Goal: Transaction & Acquisition: Purchase product/service

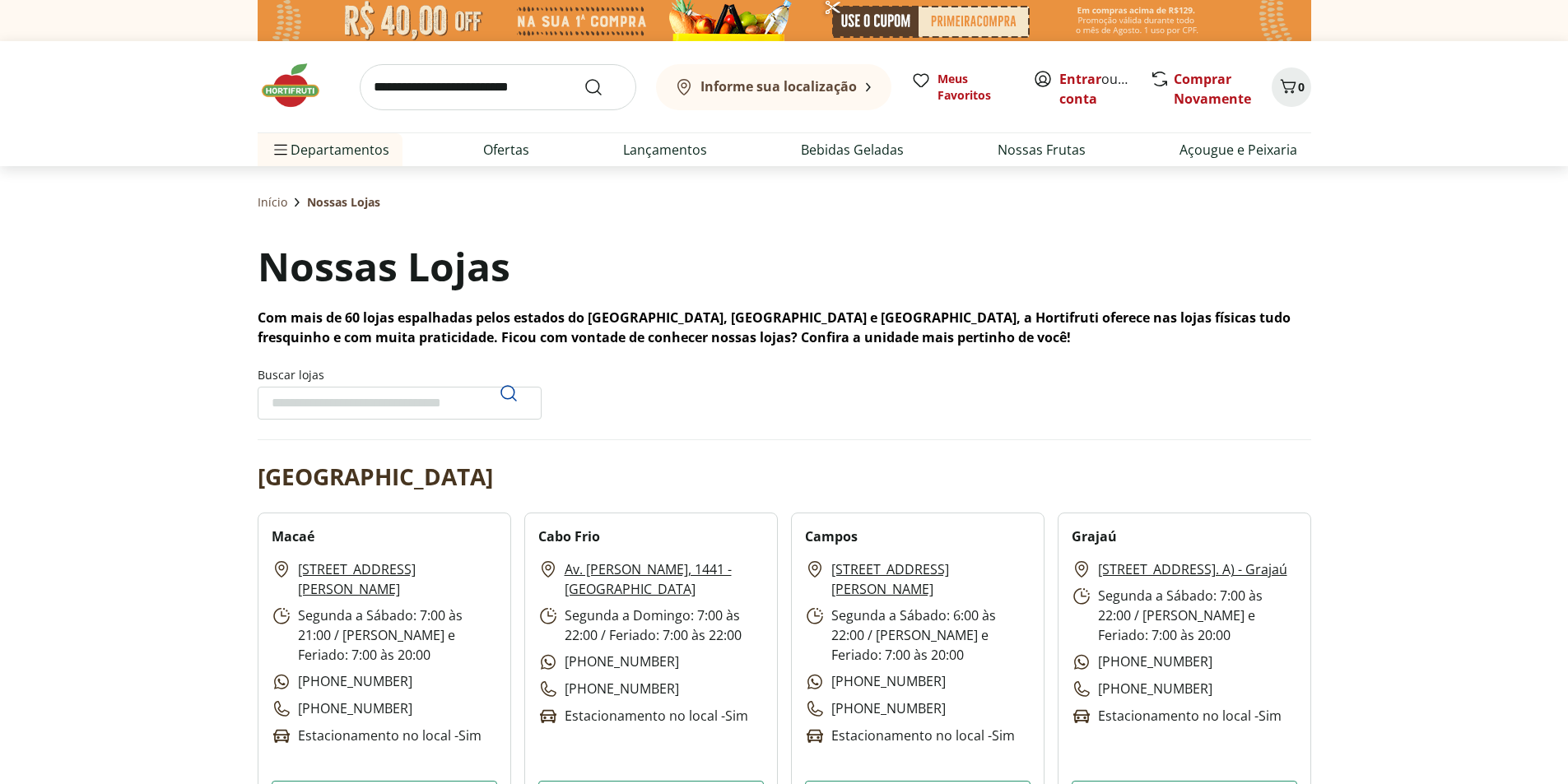
click at [303, 94] on img at bounding box center [299, 85] width 82 height 49
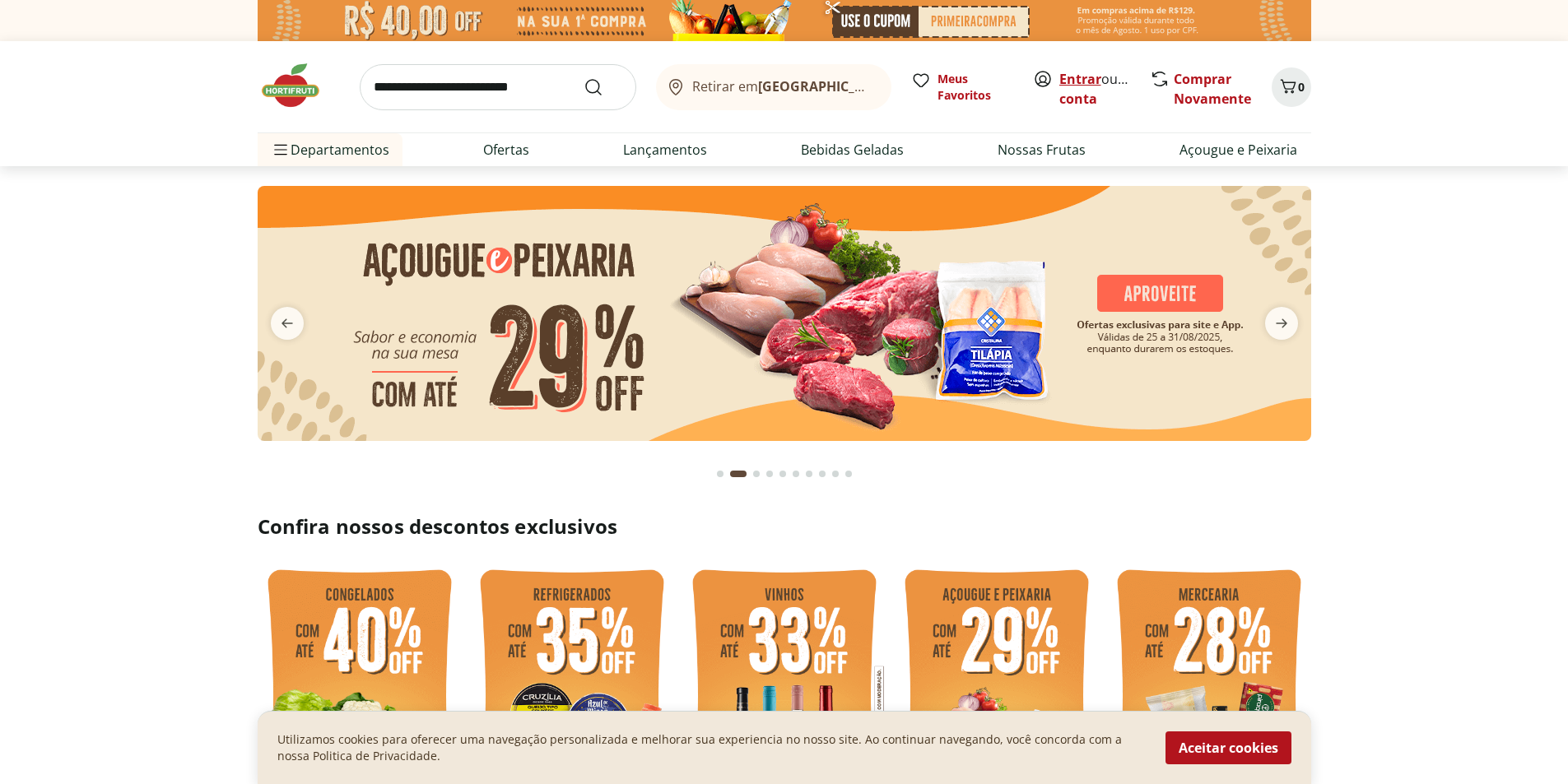
click at [1083, 76] on link "Entrar" at bounding box center [1080, 78] width 42 height 18
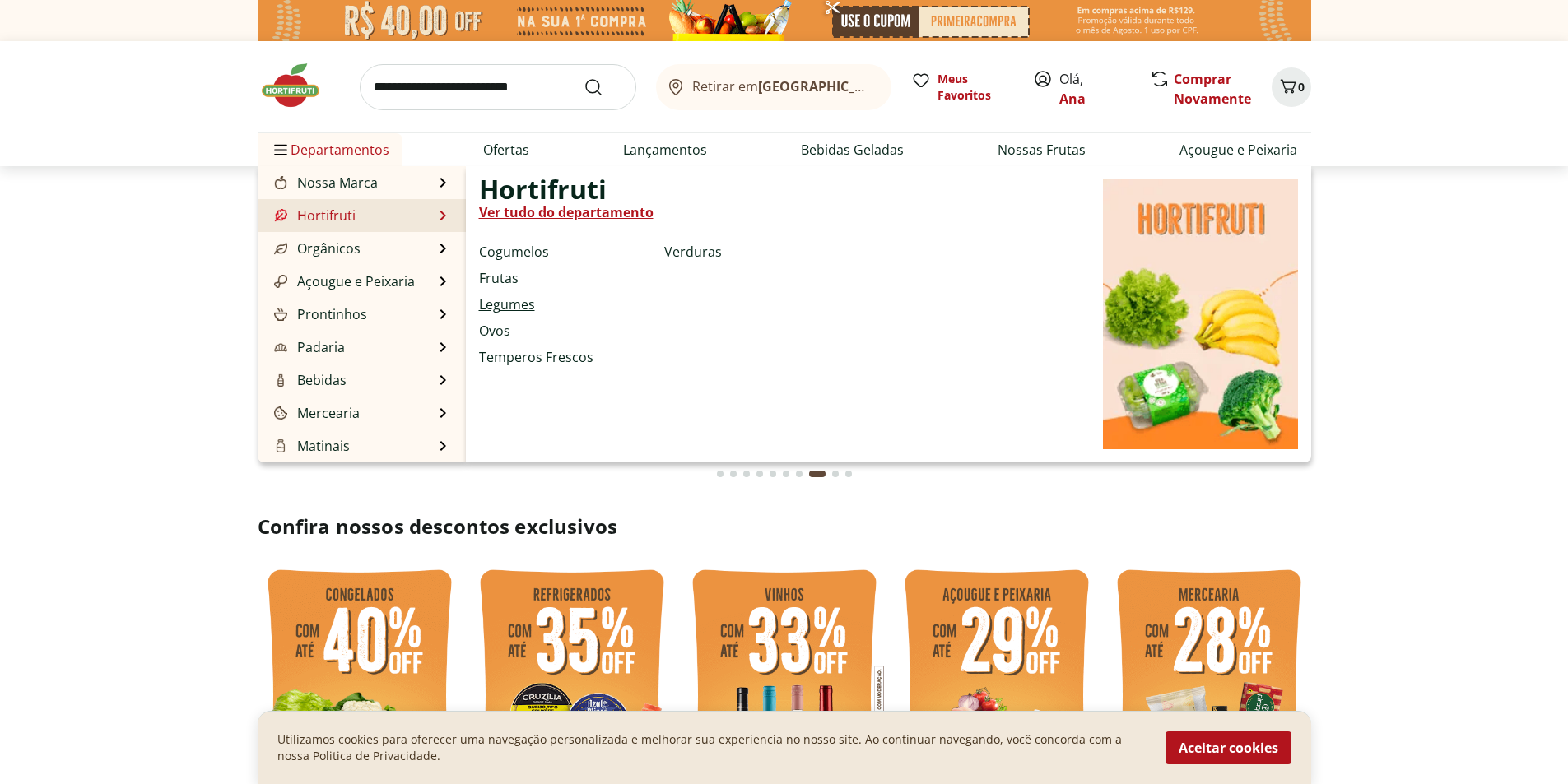
click at [514, 303] on link "Legumes" at bounding box center [507, 304] width 56 height 20
select select "**********"
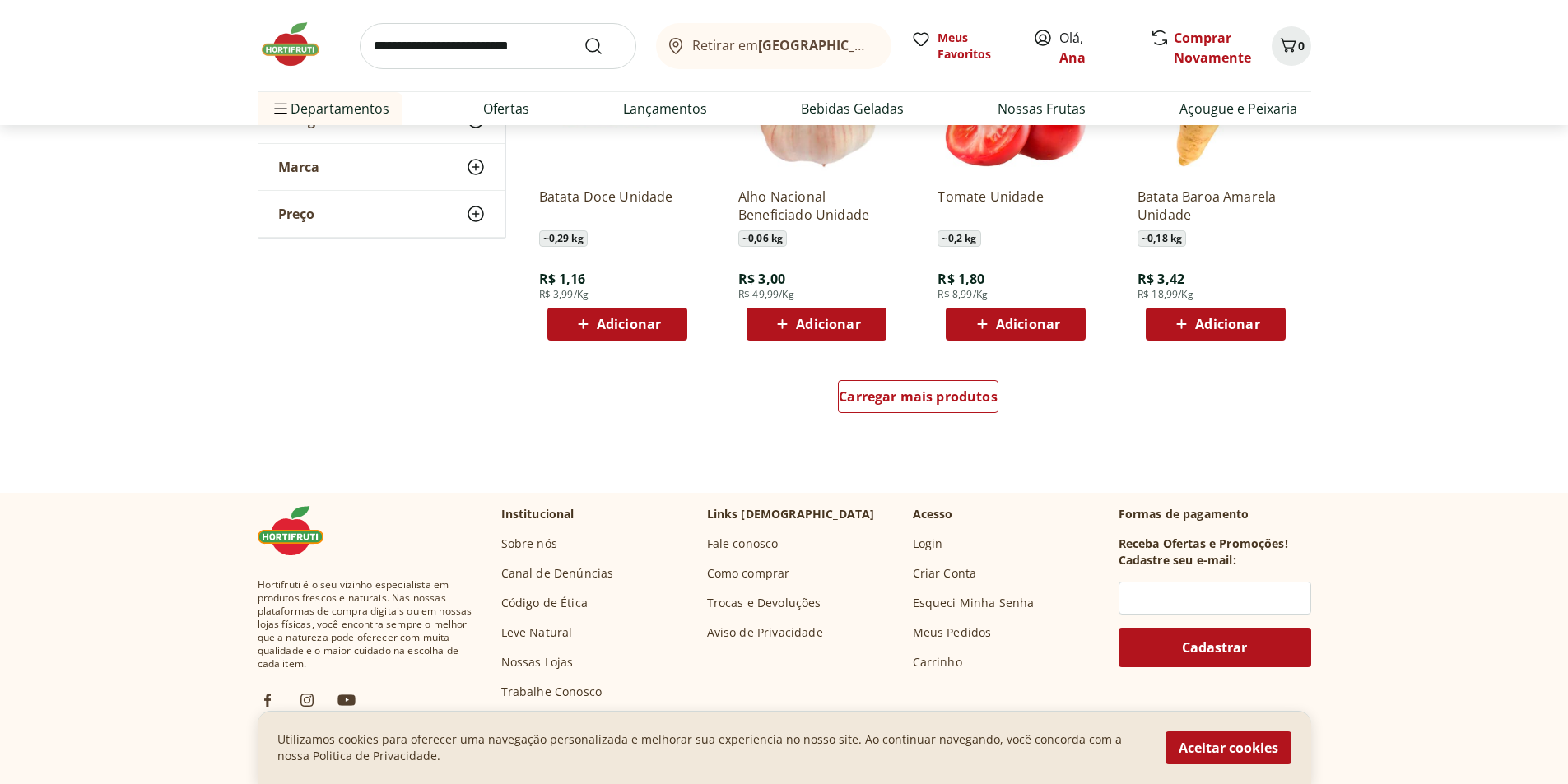
scroll to position [1069, 0]
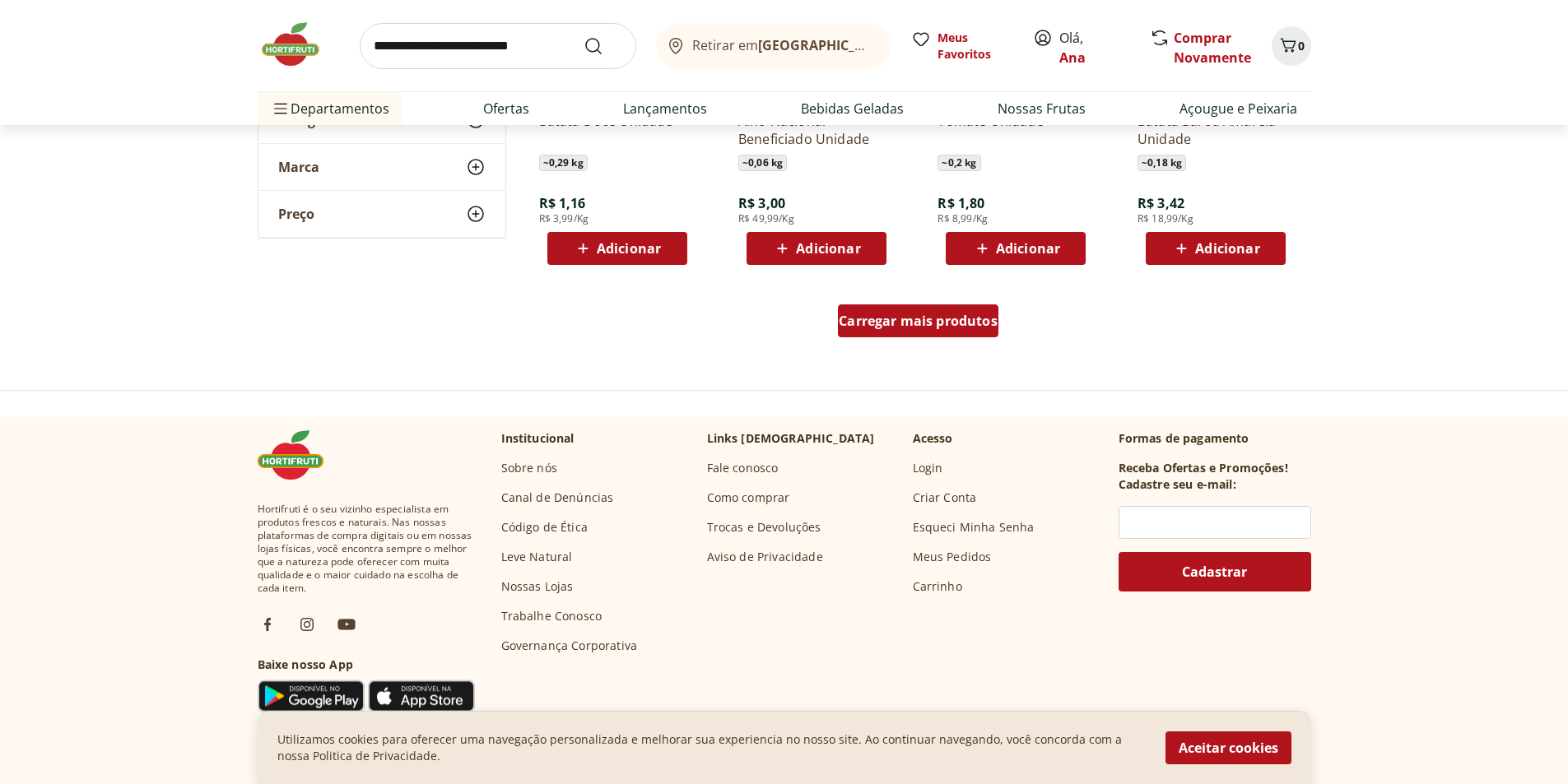
click at [912, 322] on span "Carregar mais produtos" at bounding box center [918, 320] width 159 height 13
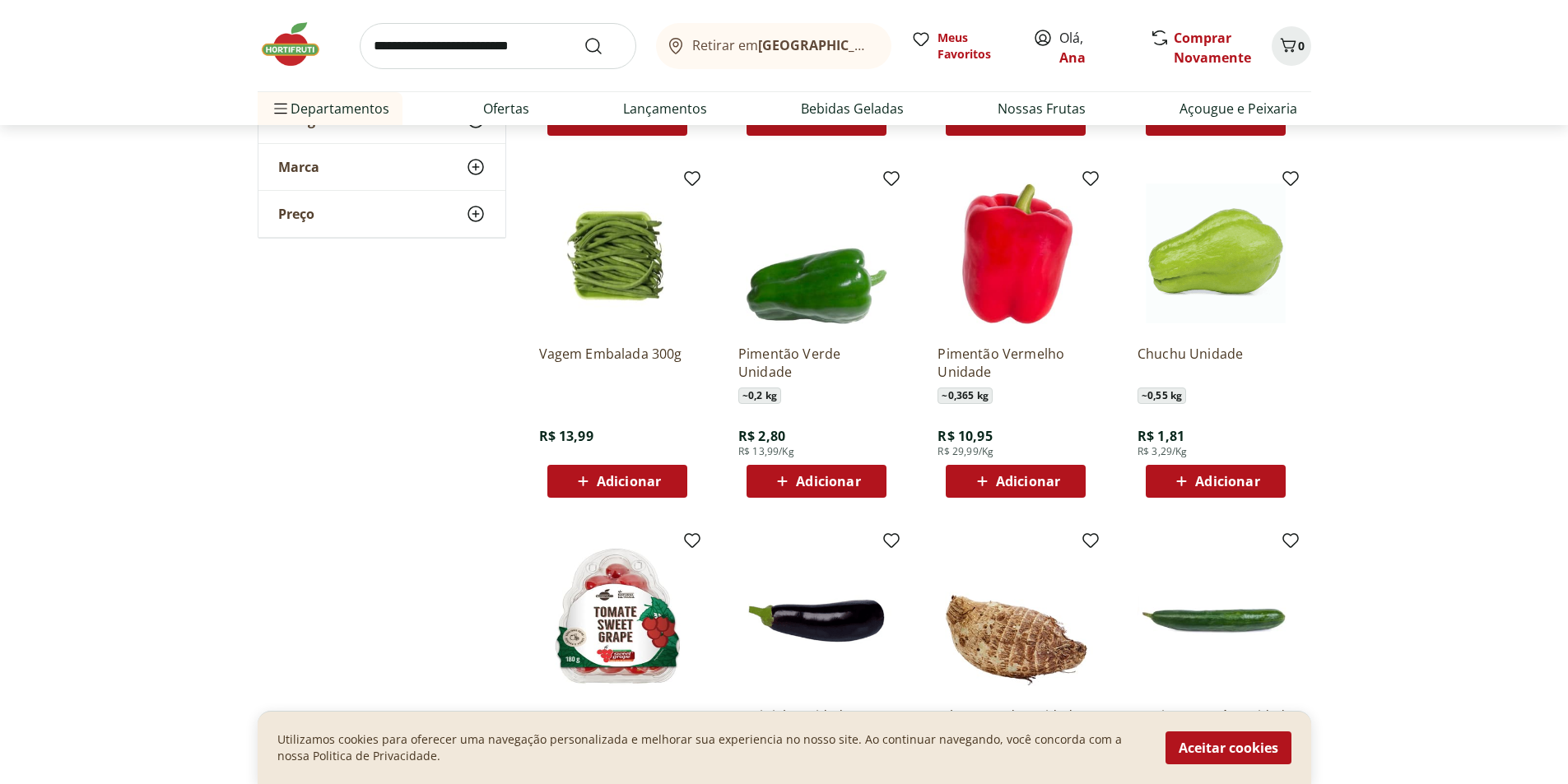
scroll to position [1564, 0]
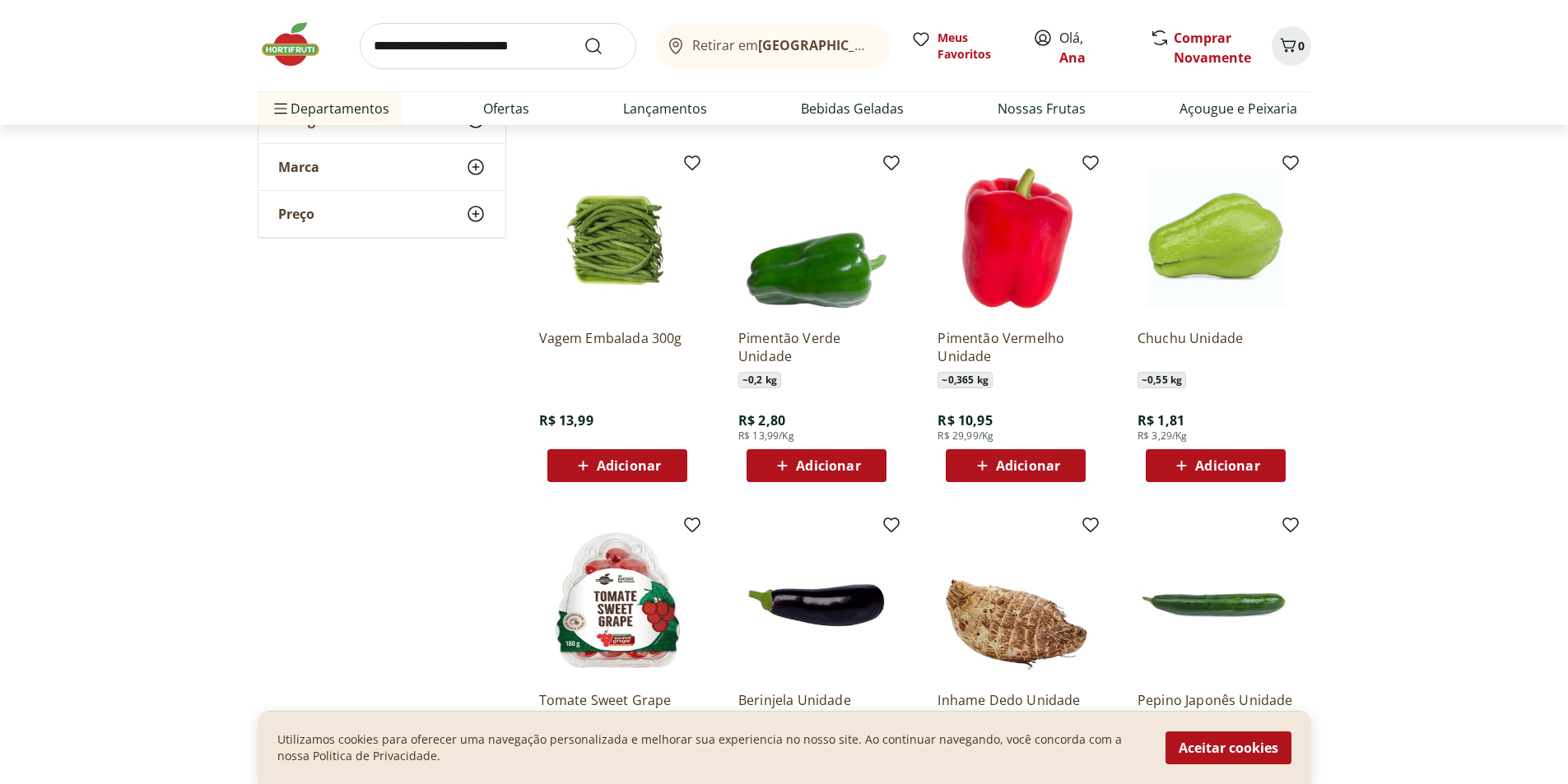
click at [1194, 463] on span "Adicionar" at bounding box center [1215, 465] width 88 height 20
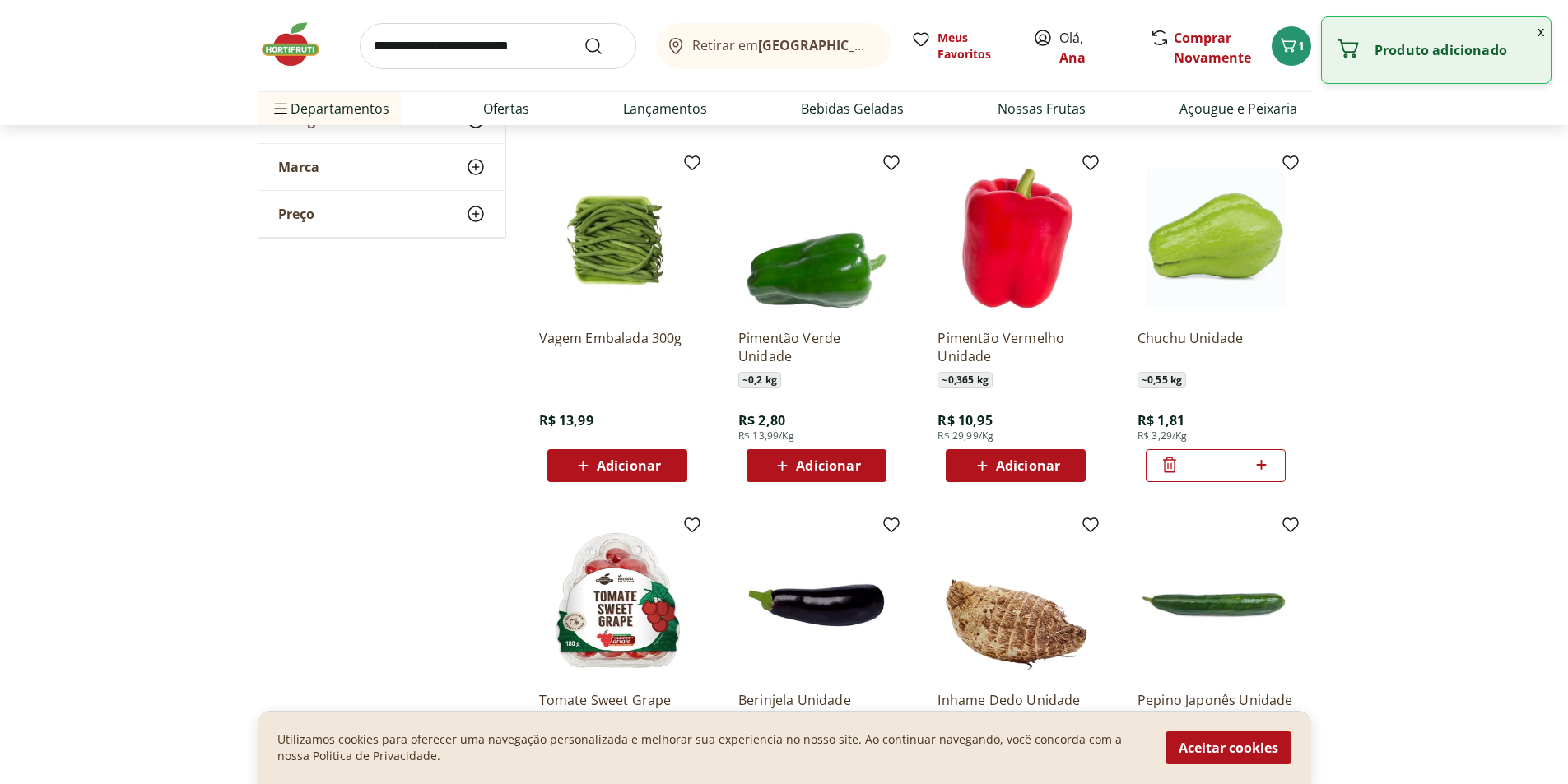
click at [1260, 465] on icon at bounding box center [1262, 464] width 9 height 9
type input "*"
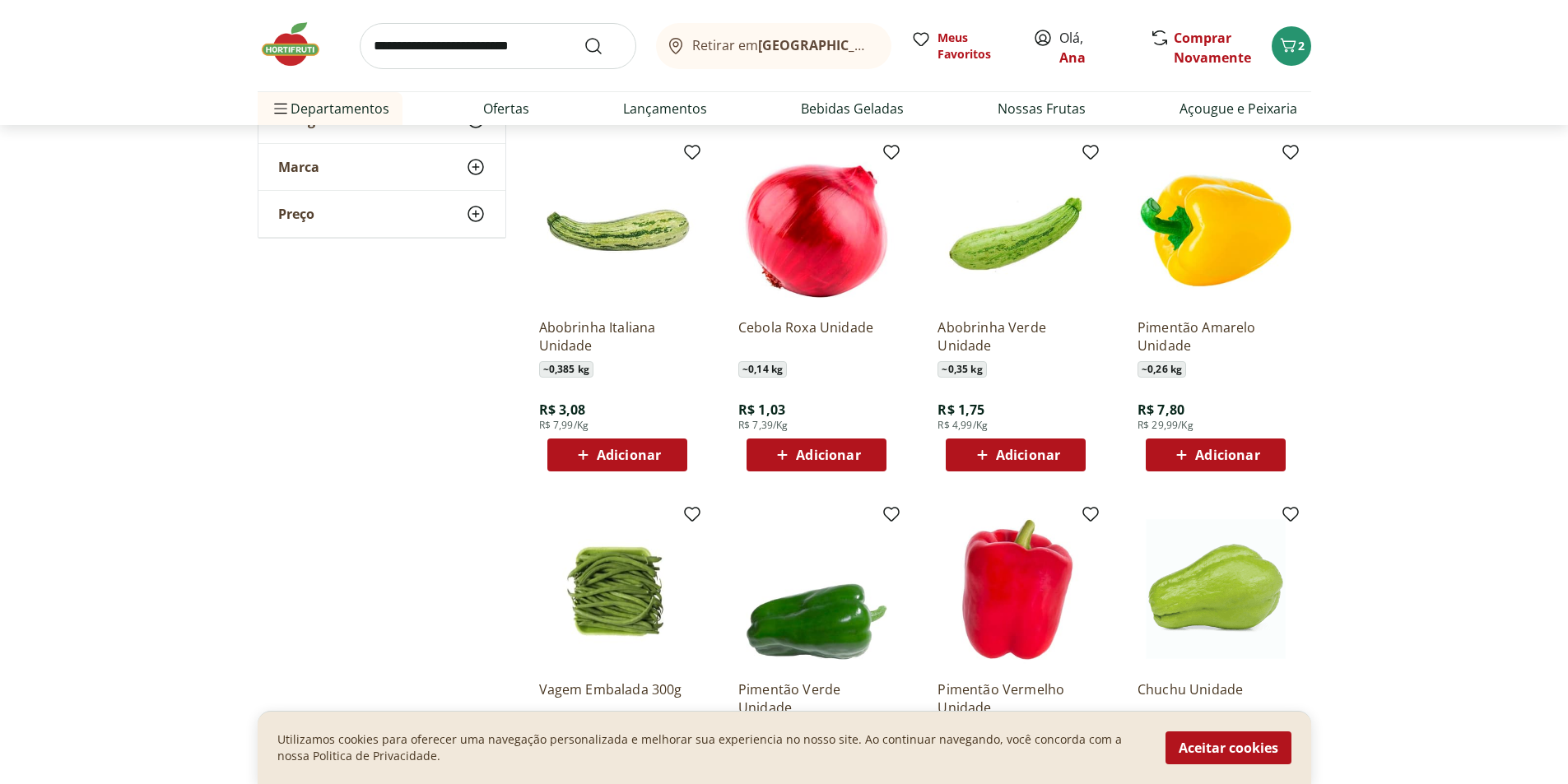
scroll to position [1190, 0]
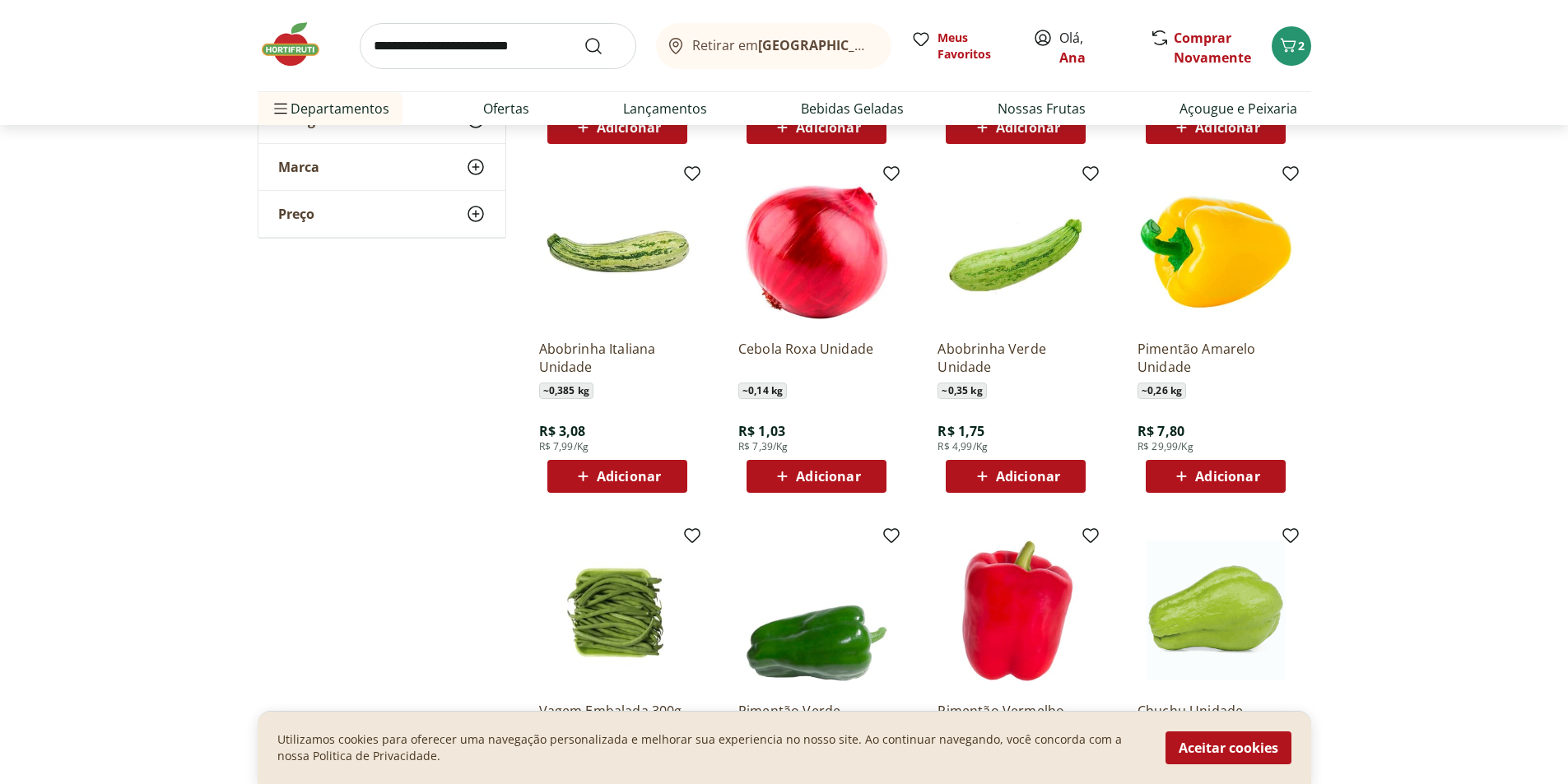
click at [989, 475] on icon at bounding box center [983, 476] width 21 height 20
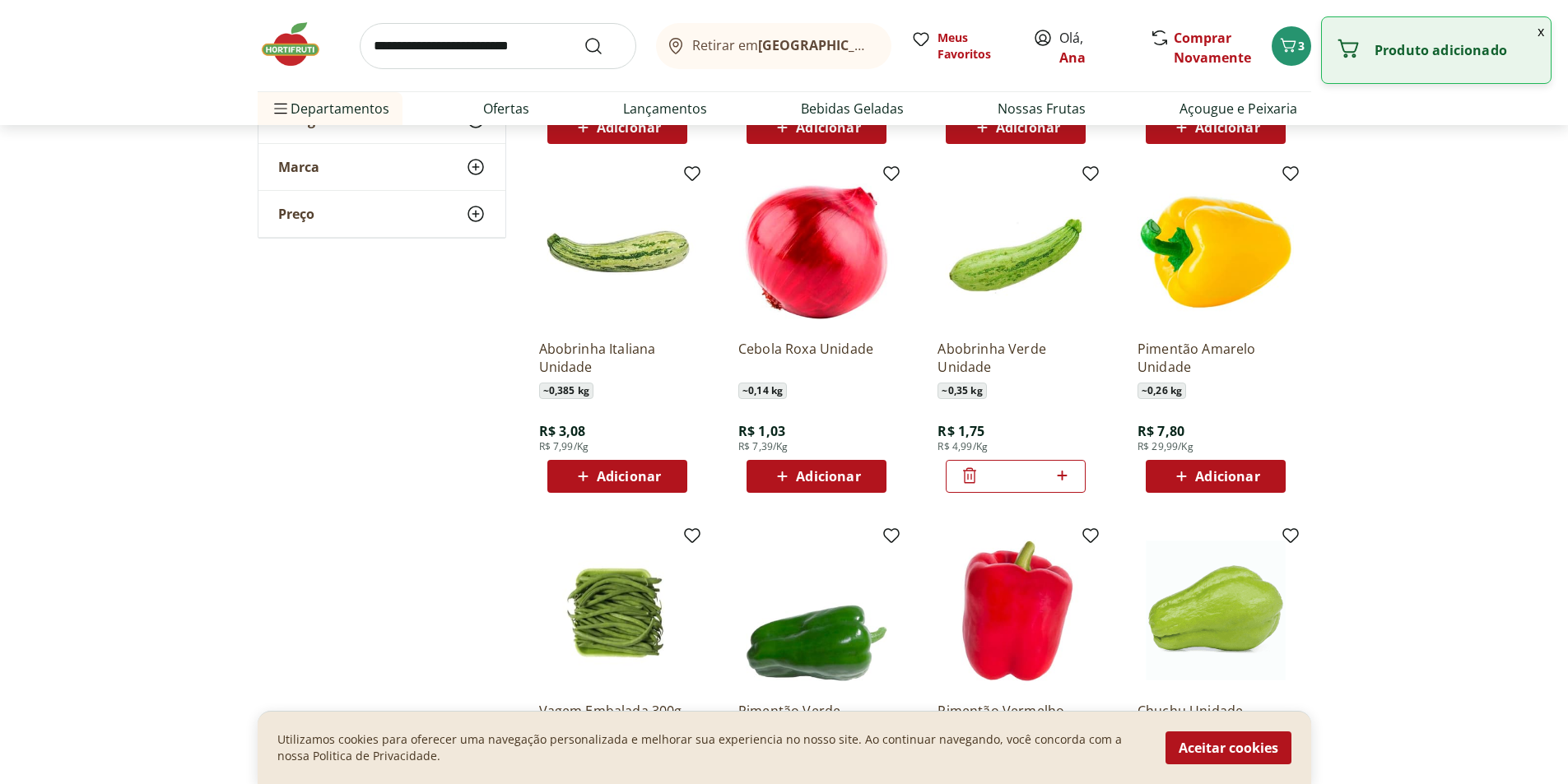
click at [1064, 477] on icon at bounding box center [1062, 475] width 21 height 20
type input "*"
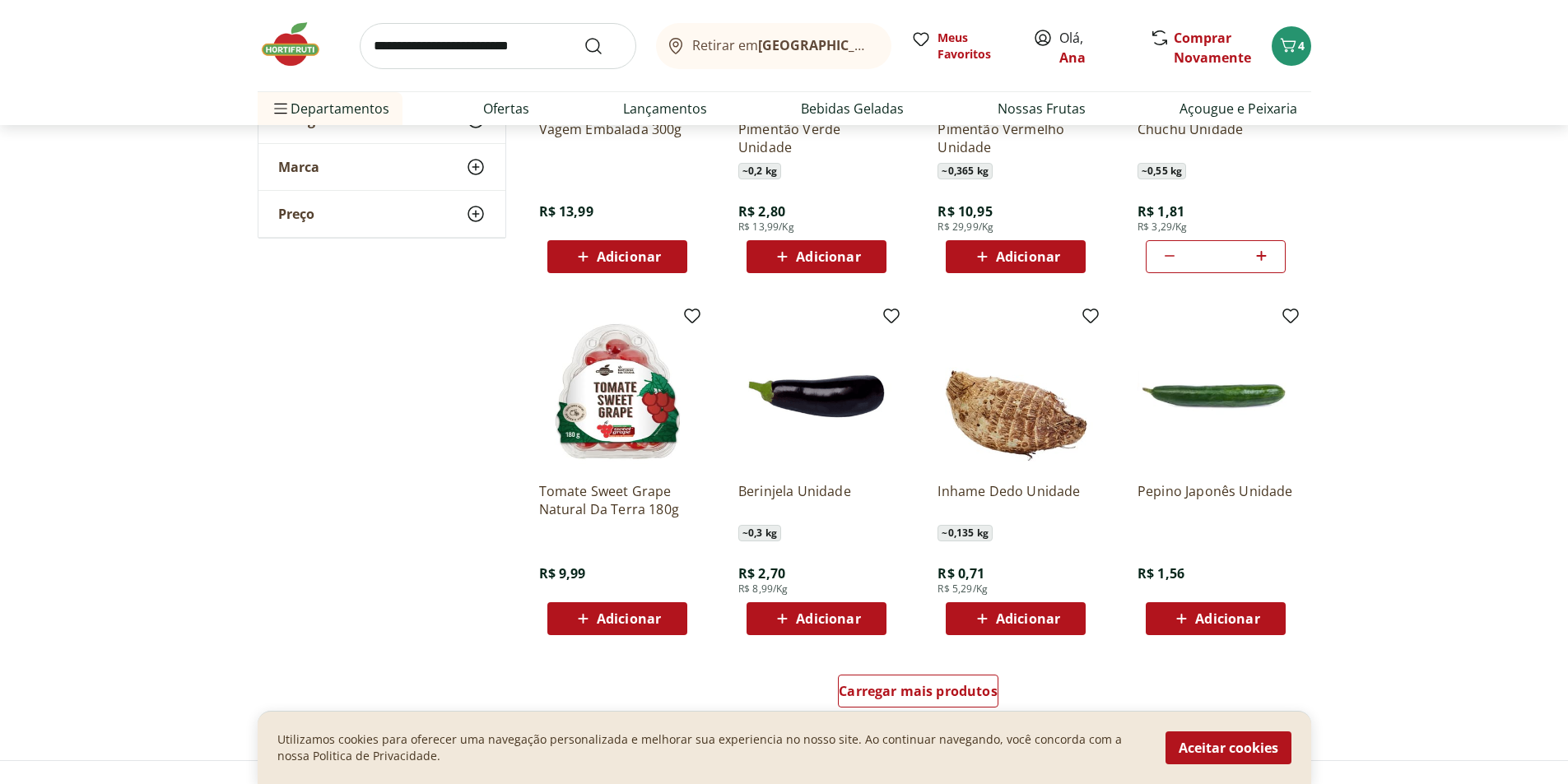
scroll to position [1810, 0]
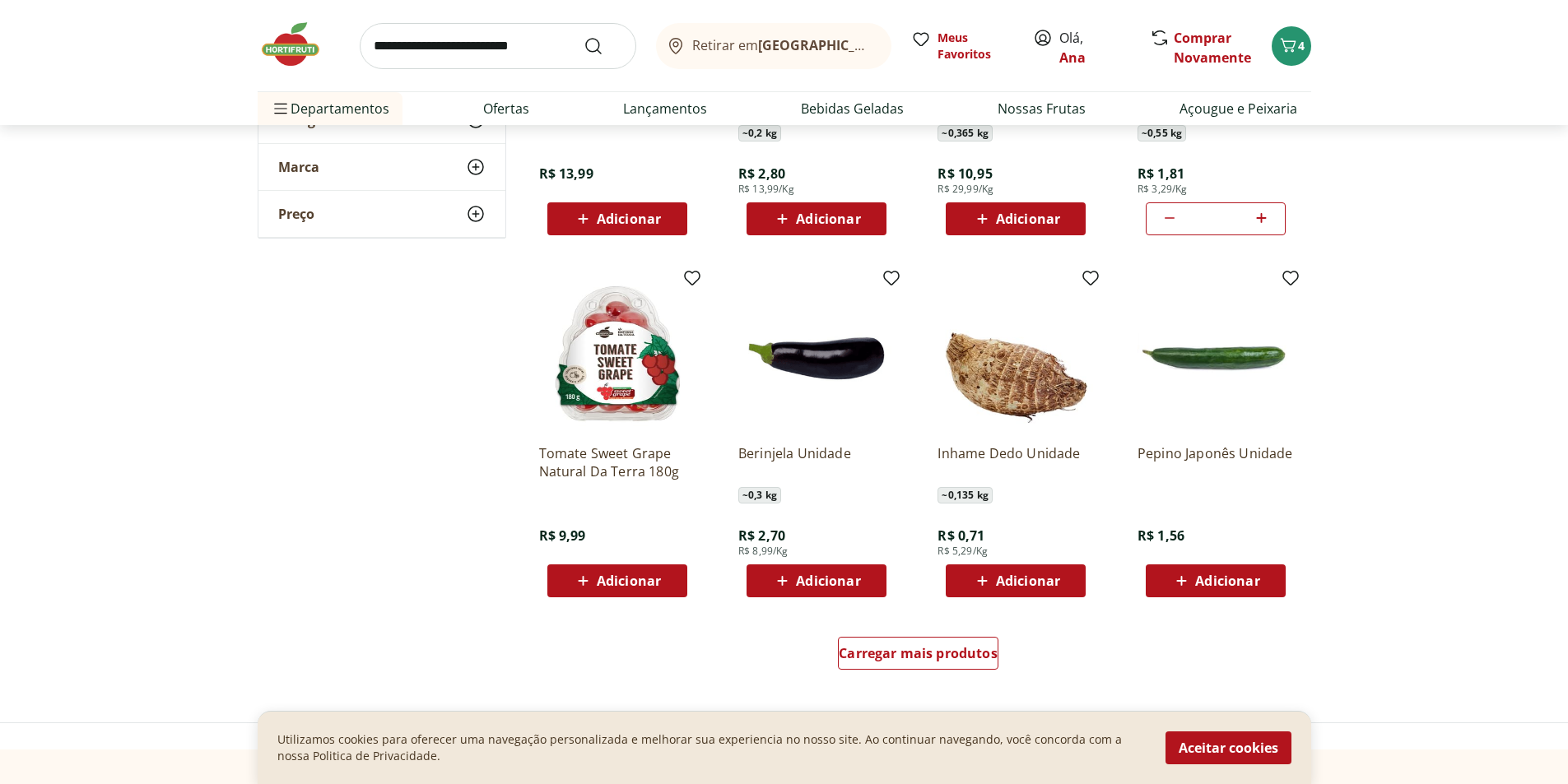
click at [816, 585] on span "Adicionar" at bounding box center [828, 580] width 64 height 13
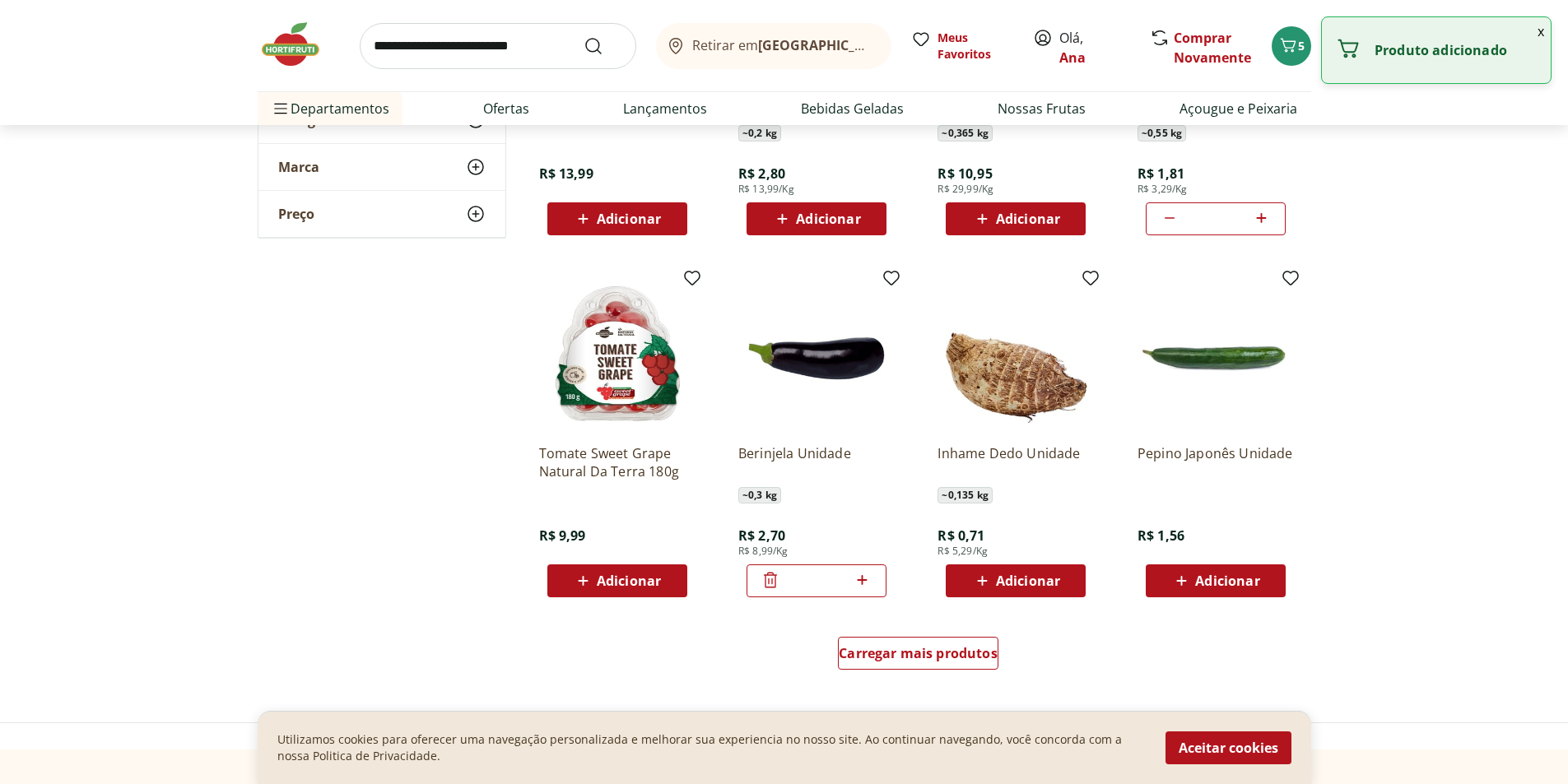
click at [861, 579] on icon at bounding box center [862, 580] width 21 height 20
type input "*"
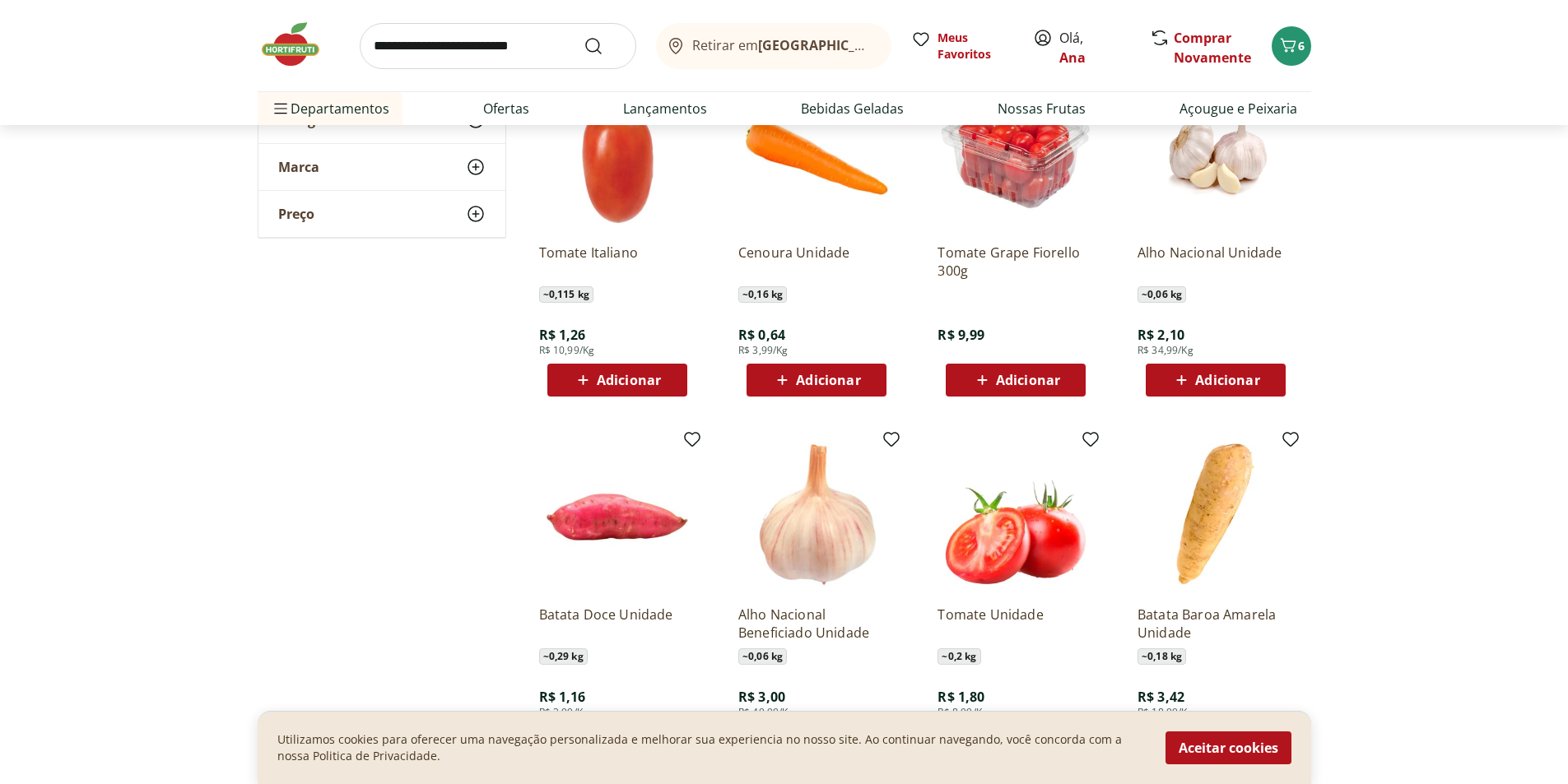
scroll to position [411, 0]
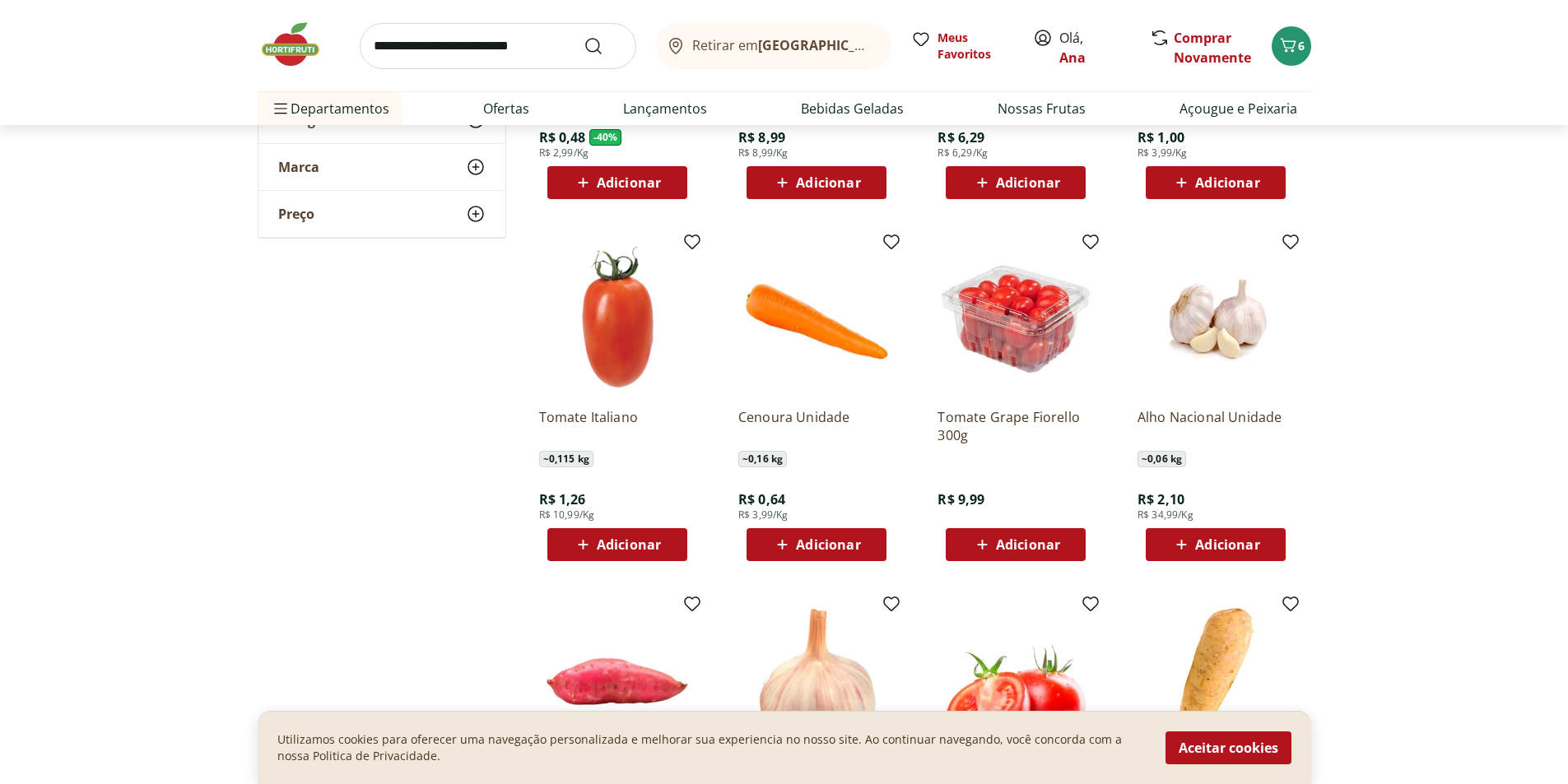
click at [834, 545] on span "Adicionar" at bounding box center [828, 544] width 64 height 13
click at [866, 545] on icon at bounding box center [862, 543] width 21 height 20
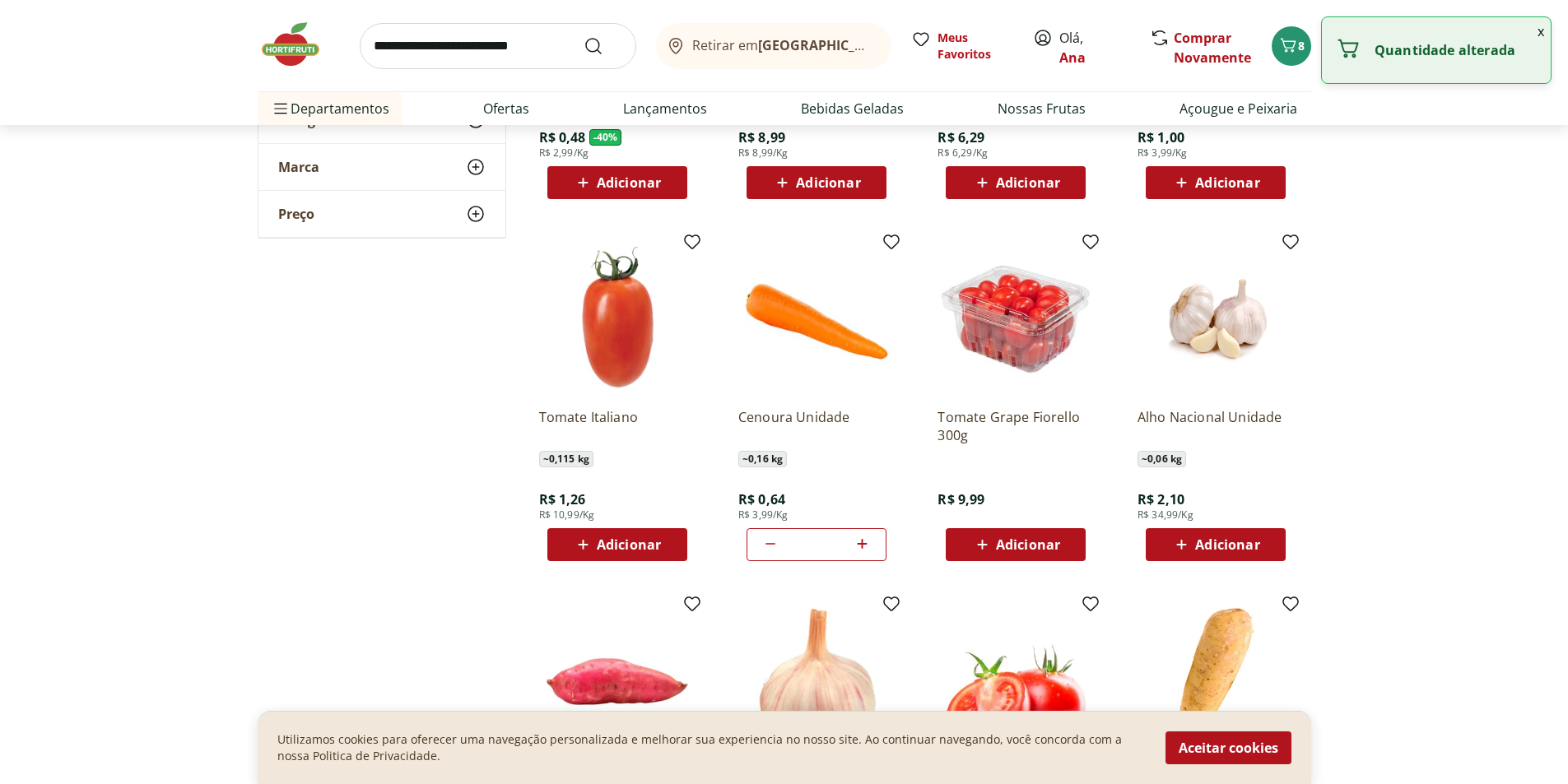
click at [866, 545] on icon at bounding box center [862, 543] width 21 height 20
type input "*"
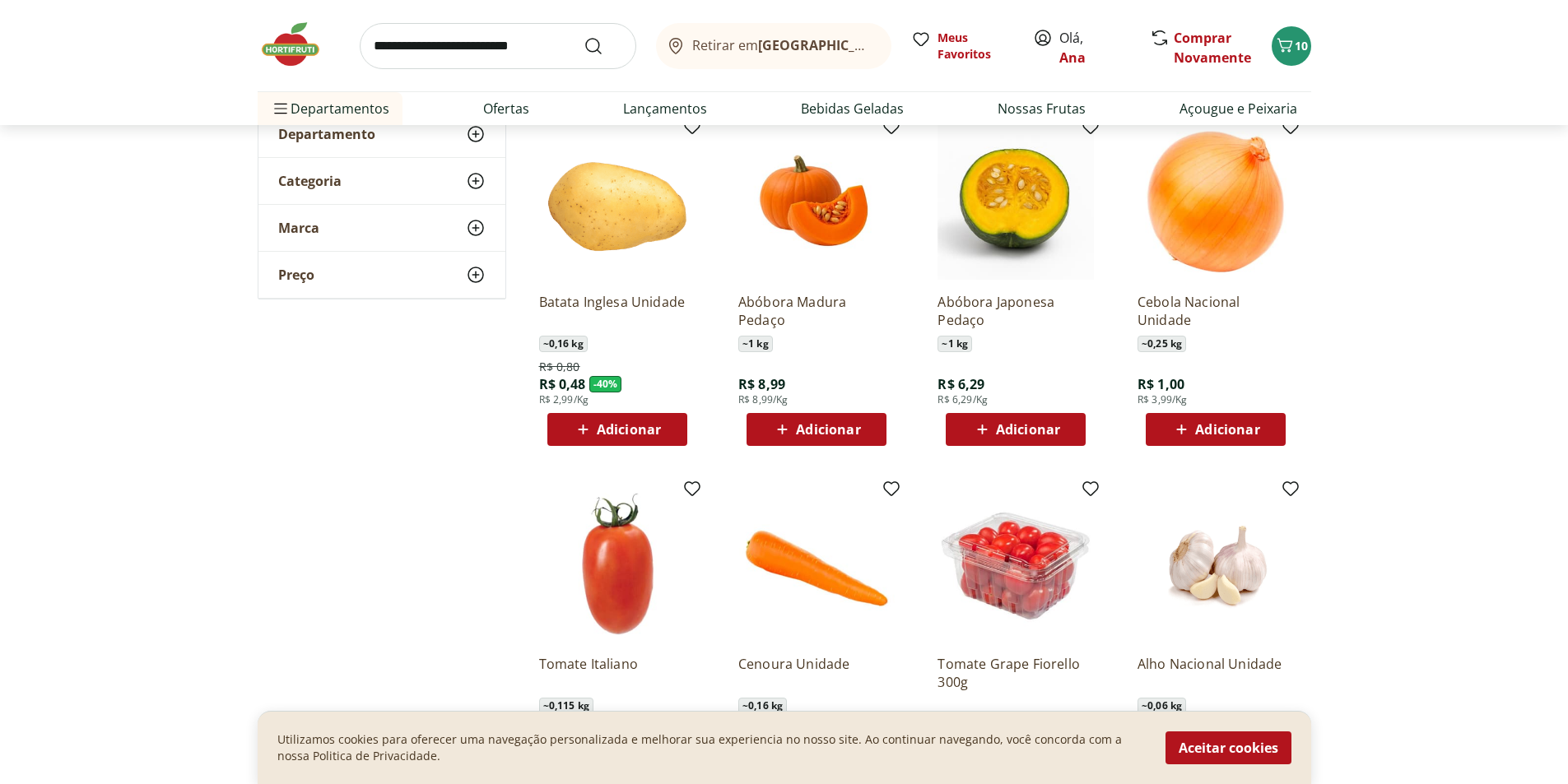
scroll to position [82, 0]
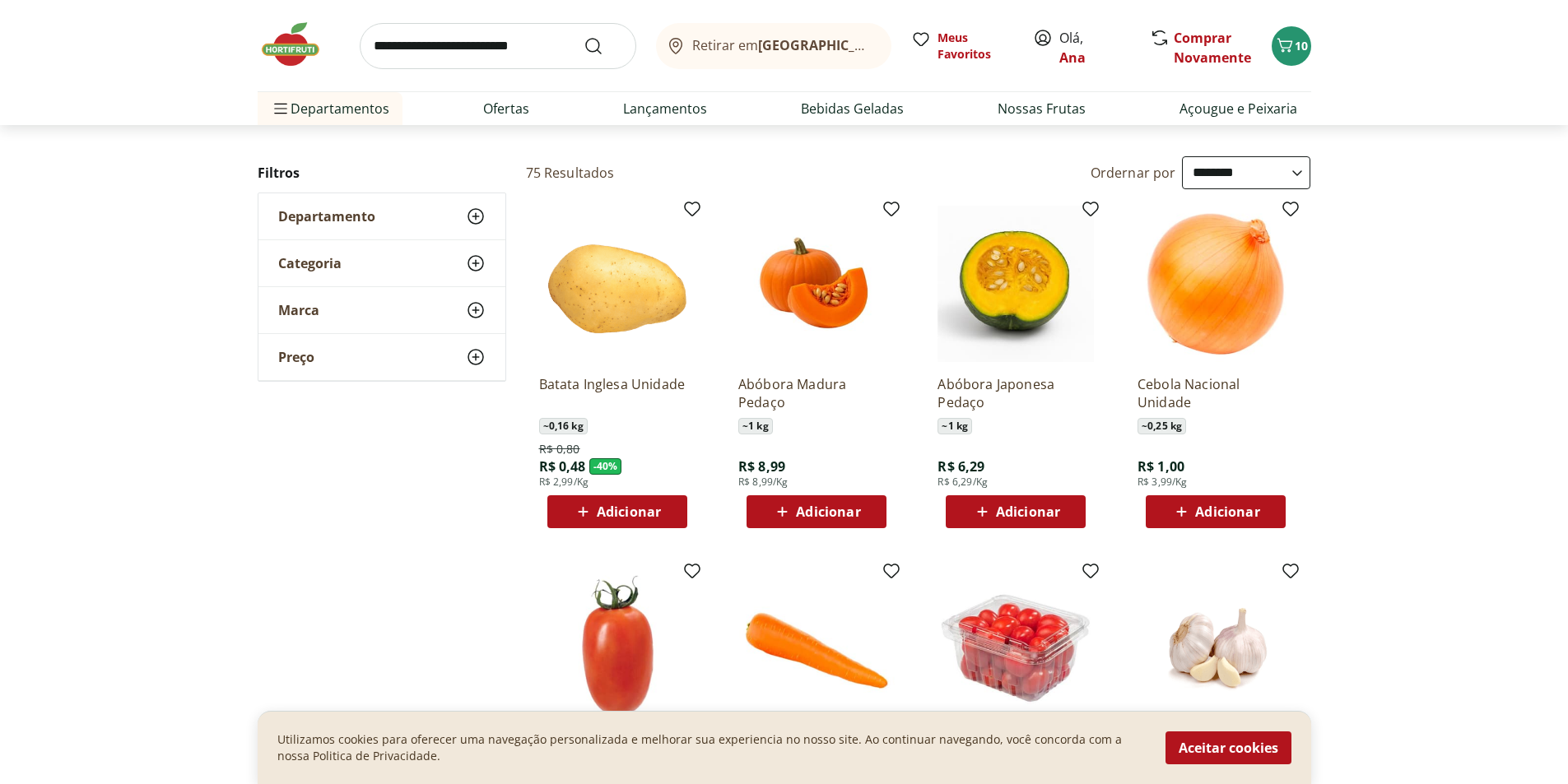
click at [985, 516] on icon at bounding box center [983, 511] width 21 height 20
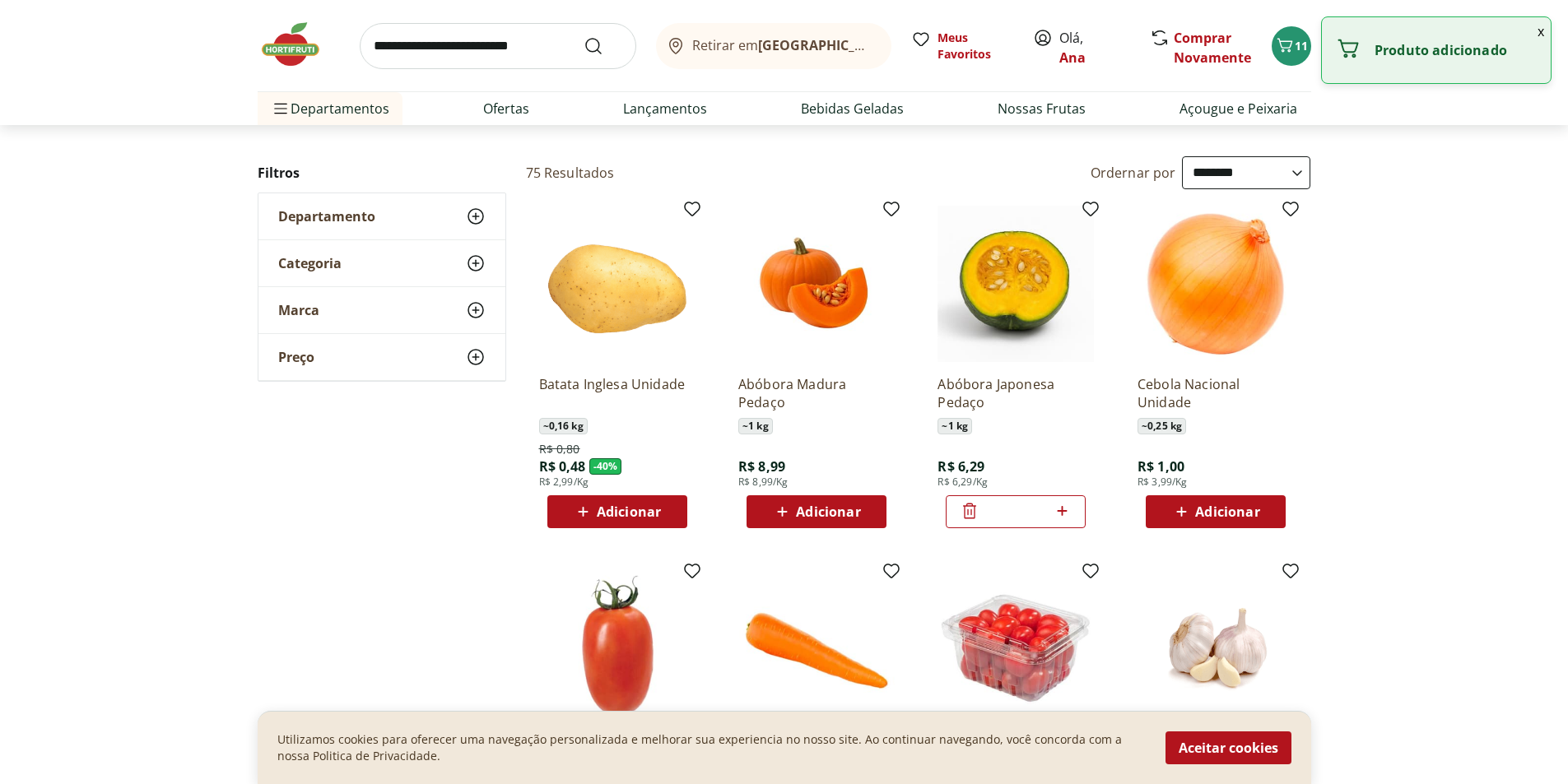
click at [1064, 513] on icon at bounding box center [1062, 511] width 21 height 20
type input "*"
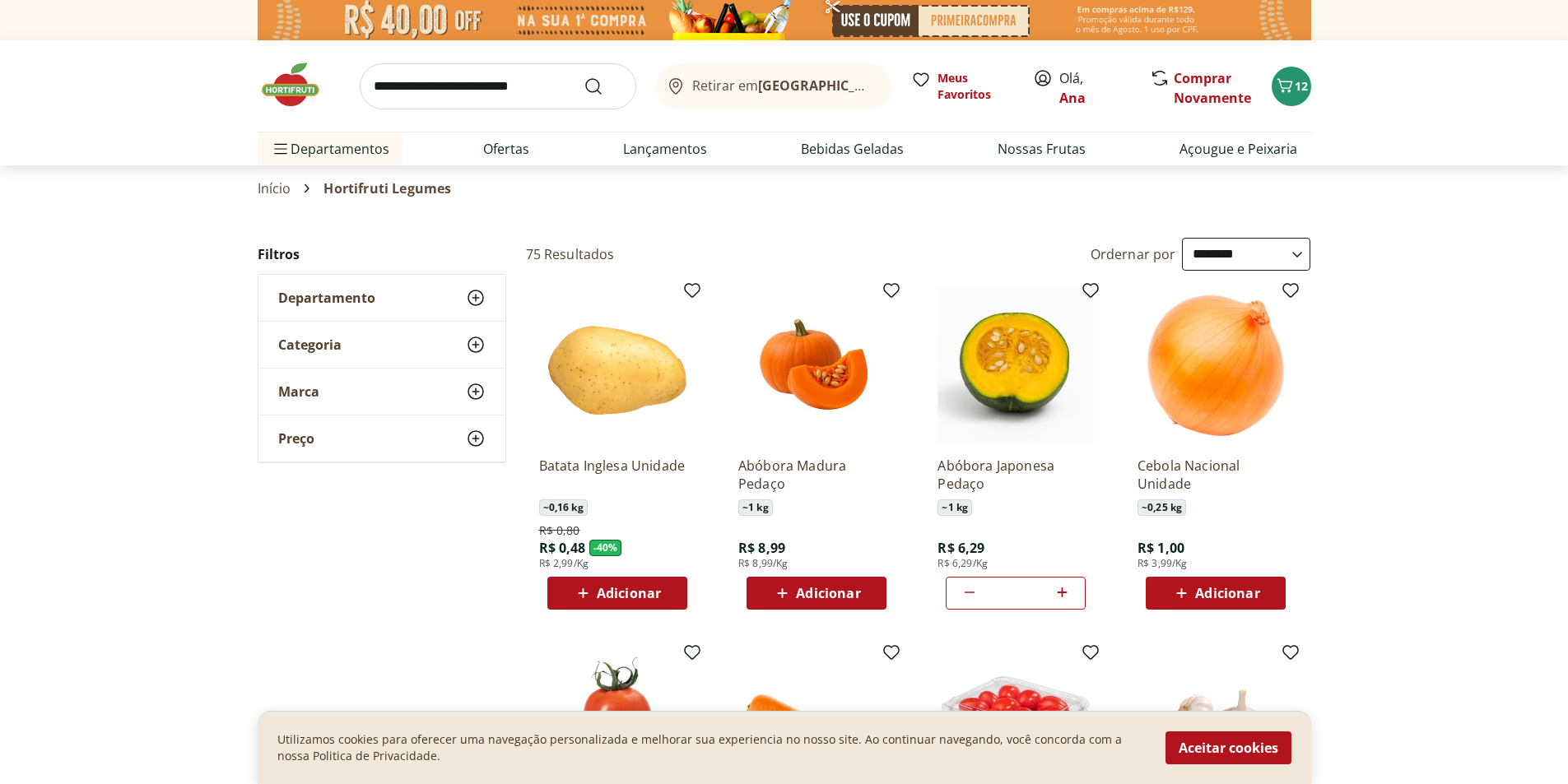
scroll to position [0, 0]
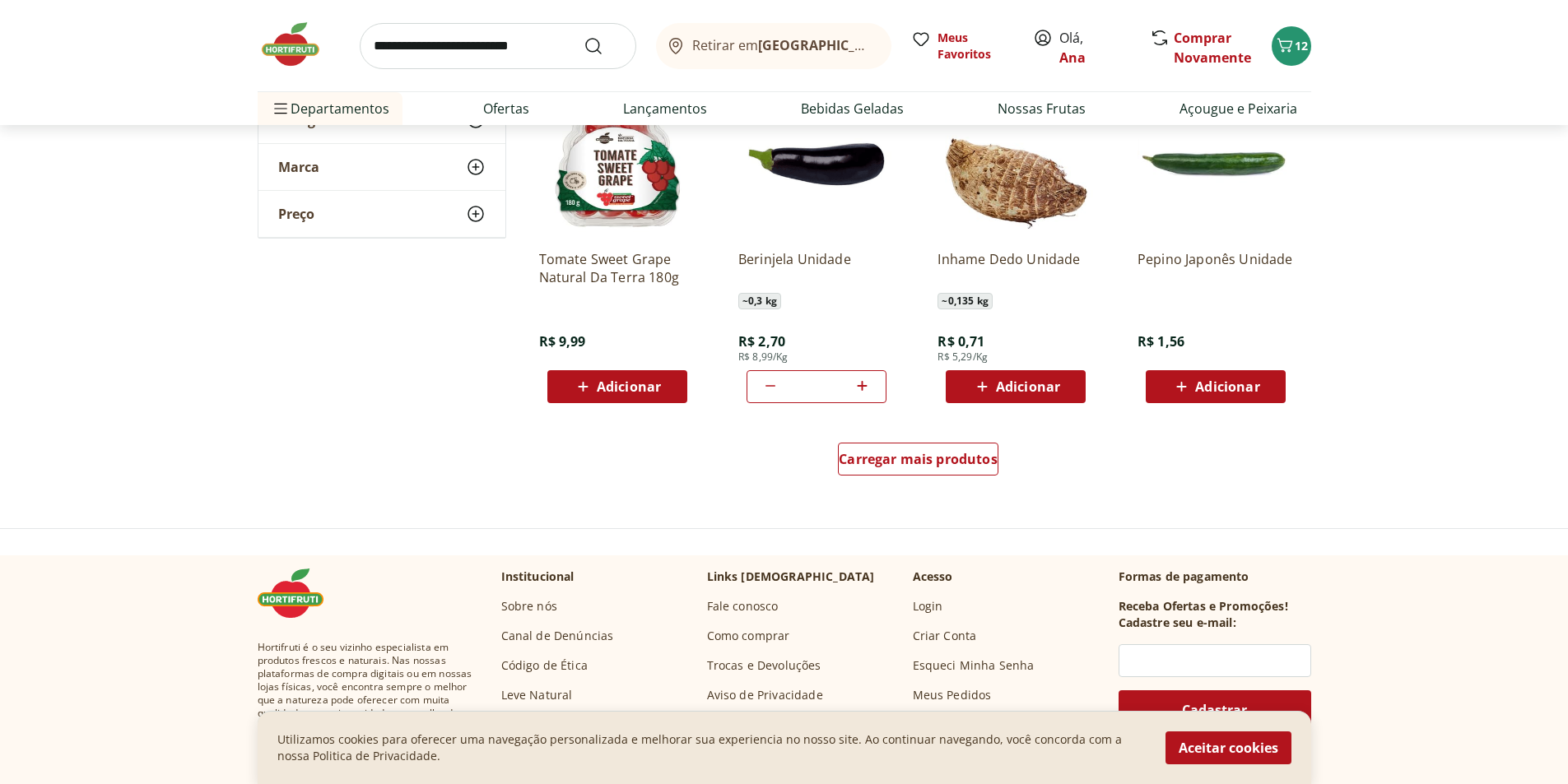
scroll to position [1974, 0]
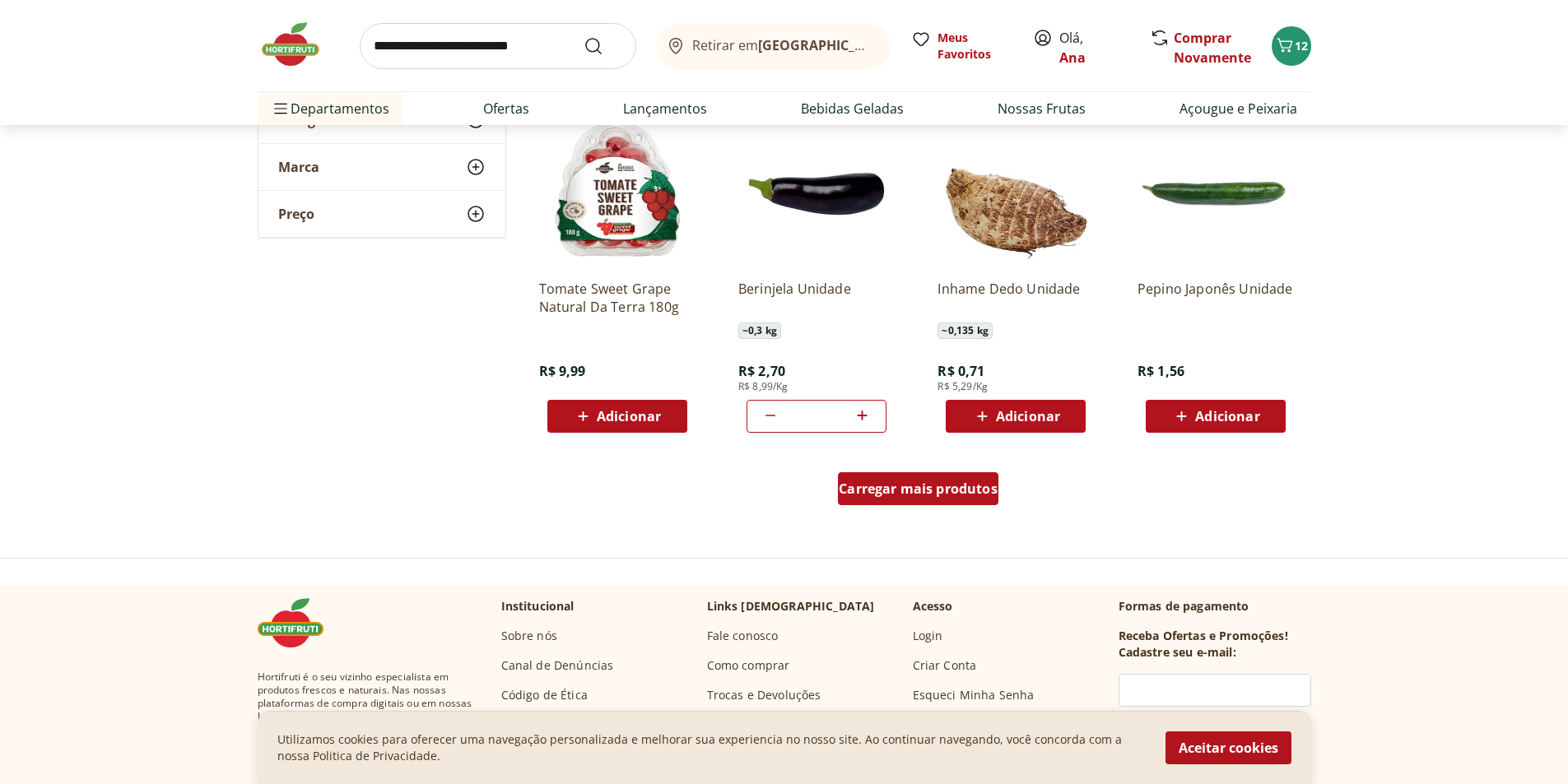
click at [956, 479] on div "Carregar mais produtos" at bounding box center [918, 489] width 161 height 33
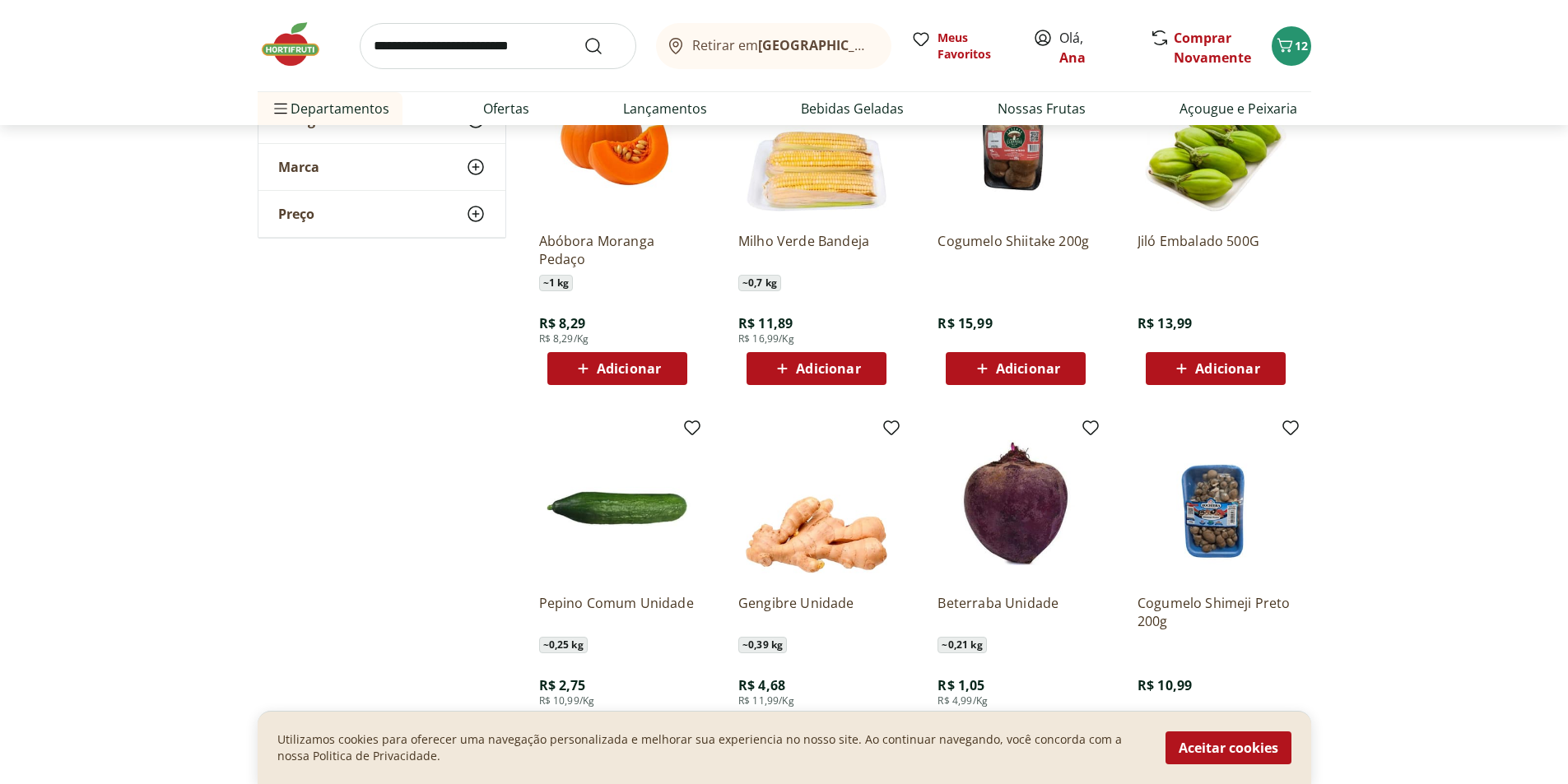
scroll to position [2880, 0]
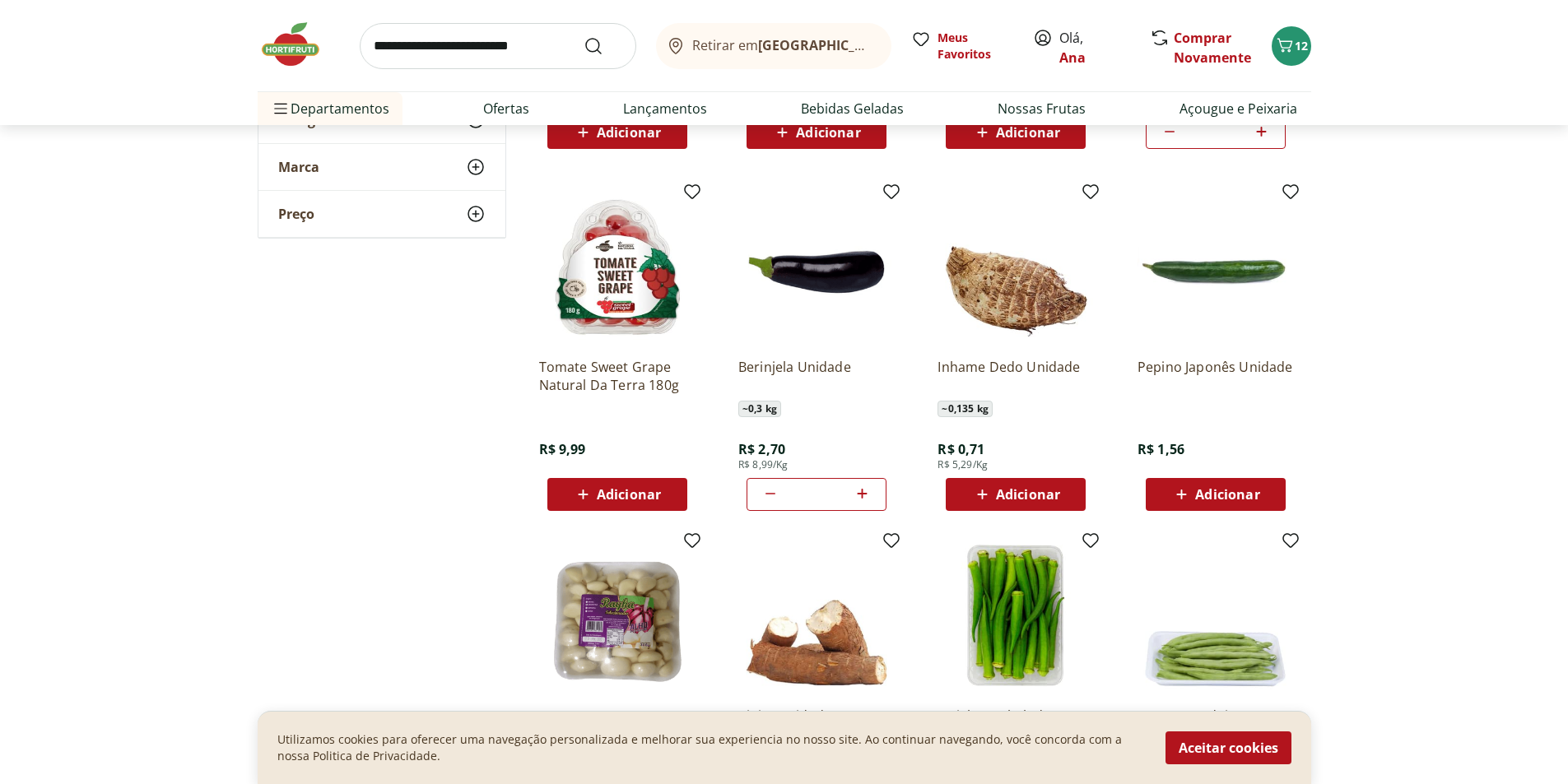
scroll to position [1646, 0]
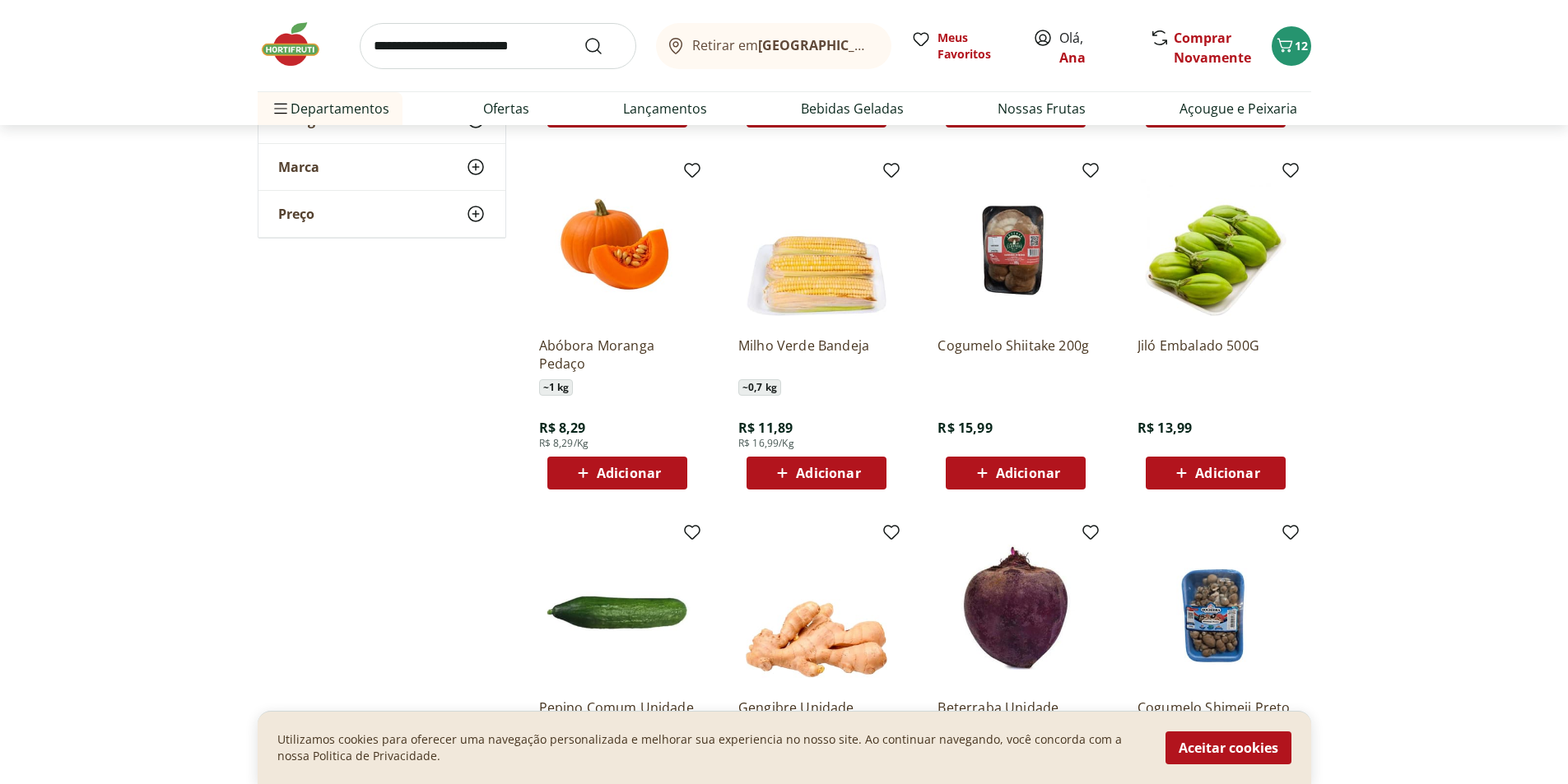
scroll to position [2633, 0]
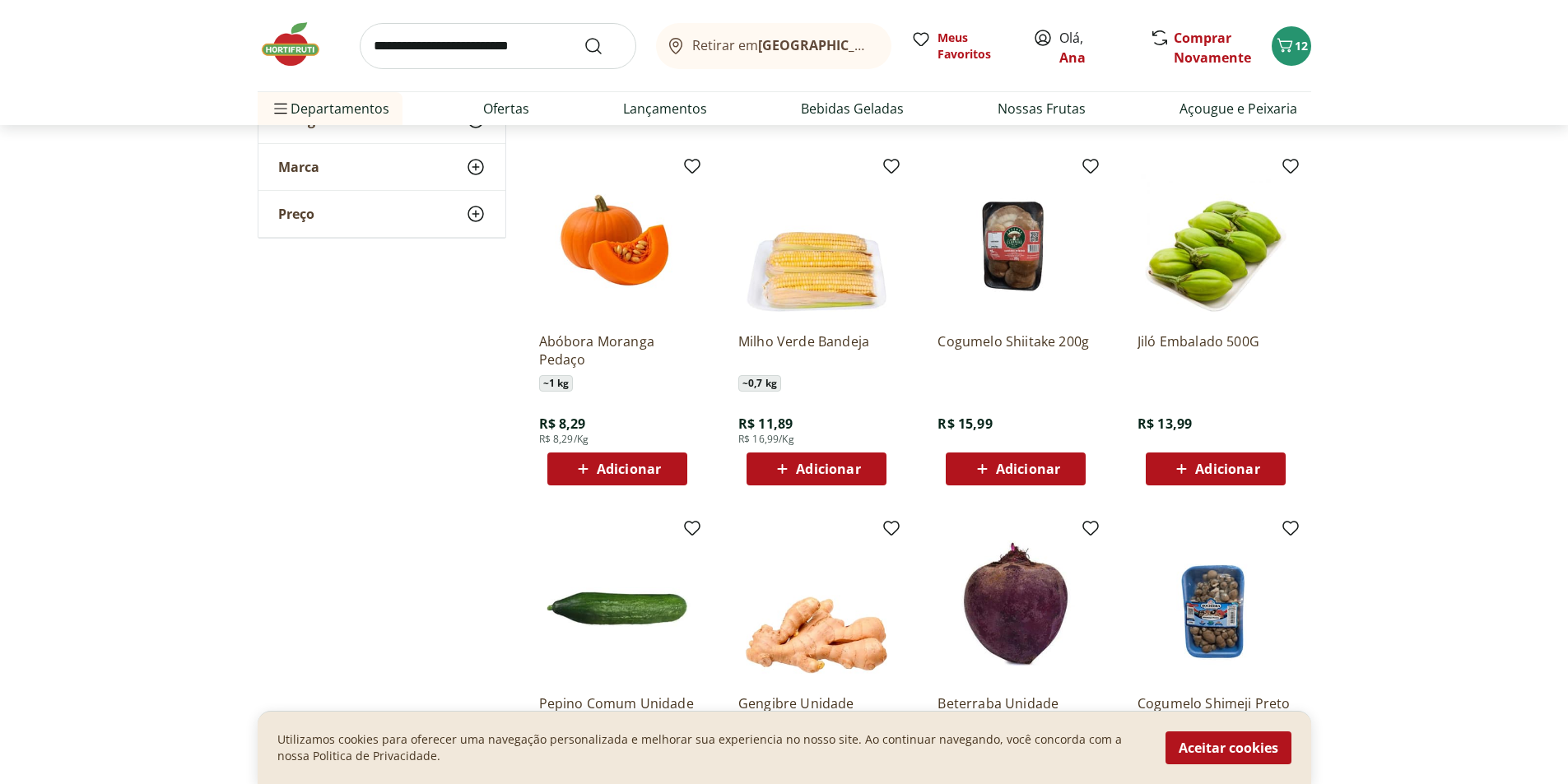
click at [1199, 466] on span "Adicionar" at bounding box center [1227, 468] width 64 height 13
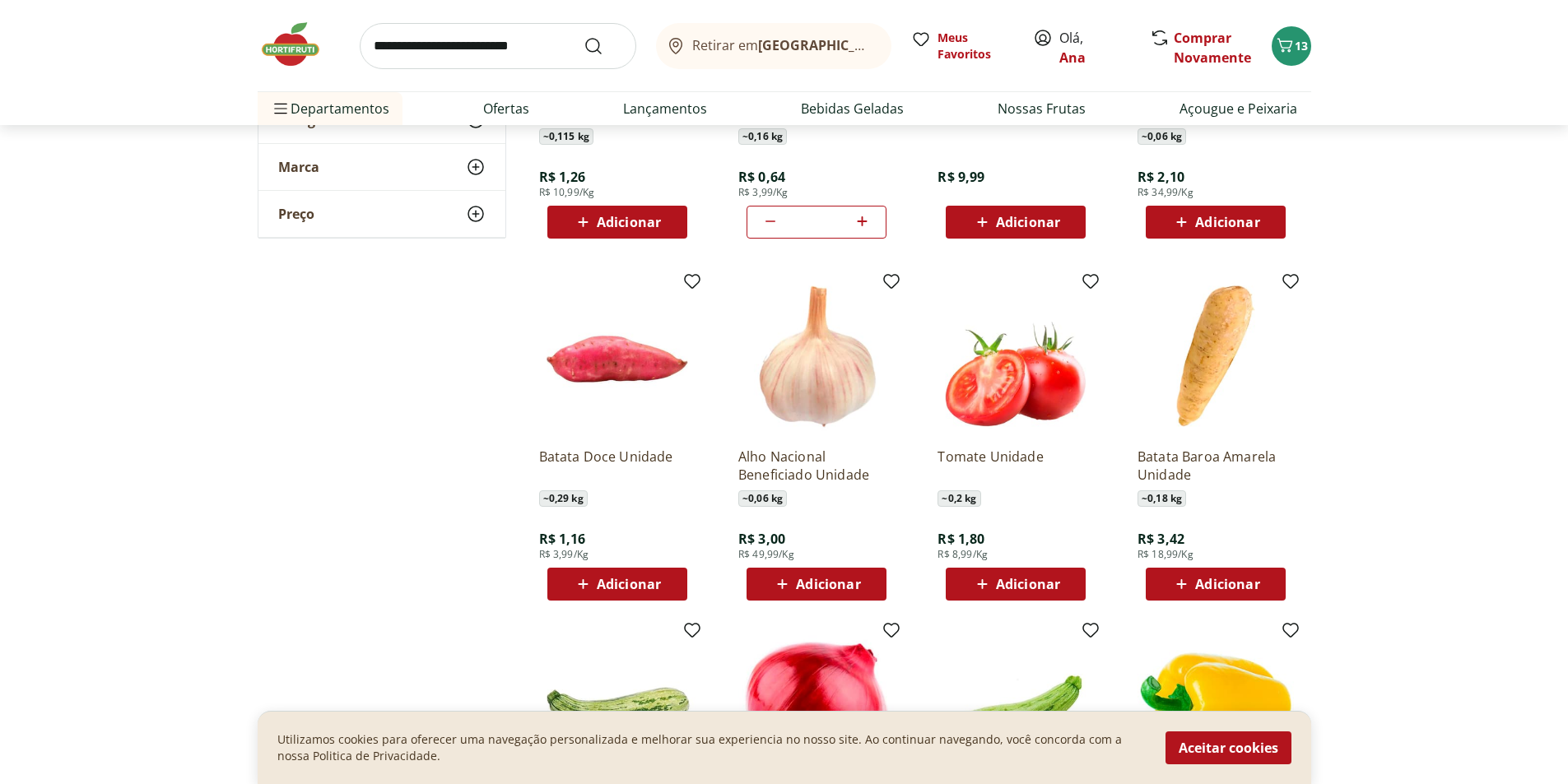
scroll to position [741, 0]
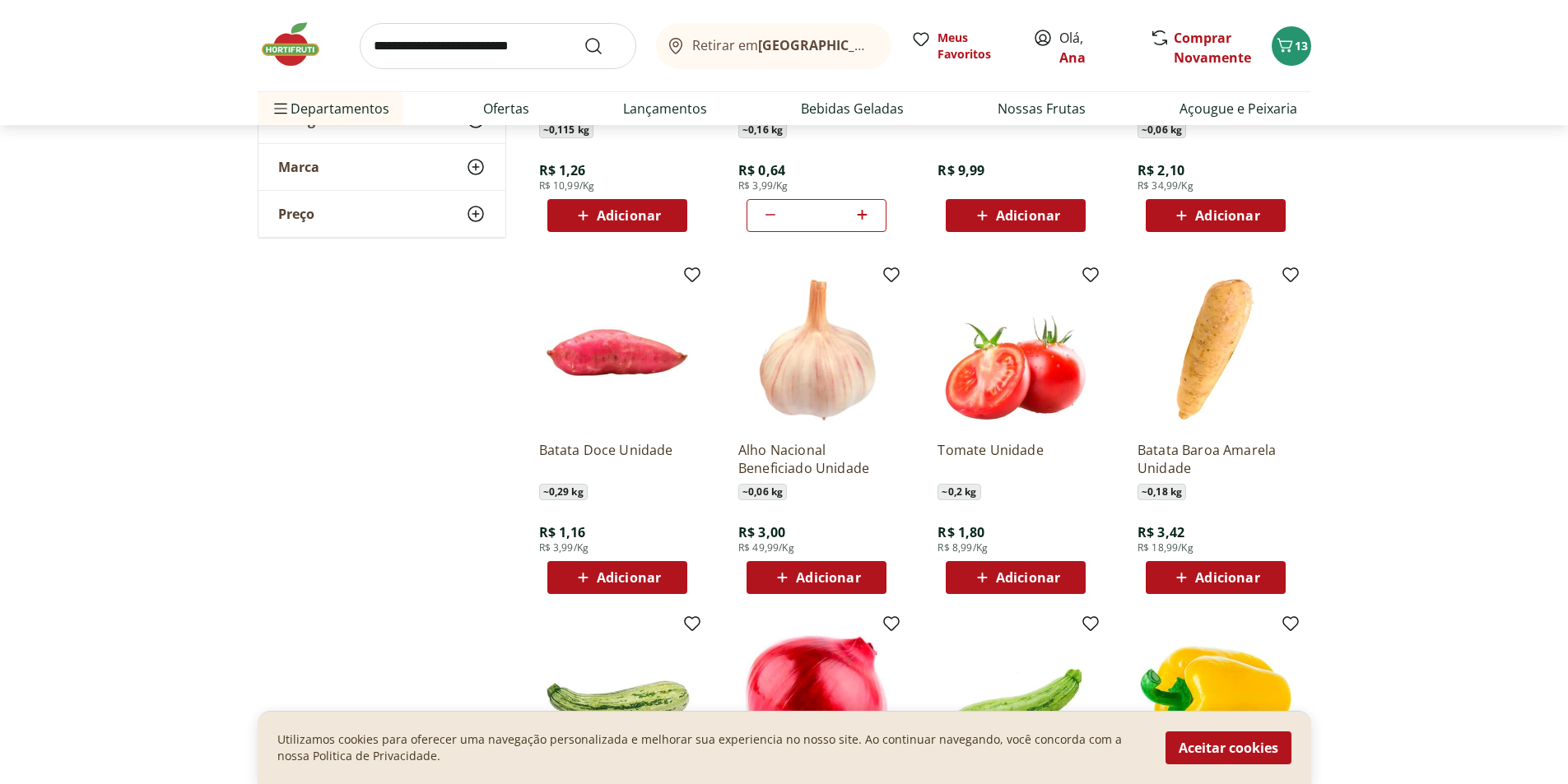
click at [625, 574] on span "Adicionar" at bounding box center [629, 577] width 64 height 13
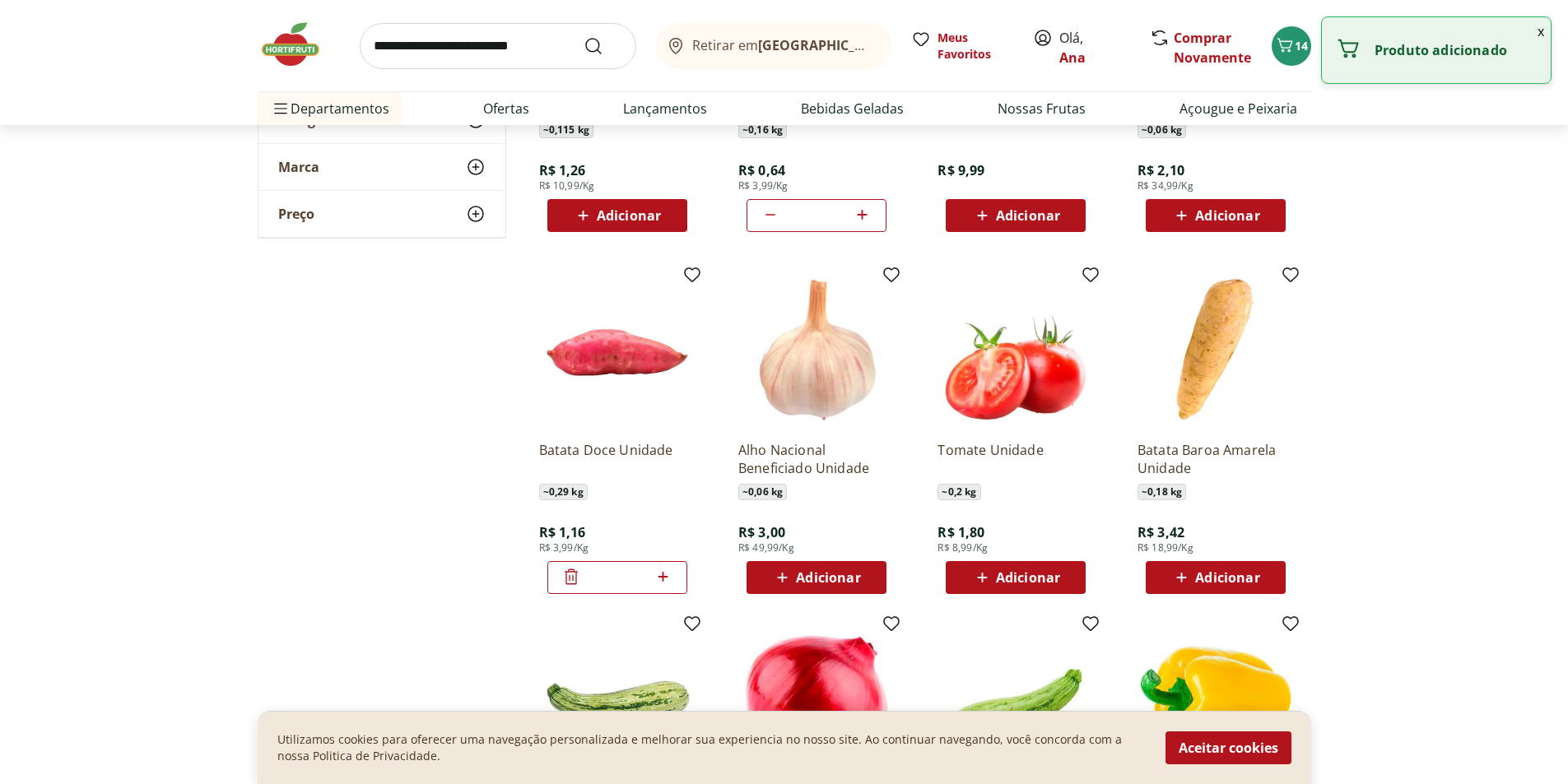
click at [660, 578] on icon at bounding box center [663, 576] width 9 height 9
type input "*"
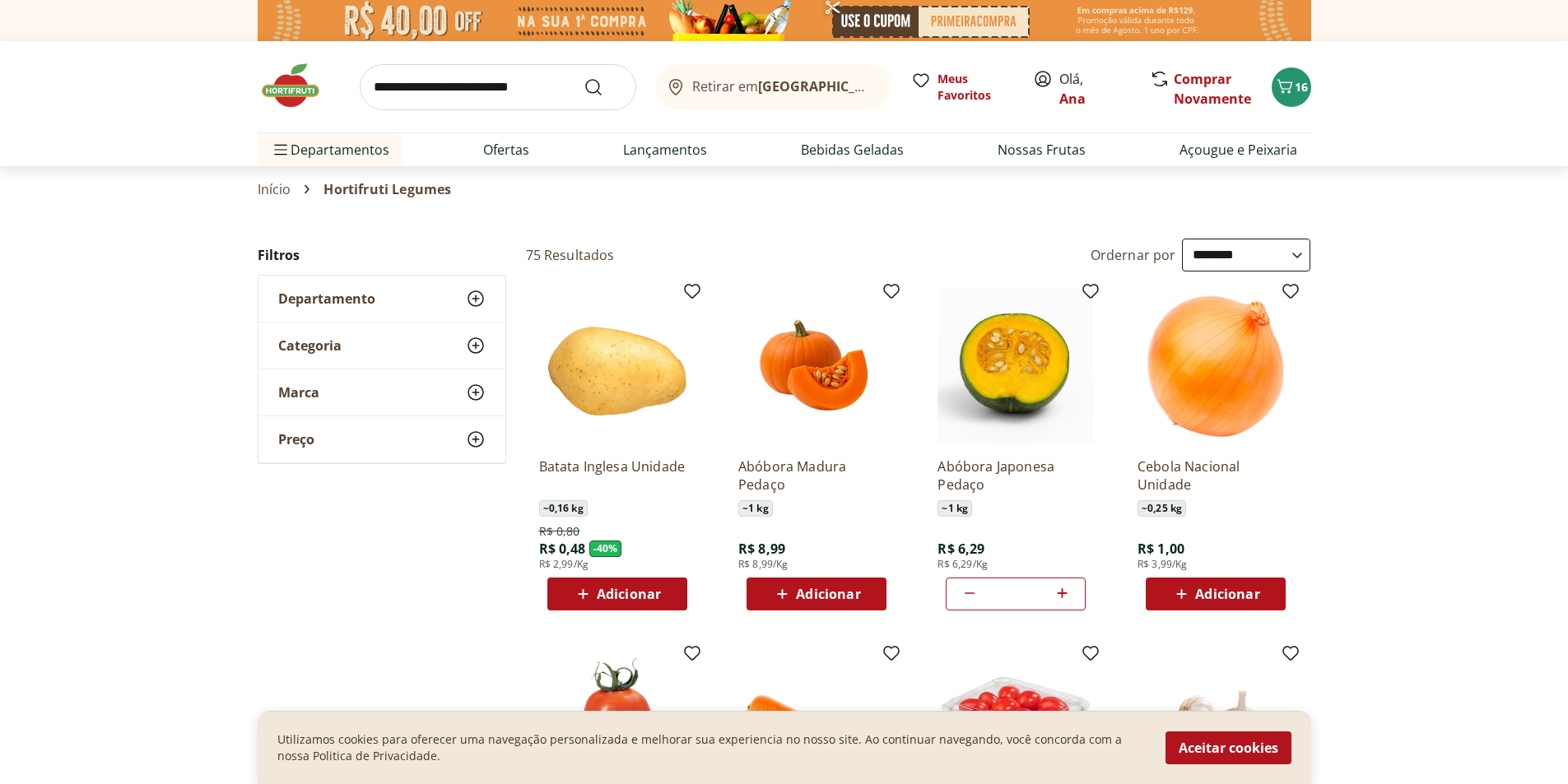
scroll to position [82, 0]
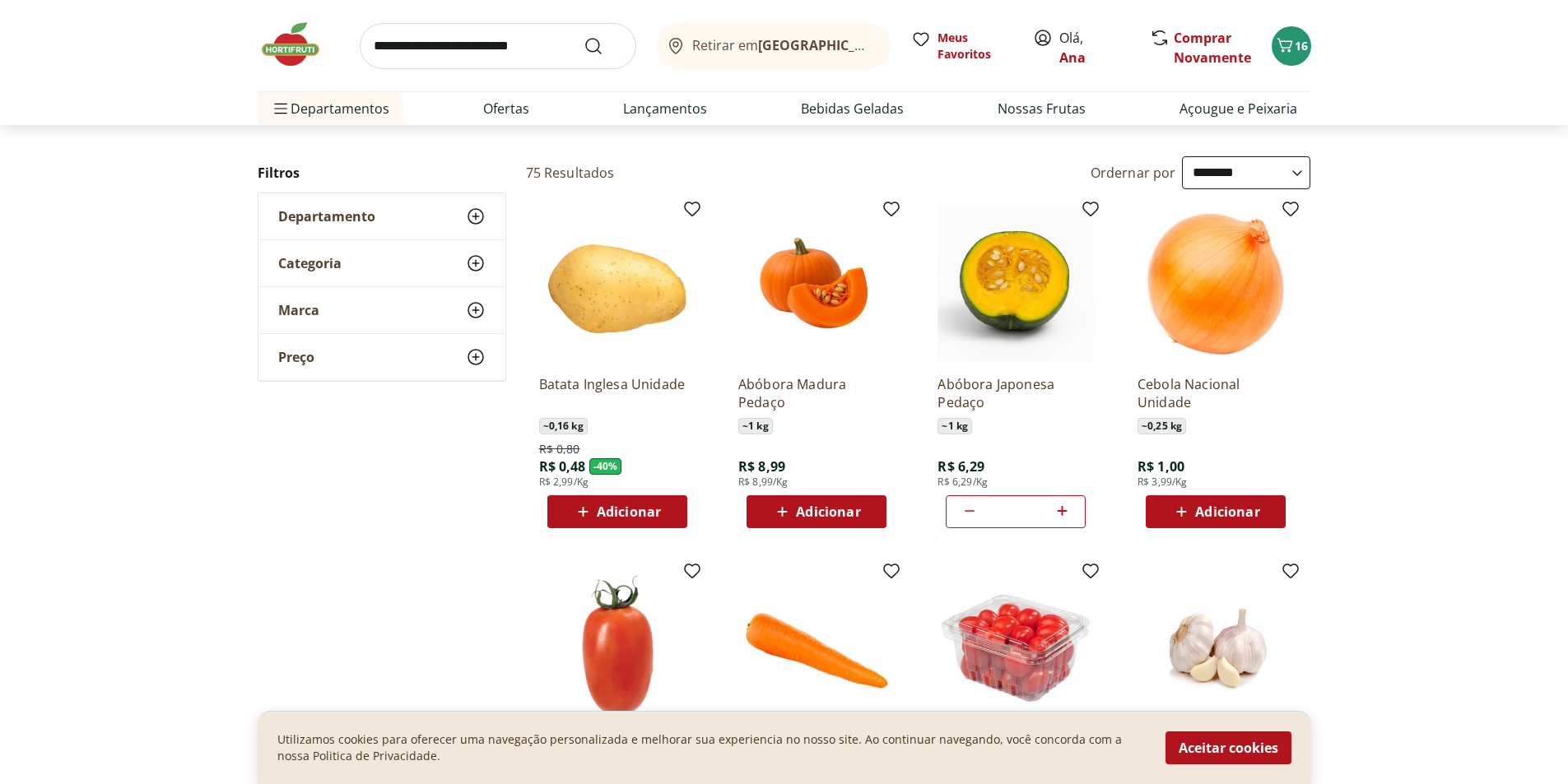
click at [1225, 506] on span "Adicionar" at bounding box center [1227, 511] width 64 height 13
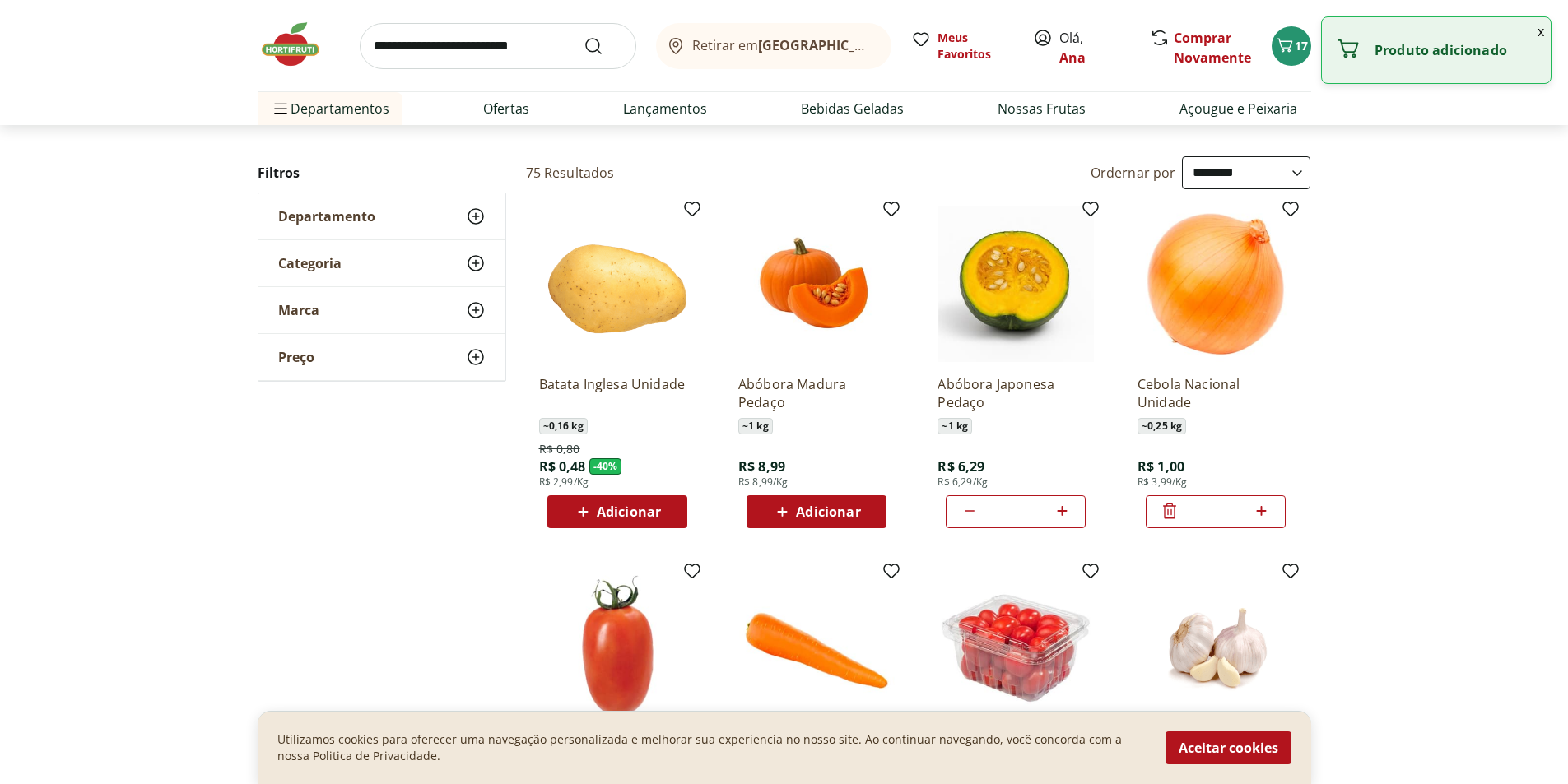
click at [1260, 511] on icon at bounding box center [1262, 511] width 9 height 9
type input "*"
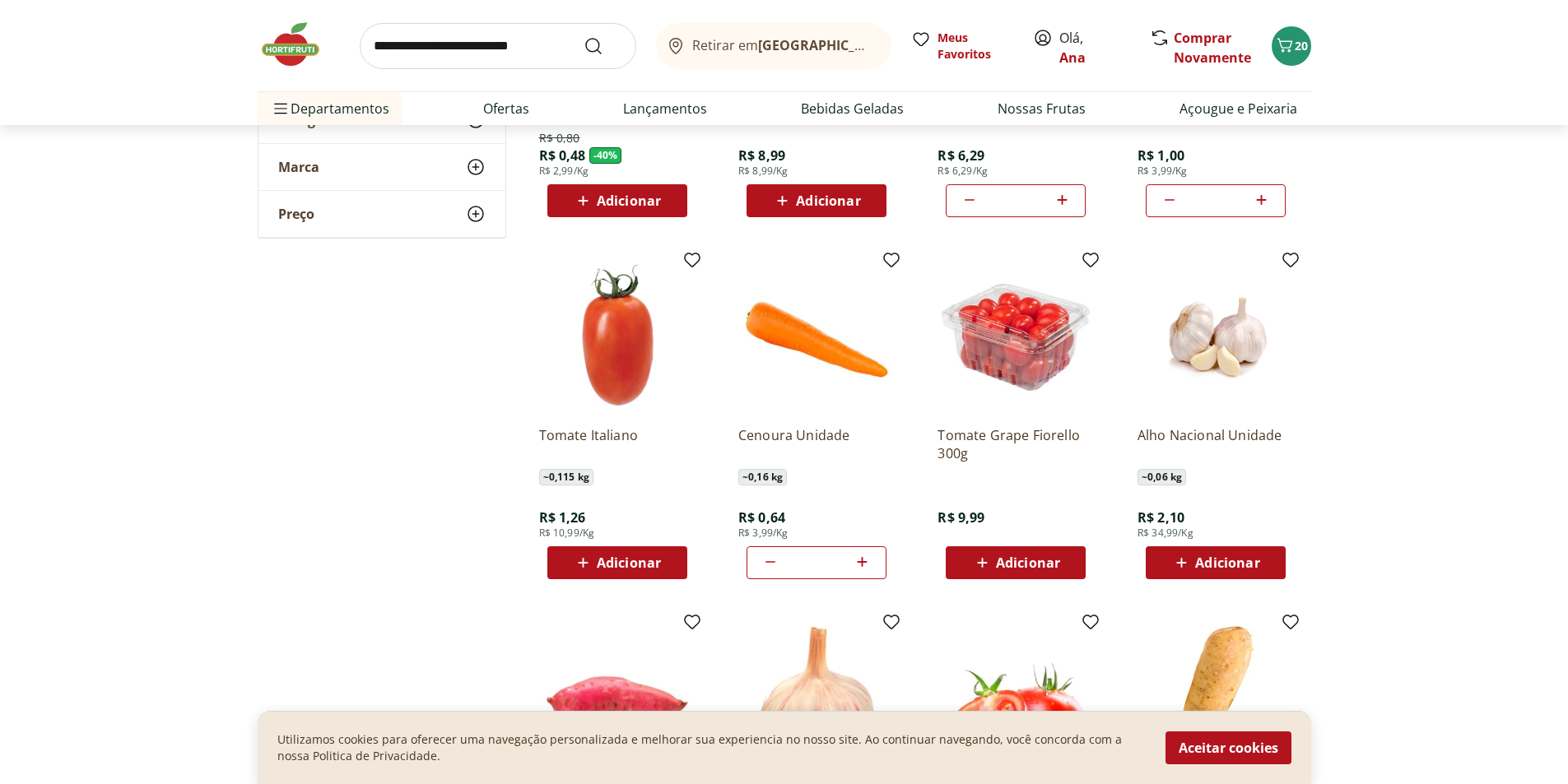
scroll to position [411, 0]
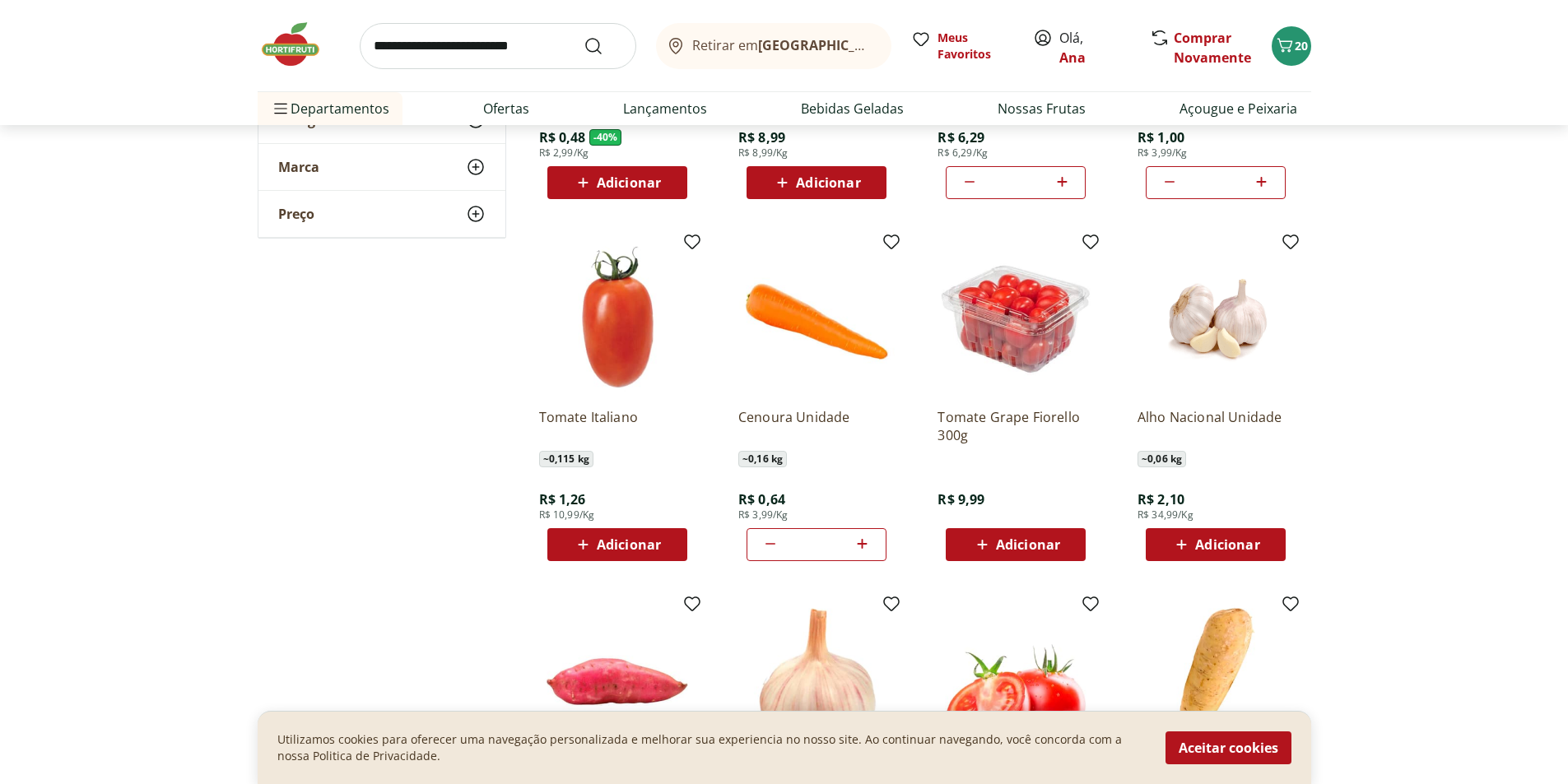
click at [634, 539] on span "Adicionar" at bounding box center [629, 544] width 64 height 13
click at [663, 548] on icon at bounding box center [663, 543] width 9 height 9
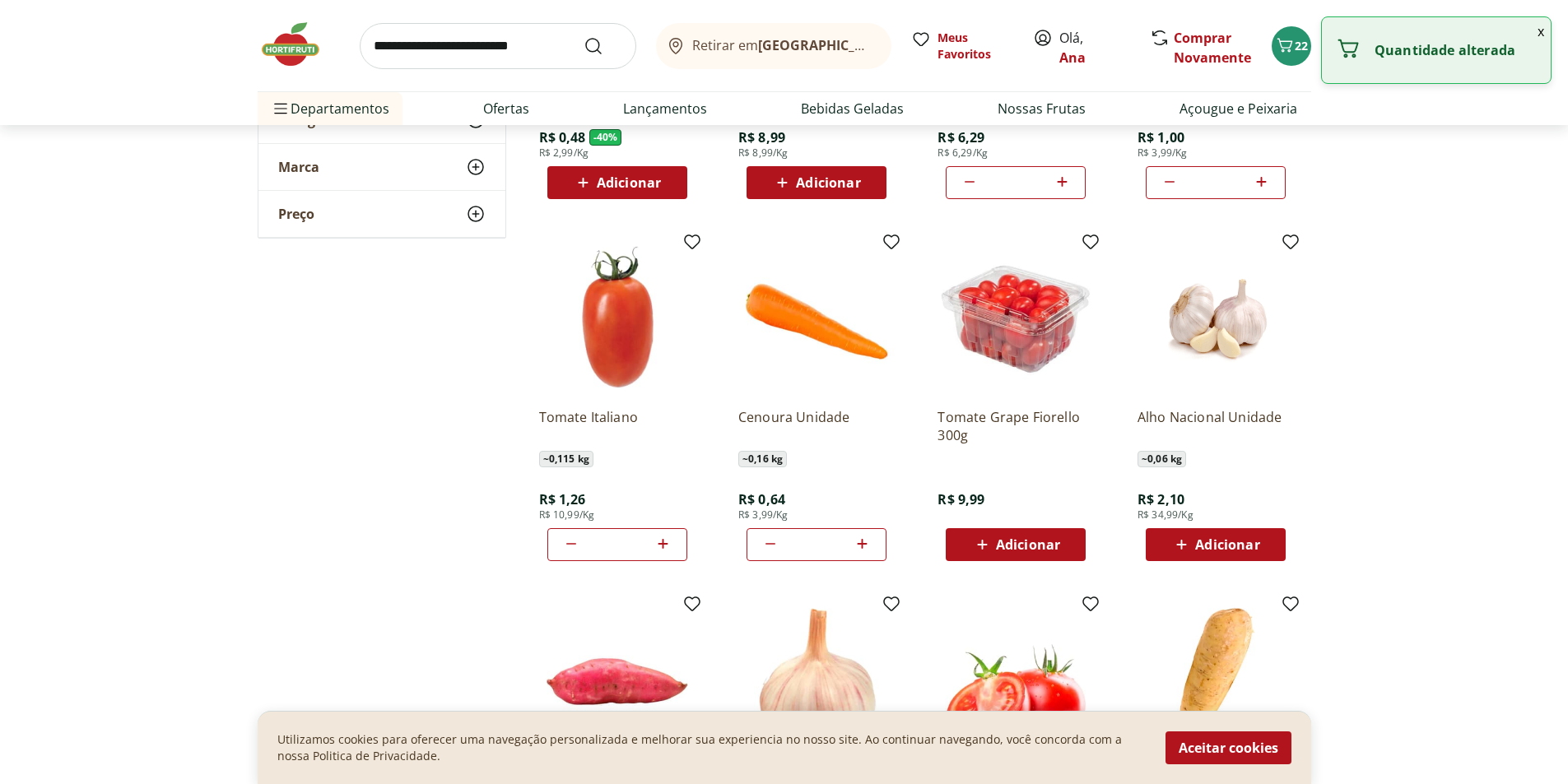
click at [663, 548] on icon at bounding box center [663, 543] width 9 height 9
type input "*"
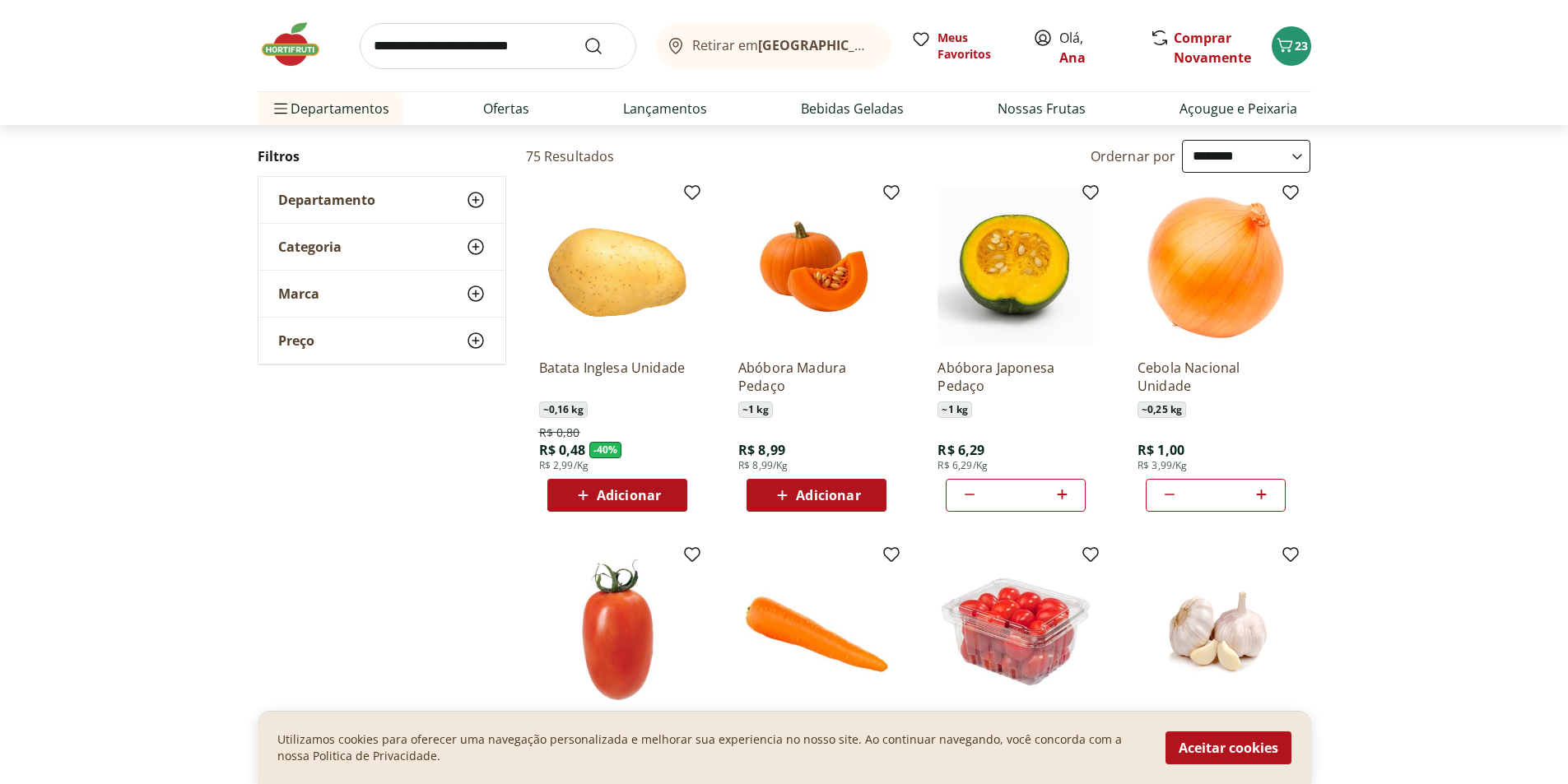
scroll to position [0, 0]
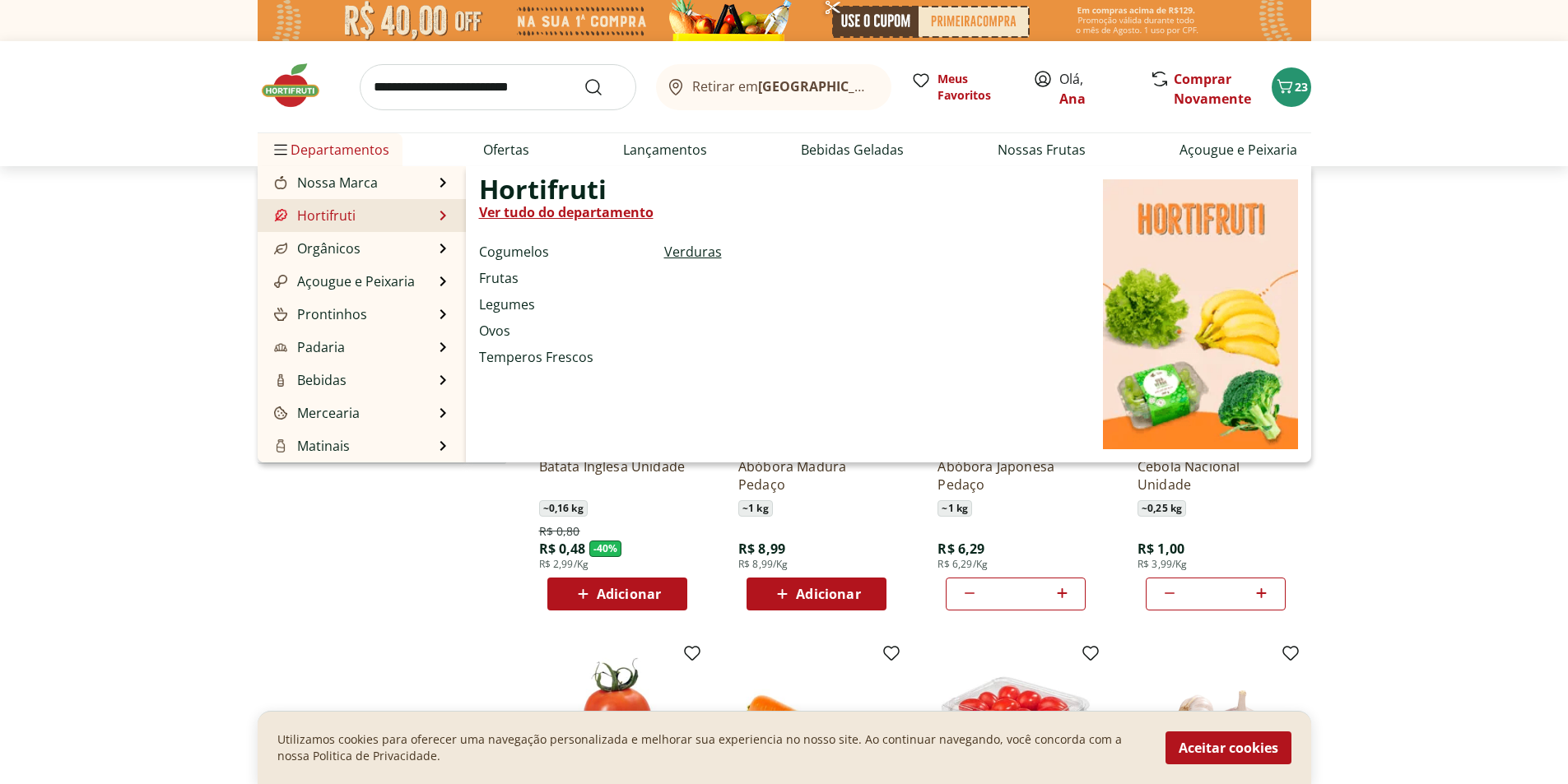
click at [677, 247] on link "Verduras" at bounding box center [693, 251] width 58 height 20
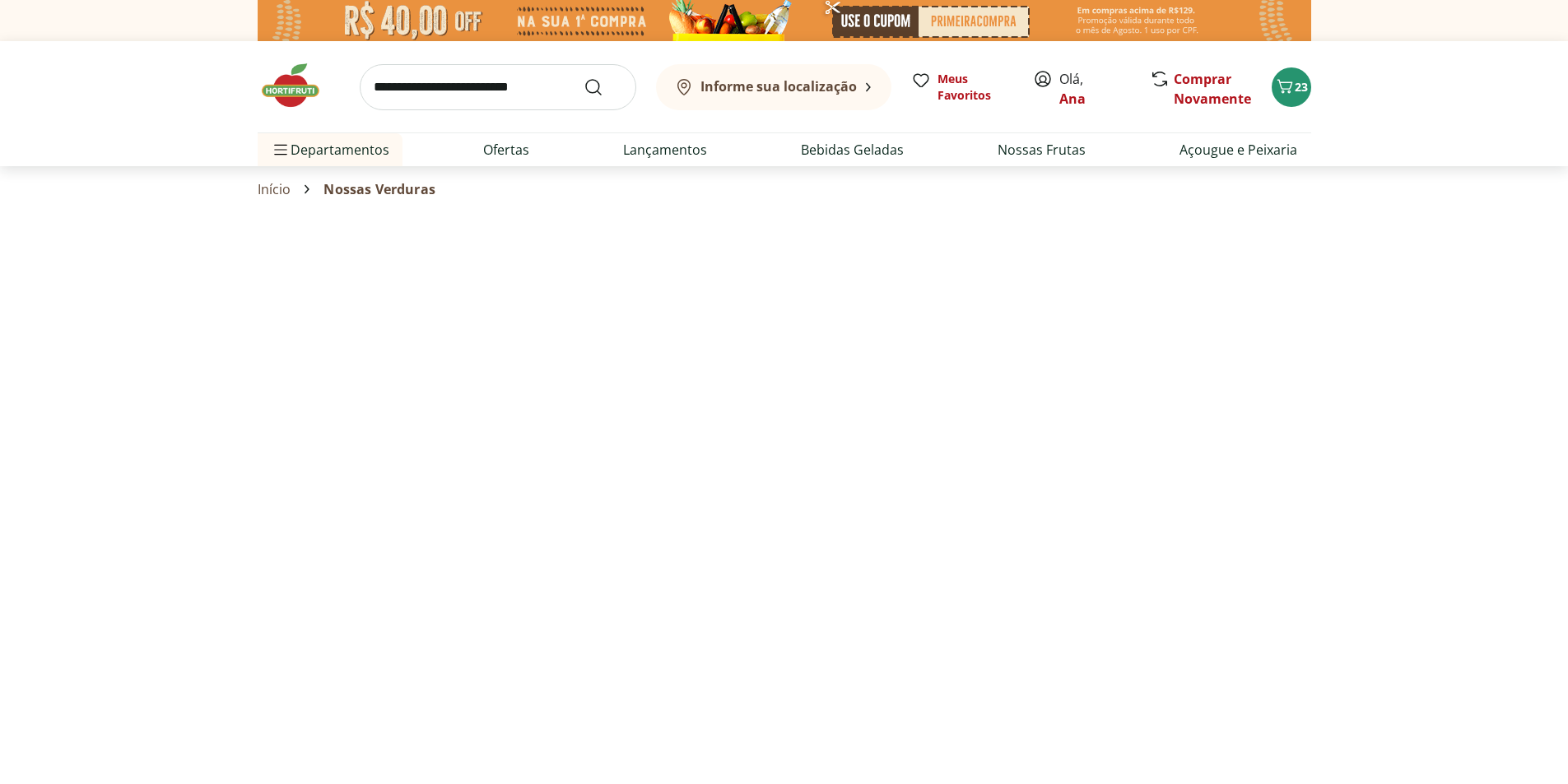
select select "**********"
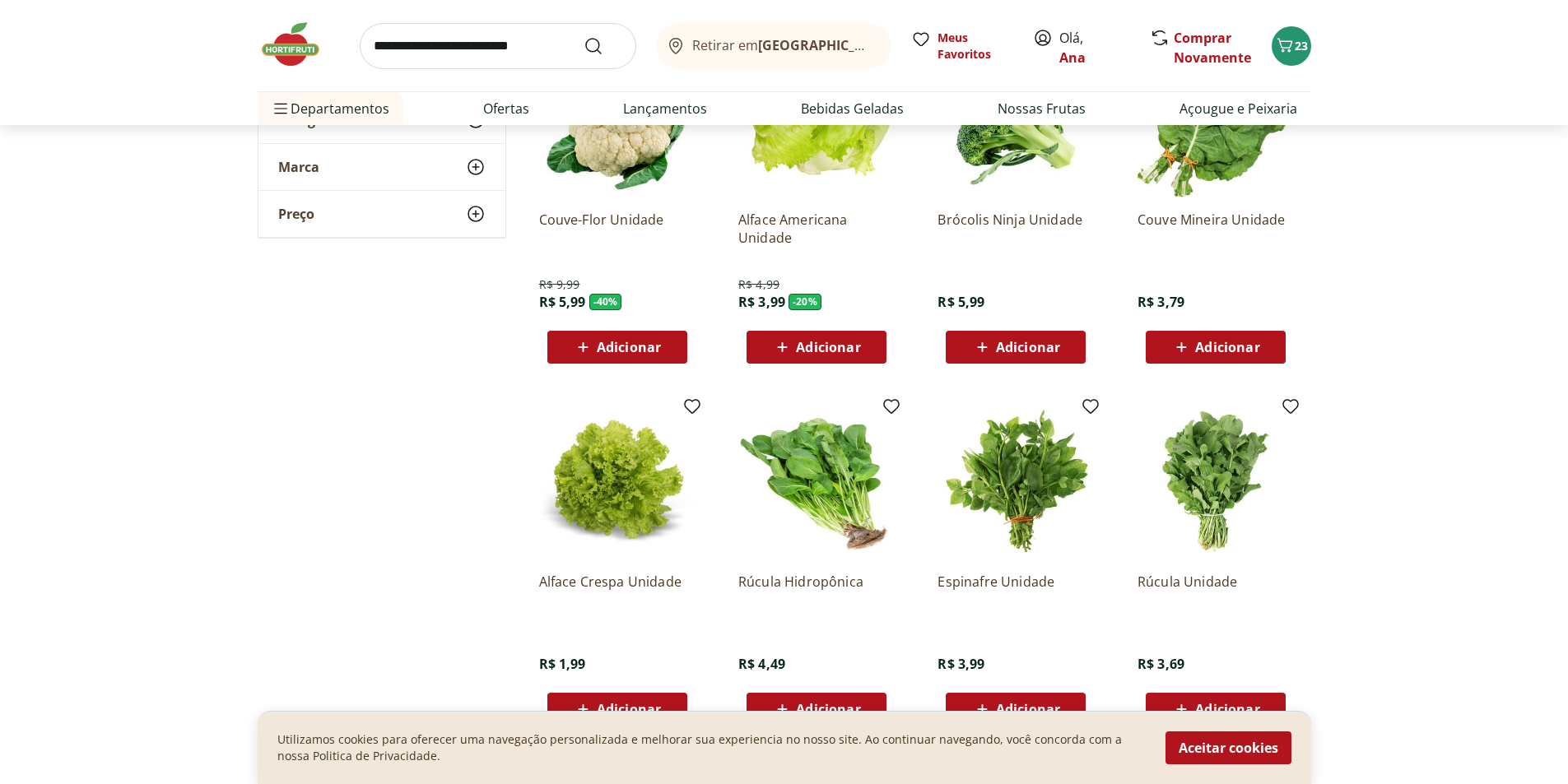
scroll to position [329, 0]
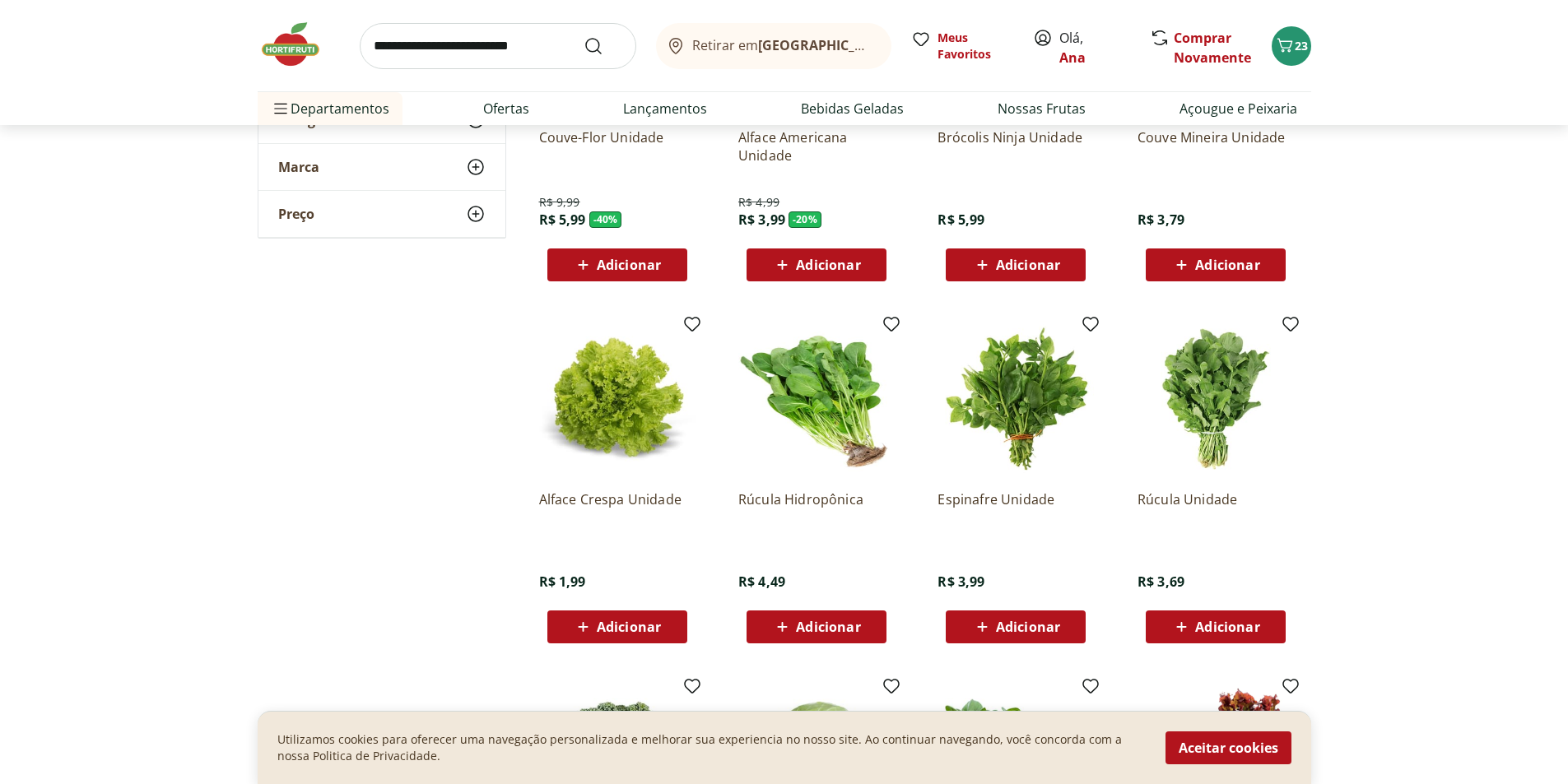
click at [603, 628] on span "Adicionar" at bounding box center [629, 626] width 64 height 13
click at [1241, 627] on span "Adicionar" at bounding box center [1227, 626] width 64 height 13
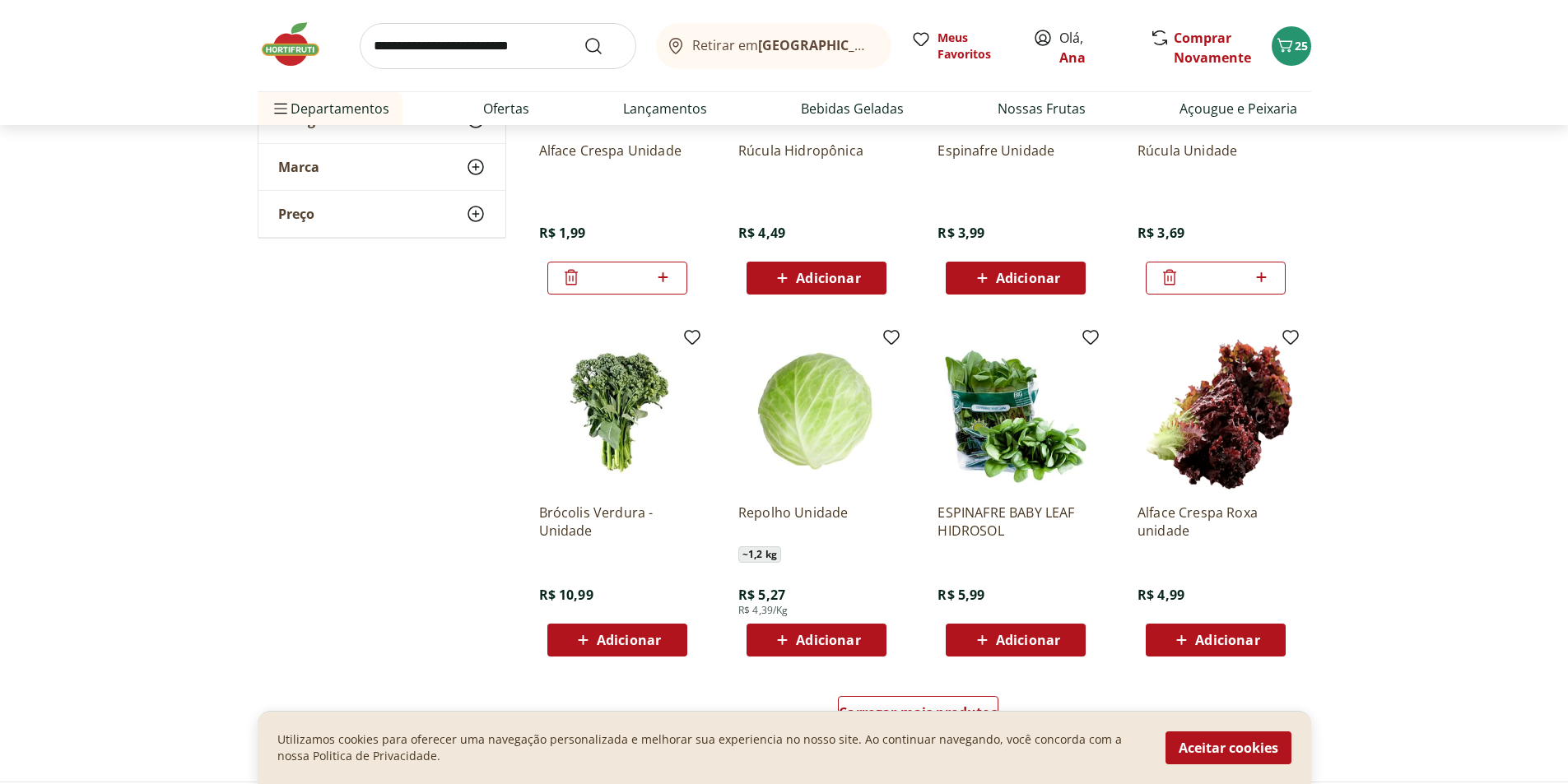
scroll to position [741, 0]
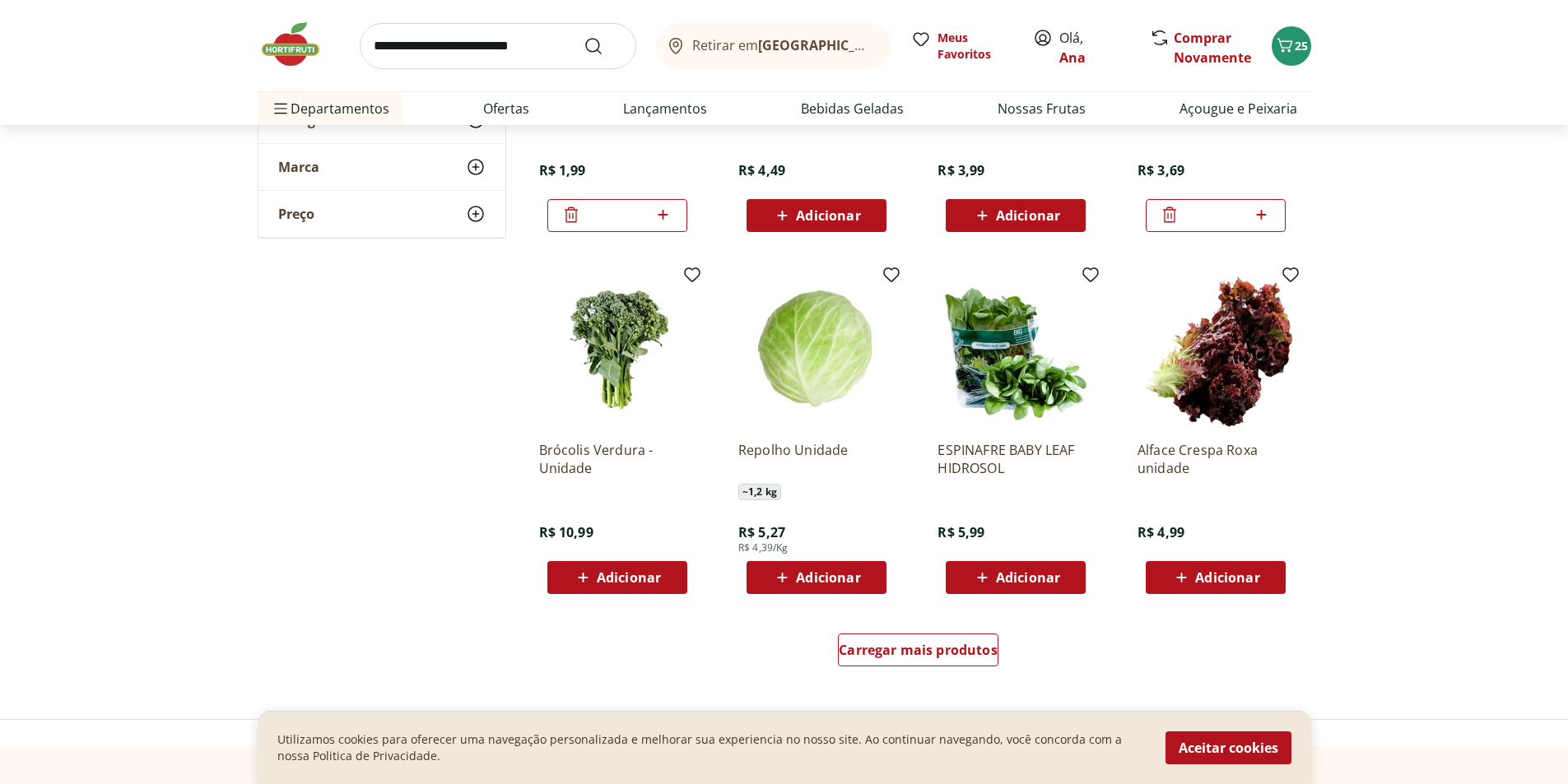
click at [779, 574] on icon at bounding box center [783, 577] width 21 height 20
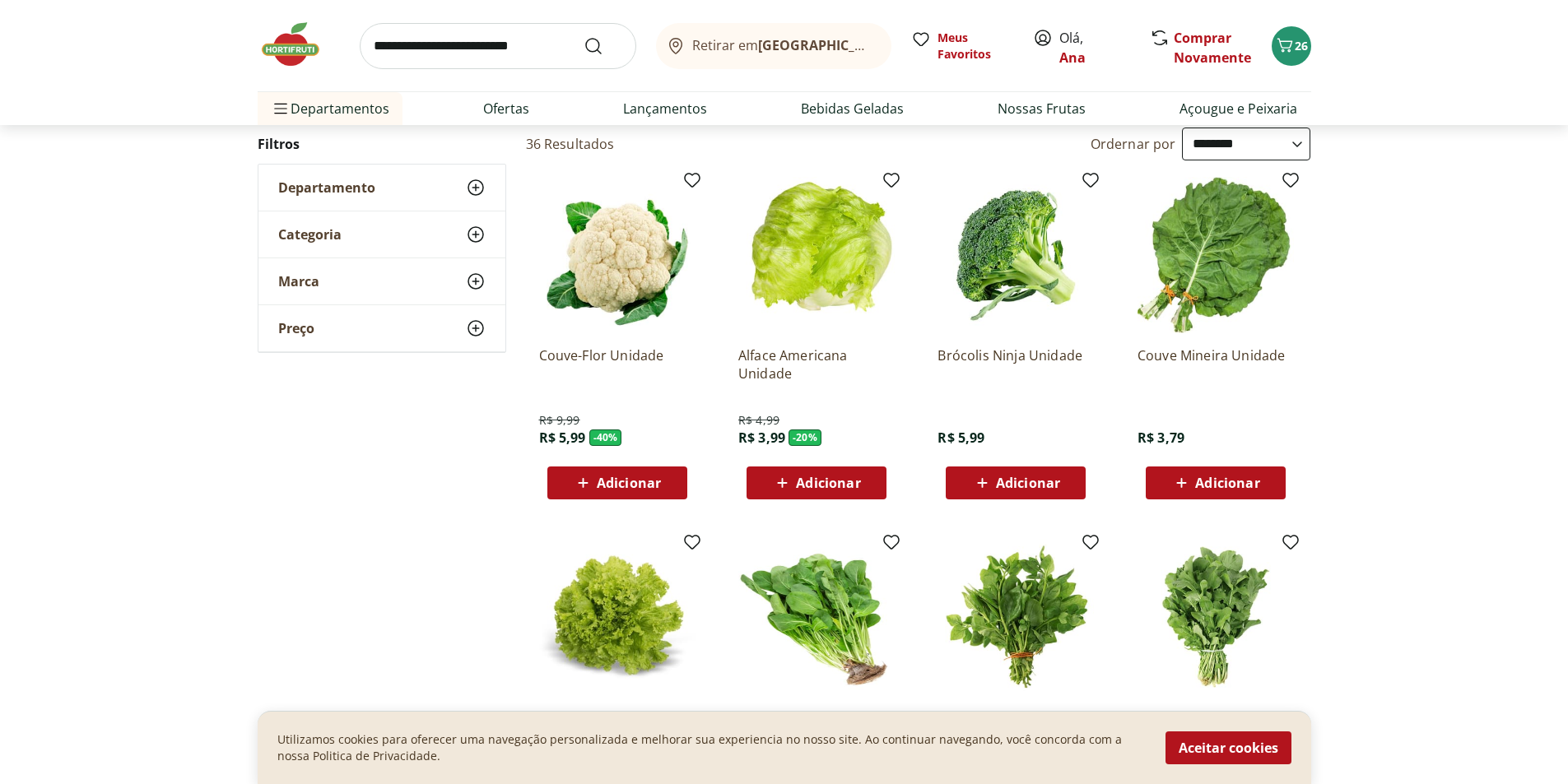
scroll to position [82, 0]
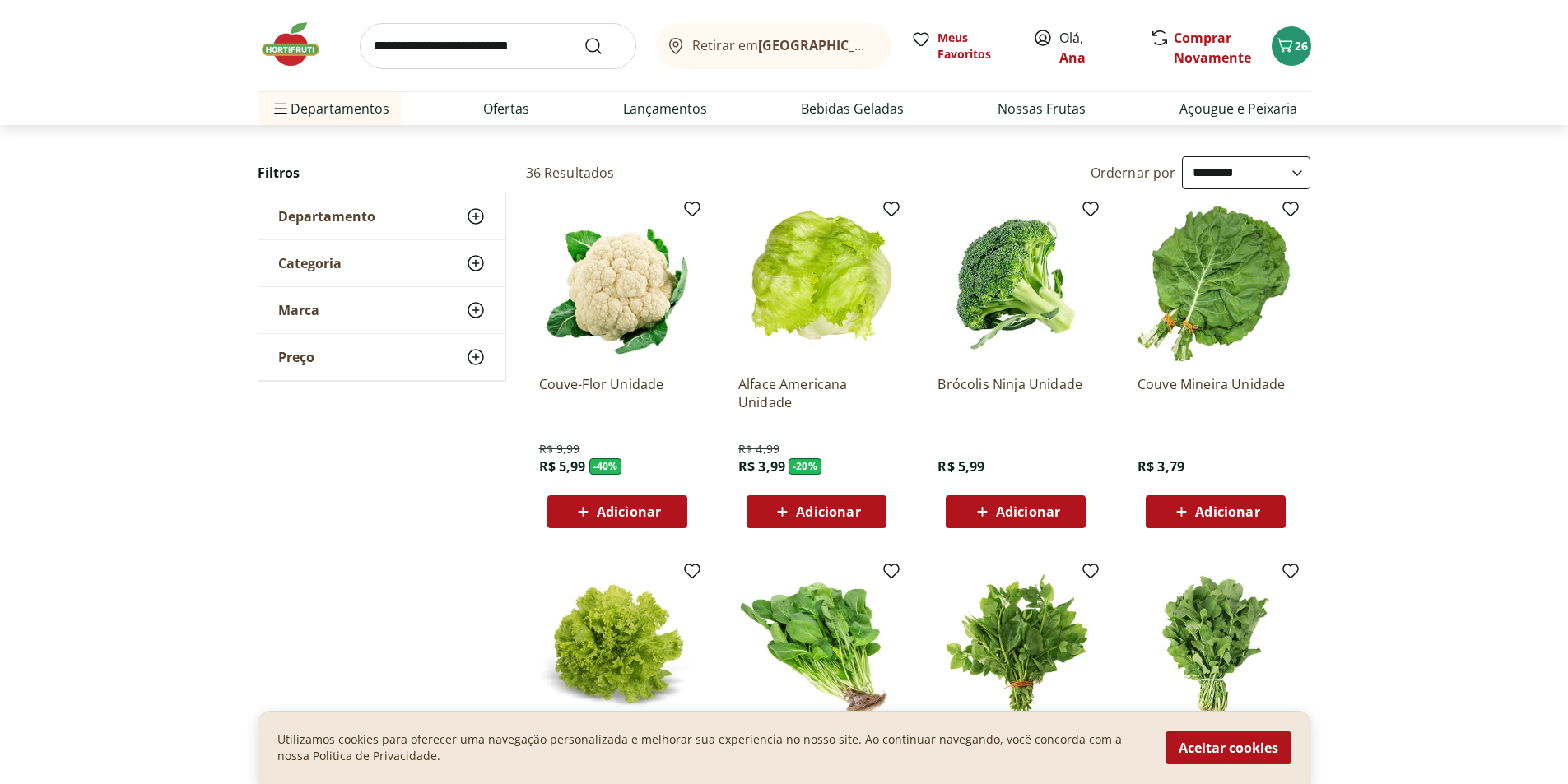
click at [1244, 512] on span "Adicionar" at bounding box center [1227, 511] width 64 height 13
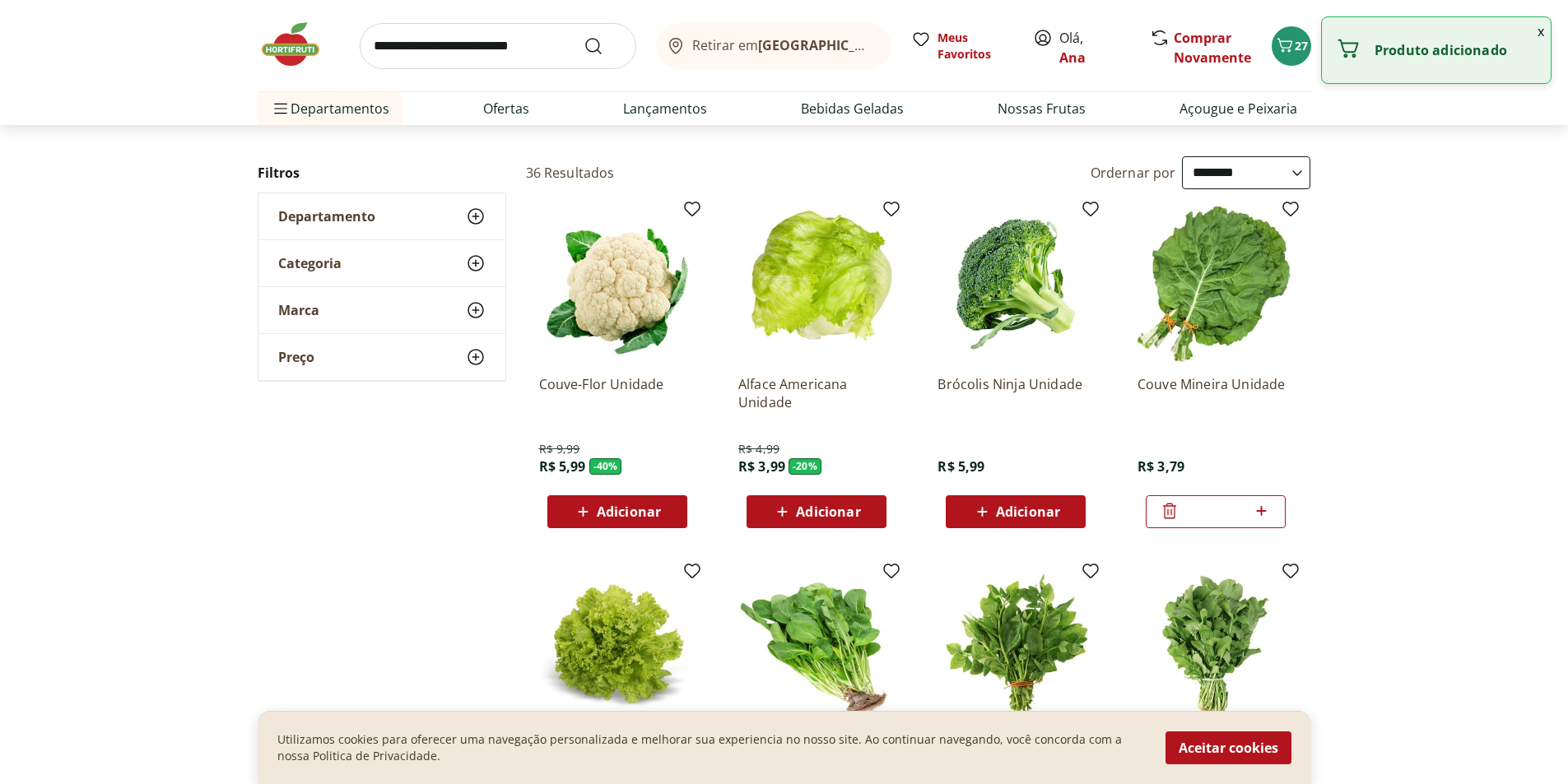
click at [1260, 510] on icon at bounding box center [1262, 511] width 21 height 20
type input "*"
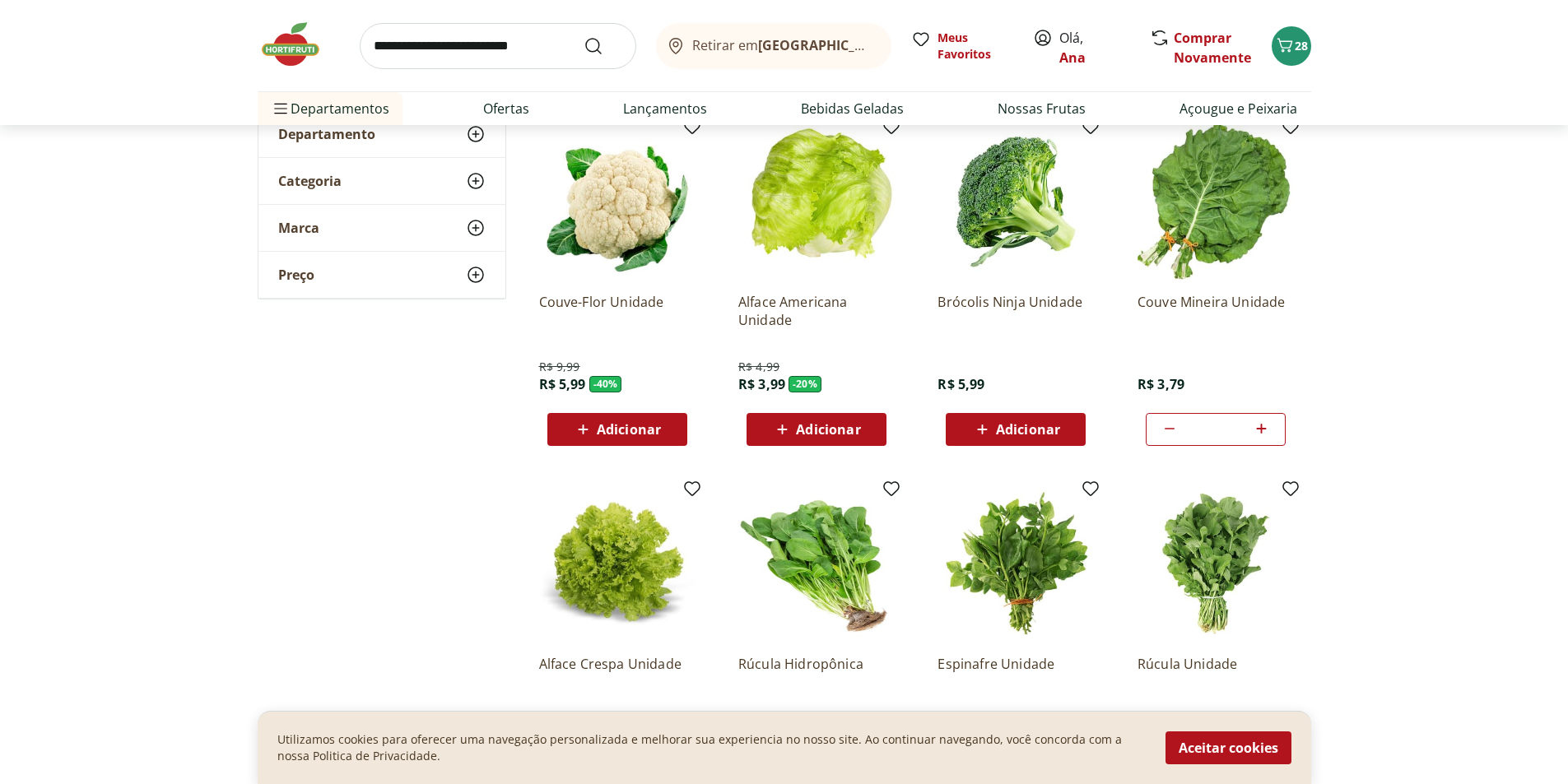
scroll to position [0, 0]
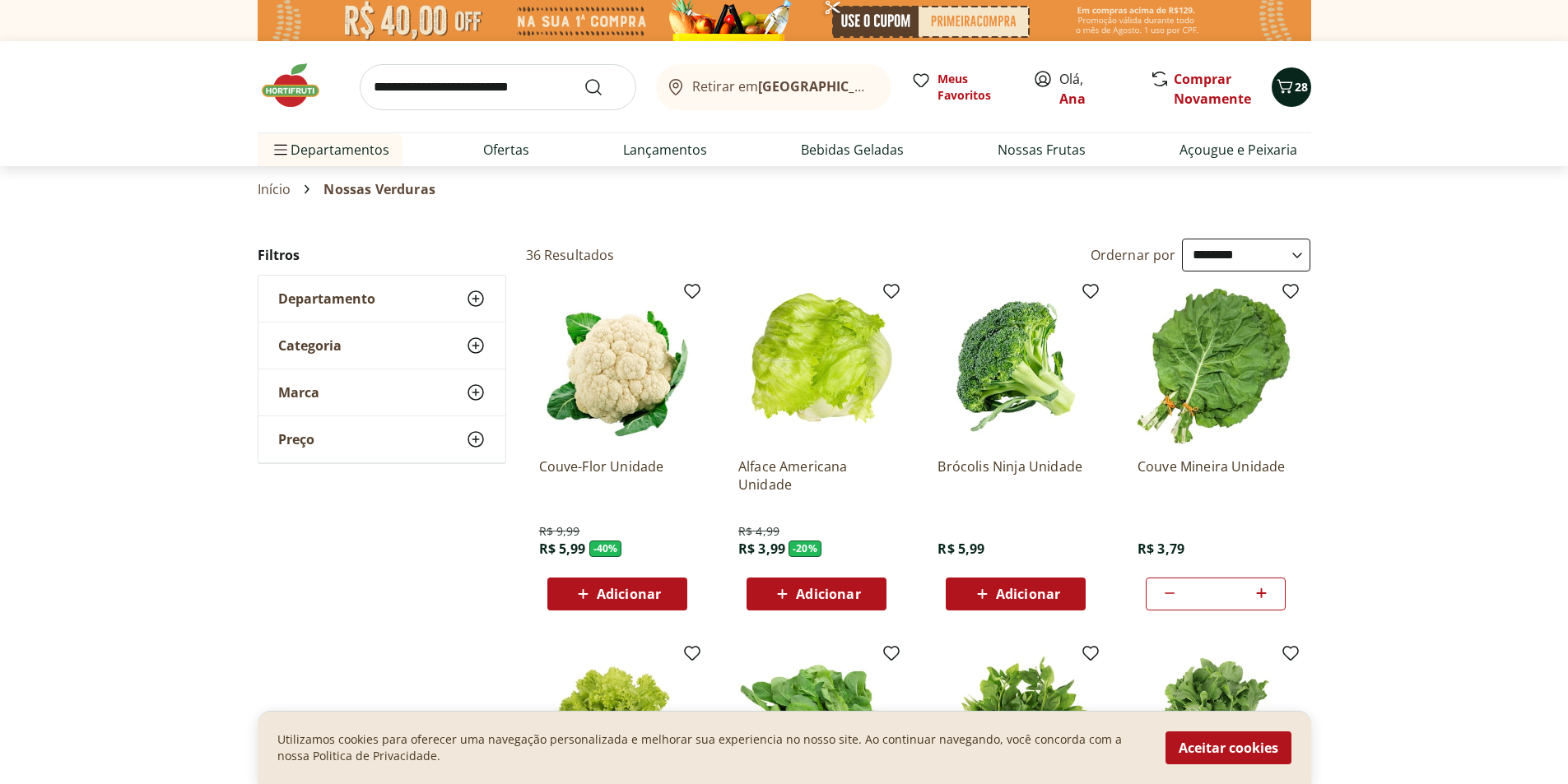
click at [1289, 81] on icon "Carrinho" at bounding box center [1285, 86] width 20 height 20
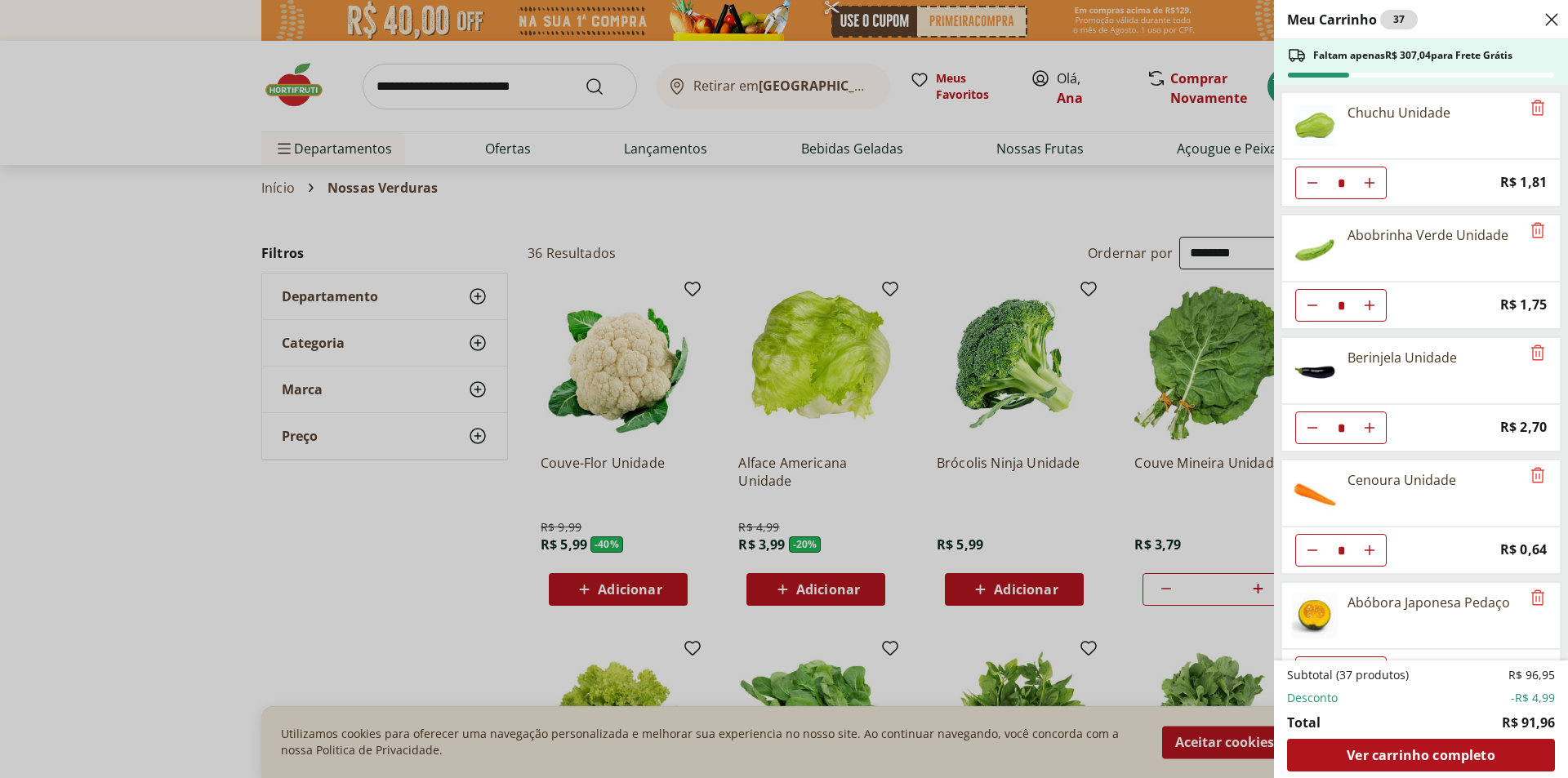
click at [1002, 205] on div "Meu Carrinho 37 Faltam apenas R$ 307,04 para Frete Grátis Chuchu Unidade * Pric…" at bounding box center [784, 389] width 1568 height 778
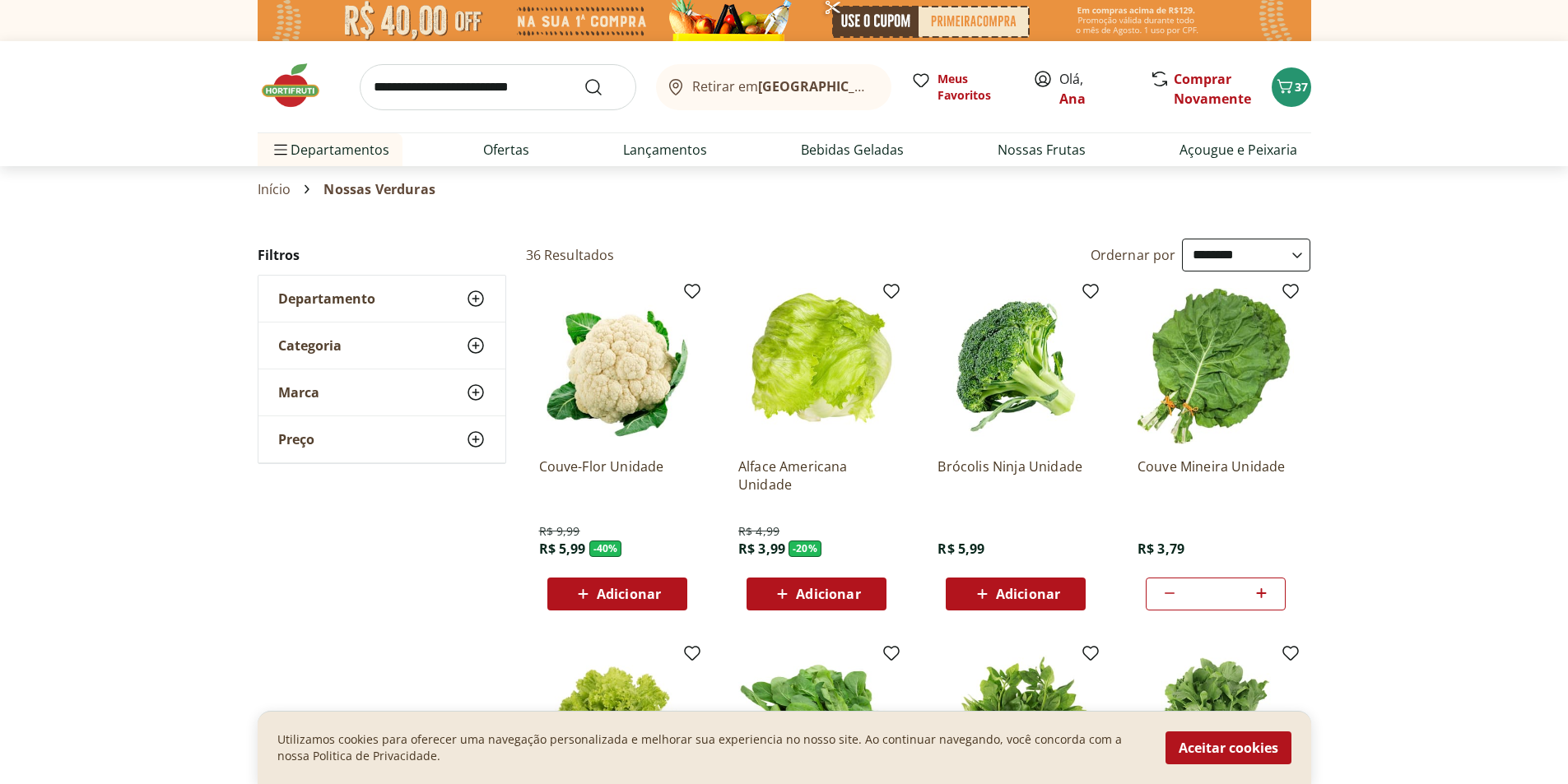
click at [419, 90] on input "search" at bounding box center [498, 86] width 277 height 46
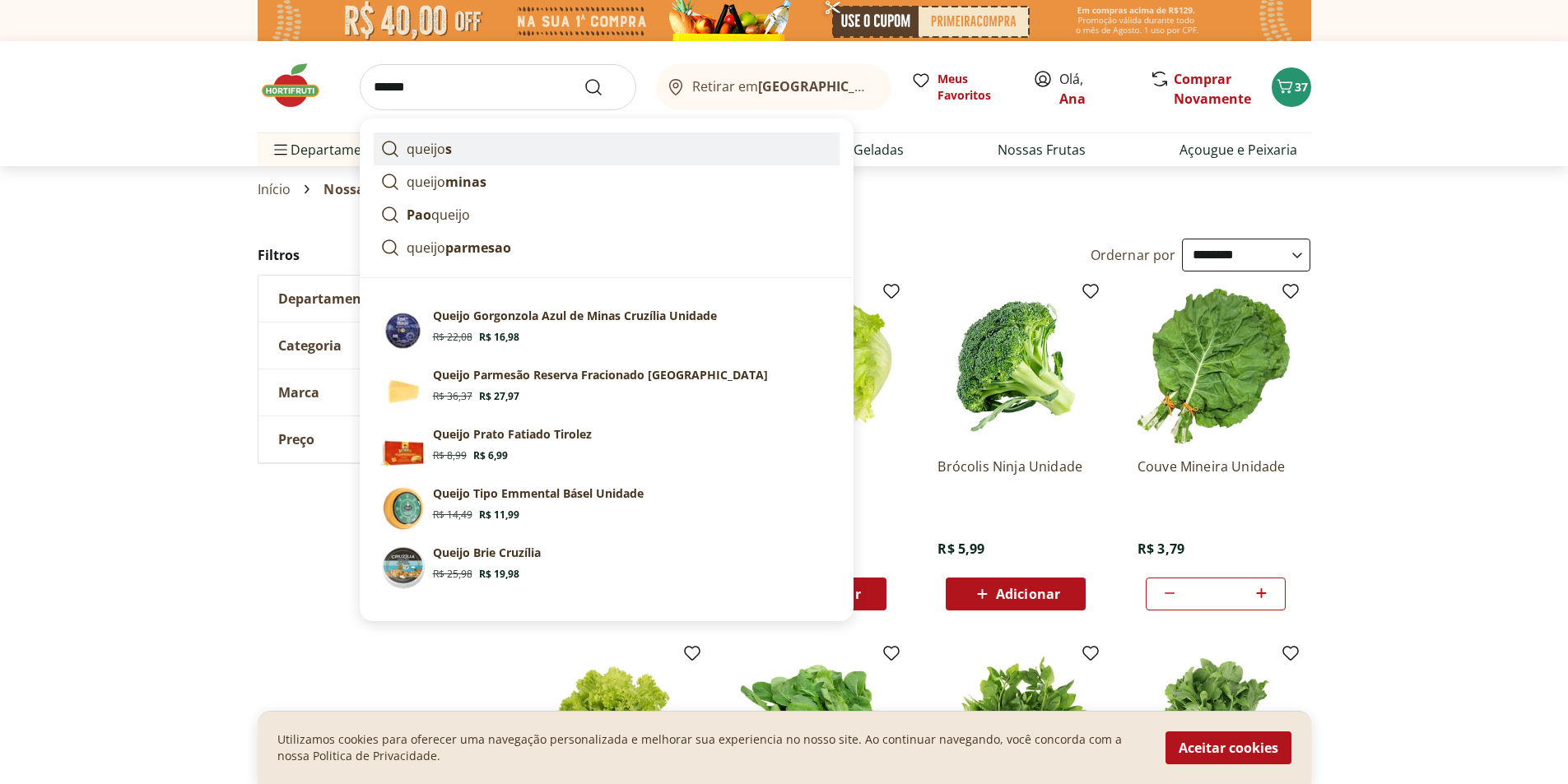
click at [418, 153] on p "queijo s" at bounding box center [429, 148] width 45 height 20
type input "*******"
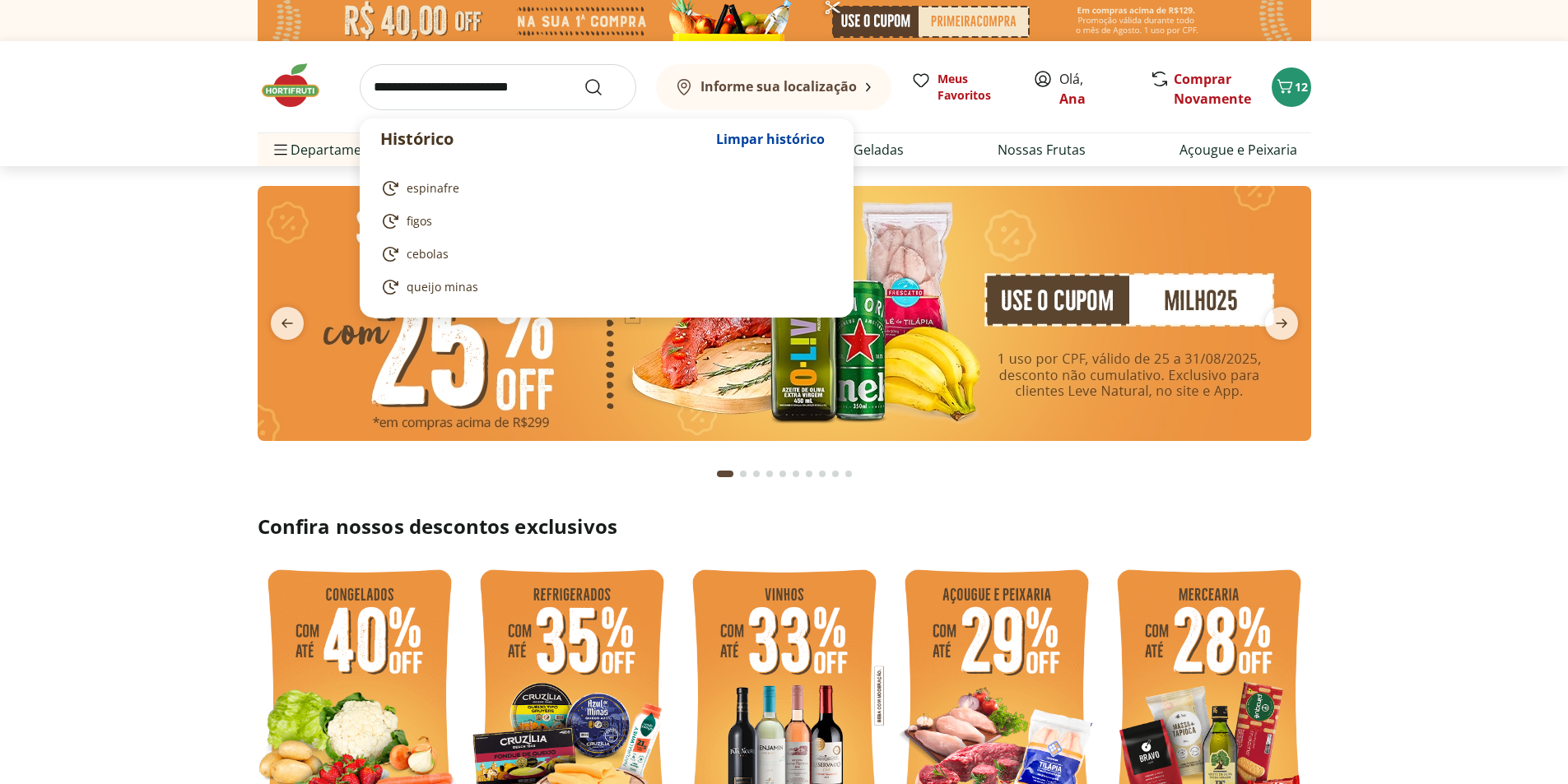
click at [463, 90] on input "search" at bounding box center [498, 86] width 277 height 46
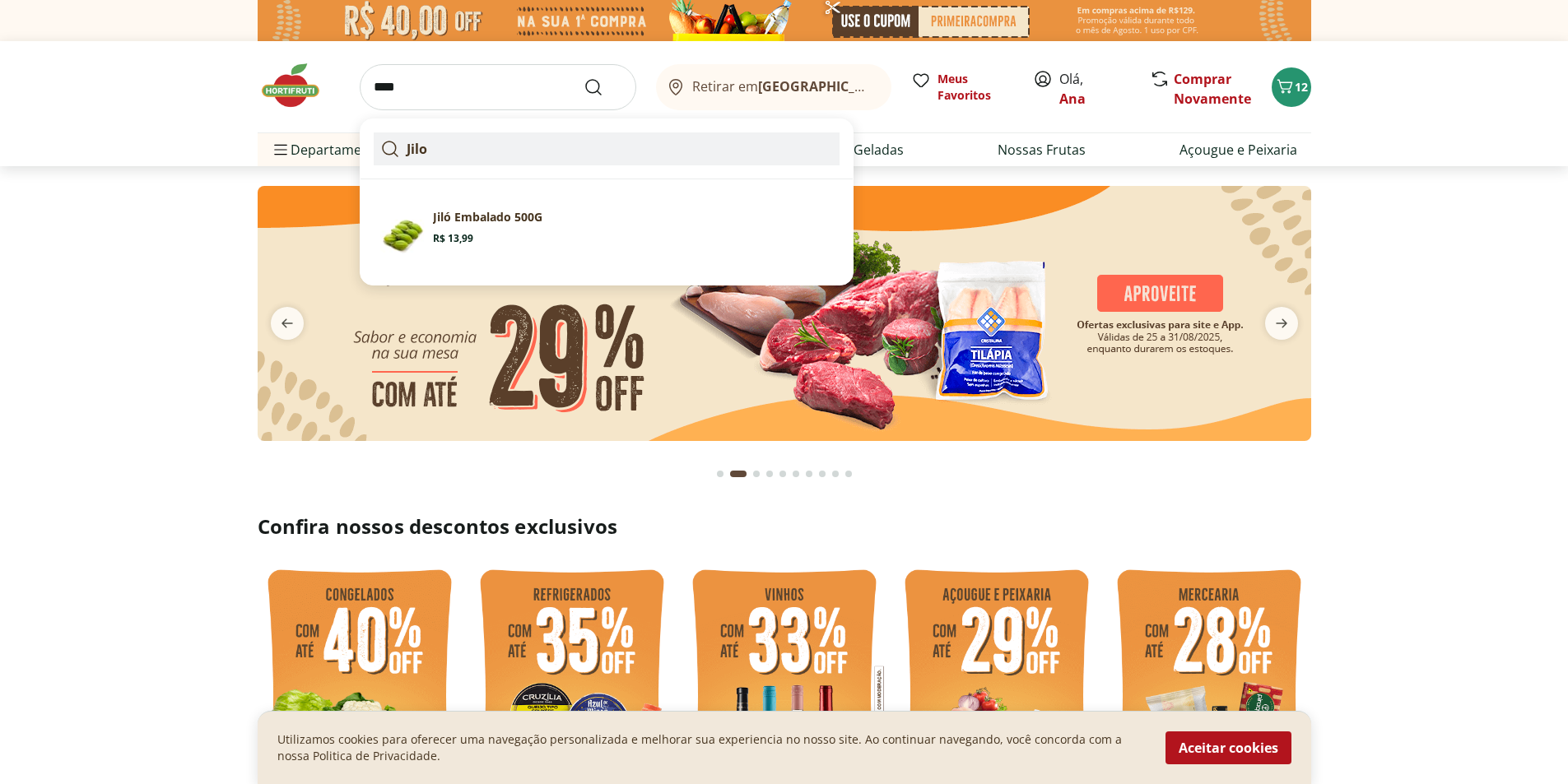
click at [441, 153] on link "Jilo" at bounding box center [607, 149] width 466 height 33
type input "****"
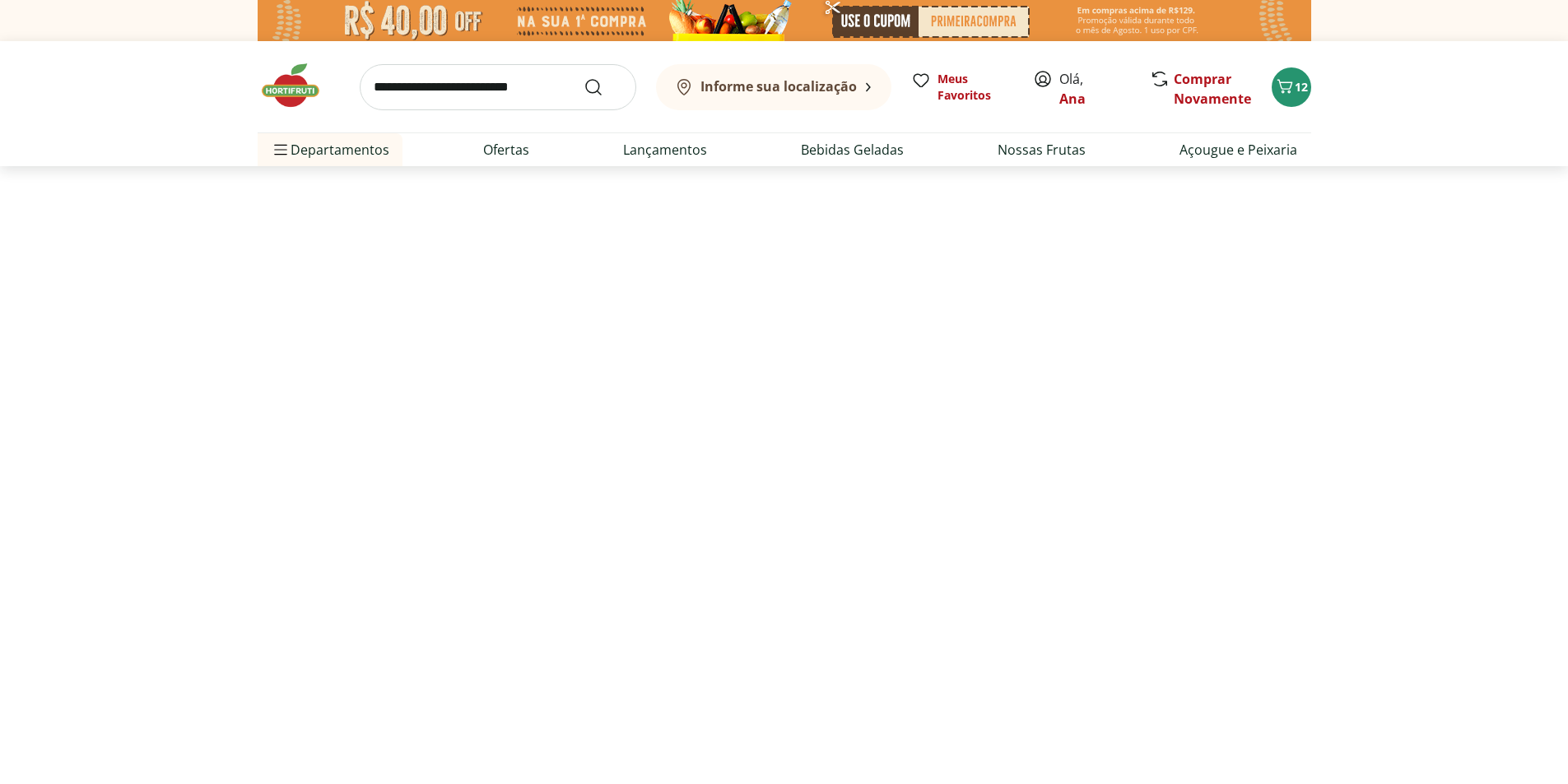
select select "**********"
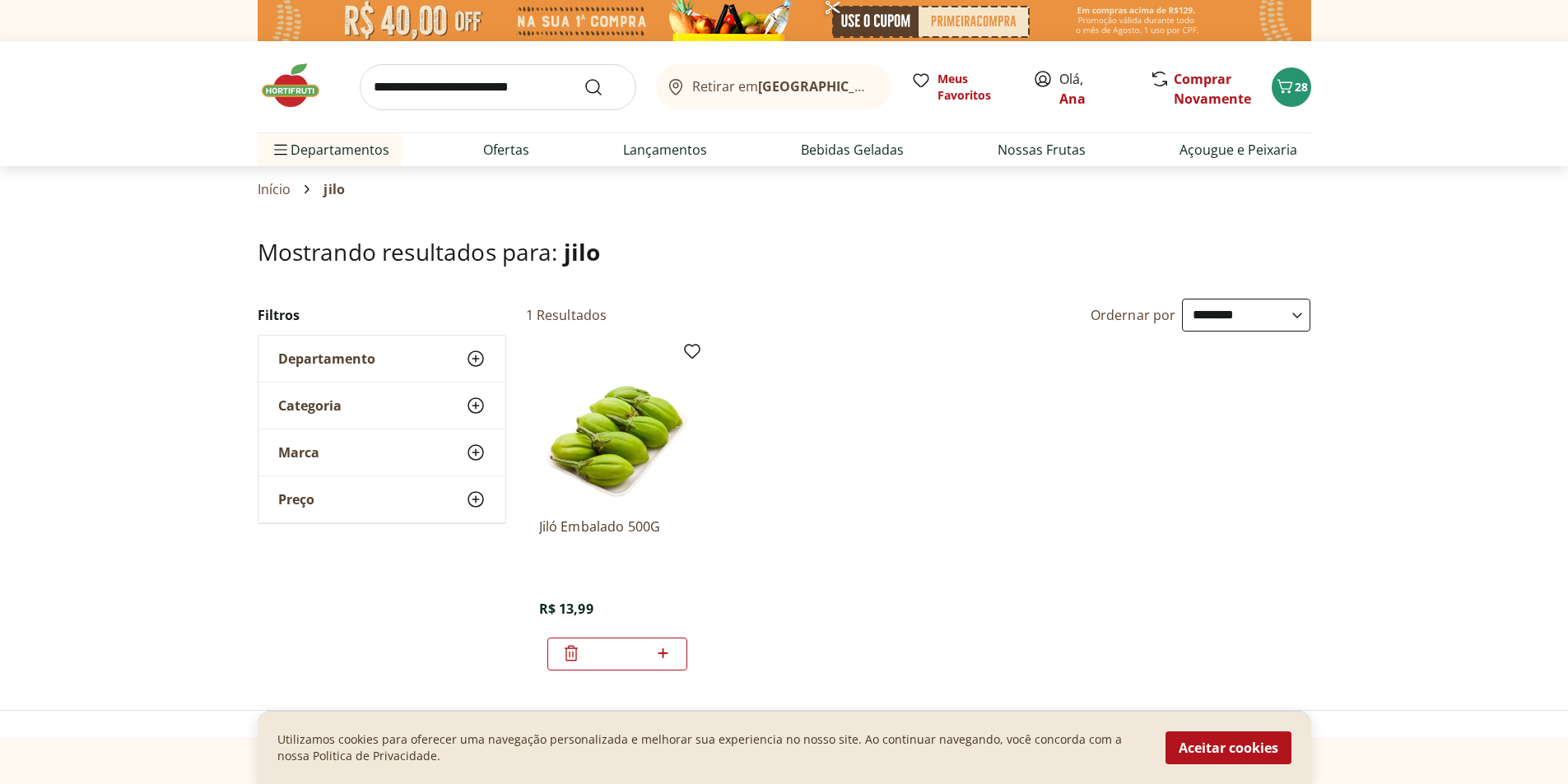
click at [283, 85] on img at bounding box center [299, 85] width 82 height 49
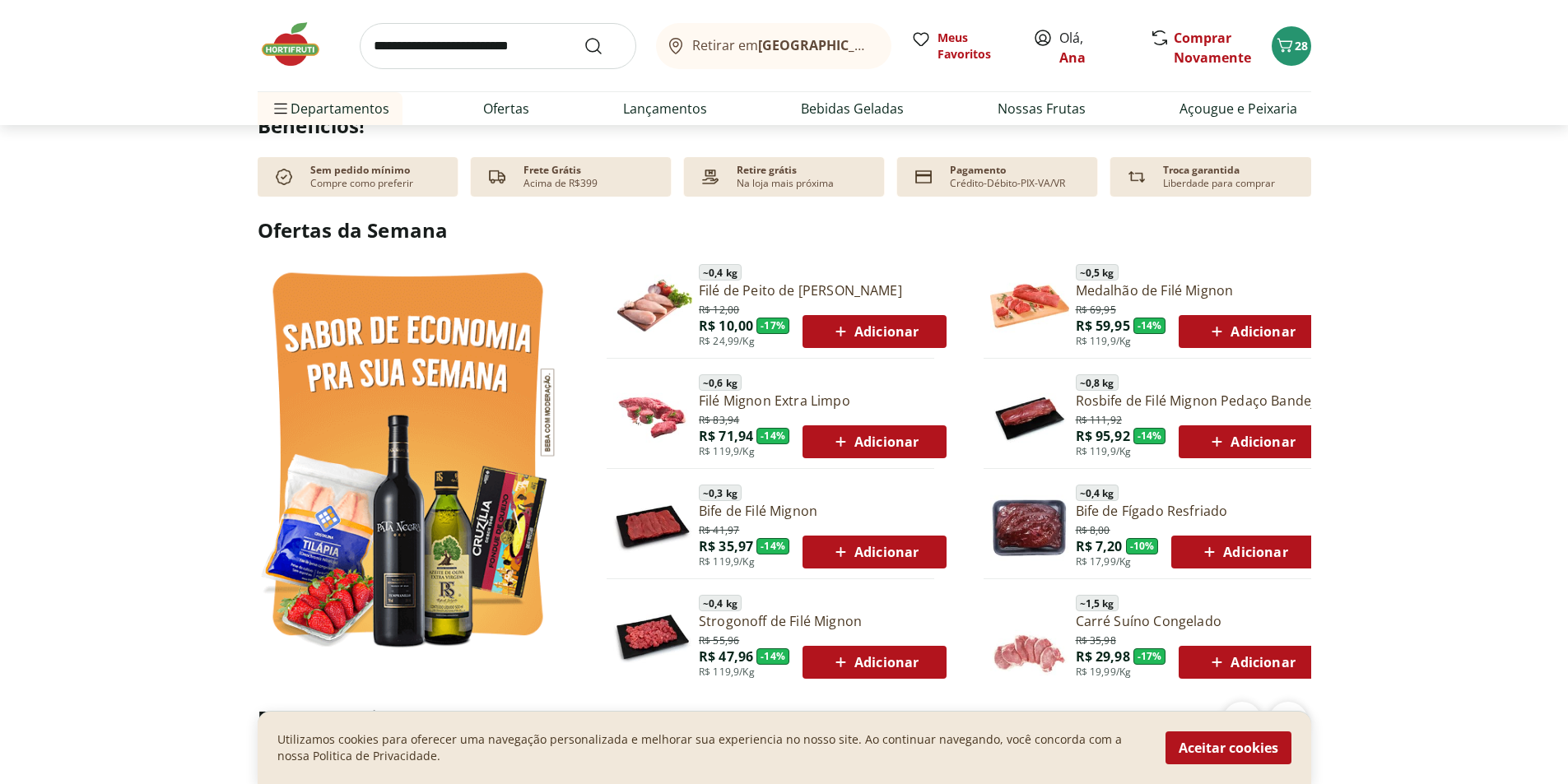
scroll to position [823, 0]
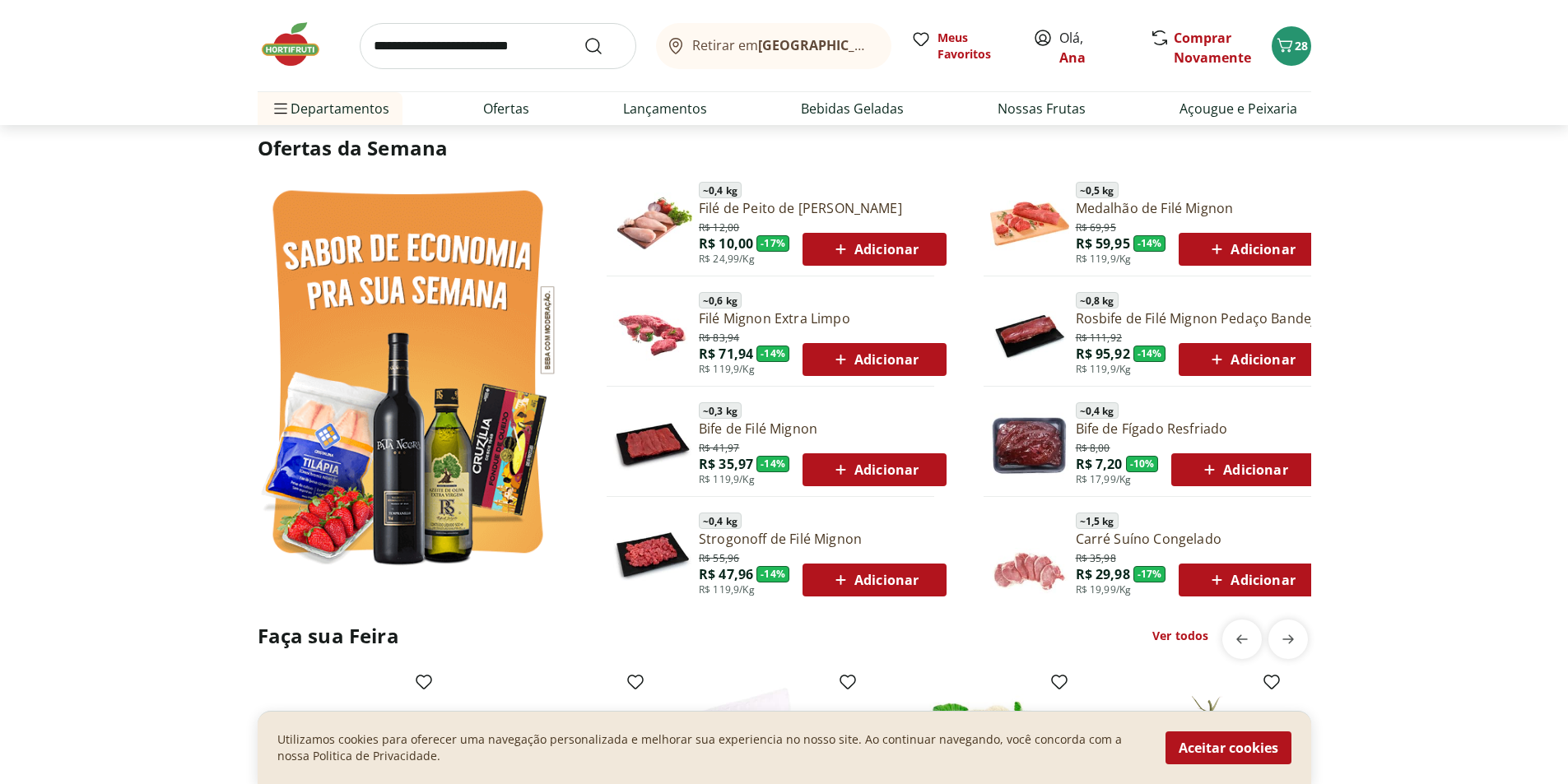
click at [1207, 462] on icon at bounding box center [1210, 469] width 21 height 20
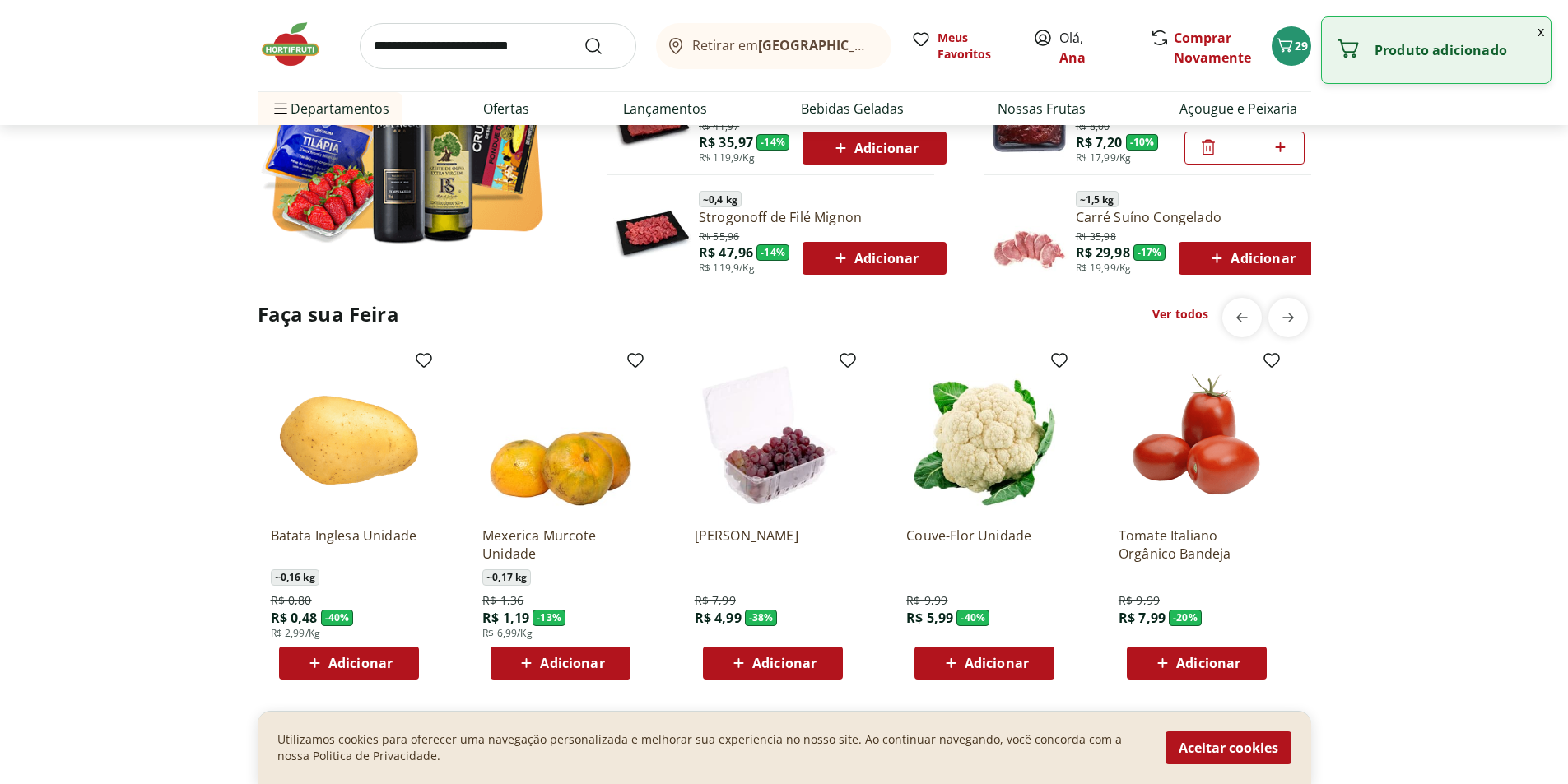
scroll to position [1152, 0]
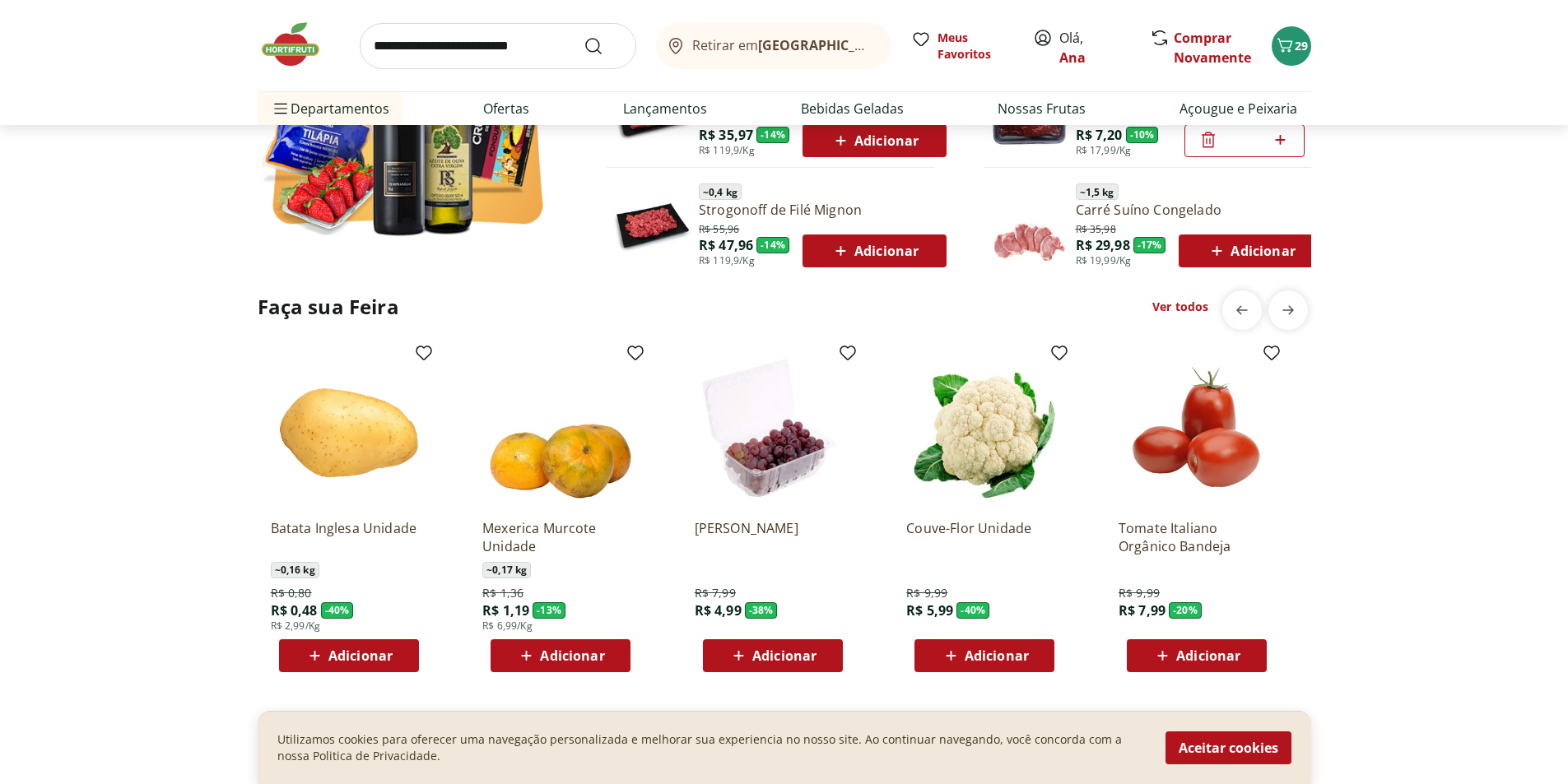
click at [746, 656] on icon at bounding box center [739, 655] width 21 height 20
click at [582, 653] on span "Adicionar" at bounding box center [572, 655] width 64 height 13
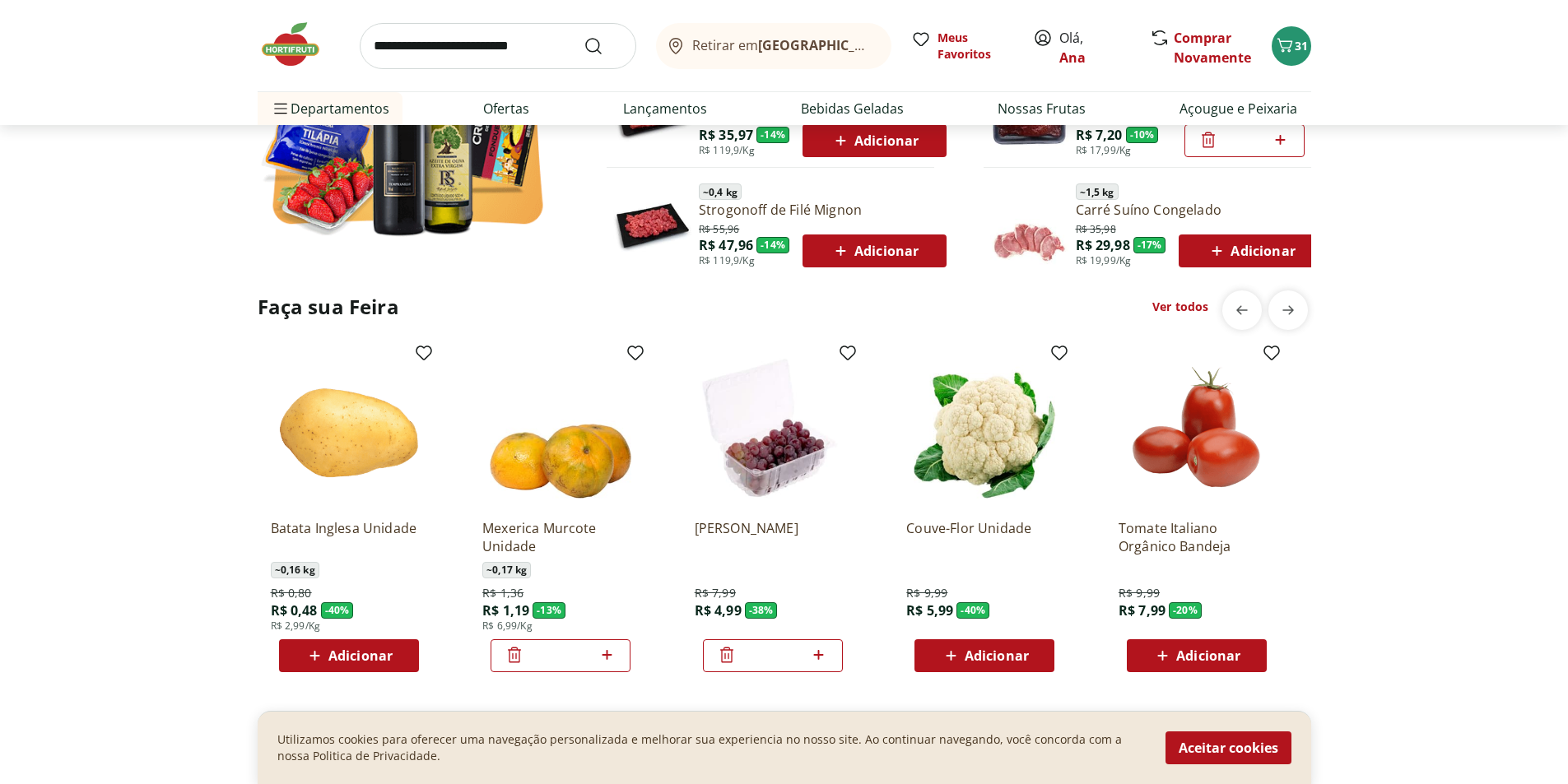
click at [601, 655] on icon at bounding box center [608, 655] width 21 height 20
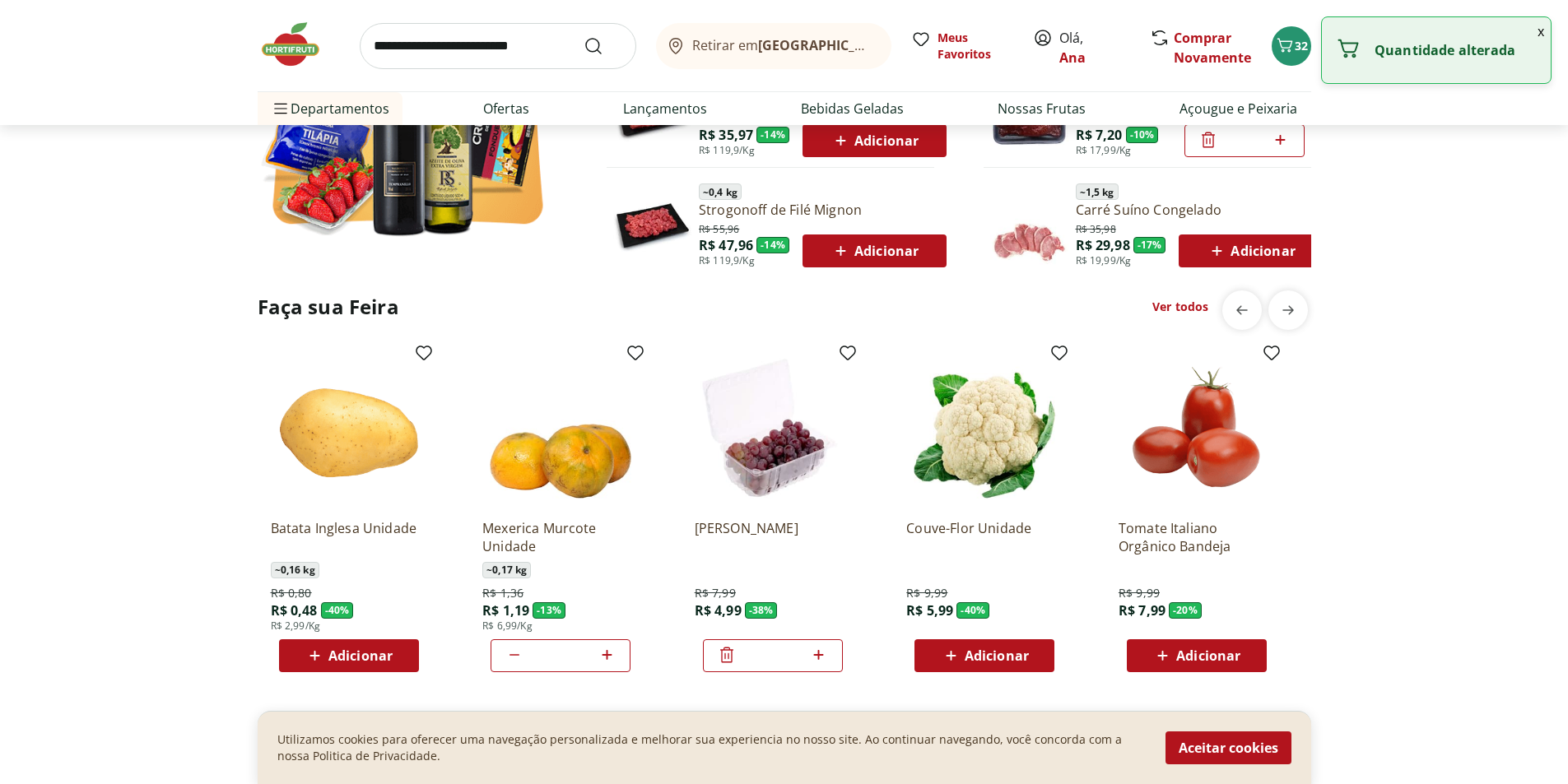
click at [601, 655] on icon at bounding box center [608, 655] width 21 height 20
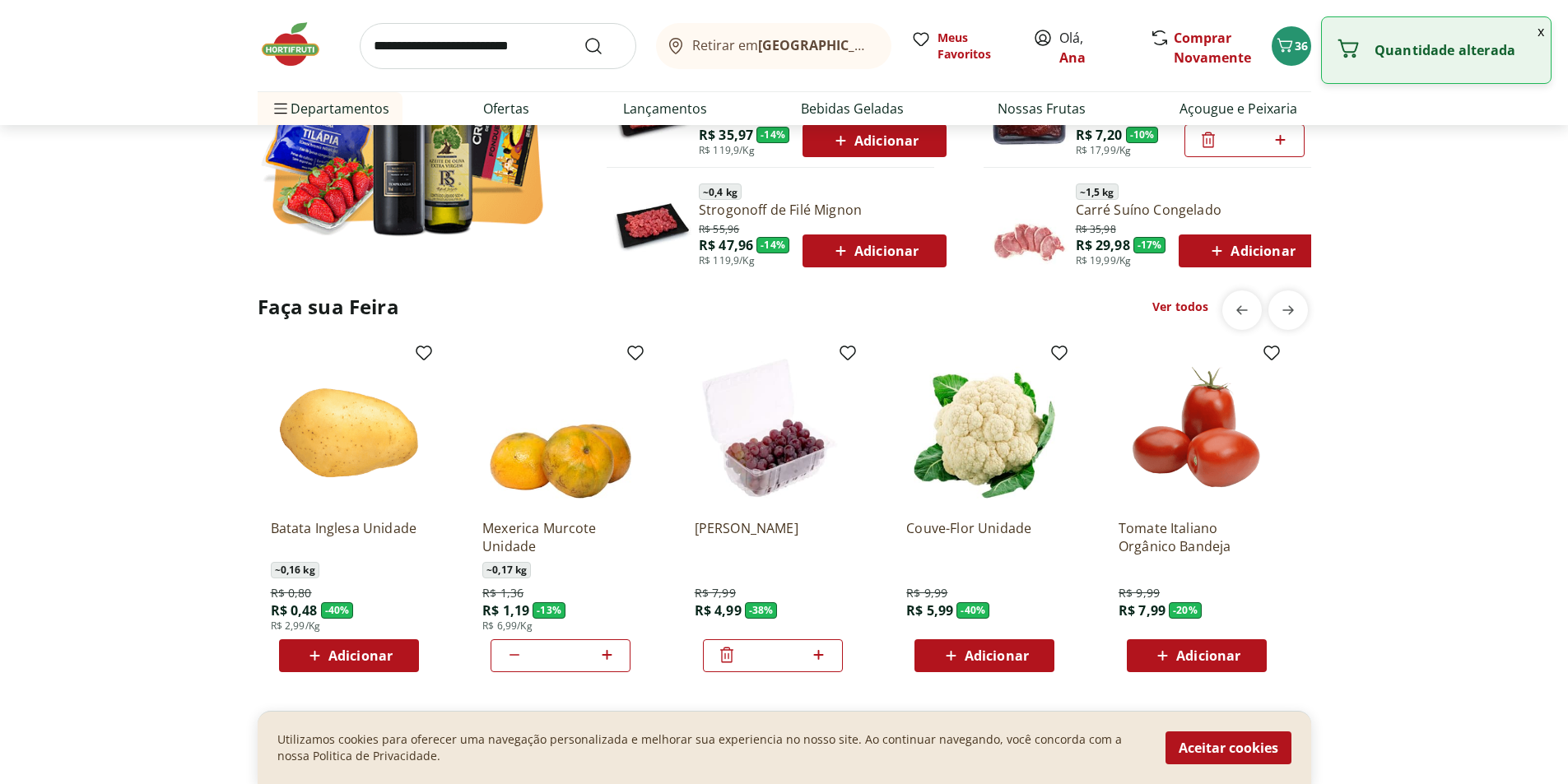
type input "*"
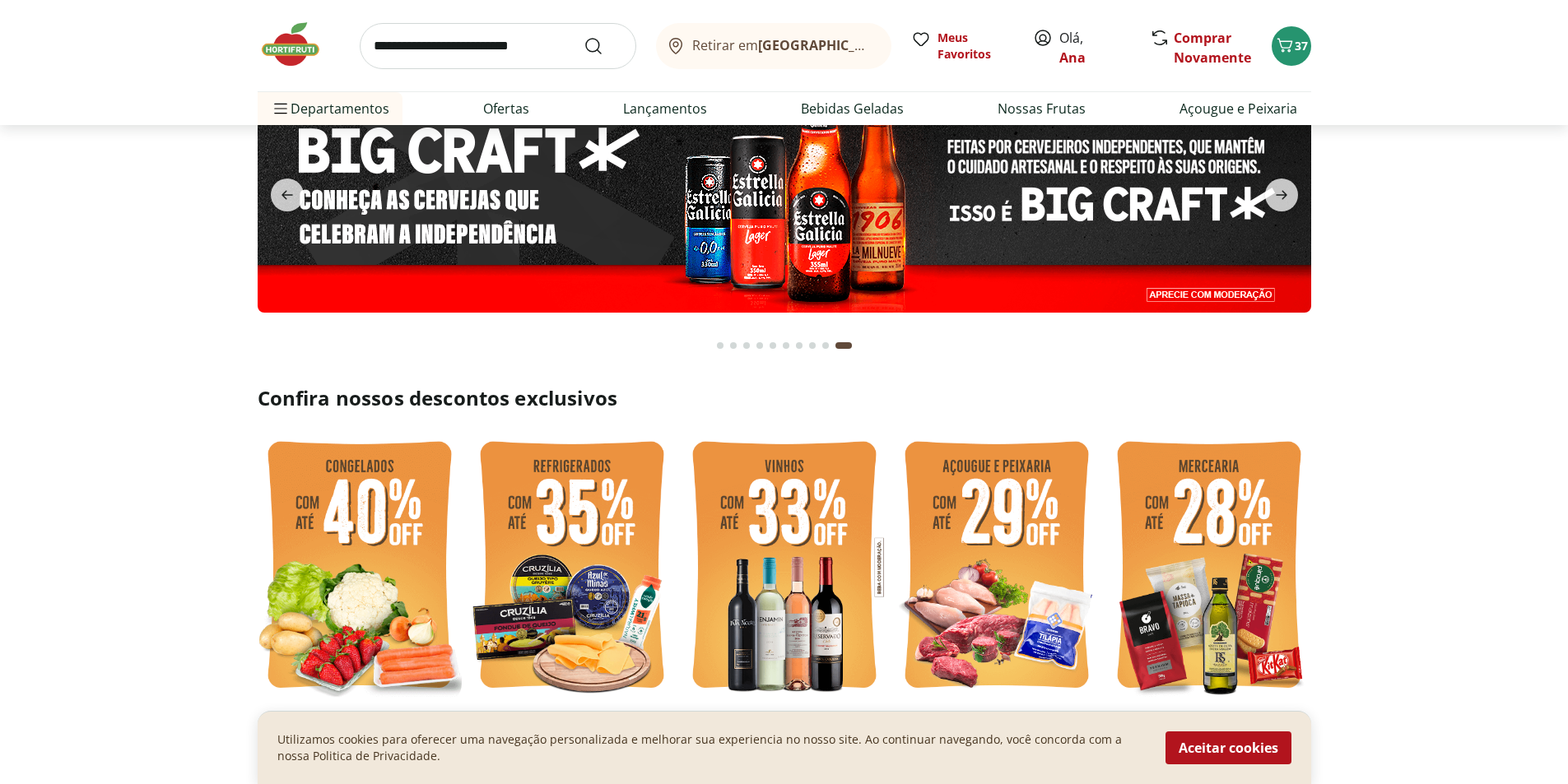
scroll to position [0, 0]
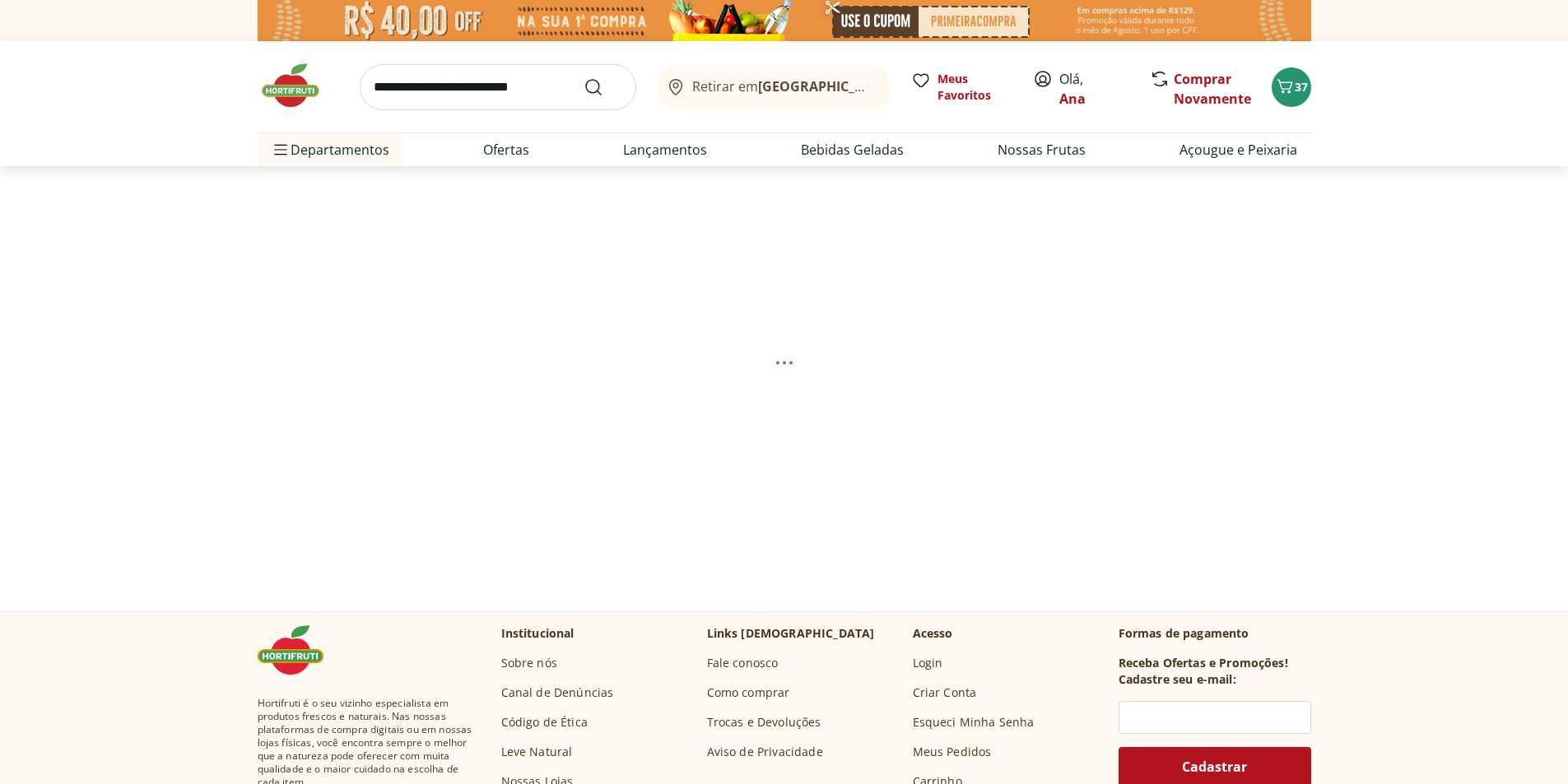
select select "**********"
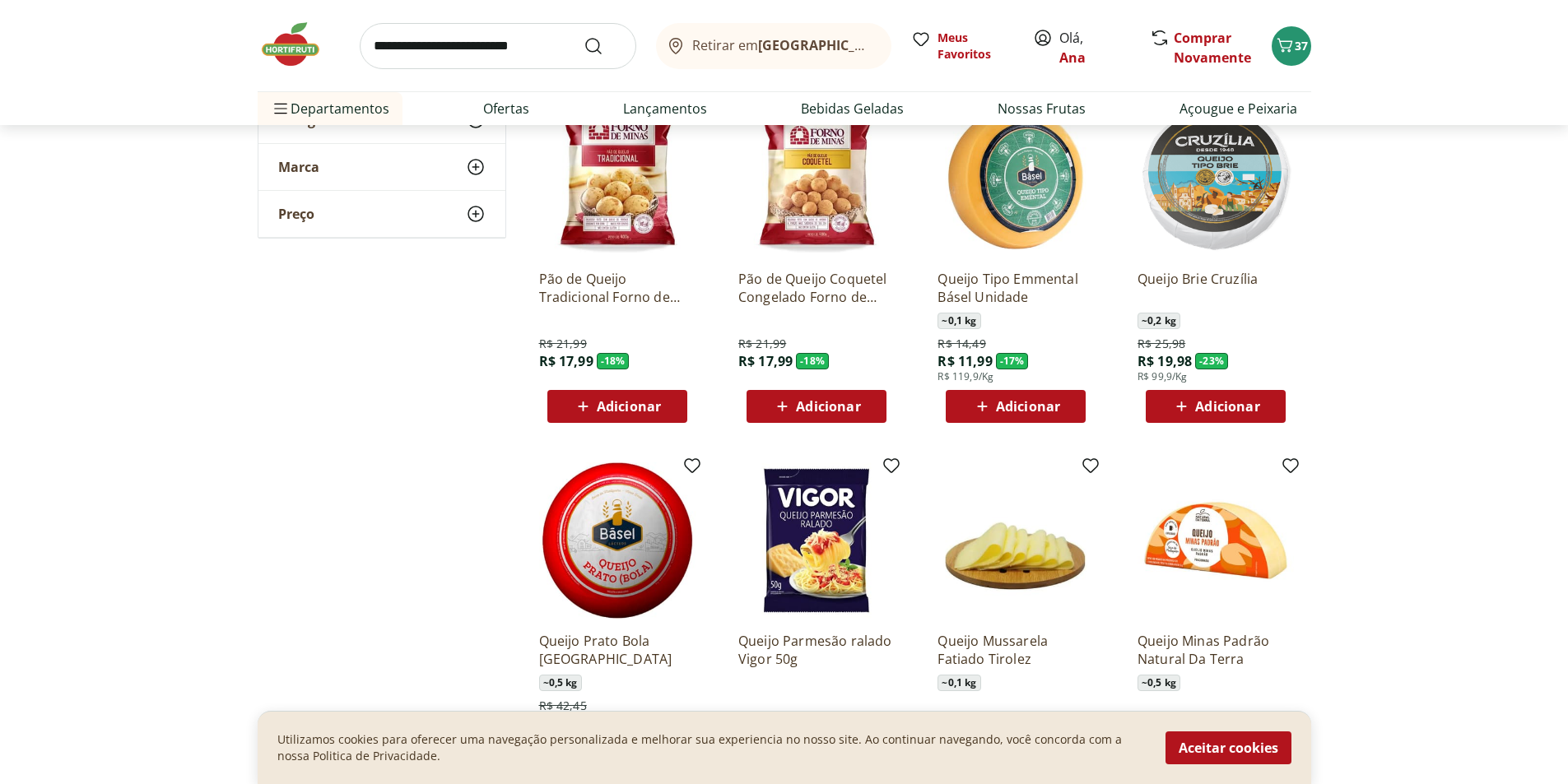
scroll to position [741, 0]
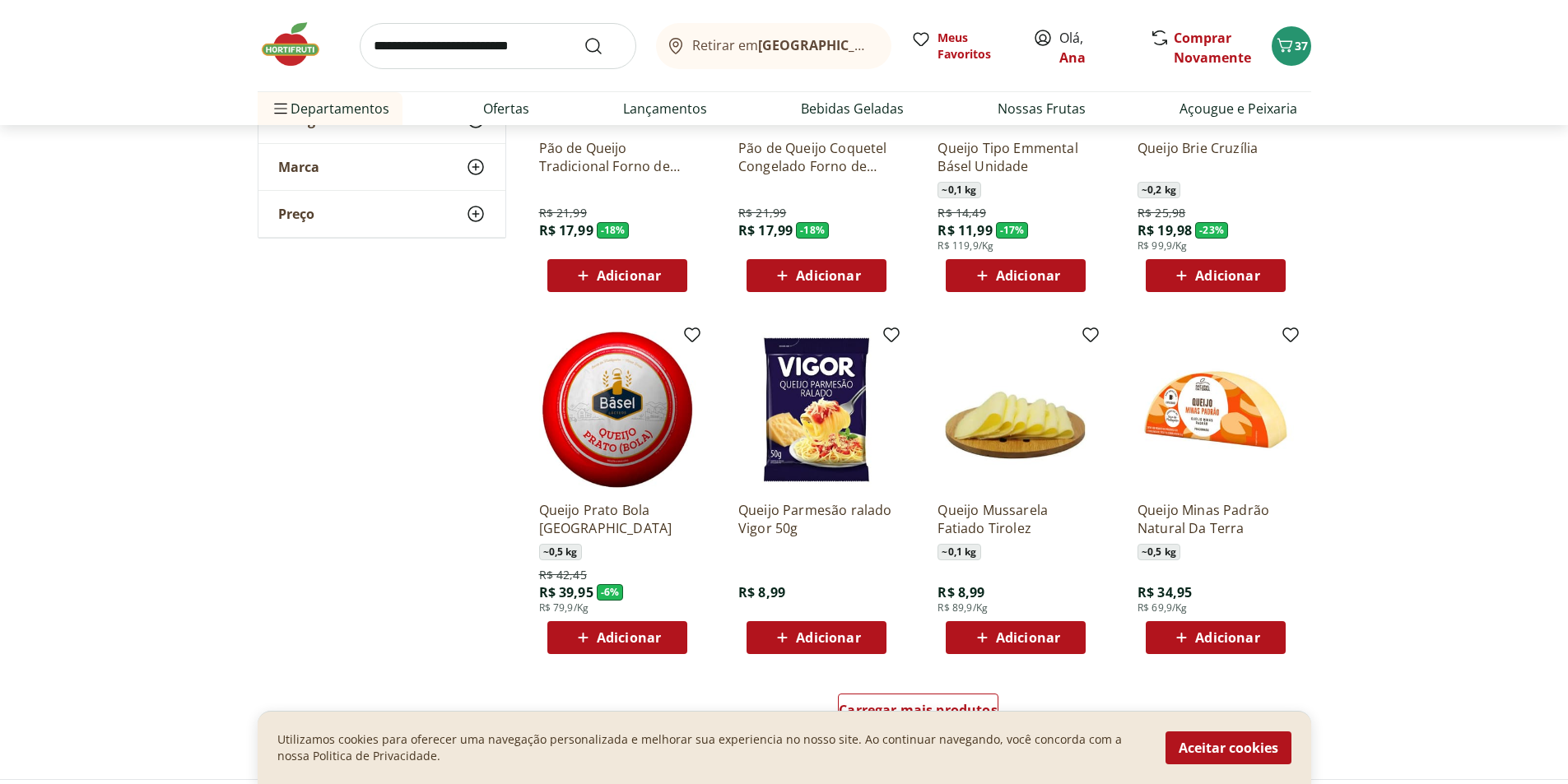
click at [1243, 636] on span "Adicionar" at bounding box center [1227, 637] width 64 height 13
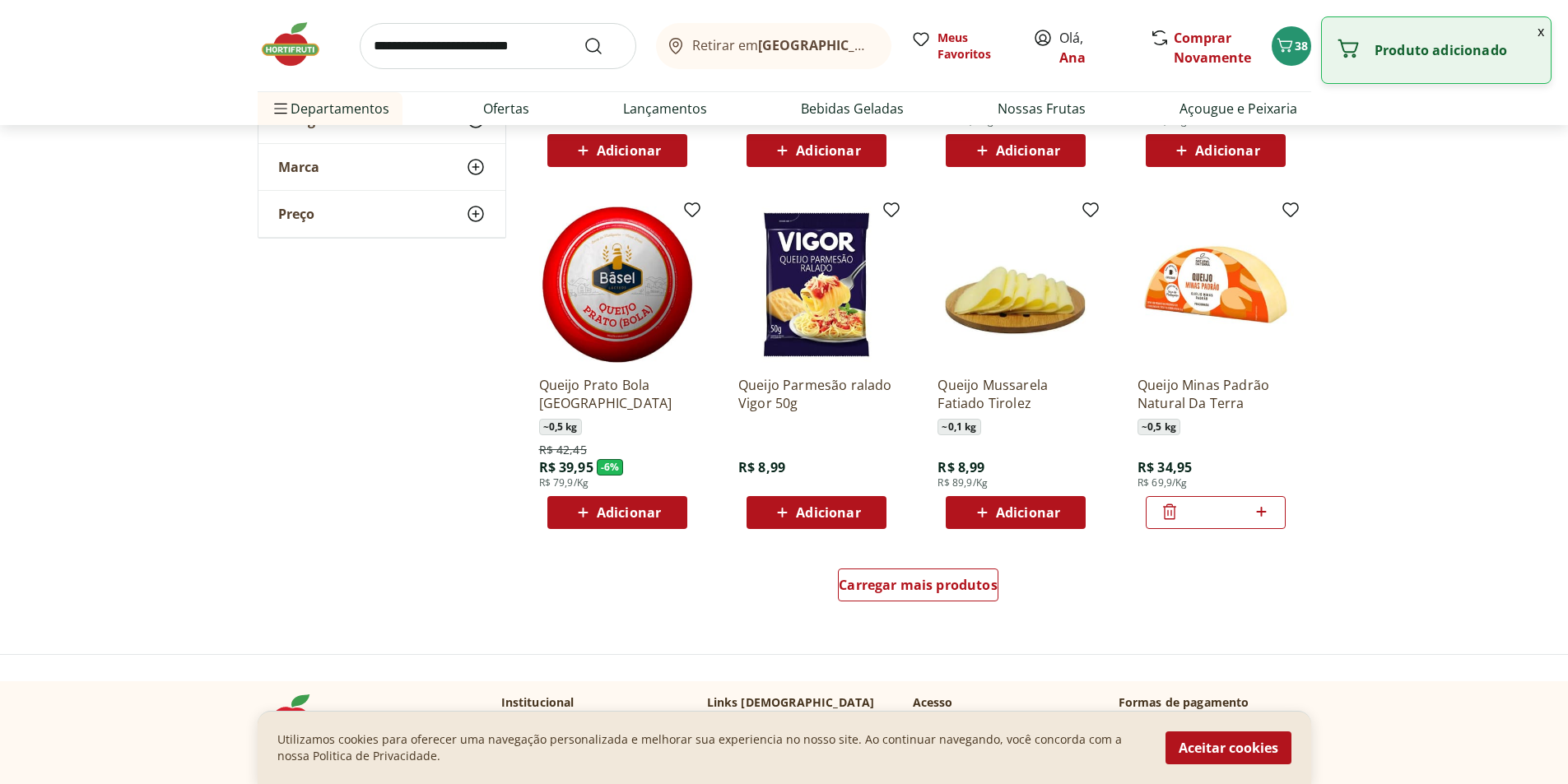
scroll to position [905, 0]
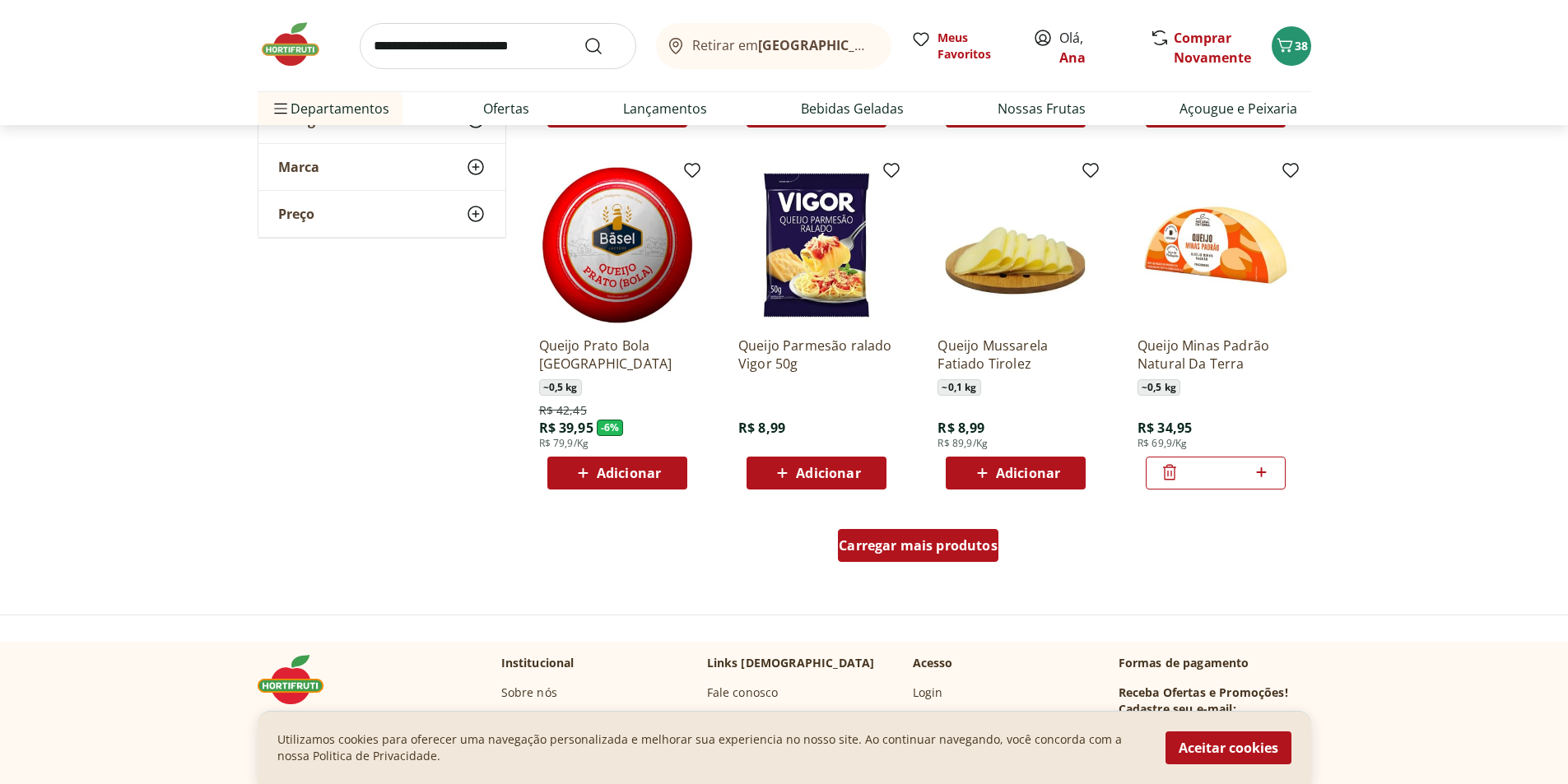
click at [903, 549] on span "Carregar mais produtos" at bounding box center [918, 545] width 159 height 13
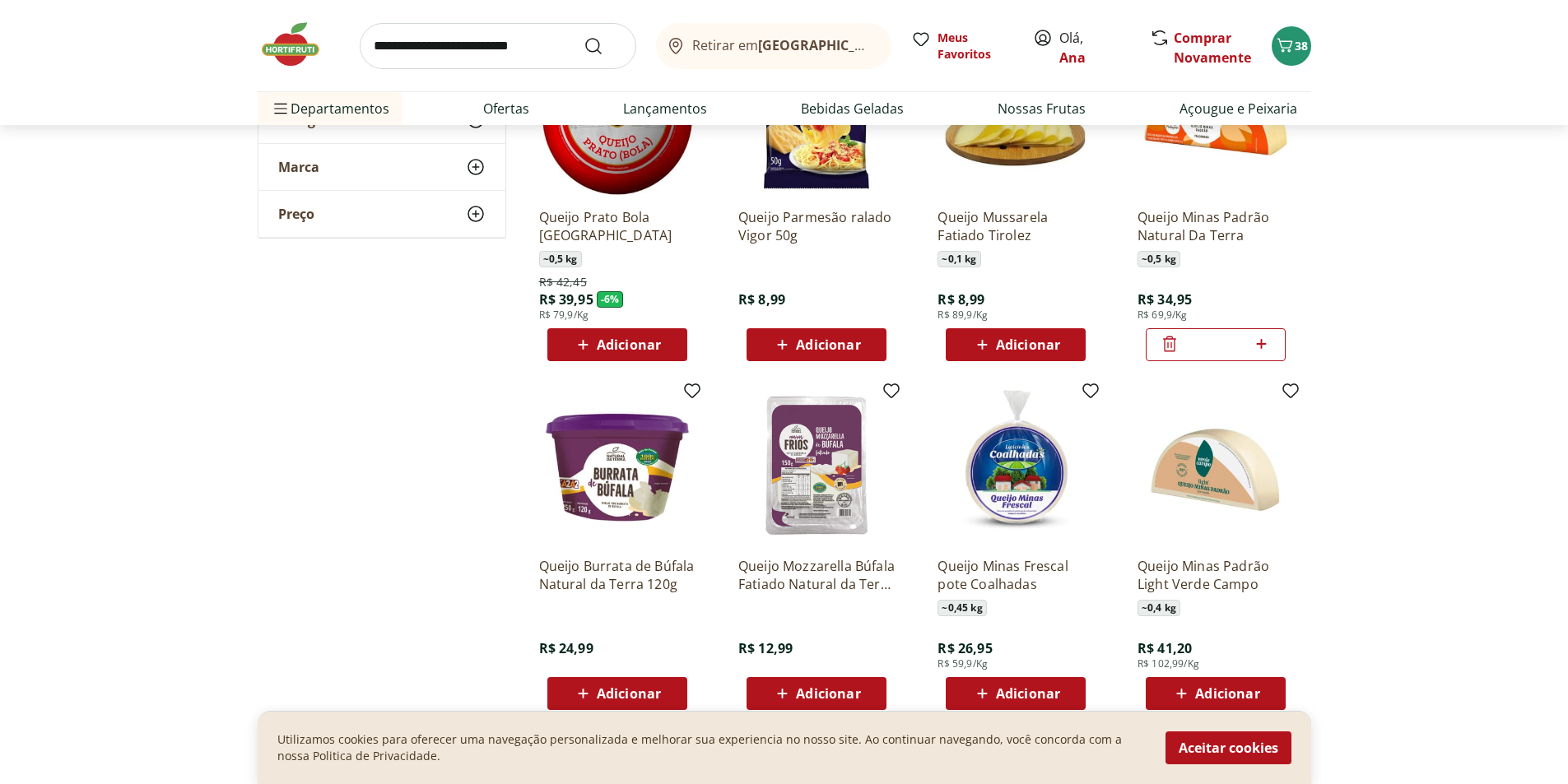
scroll to position [1069, 0]
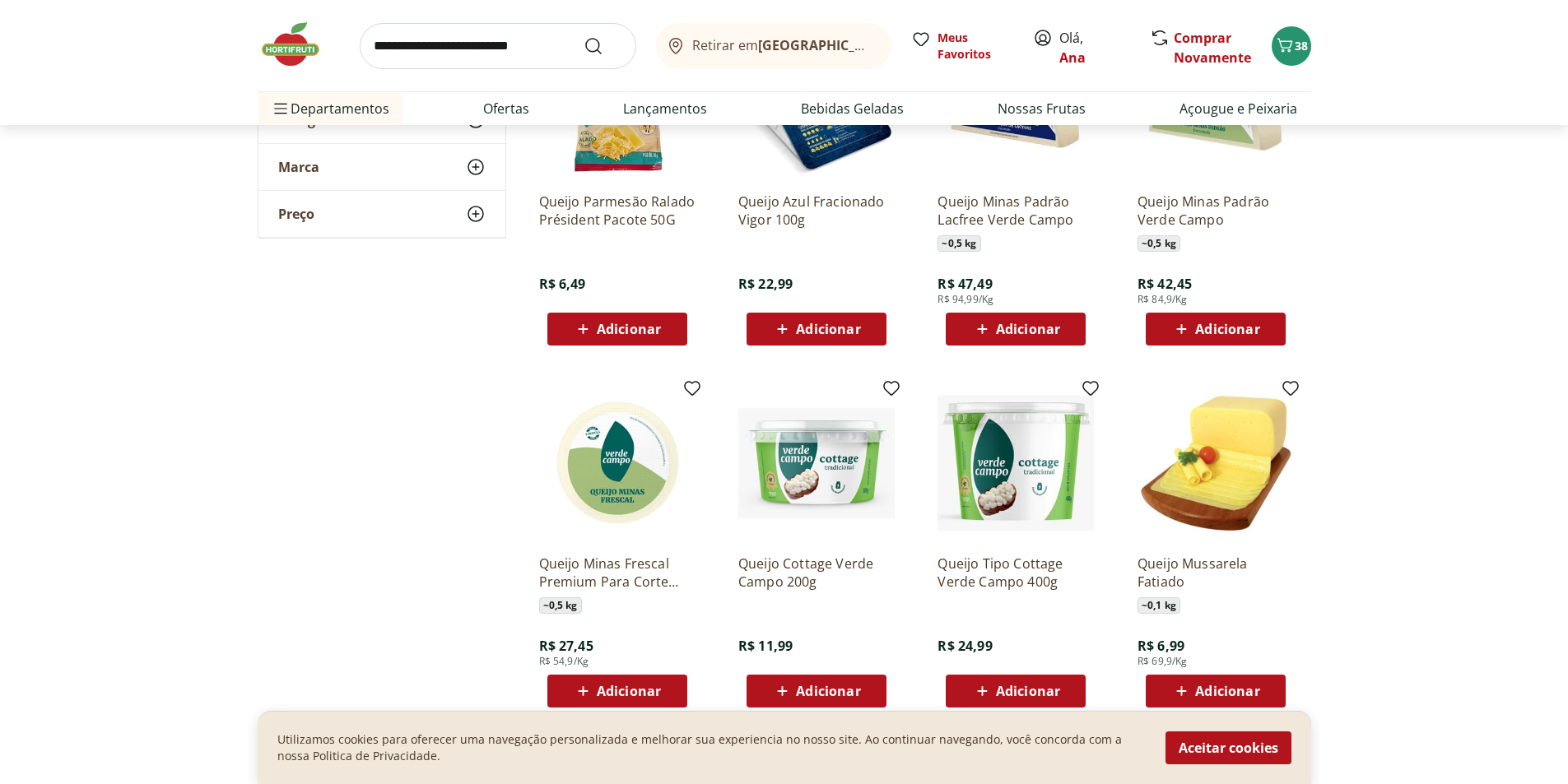
scroll to position [1810, 0]
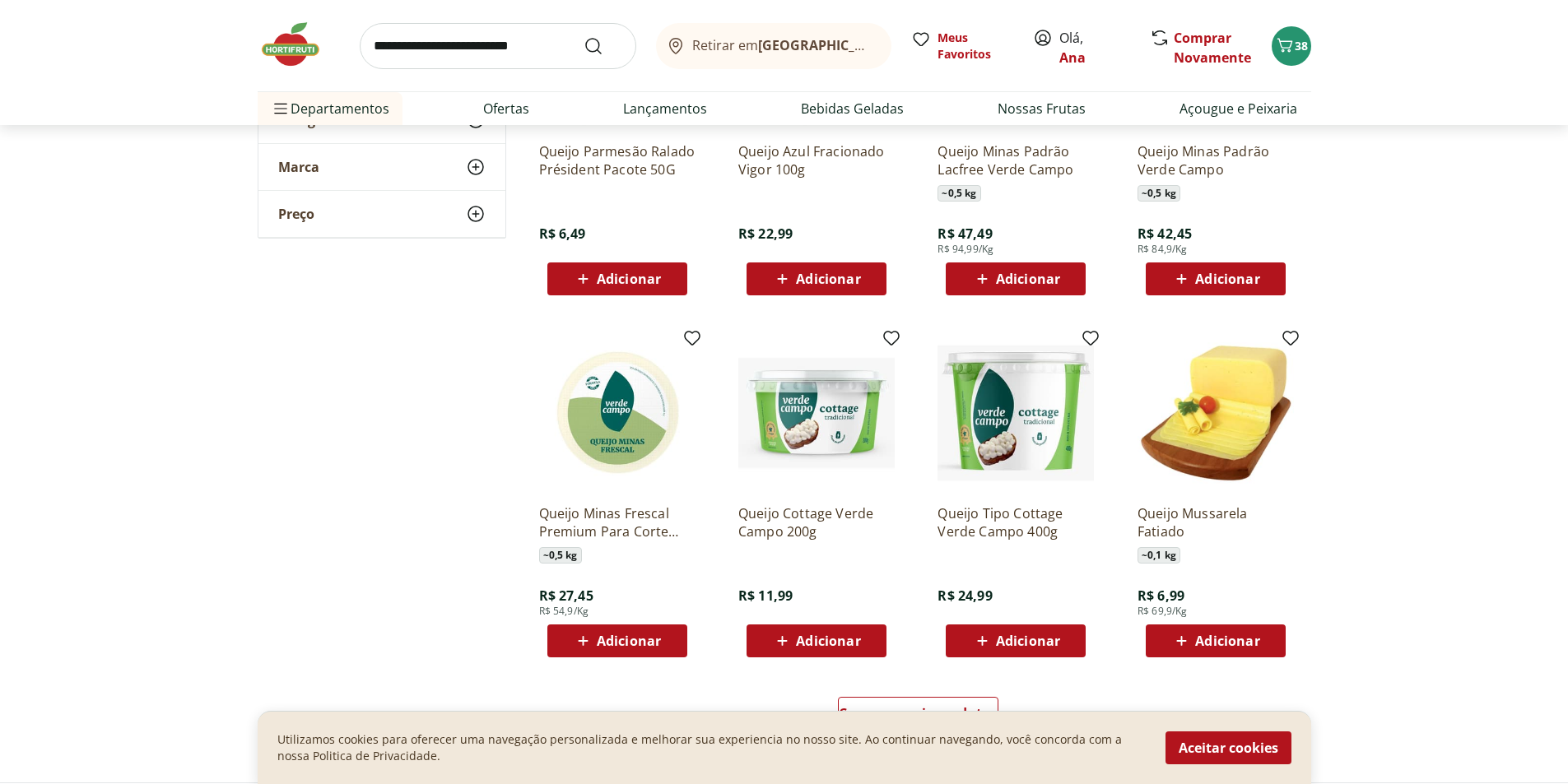
click at [595, 645] on span "Adicionar" at bounding box center [617, 641] width 88 height 20
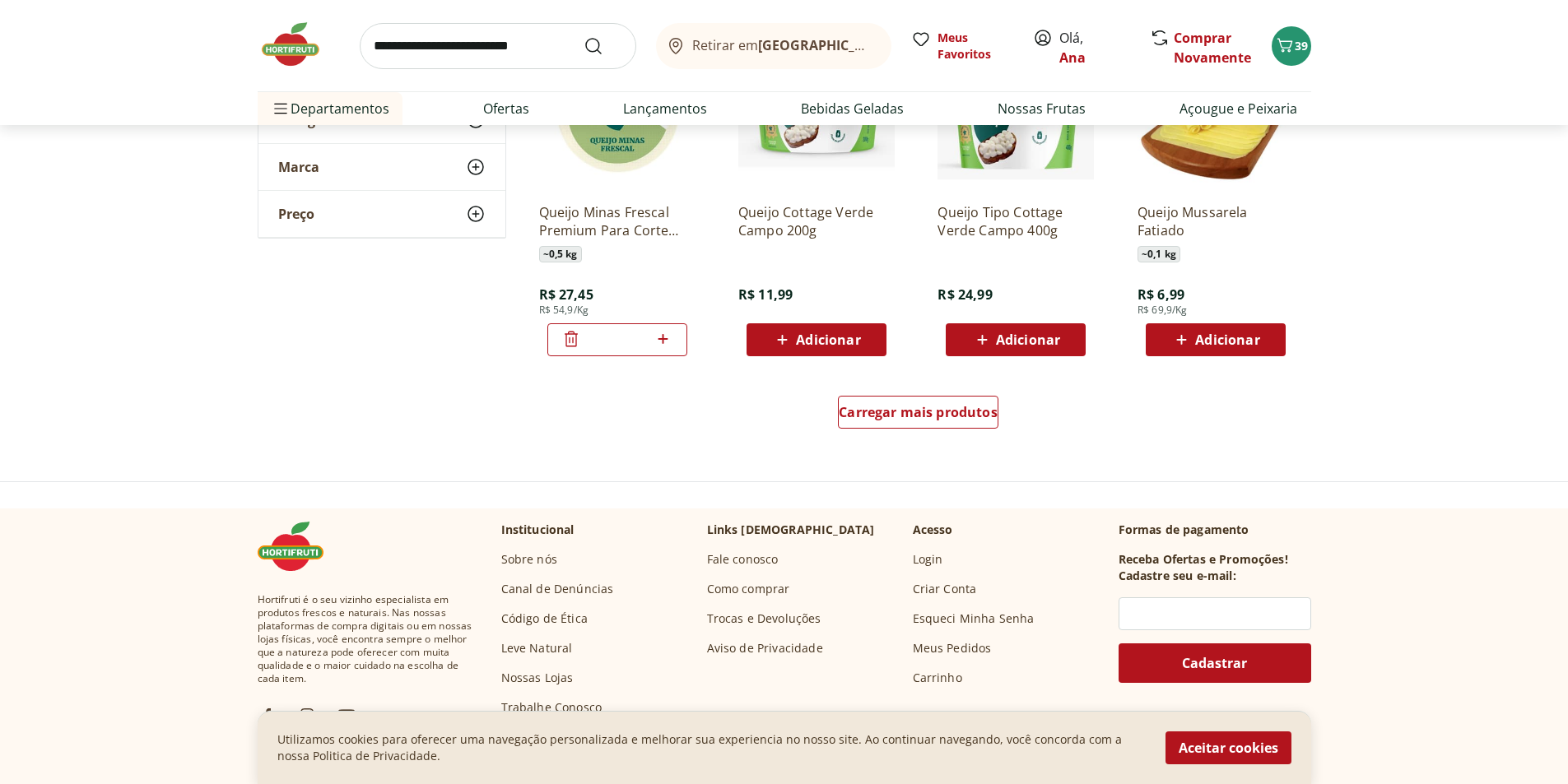
scroll to position [2139, 0]
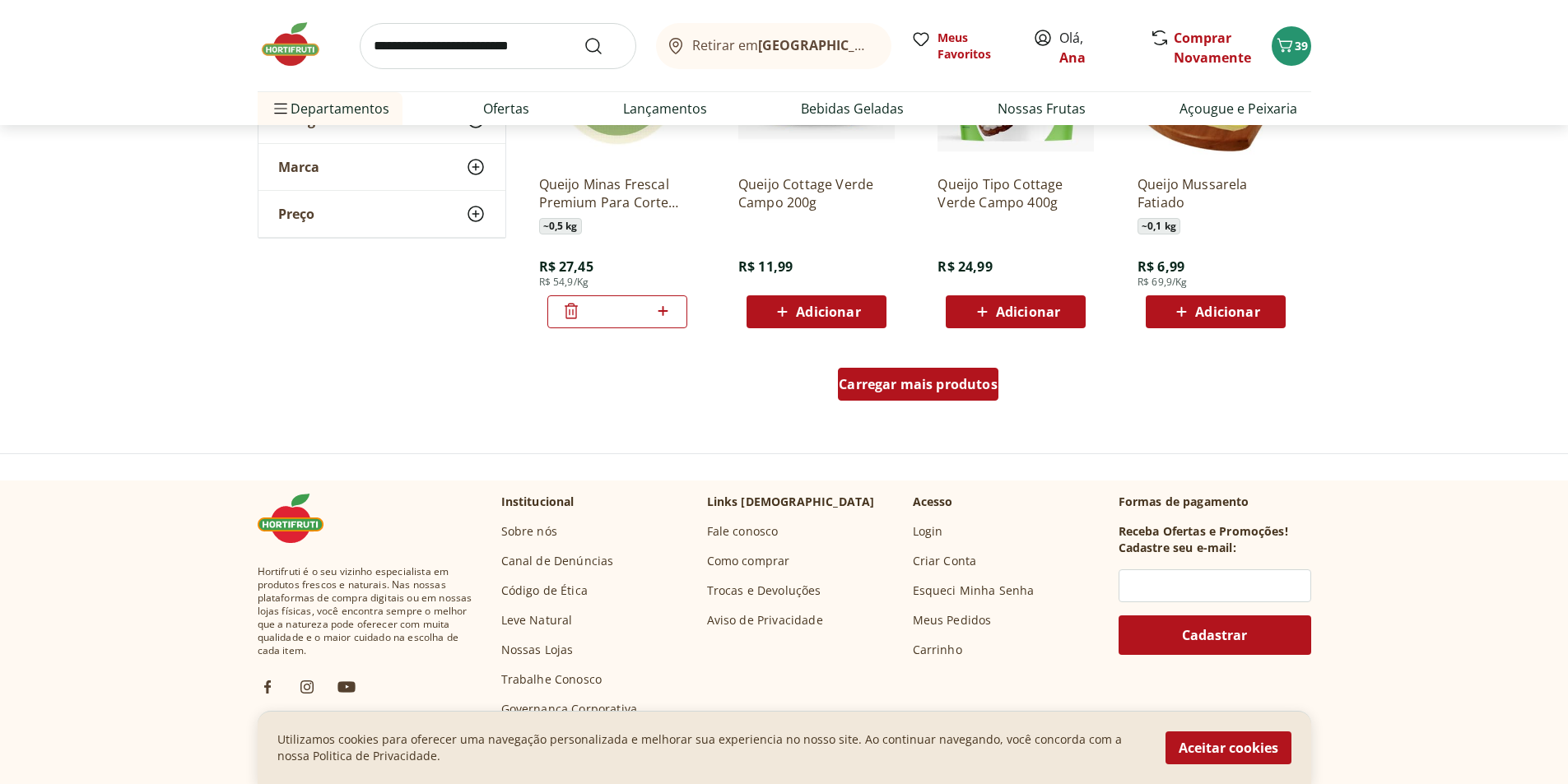
click at [880, 381] on span "Carregar mais produtos" at bounding box center [918, 384] width 159 height 13
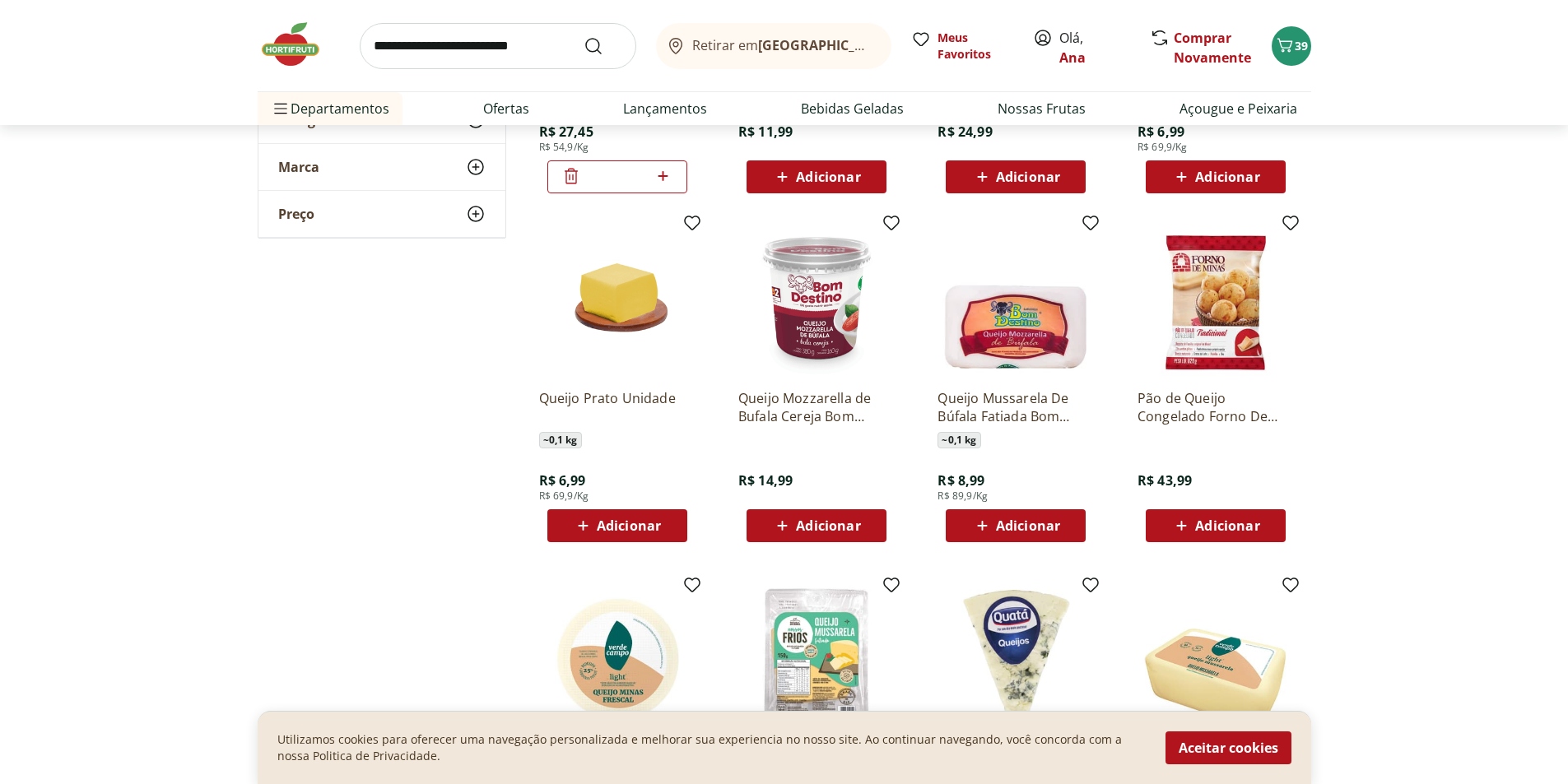
scroll to position [2304, 0]
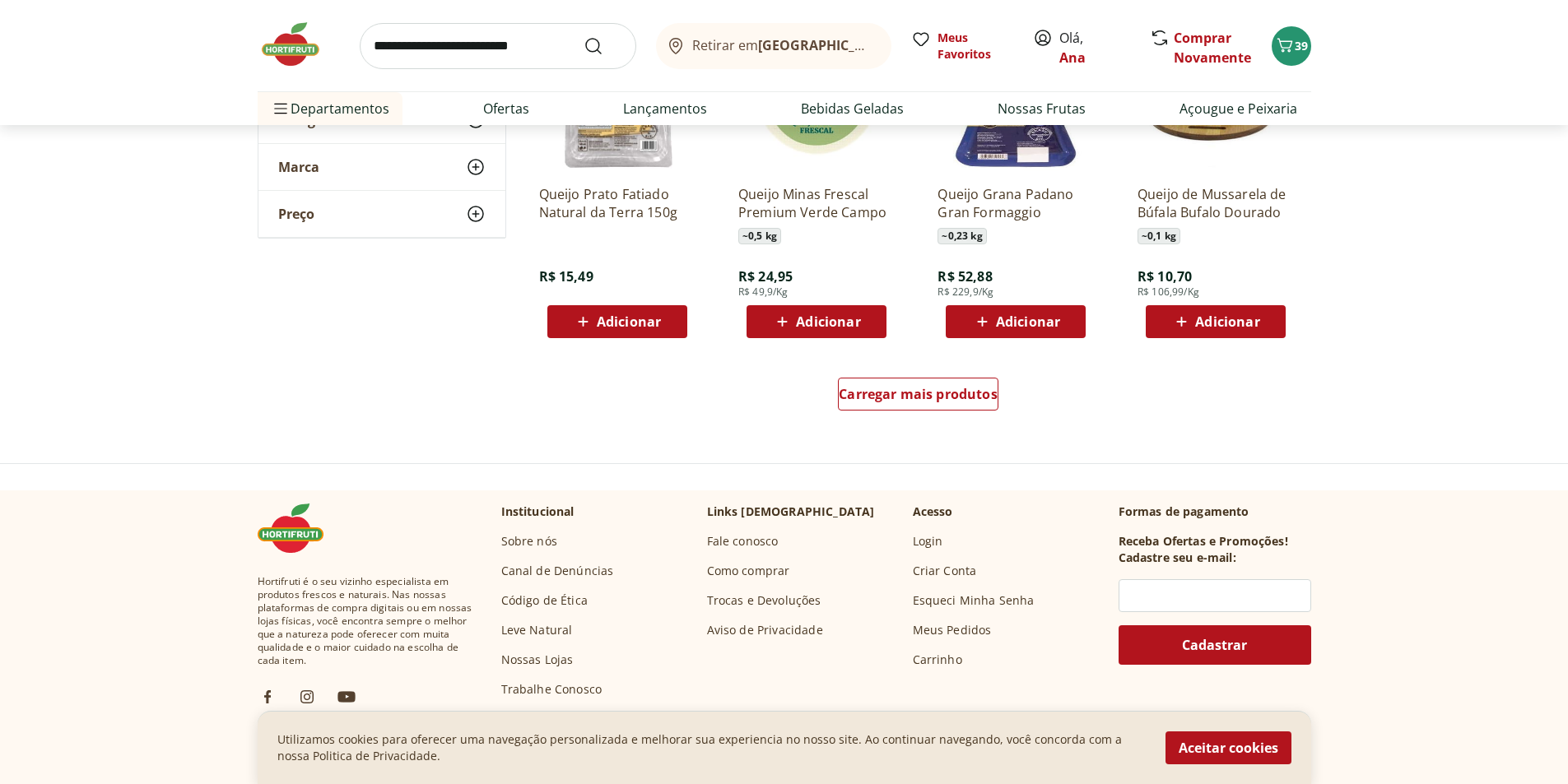
scroll to position [3208, 0]
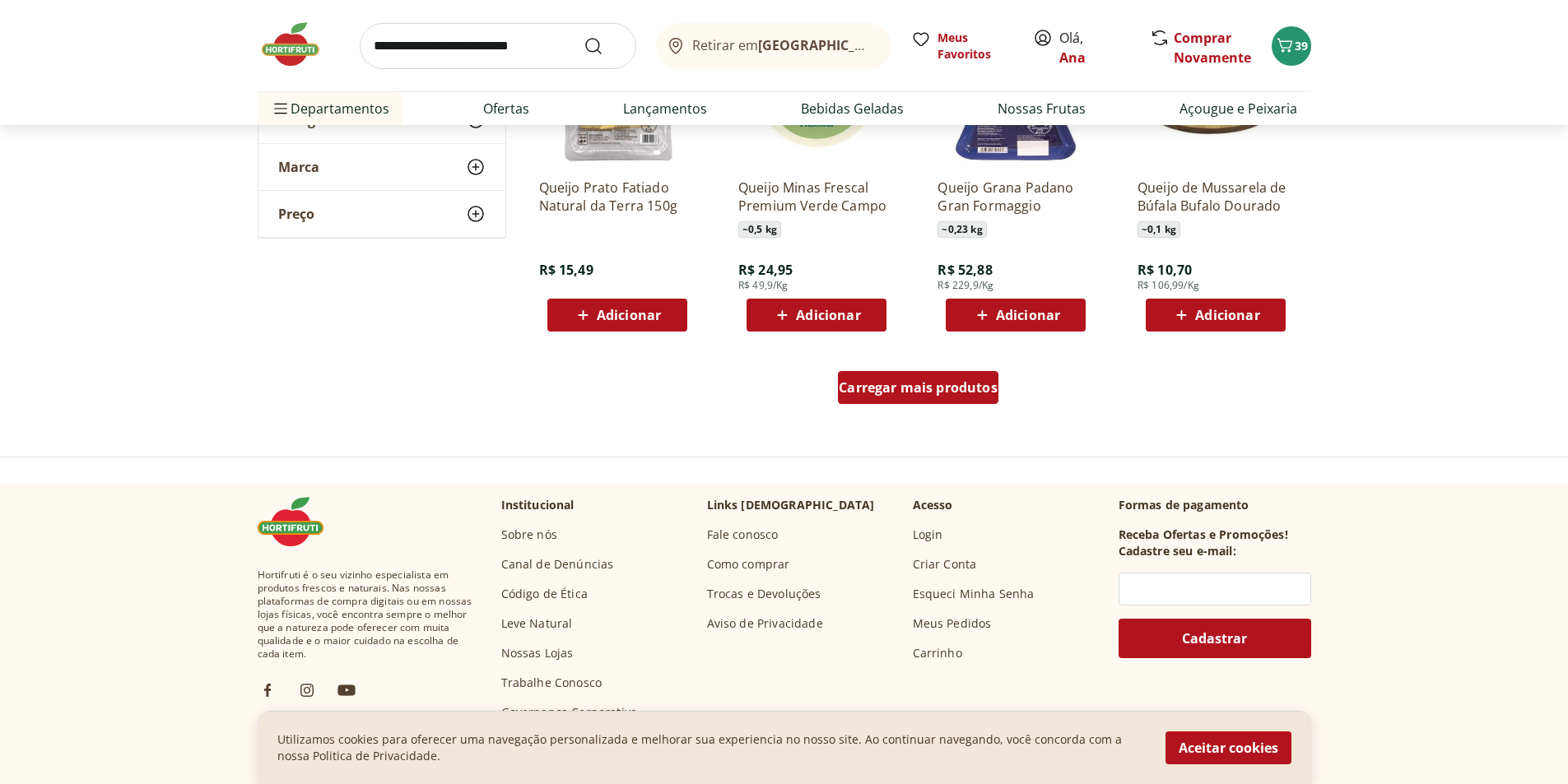
click at [955, 391] on span "Carregar mais produtos" at bounding box center [918, 387] width 159 height 13
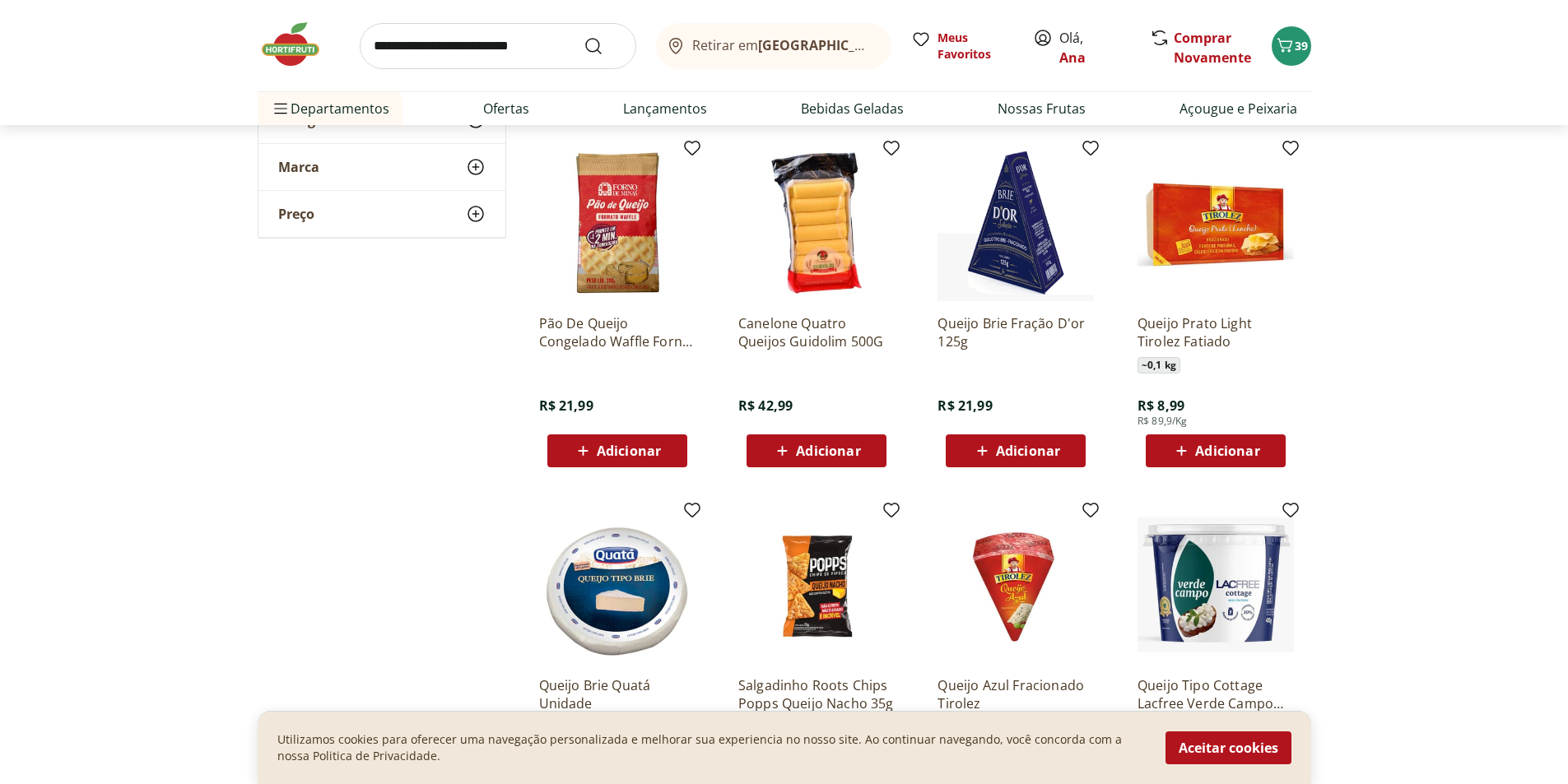
scroll to position [3785, 0]
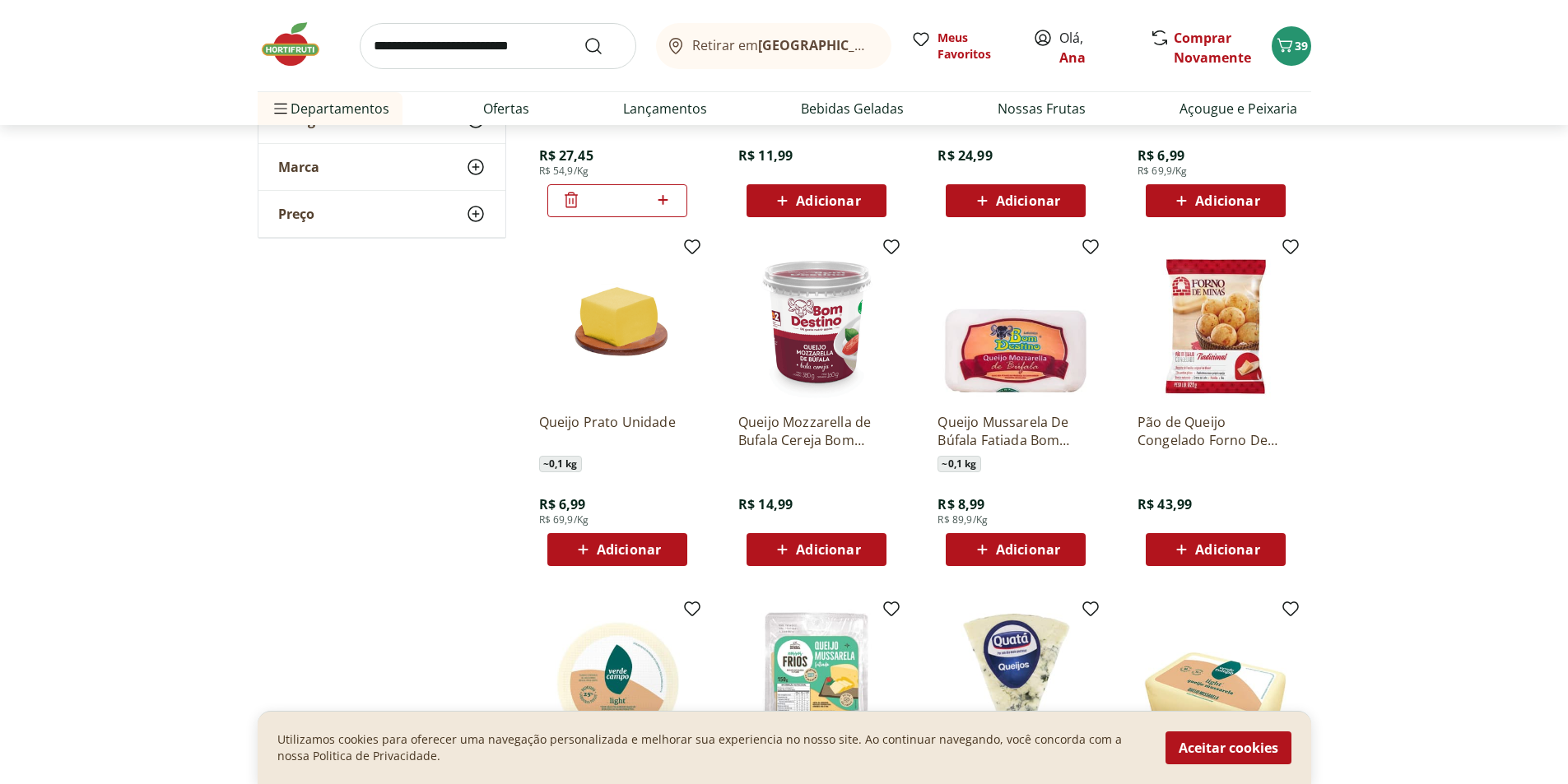
scroll to position [2222, 0]
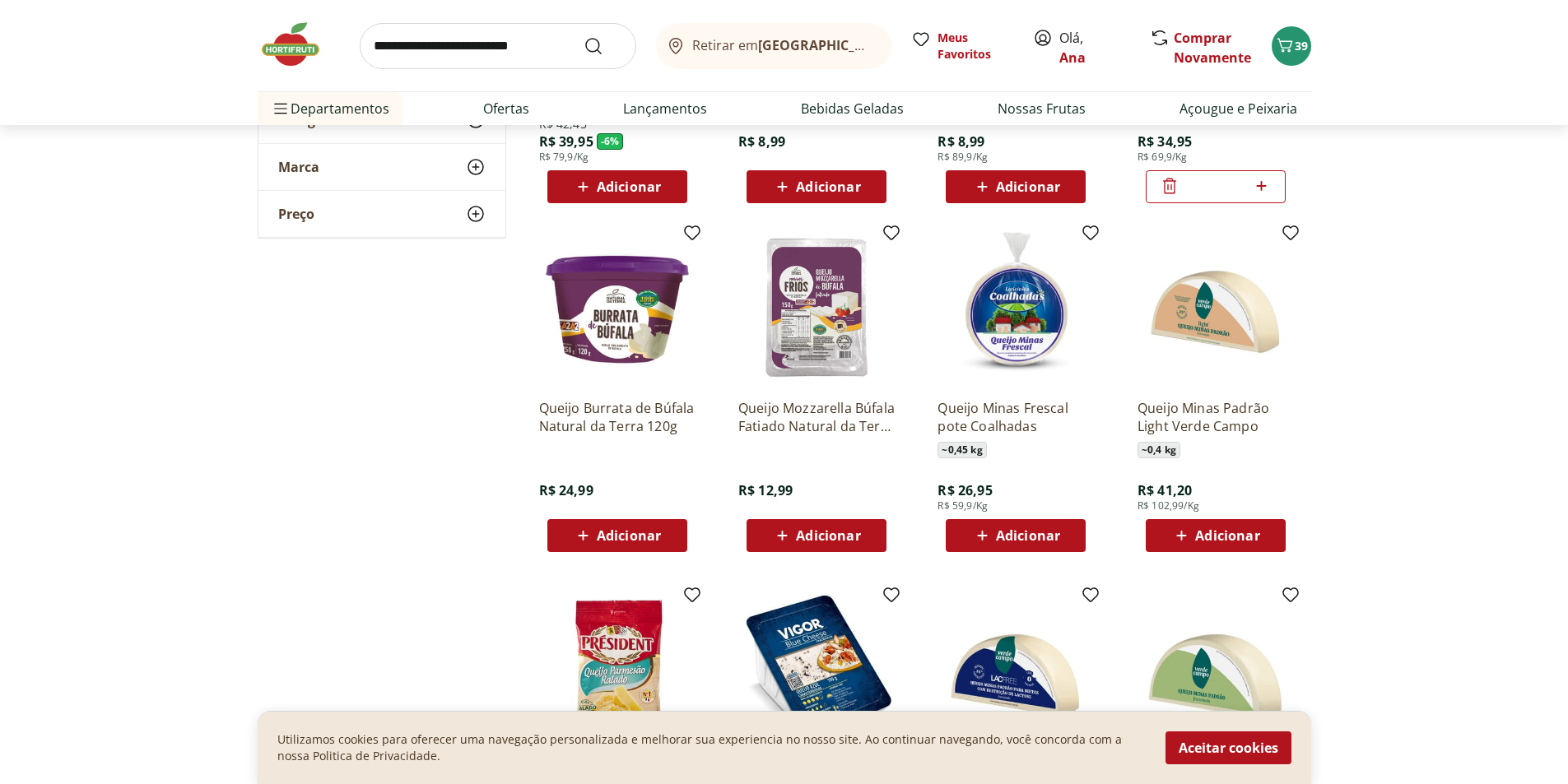
scroll to position [1152, 0]
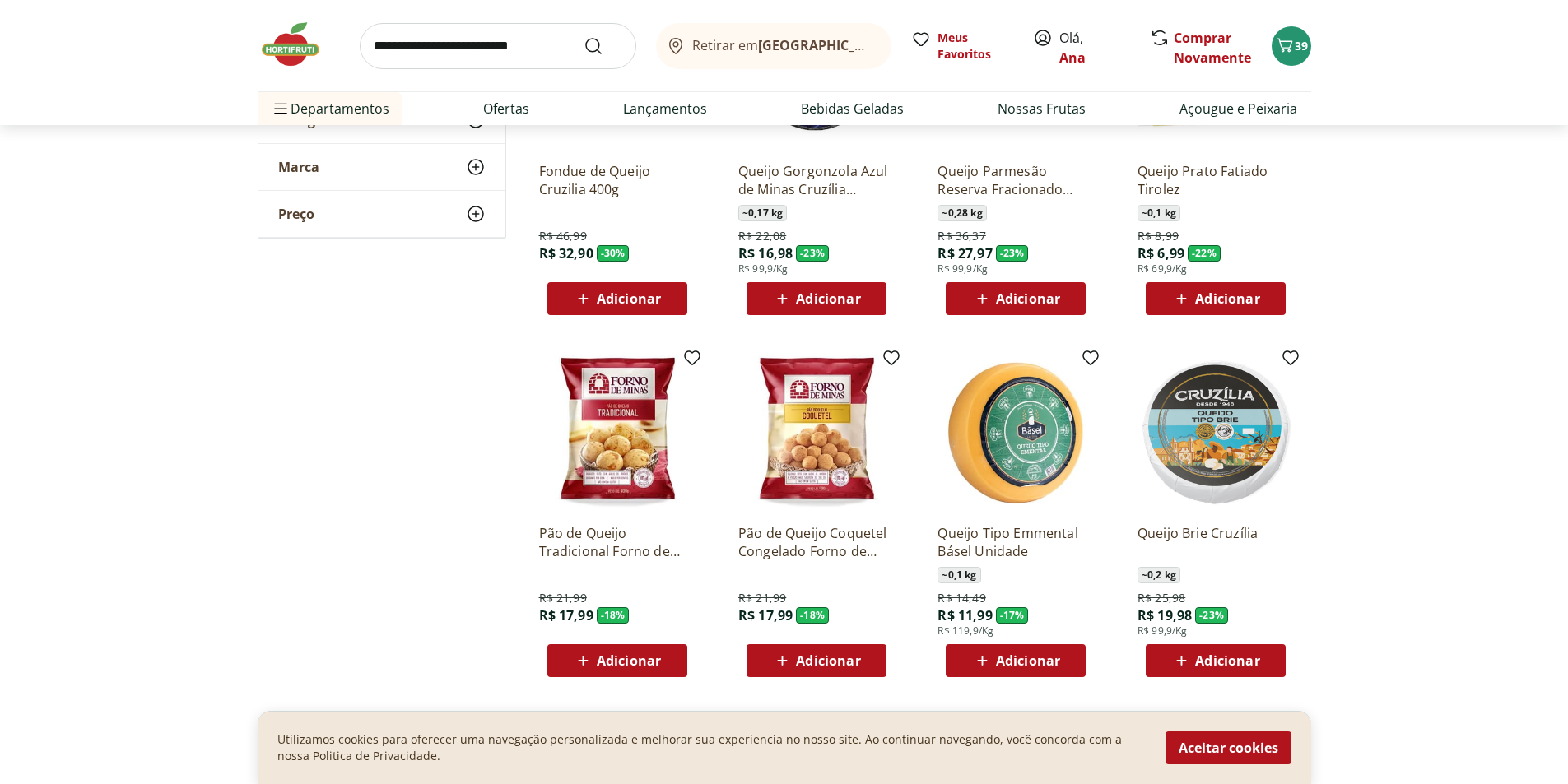
scroll to position [411, 0]
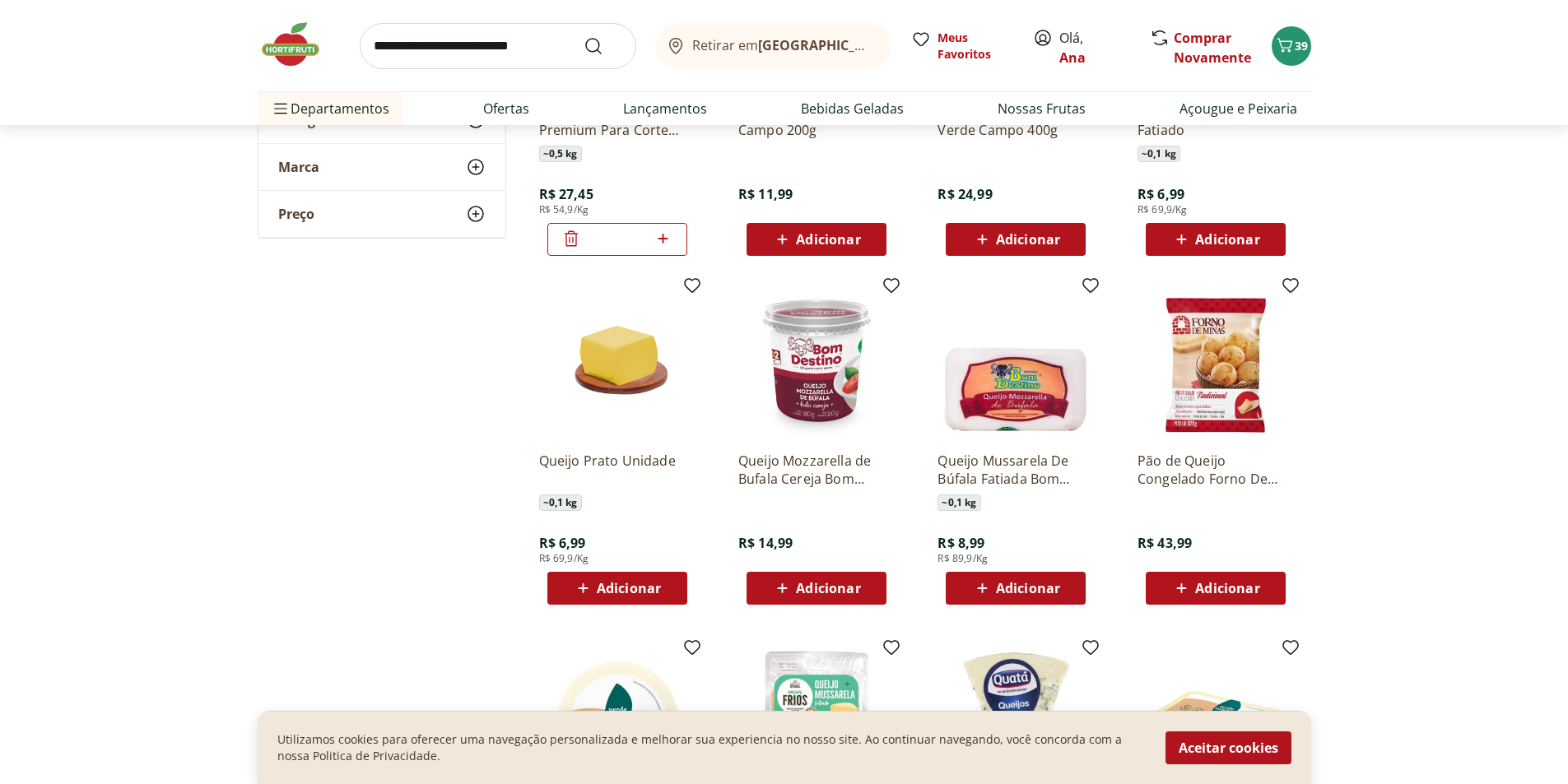
scroll to position [2222, 0]
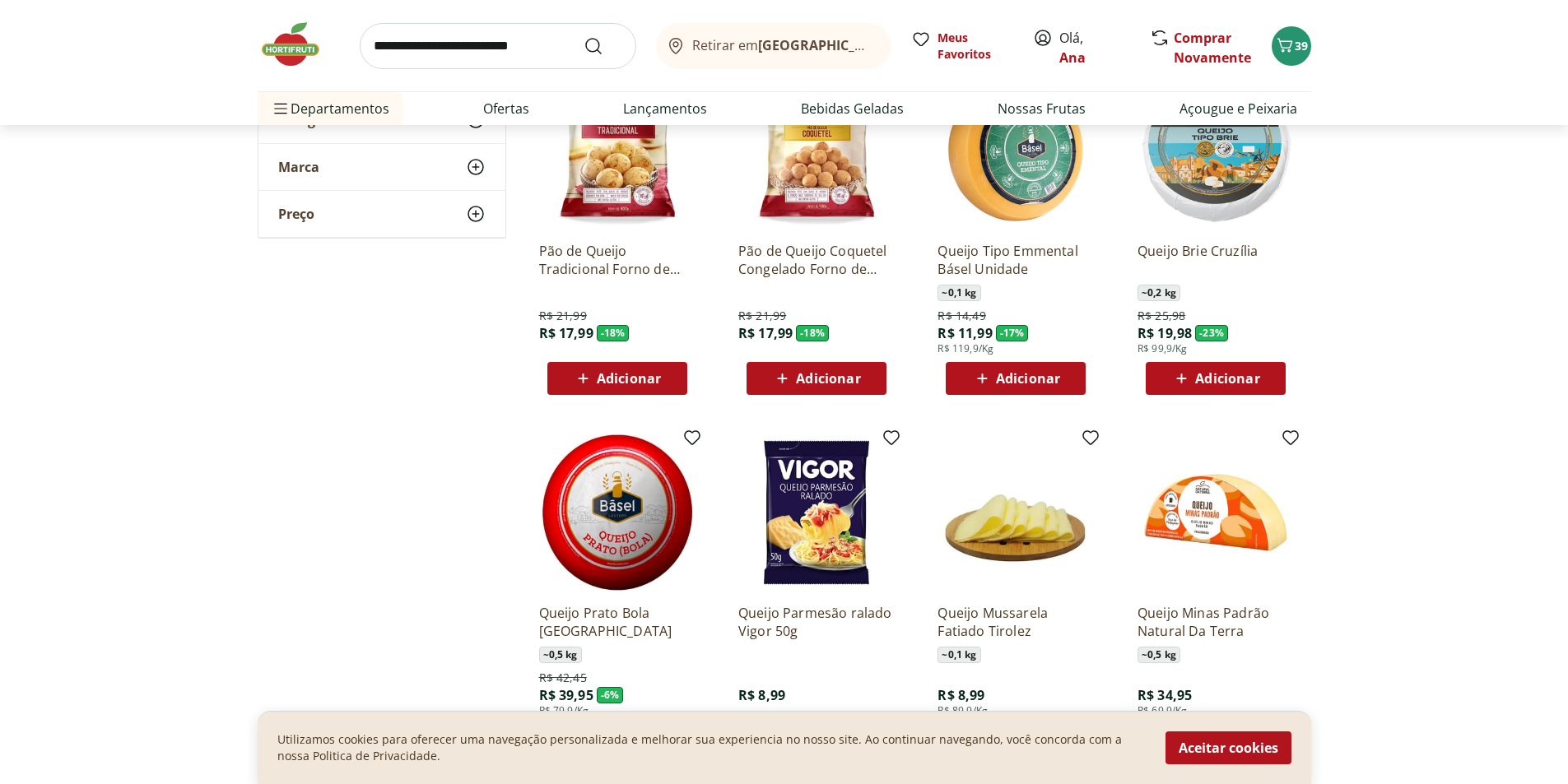
scroll to position [576, 0]
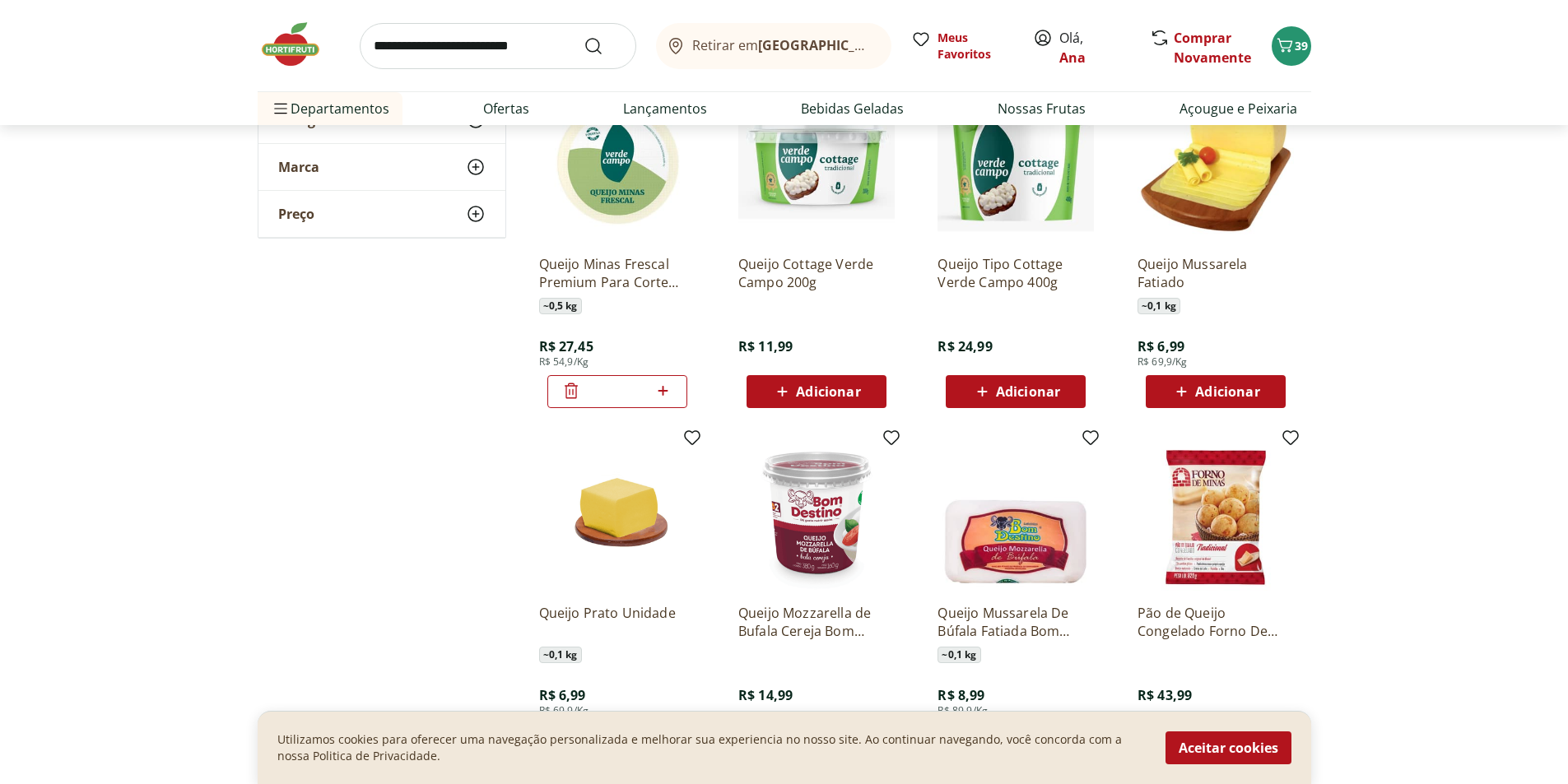
scroll to position [2139, 0]
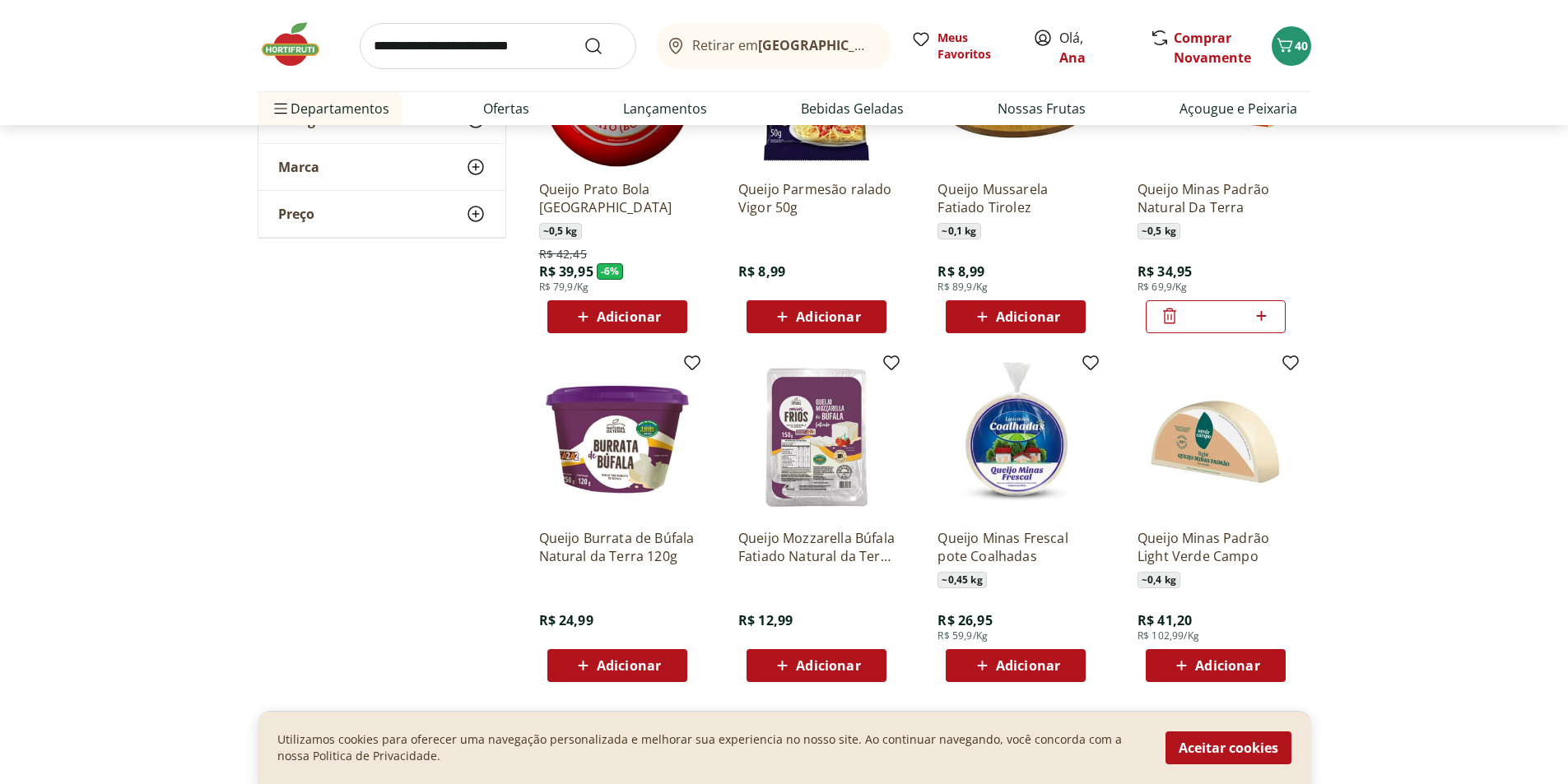
scroll to position [1069, 0]
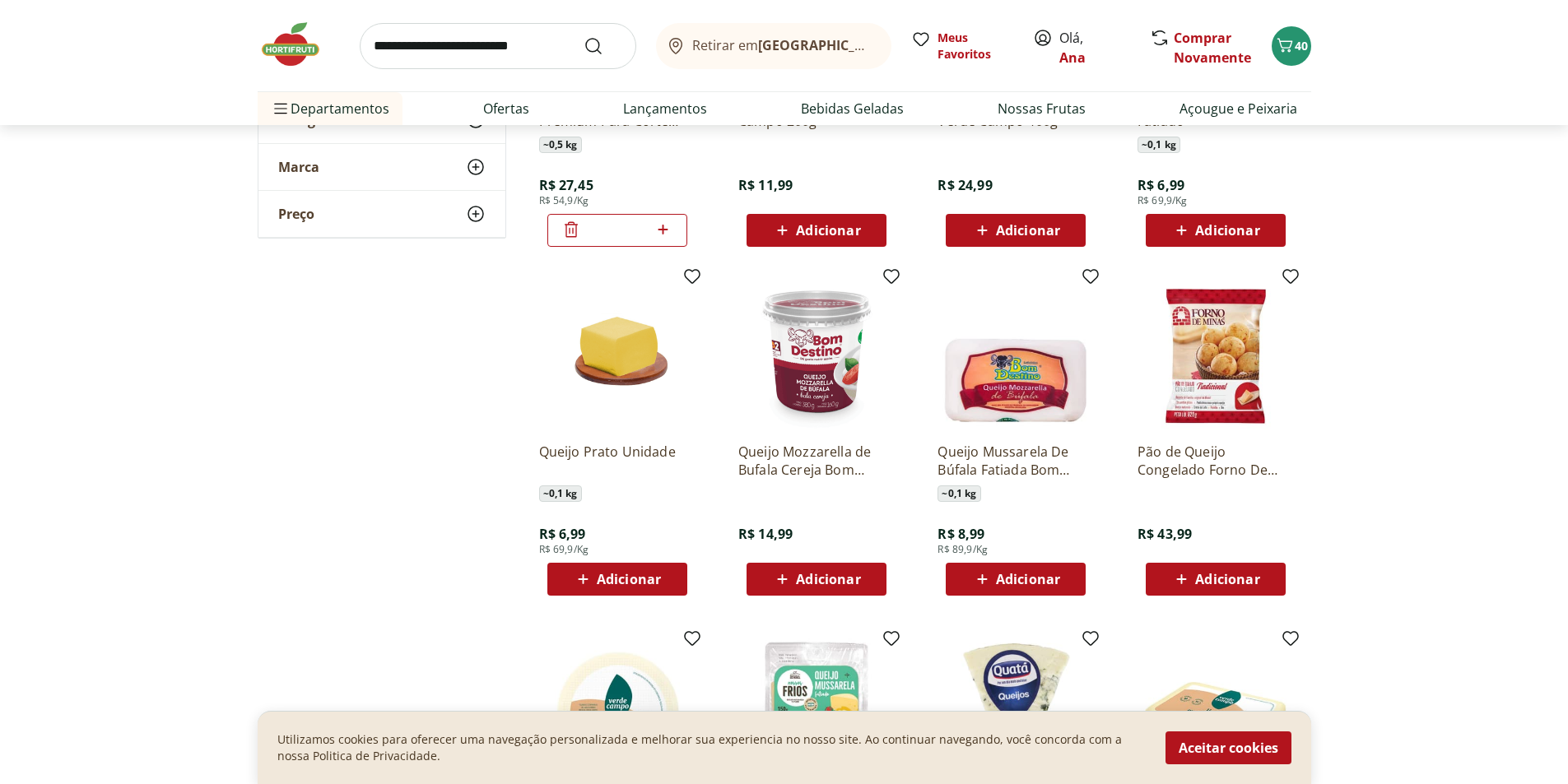
scroll to position [2222, 0]
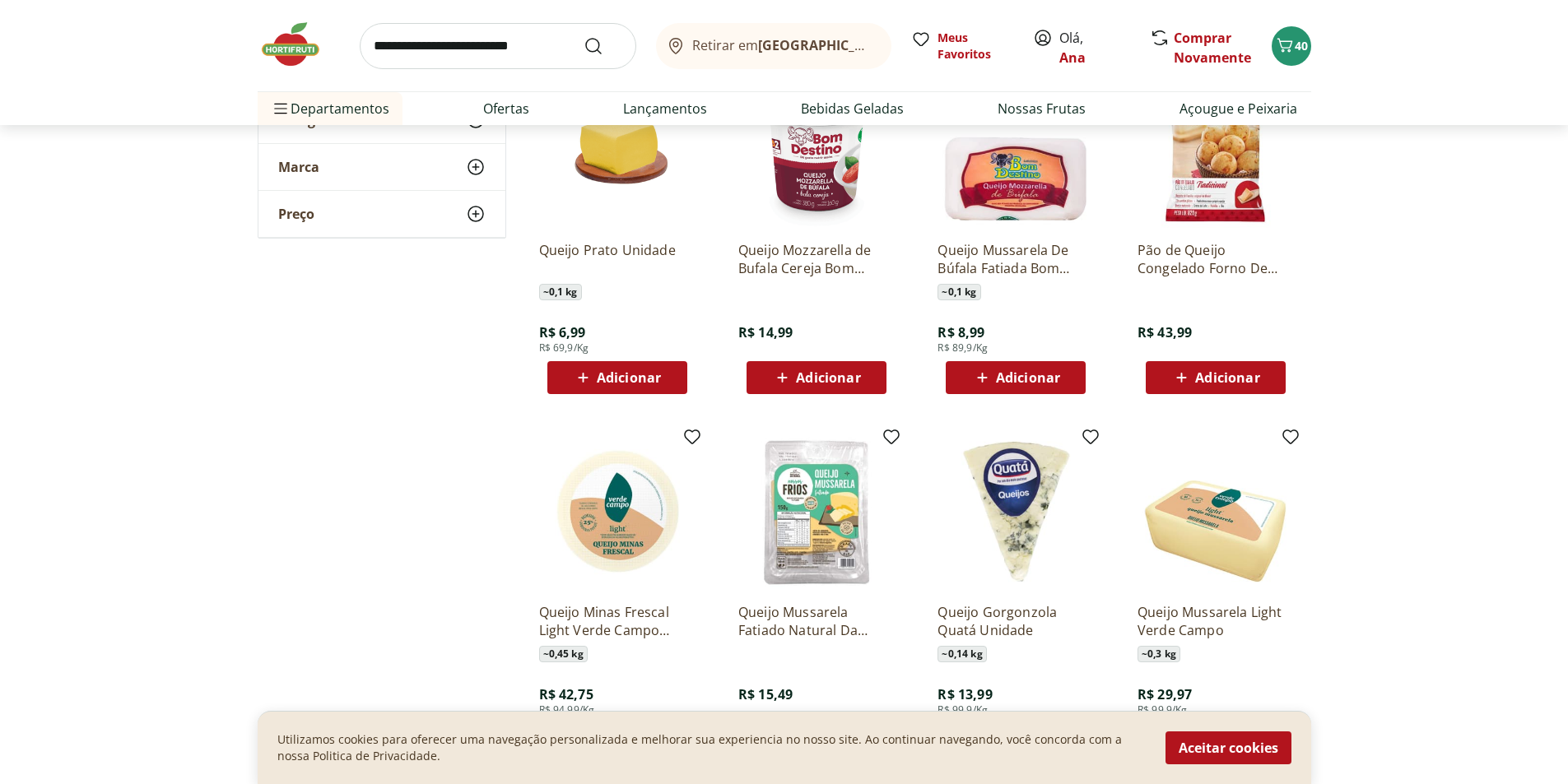
scroll to position [2468, 0]
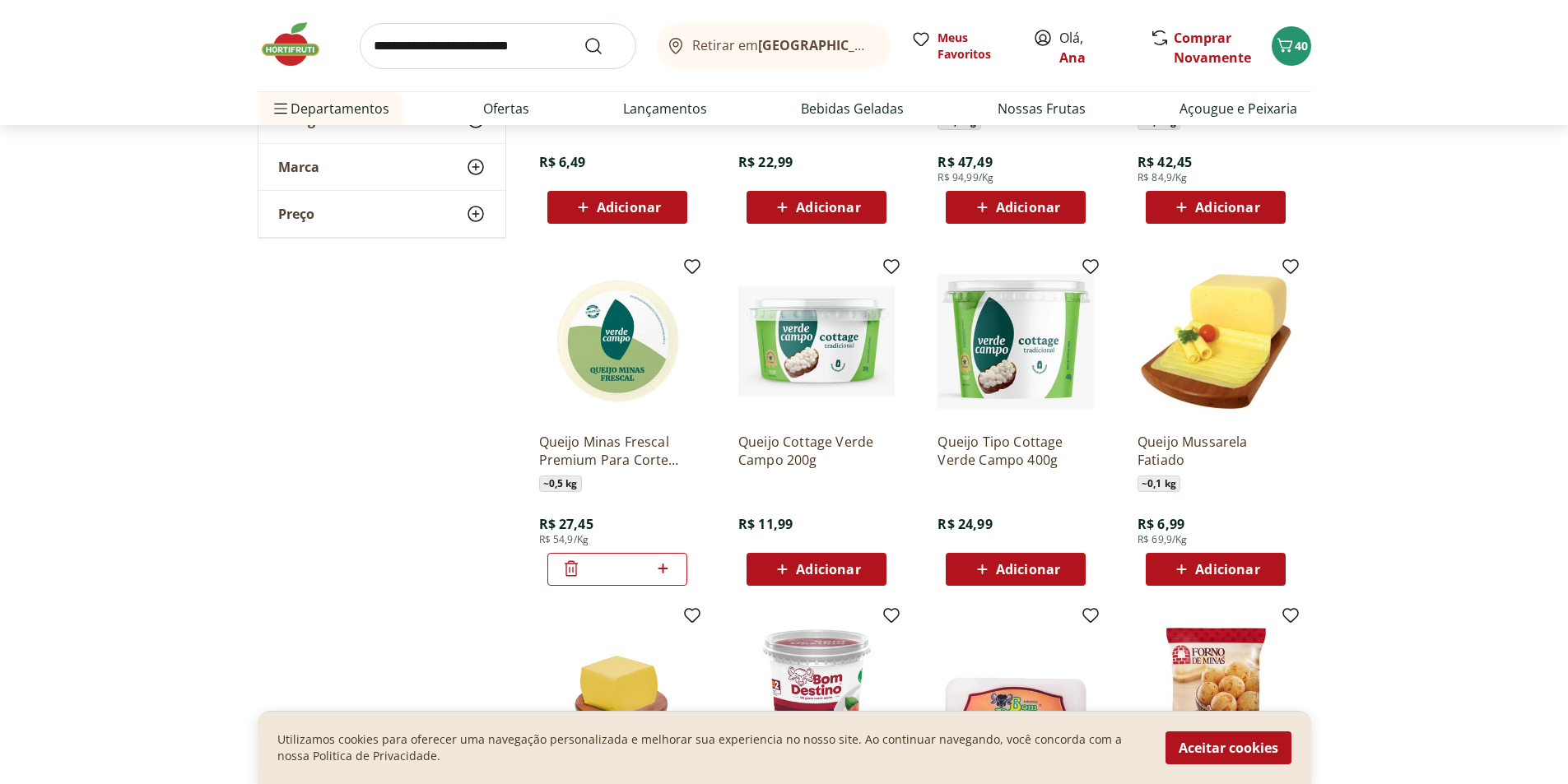
scroll to position [1892, 0]
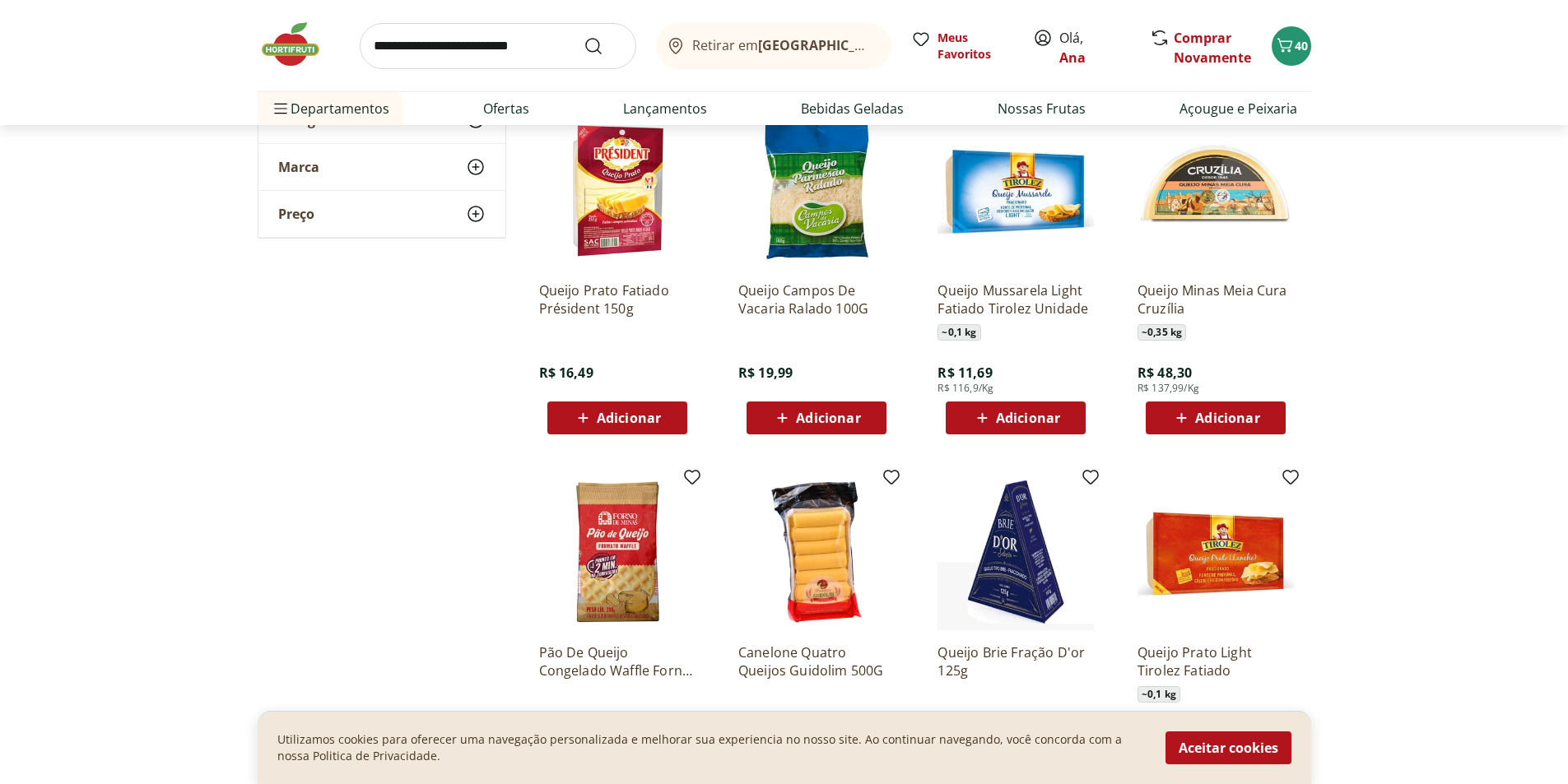
scroll to position [3456, 0]
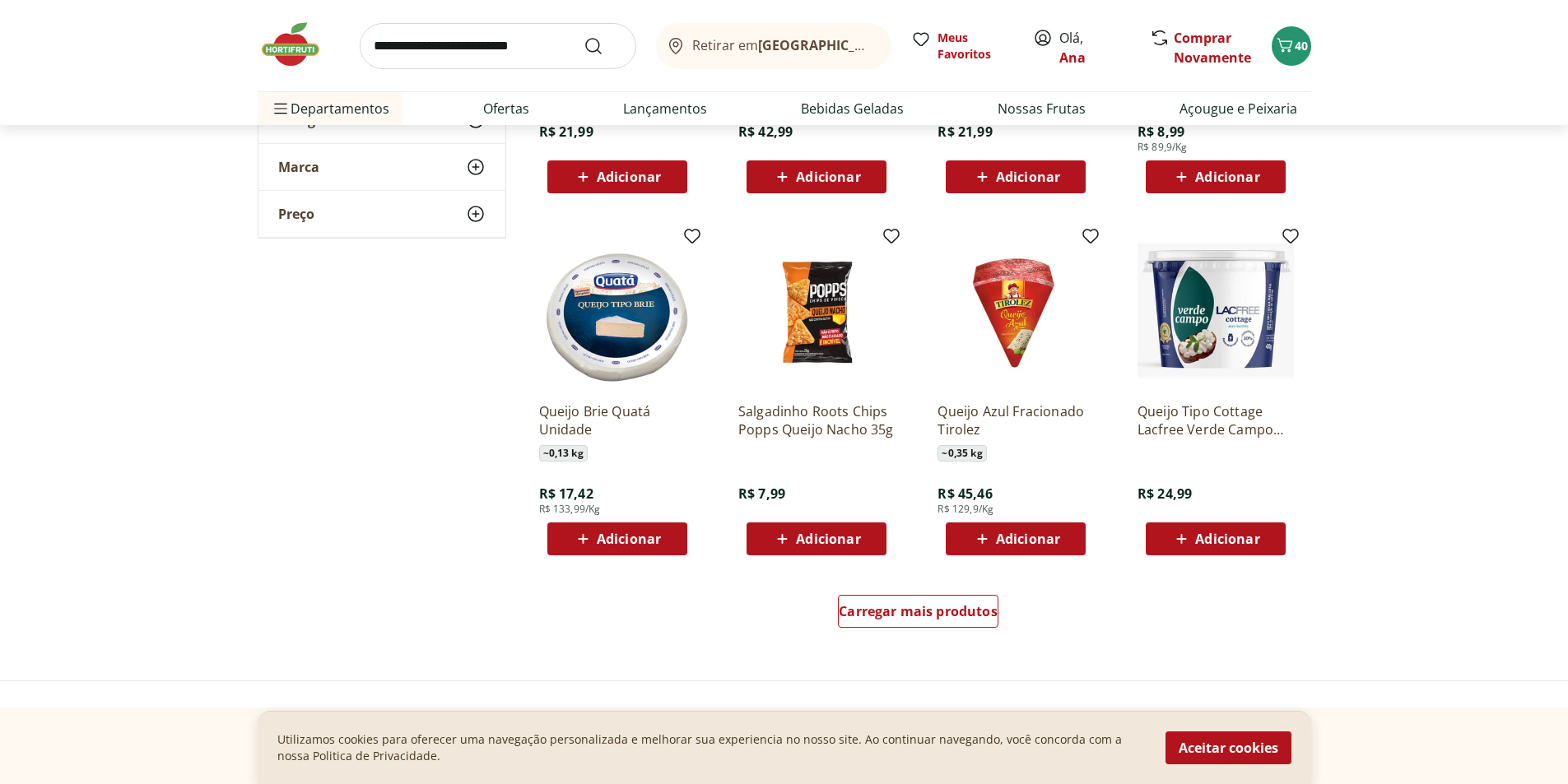
scroll to position [4114, 0]
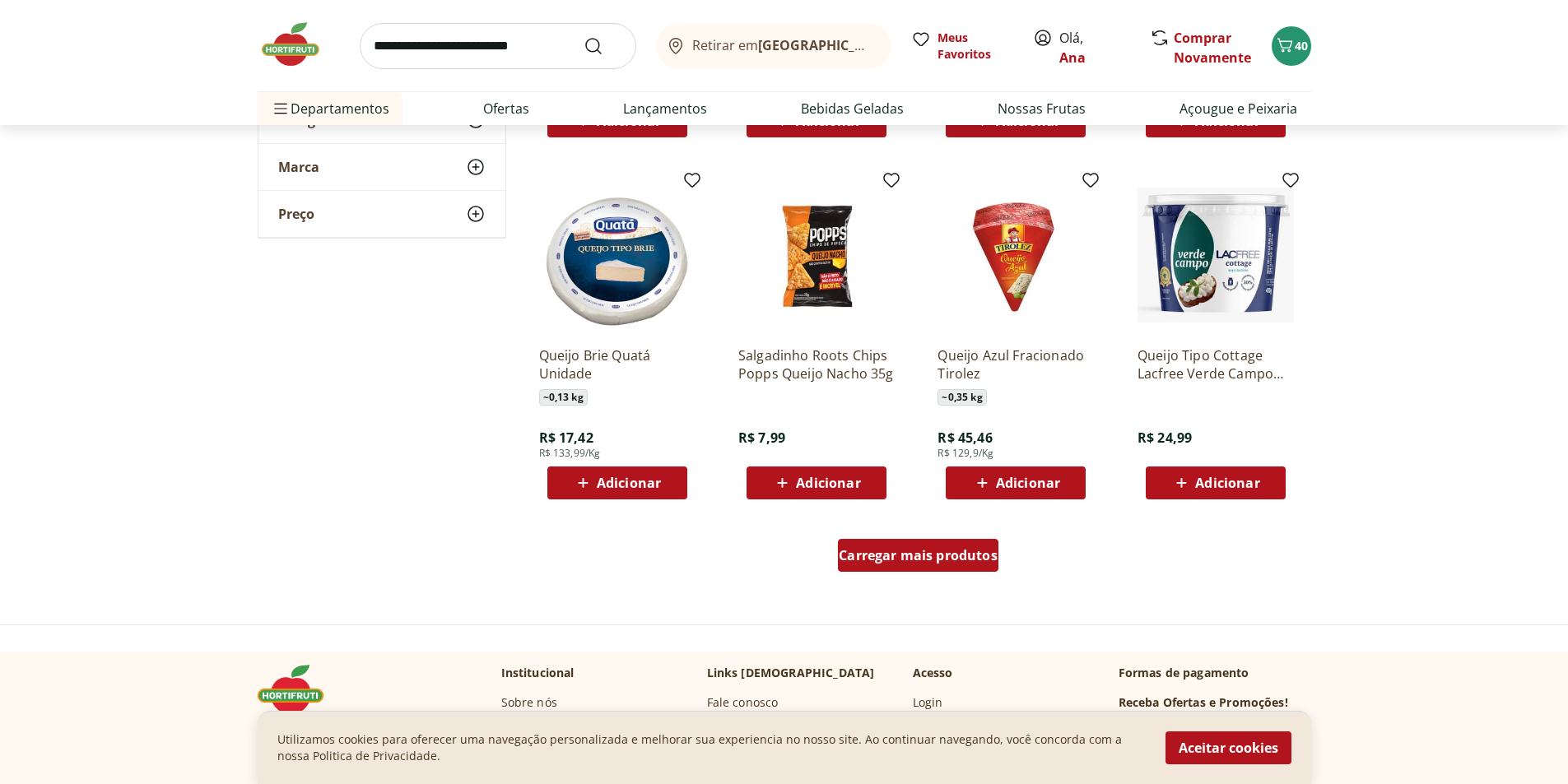
click at [894, 562] on span "Carregar mais produtos" at bounding box center [918, 555] width 159 height 13
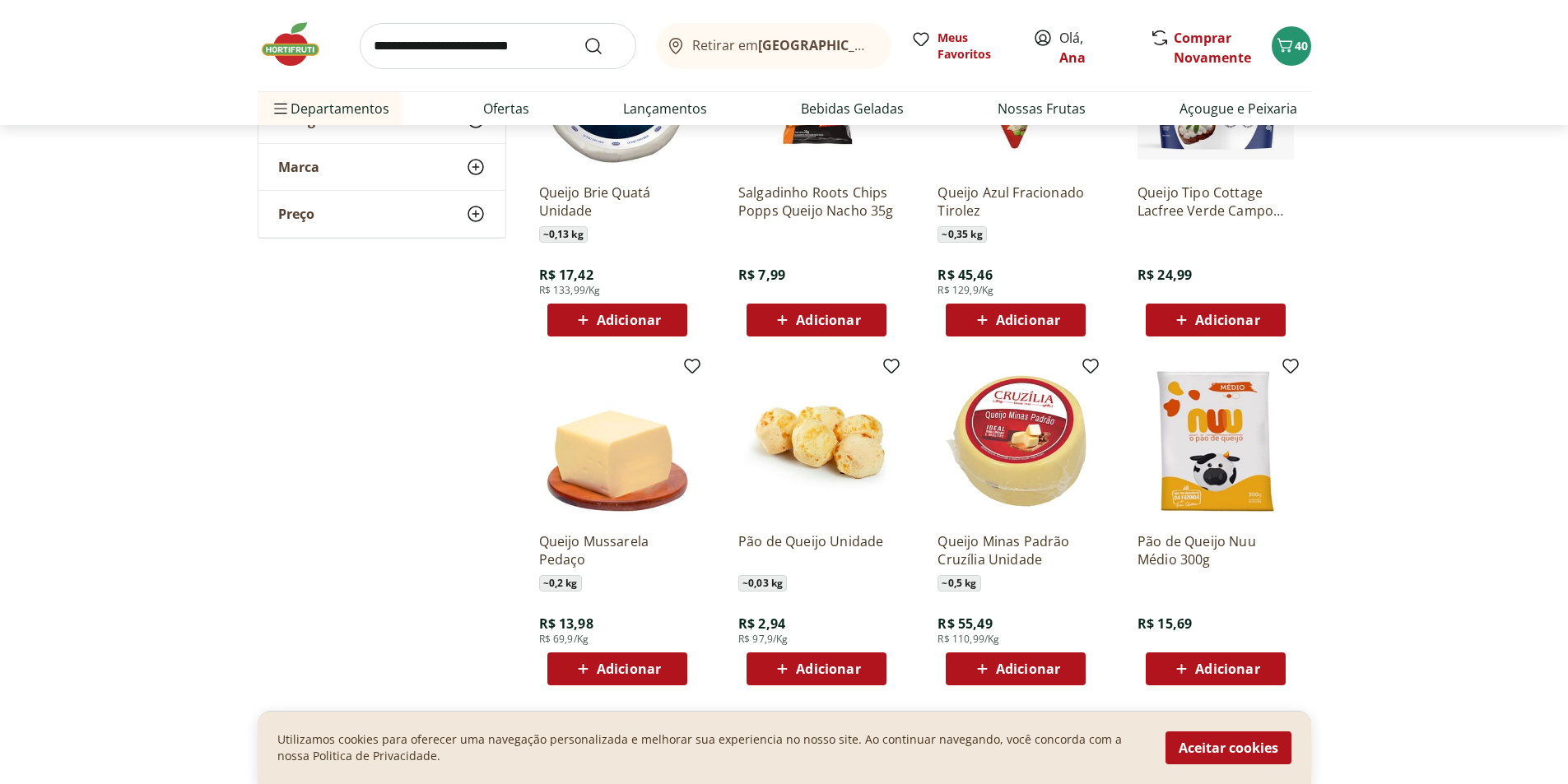
scroll to position [4279, 0]
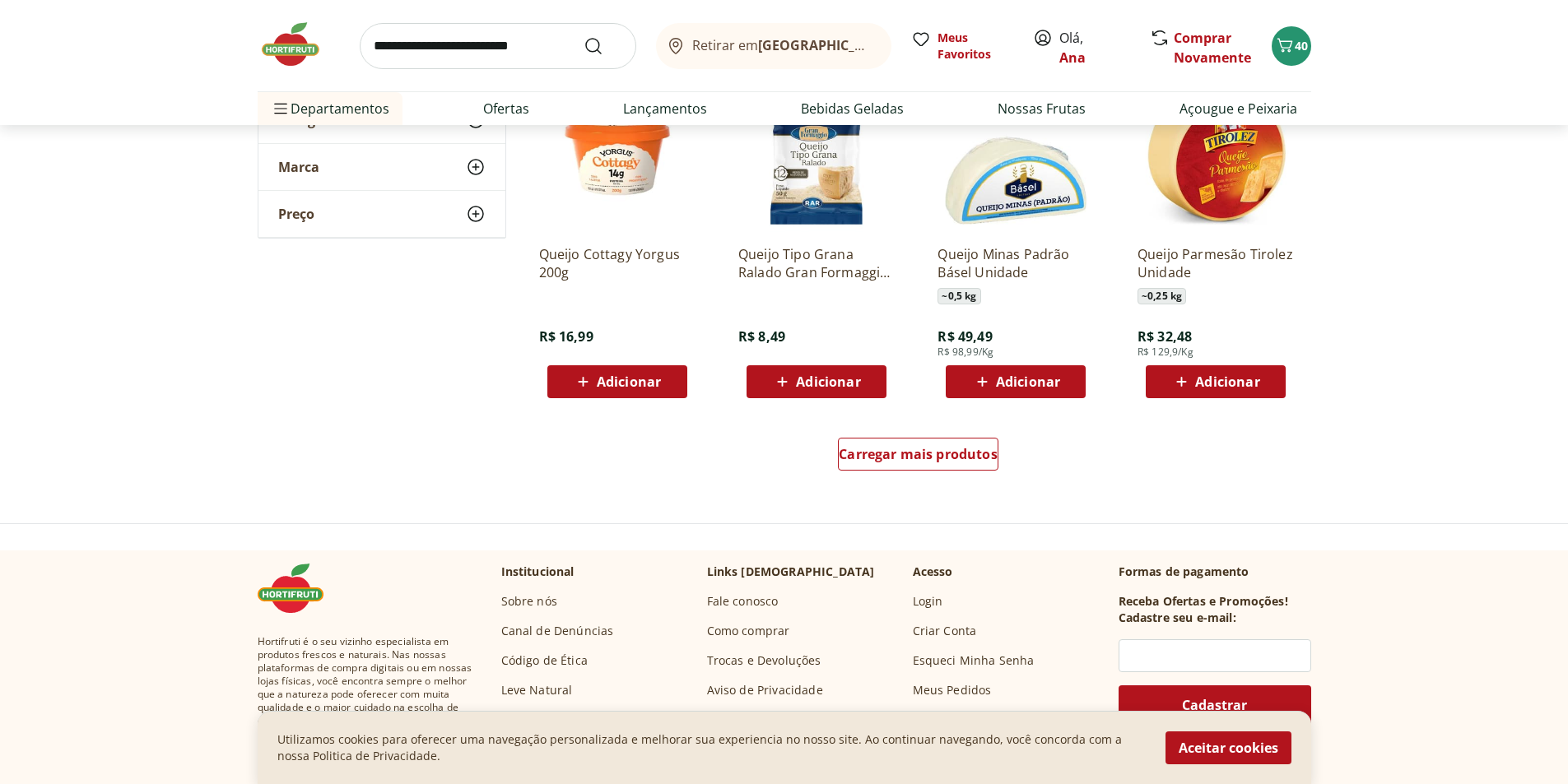
scroll to position [5348, 0]
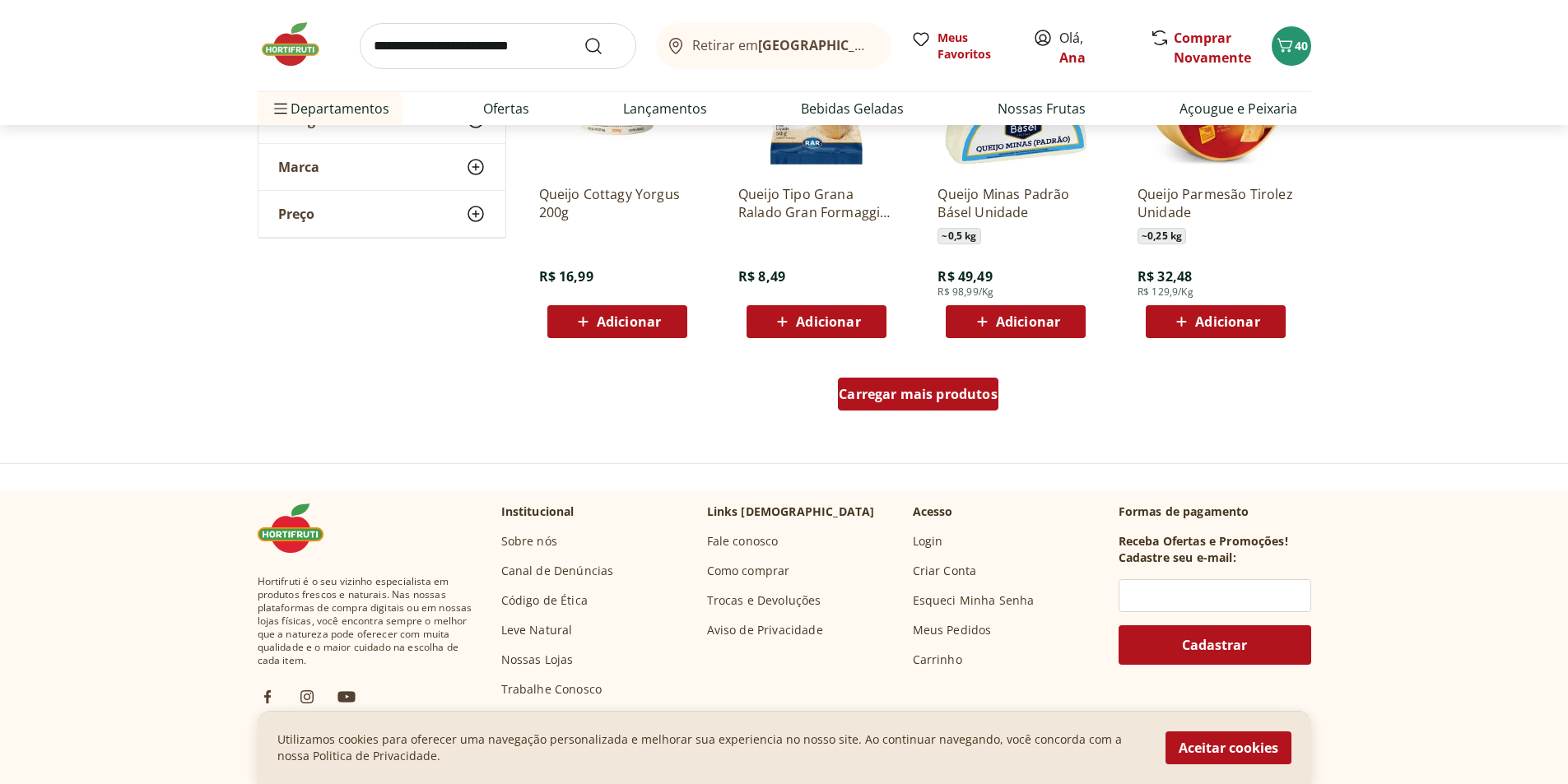
click at [864, 382] on div "Carregar mais produtos" at bounding box center [918, 394] width 161 height 33
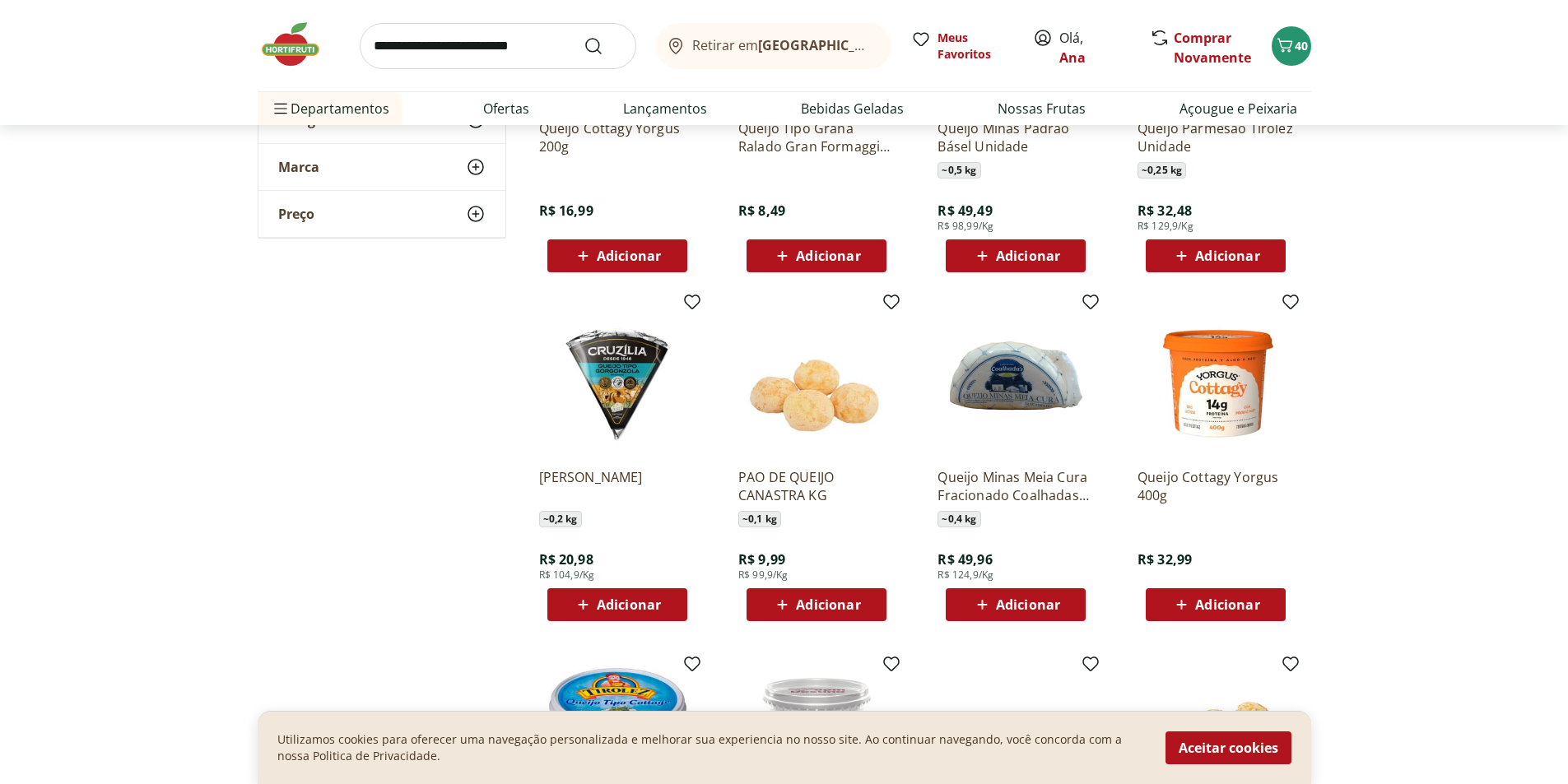
scroll to position [5430, 0]
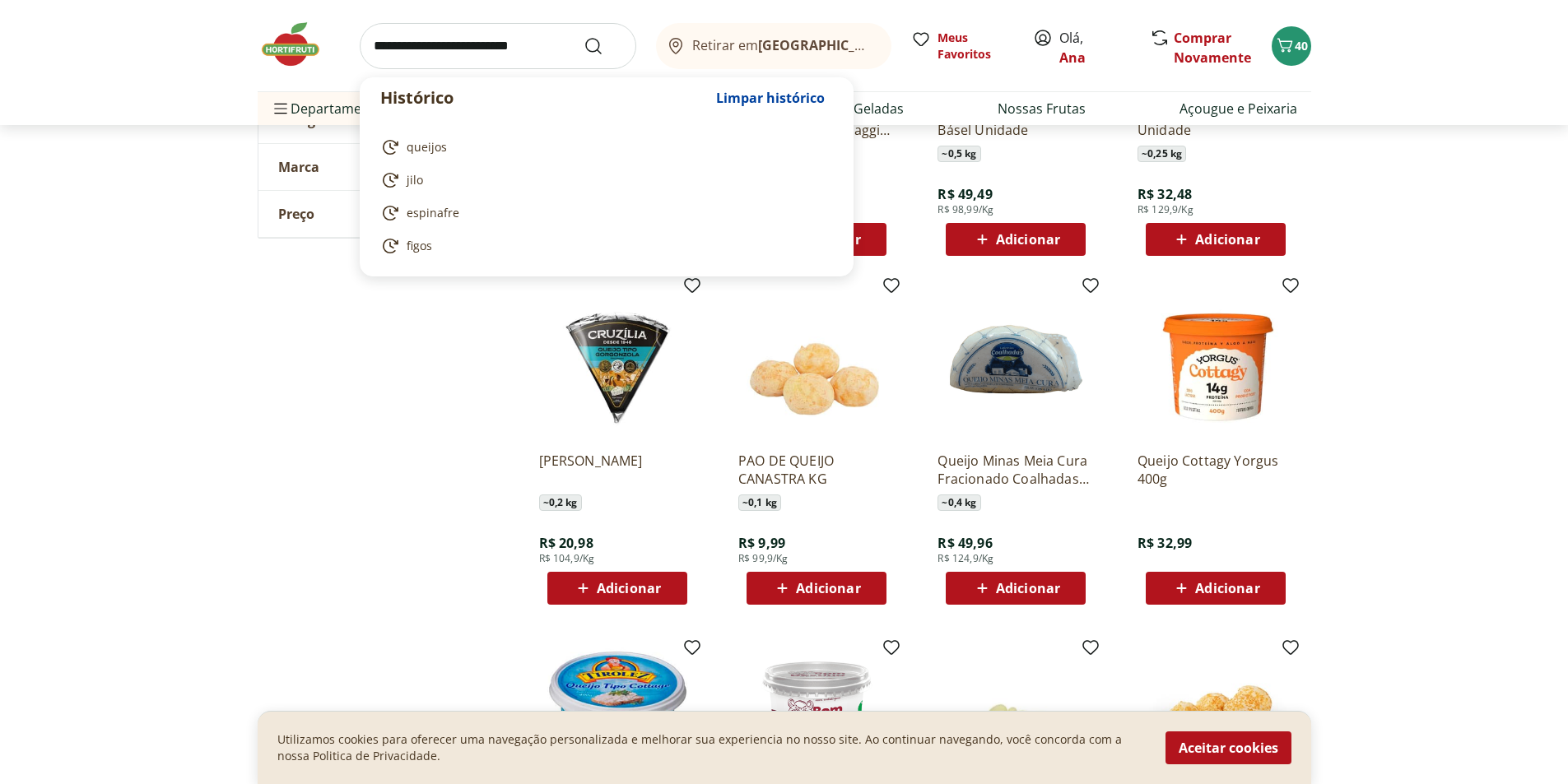
click at [476, 40] on input "search" at bounding box center [498, 46] width 277 height 46
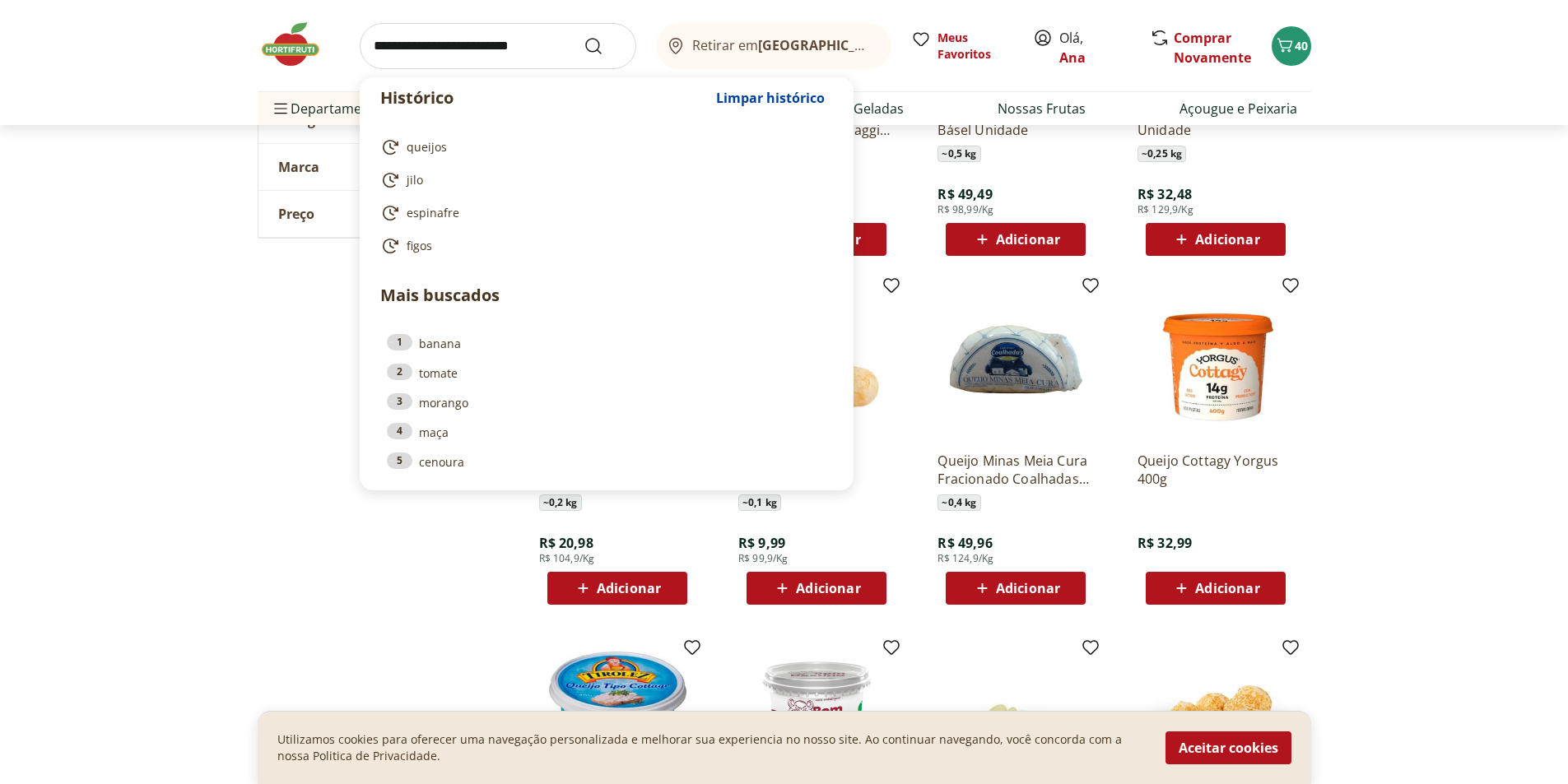
click at [1234, 313] on img at bounding box center [1215, 360] width 156 height 156
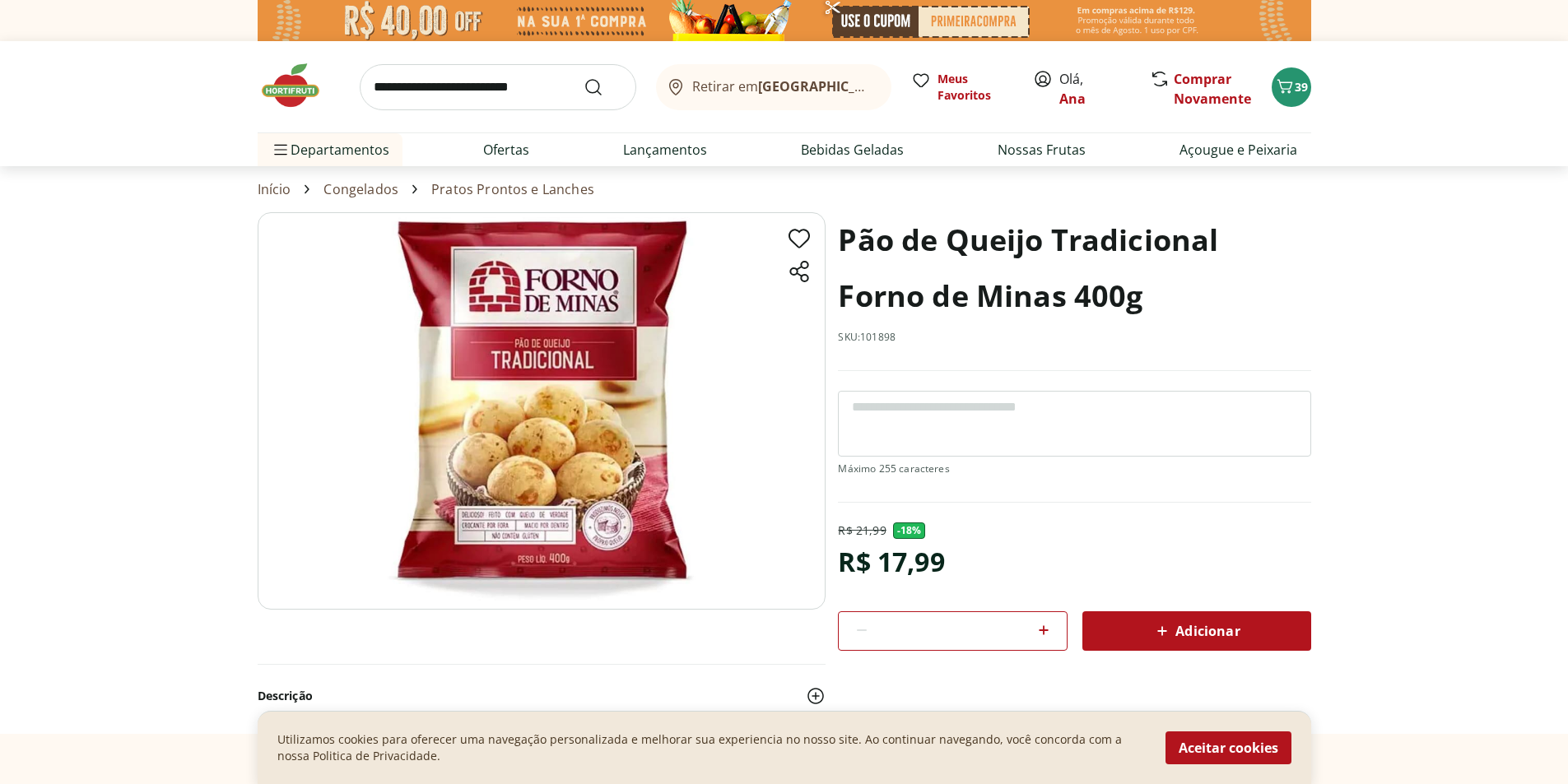
click at [1153, 627] on icon at bounding box center [1162, 630] width 20 height 20
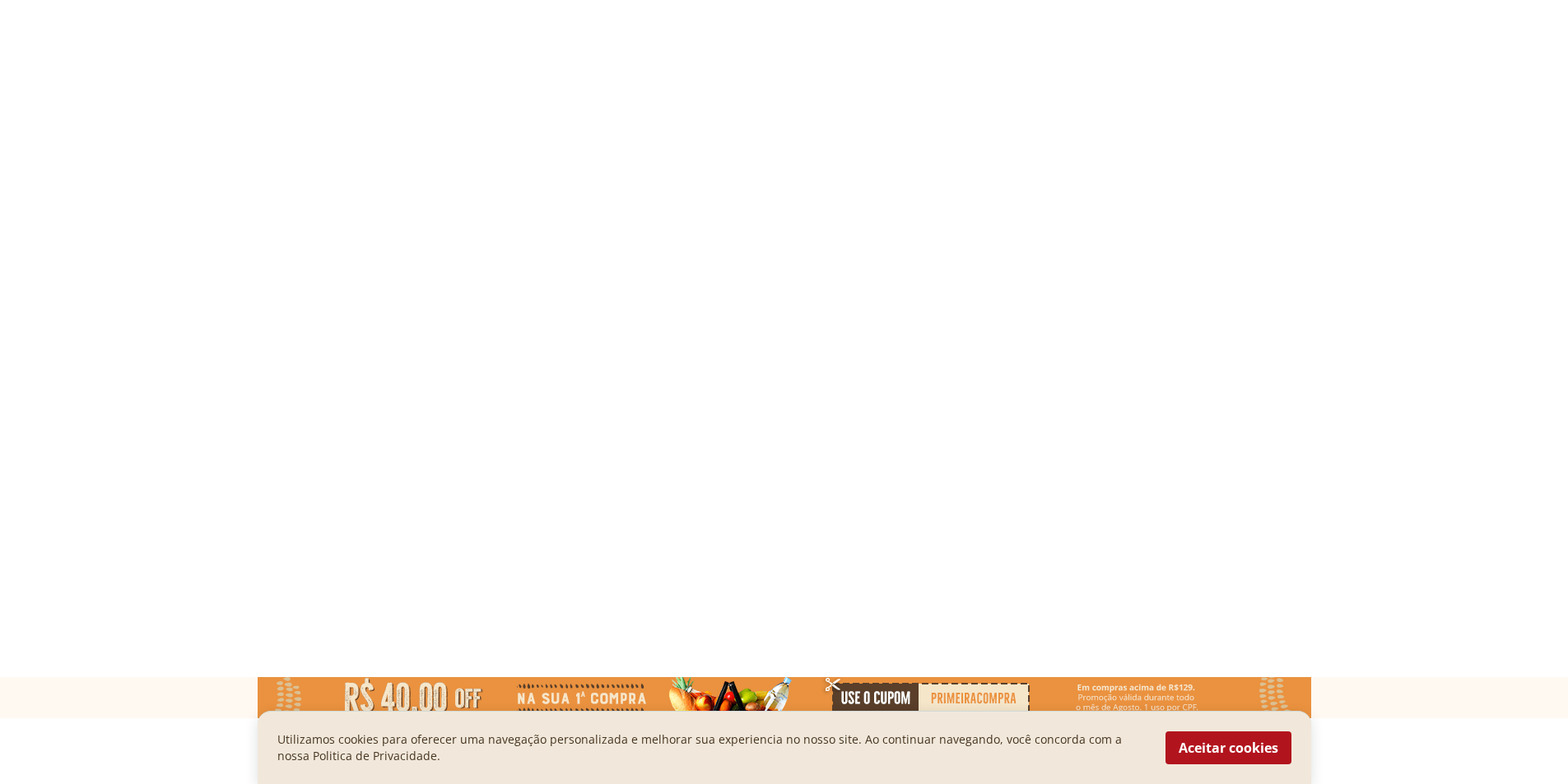
select select "**********"
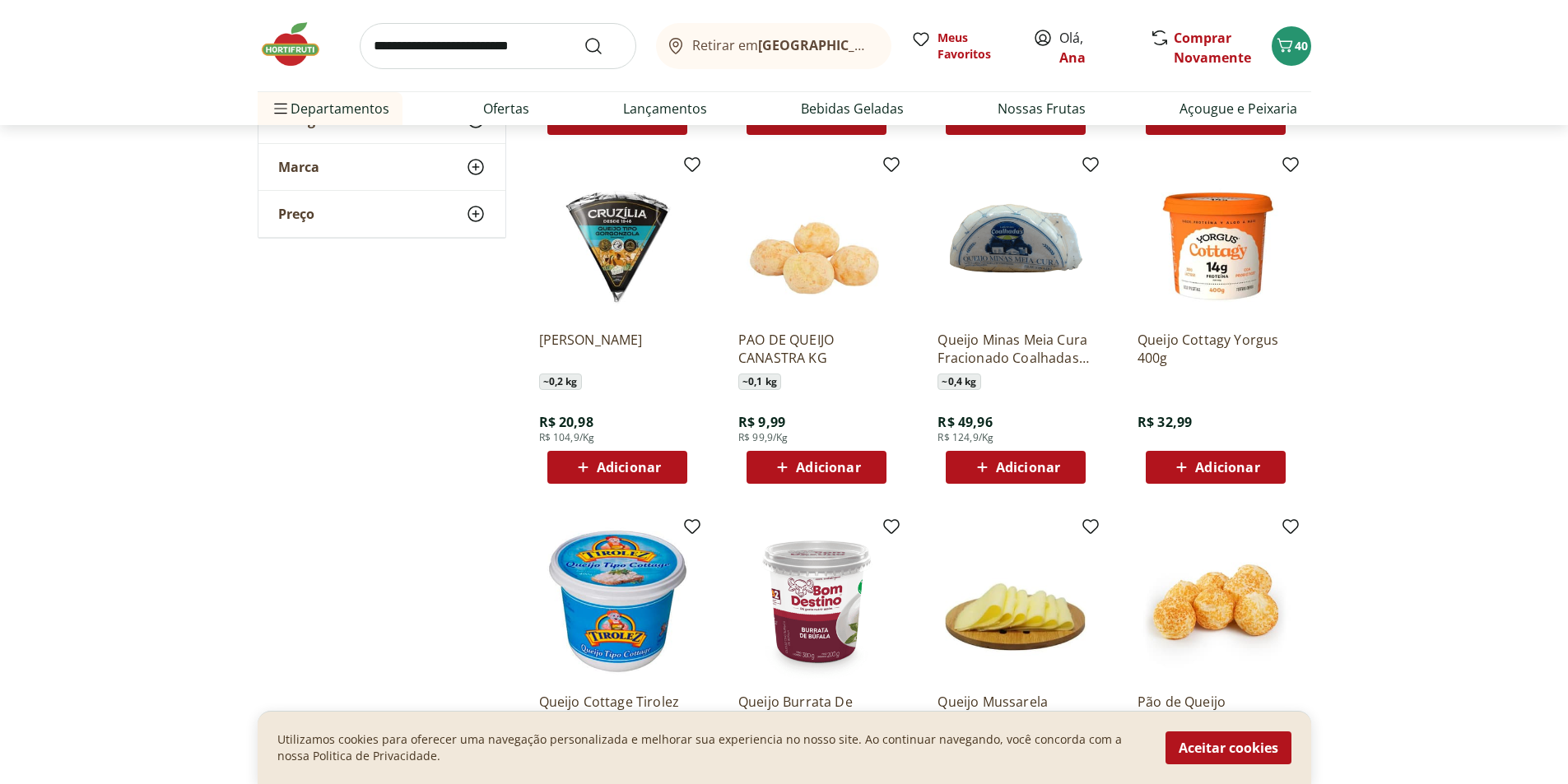
scroll to position [8911, 0]
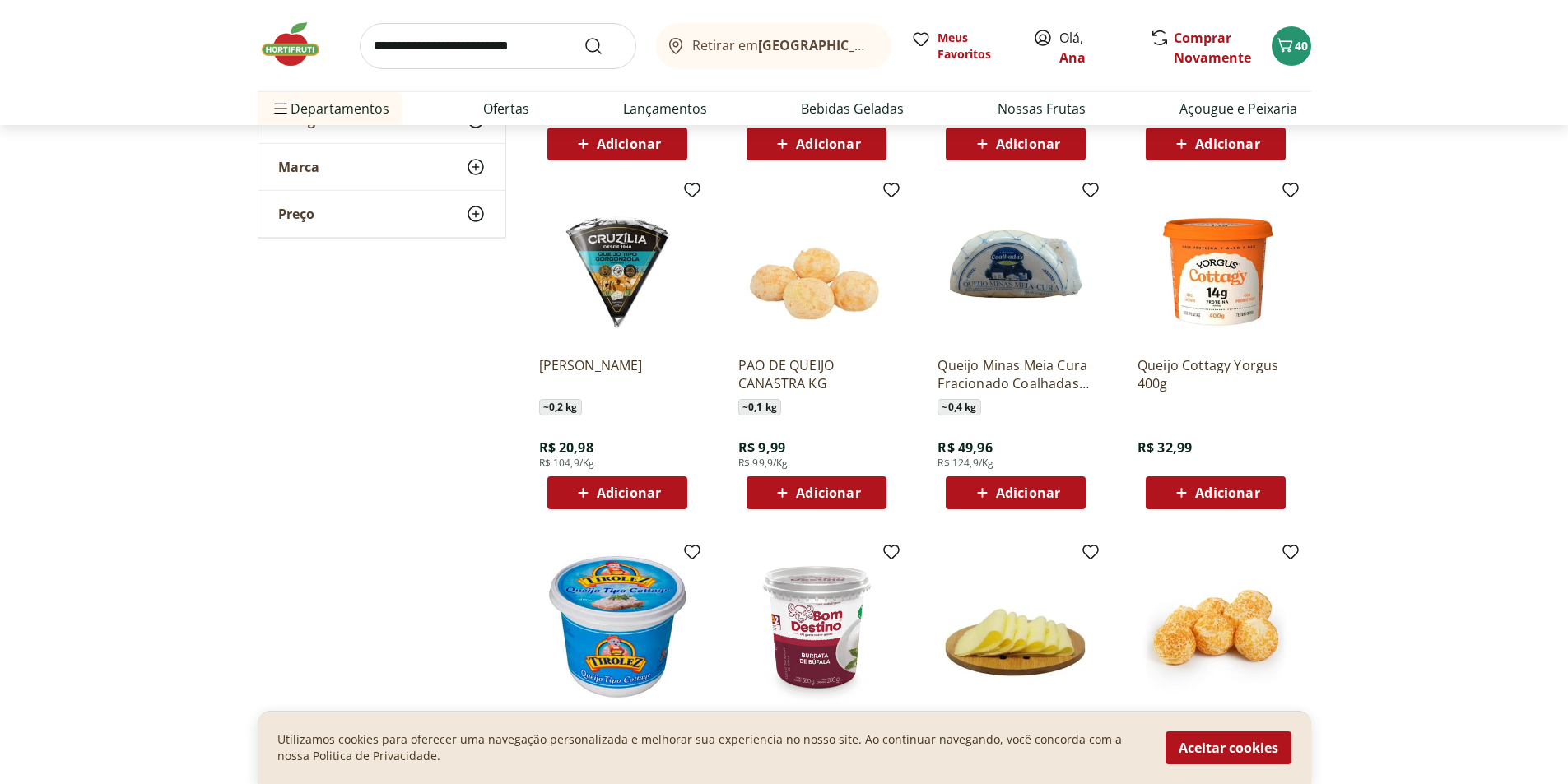
click at [424, 55] on input "search" at bounding box center [498, 46] width 277 height 46
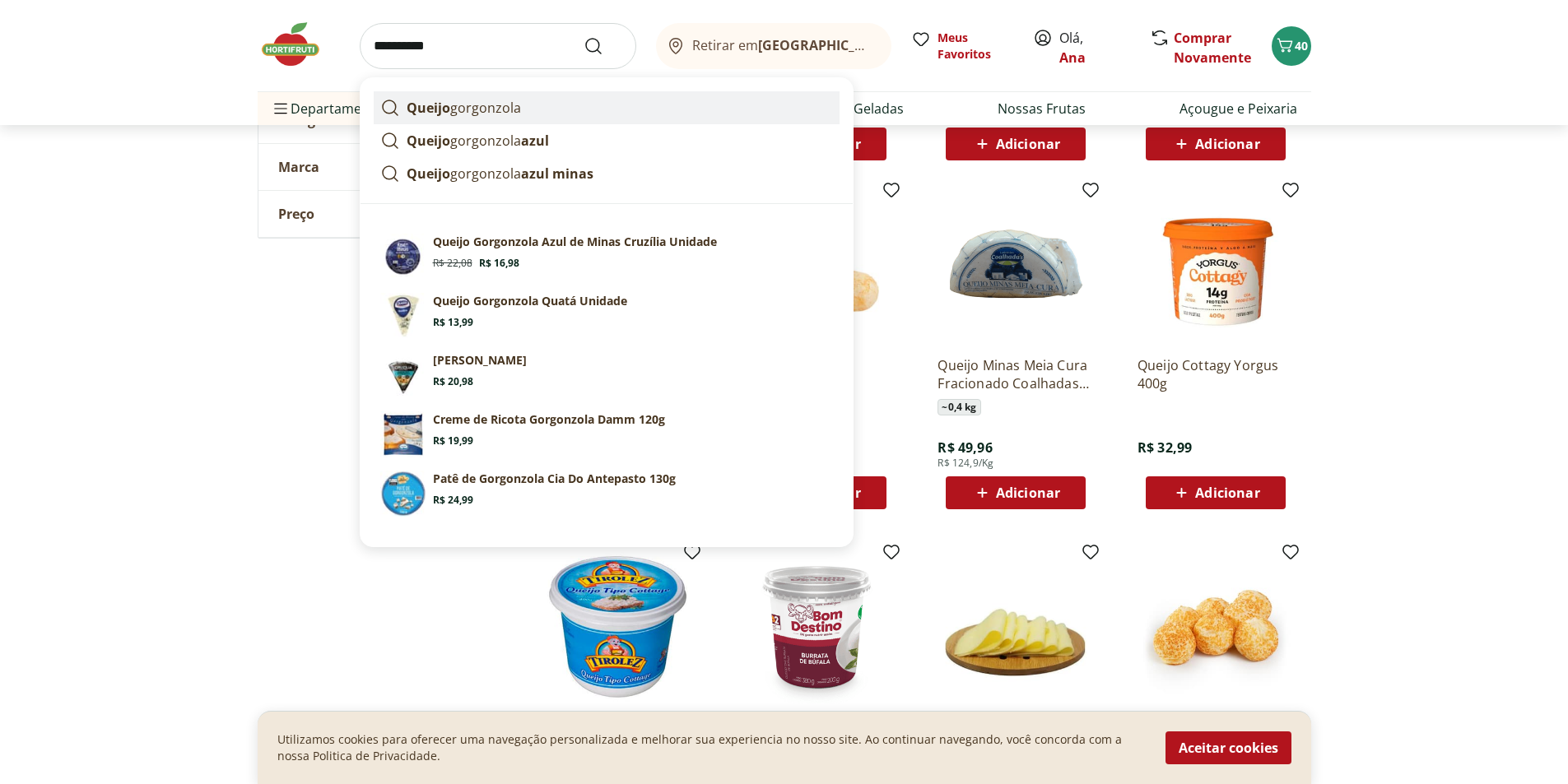
click at [512, 107] on p "Queijo gorgonzola" at bounding box center [463, 108] width 115 height 20
type input "**********"
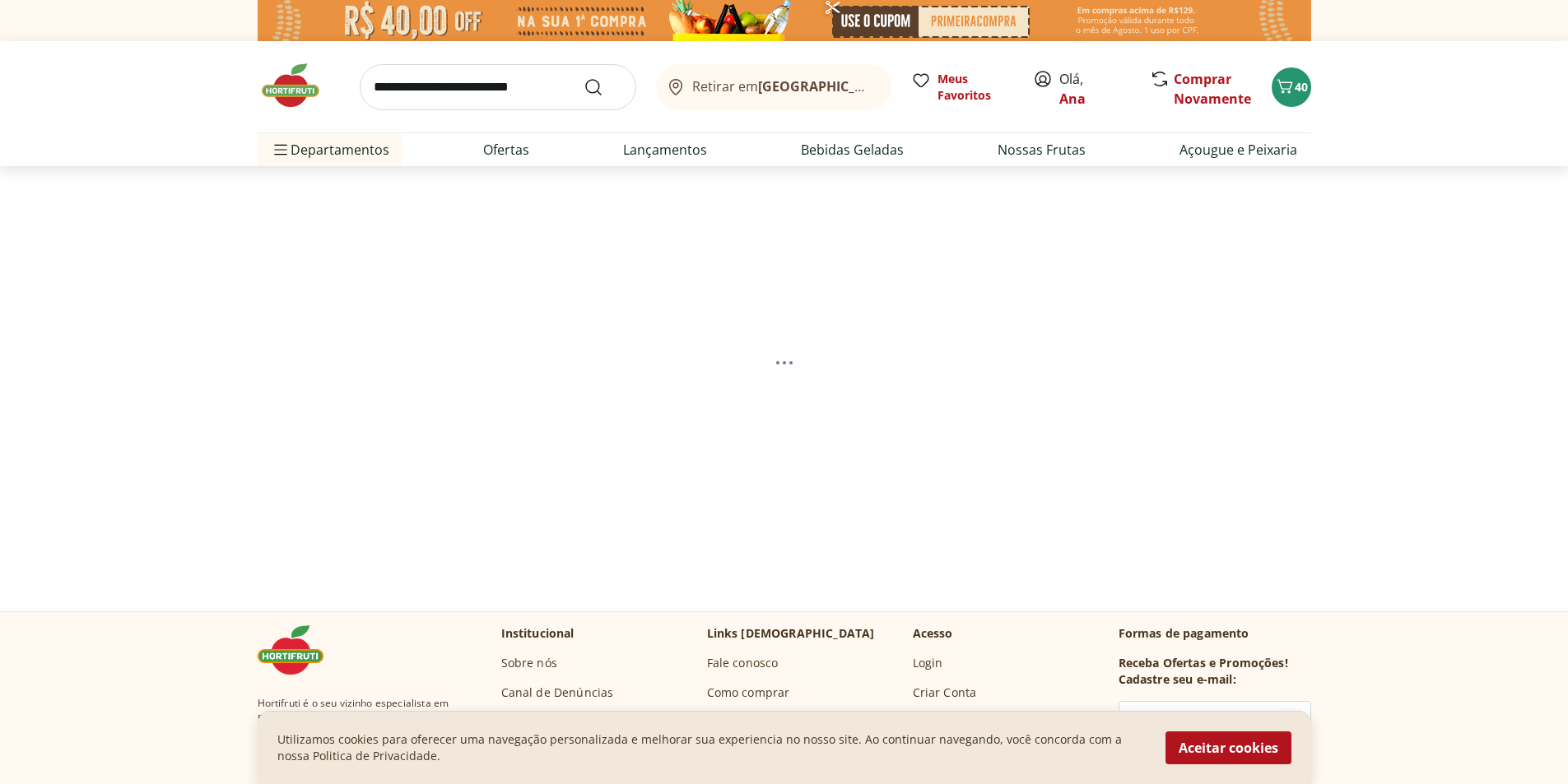
select select "**********"
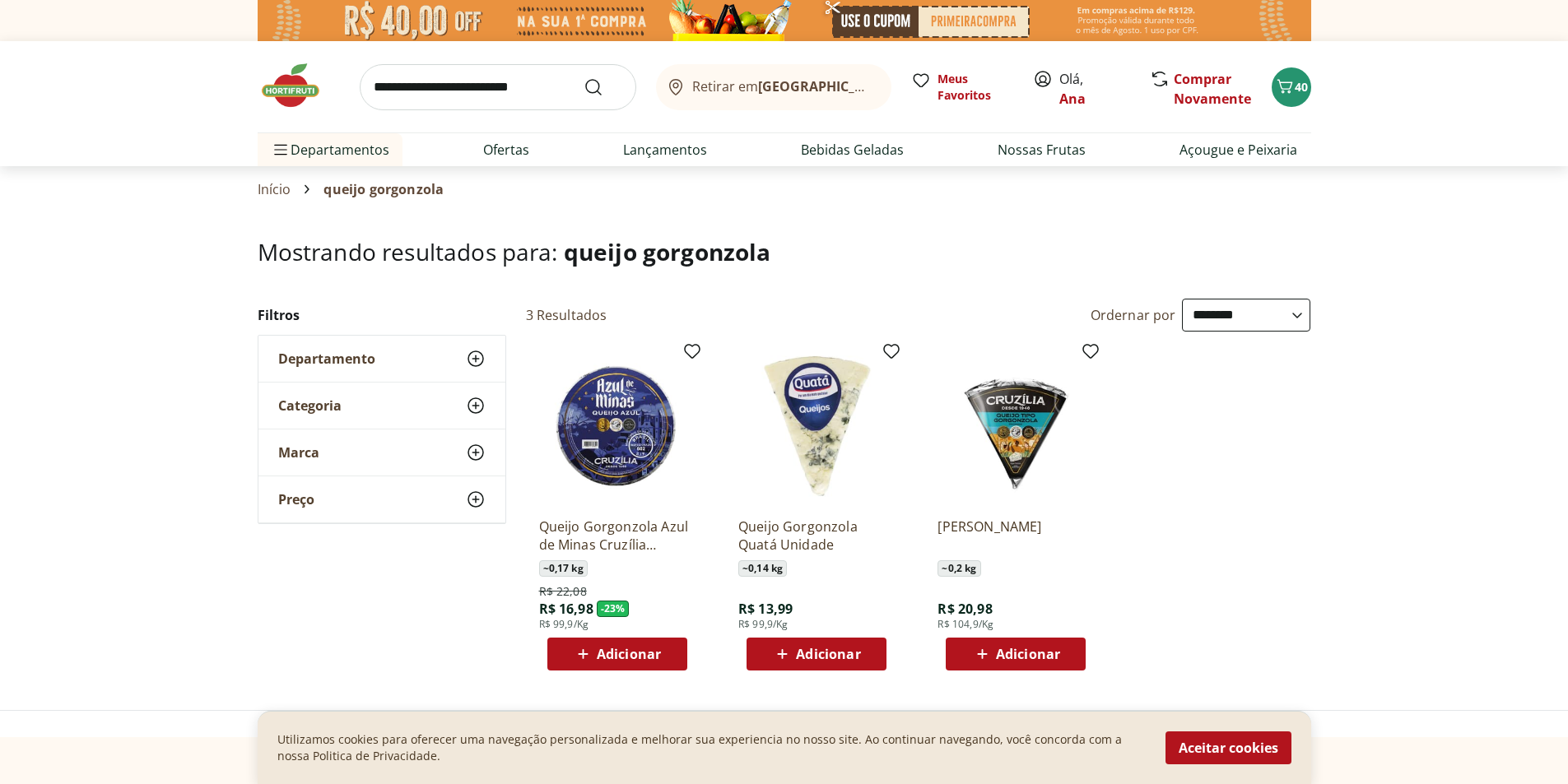
click at [1028, 652] on span "Adicionar" at bounding box center [1028, 654] width 64 height 13
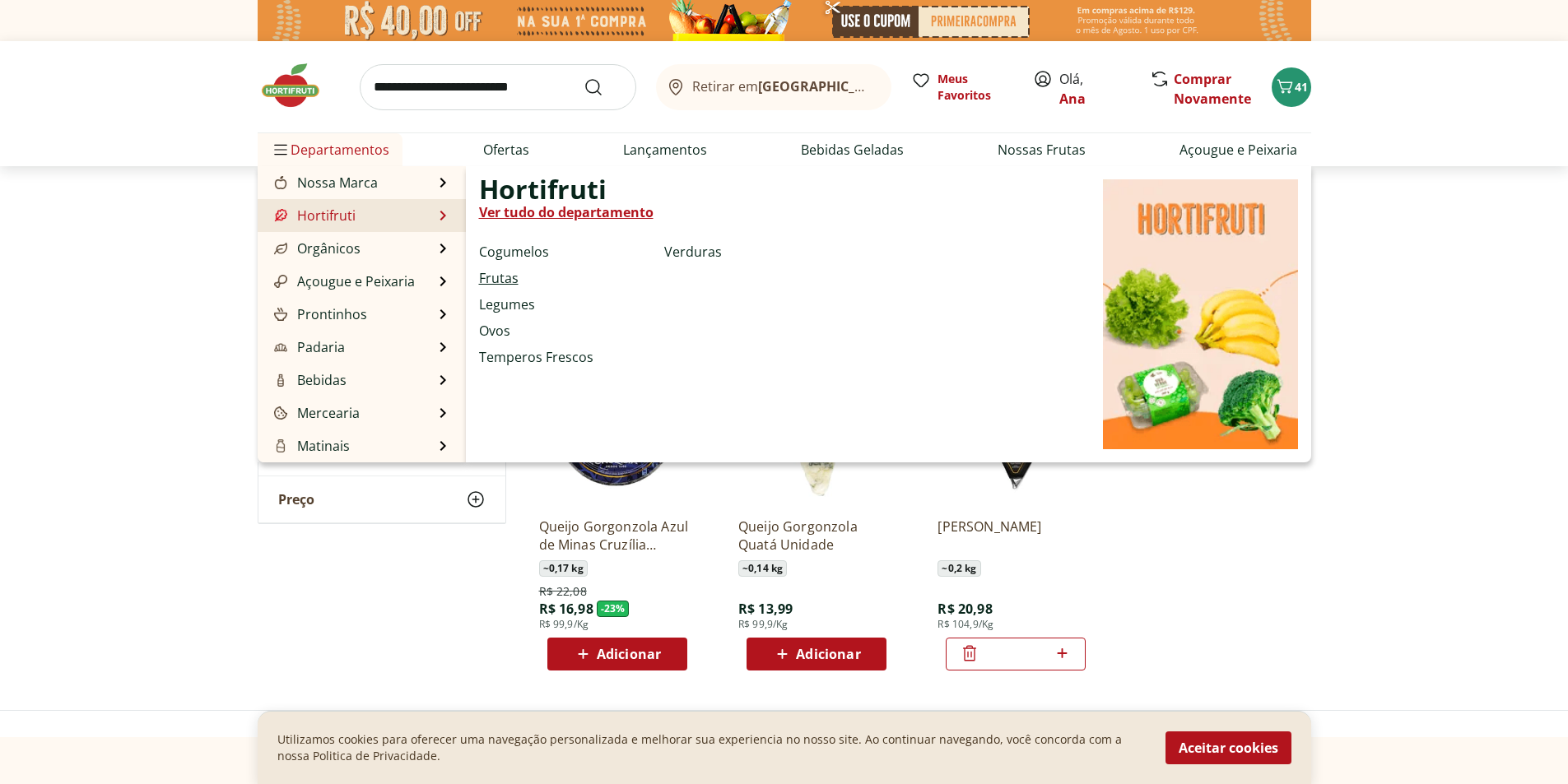
click at [501, 277] on link "Frutas" at bounding box center [499, 278] width 40 height 20
select select "**********"
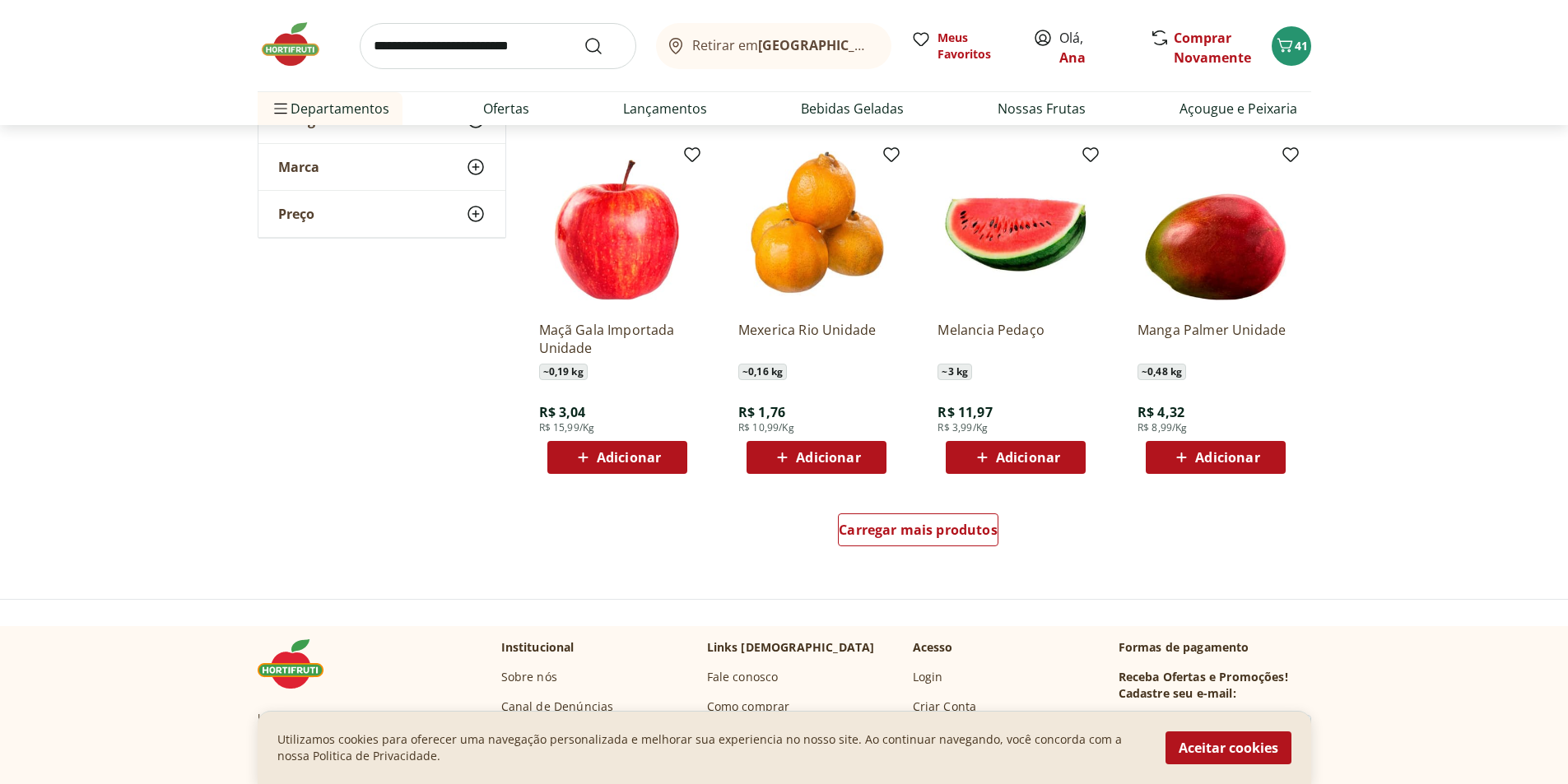
scroll to position [905, 0]
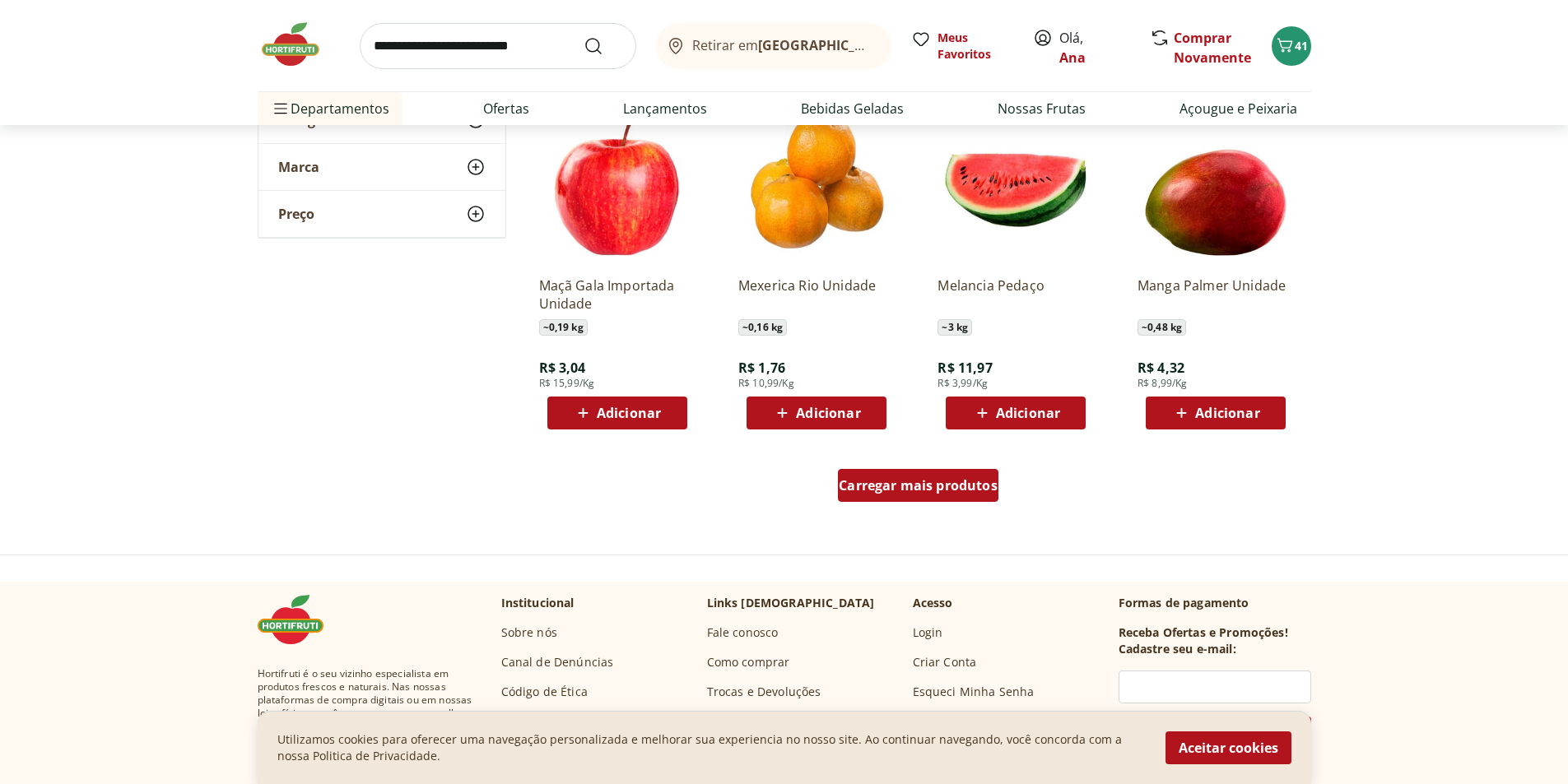
click at [926, 483] on span "Carregar mais produtos" at bounding box center [918, 485] width 159 height 13
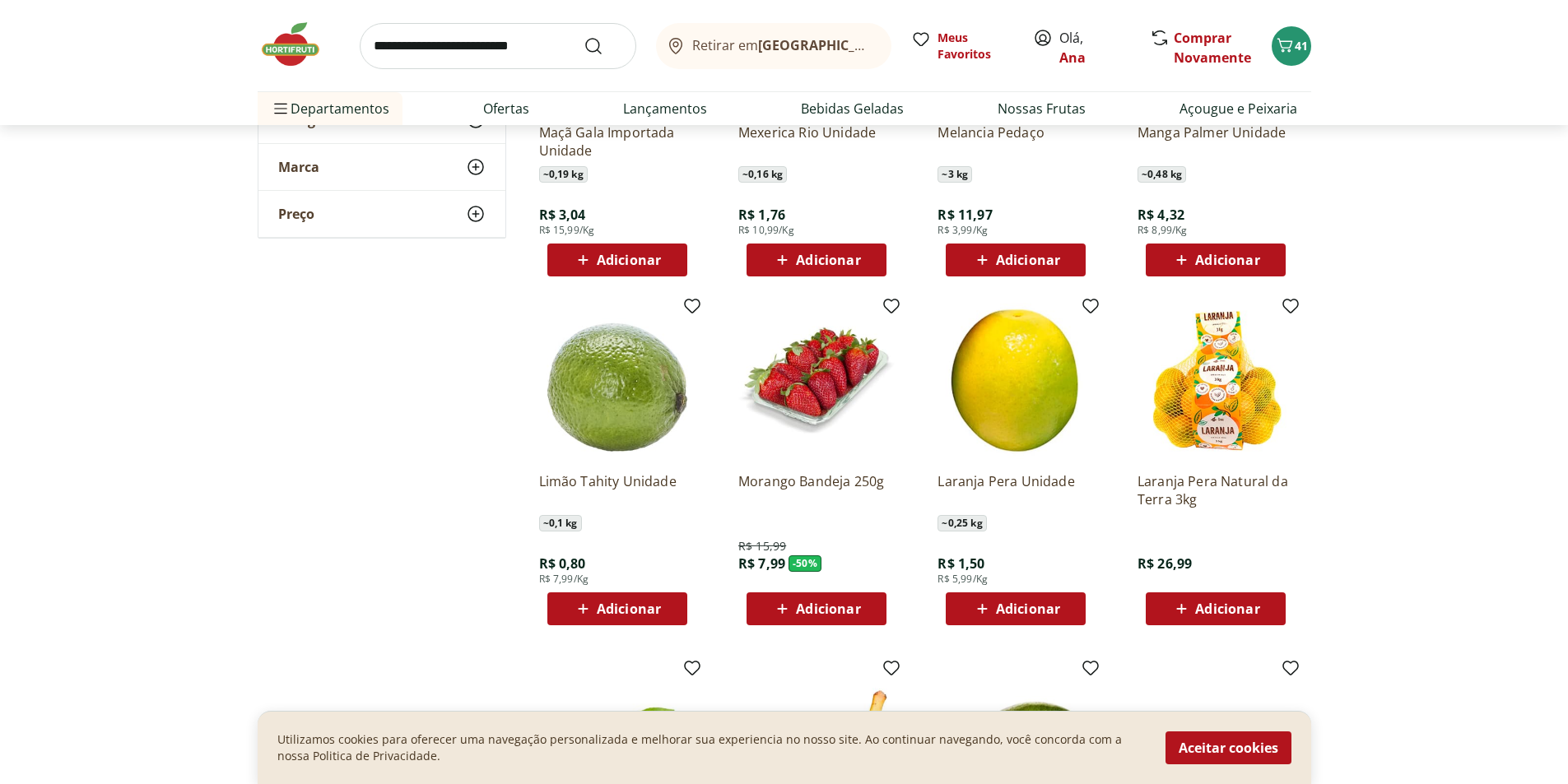
scroll to position [1069, 0]
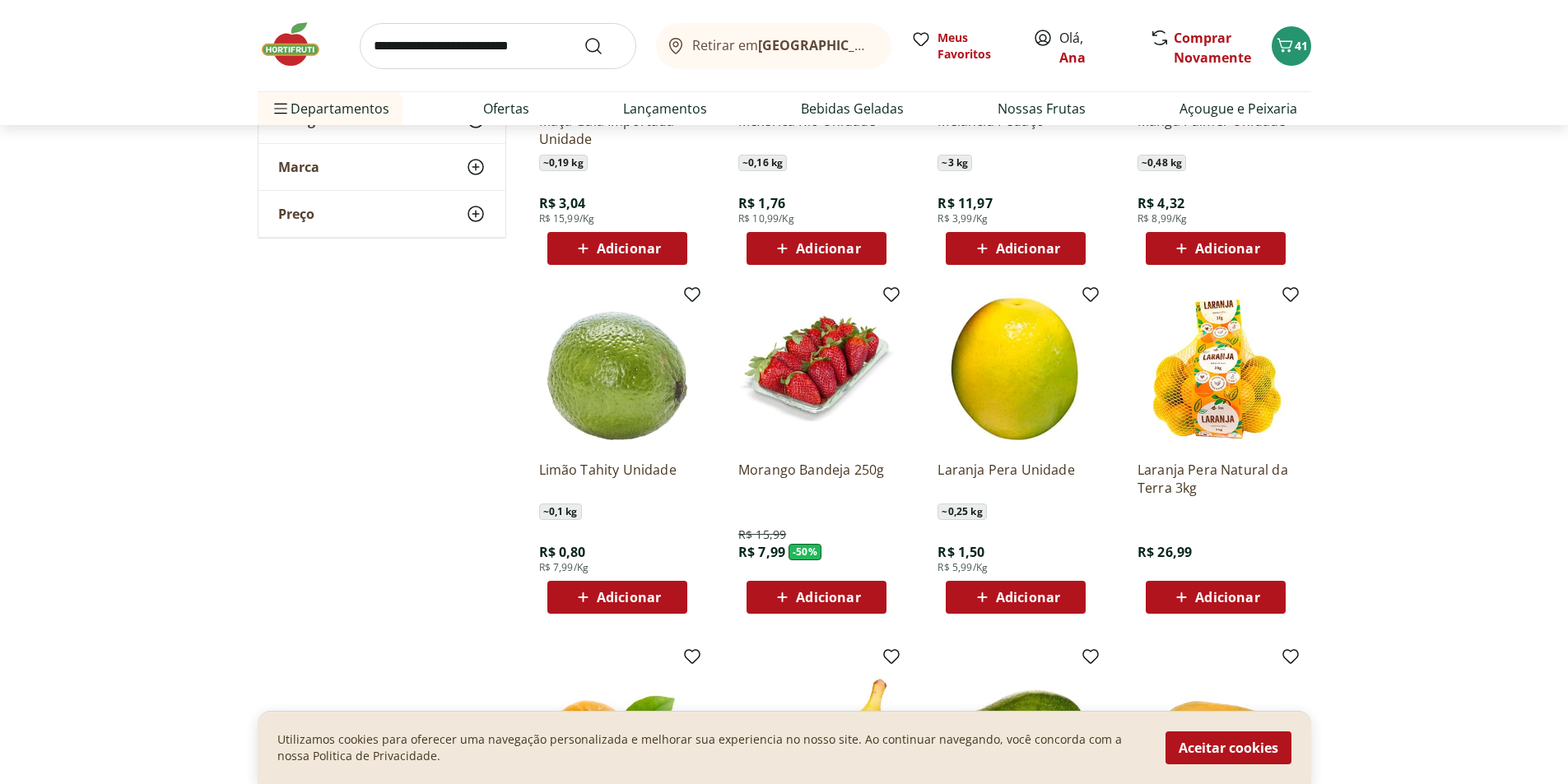
click at [825, 599] on span "Adicionar" at bounding box center [828, 597] width 64 height 13
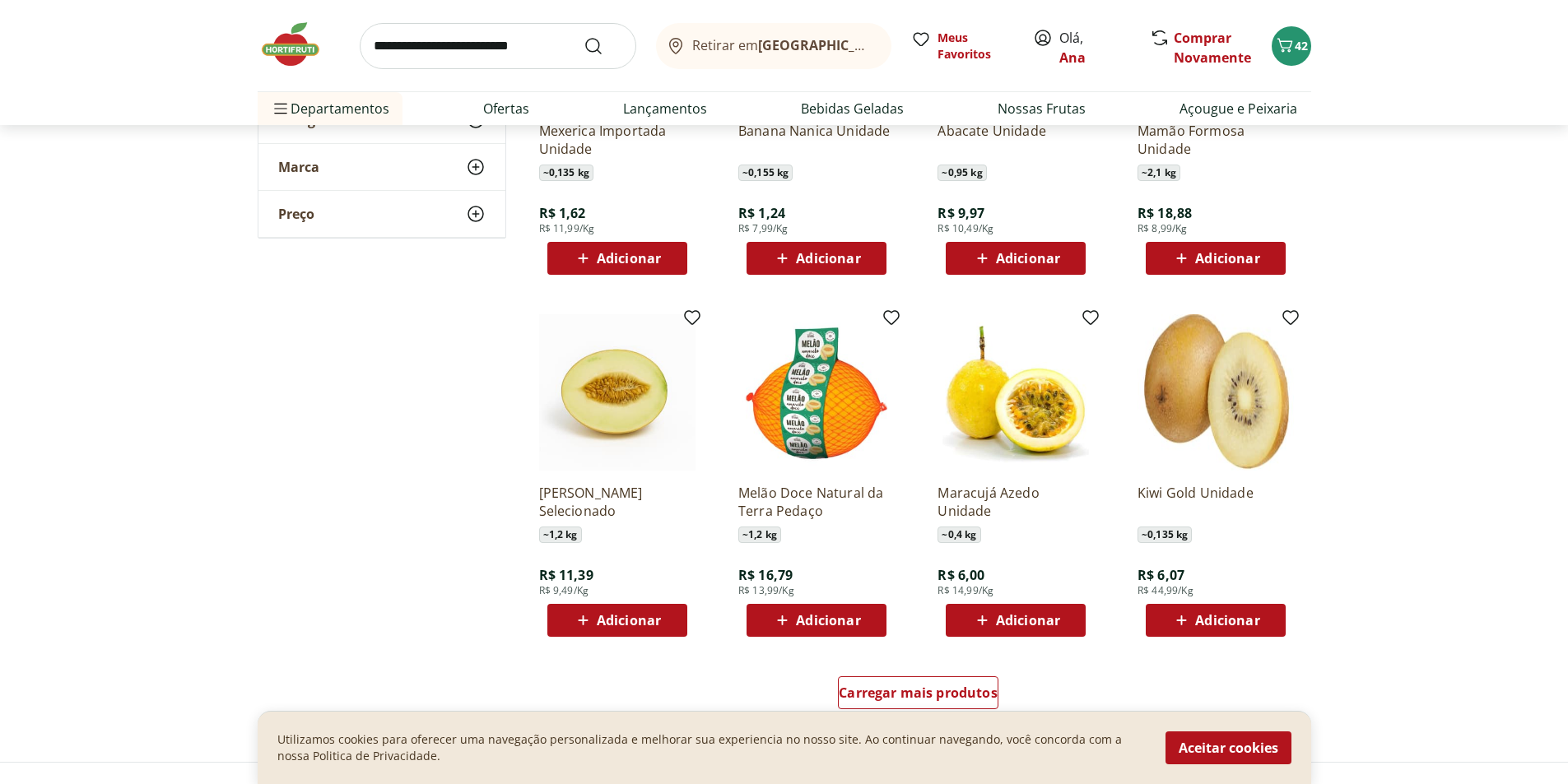
scroll to position [1810, 0]
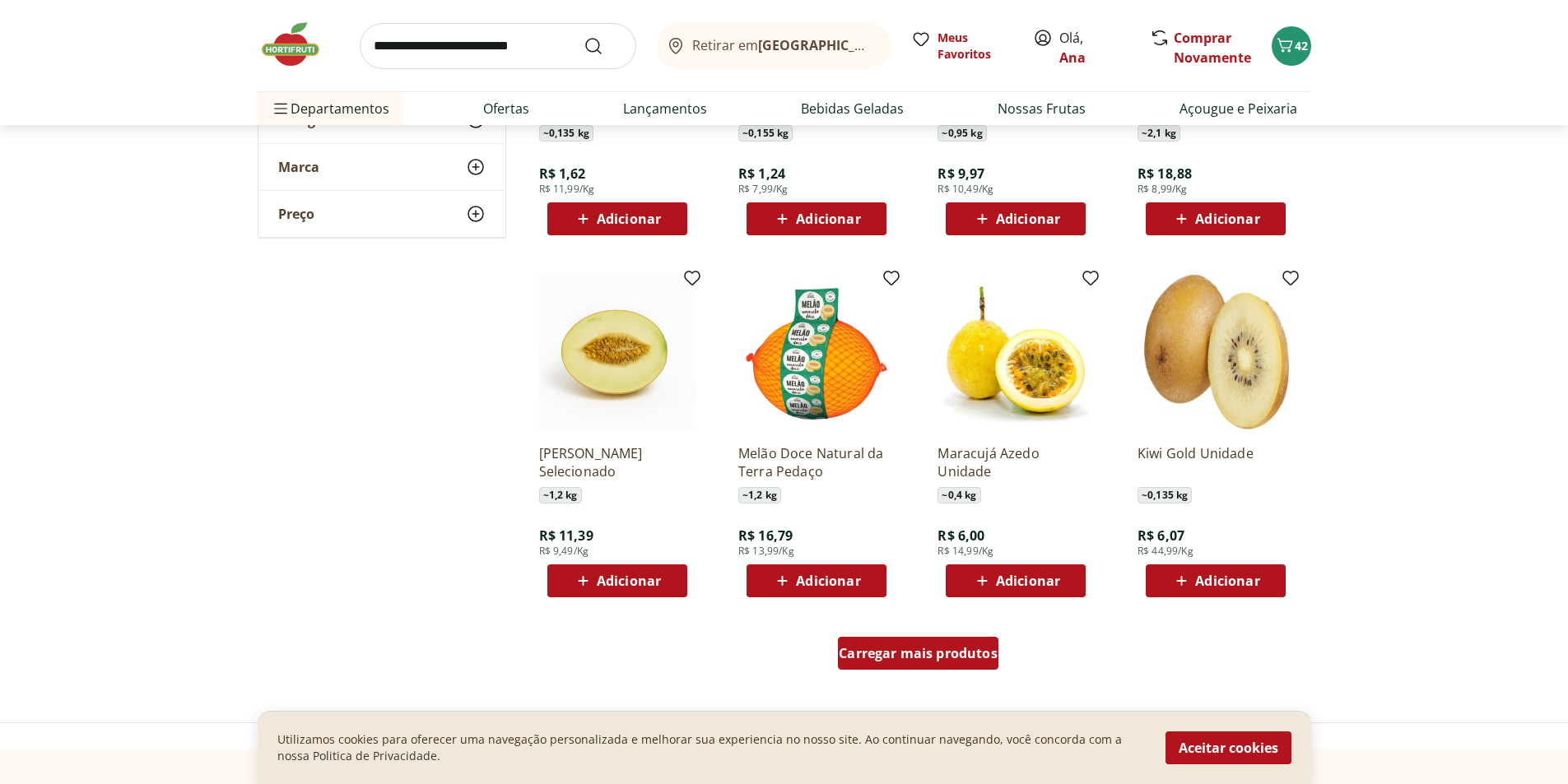
click at [897, 648] on span "Carregar mais produtos" at bounding box center [918, 653] width 159 height 13
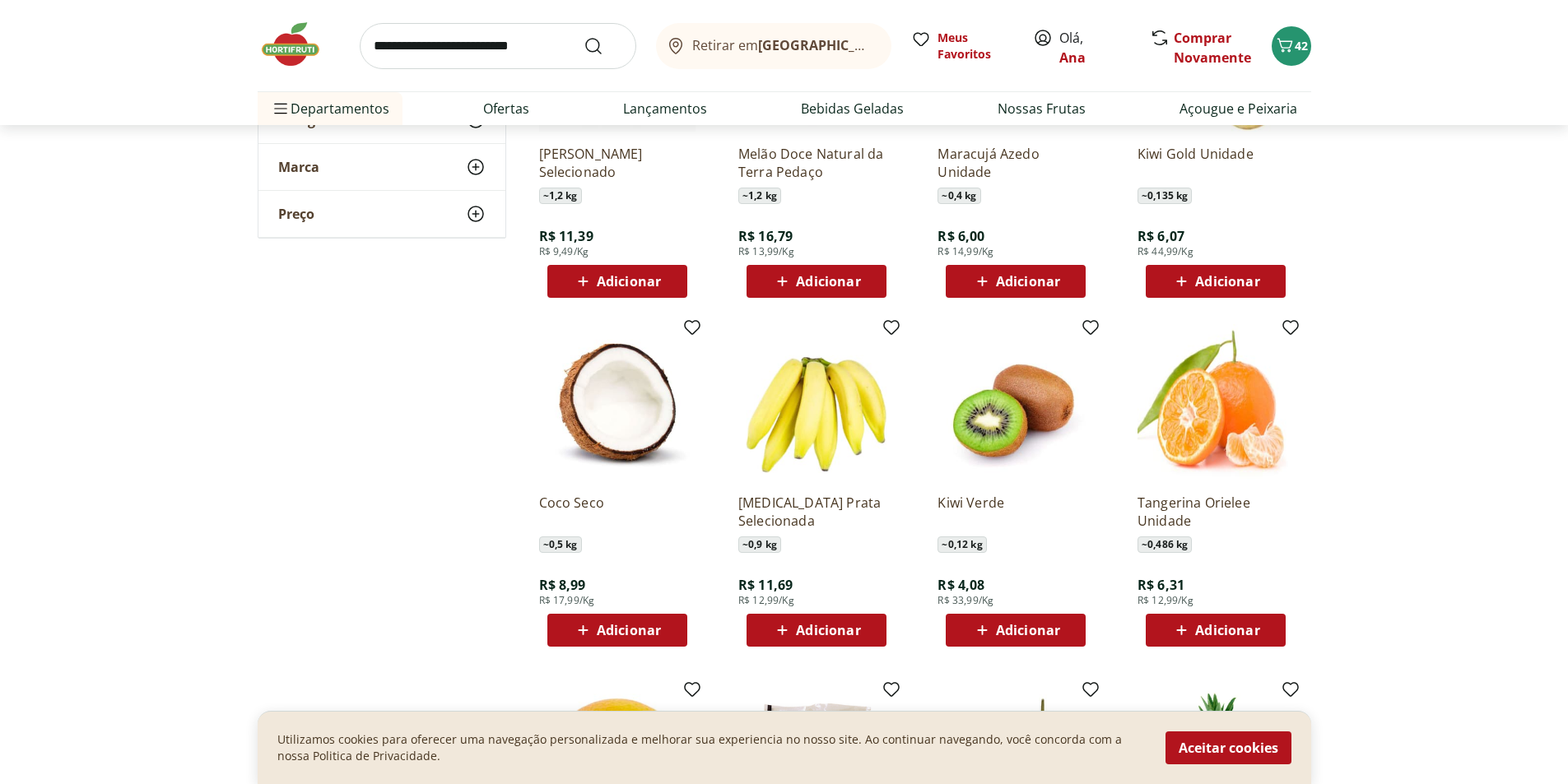
scroll to position [2139, 0]
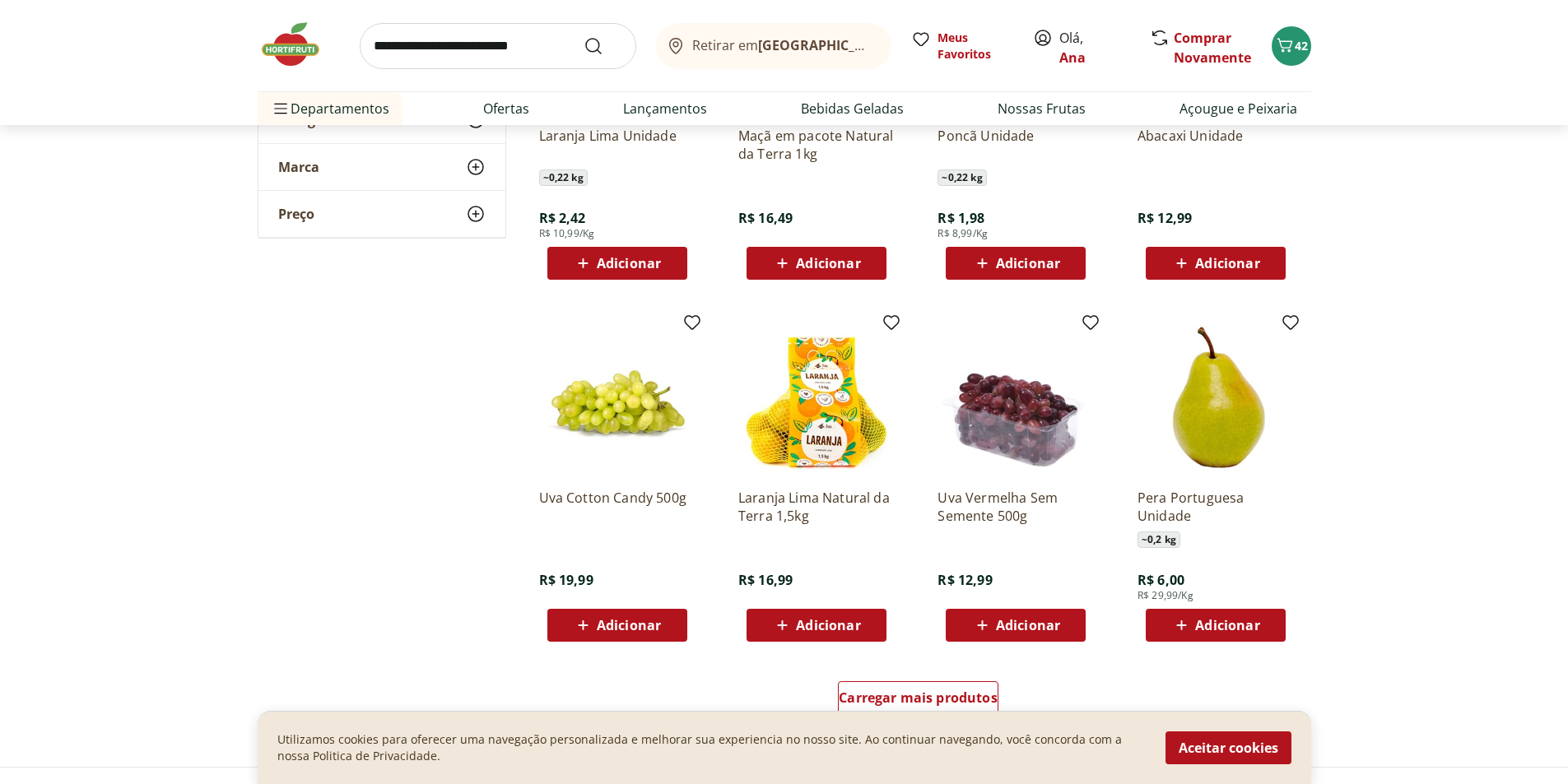
scroll to position [2880, 0]
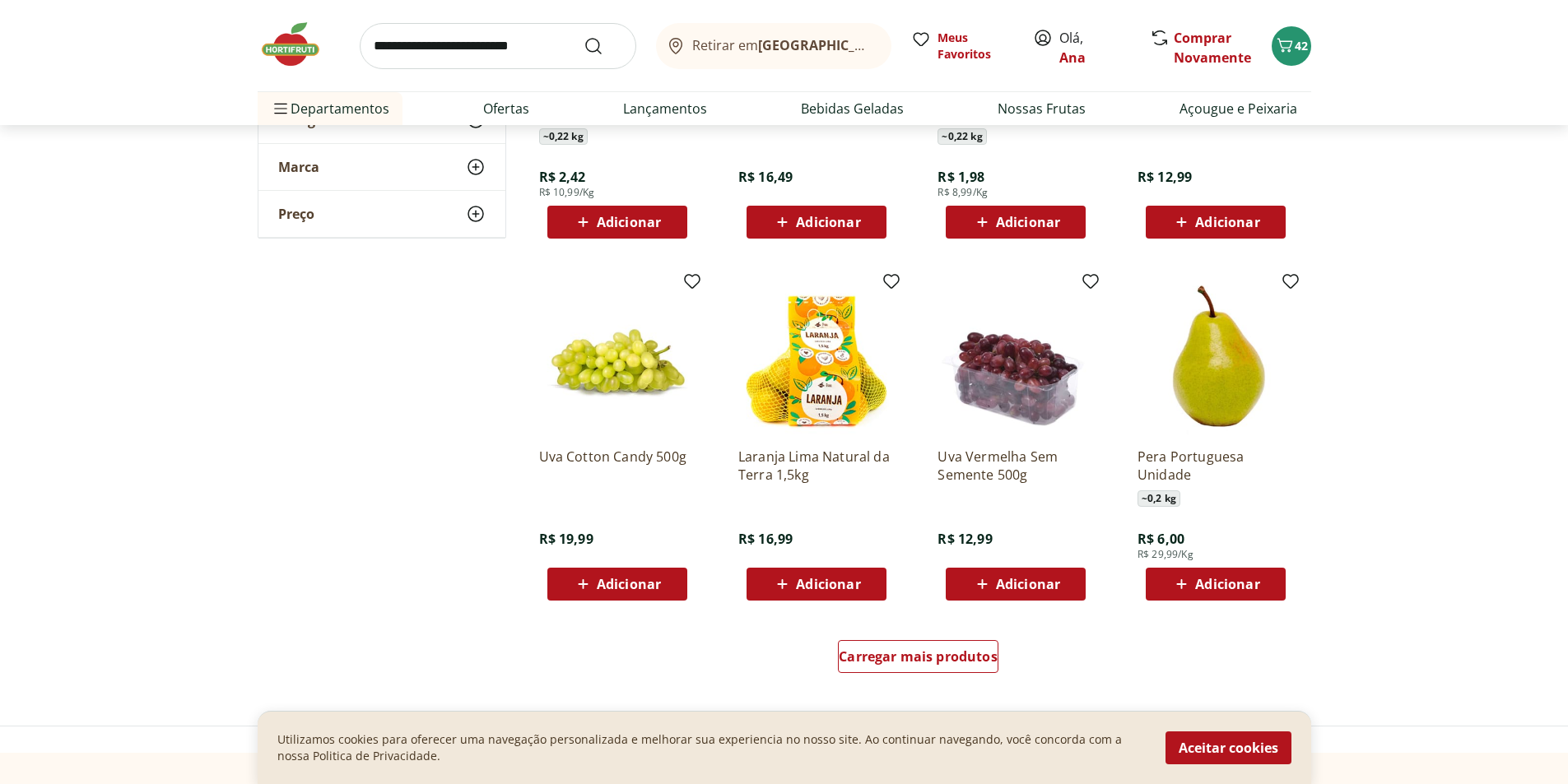
click at [814, 582] on span "Adicionar" at bounding box center [828, 584] width 64 height 13
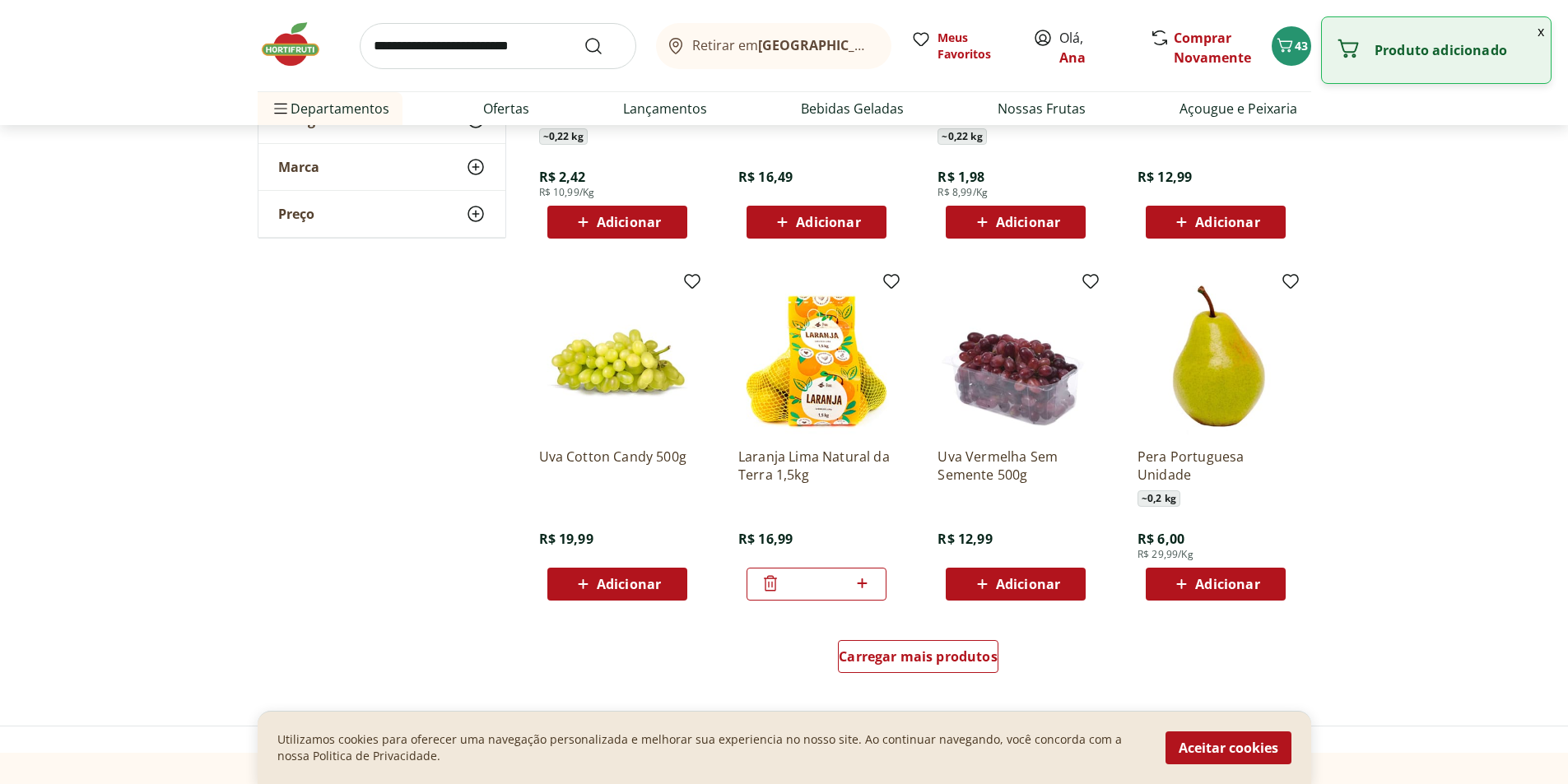
click at [865, 580] on icon at bounding box center [862, 583] width 21 height 20
type input "*"
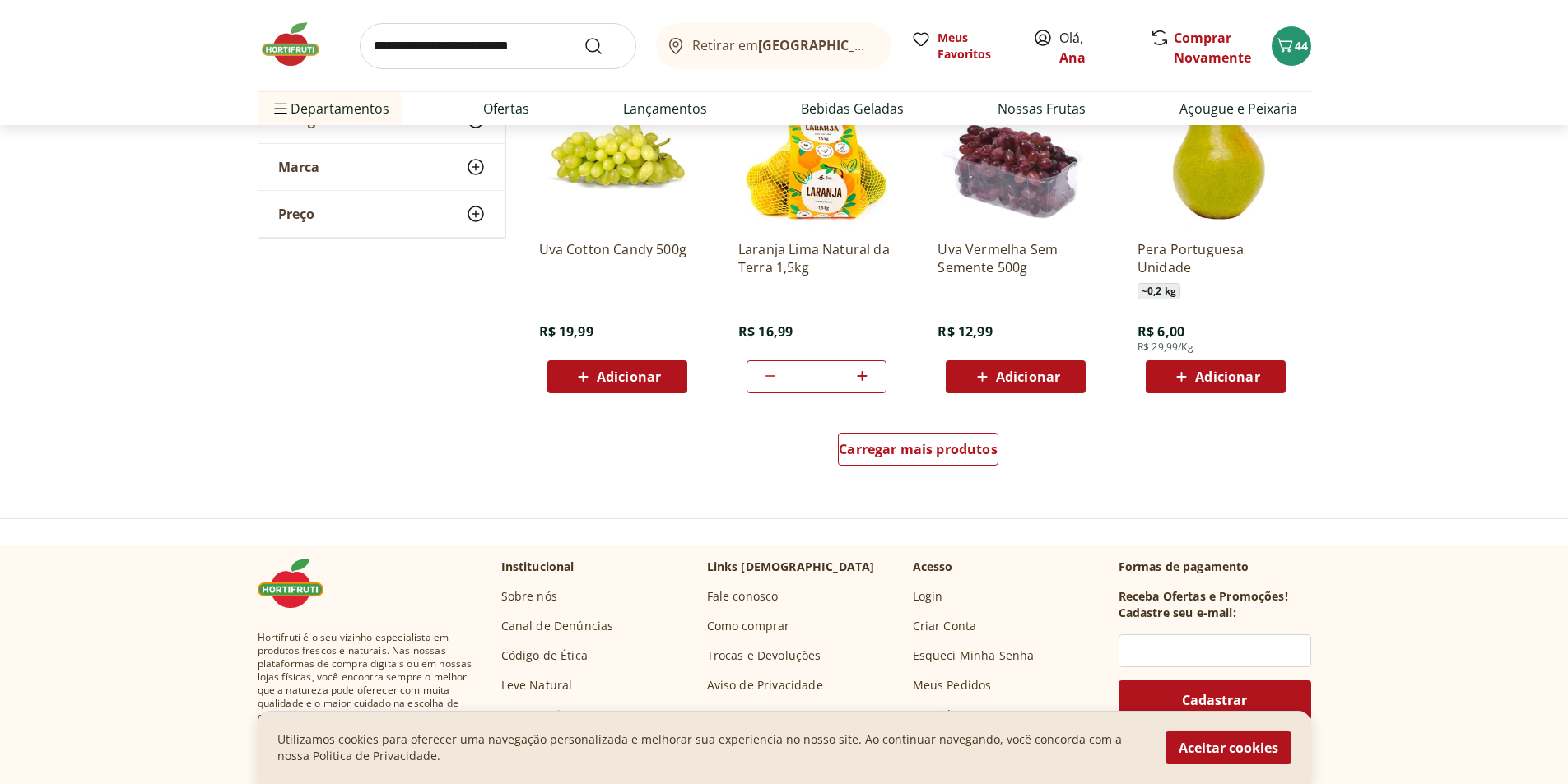
scroll to position [3208, 0]
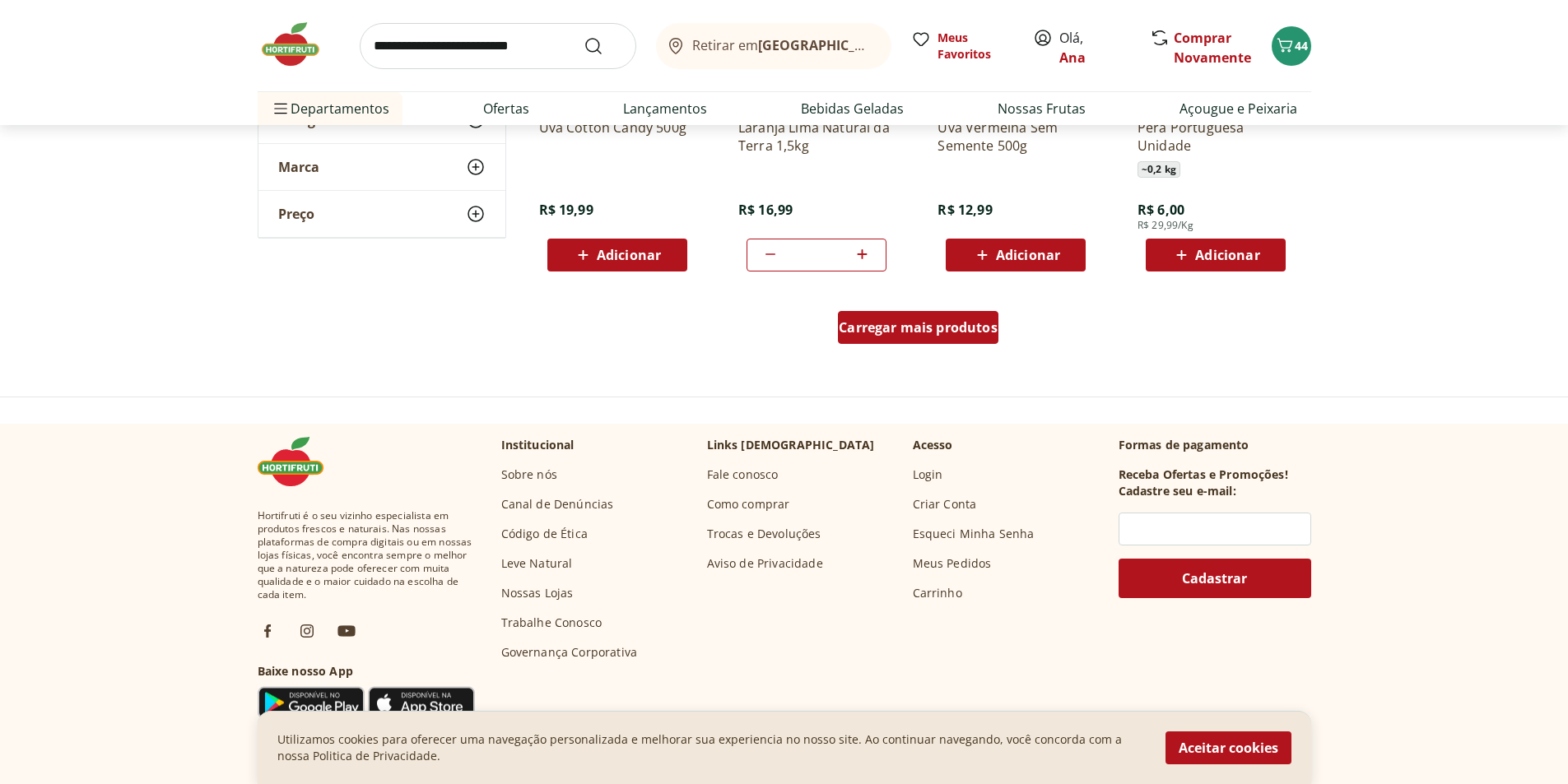
click at [950, 332] on span "Carregar mais produtos" at bounding box center [918, 327] width 159 height 13
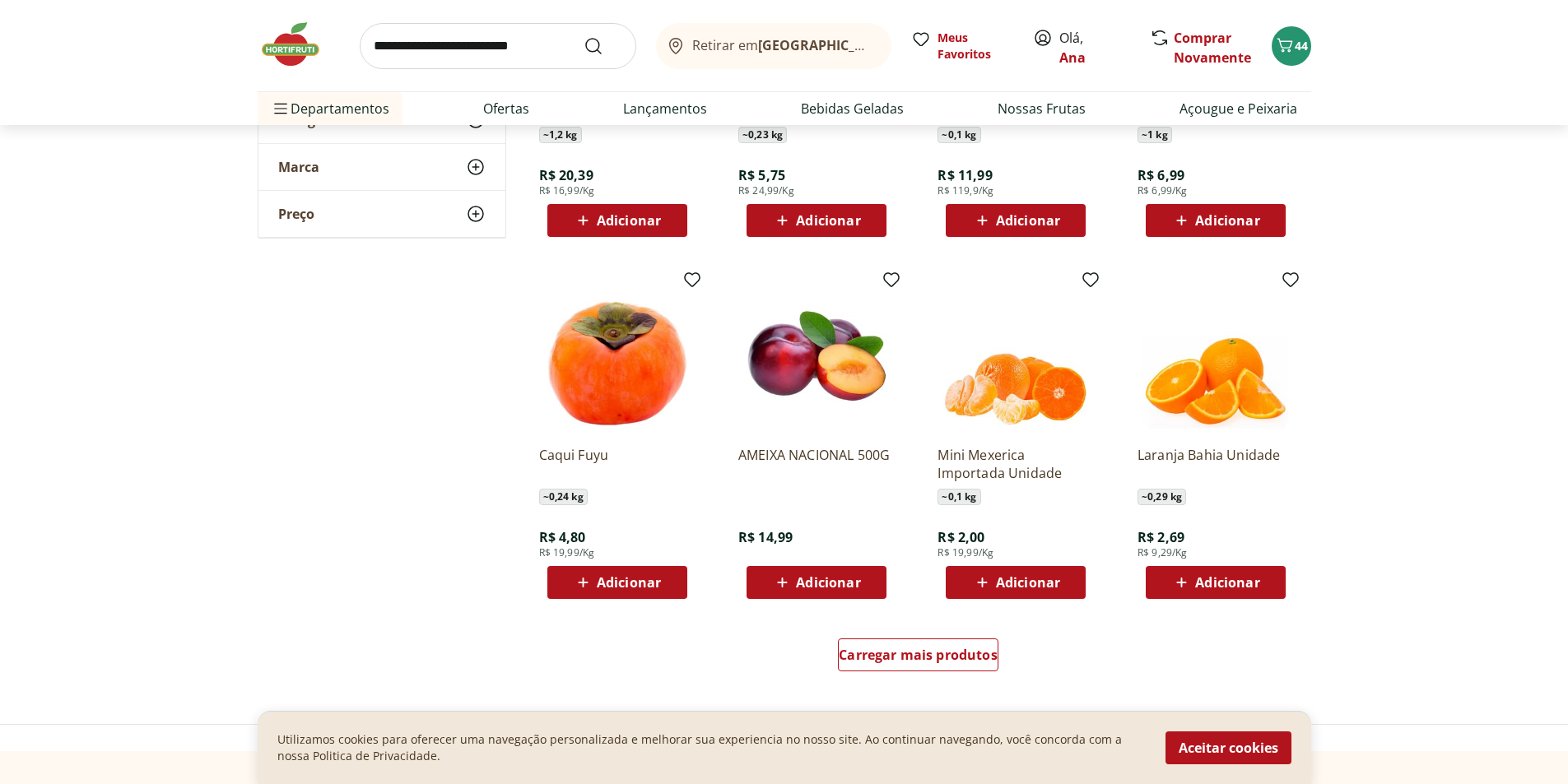
scroll to position [4031, 0]
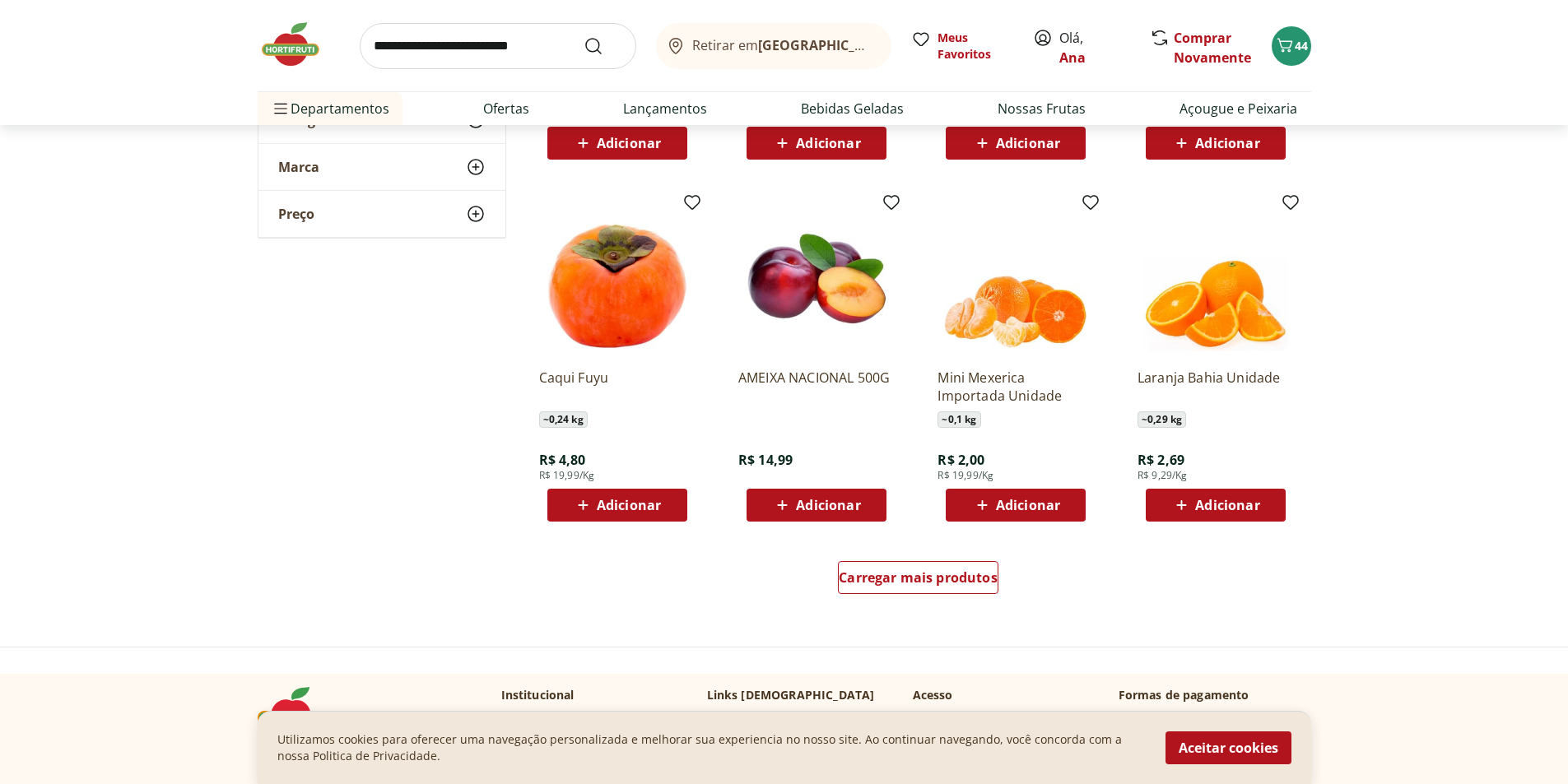
click at [1204, 499] on span "Adicionar" at bounding box center [1227, 505] width 64 height 13
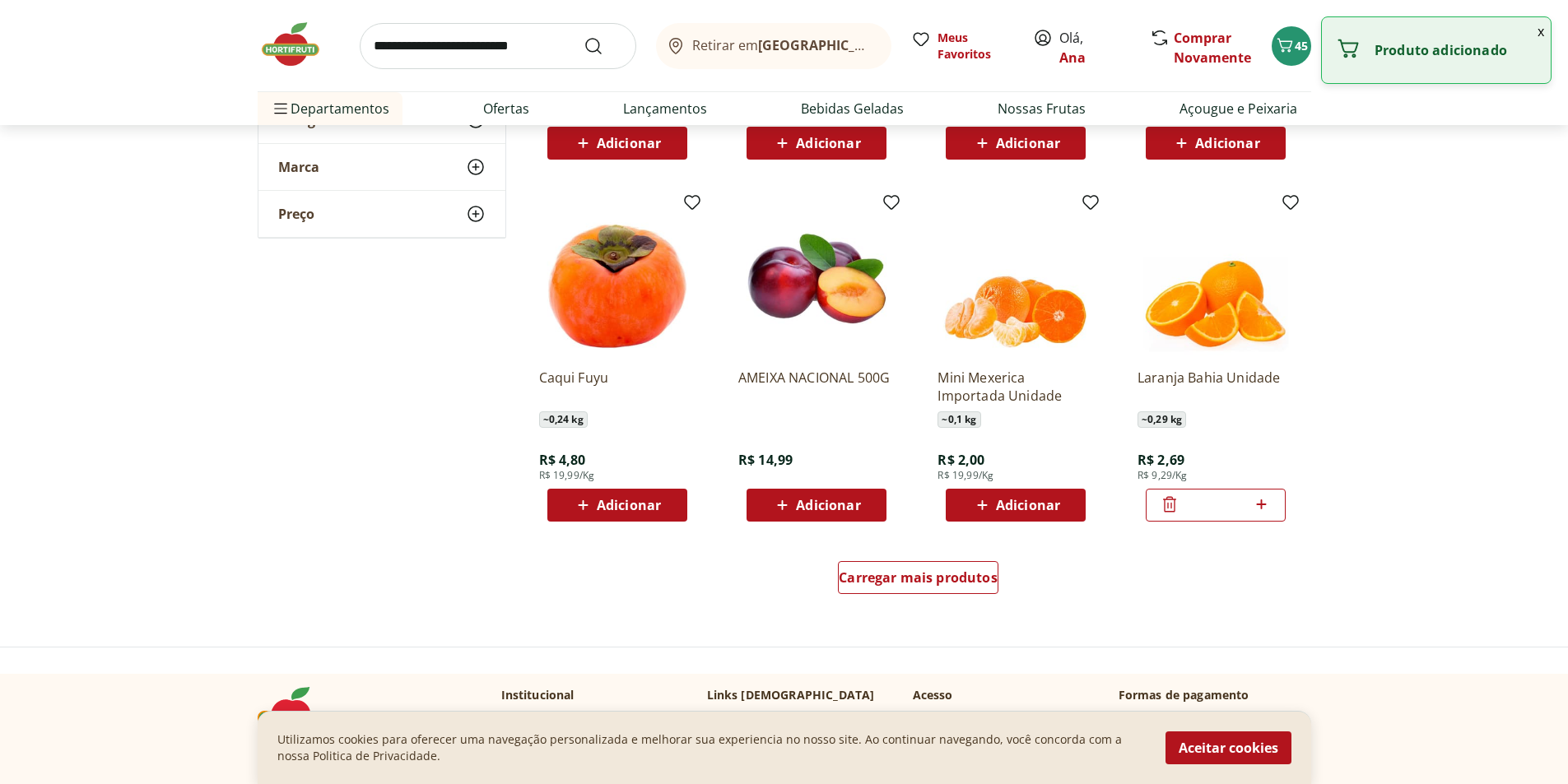
click at [1260, 501] on icon at bounding box center [1262, 504] width 21 height 20
type input "*"
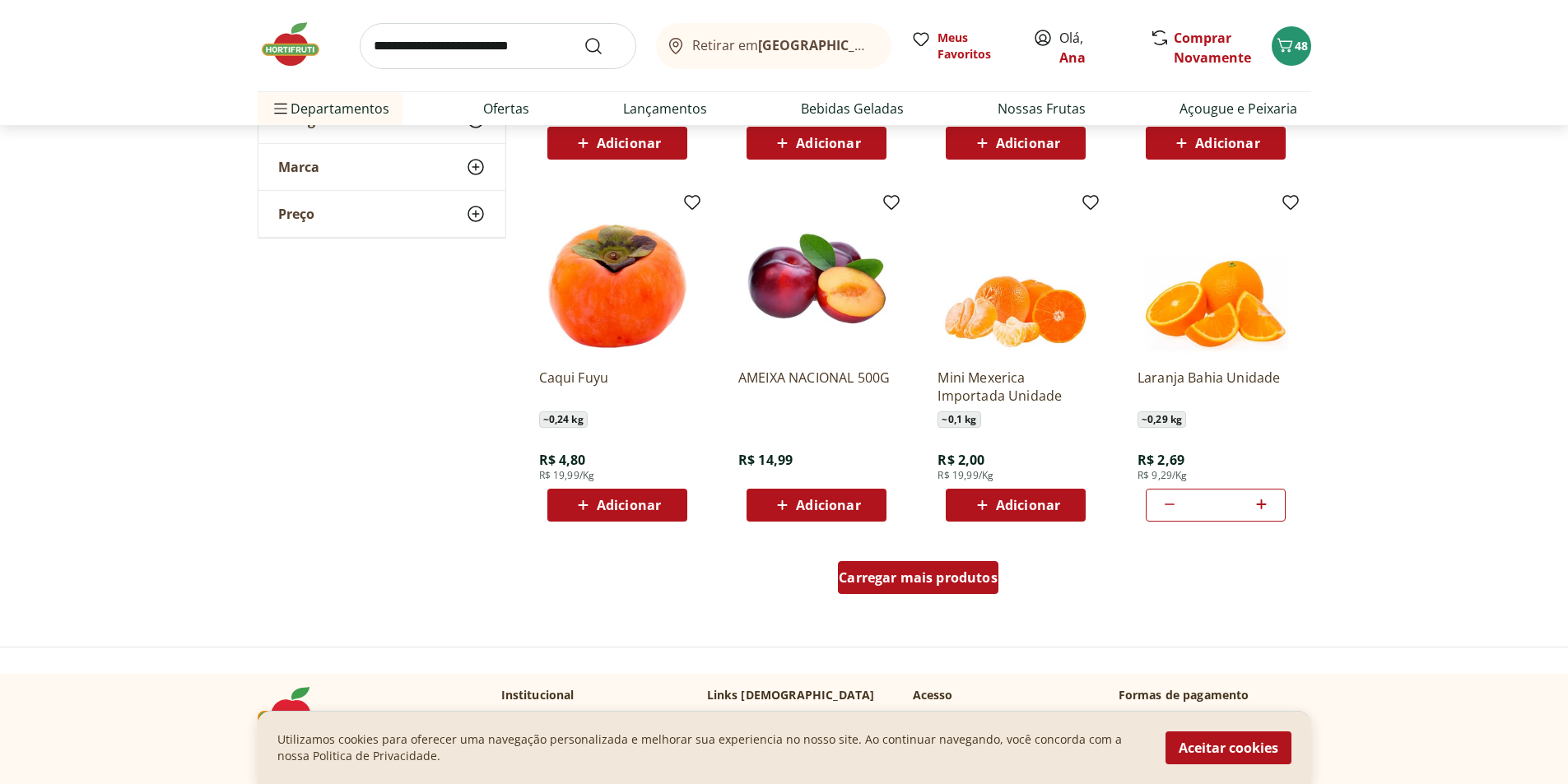
click at [931, 580] on span "Carregar mais produtos" at bounding box center [918, 577] width 159 height 13
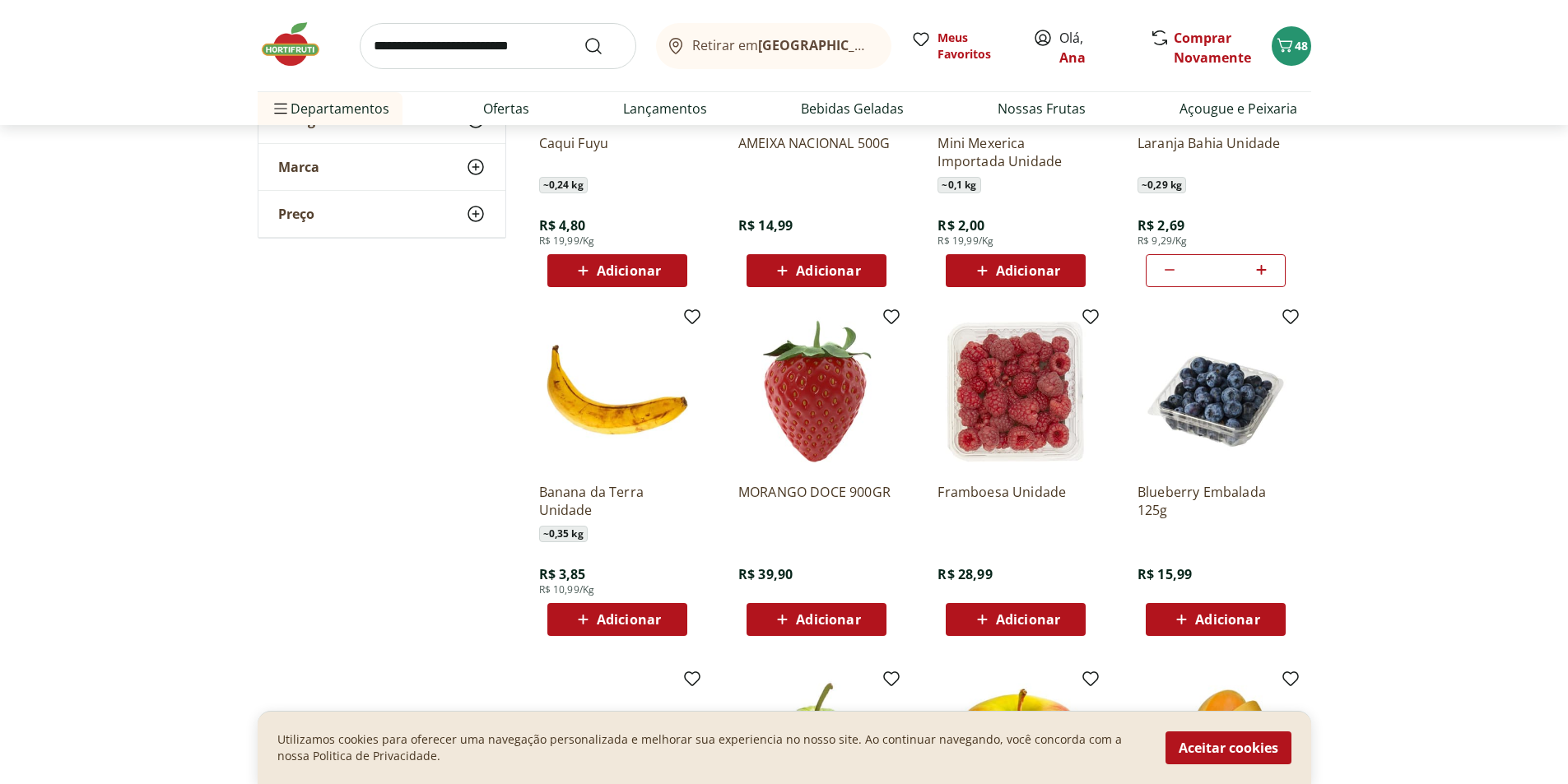
scroll to position [4279, 0]
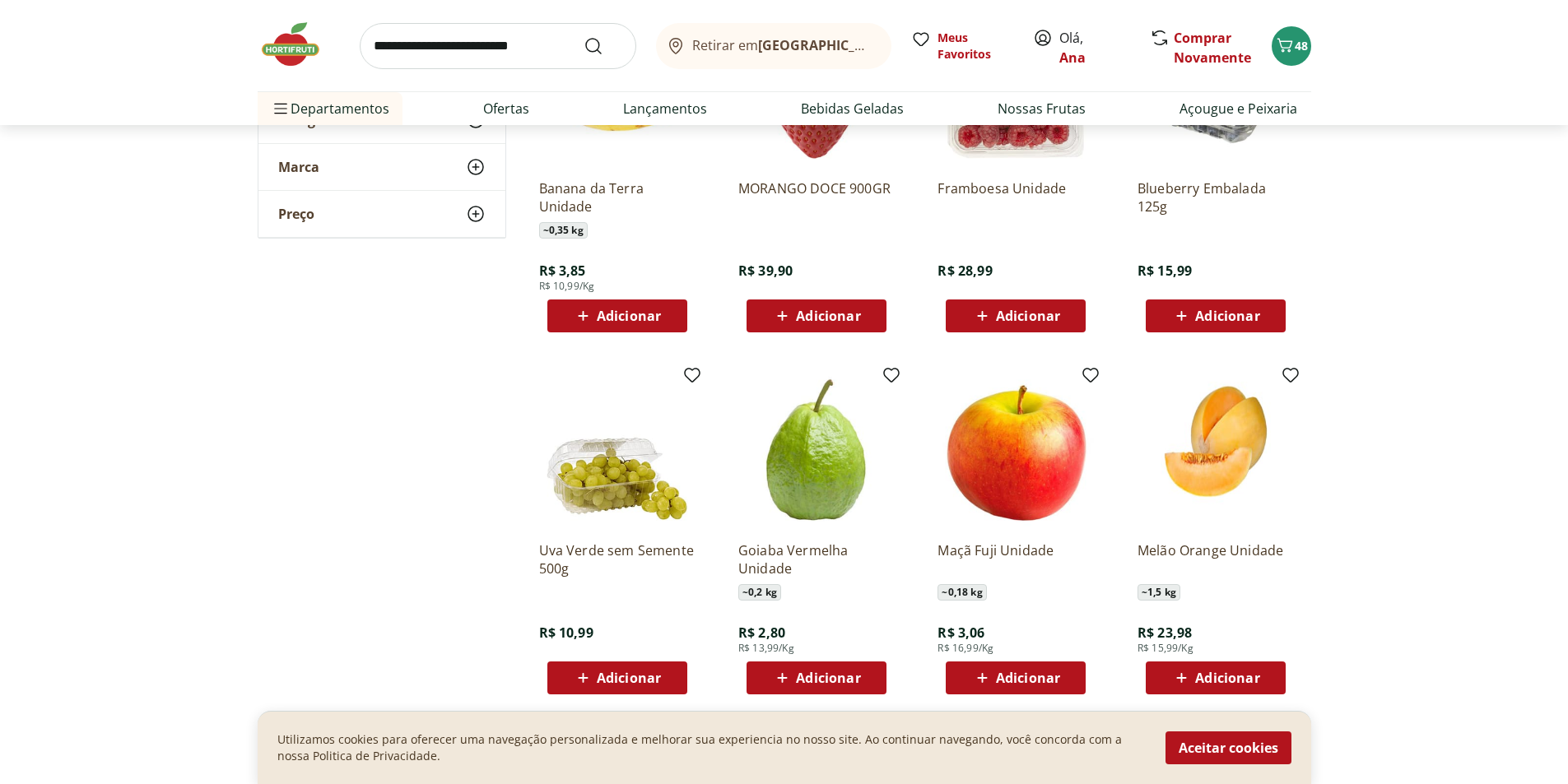
scroll to position [4607, 0]
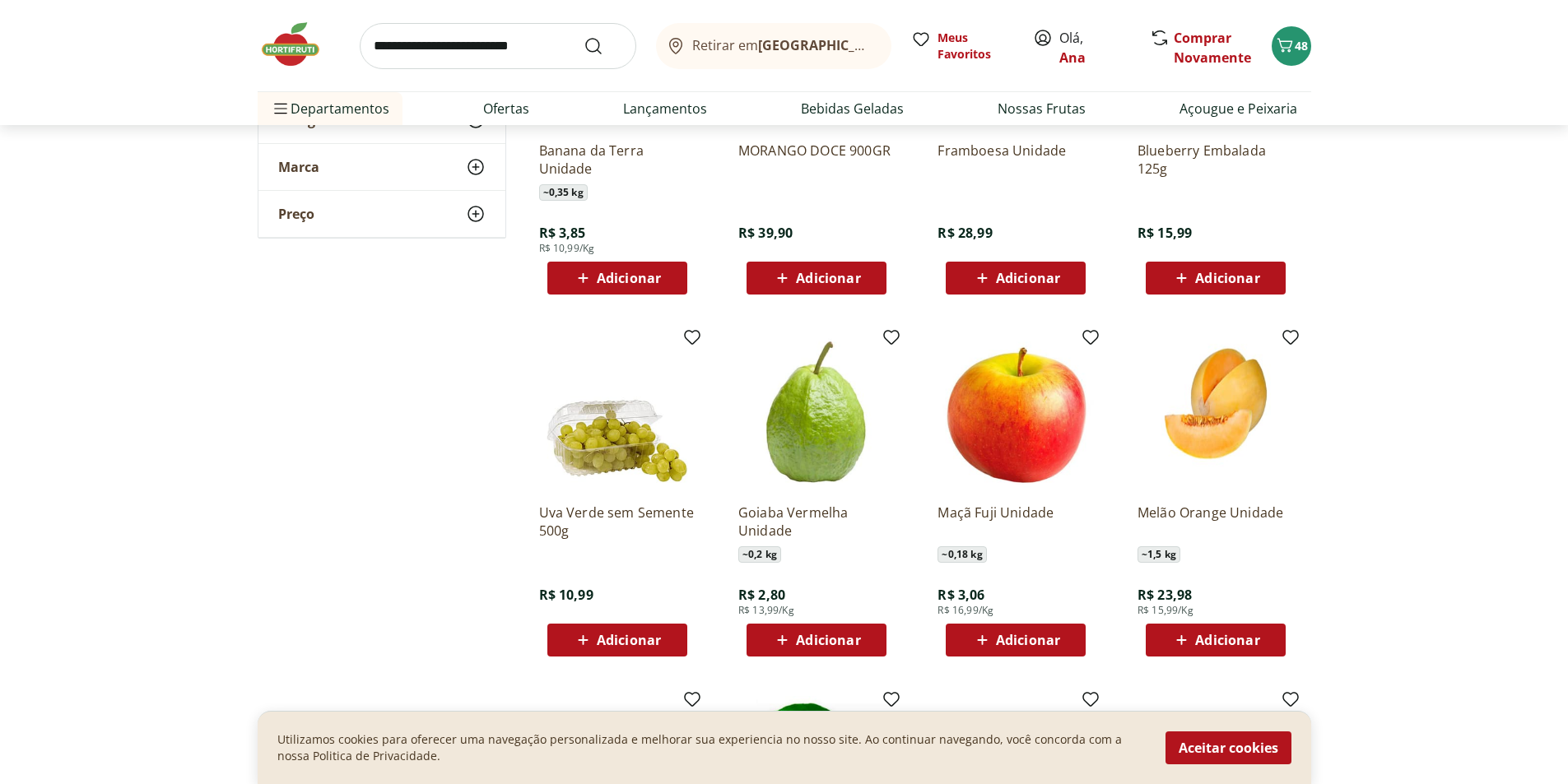
click at [582, 647] on icon at bounding box center [583, 640] width 21 height 20
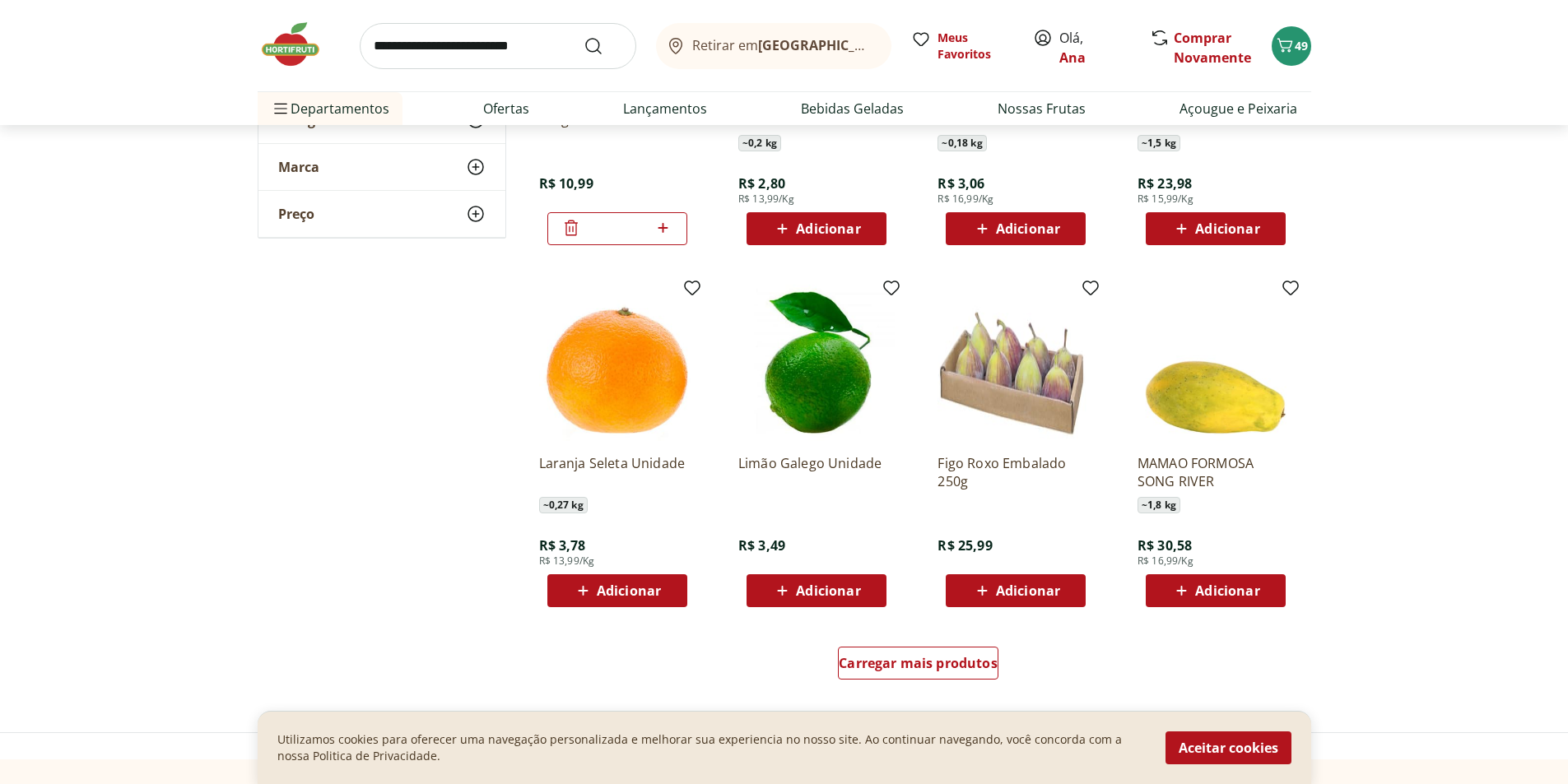
scroll to position [5102, 0]
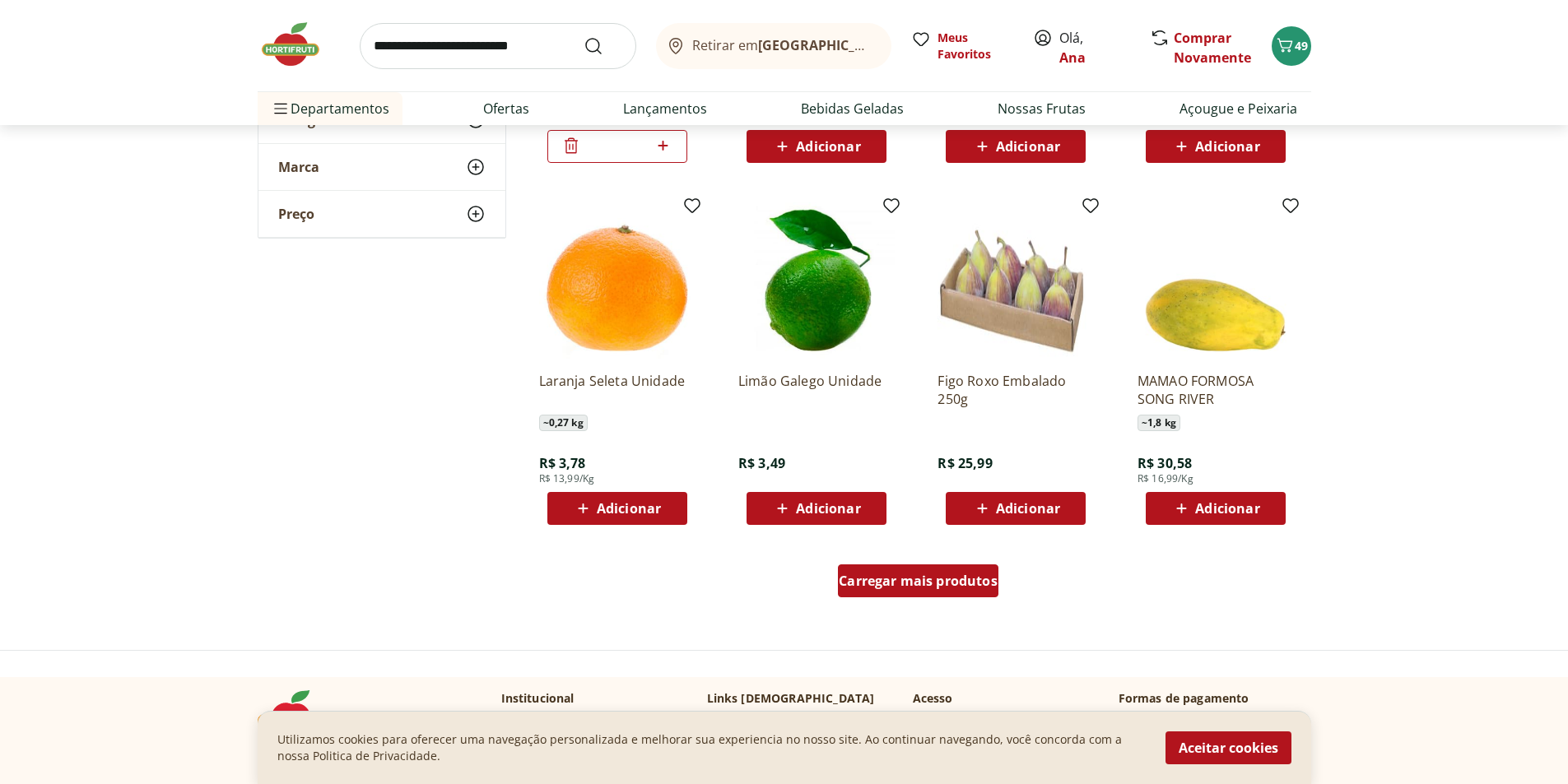
click at [921, 580] on span "Carregar mais produtos" at bounding box center [918, 580] width 159 height 13
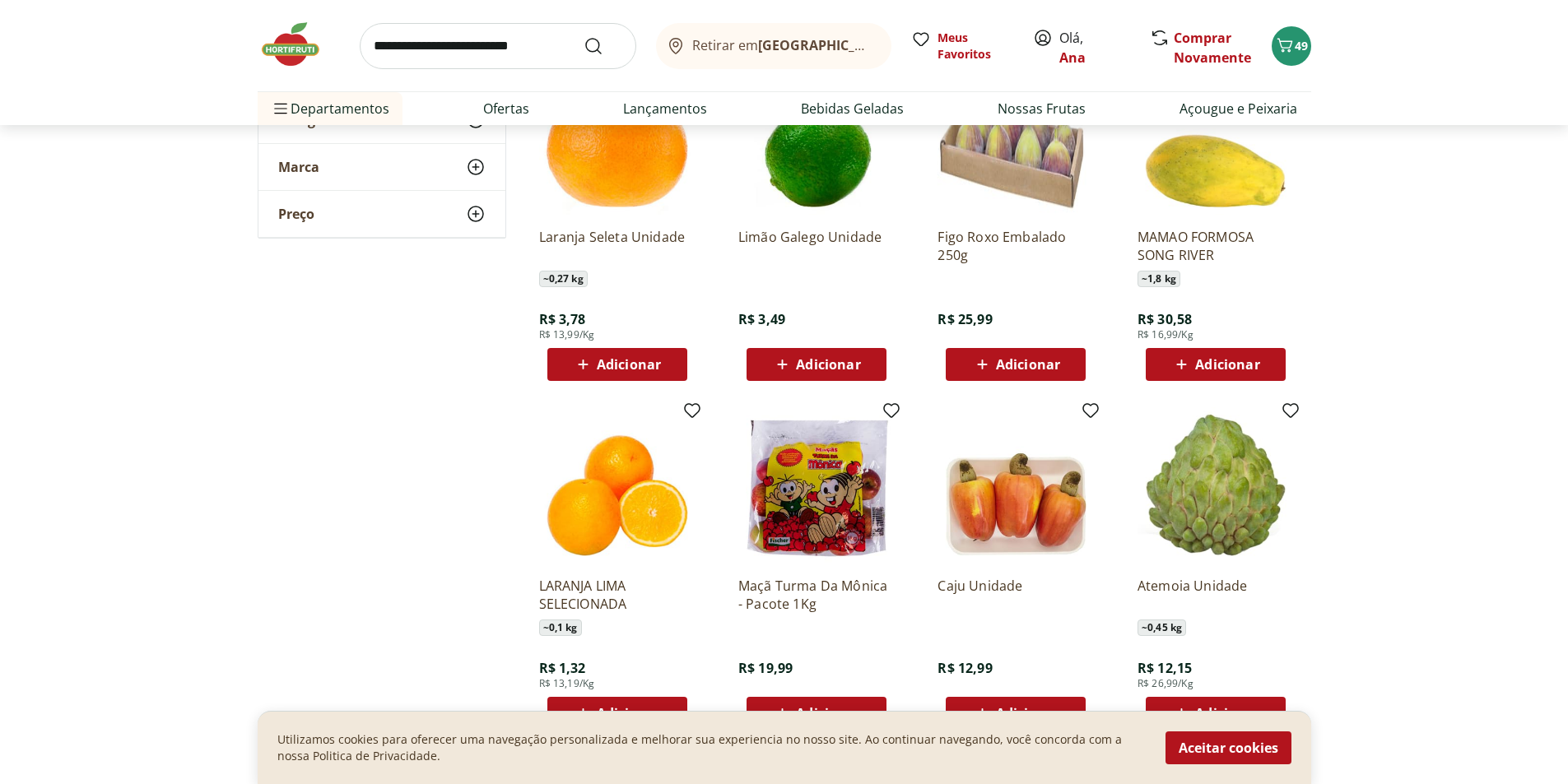
scroll to position [5265, 0]
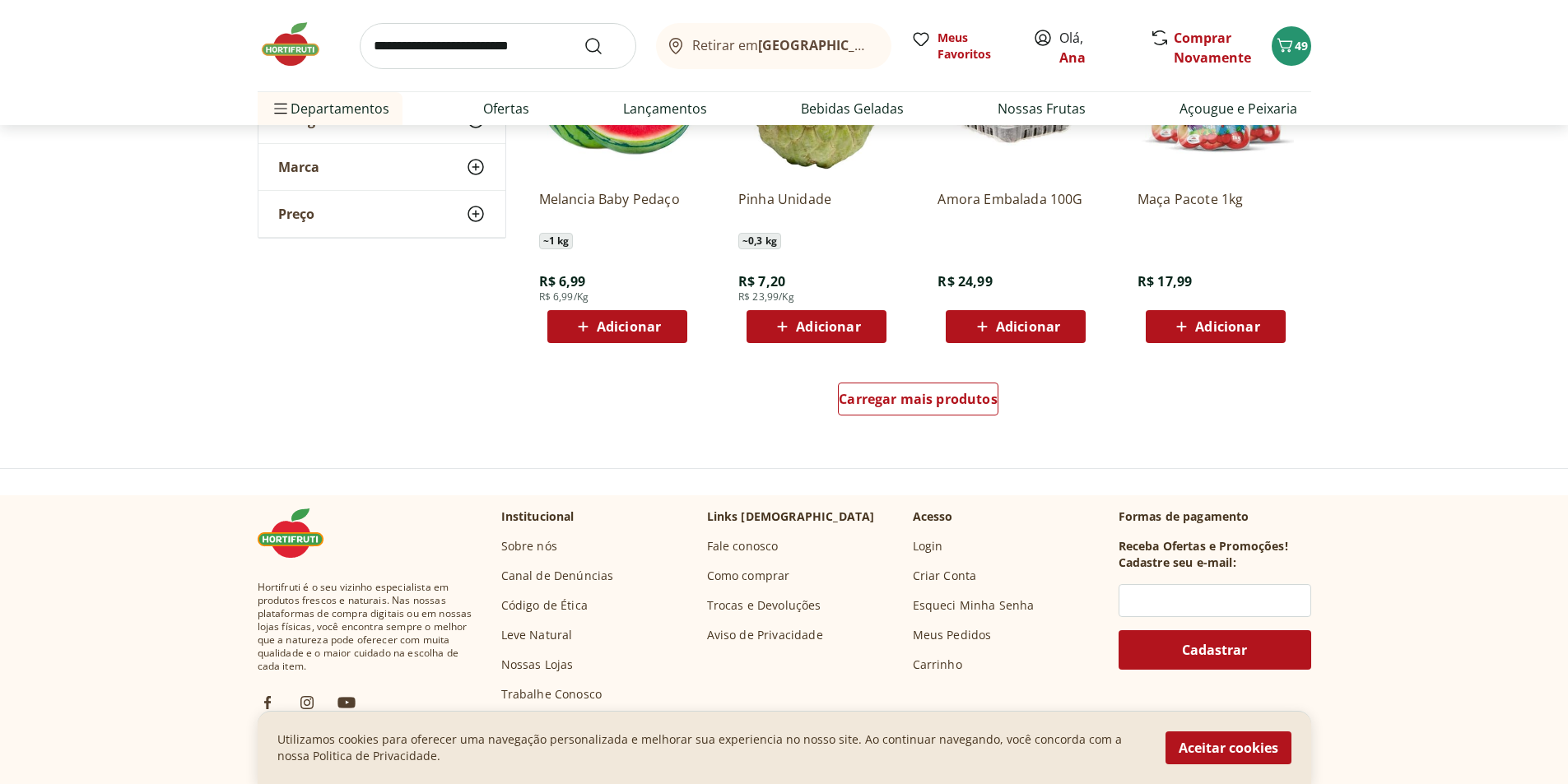
scroll to position [6171, 0]
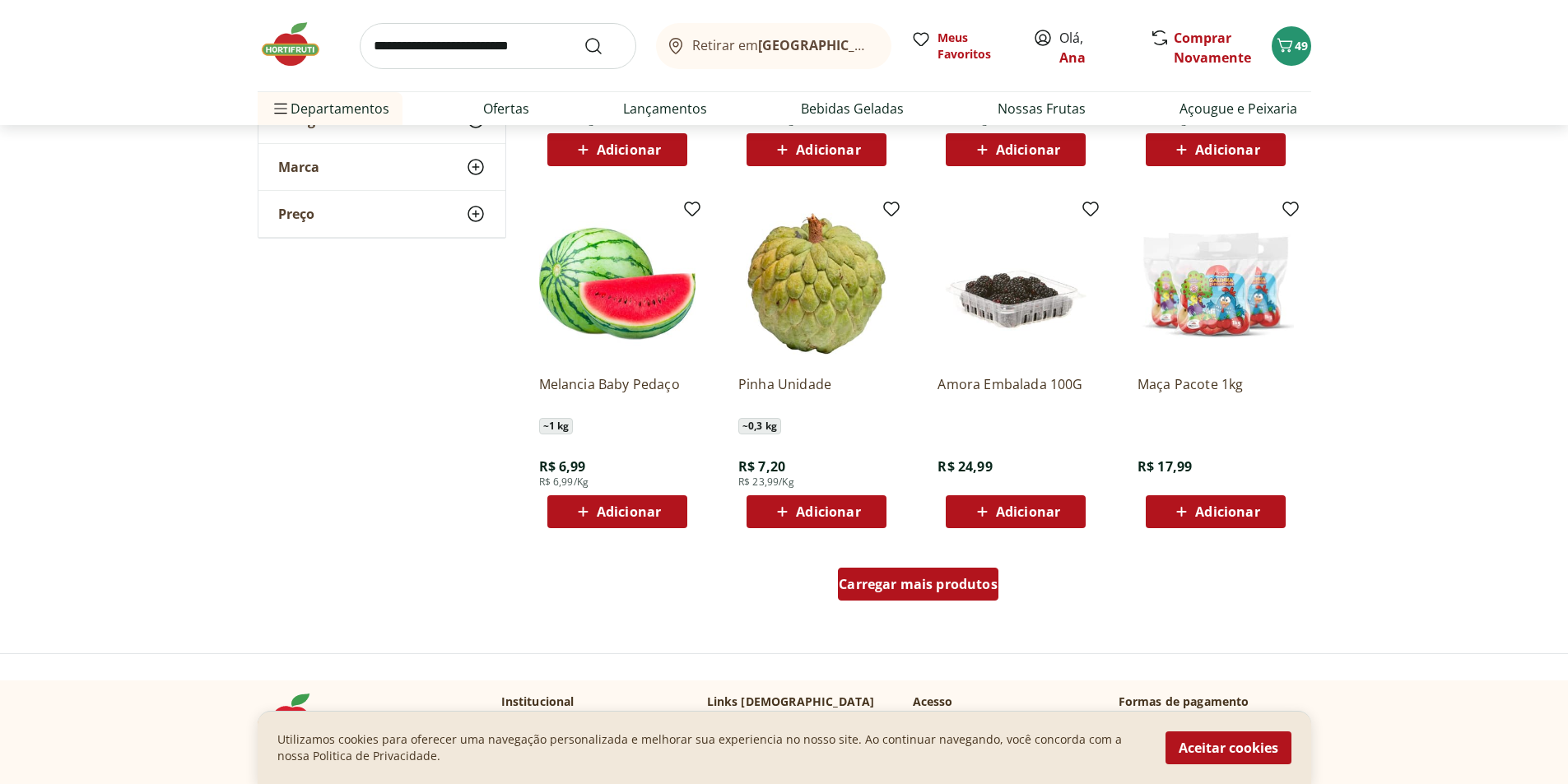
click at [877, 580] on span "Carregar mais produtos" at bounding box center [918, 584] width 159 height 13
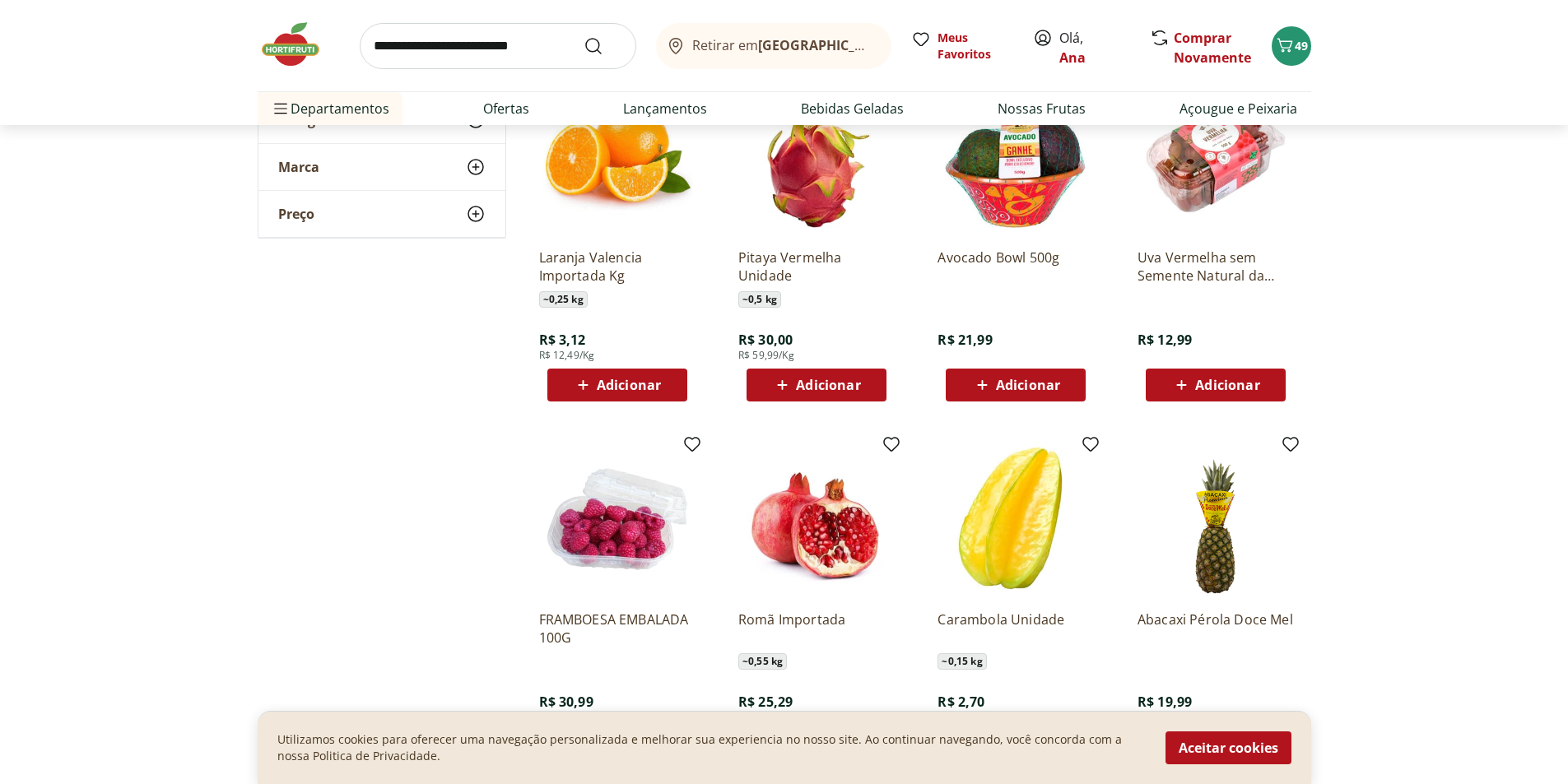
scroll to position [6664, 0]
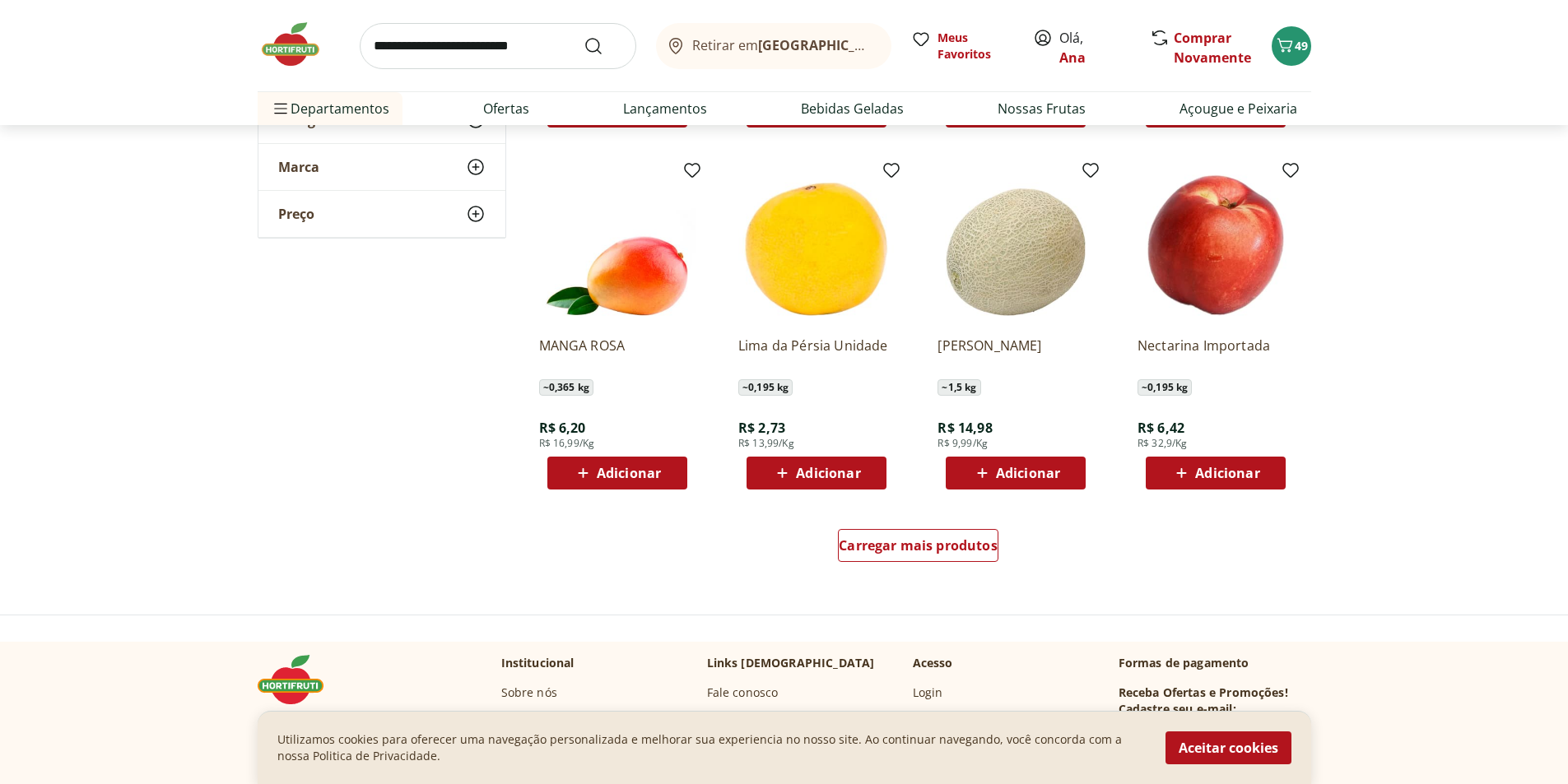
scroll to position [7323, 0]
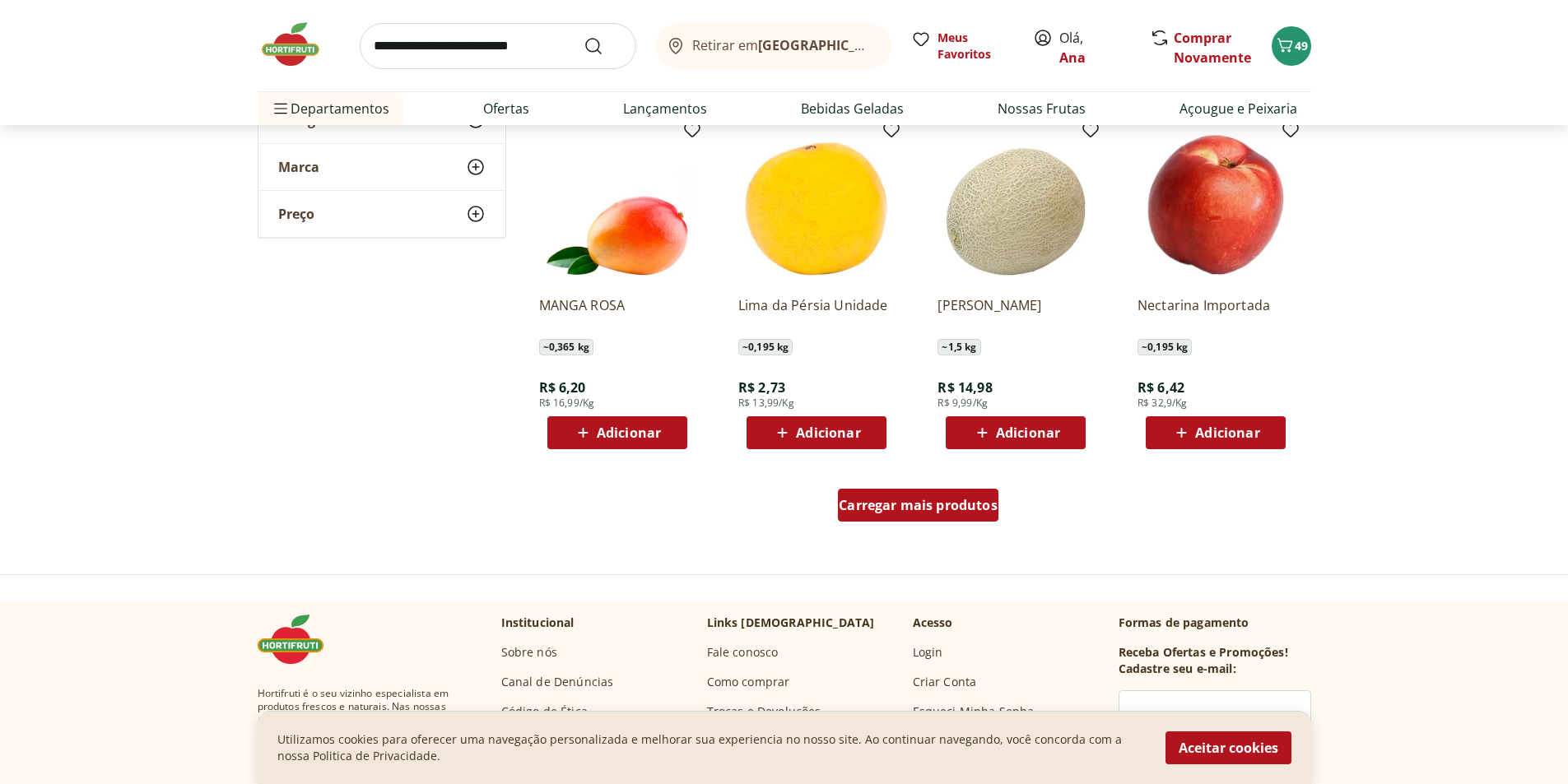
click at [938, 502] on span "Carregar mais produtos" at bounding box center [918, 505] width 159 height 13
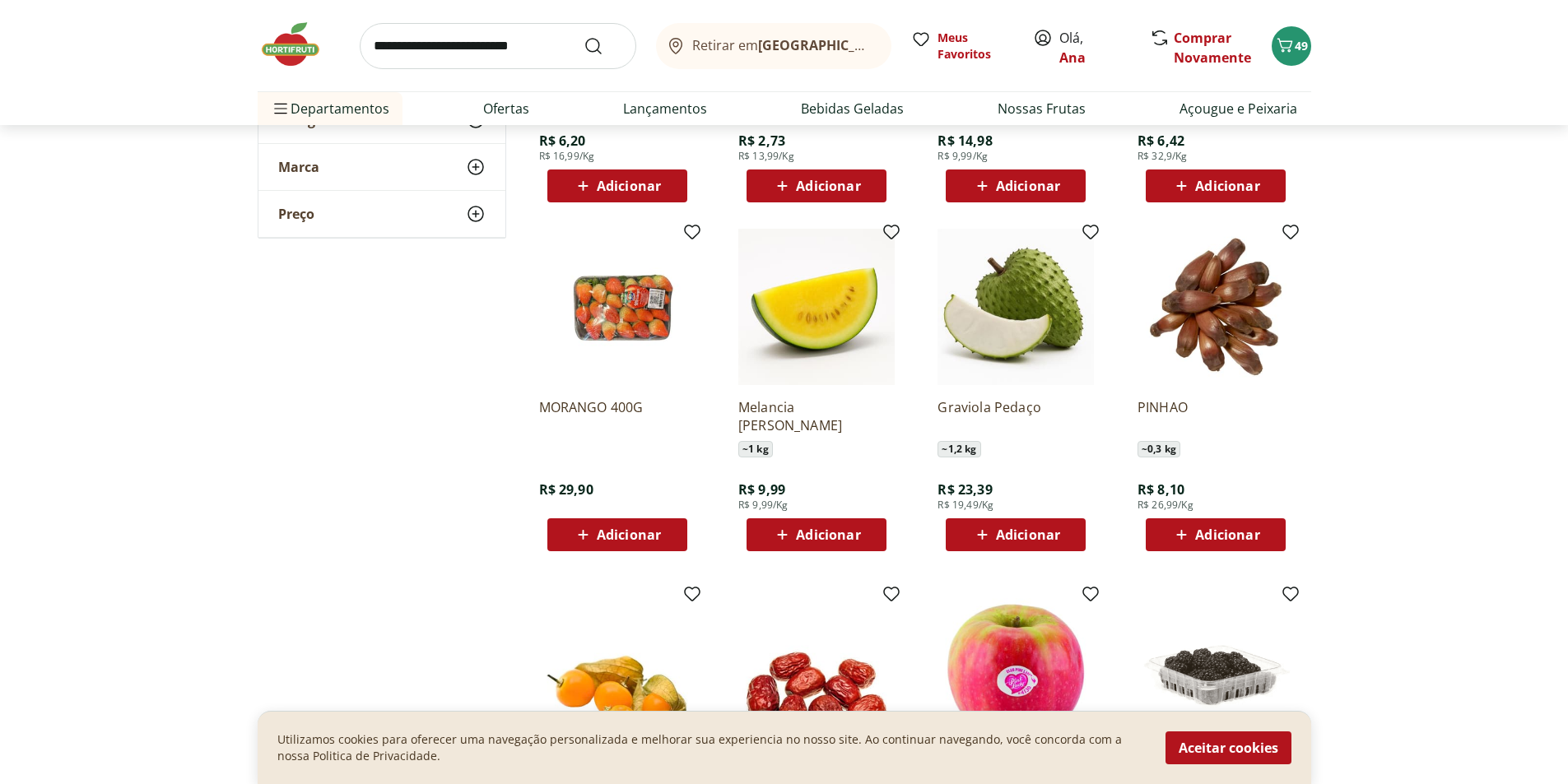
scroll to position [7652, 0]
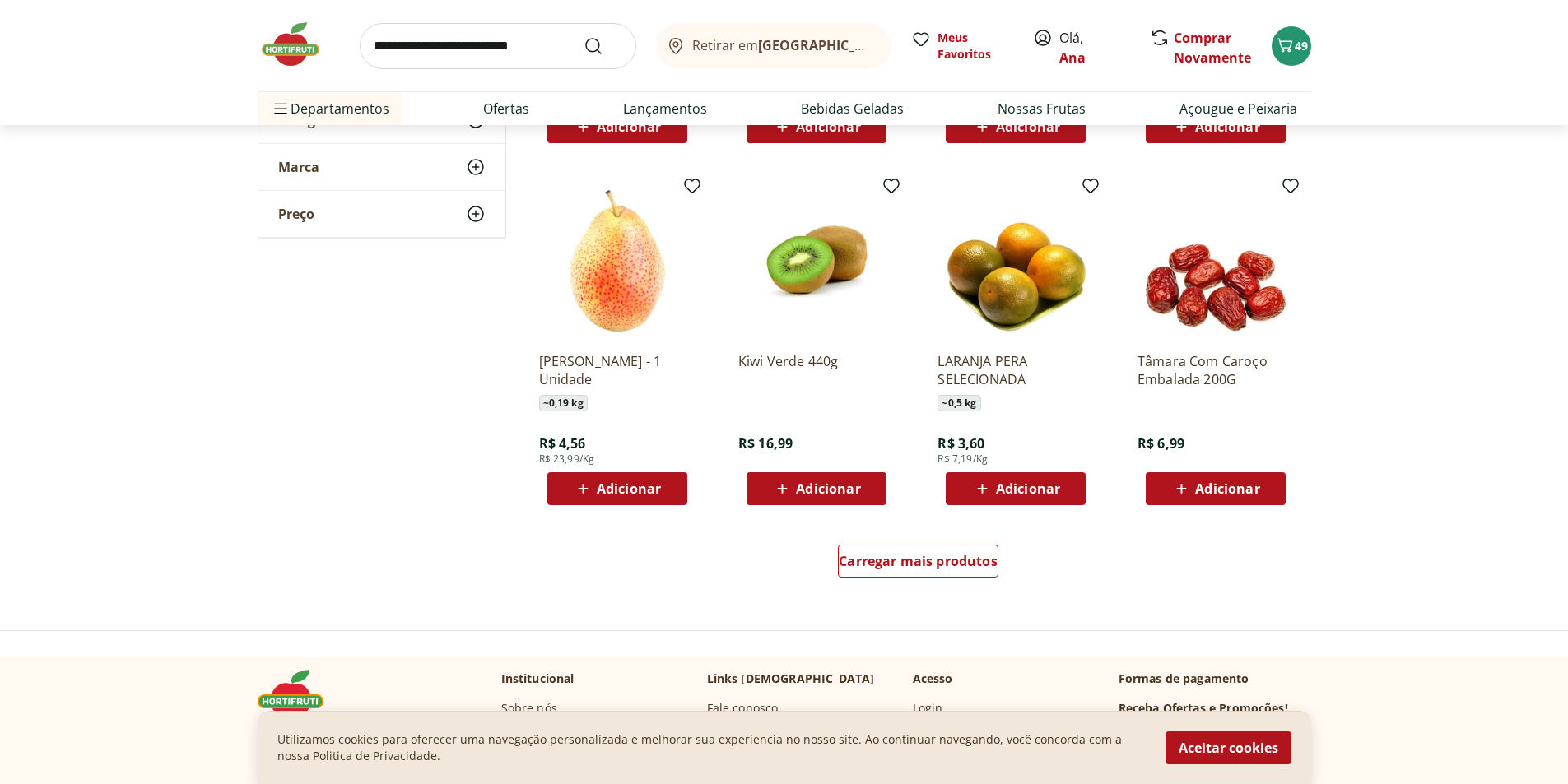
scroll to position [8392, 0]
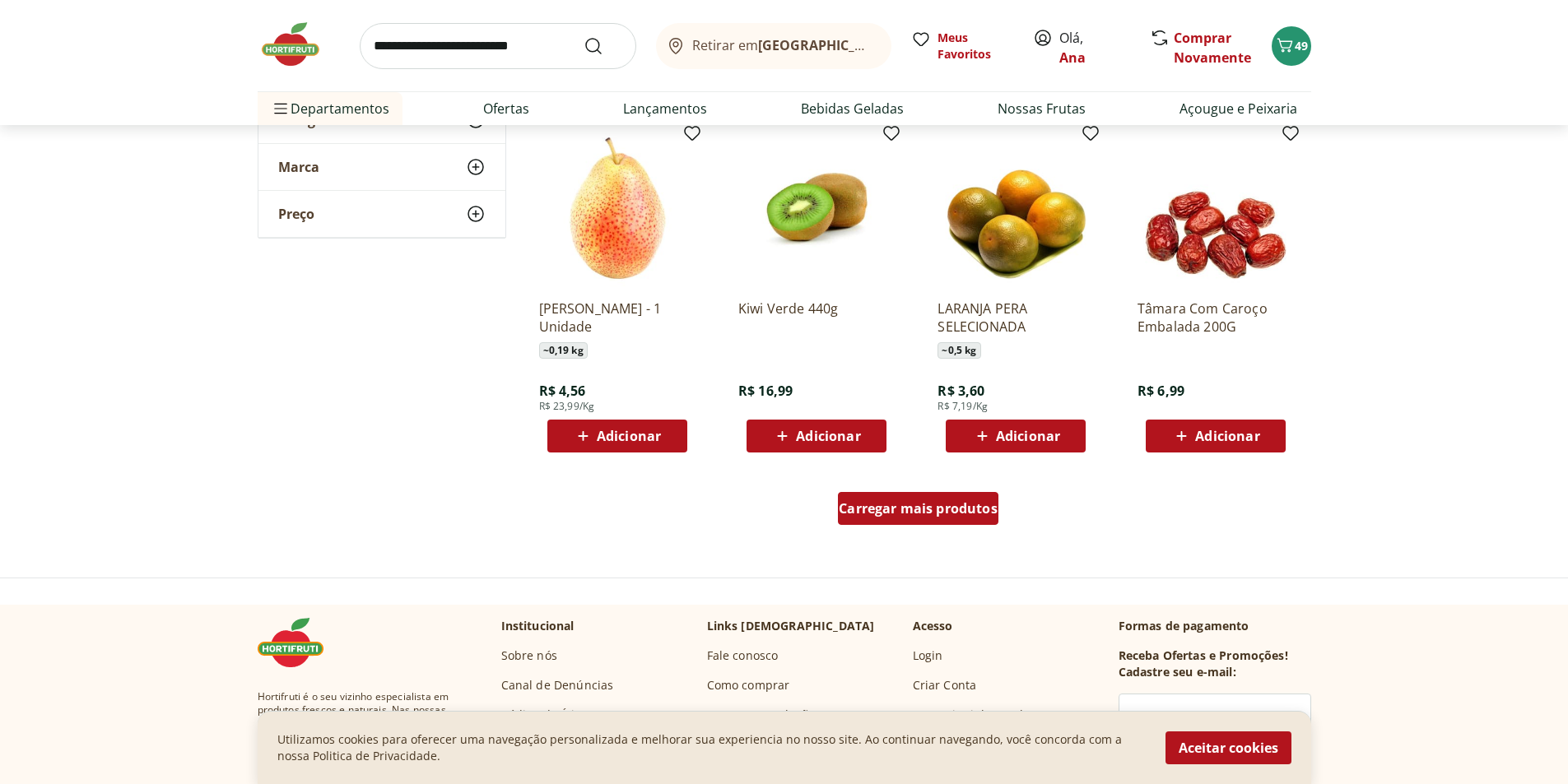
click at [941, 515] on span "Carregar mais produtos" at bounding box center [918, 508] width 159 height 13
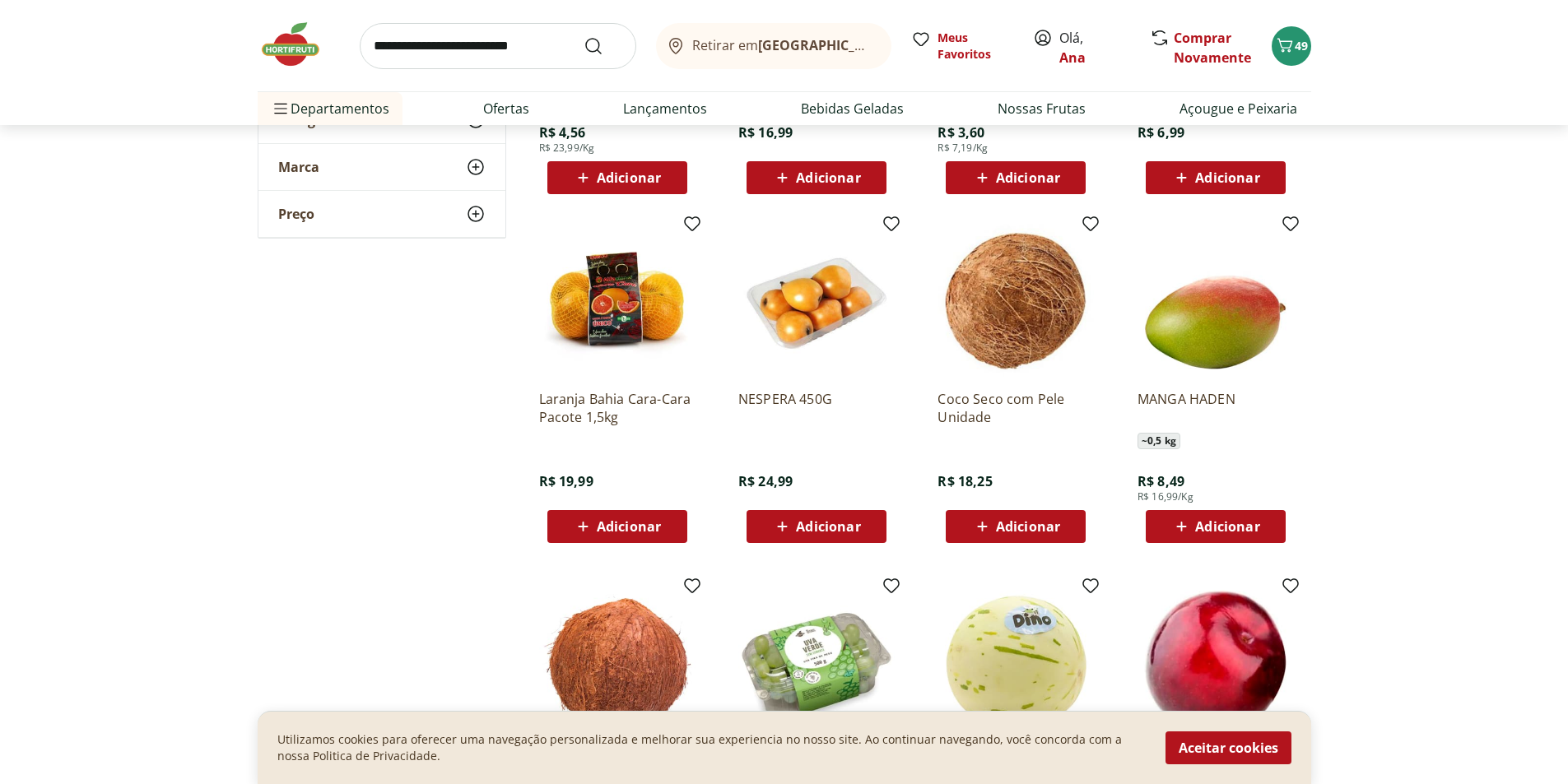
scroll to position [8721, 0]
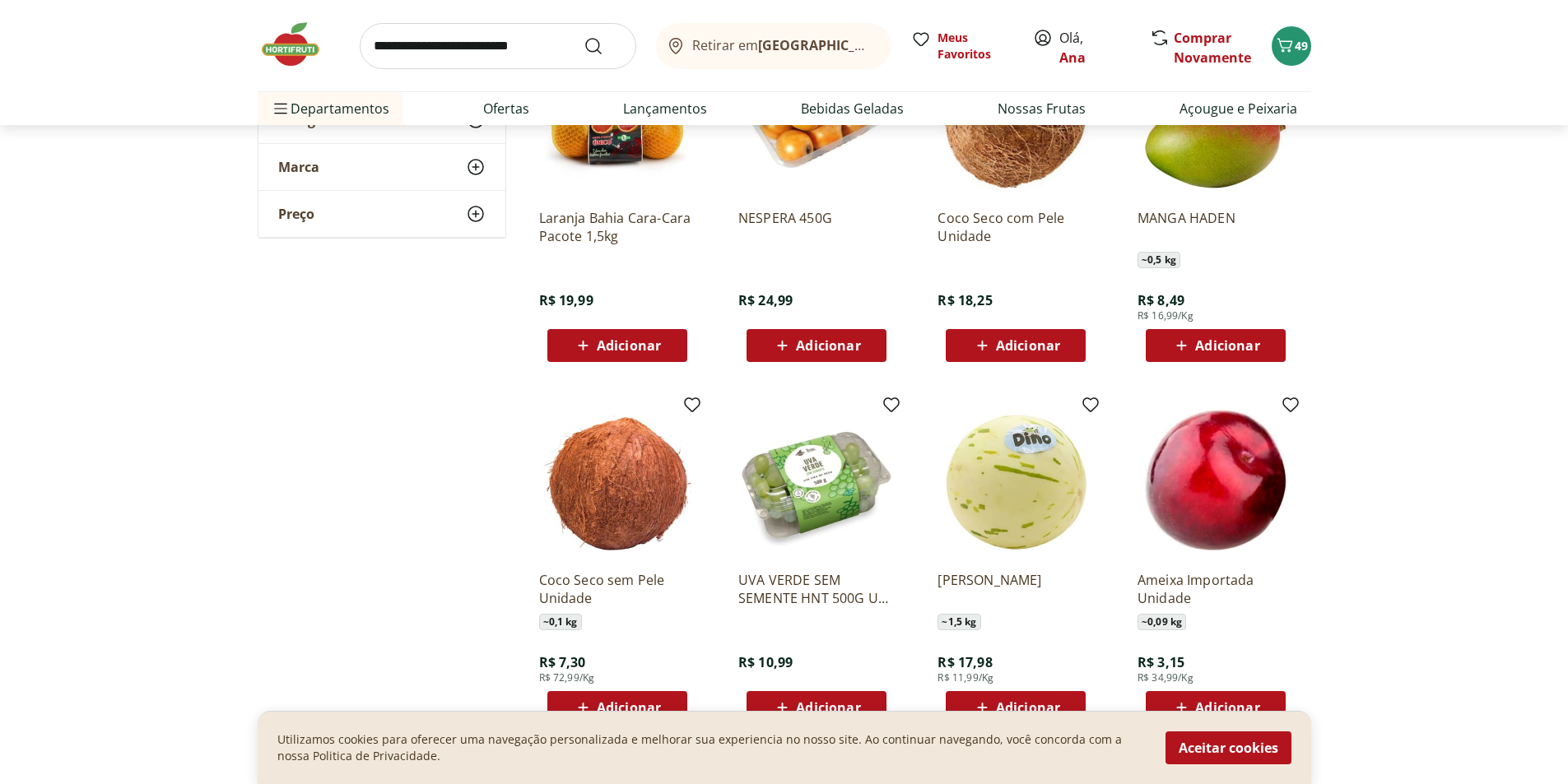
scroll to position [8886, 0]
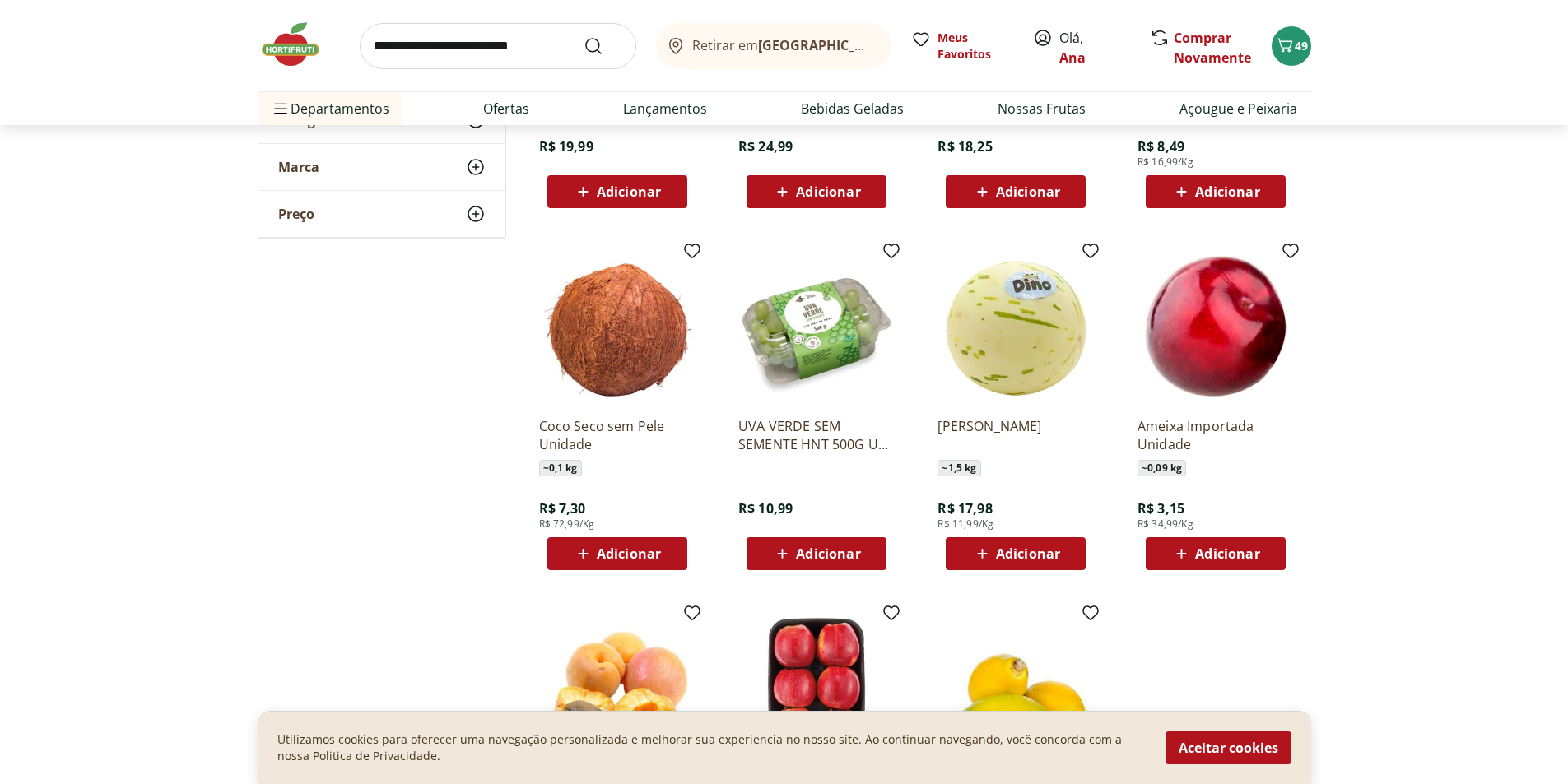
scroll to position [8886, 0]
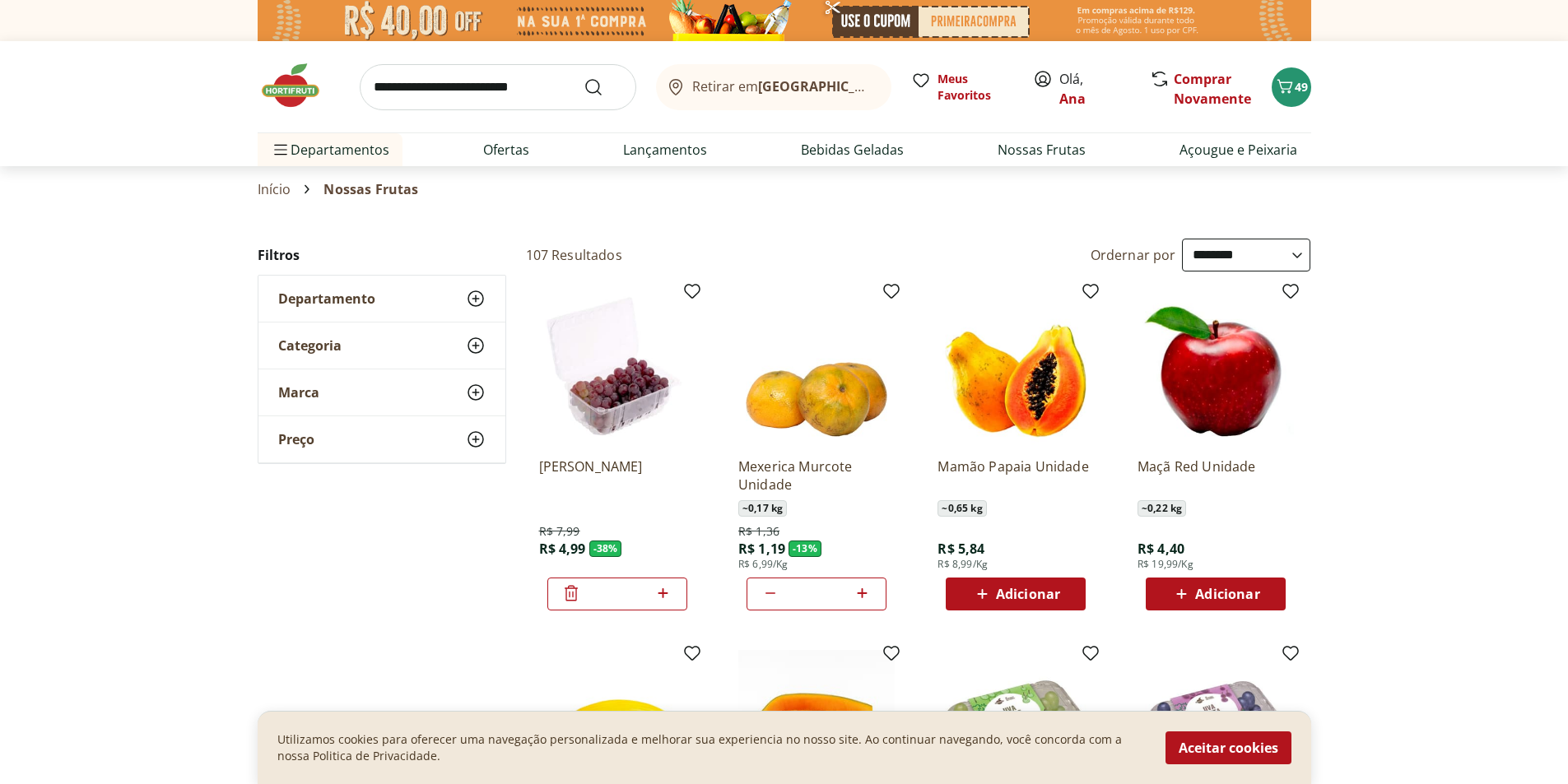
select select "**********"
click at [298, 94] on img at bounding box center [299, 85] width 82 height 49
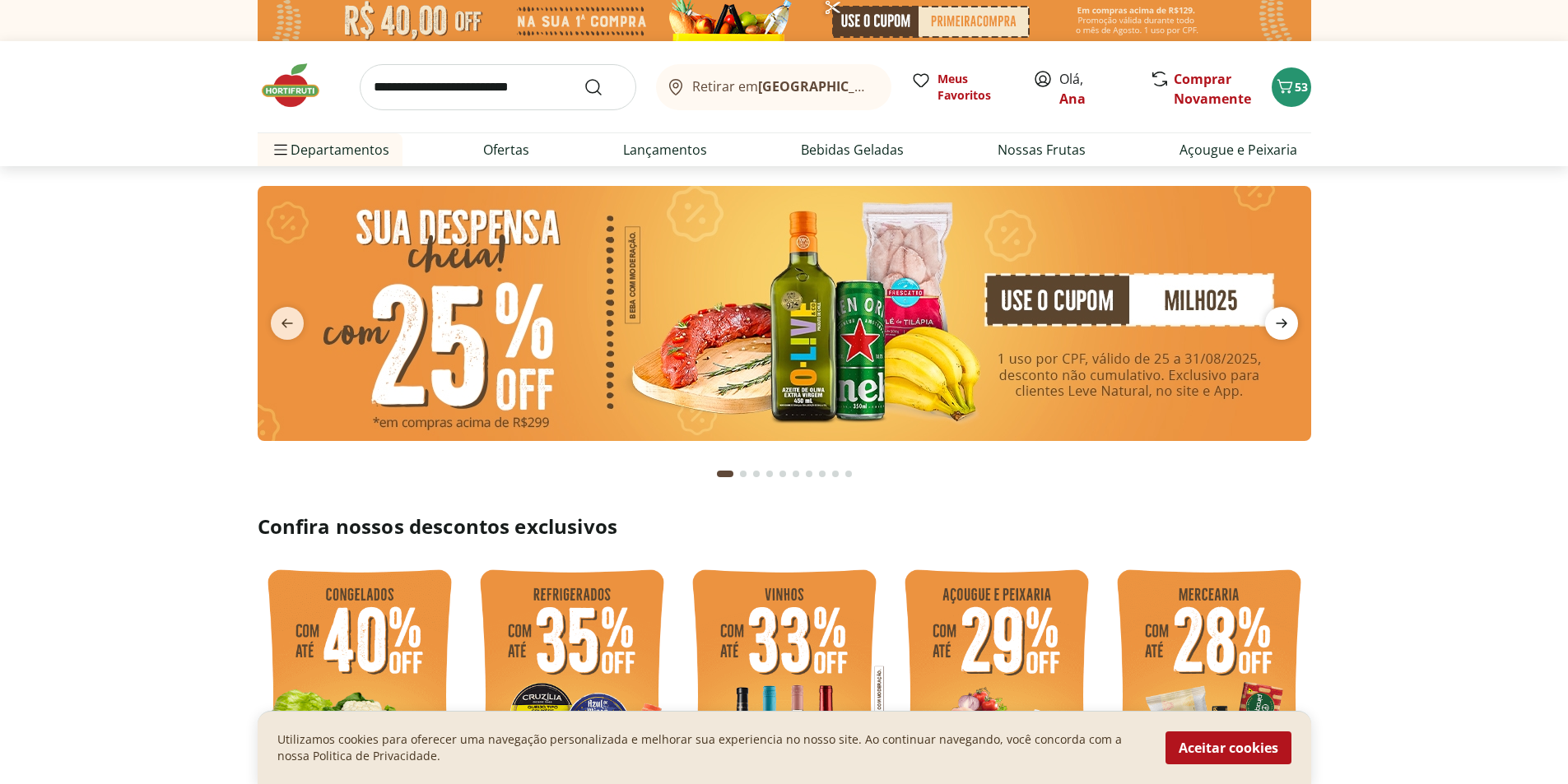
click at [1279, 318] on icon "next" at bounding box center [1281, 323] width 20 height 20
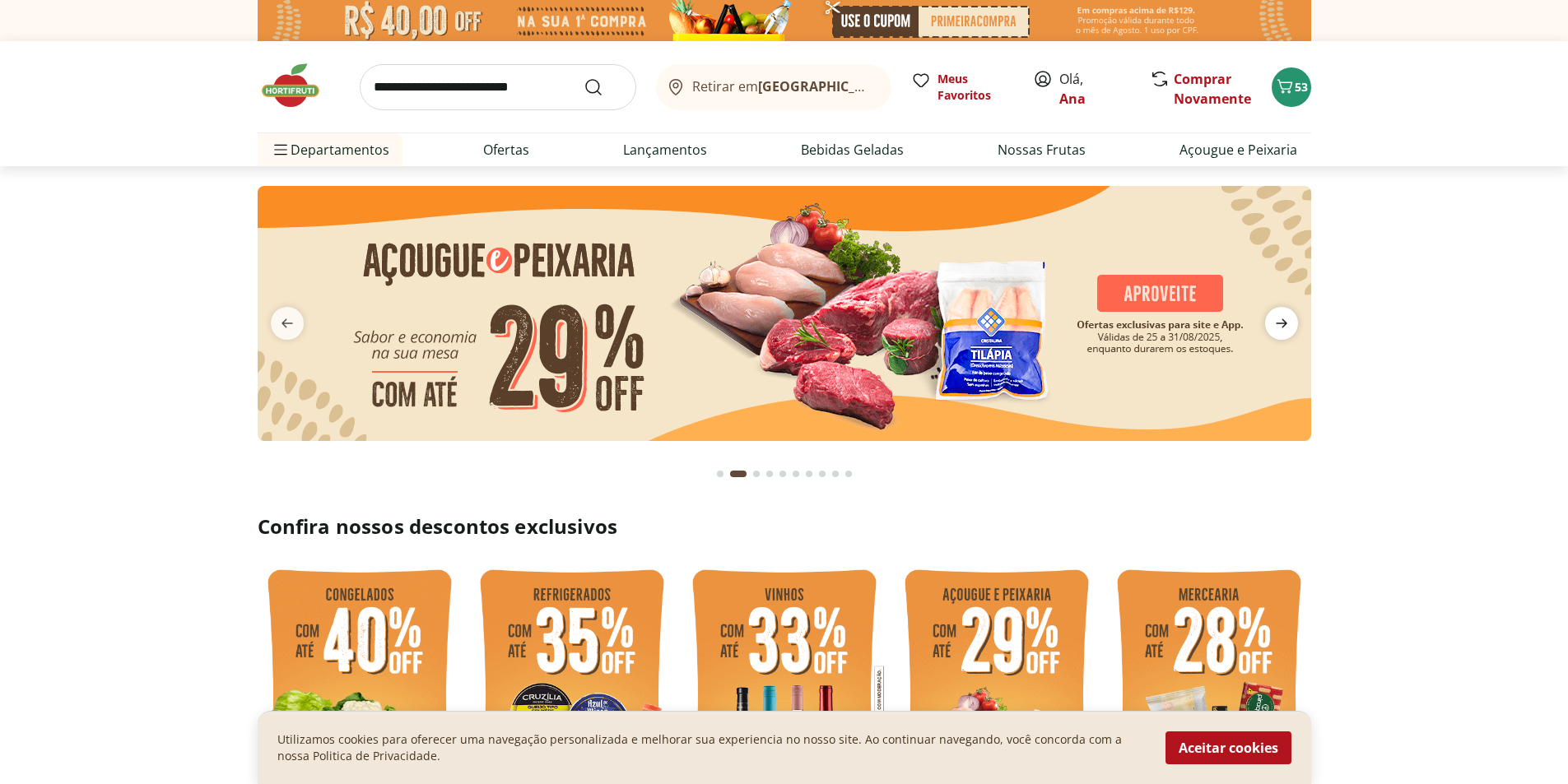
click at [1279, 318] on icon "next" at bounding box center [1281, 323] width 20 height 20
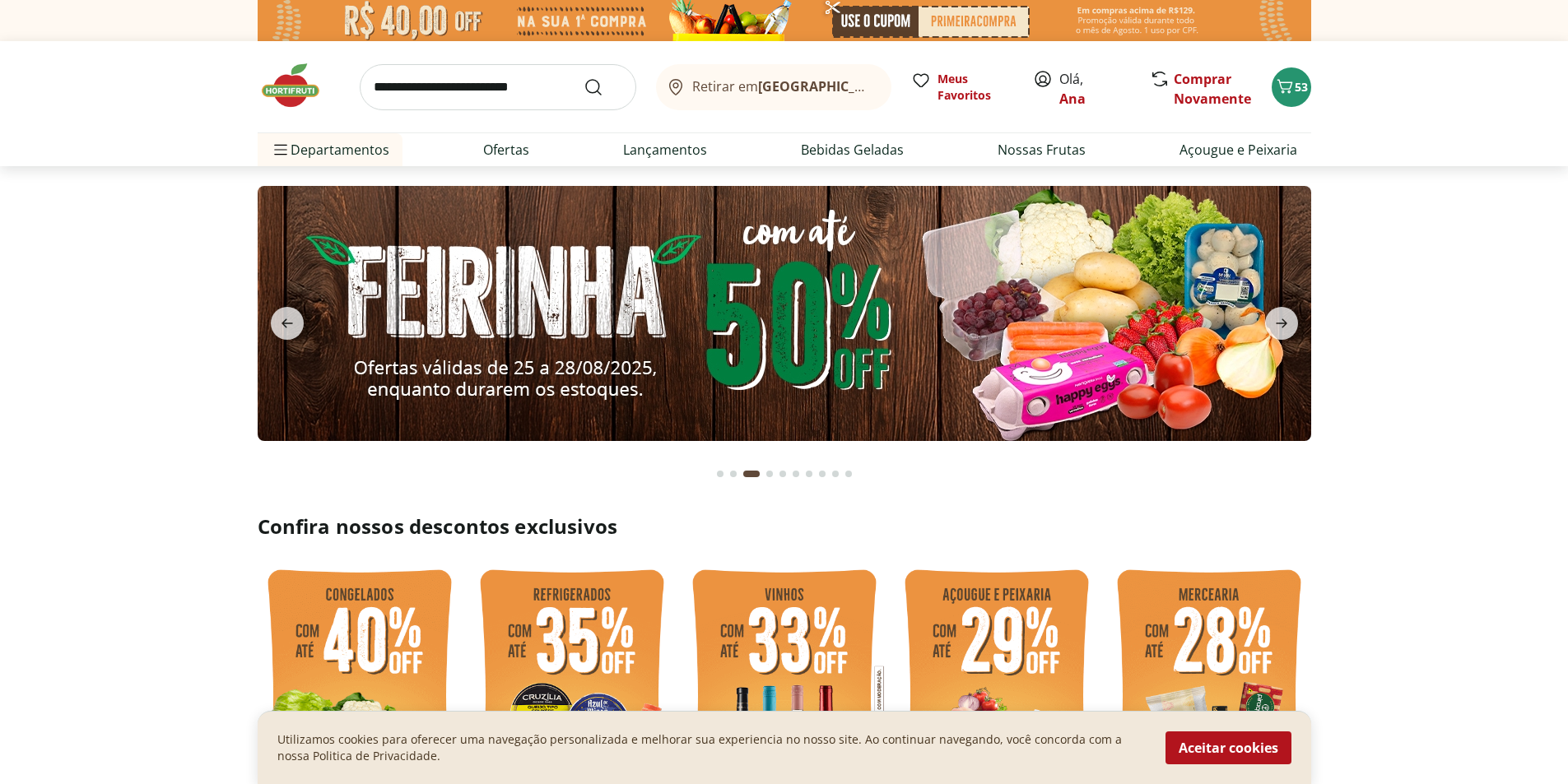
click at [814, 314] on img at bounding box center [784, 314] width 1054 height 255
select select "**********"
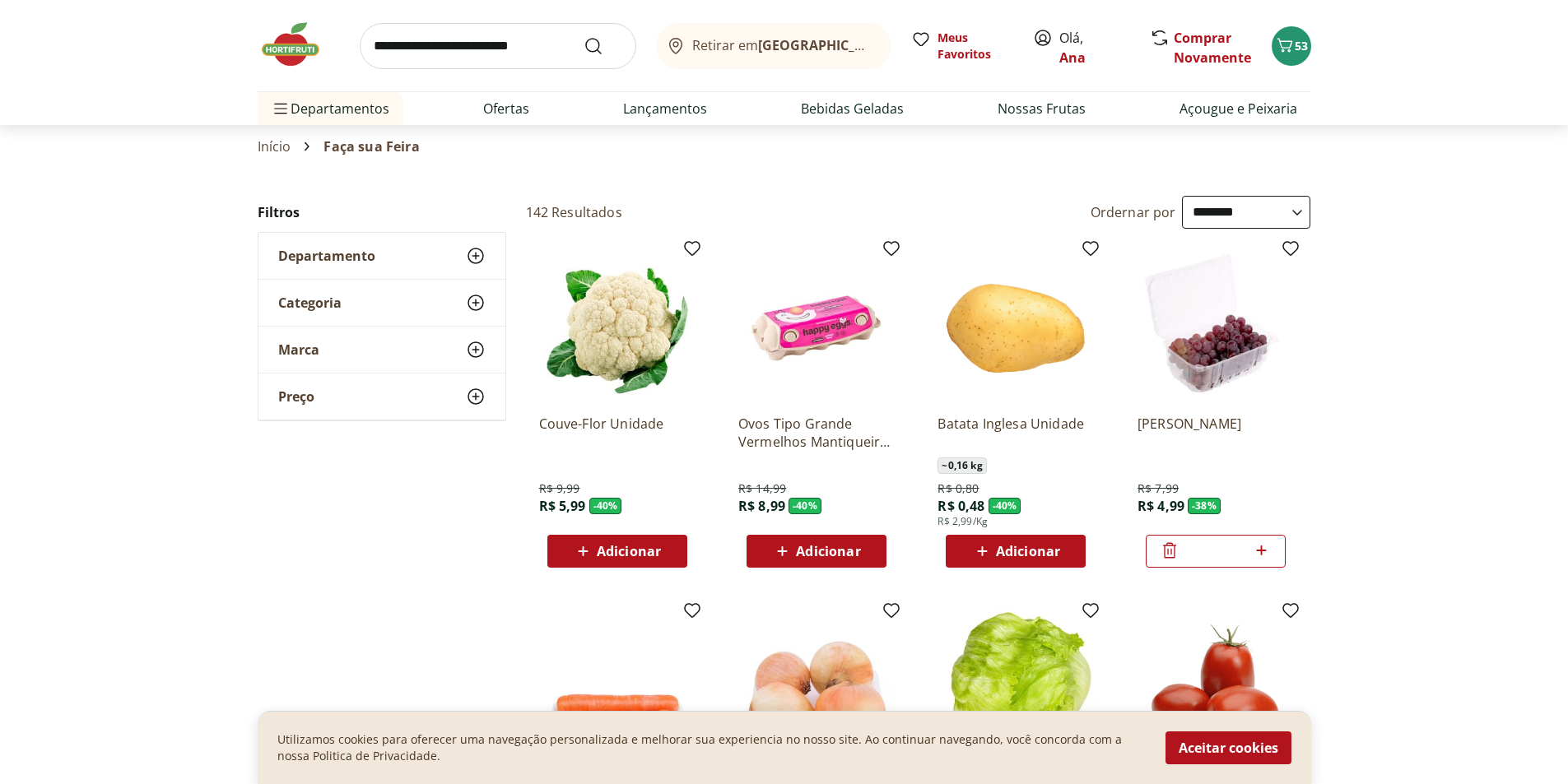
scroll to position [82, 0]
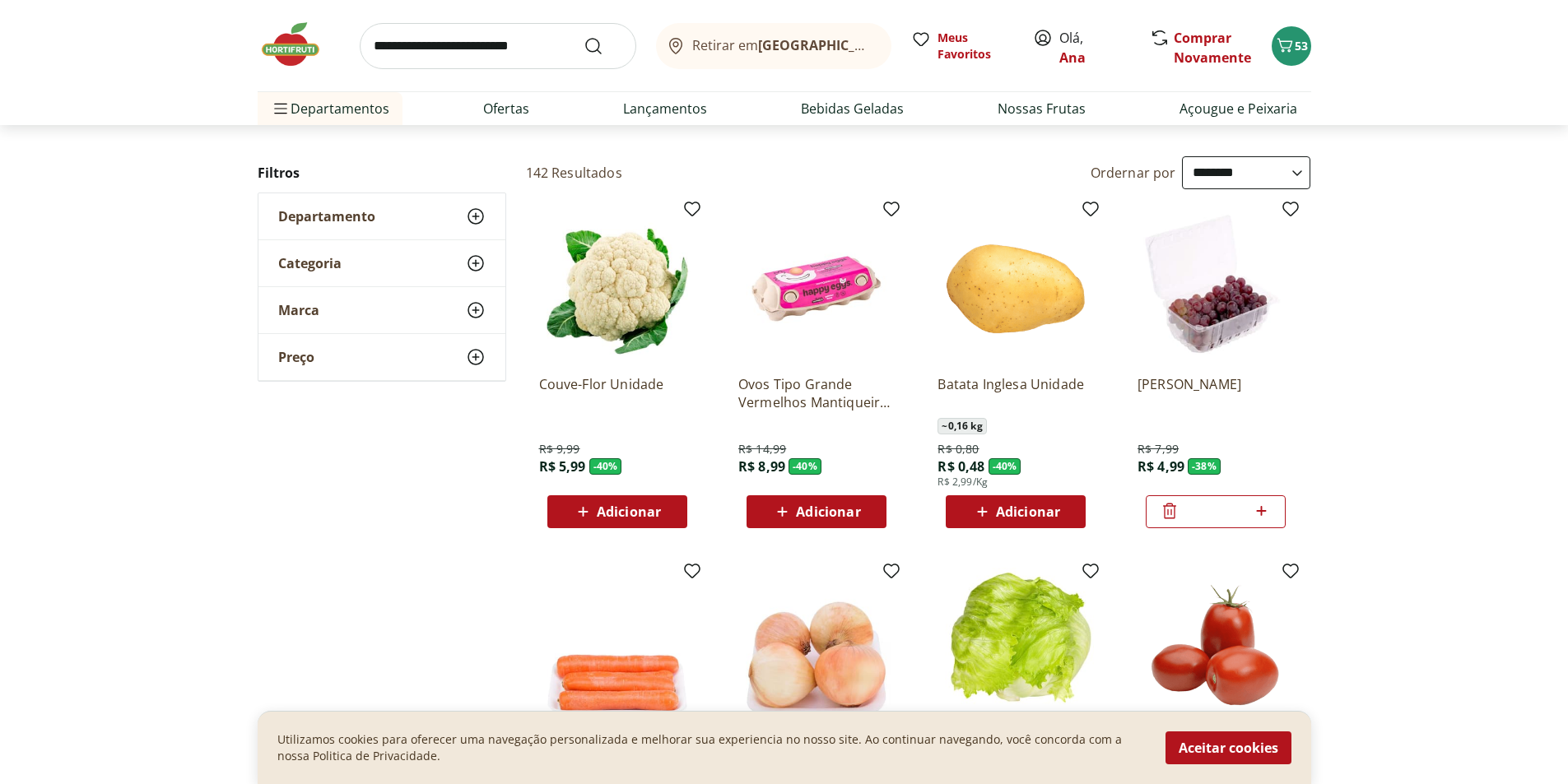
drag, startPoint x: 808, startPoint y: 367, endPoint x: 1460, endPoint y: 367, distance: 652.0
click at [1470, 367] on section "**********" at bounding box center [784, 753] width 1568 height 1195
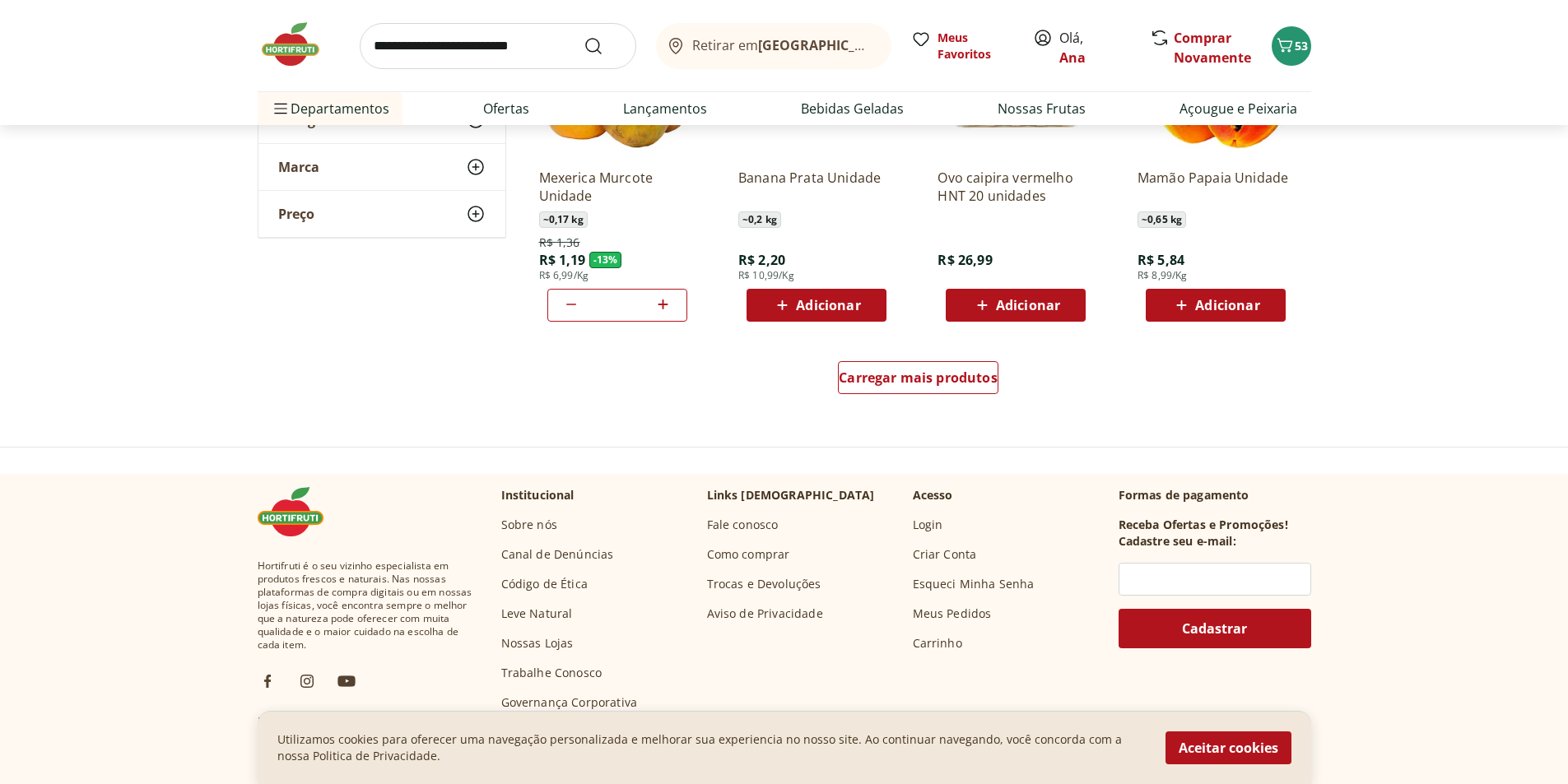
scroll to position [988, 0]
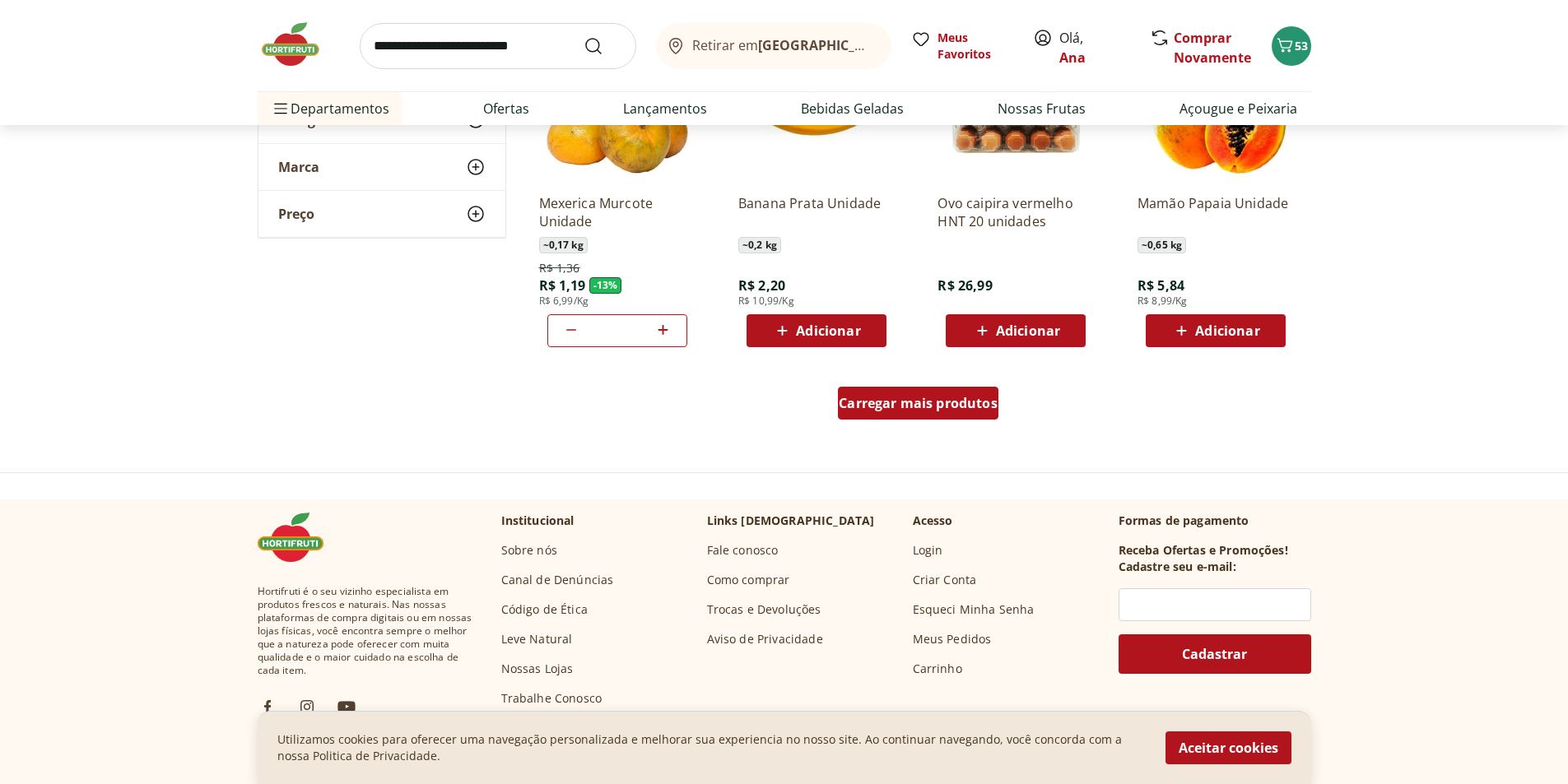
click at [947, 392] on div "Carregar mais produtos" at bounding box center [918, 403] width 161 height 33
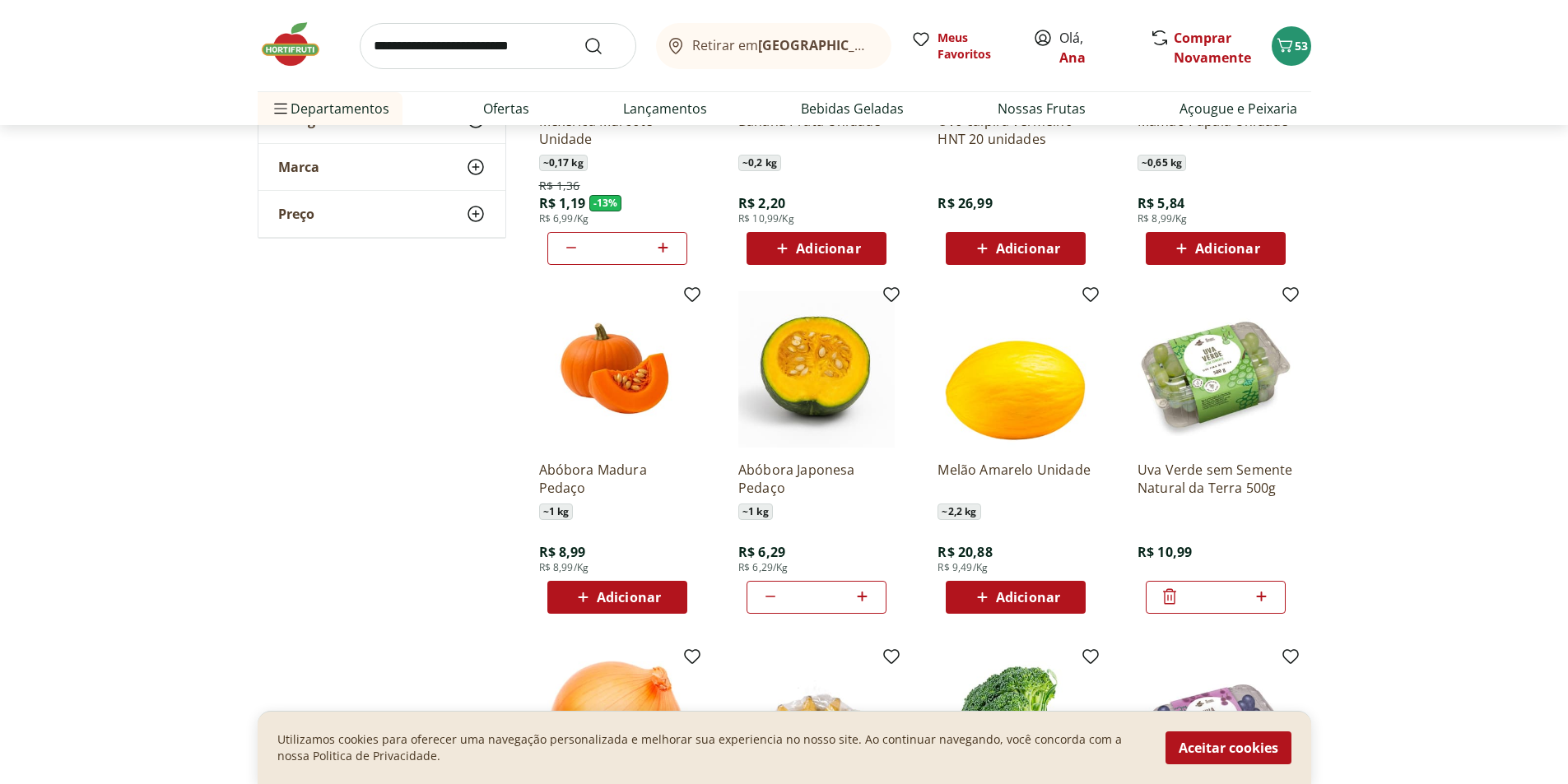
scroll to position [1152, 0]
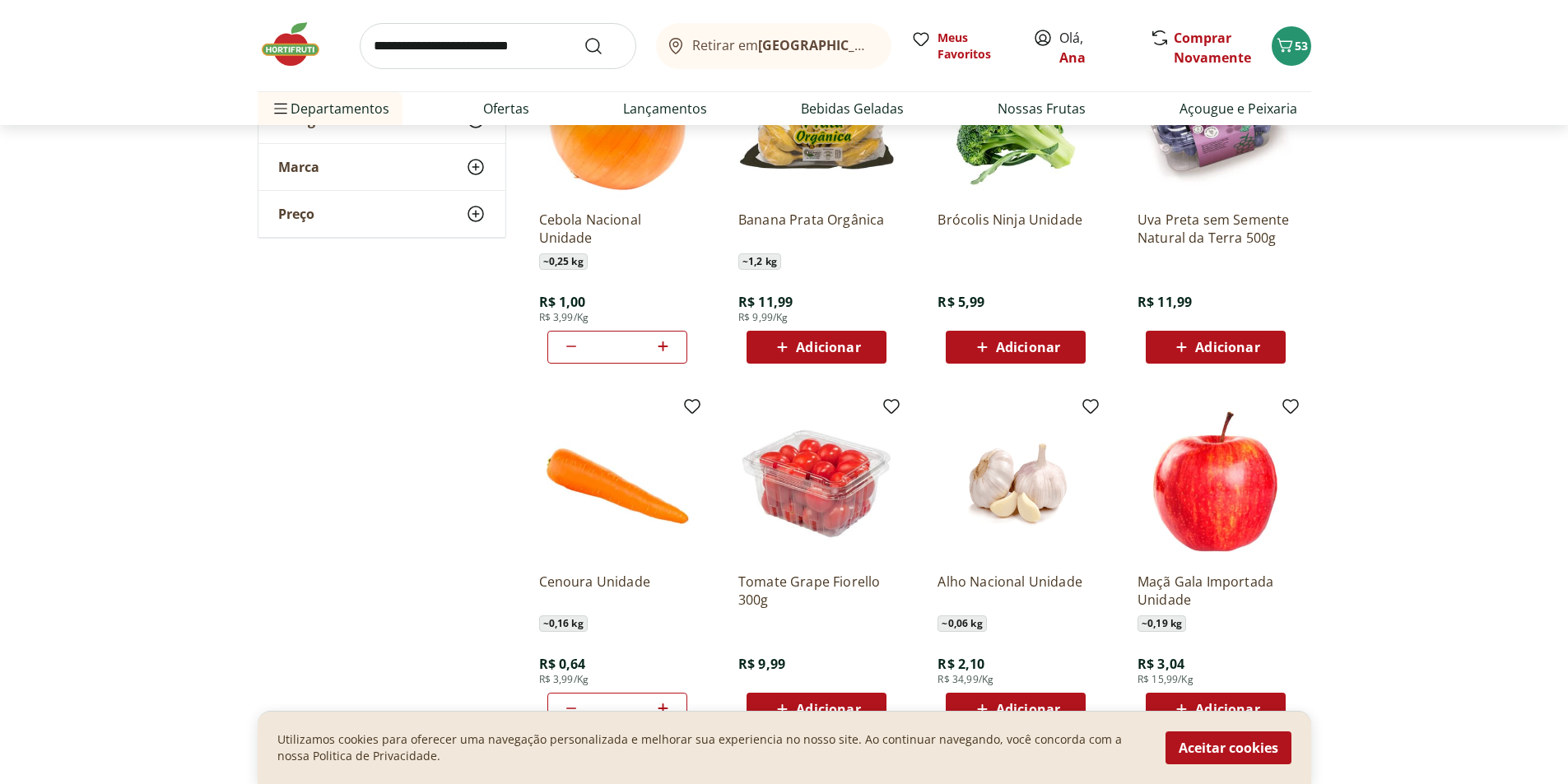
scroll to position [1481, 0]
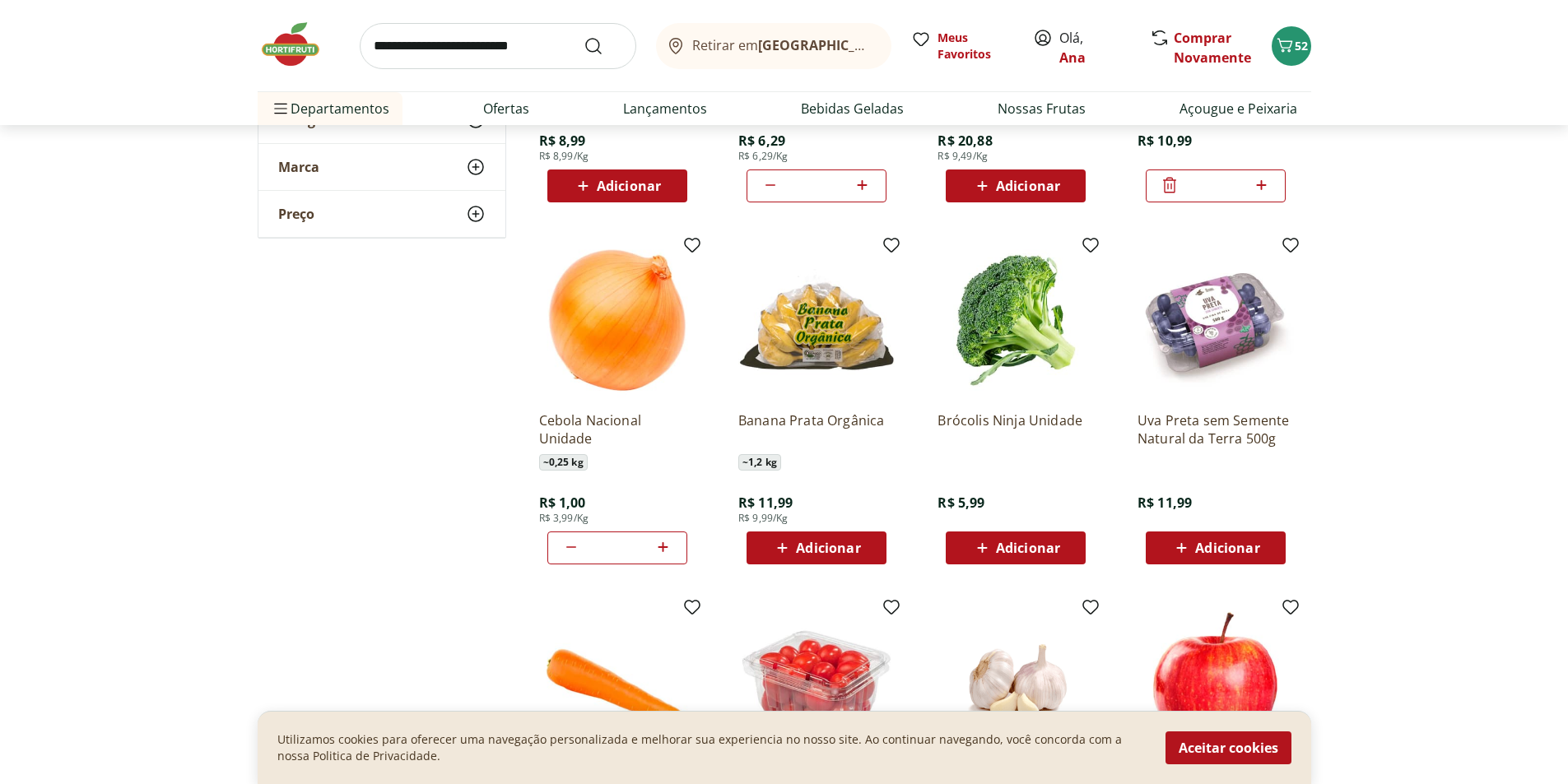
click at [295, 51] on img at bounding box center [299, 44] width 82 height 49
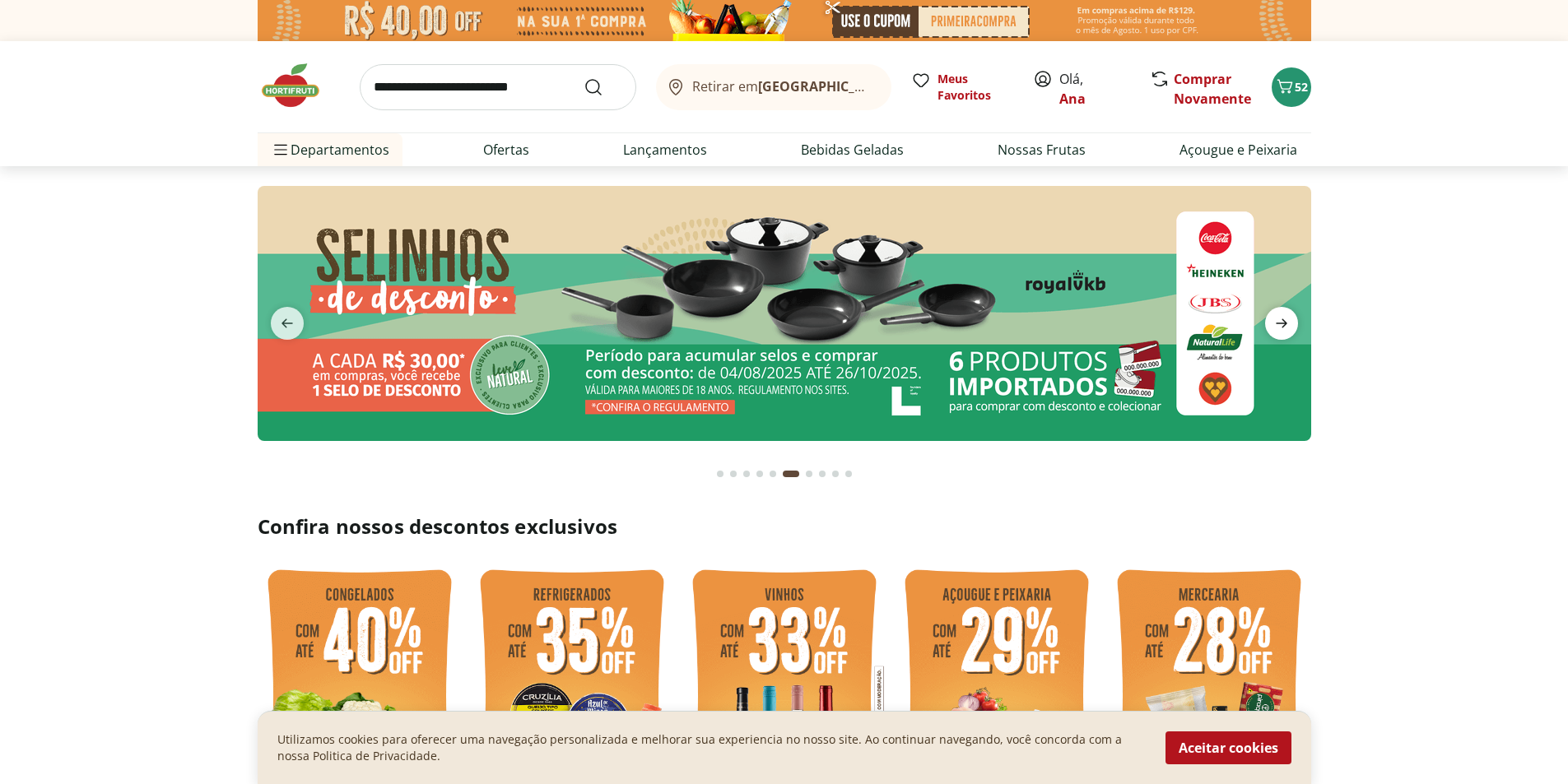
click at [1285, 321] on icon "next" at bounding box center [1281, 323] width 20 height 20
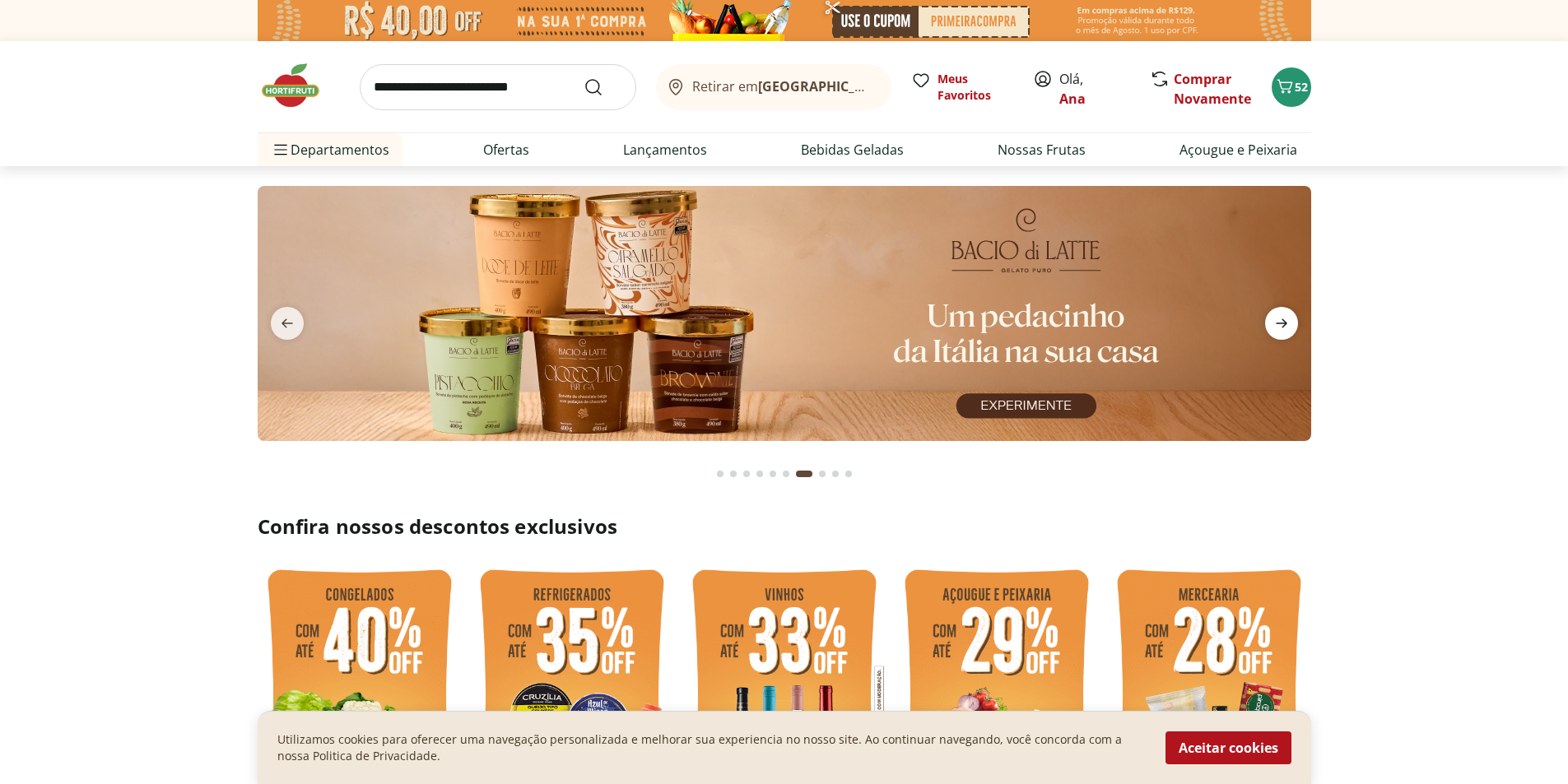
click at [1282, 322] on icon "next" at bounding box center [1281, 323] width 20 height 20
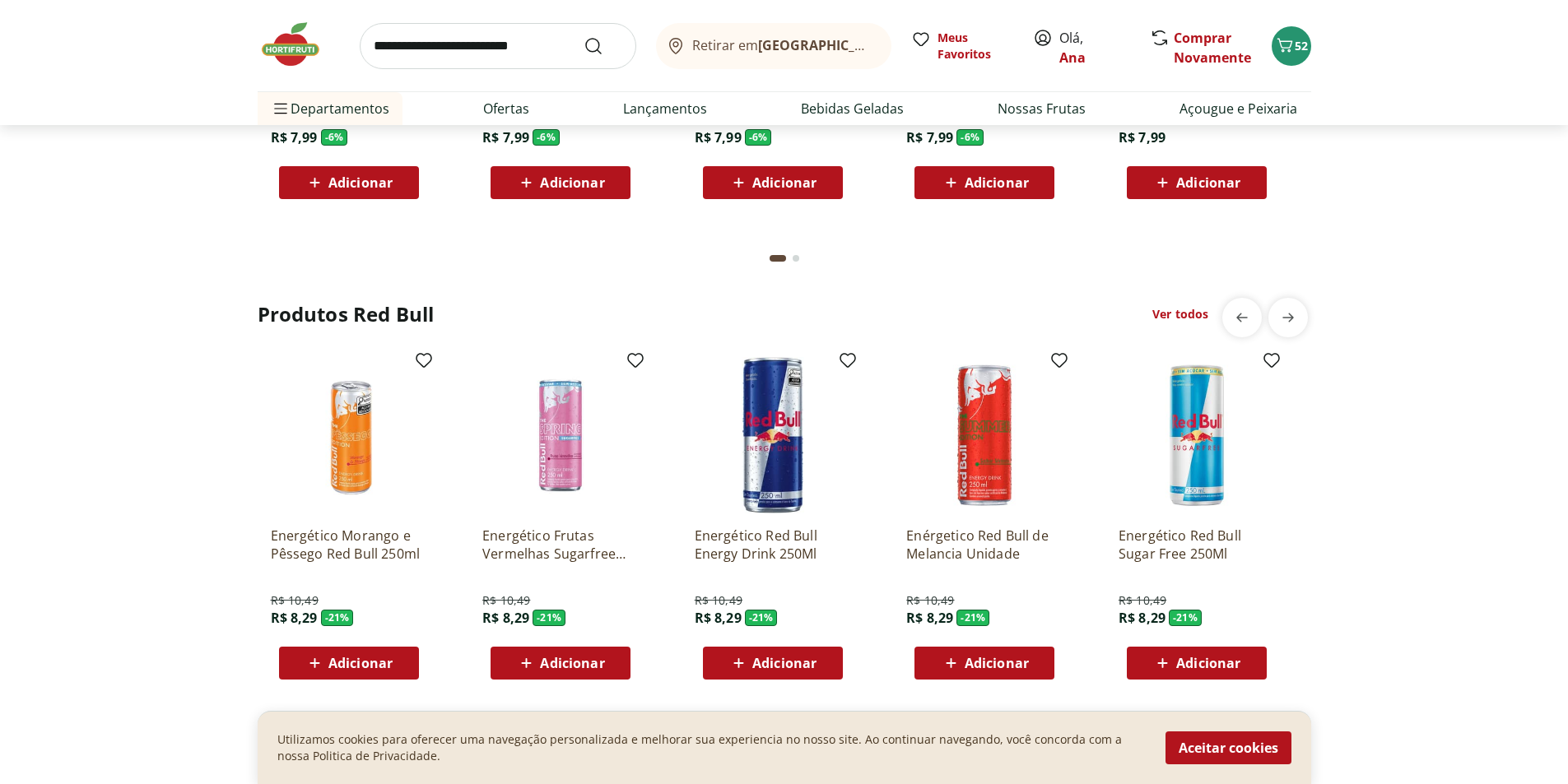
scroll to position [3626, 0]
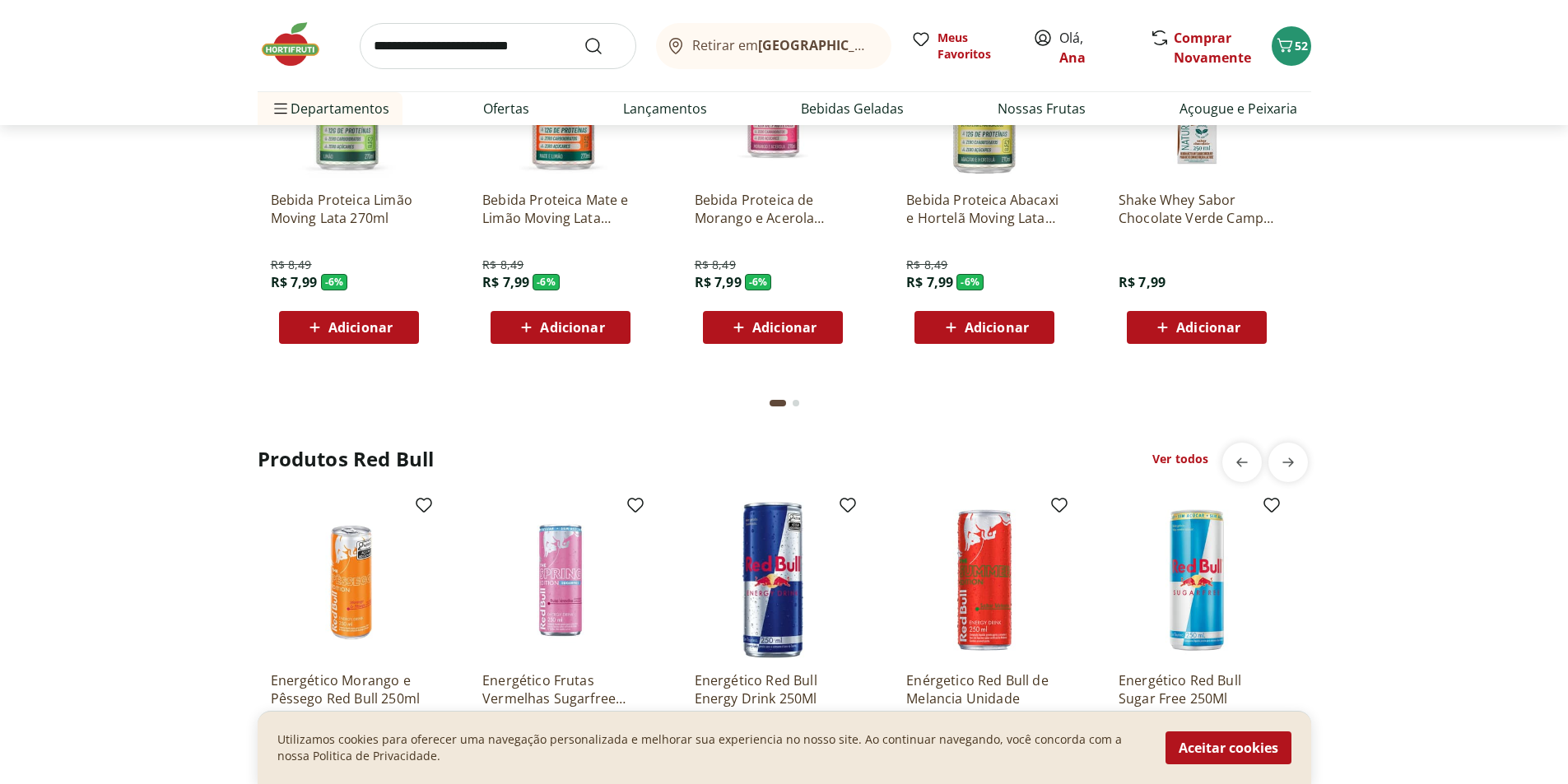
click at [287, 47] on img at bounding box center [299, 44] width 82 height 49
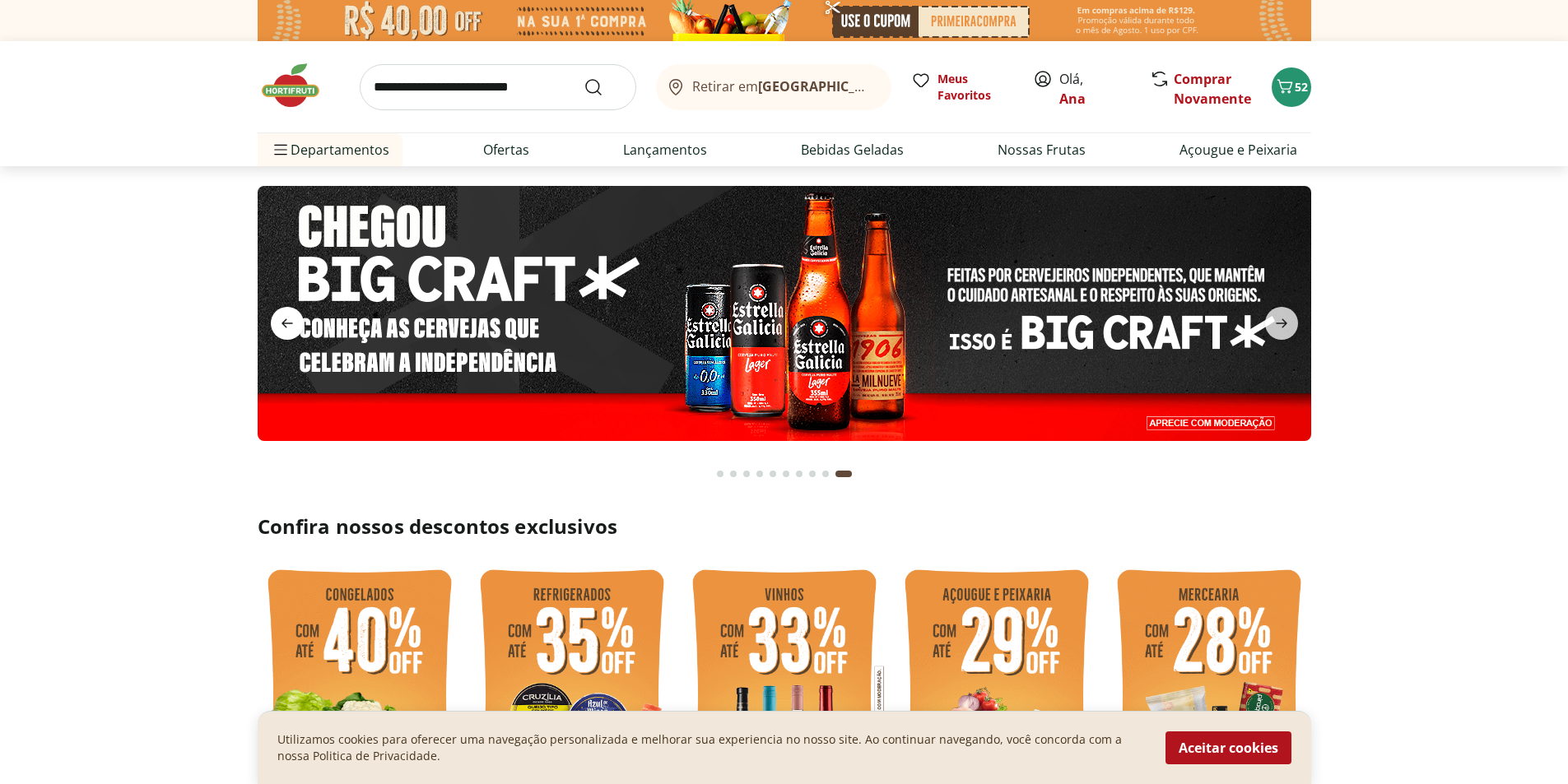
click at [280, 324] on icon "previous" at bounding box center [287, 323] width 20 height 20
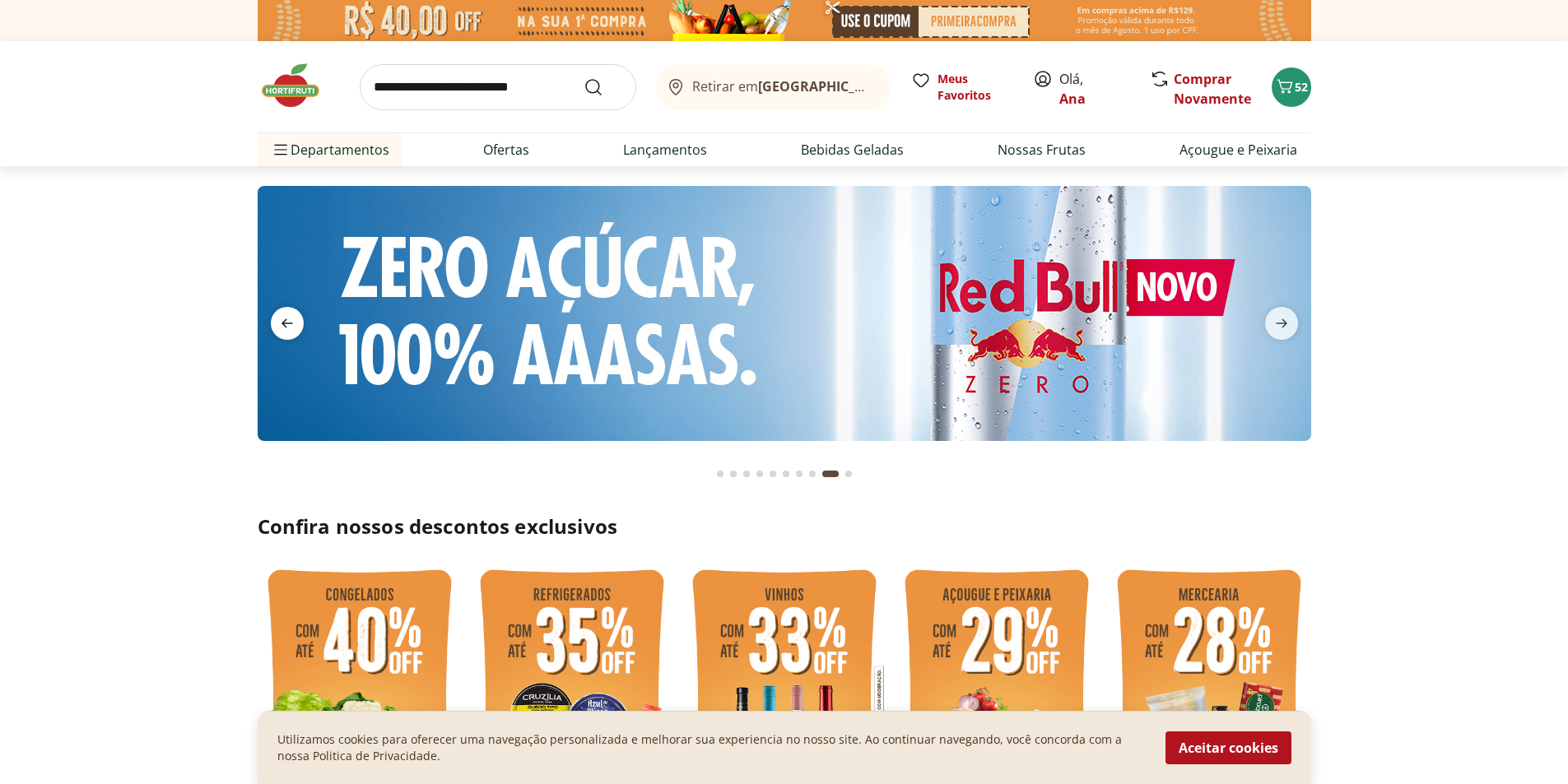
click at [280, 324] on icon "previous" at bounding box center [287, 323] width 20 height 20
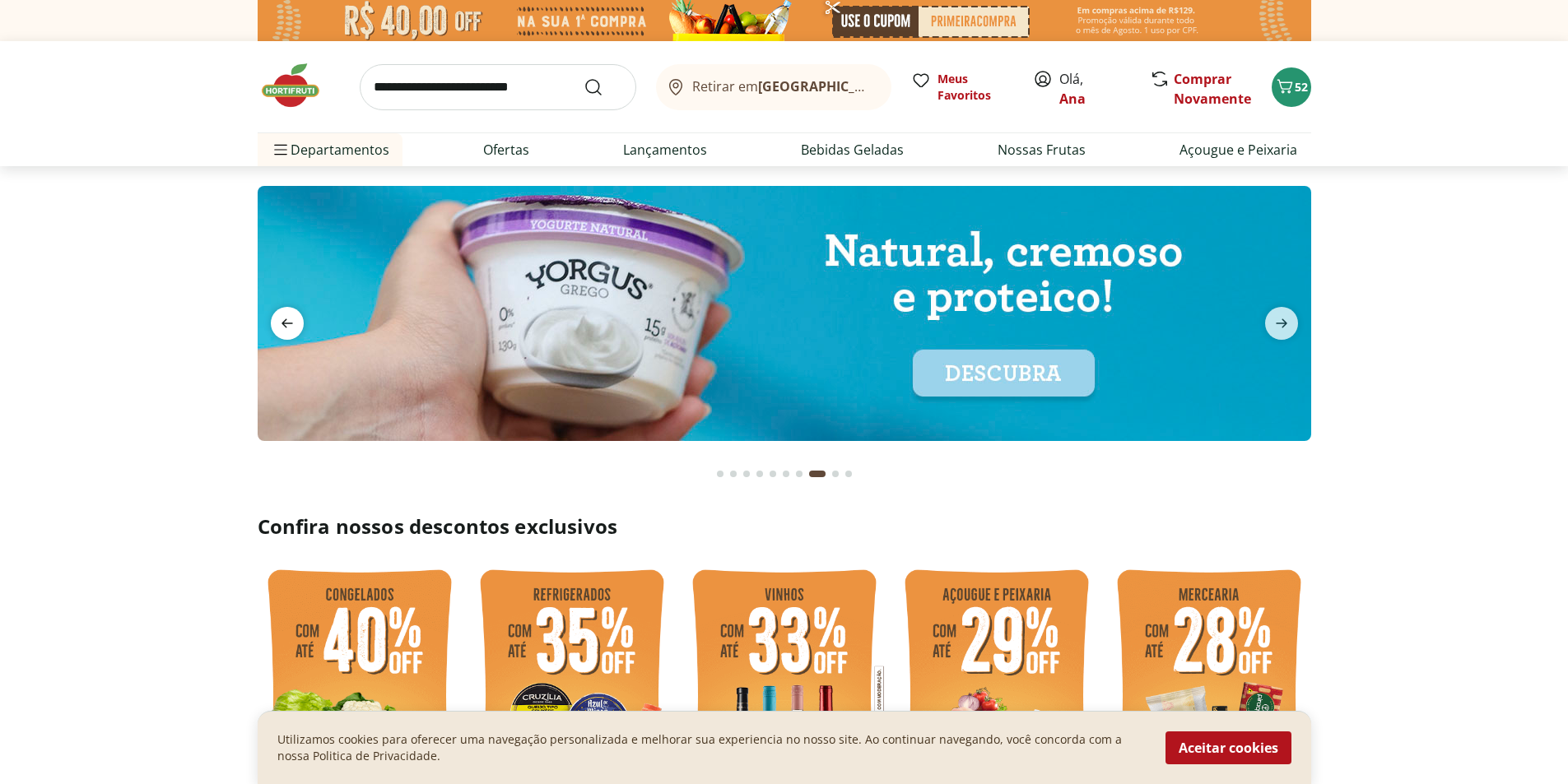
click at [280, 324] on icon "previous" at bounding box center [287, 323] width 20 height 20
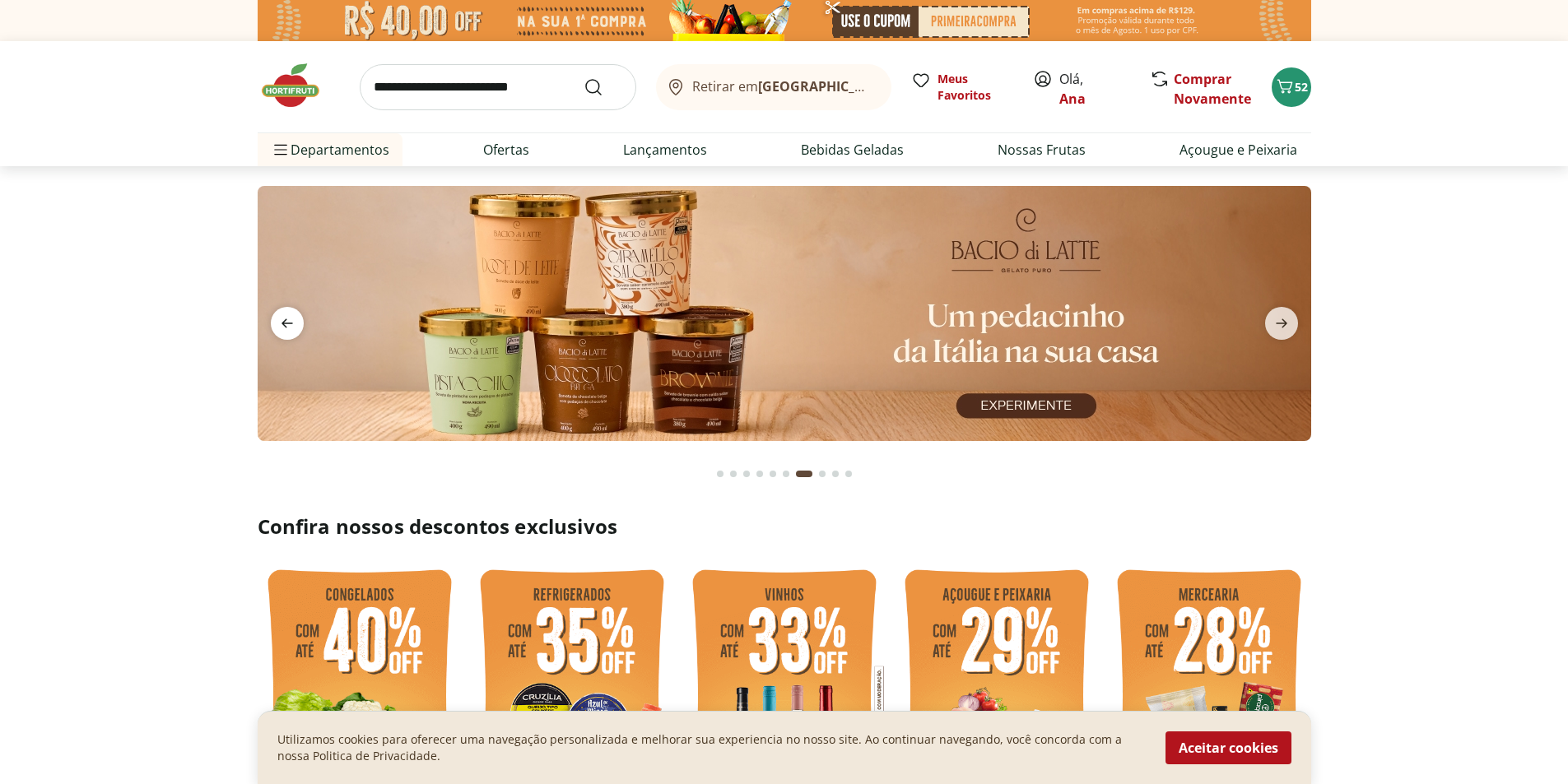
click at [280, 324] on icon "previous" at bounding box center [287, 323] width 20 height 20
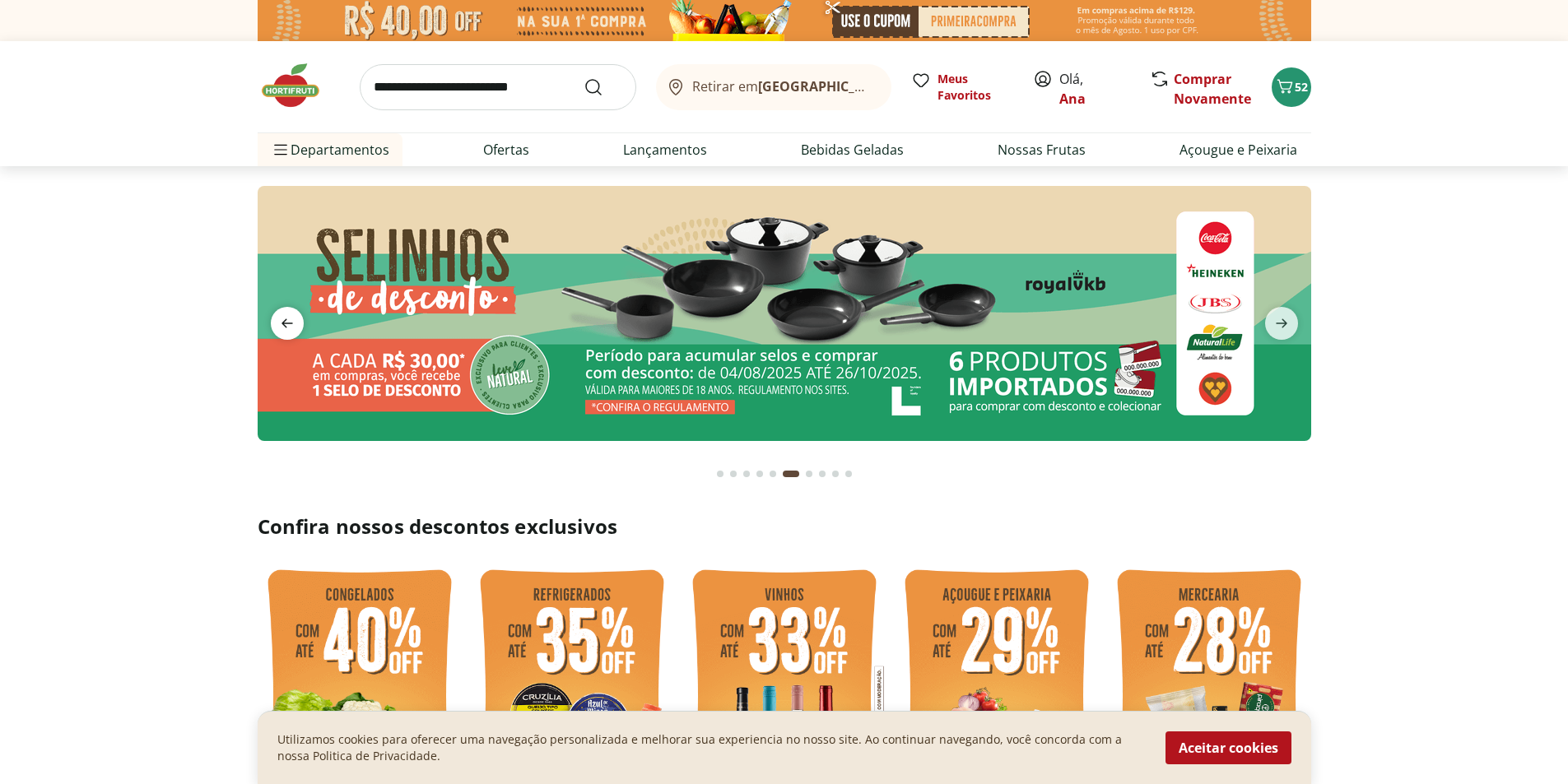
click at [280, 324] on icon "previous" at bounding box center [287, 323] width 20 height 20
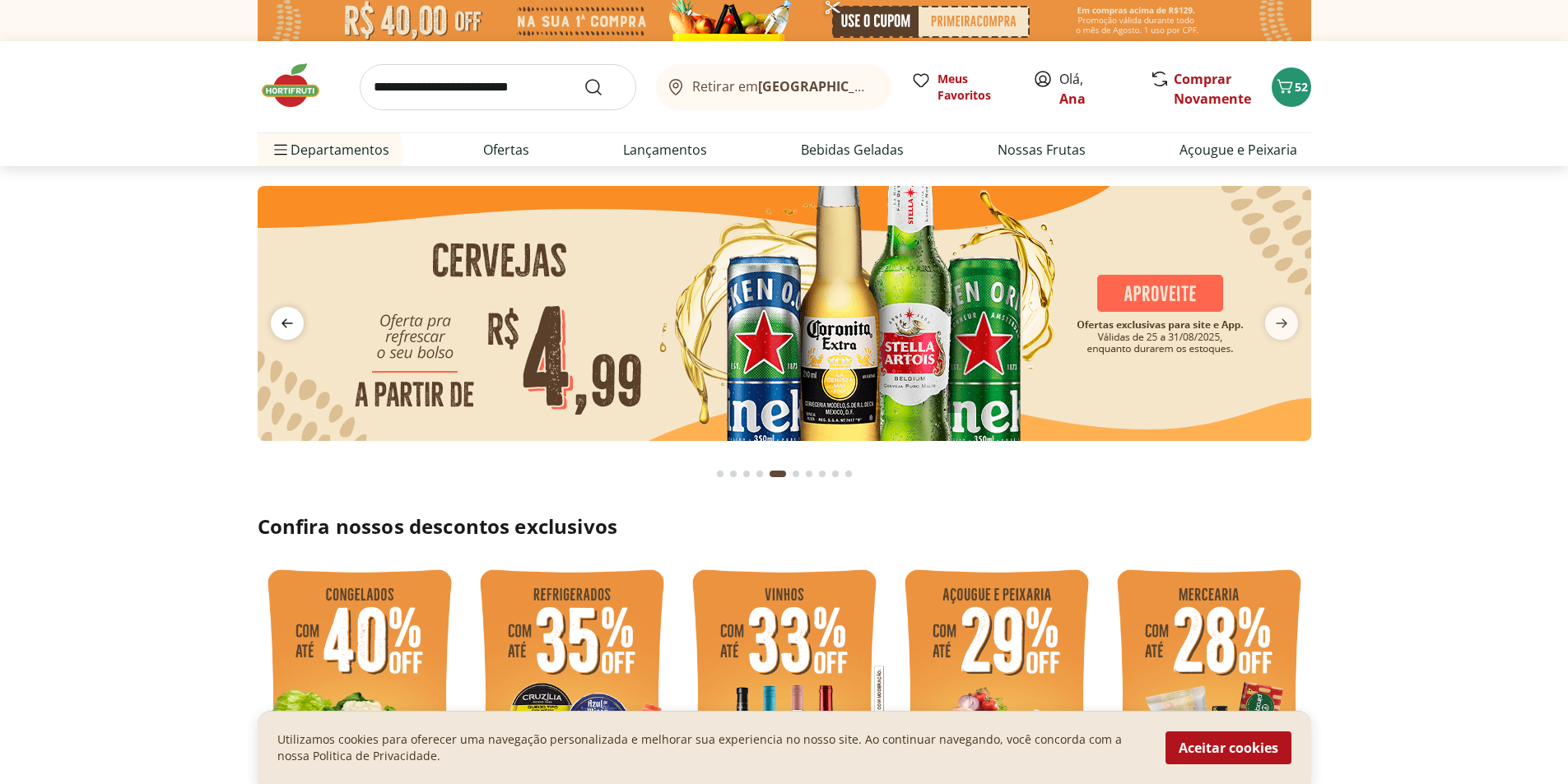
click at [280, 324] on icon "previous" at bounding box center [287, 323] width 20 height 20
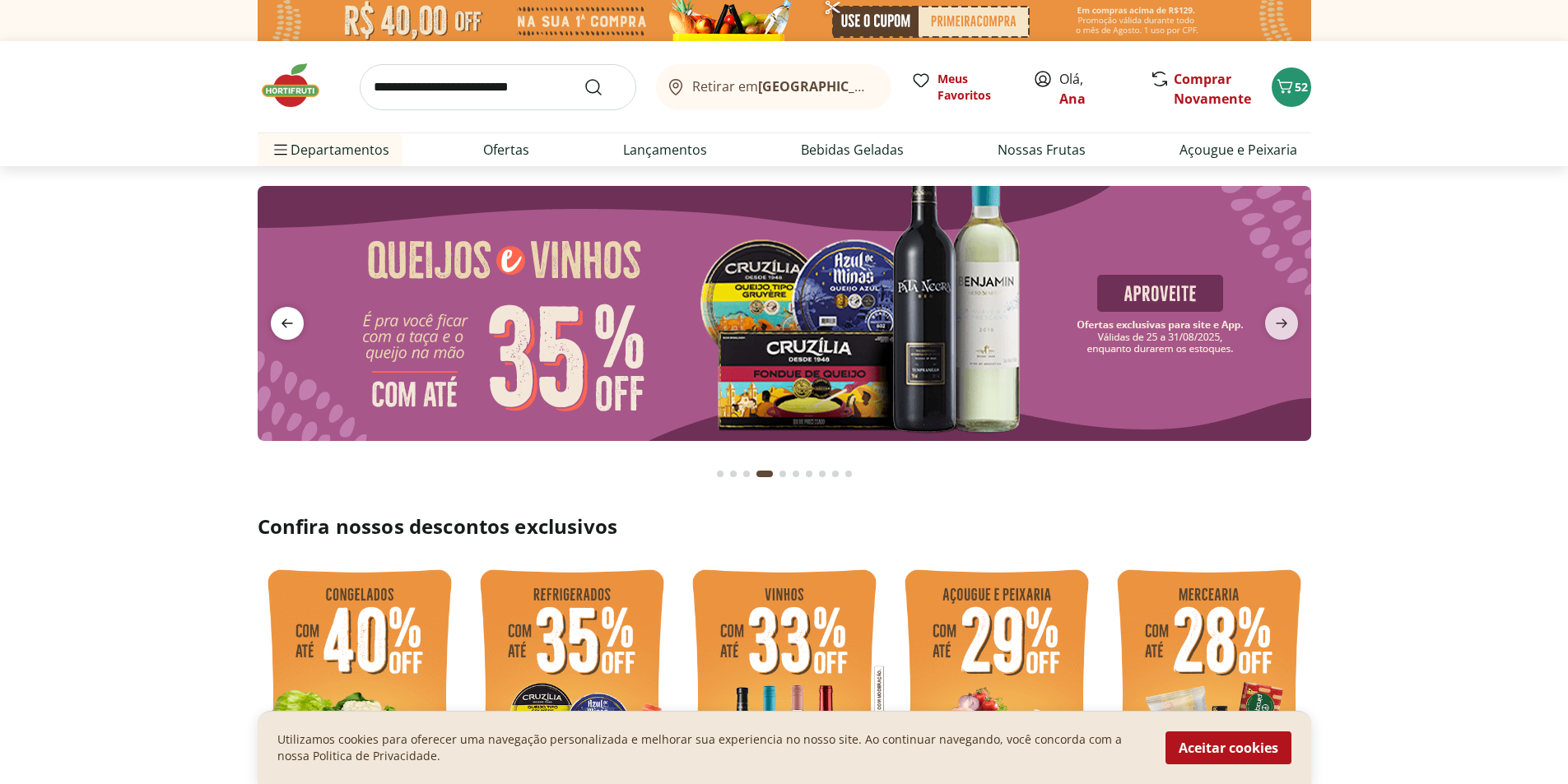
click at [280, 324] on icon "previous" at bounding box center [287, 323] width 20 height 20
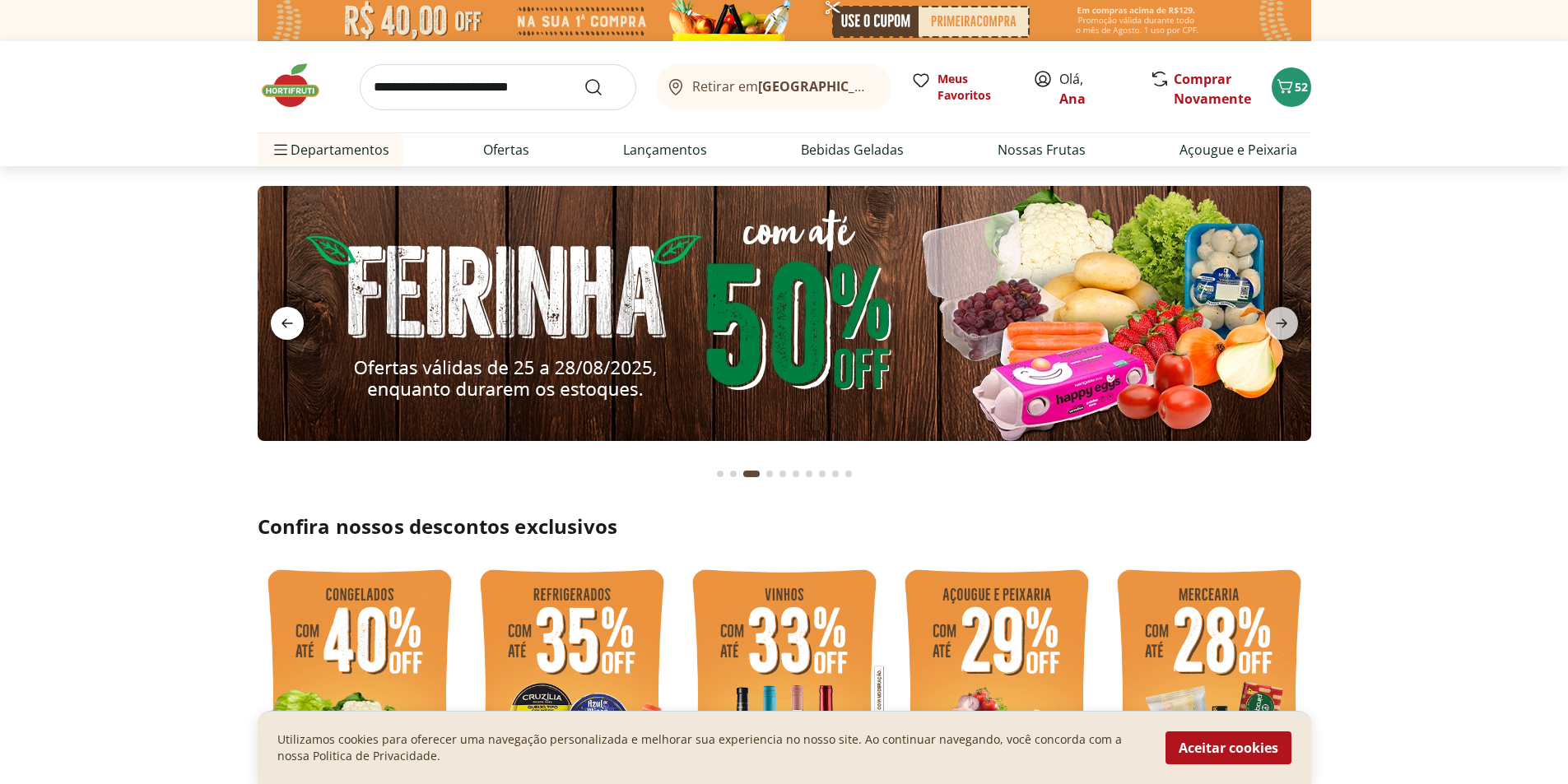
click at [280, 324] on icon "previous" at bounding box center [287, 323] width 20 height 20
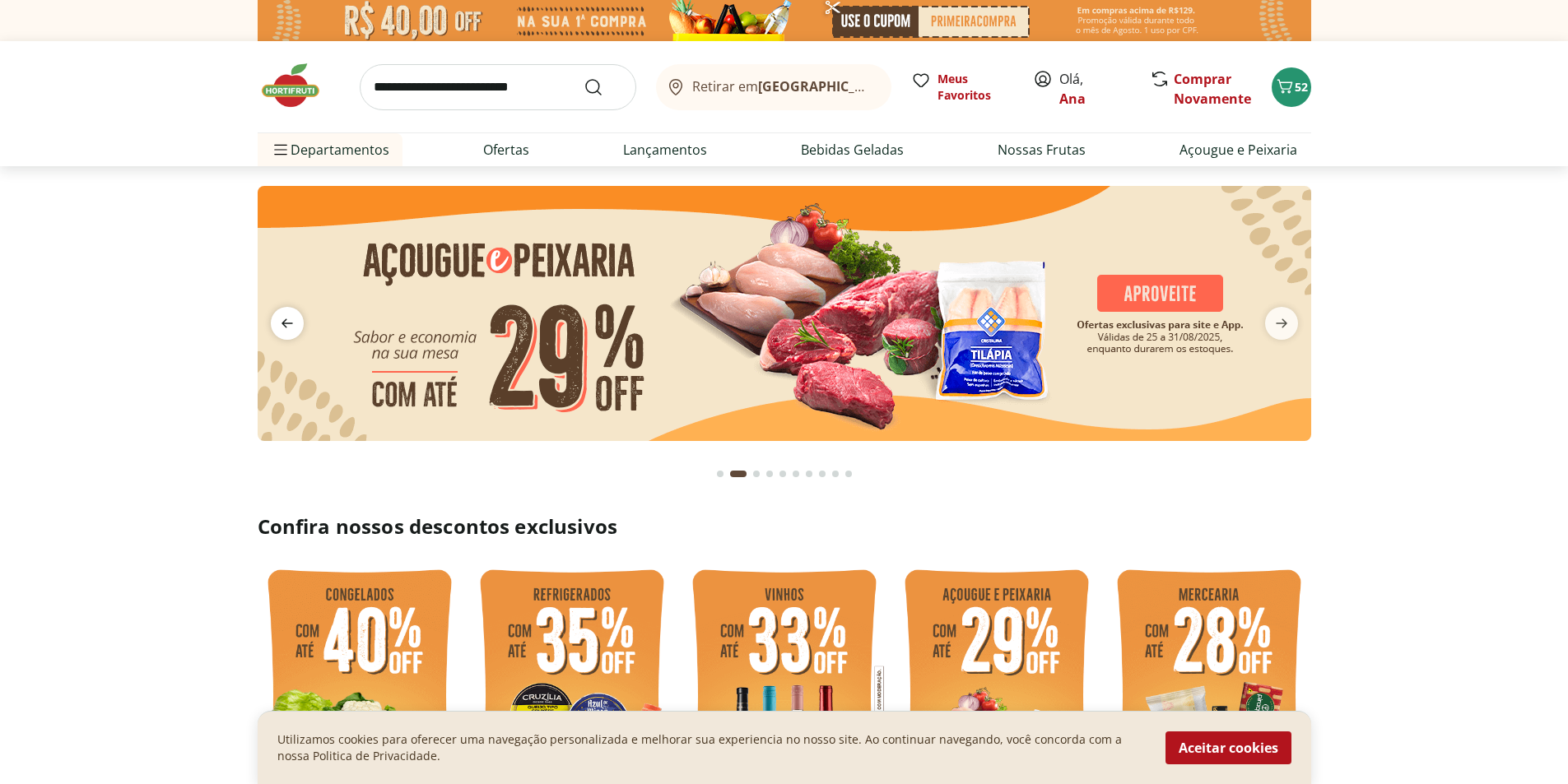
click at [280, 324] on icon "previous" at bounding box center [287, 323] width 20 height 20
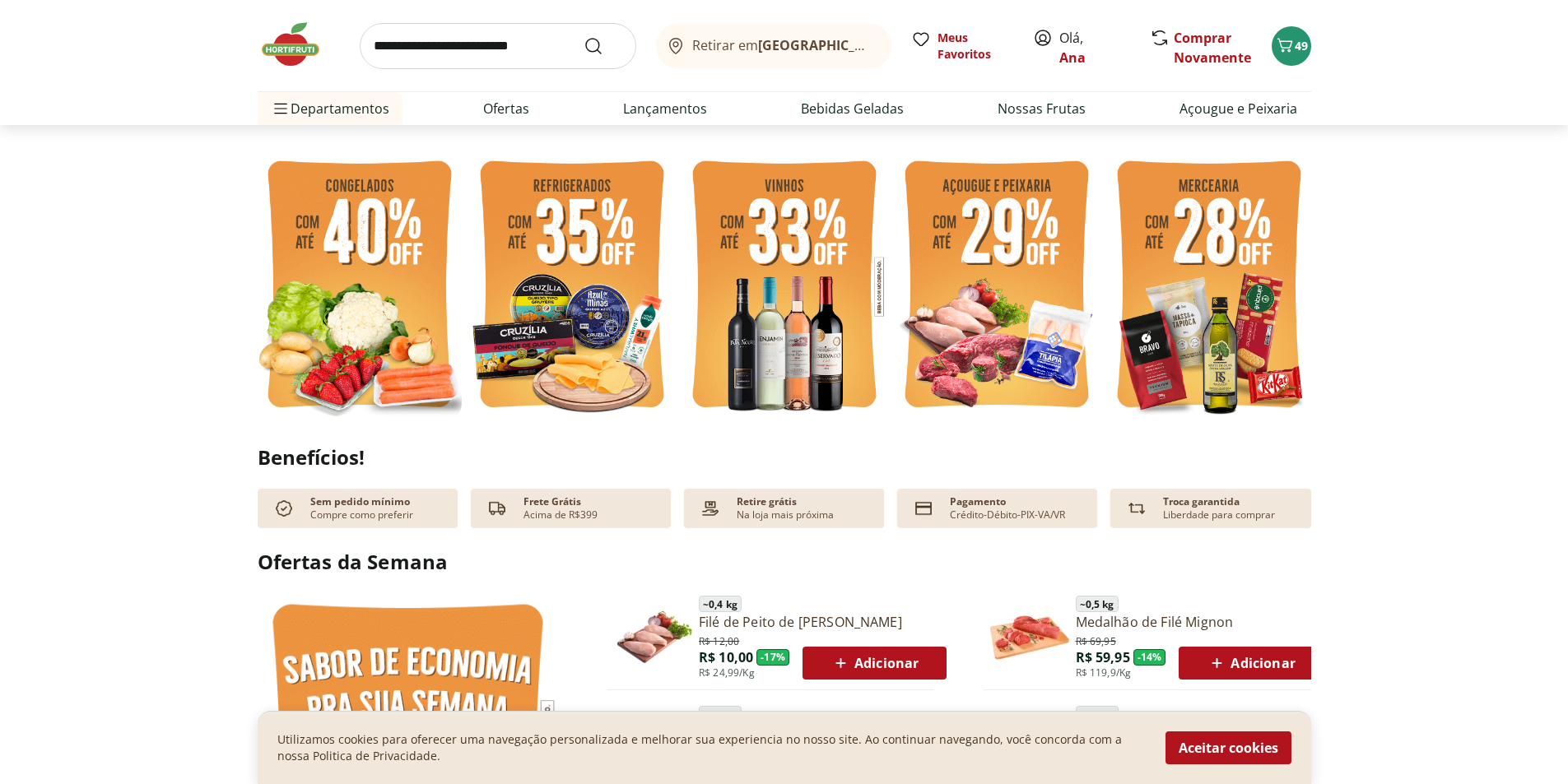
scroll to position [411, 0]
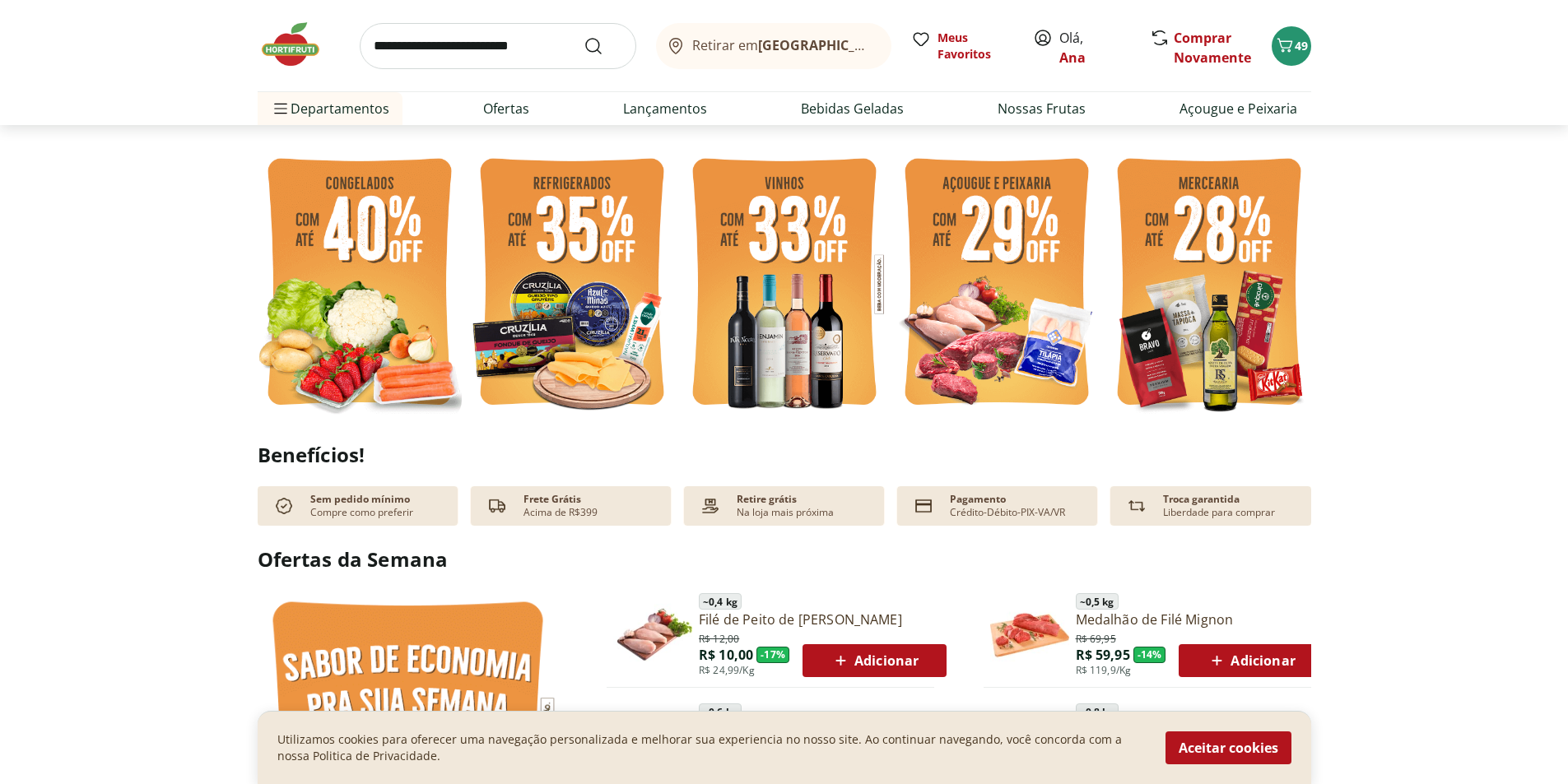
click at [1213, 286] on img at bounding box center [1209, 285] width 205 height 273
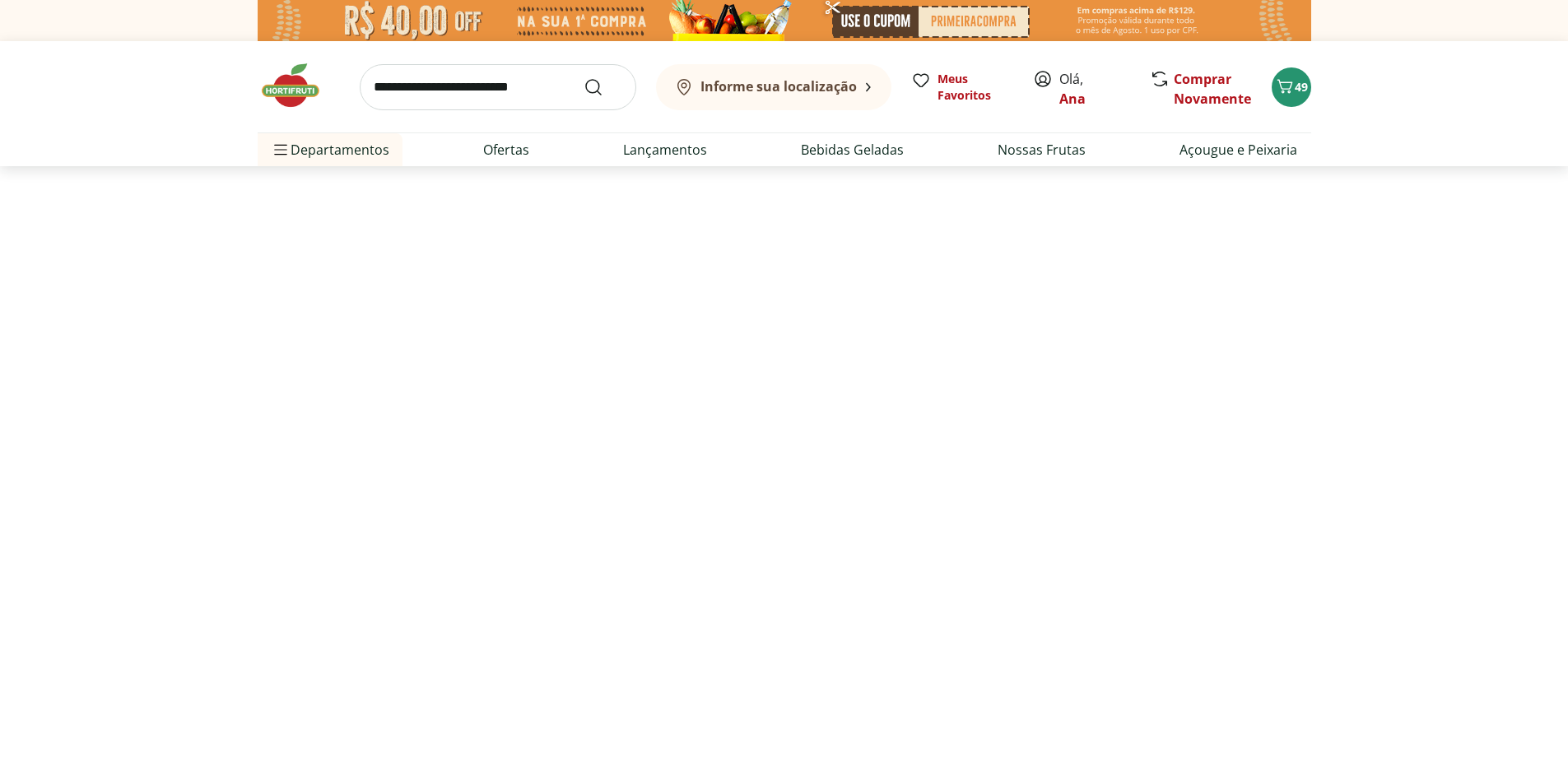
select select "**********"
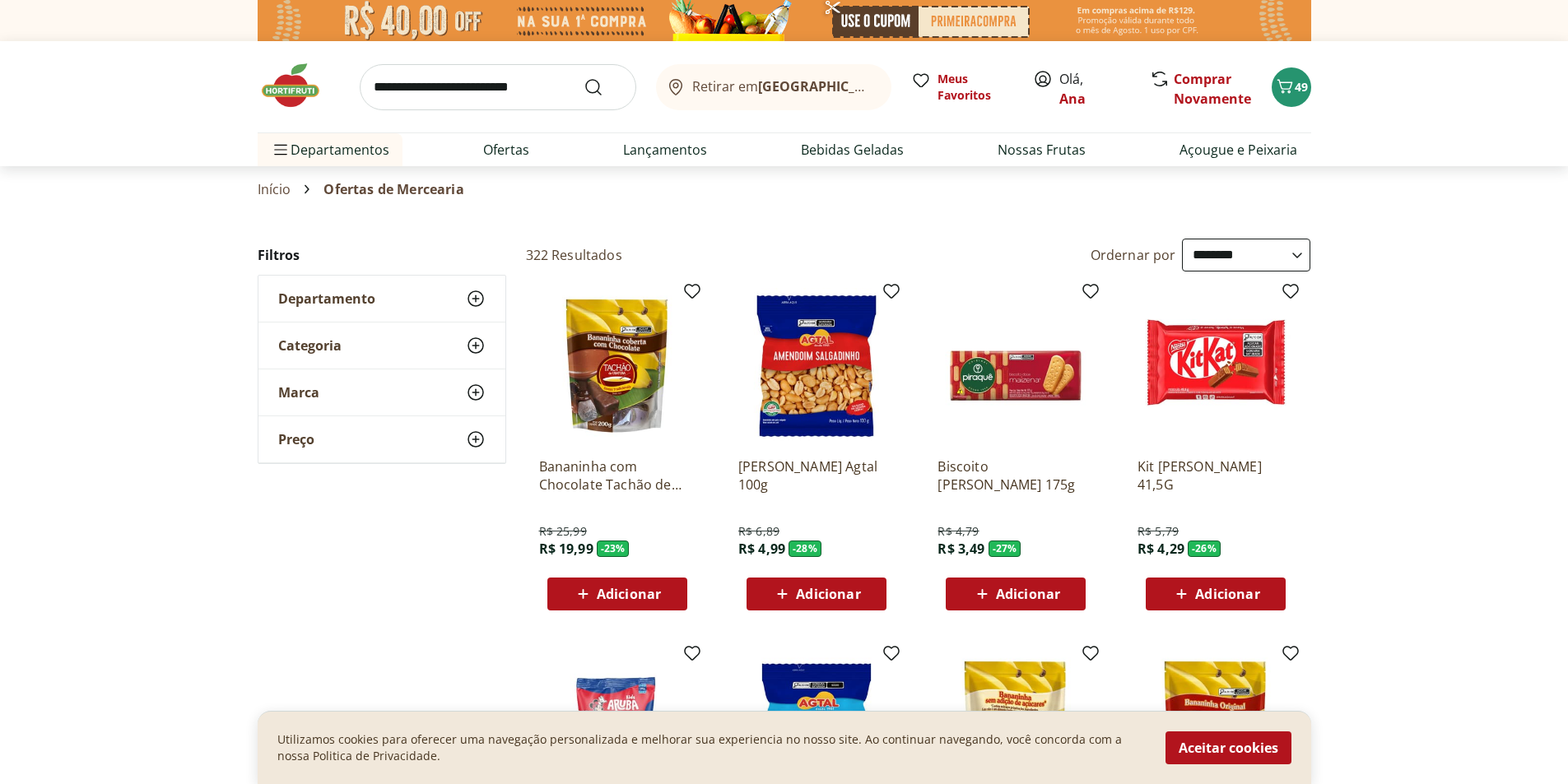
scroll to position [82, 0]
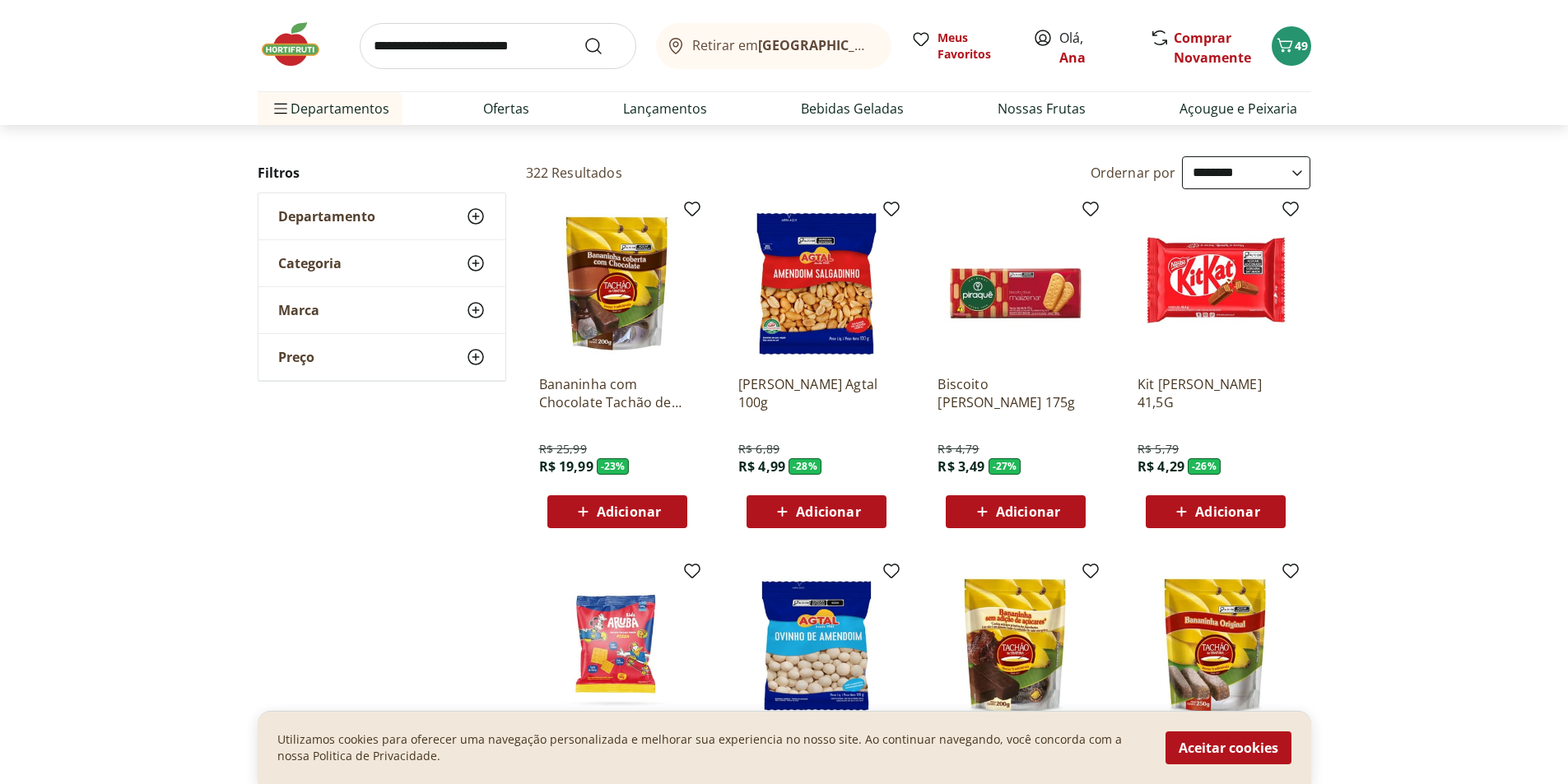
click at [1004, 506] on span "Adicionar" at bounding box center [1028, 511] width 64 height 13
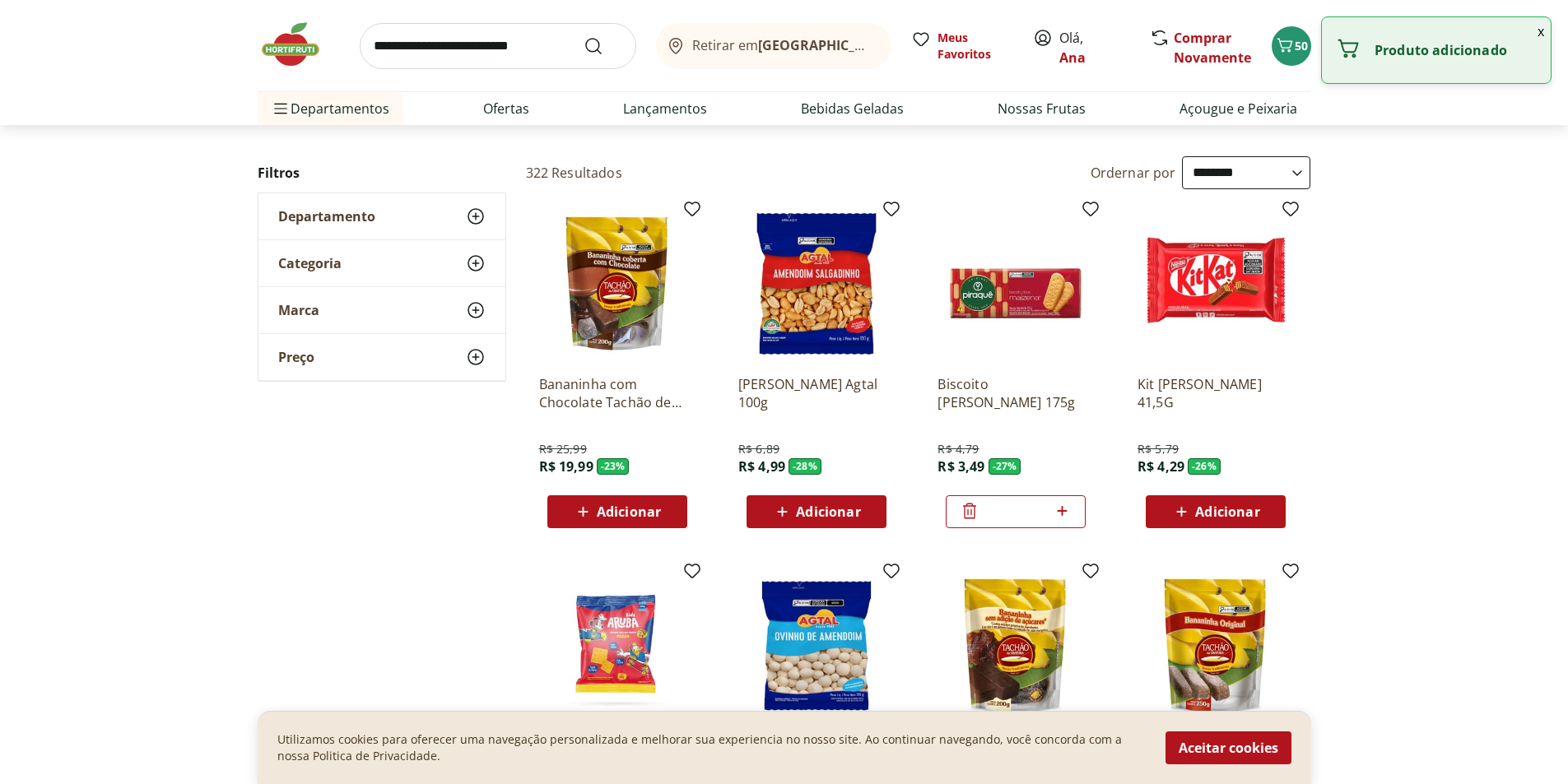
click at [1065, 510] on icon at bounding box center [1062, 511] width 21 height 20
type input "*"
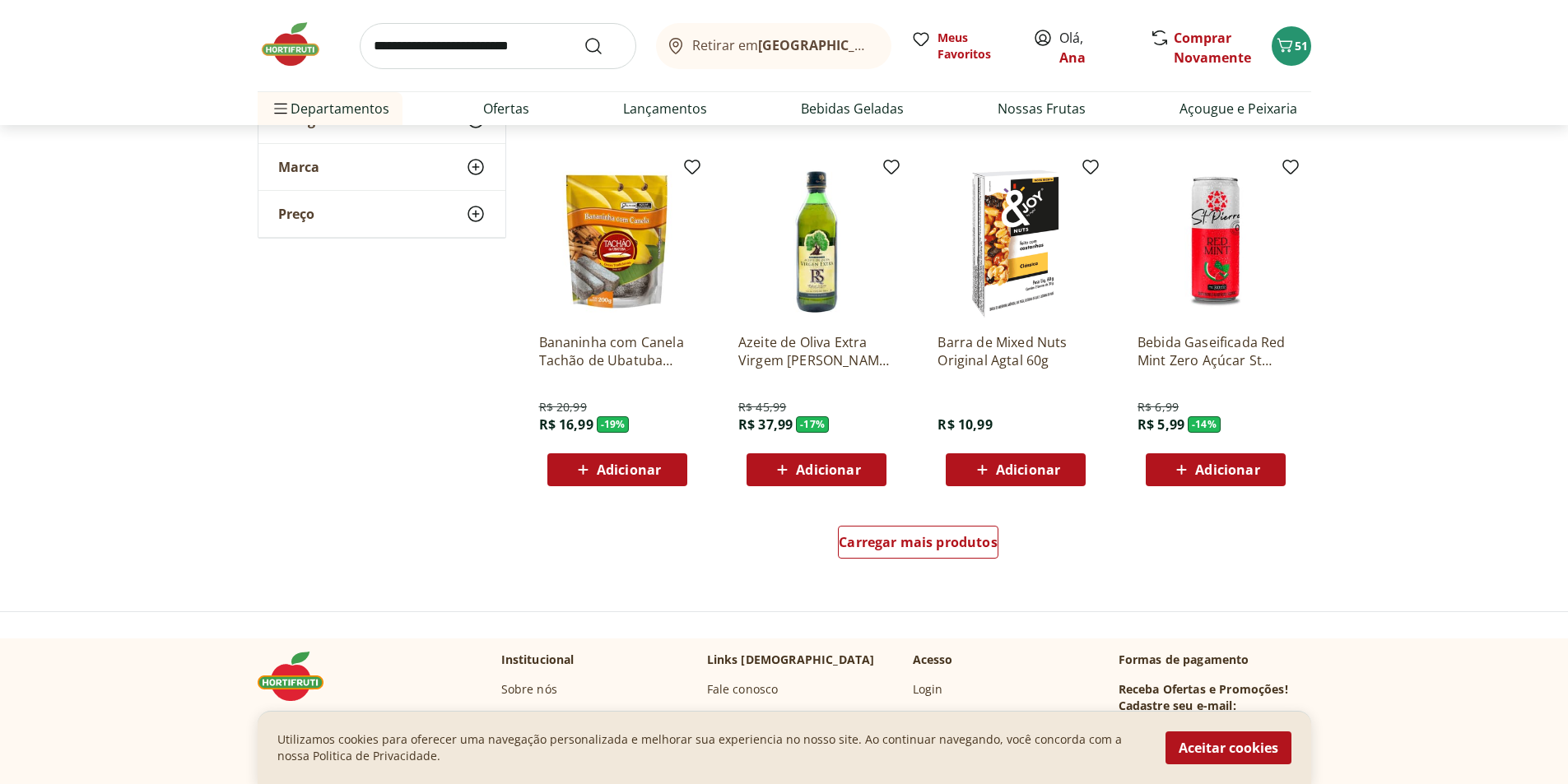
scroll to position [905, 0]
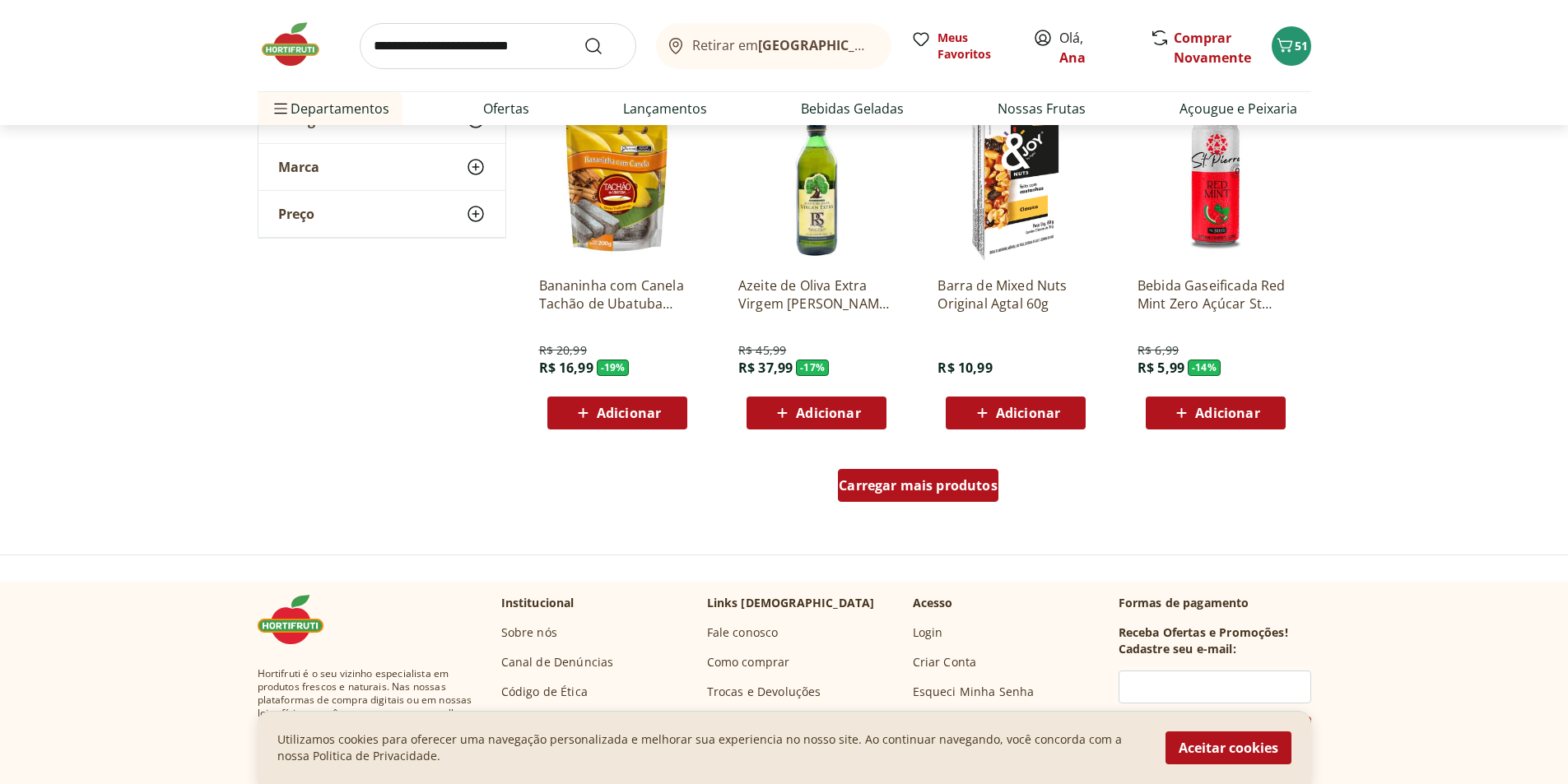
click at [878, 483] on span "Carregar mais produtos" at bounding box center [918, 485] width 159 height 13
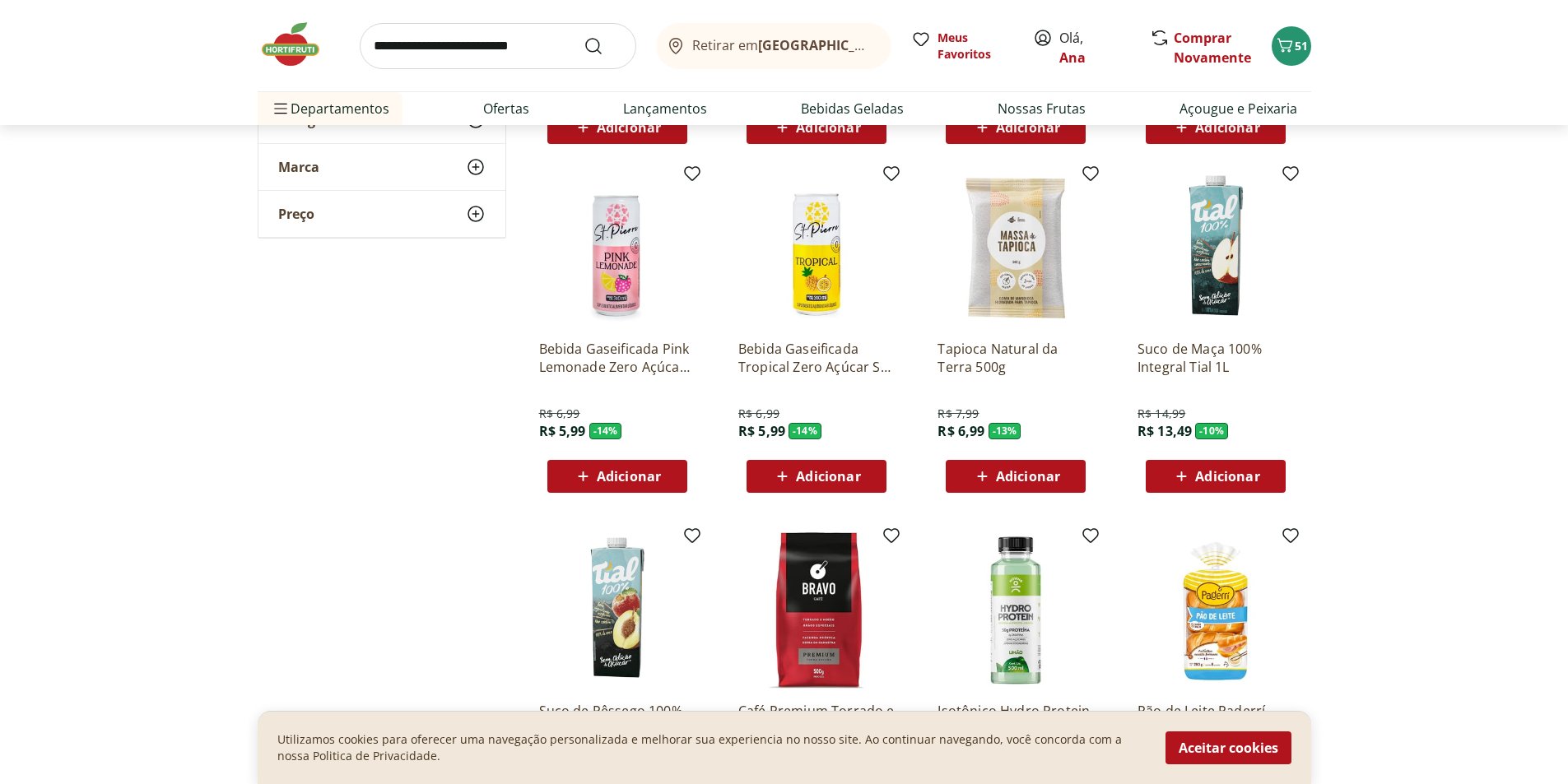
scroll to position [1234, 0]
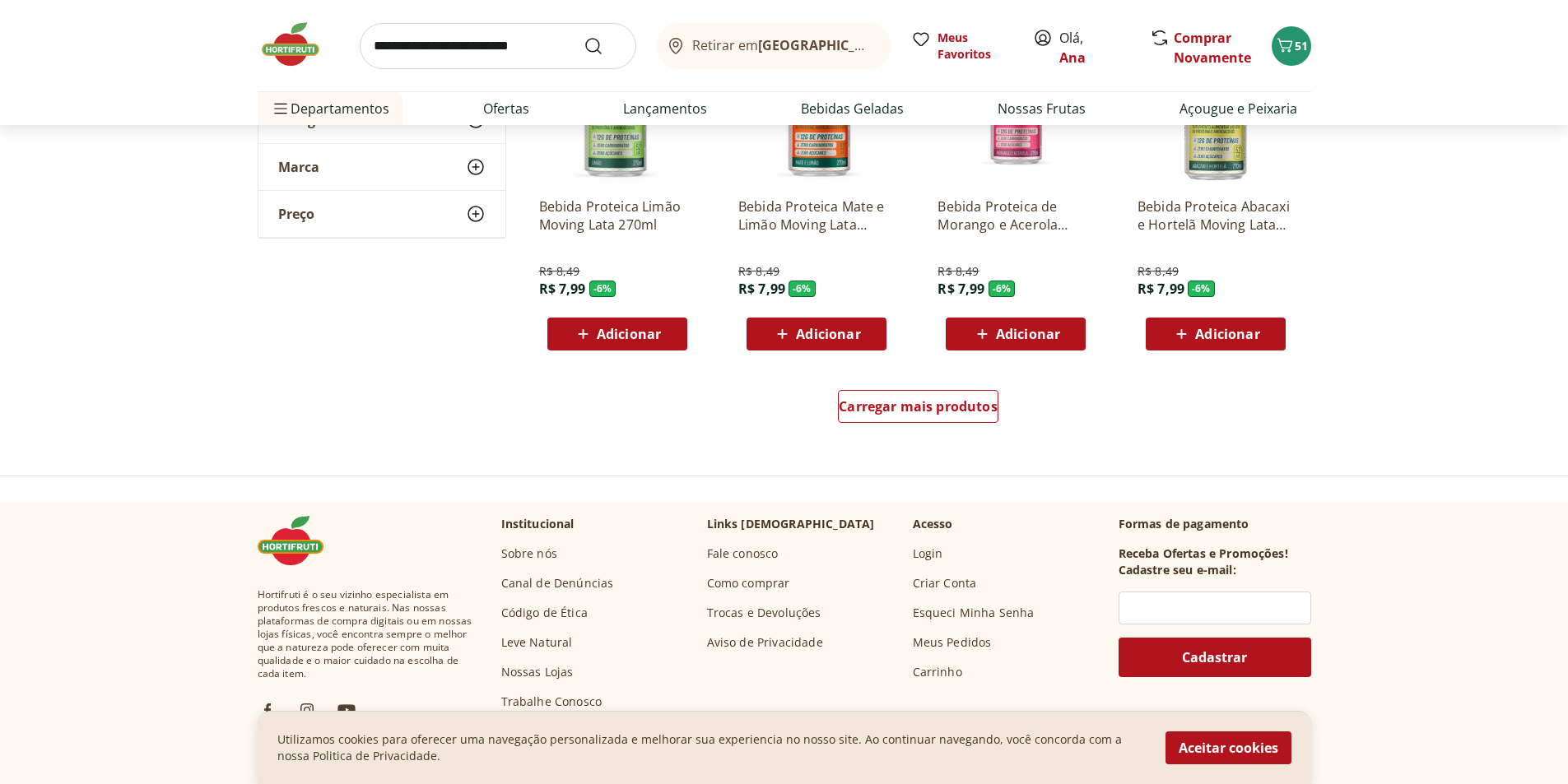
scroll to position [2139, 0]
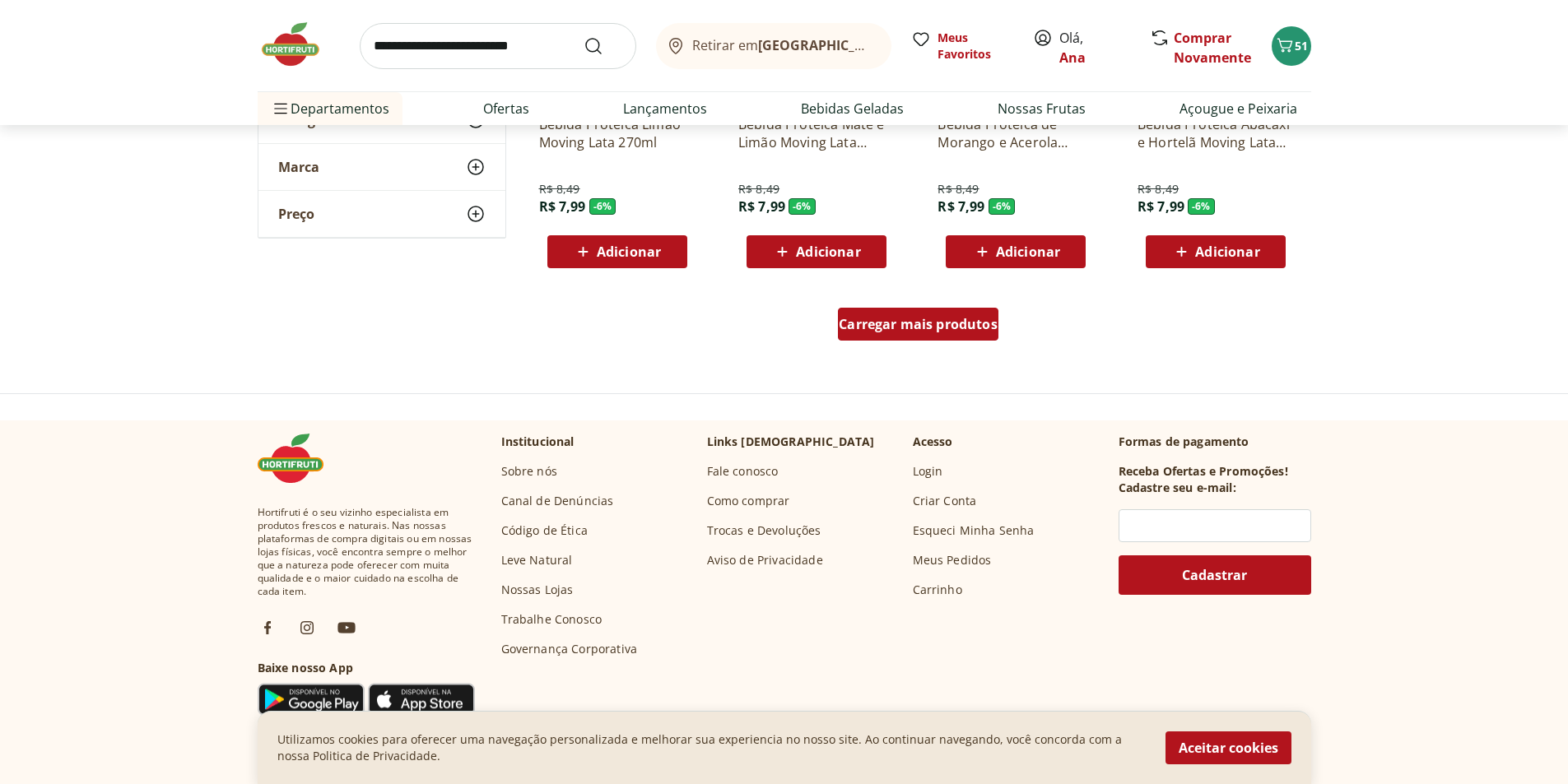
click at [951, 319] on span "Carregar mais produtos" at bounding box center [918, 323] width 159 height 13
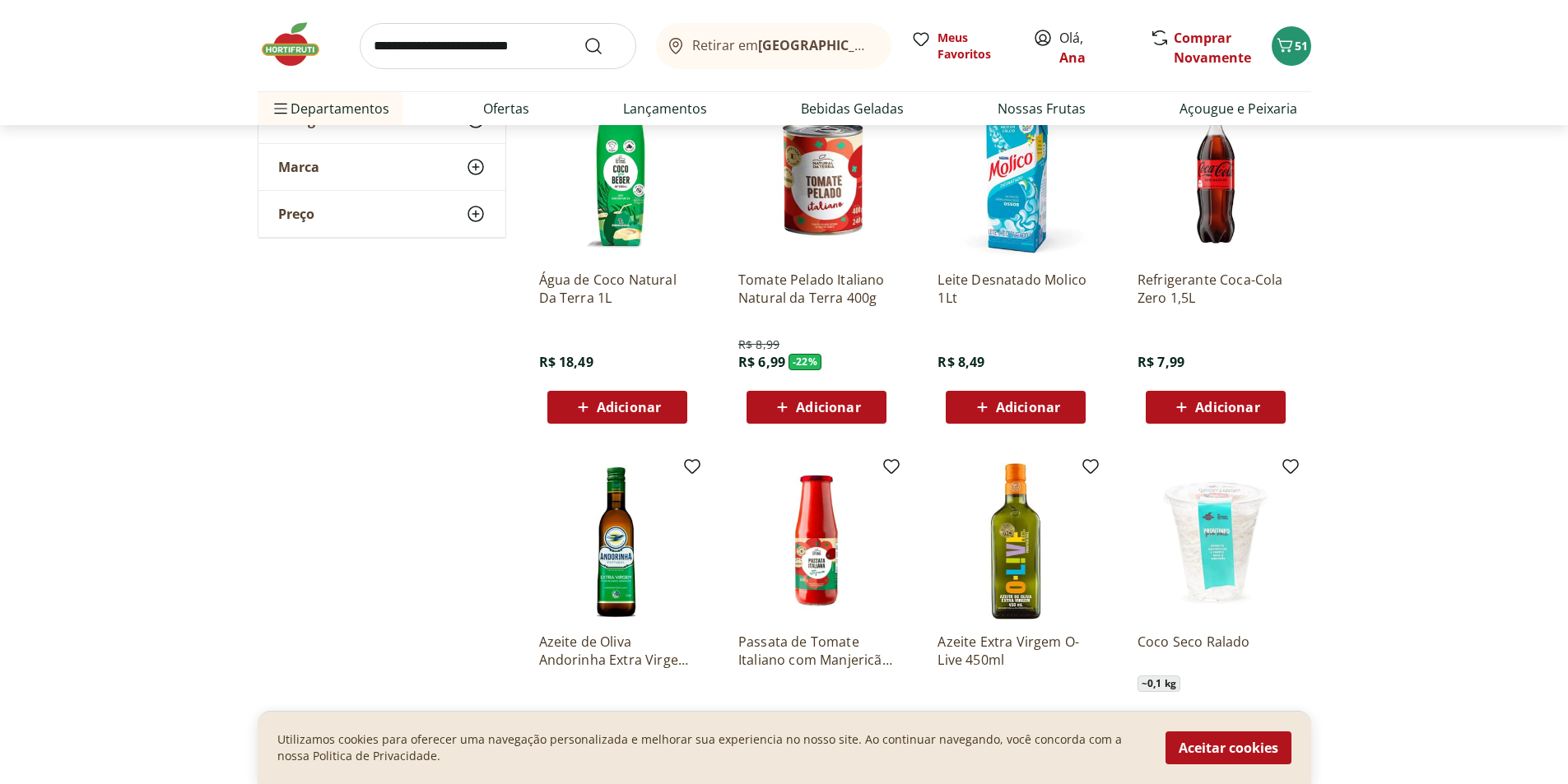
scroll to position [2304, 0]
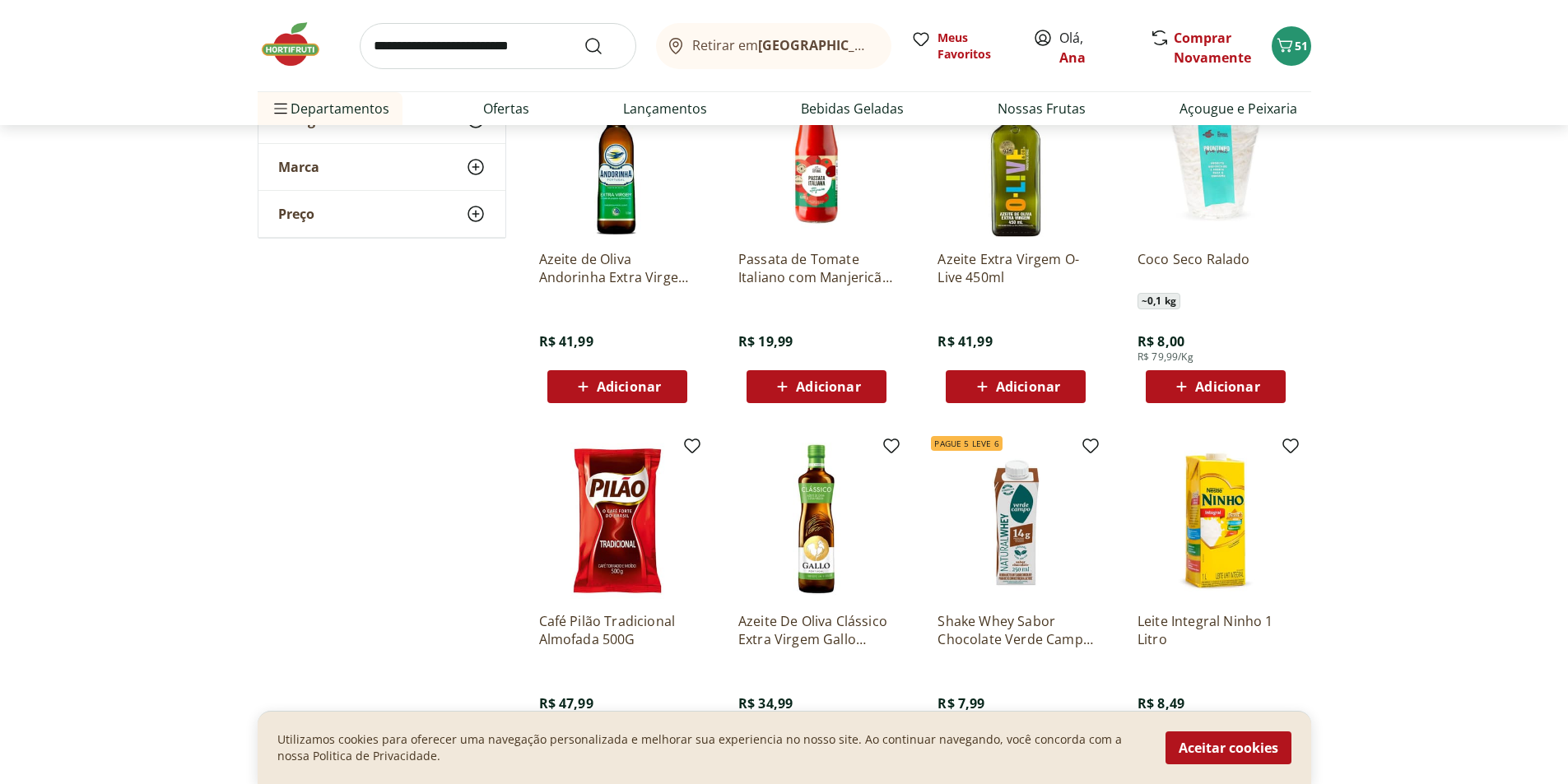
scroll to position [2797, 0]
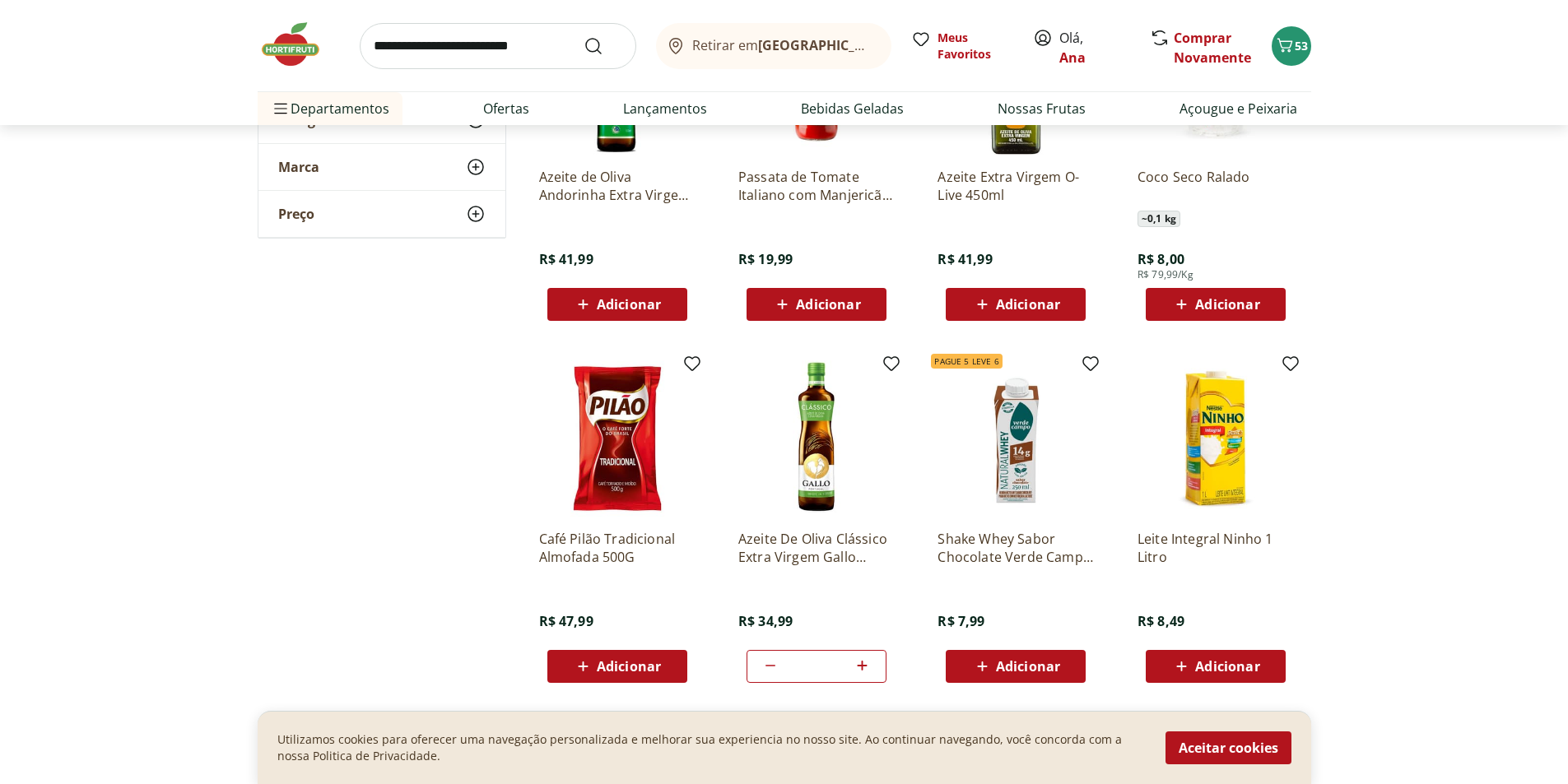
type input "*"
click at [513, 38] on input "search" at bounding box center [498, 46] width 277 height 46
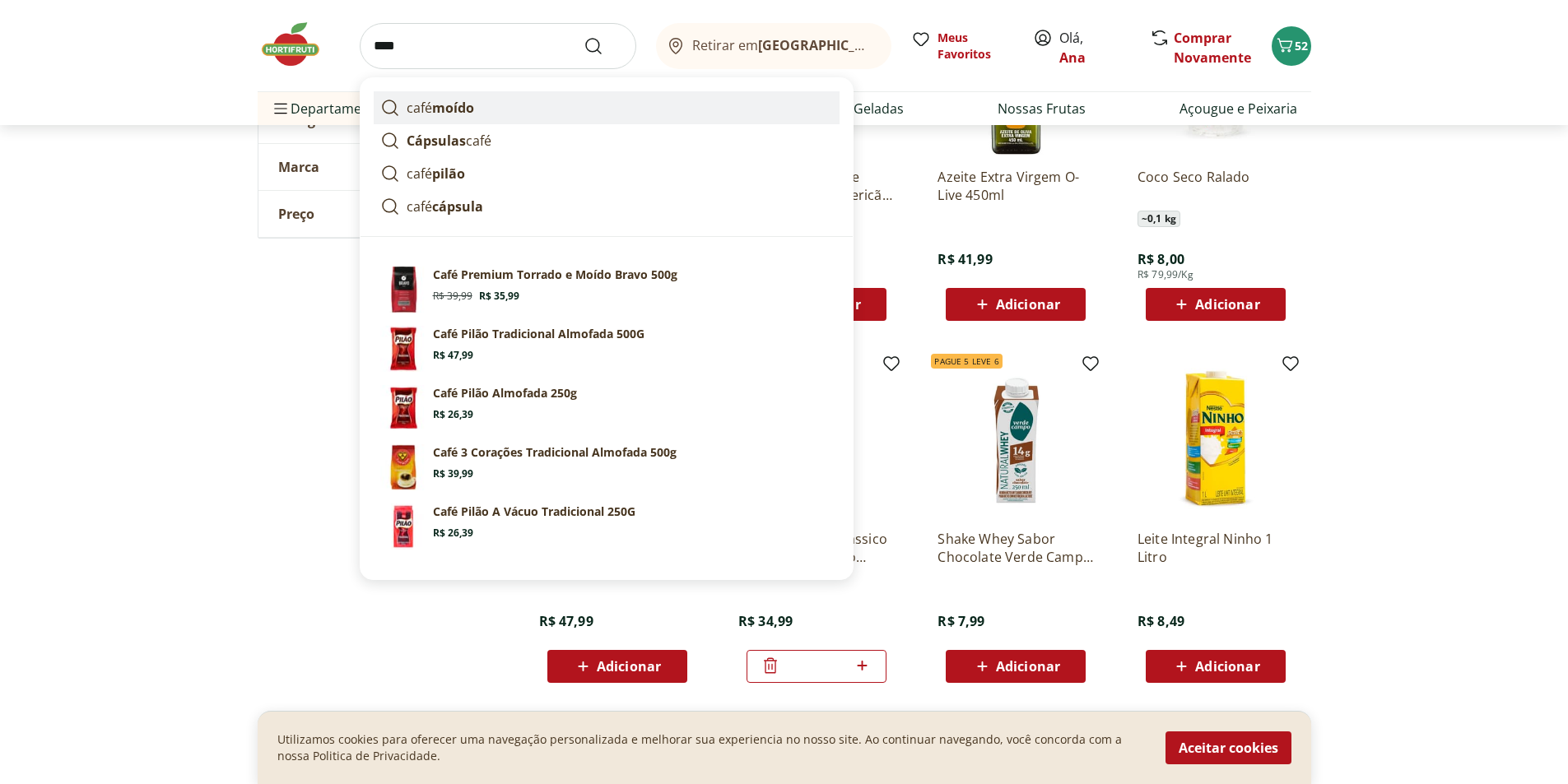
click at [463, 101] on strong "moído" at bounding box center [453, 107] width 42 height 18
type input "**********"
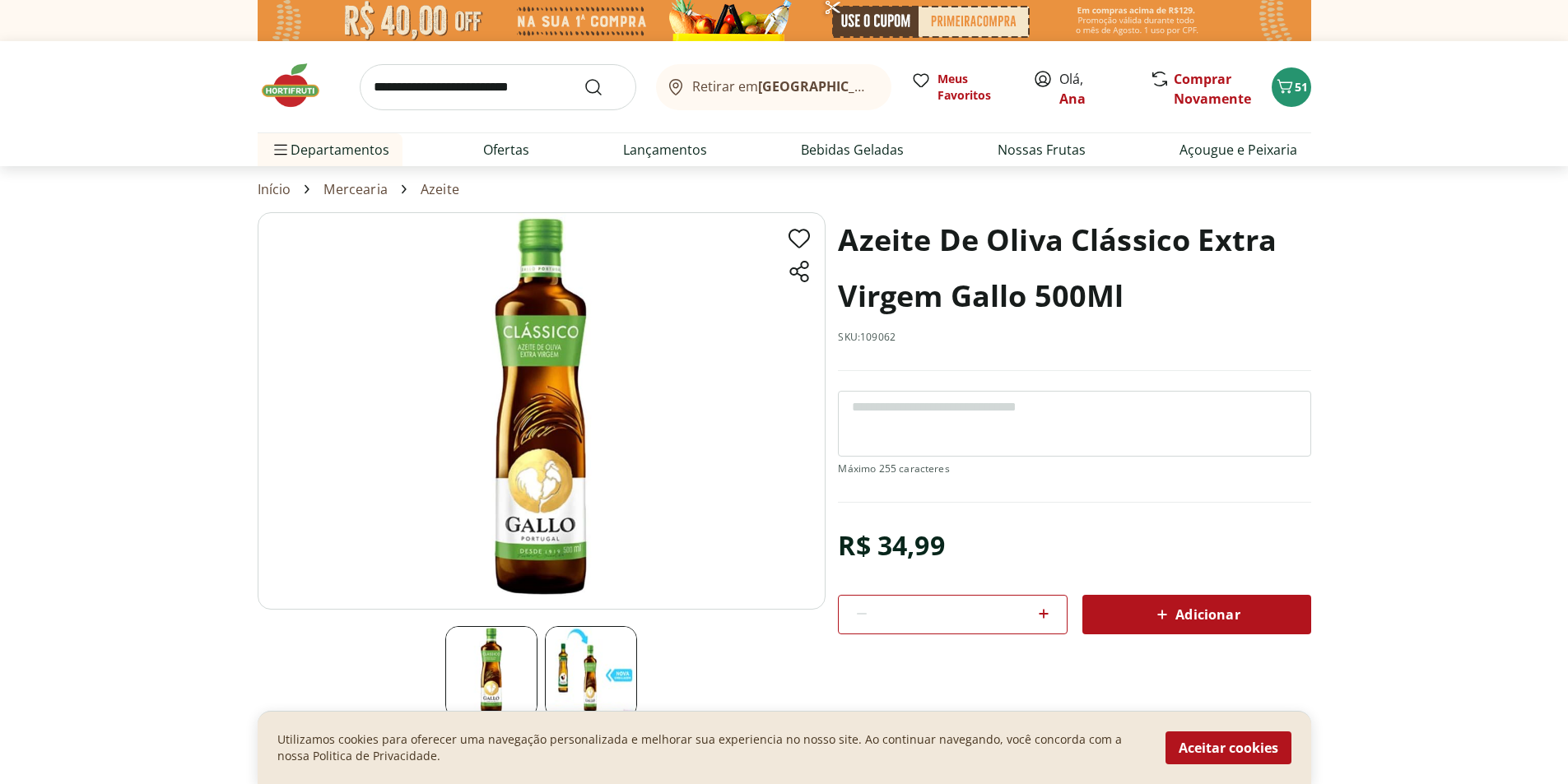
click at [573, 661] on img at bounding box center [591, 672] width 92 height 92
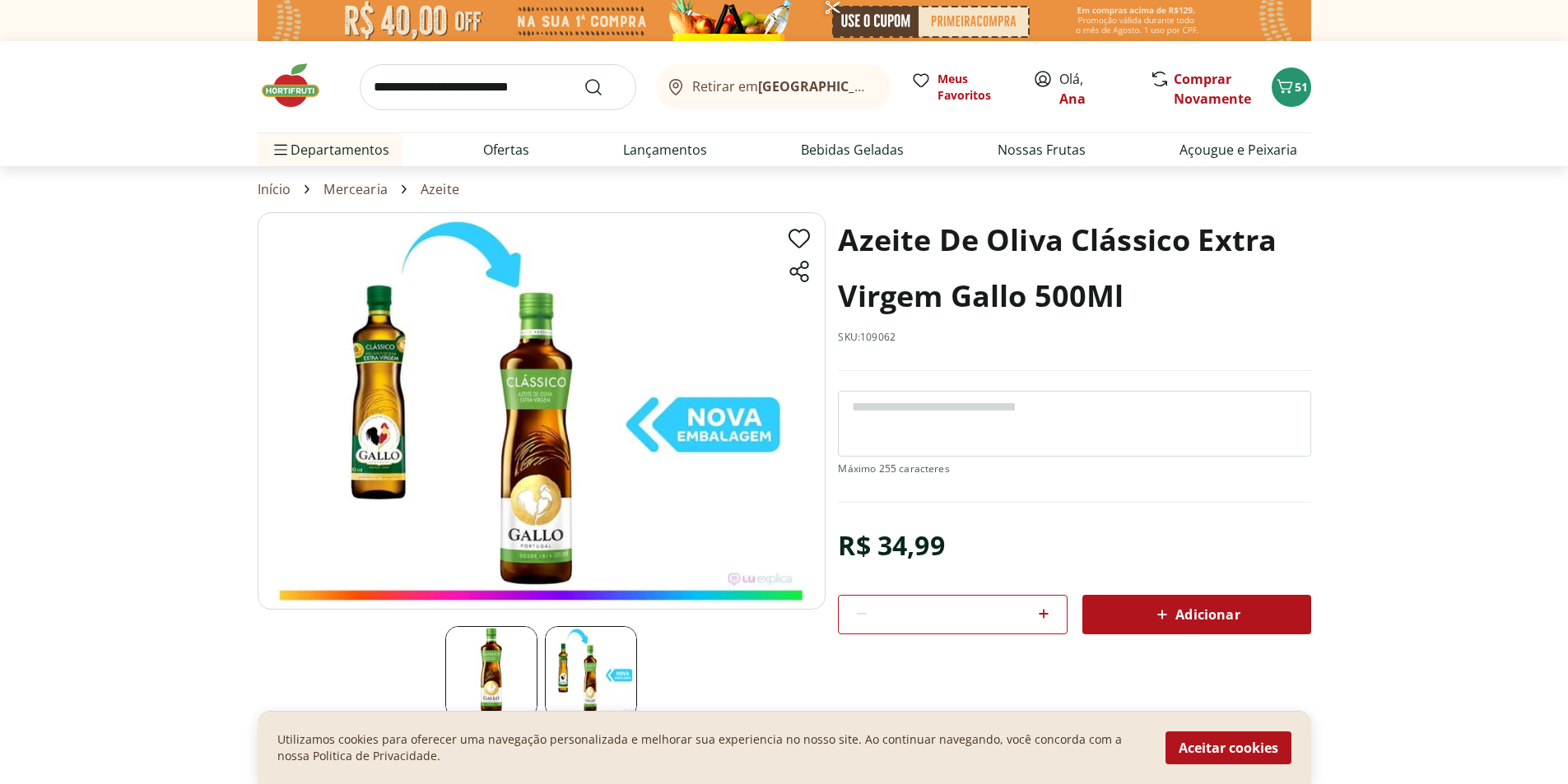
click at [1119, 601] on div "Adicionar" at bounding box center [1197, 614] width 203 height 29
click at [1119, 605] on div "Adicionar" at bounding box center [1197, 614] width 203 height 29
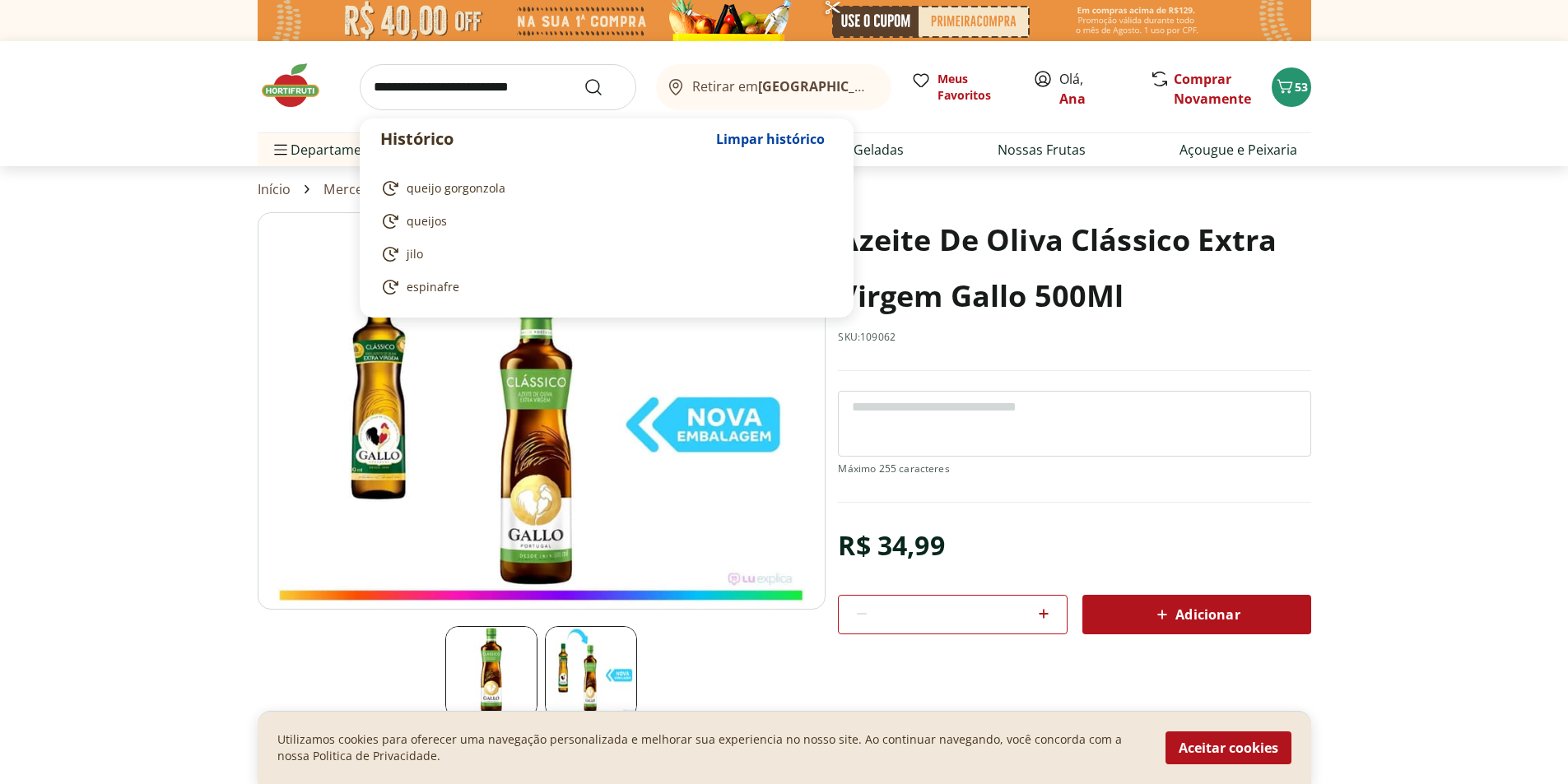
click at [478, 84] on input "search" at bounding box center [498, 86] width 277 height 46
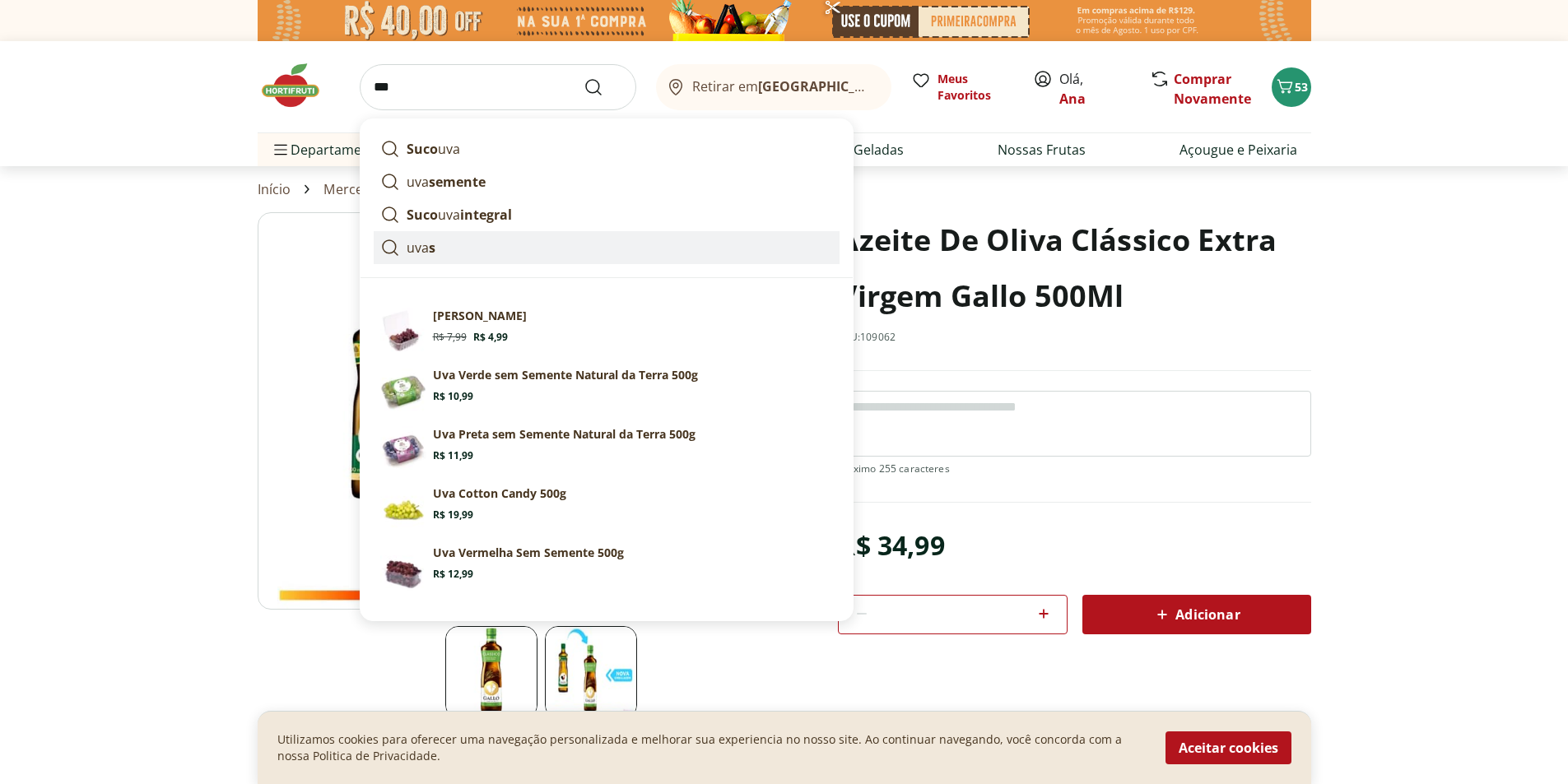
click at [430, 246] on strong "s" at bounding box center [432, 248] width 7 height 18
type input "****"
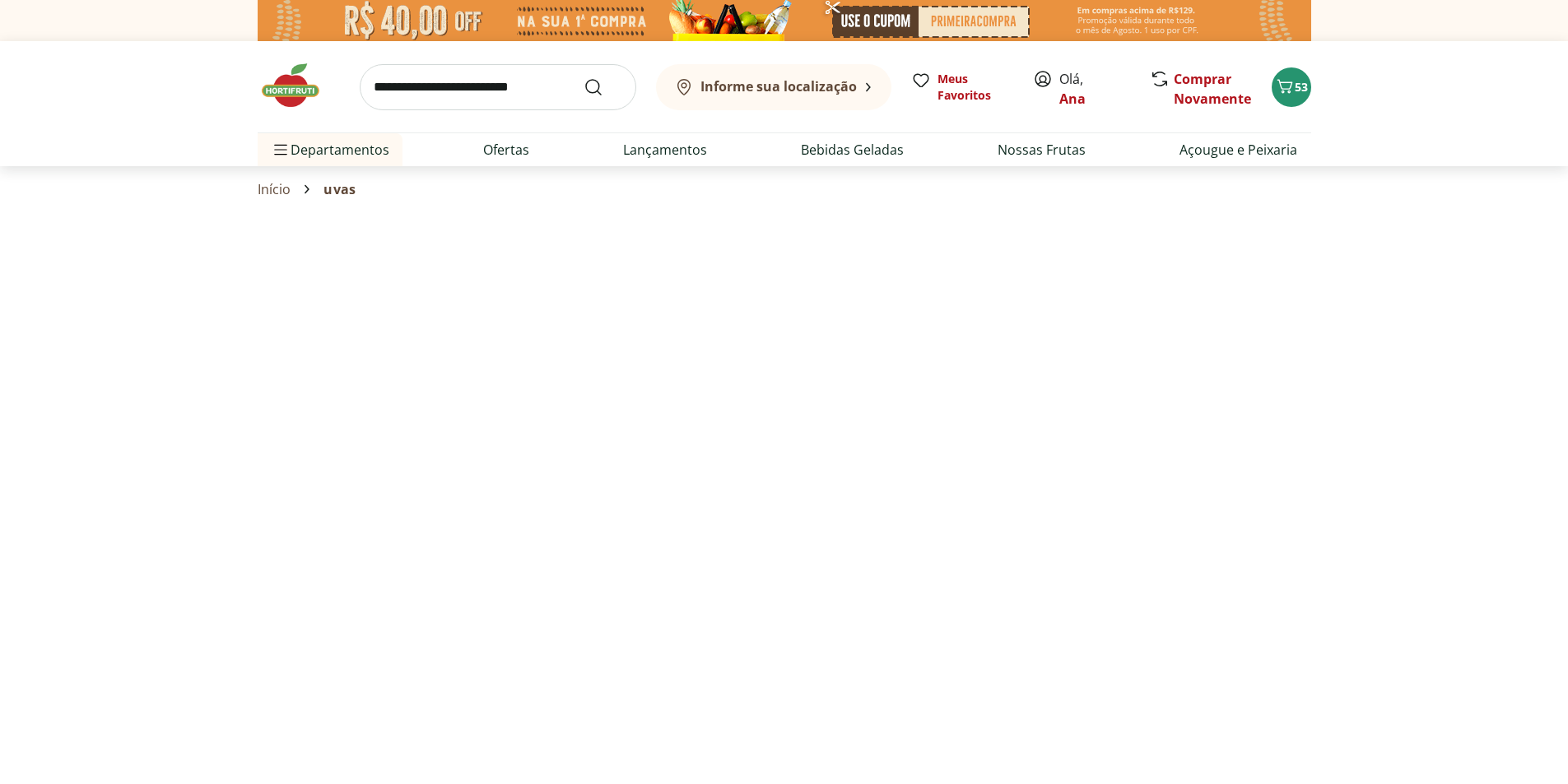
select select "**********"
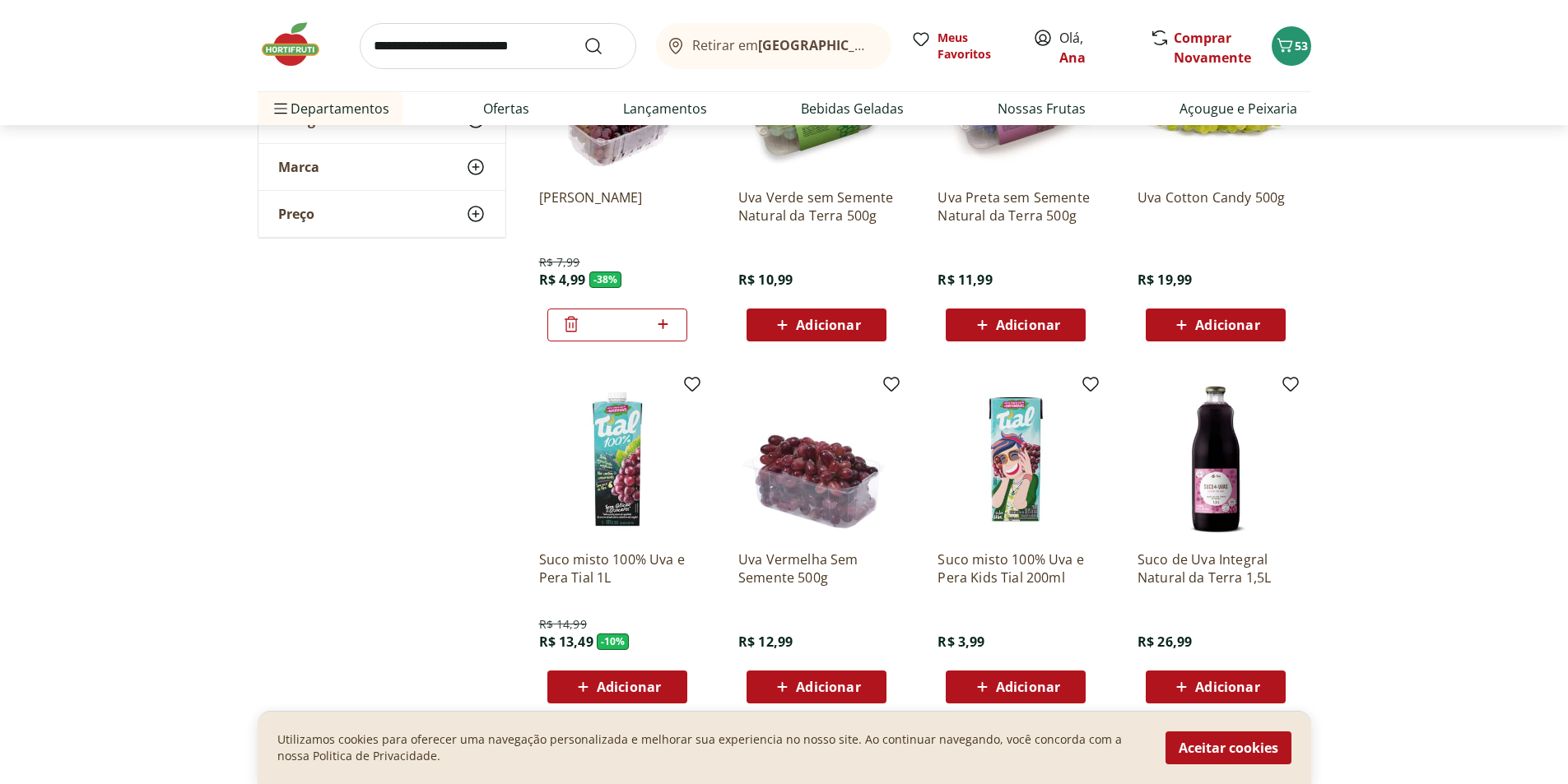
scroll to position [247, 0]
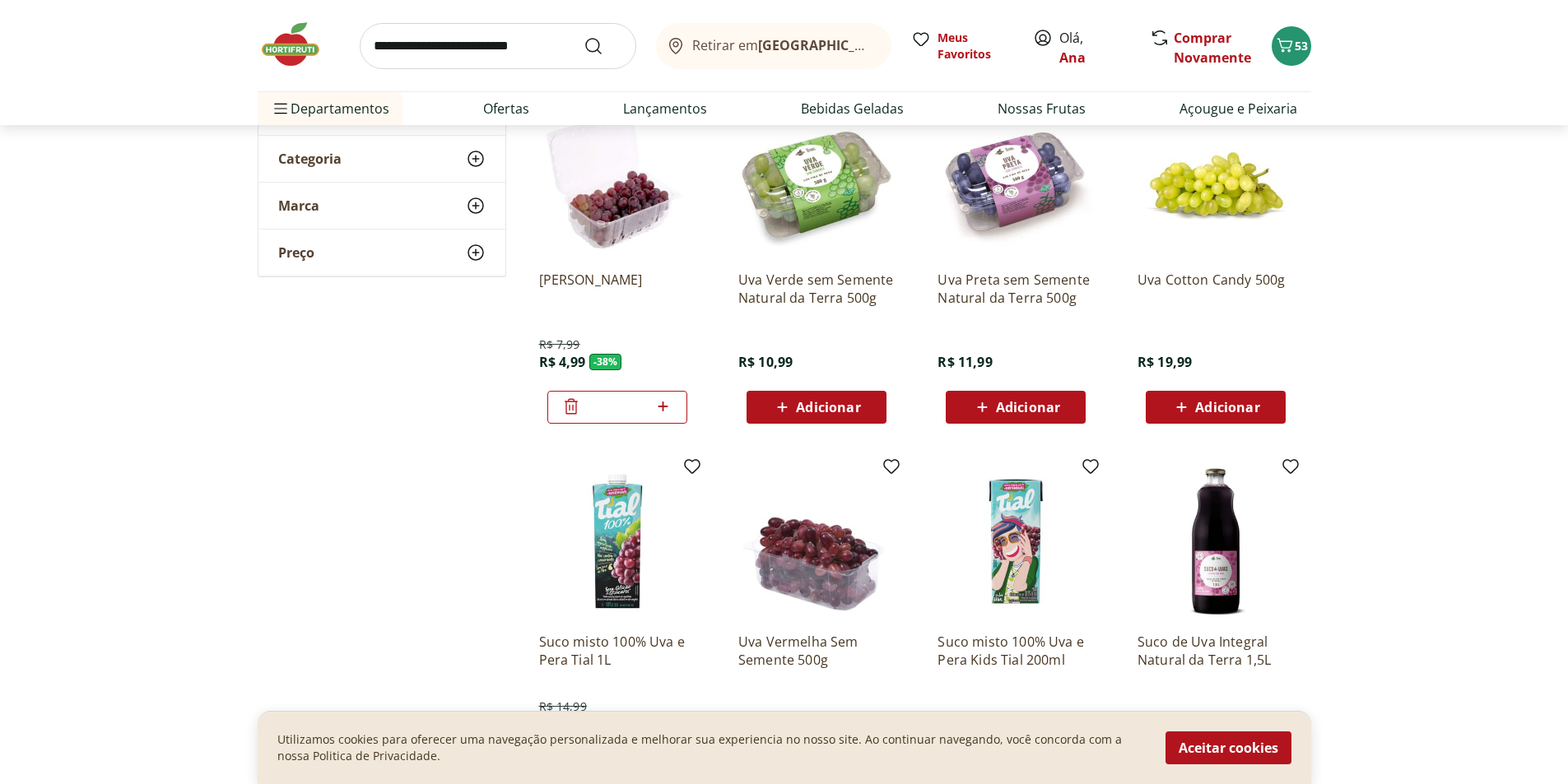
click at [824, 405] on span "Adicionar" at bounding box center [828, 407] width 64 height 13
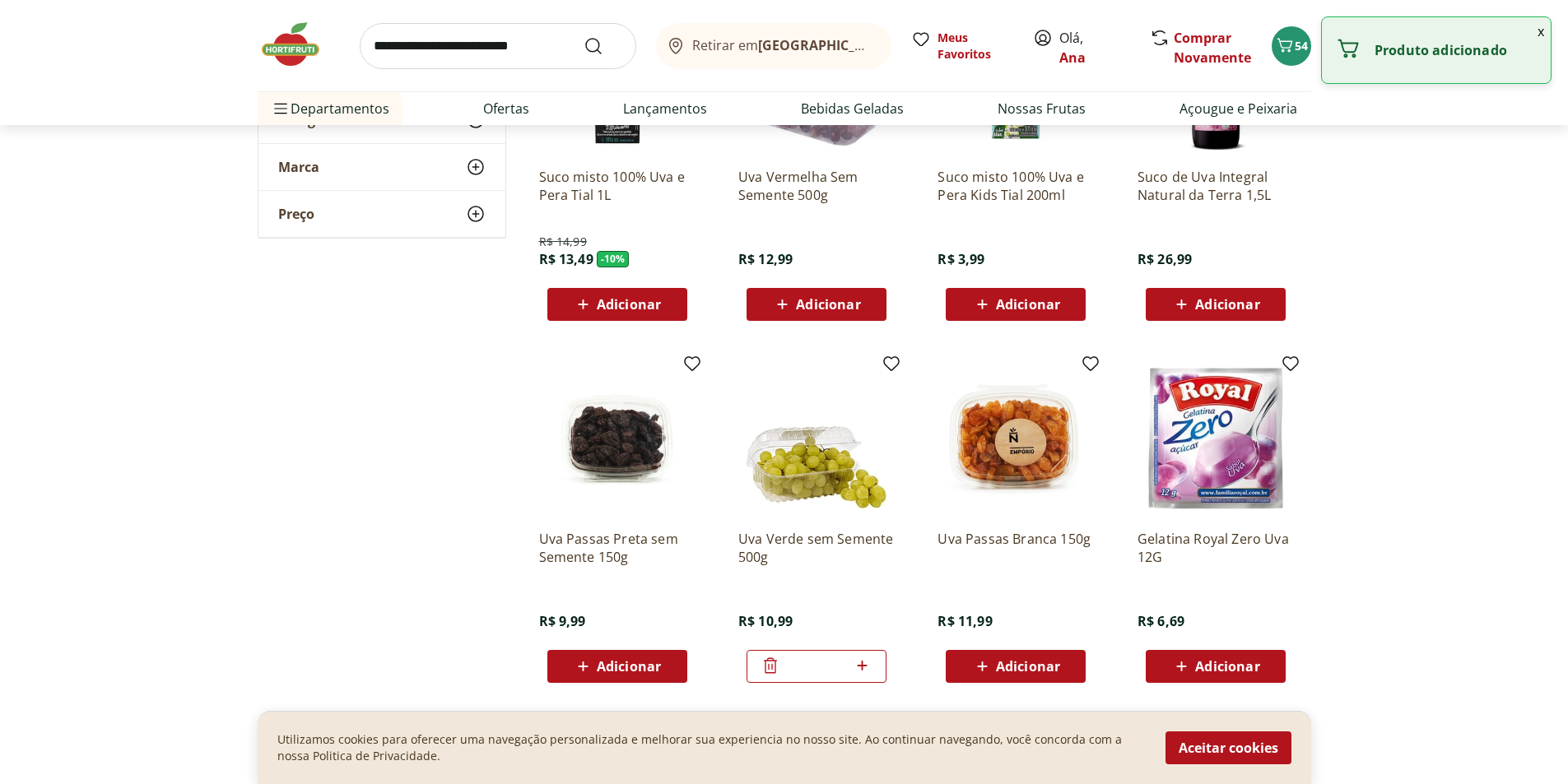
scroll to position [823, 0]
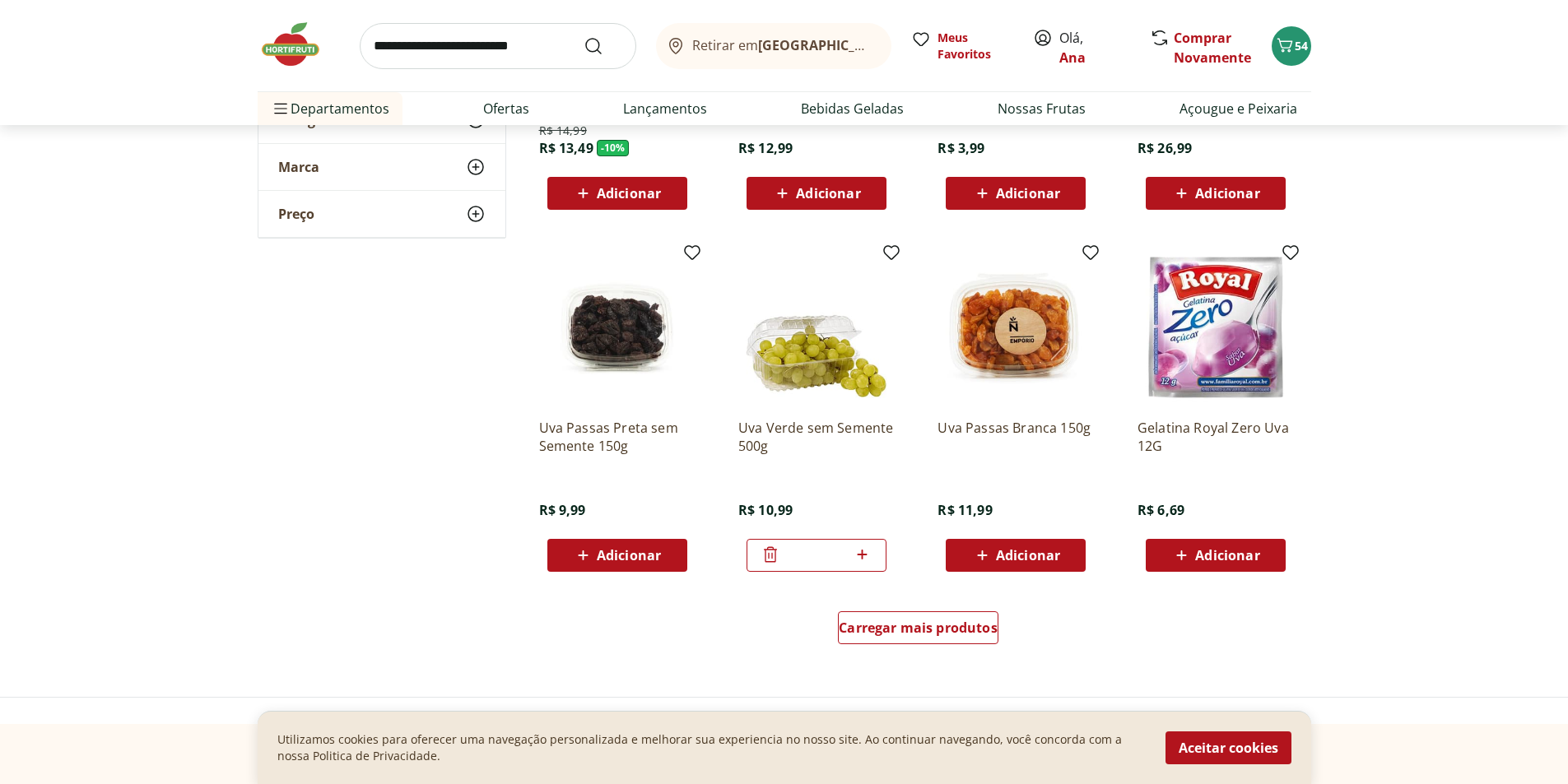
click at [764, 560] on icon at bounding box center [770, 555] width 20 height 20
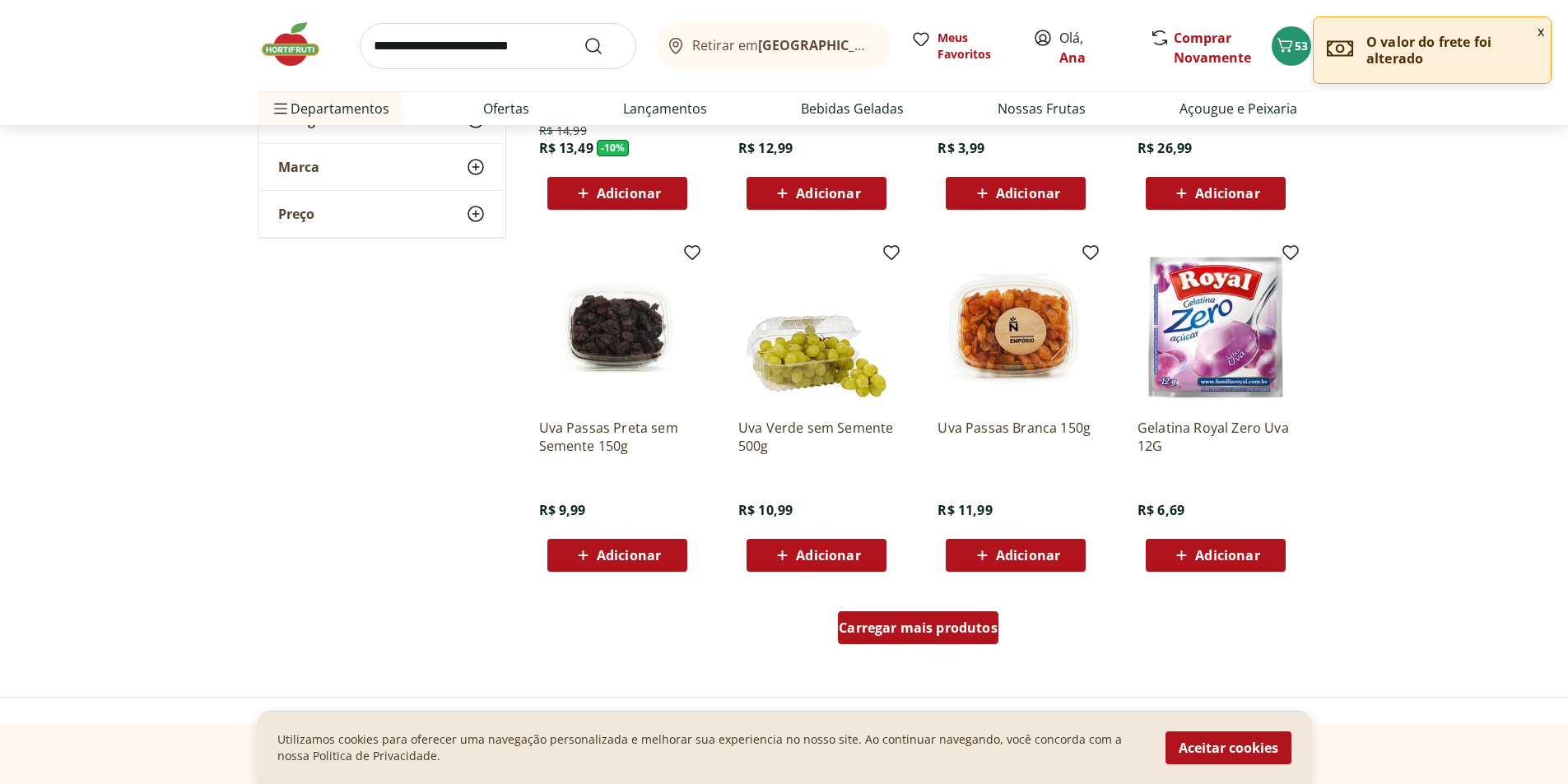
click at [961, 630] on span "Carregar mais produtos" at bounding box center [918, 627] width 159 height 13
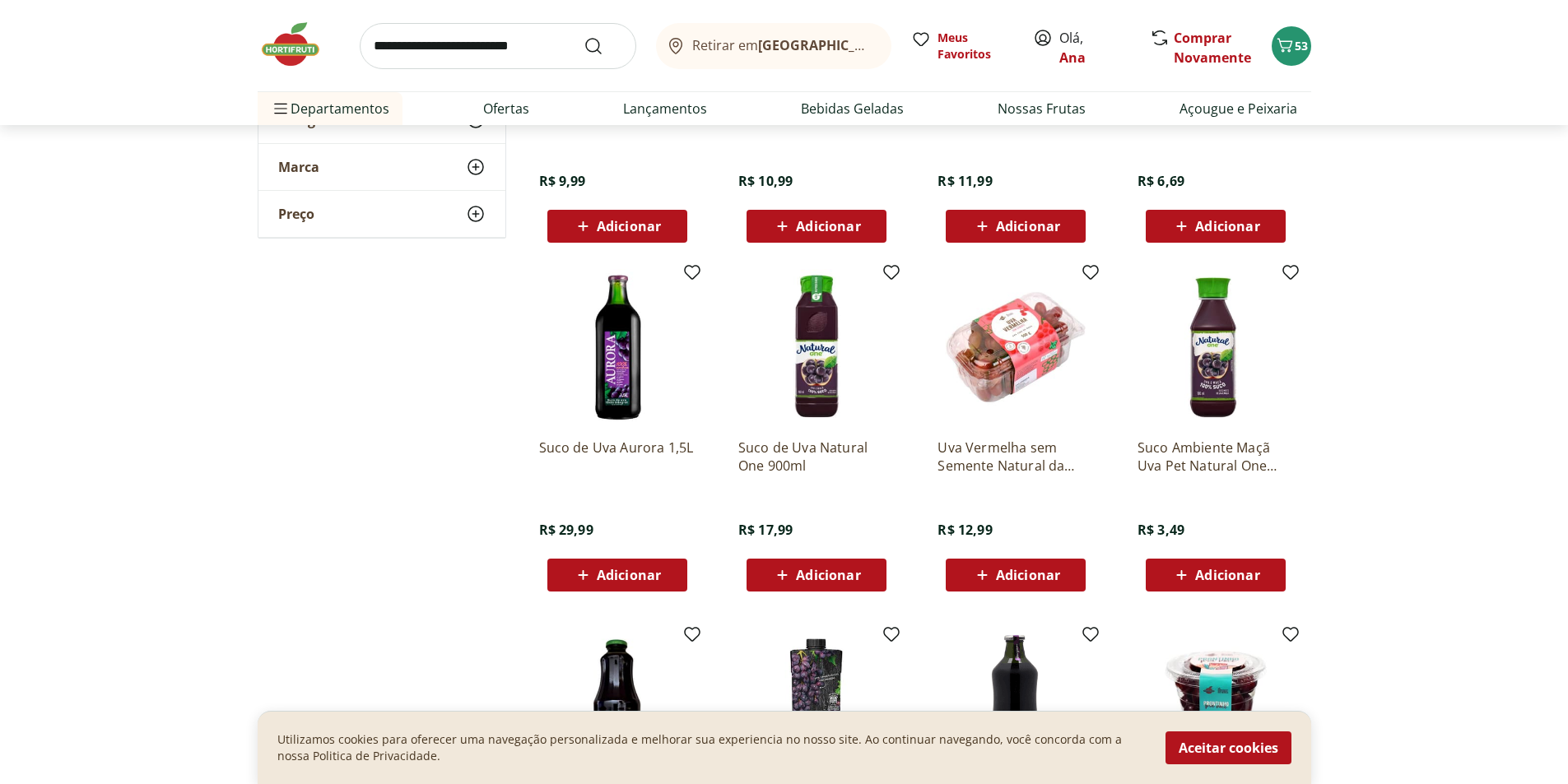
scroll to position [1234, 0]
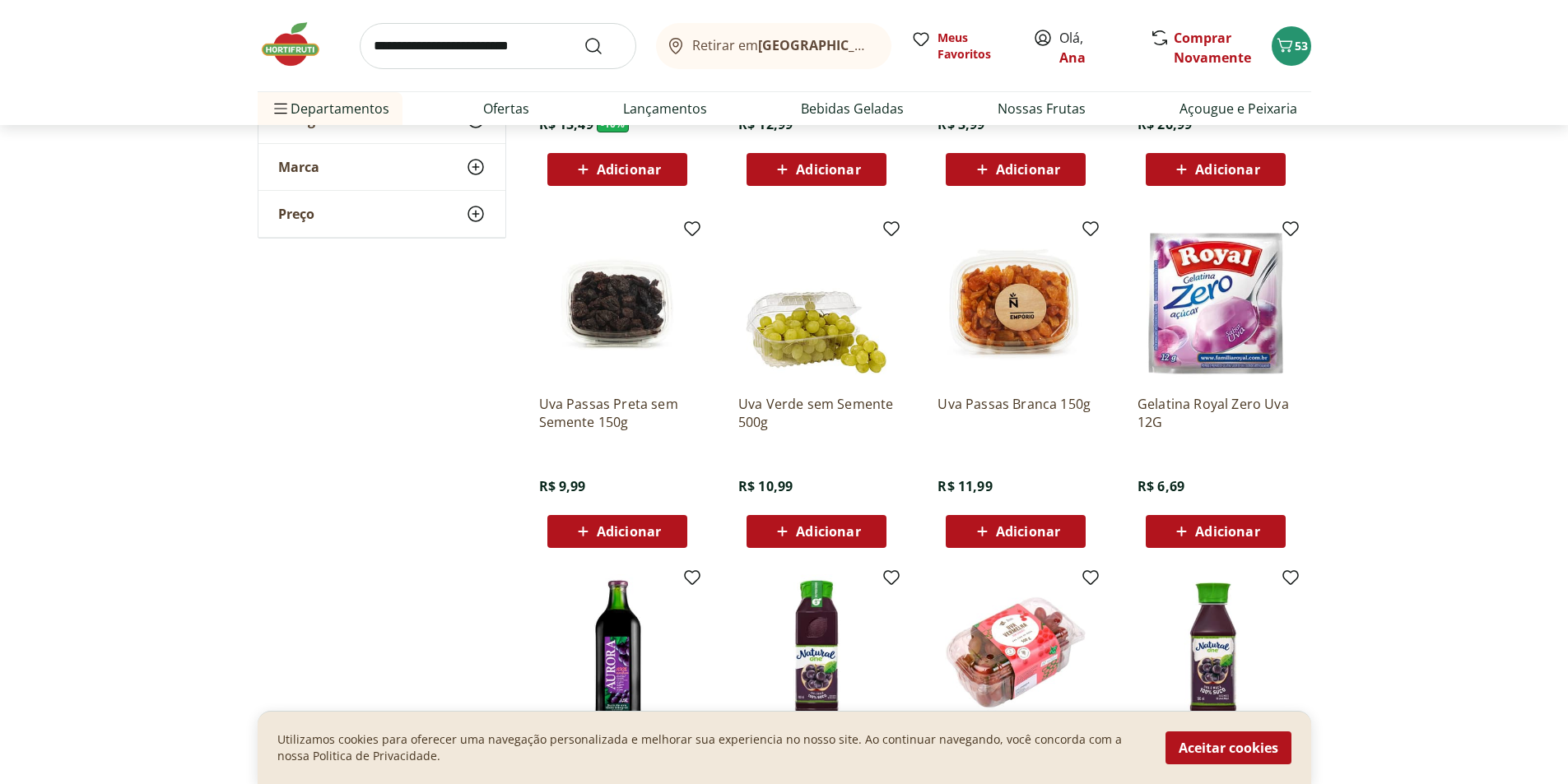
scroll to position [658, 0]
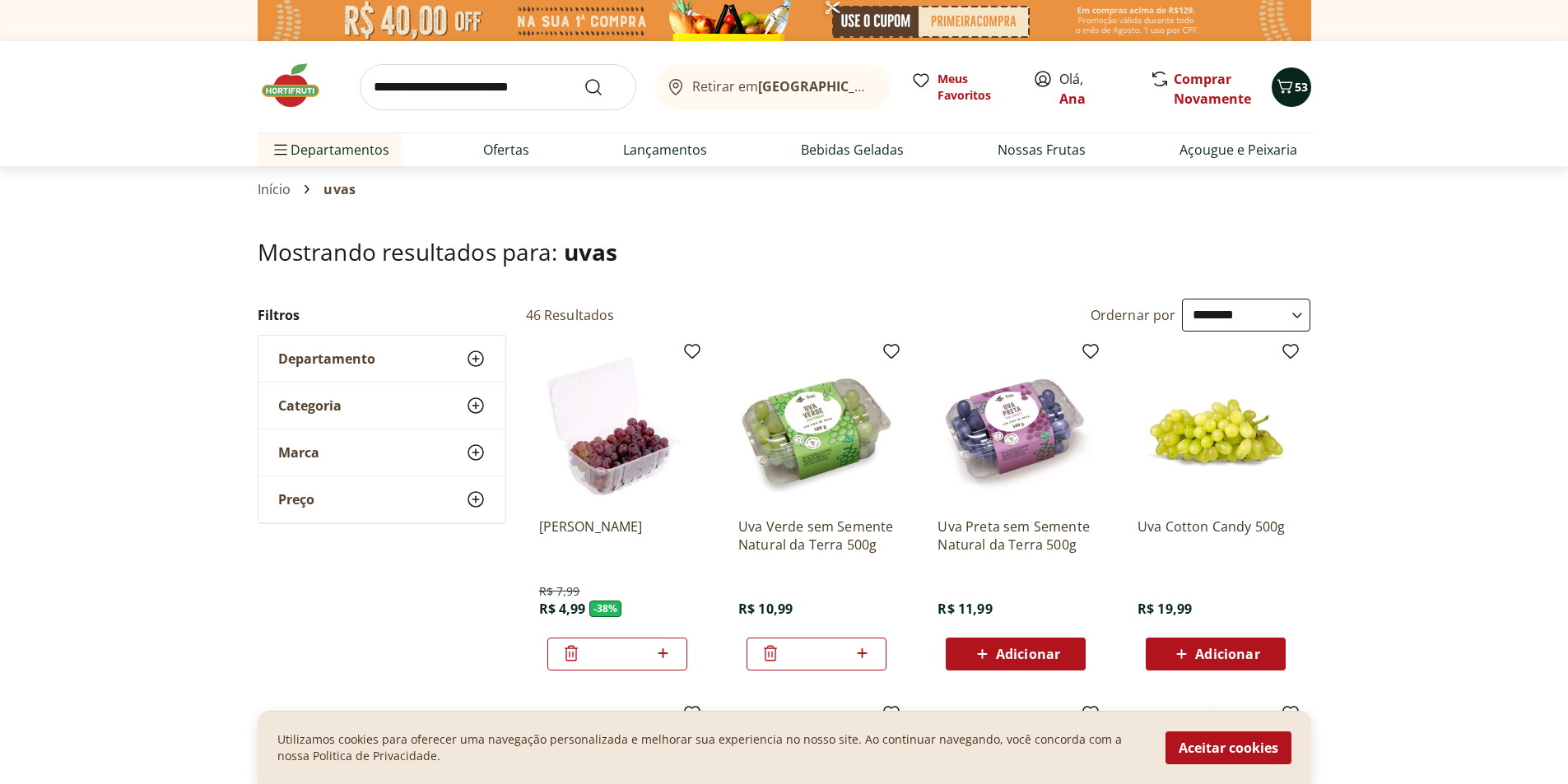
click at [1296, 88] on span "53" at bounding box center [1301, 87] width 13 height 16
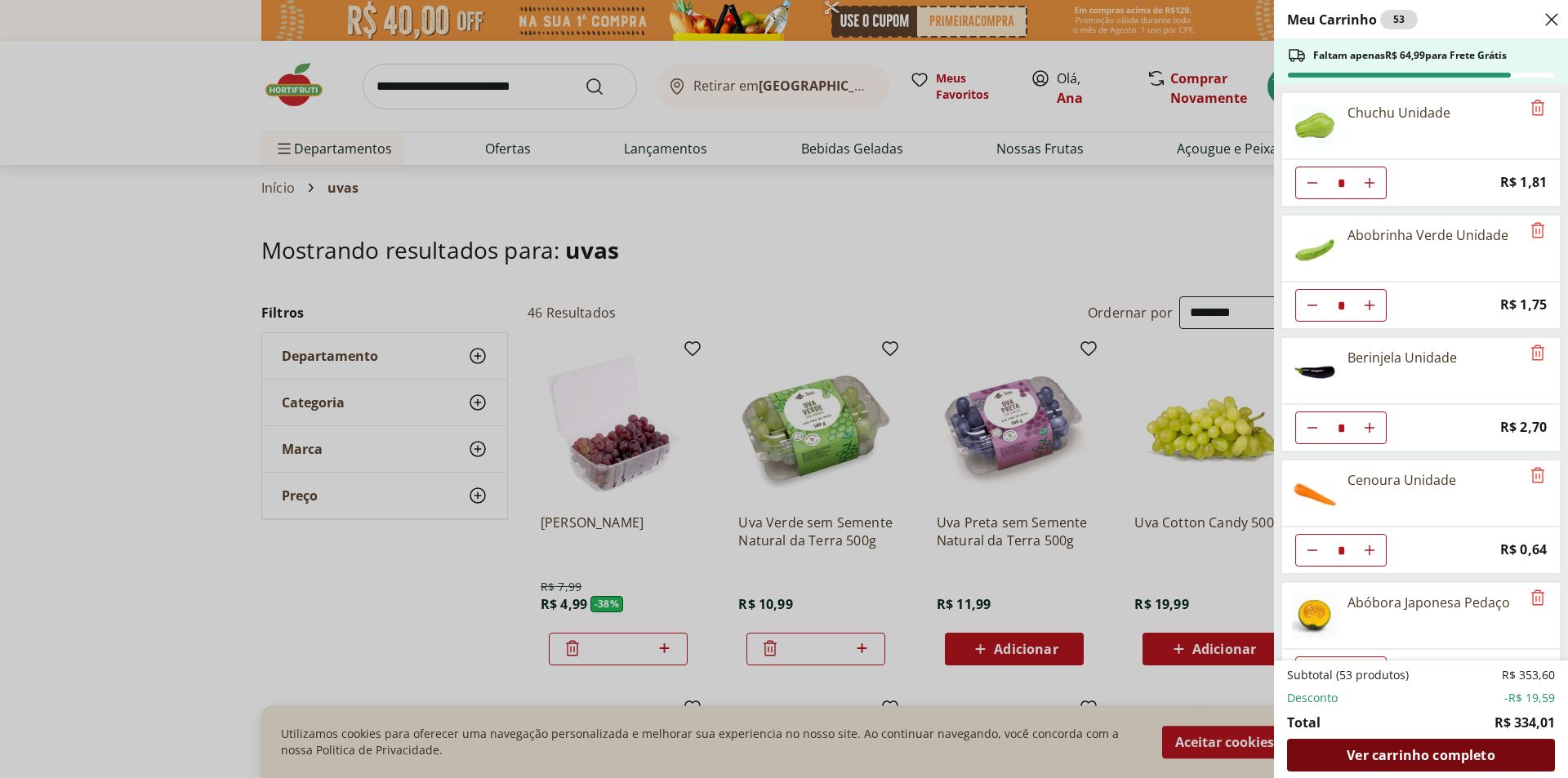
click at [1410, 751] on span "Ver carrinho completo" at bounding box center [1420, 755] width 148 height 13
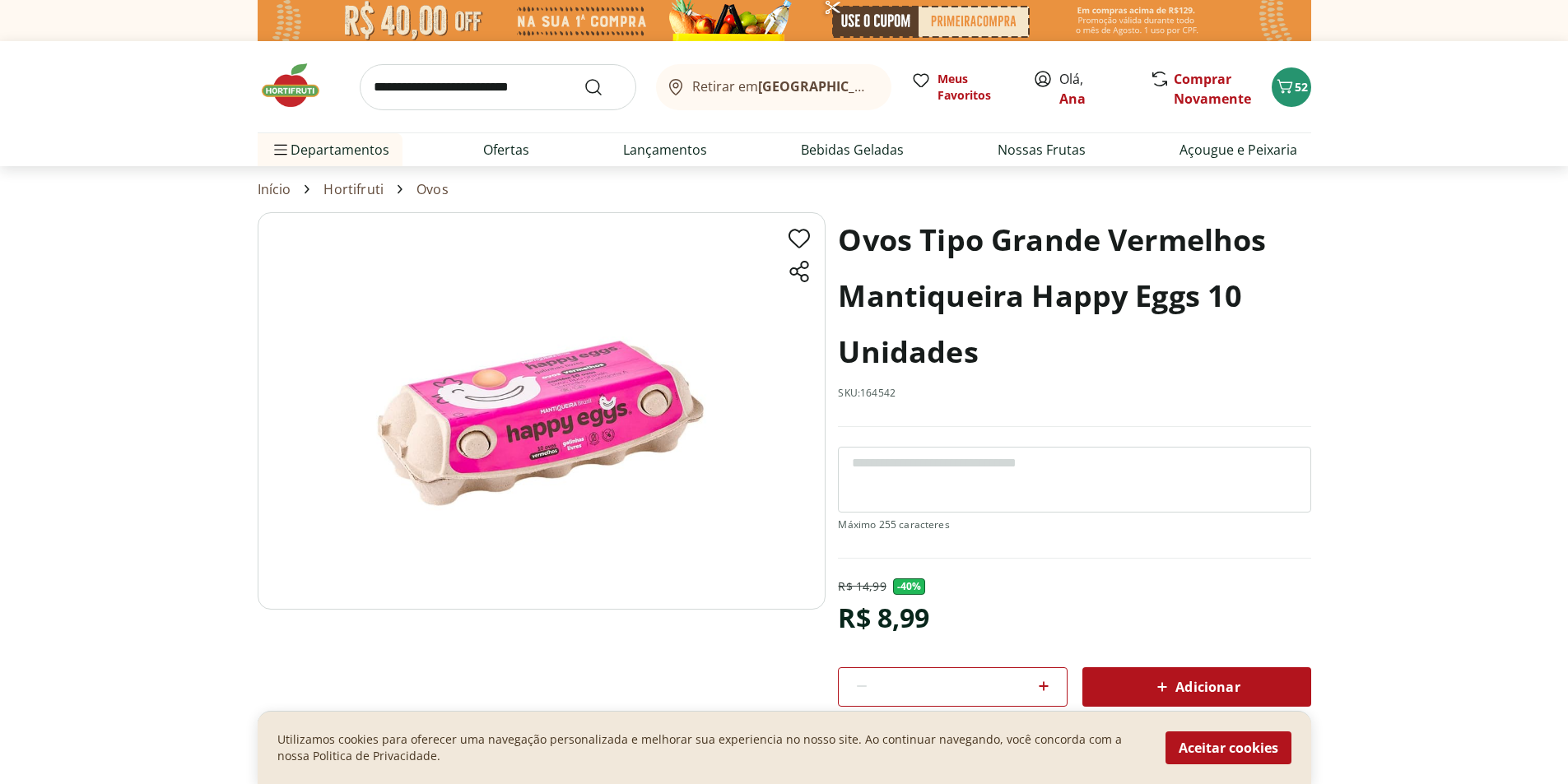
click at [514, 80] on input "search" at bounding box center [498, 86] width 277 height 46
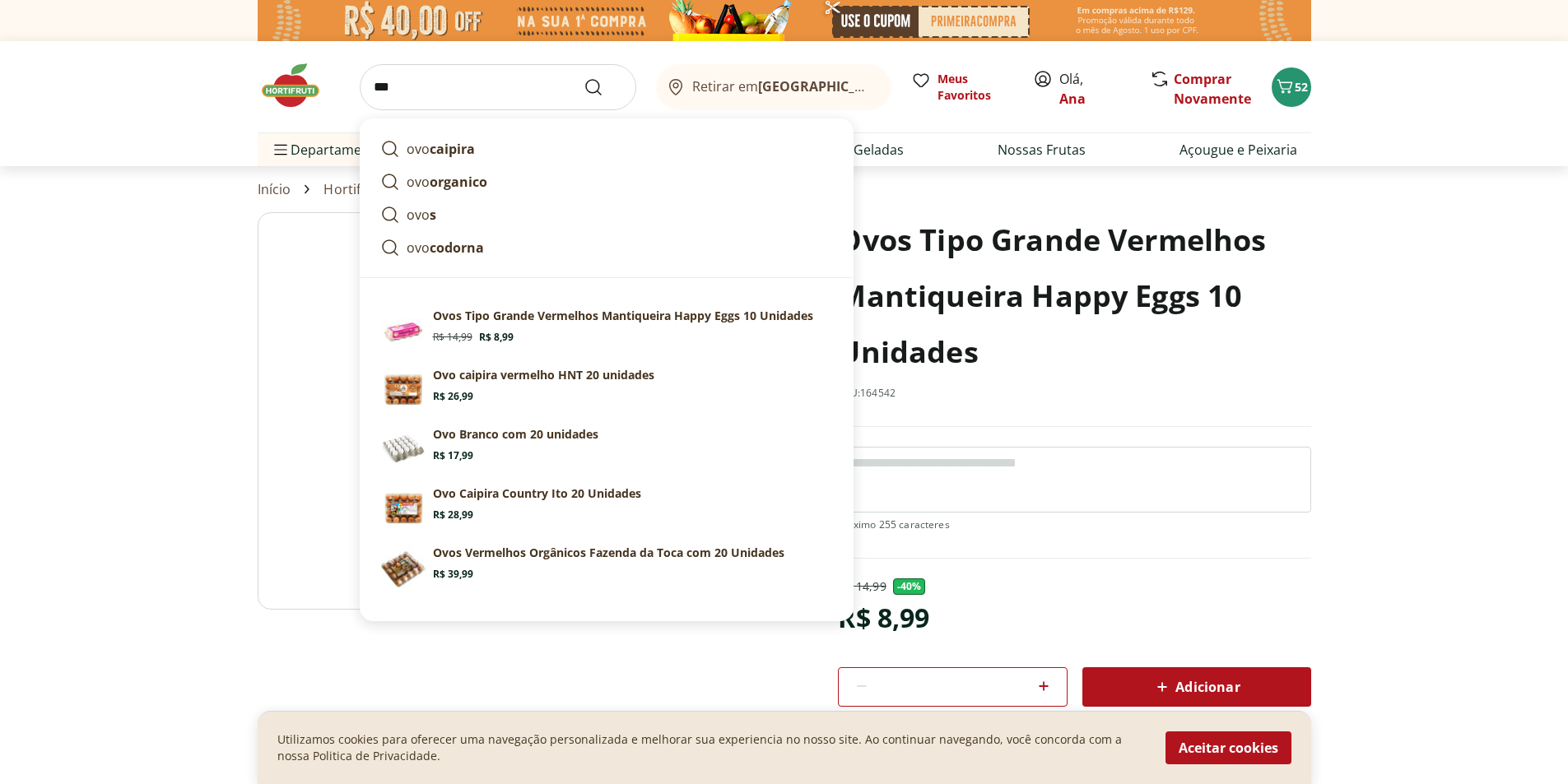
type input "***"
click at [583, 78] on button "Submit Search" at bounding box center [603, 87] width 40 height 20
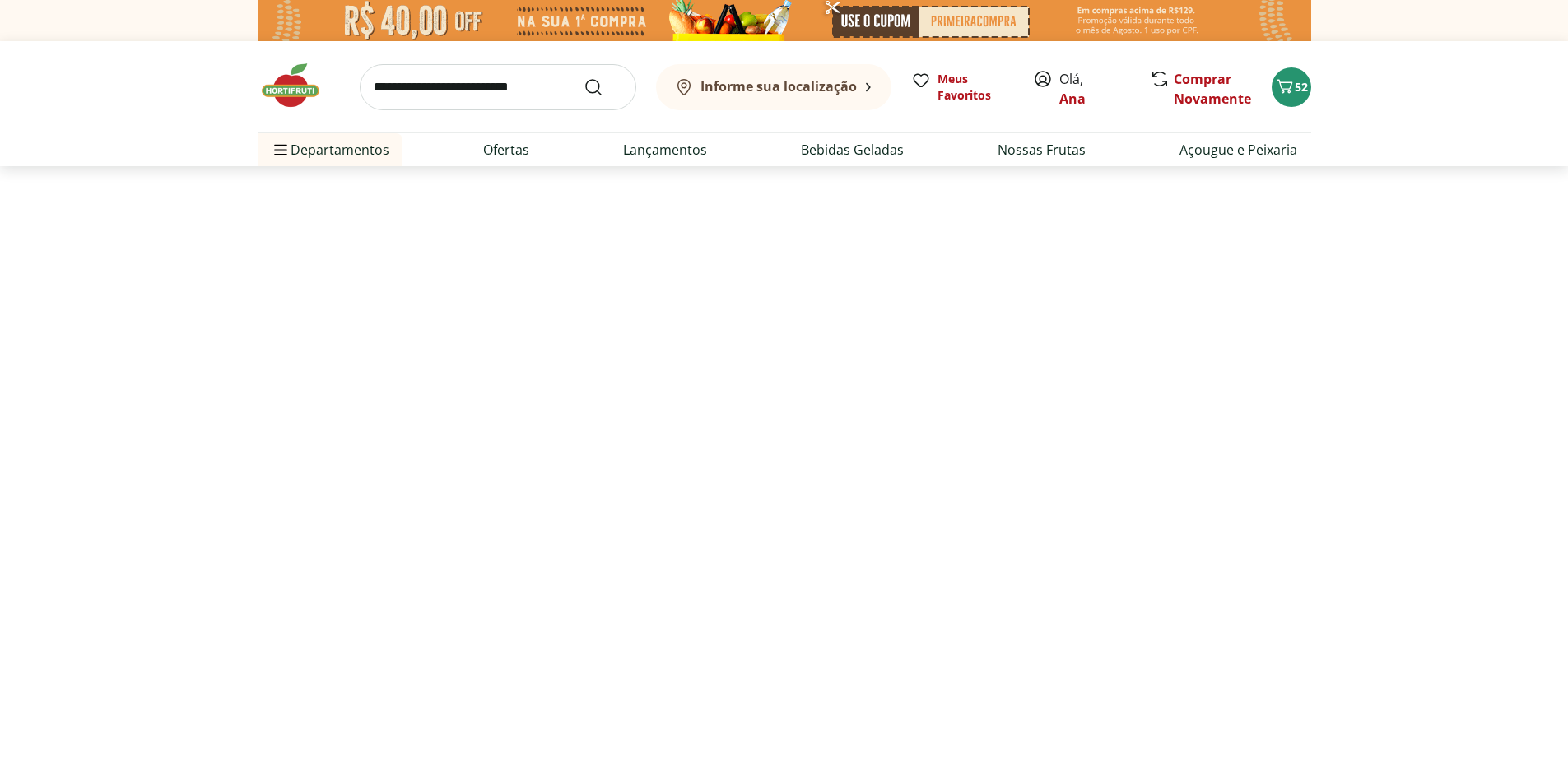
select select "**********"
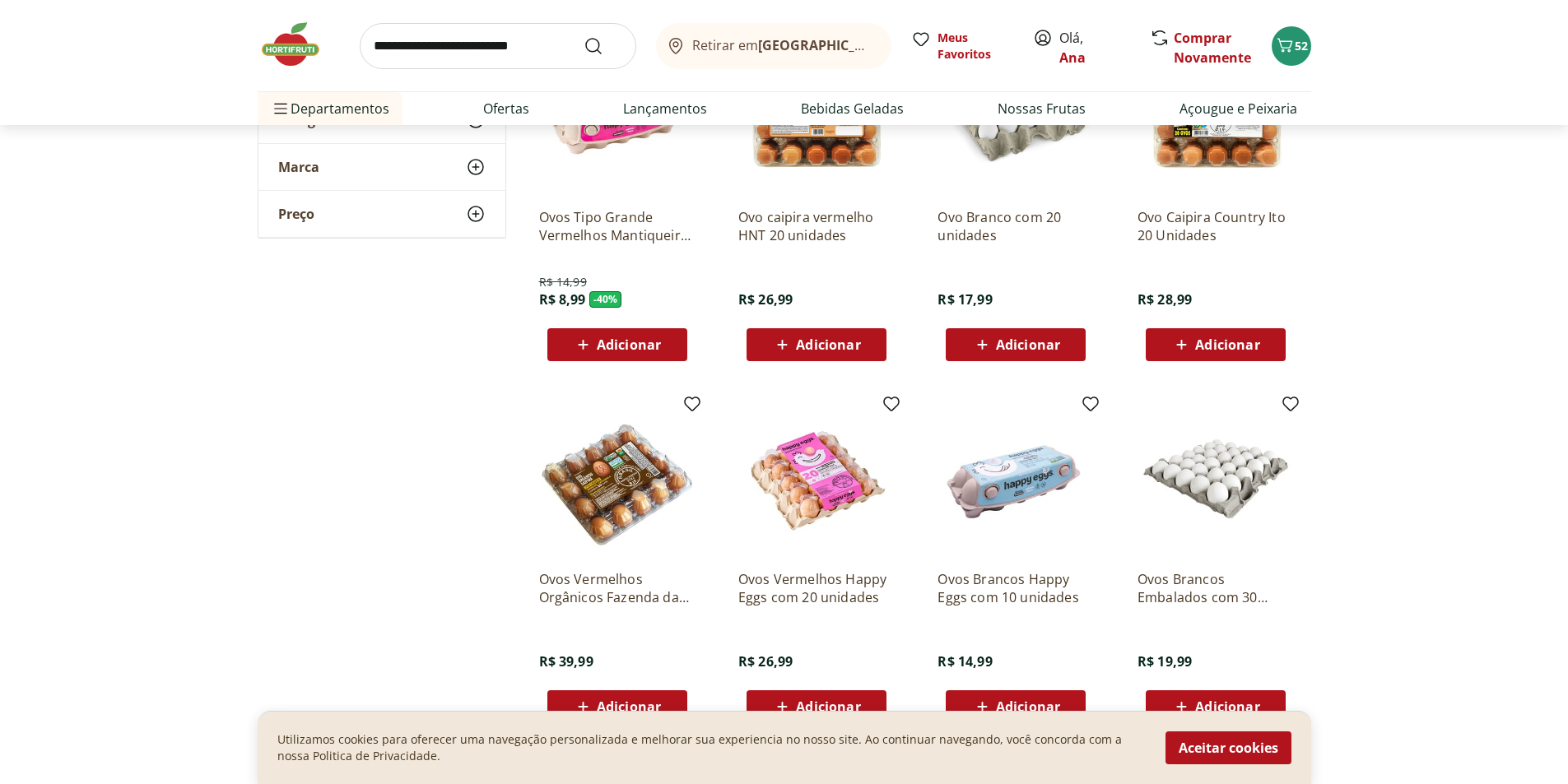
scroll to position [329, 0]
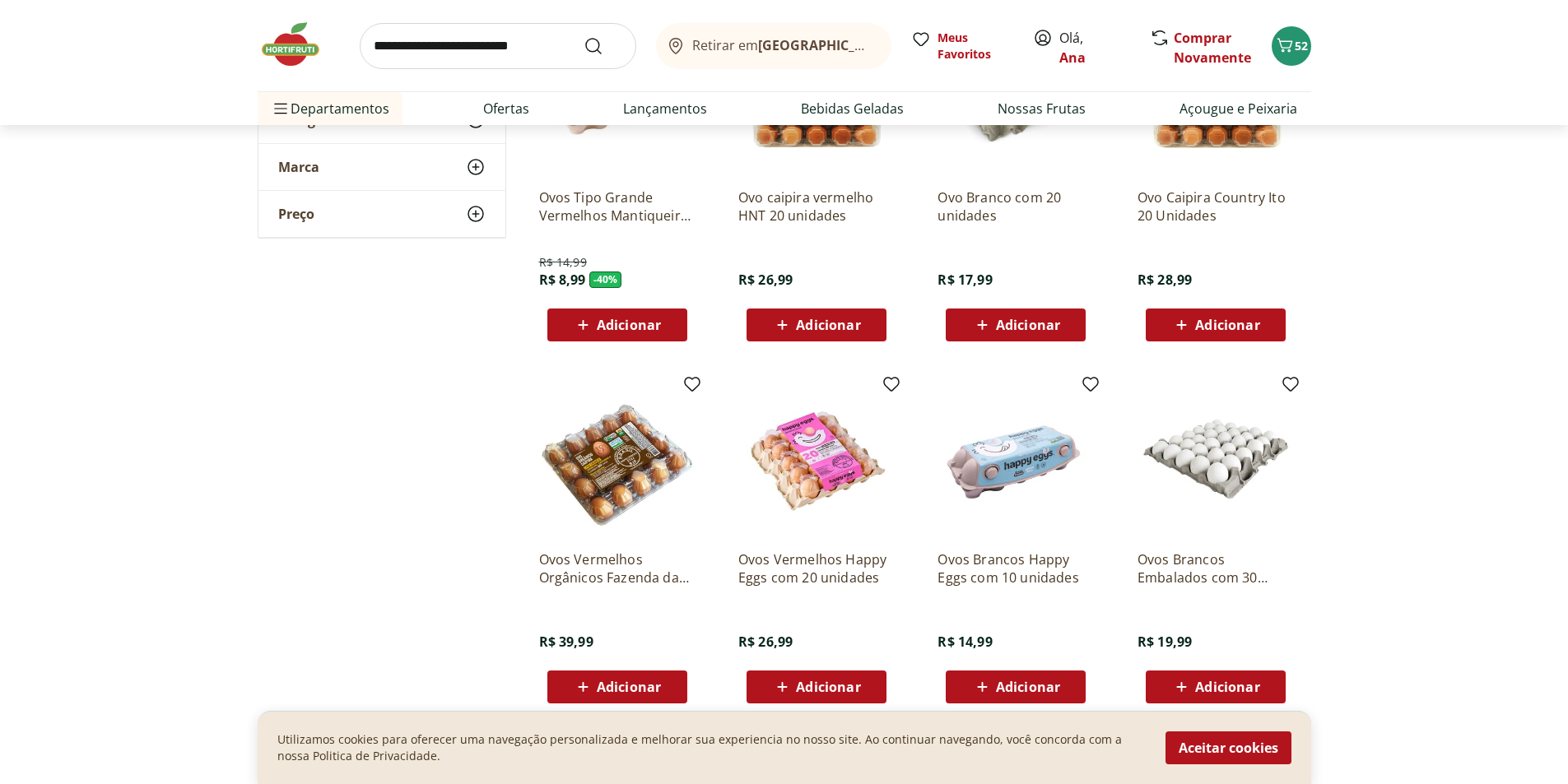
click at [1223, 681] on span "Adicionar" at bounding box center [1227, 687] width 64 height 13
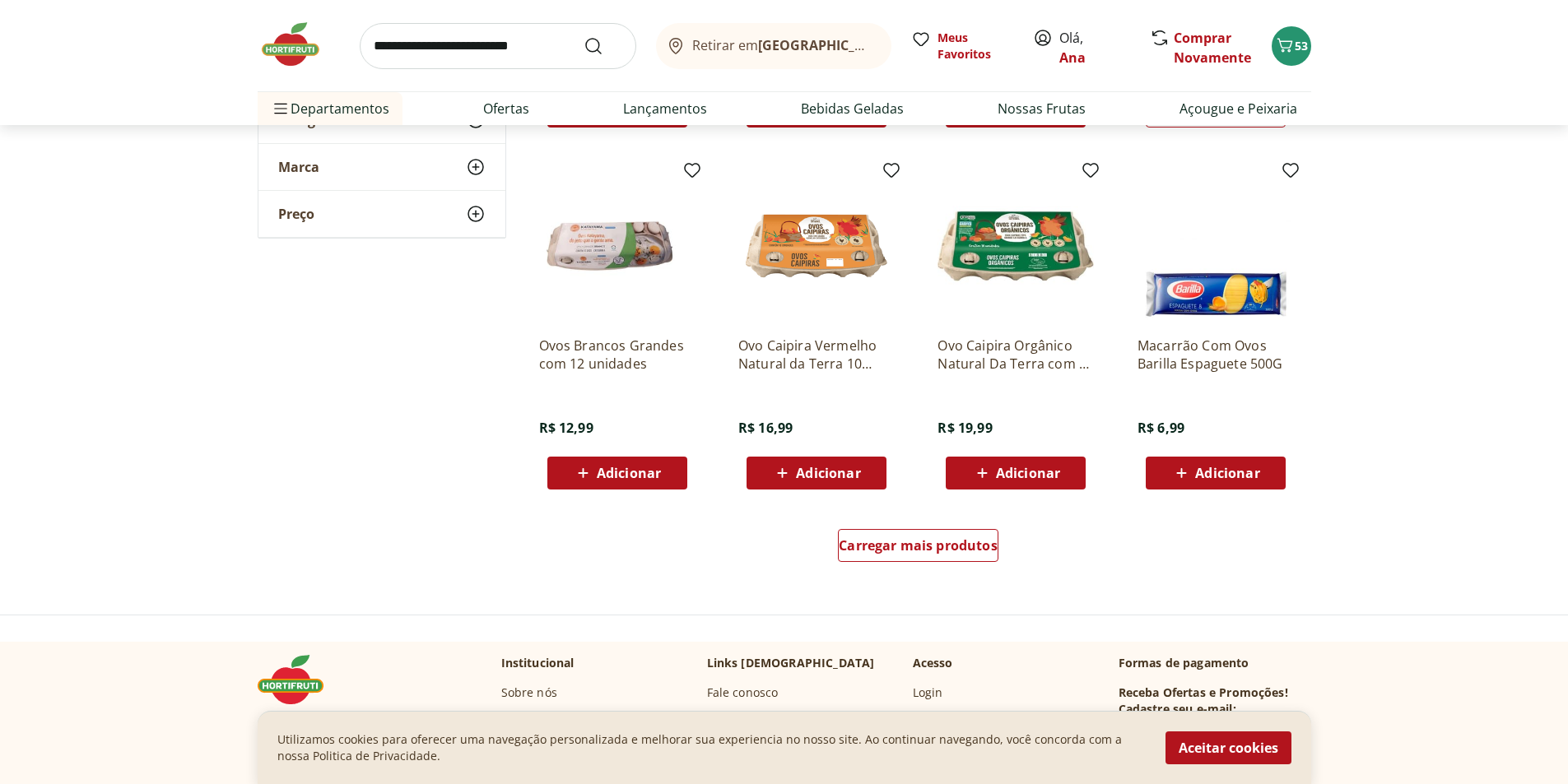
scroll to position [988, 0]
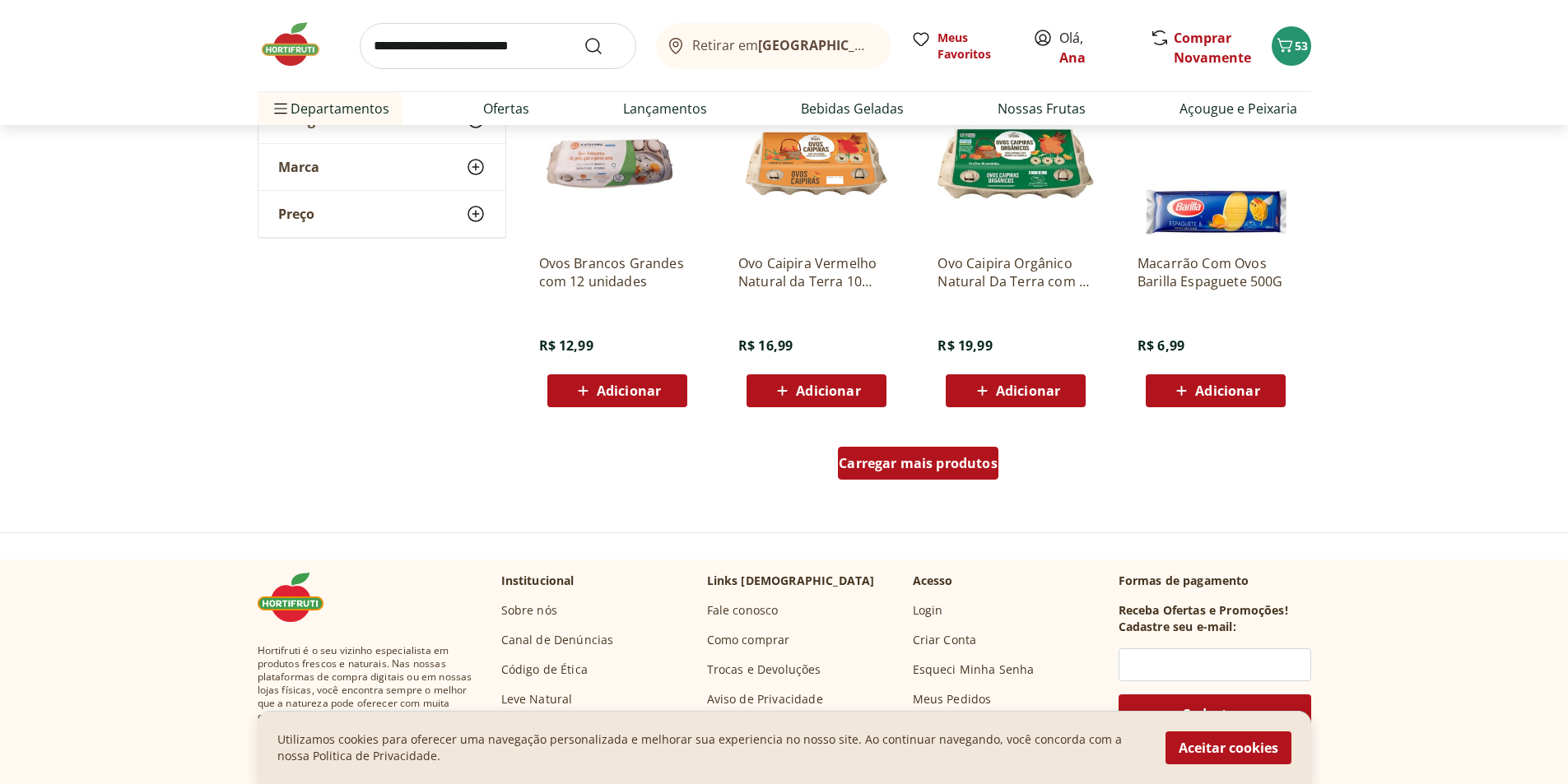
click at [927, 459] on span "Carregar mais produtos" at bounding box center [918, 462] width 159 height 13
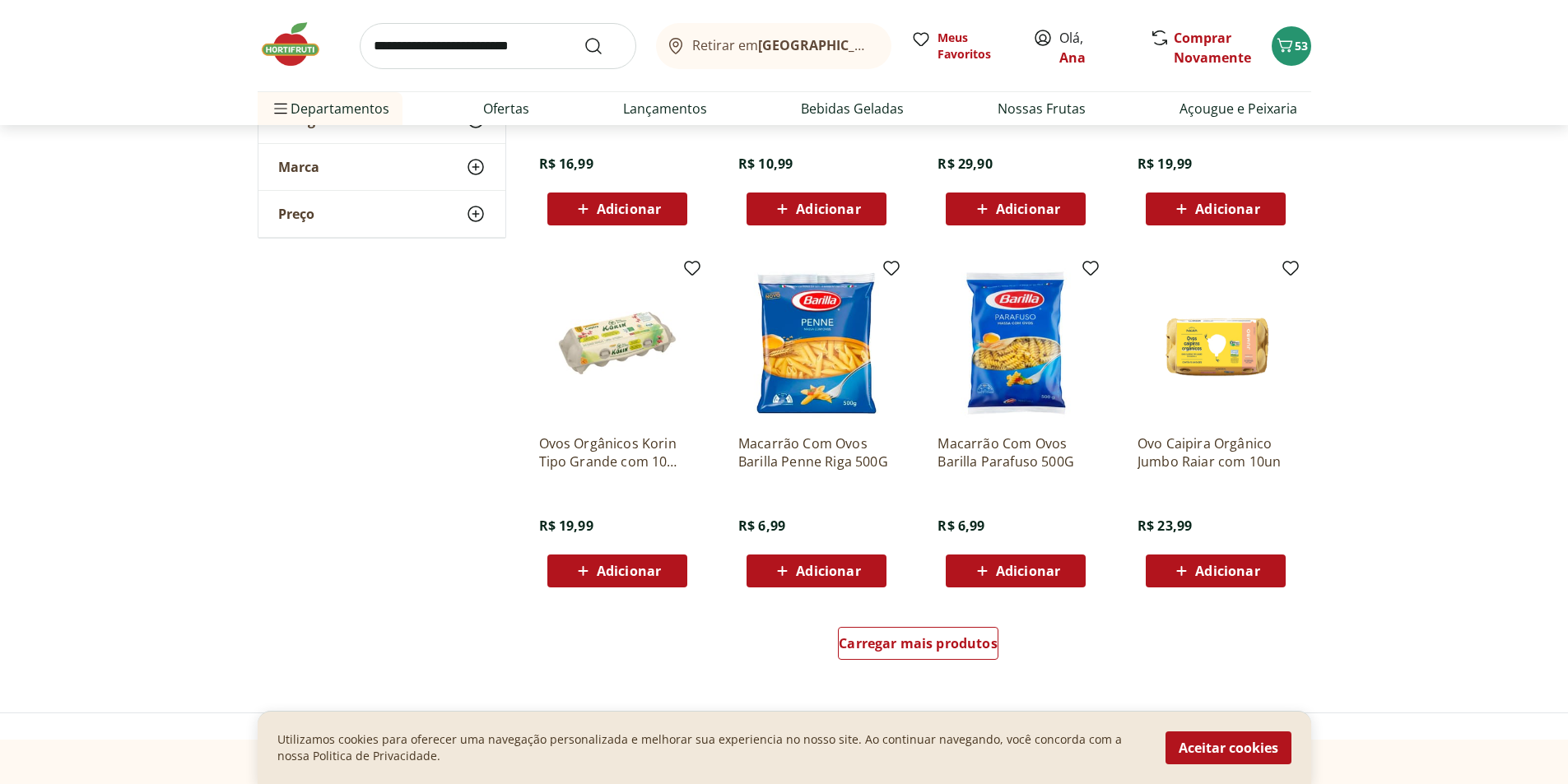
scroll to position [1892, 0]
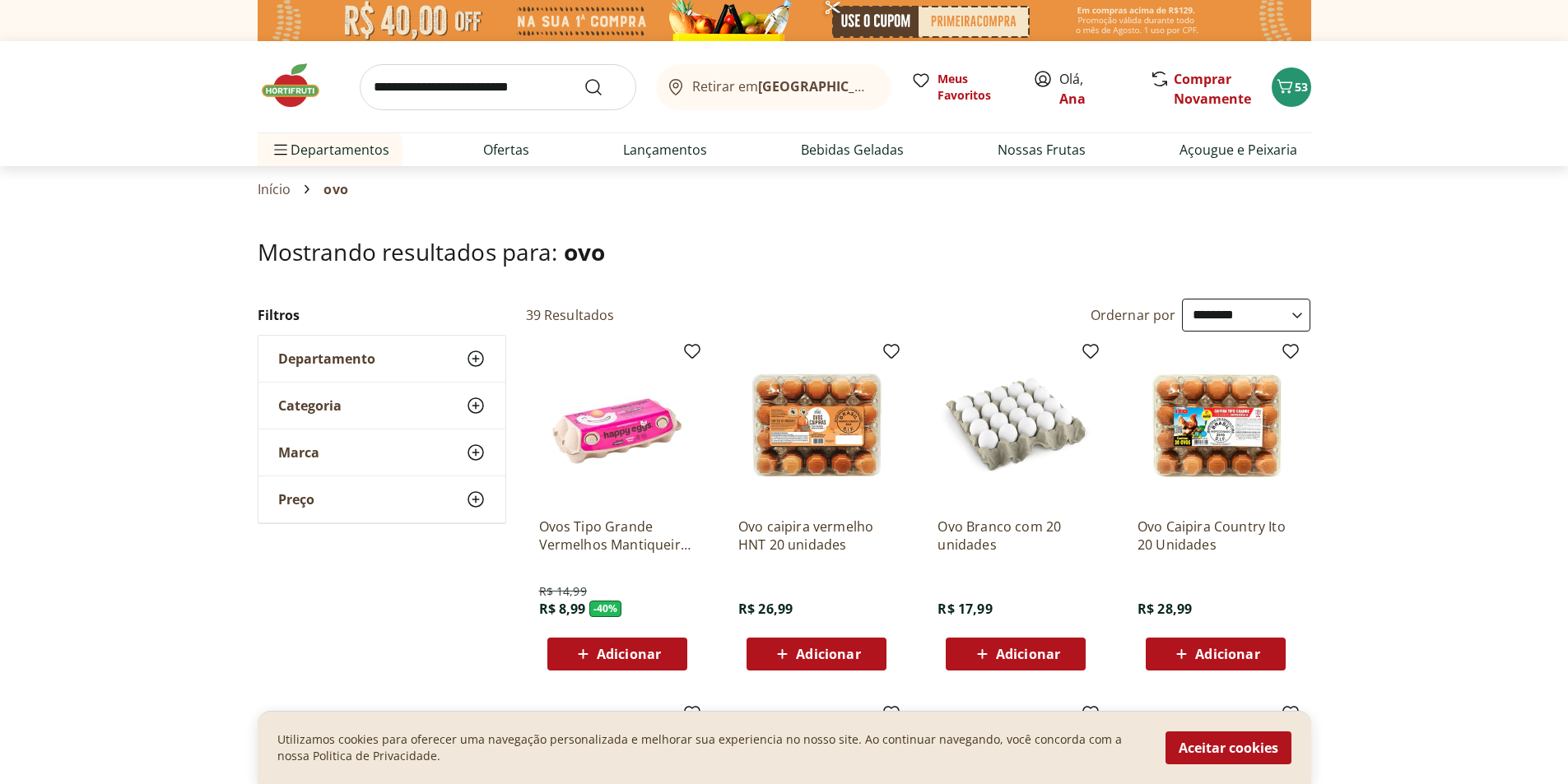
click at [517, 88] on input "search" at bounding box center [498, 86] width 277 height 46
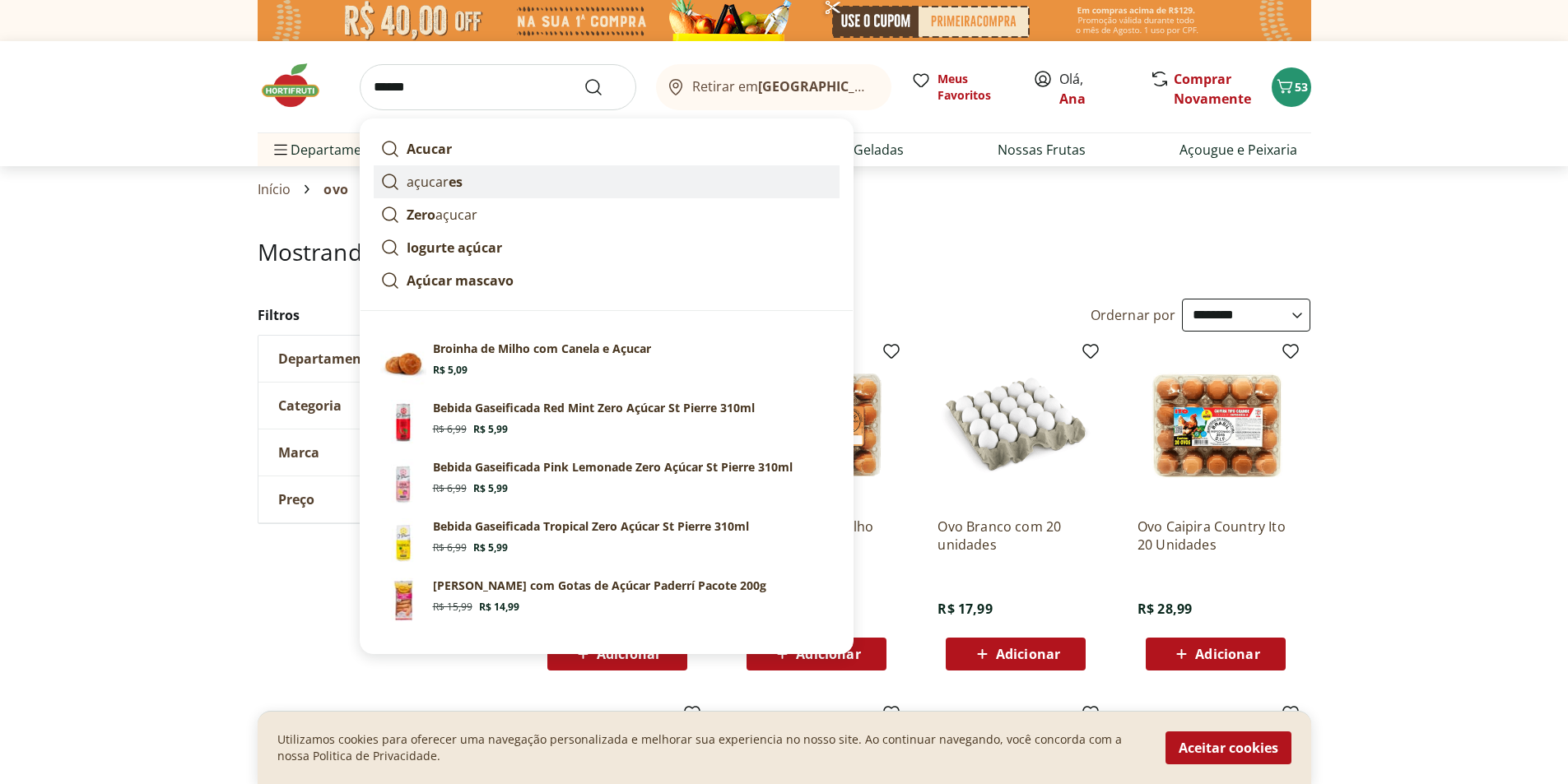
click at [460, 183] on strong "es" at bounding box center [456, 181] width 14 height 18
type input "********"
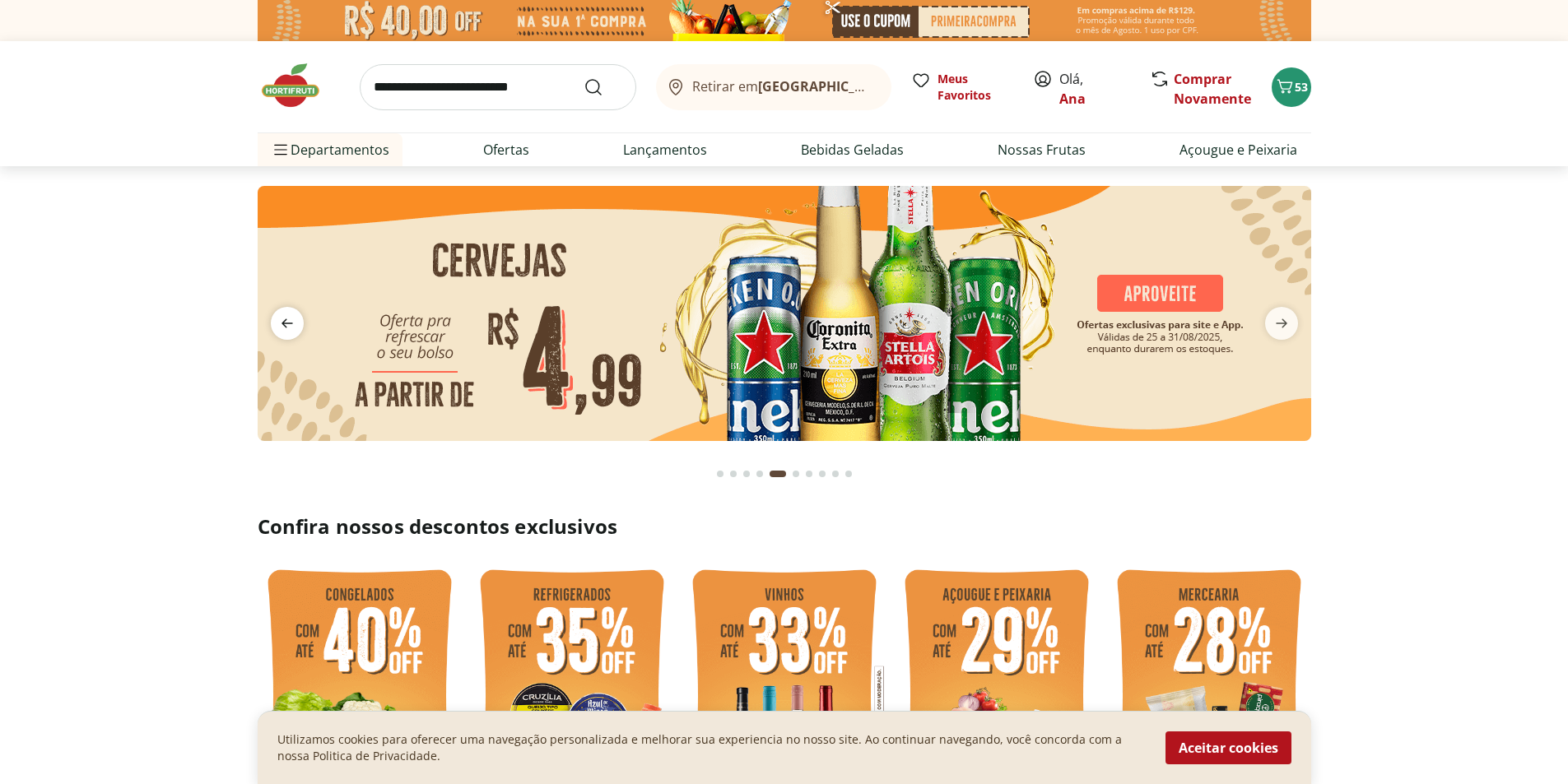
click at [292, 331] on icon "previous" at bounding box center [287, 323] width 20 height 20
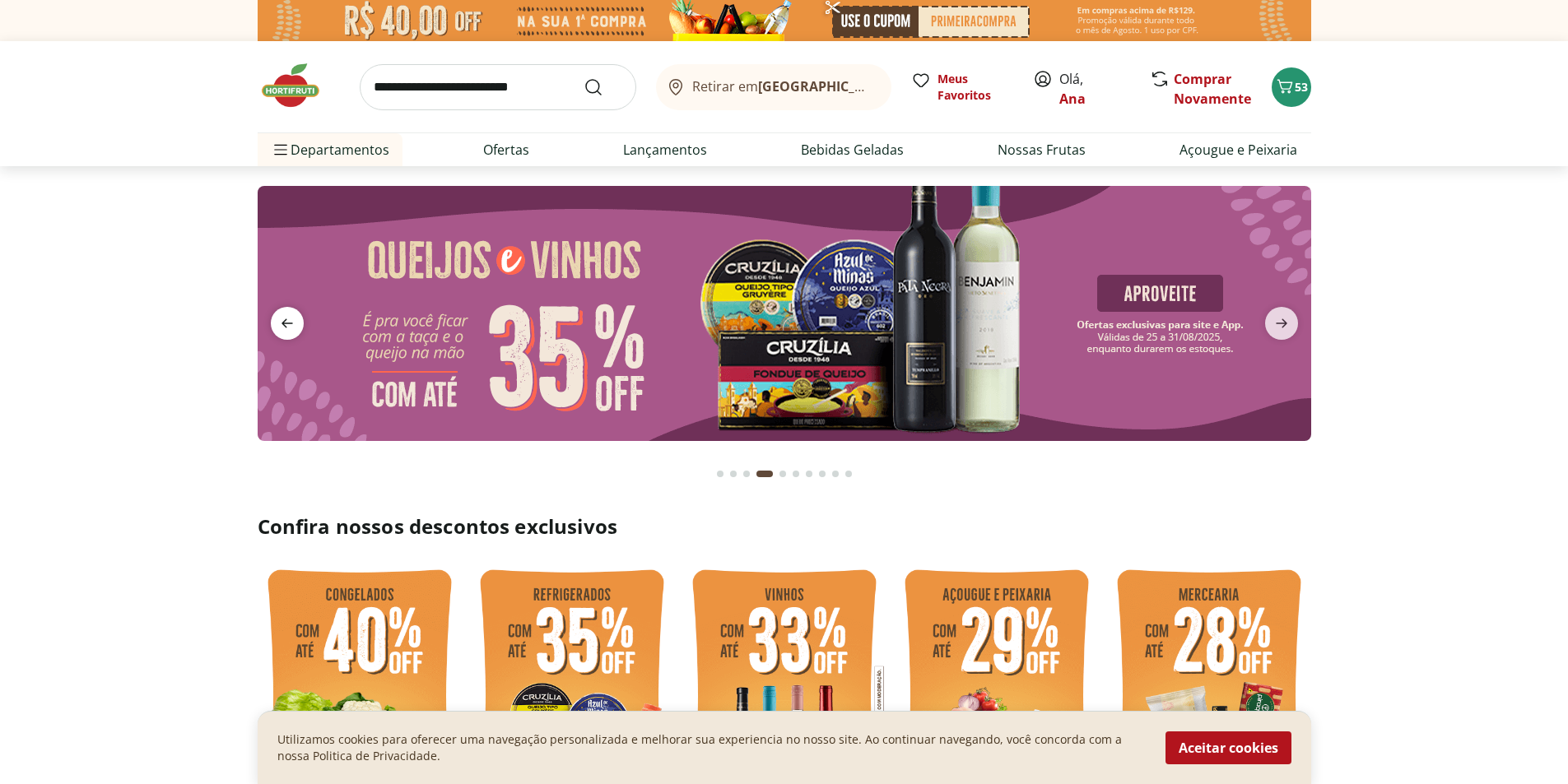
click at [292, 331] on icon "previous" at bounding box center [287, 323] width 20 height 20
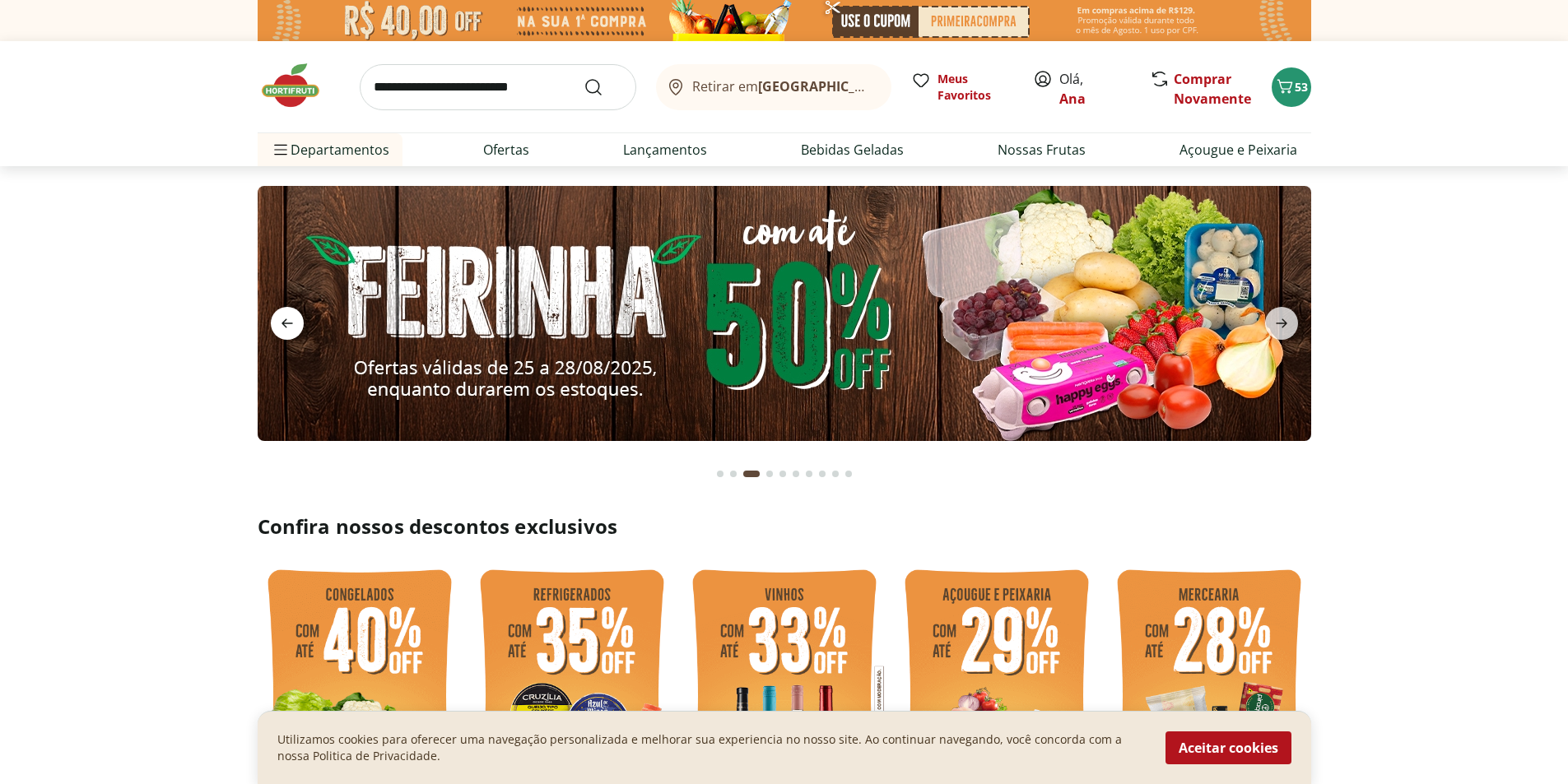
click at [292, 331] on icon "previous" at bounding box center [287, 323] width 20 height 20
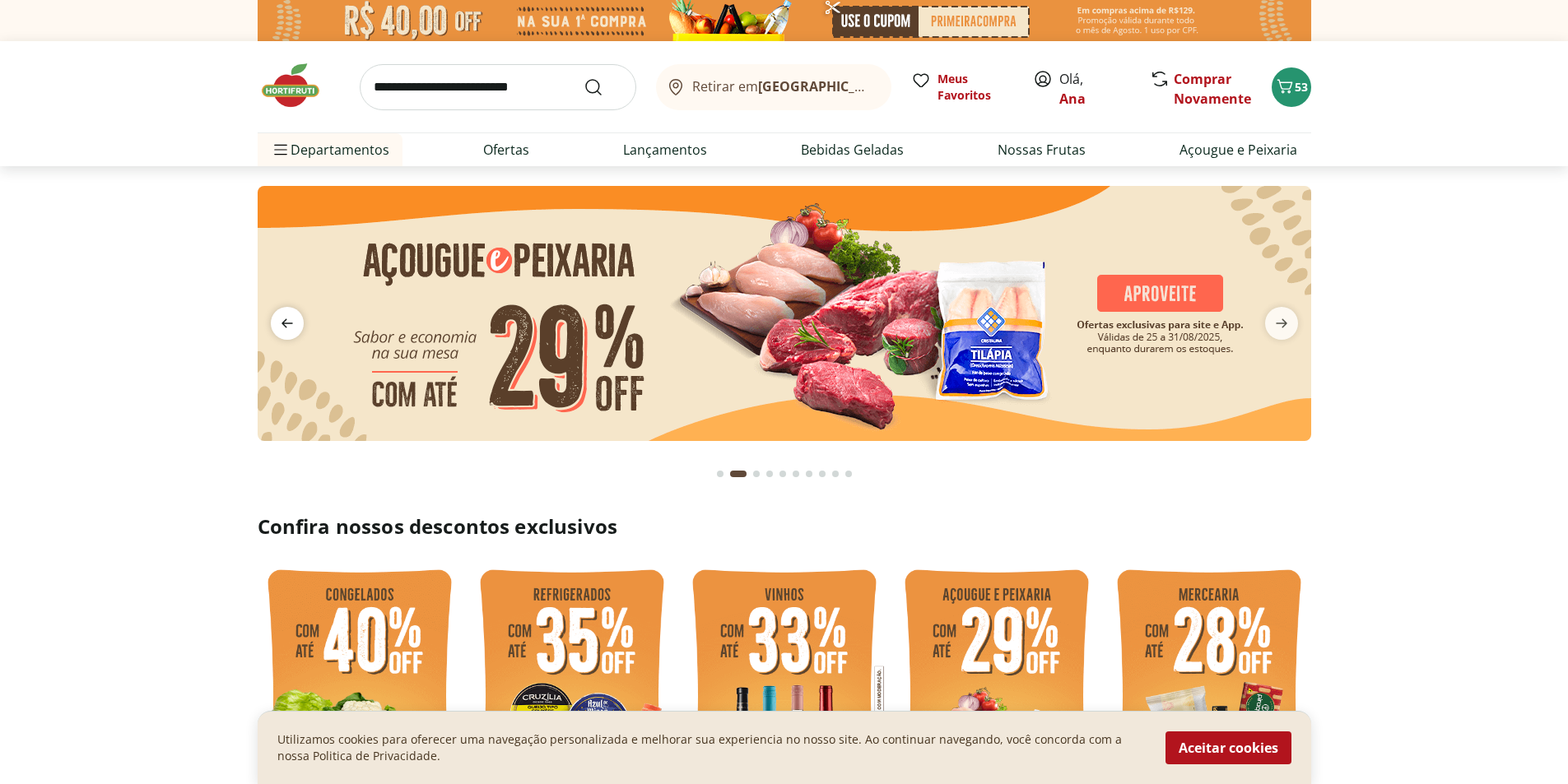
click at [292, 331] on icon "previous" at bounding box center [287, 323] width 20 height 20
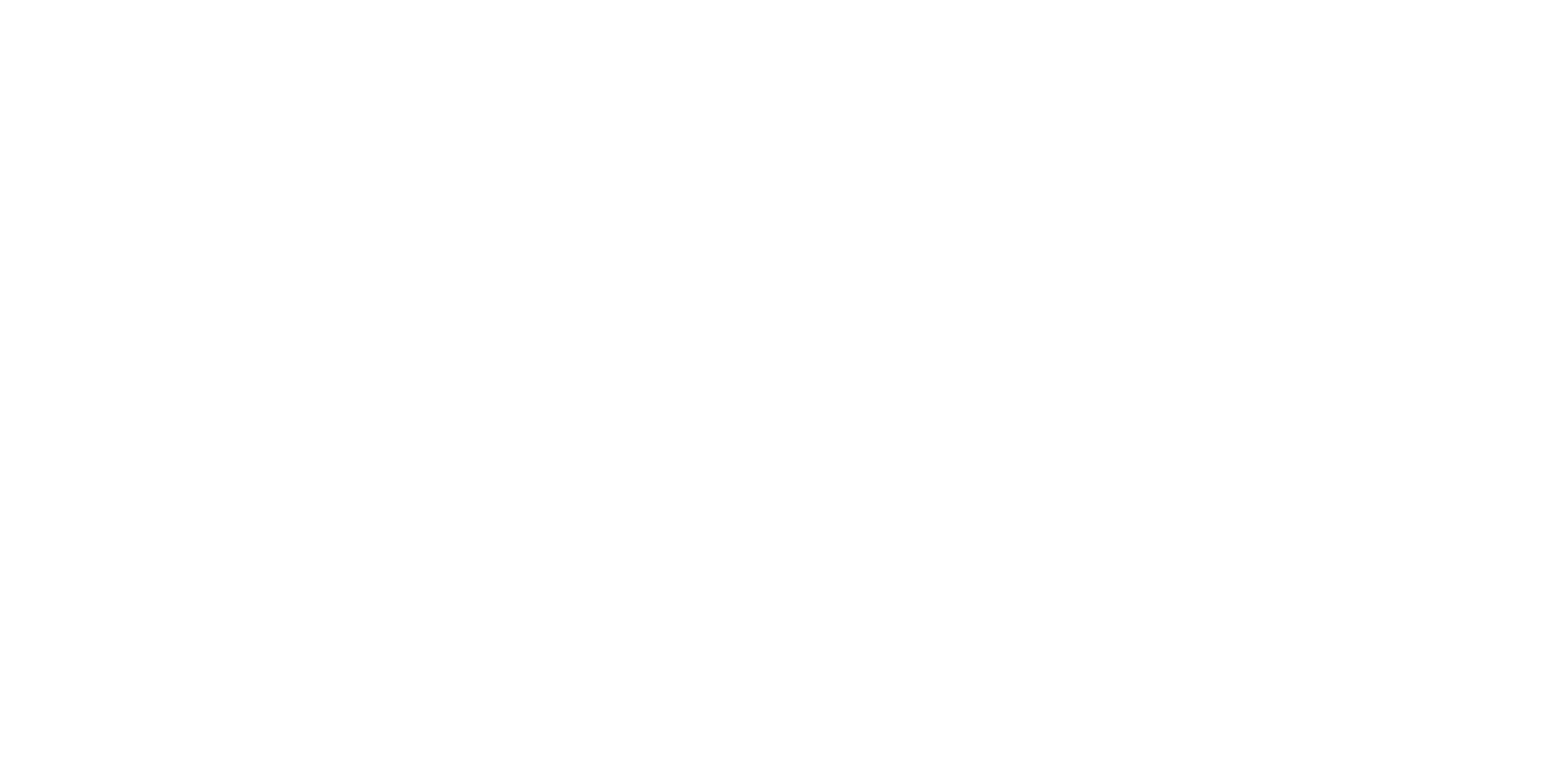
select select "**********"
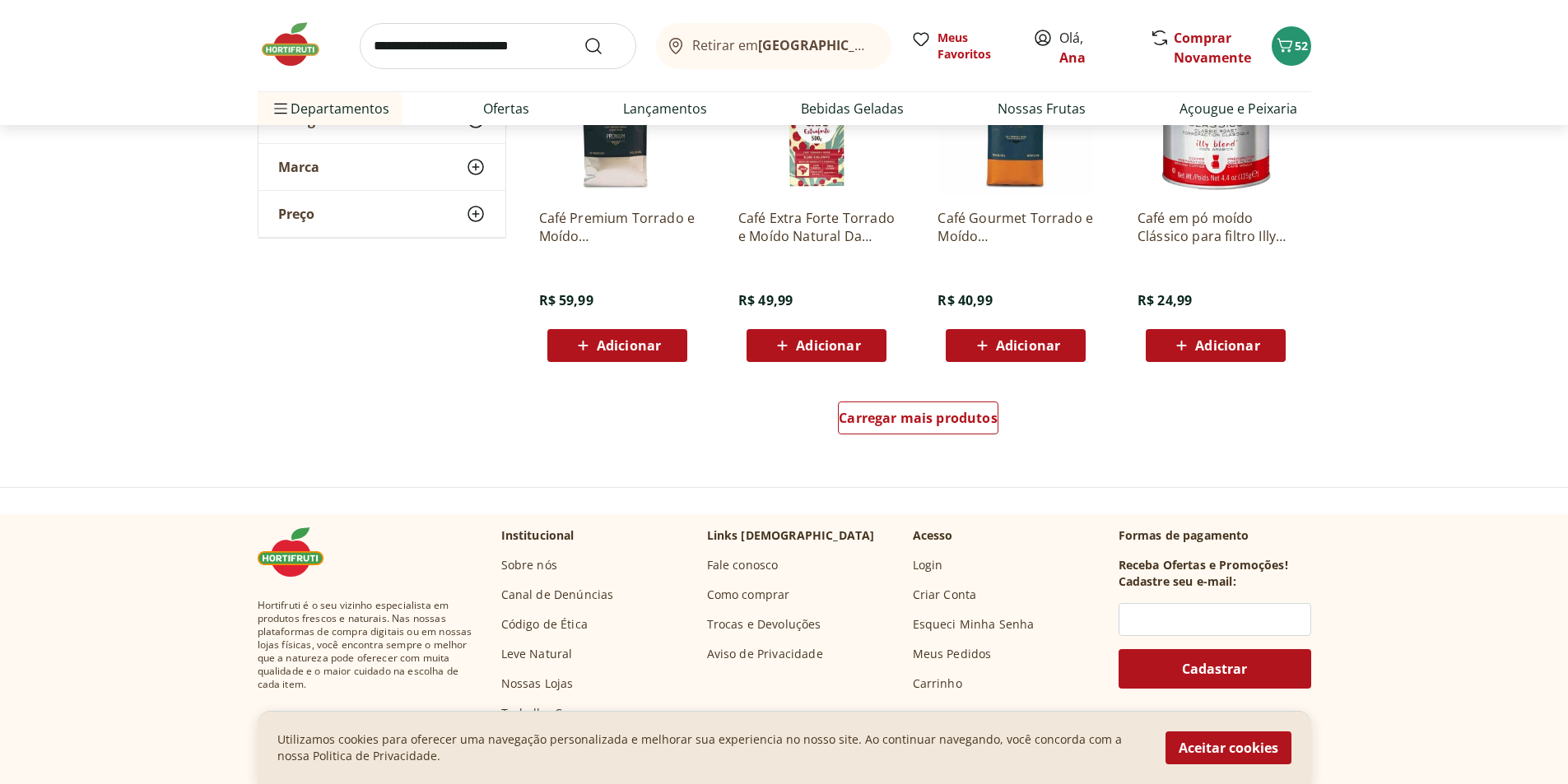
scroll to position [1069, 0]
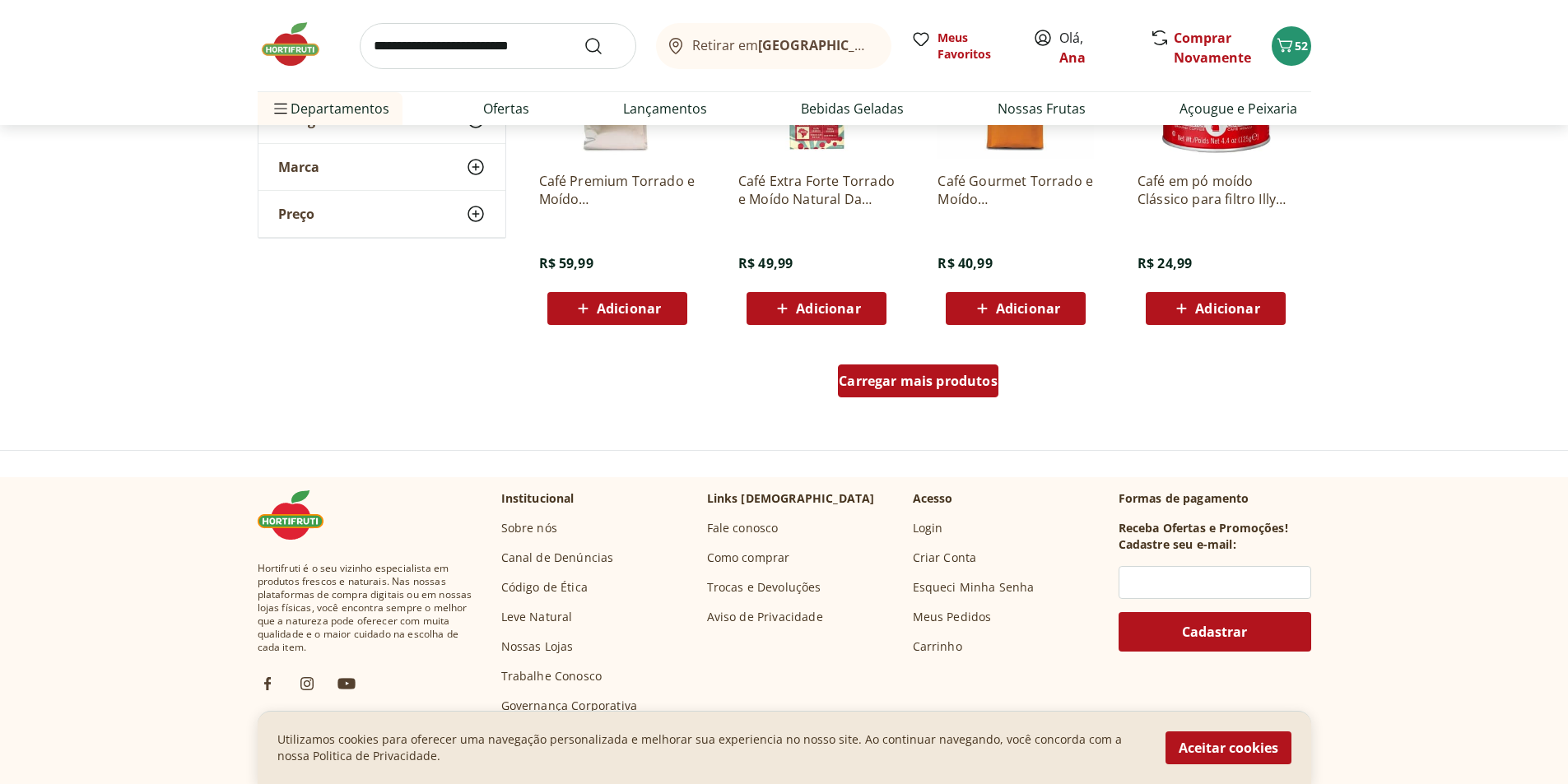
click at [878, 374] on span "Carregar mais produtos" at bounding box center [918, 380] width 159 height 13
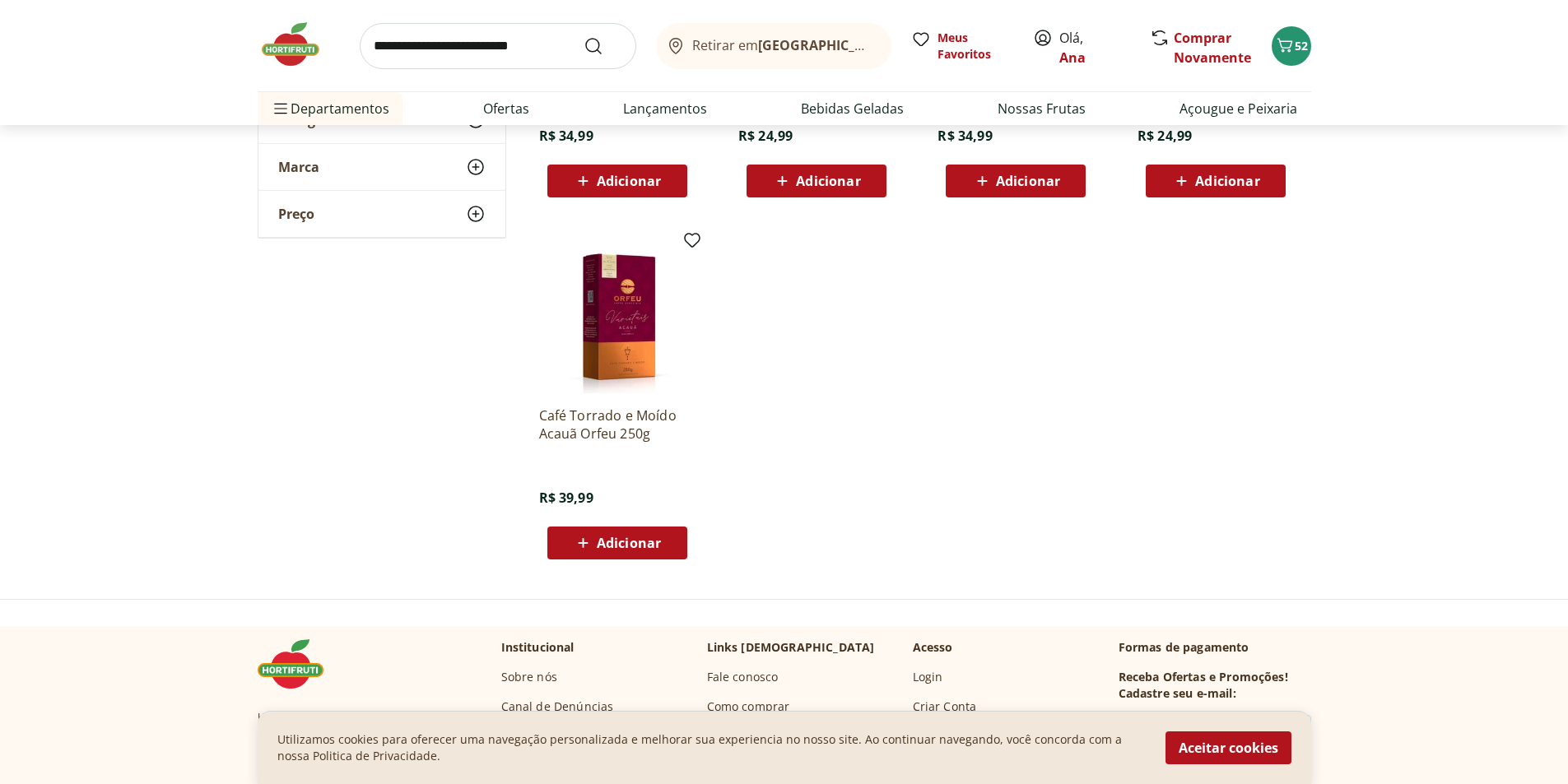
scroll to position [1564, 0]
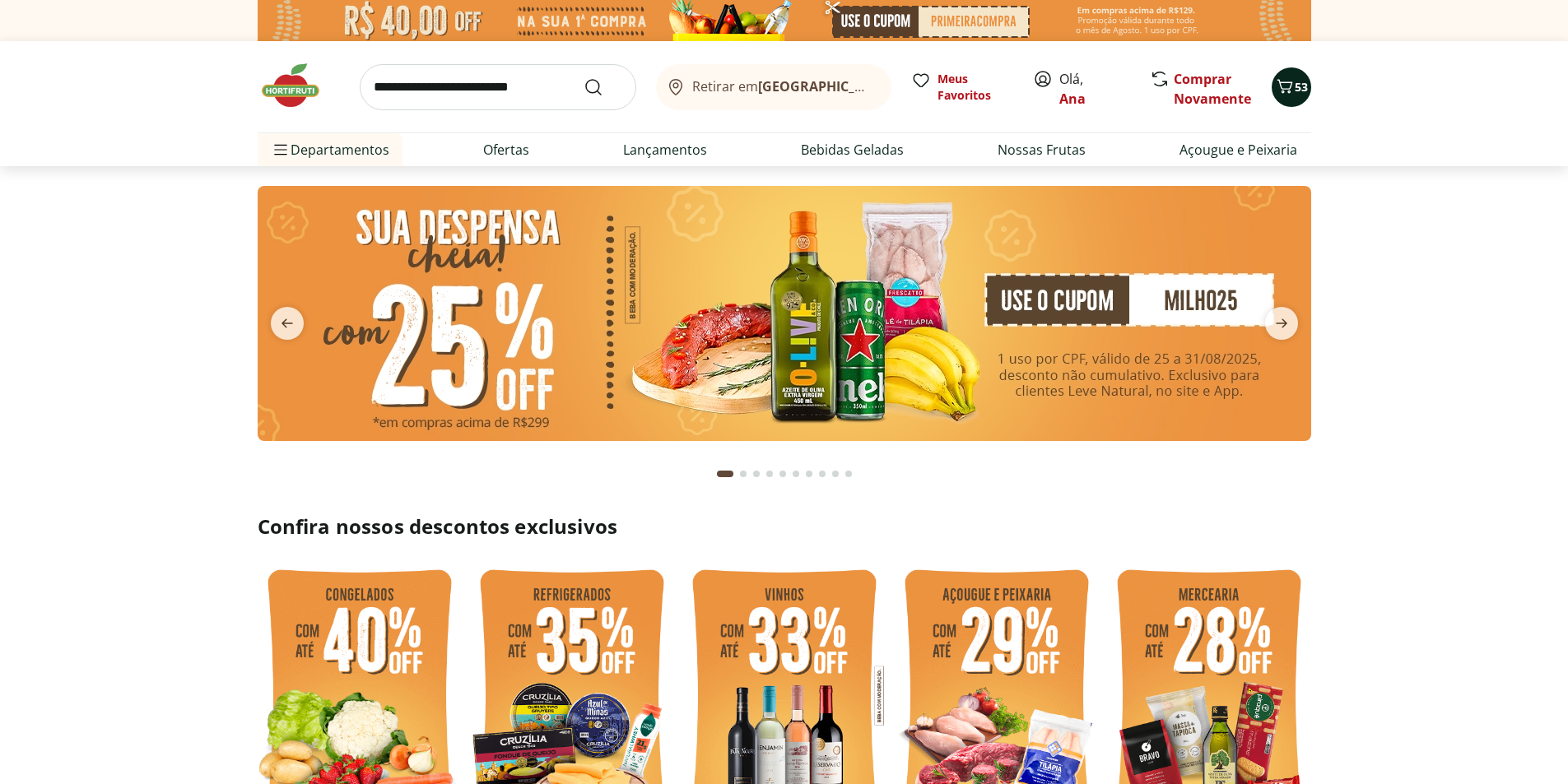
click at [1288, 93] on icon "Carrinho" at bounding box center [1285, 86] width 20 height 20
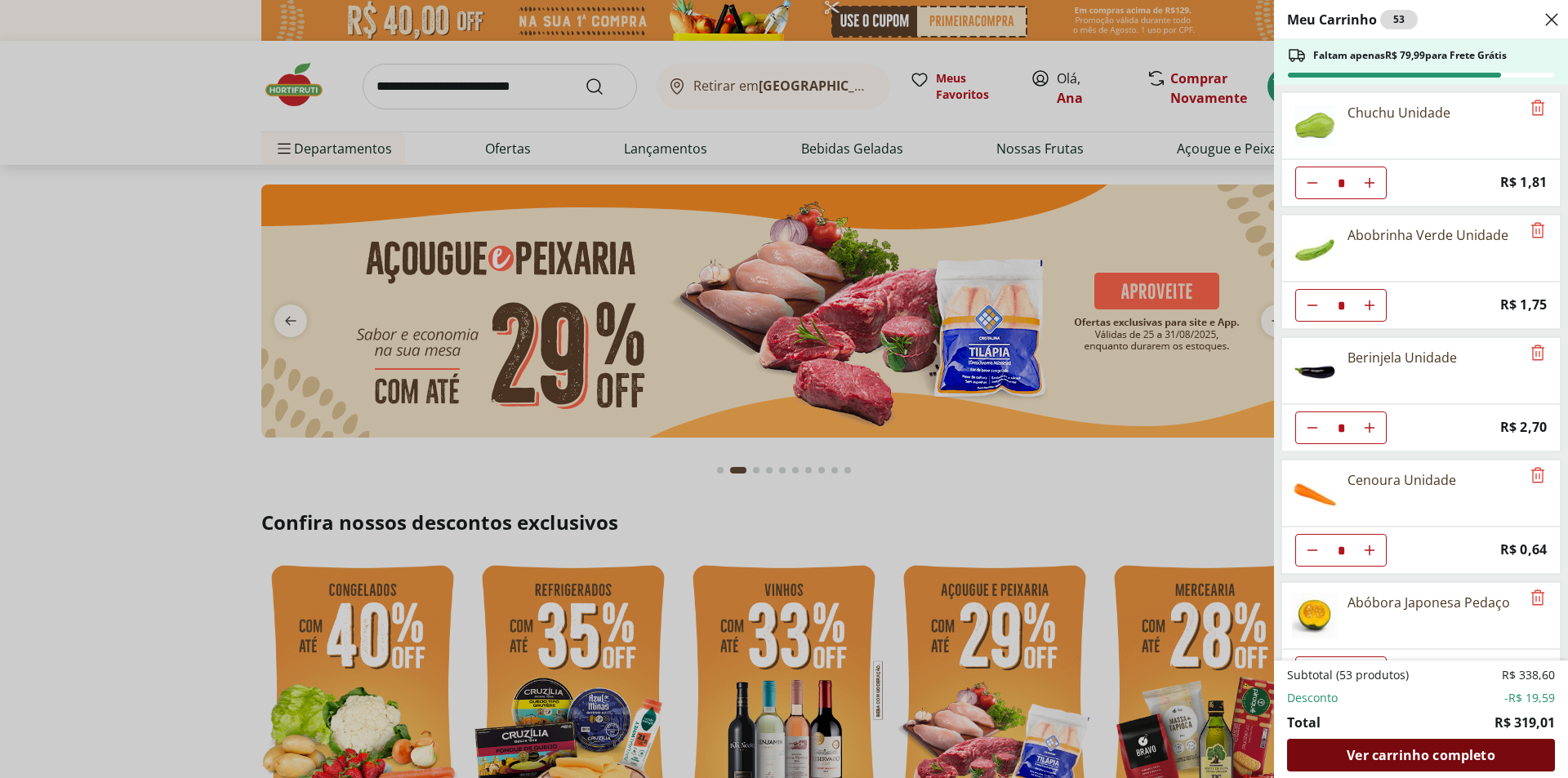
click at [1390, 753] on span "Ver carrinho completo" at bounding box center [1420, 755] width 148 height 13
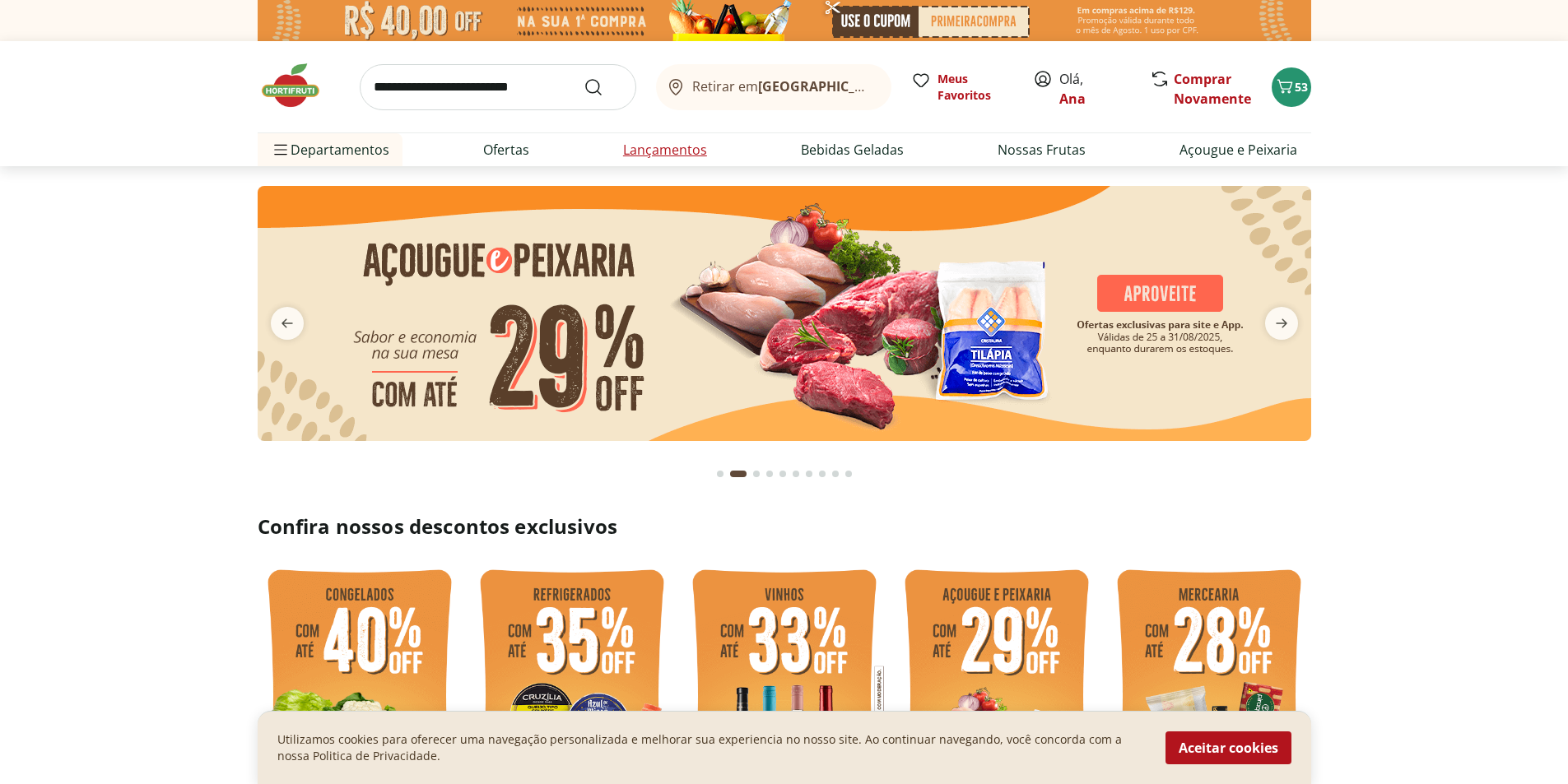
type input "*"
click at [485, 75] on input "search" at bounding box center [498, 86] width 277 height 46
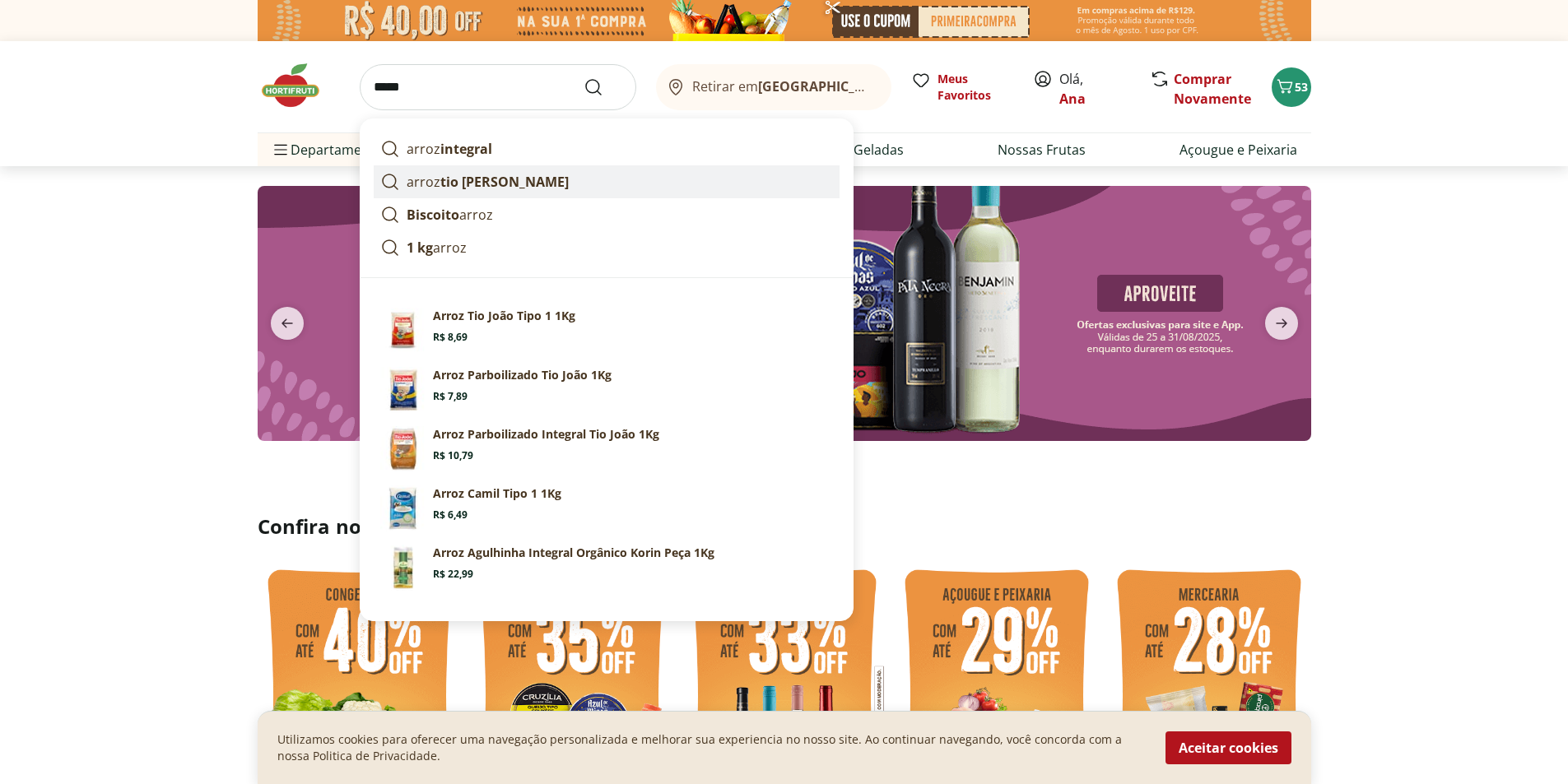
click at [473, 179] on strong "tio joão" at bounding box center [504, 181] width 129 height 18
type input "**********"
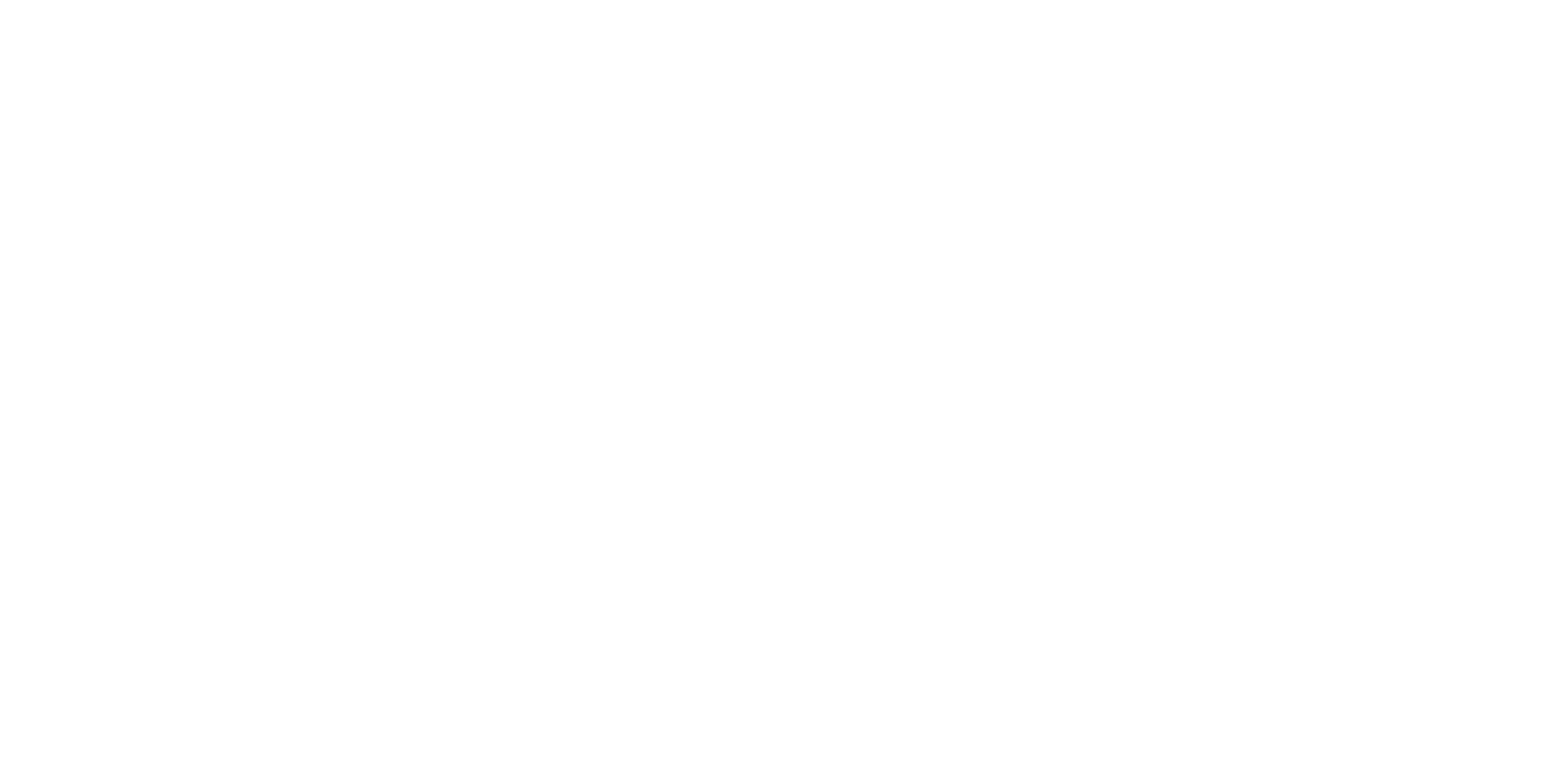
select select "**********"
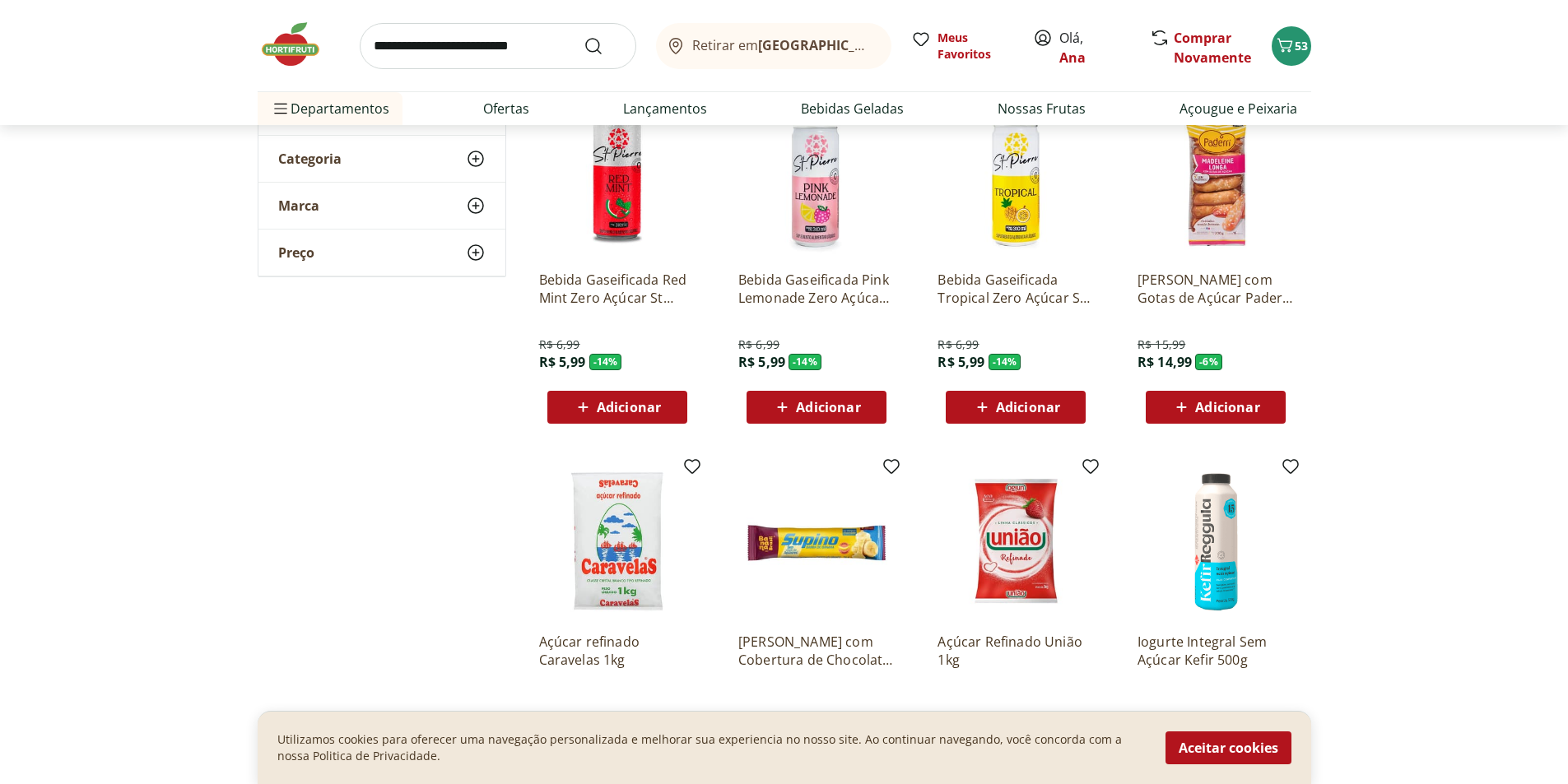
scroll to position [329, 0]
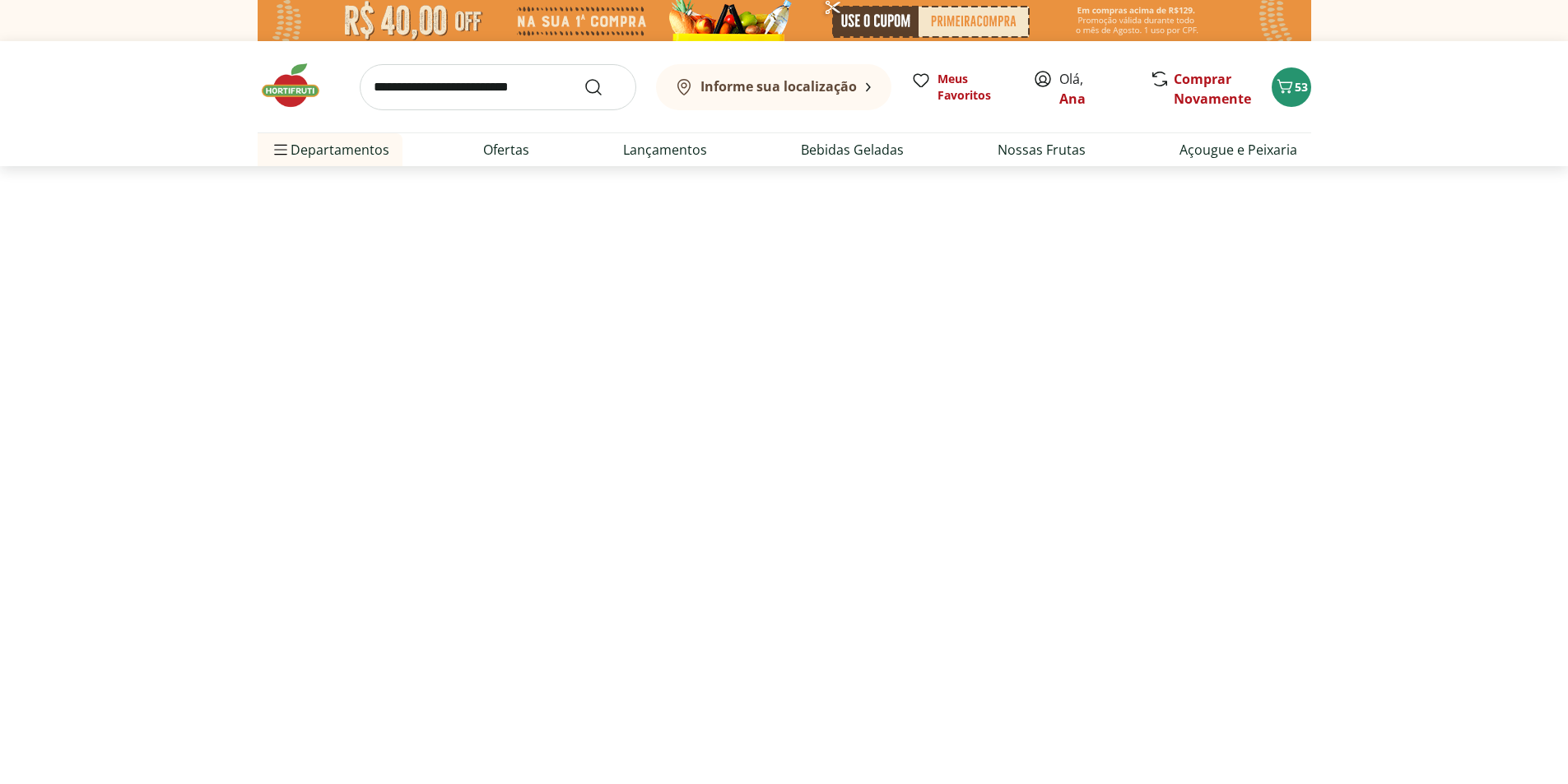
select select "**********"
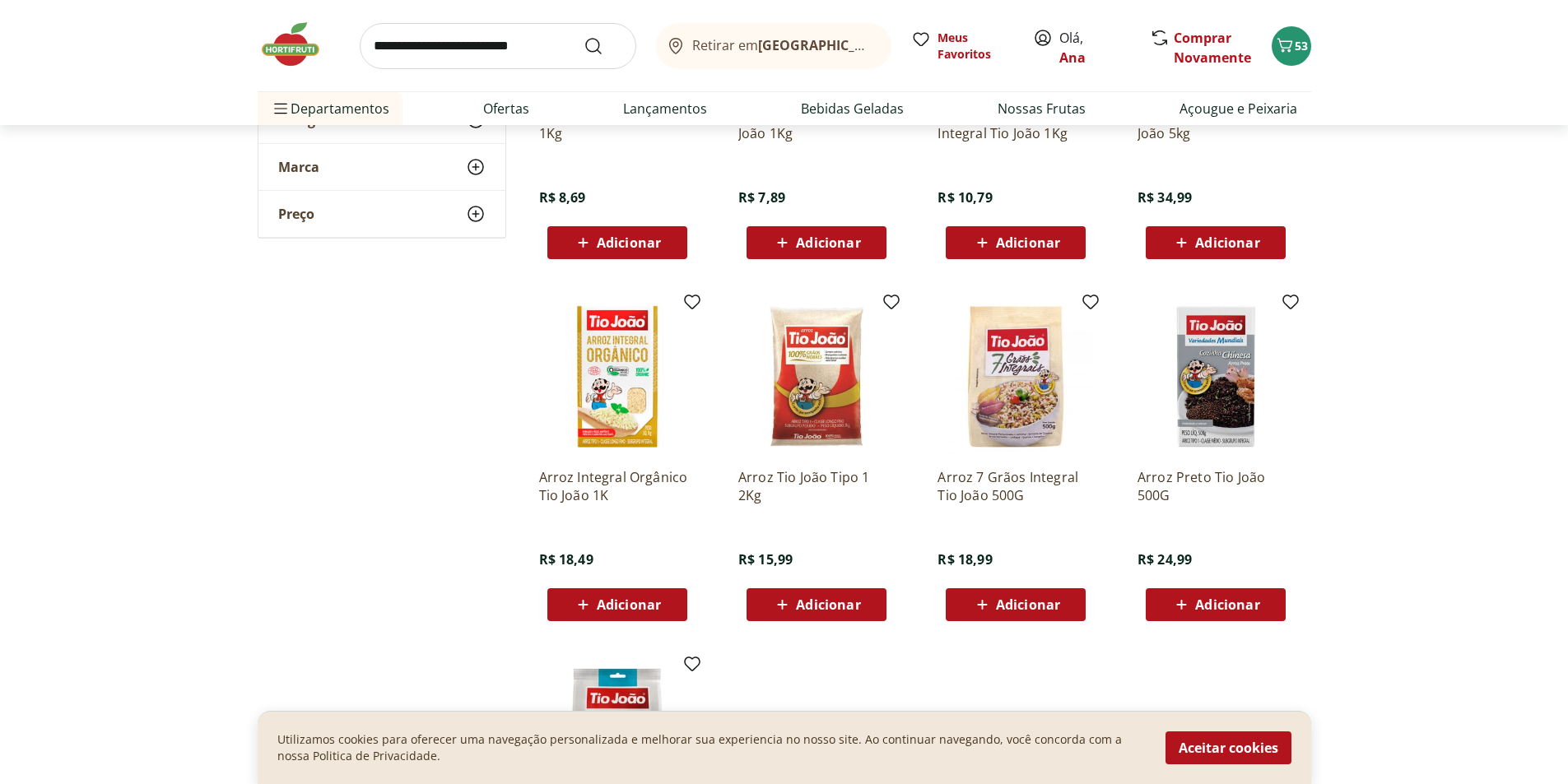
scroll to position [329, 0]
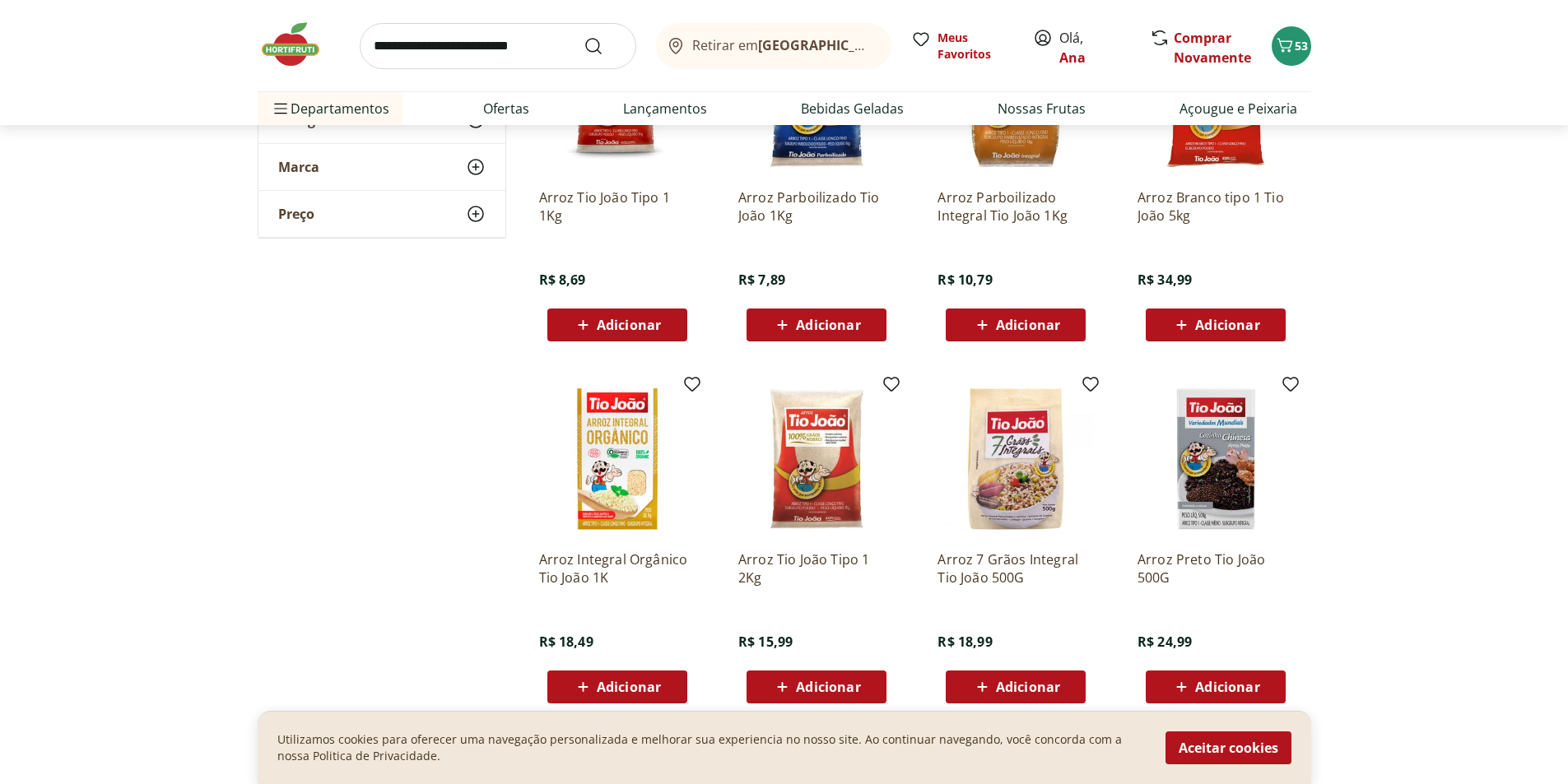
click at [1258, 325] on span "Adicionar" at bounding box center [1227, 324] width 64 height 13
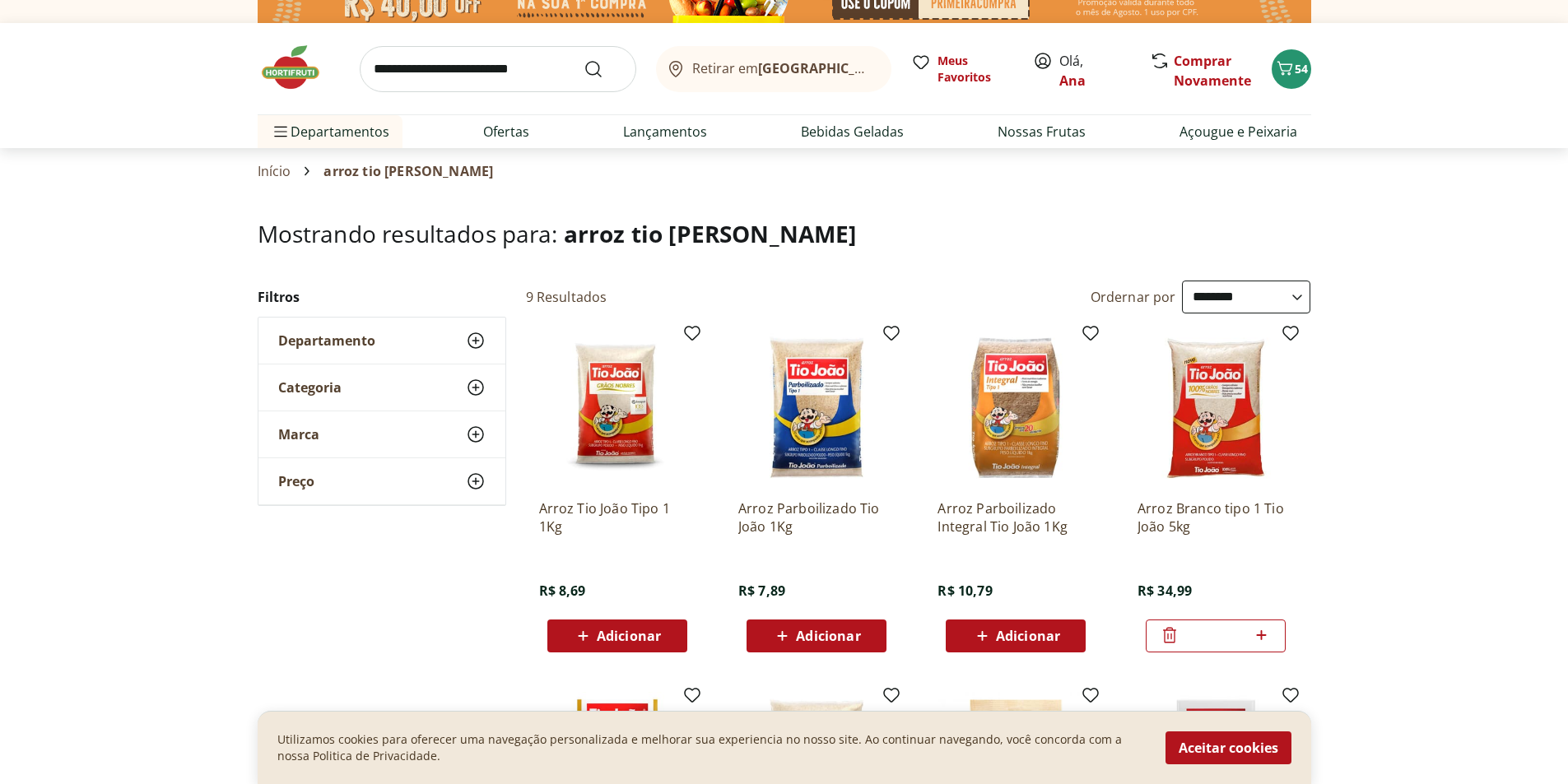
scroll to position [0, 0]
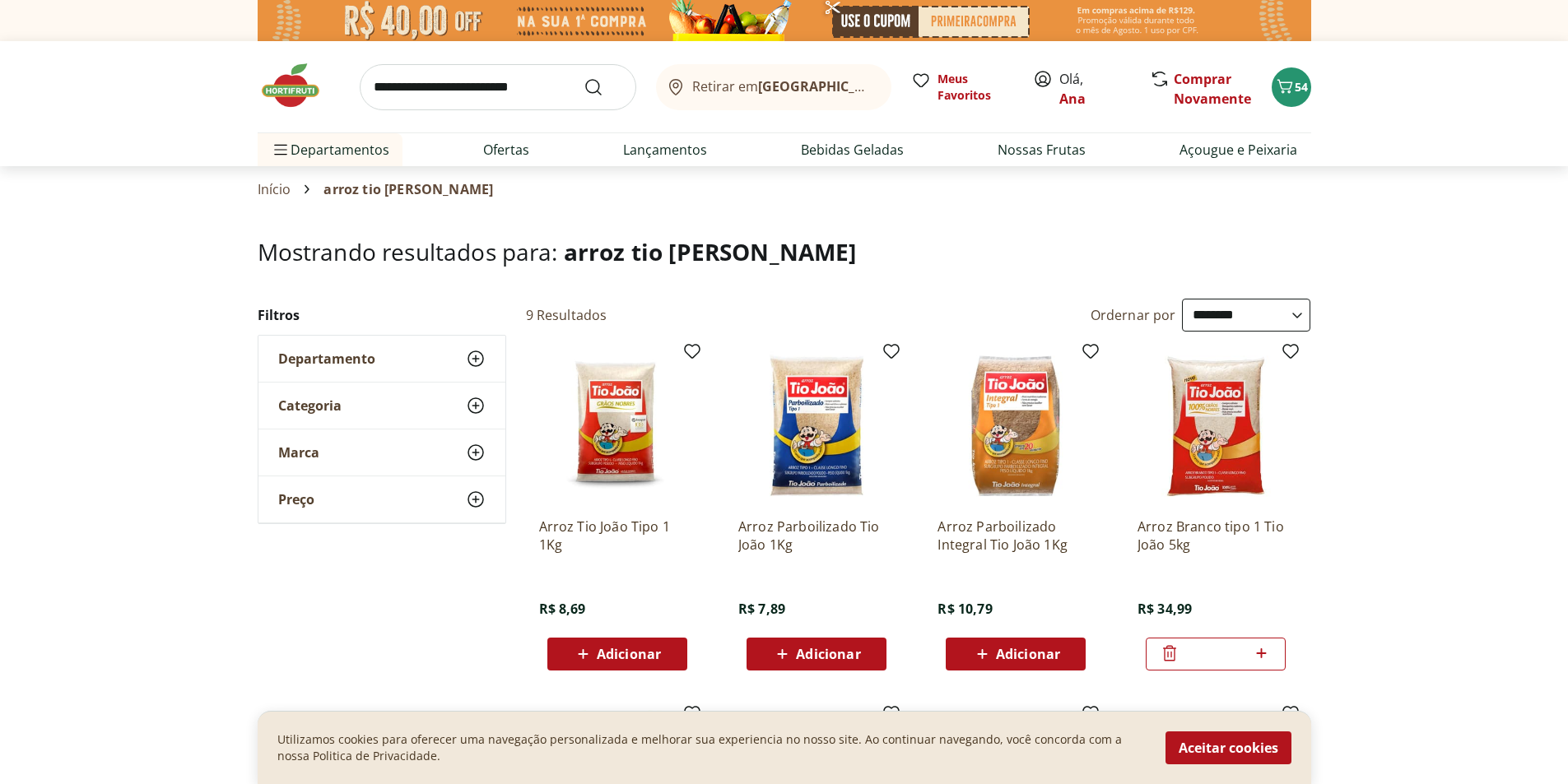
click at [501, 92] on input "search" at bounding box center [498, 86] width 277 height 46
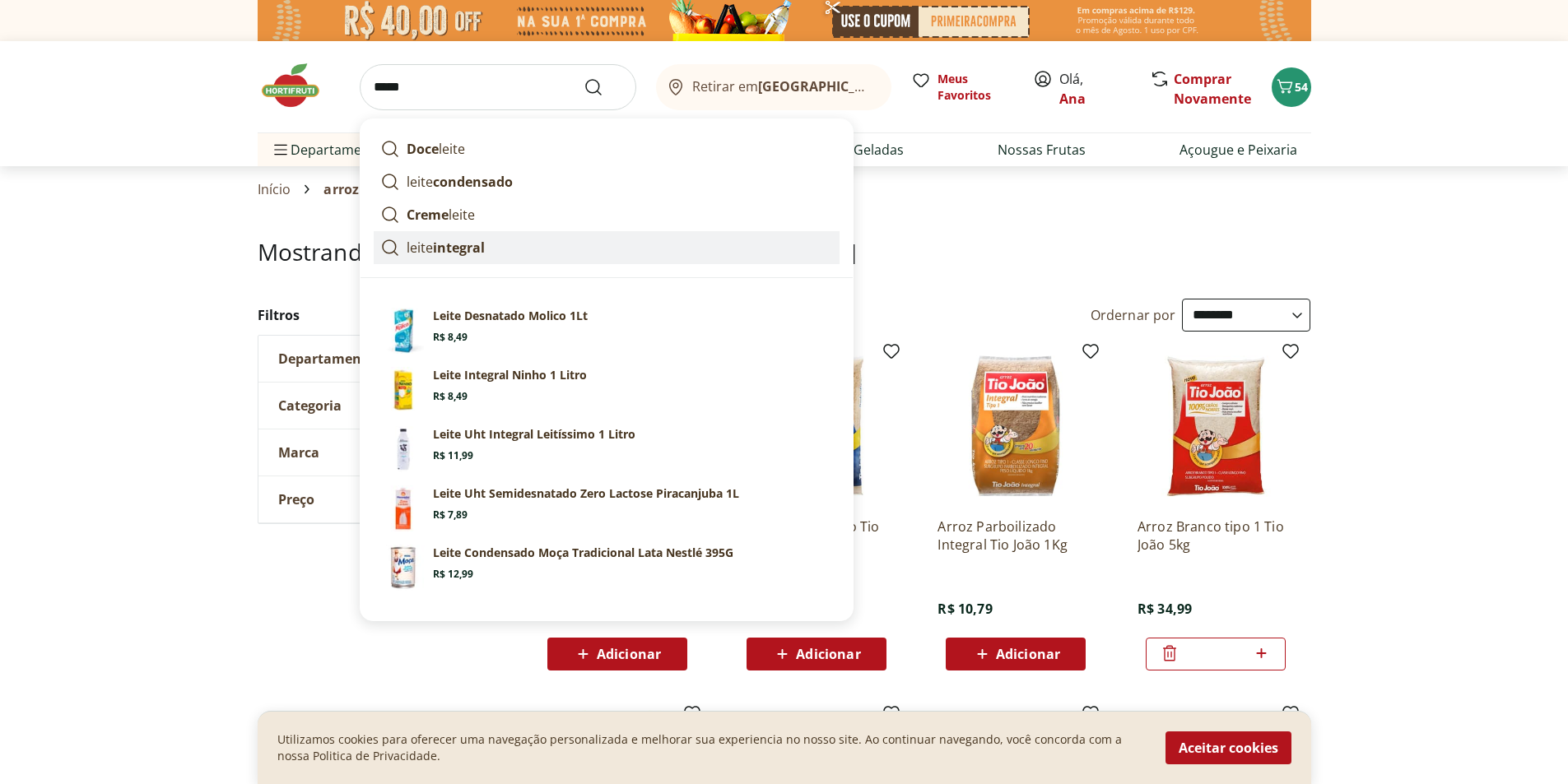
click at [461, 242] on strong "integral" at bounding box center [459, 248] width 52 height 18
type input "**********"
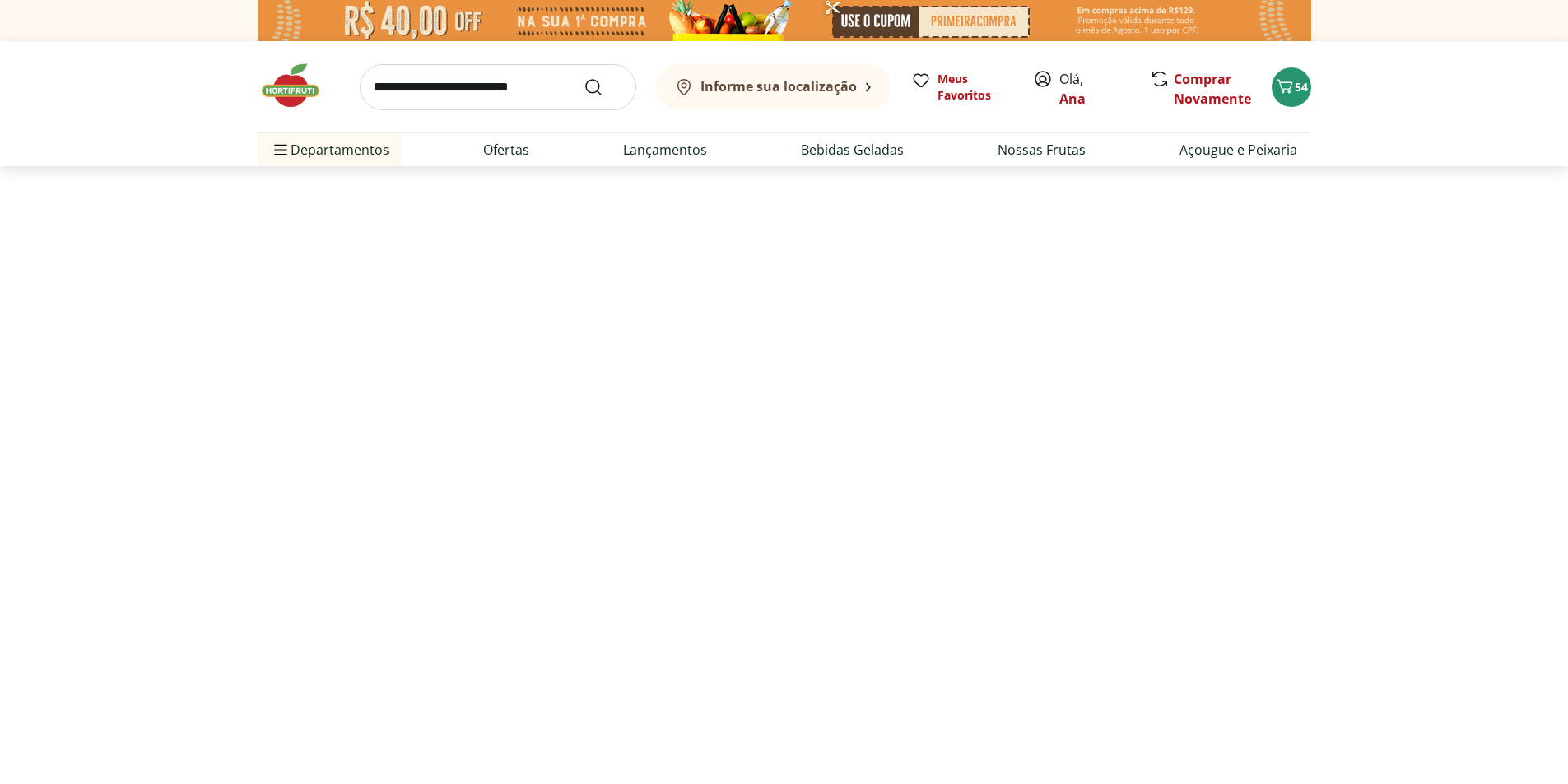
select select "**********"
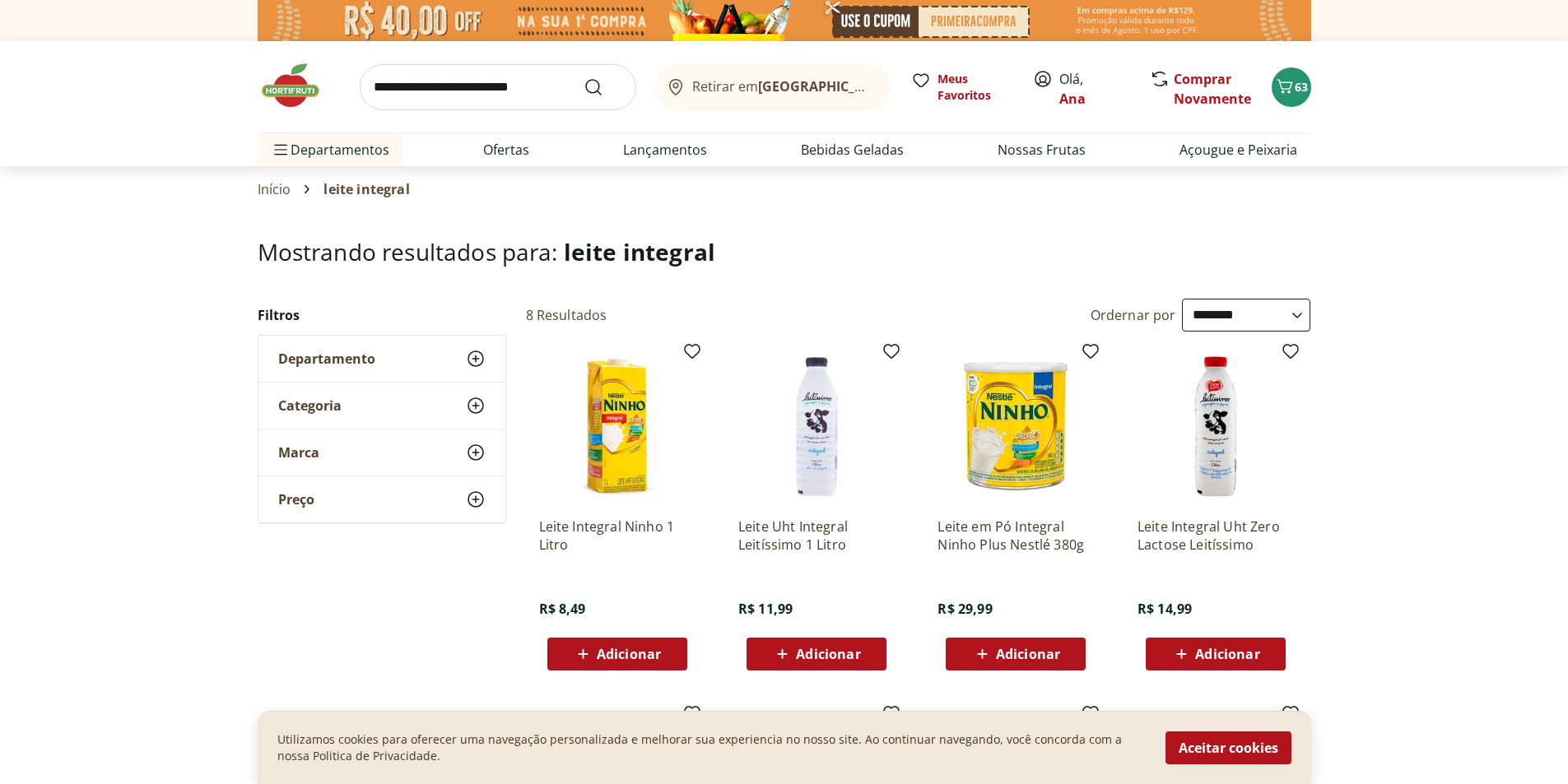
click at [515, 92] on input "search" at bounding box center [498, 86] width 277 height 46
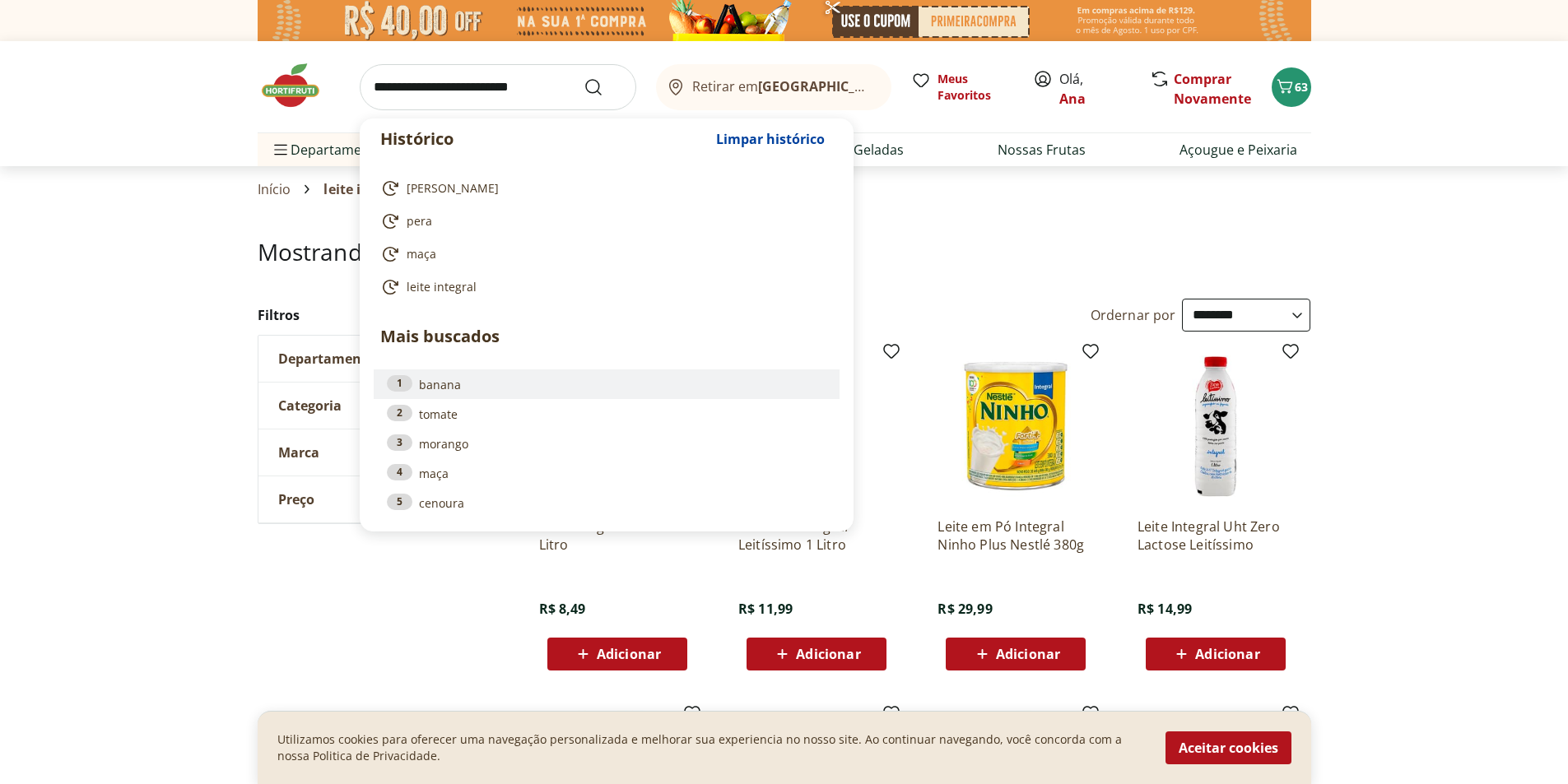
click at [450, 382] on link "1 banana" at bounding box center [606, 384] width 439 height 18
type input "******"
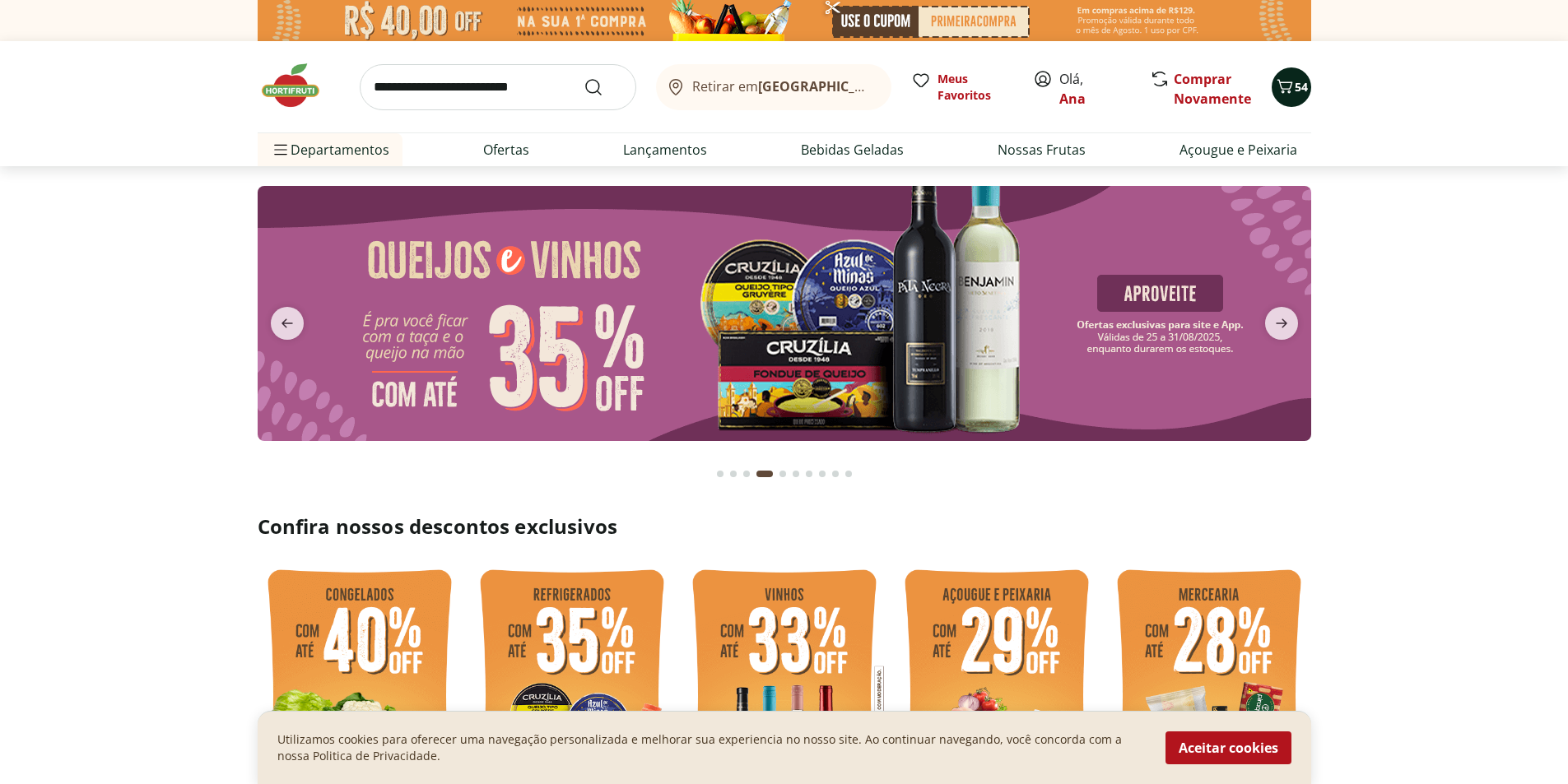
click at [1292, 85] on icon "Carrinho" at bounding box center [1285, 86] width 20 height 20
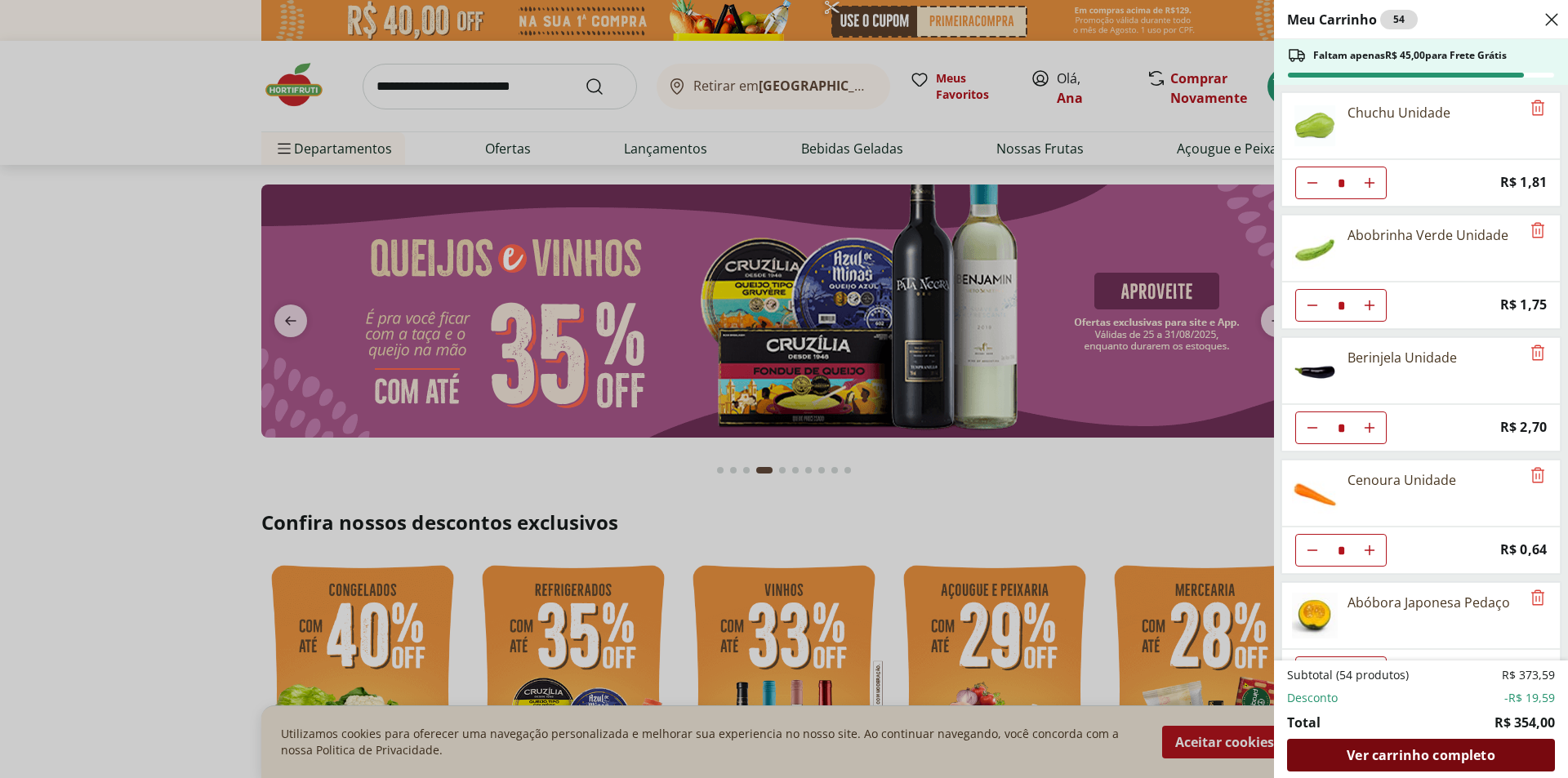
click at [1452, 754] on span "Ver carrinho completo" at bounding box center [1420, 755] width 148 height 13
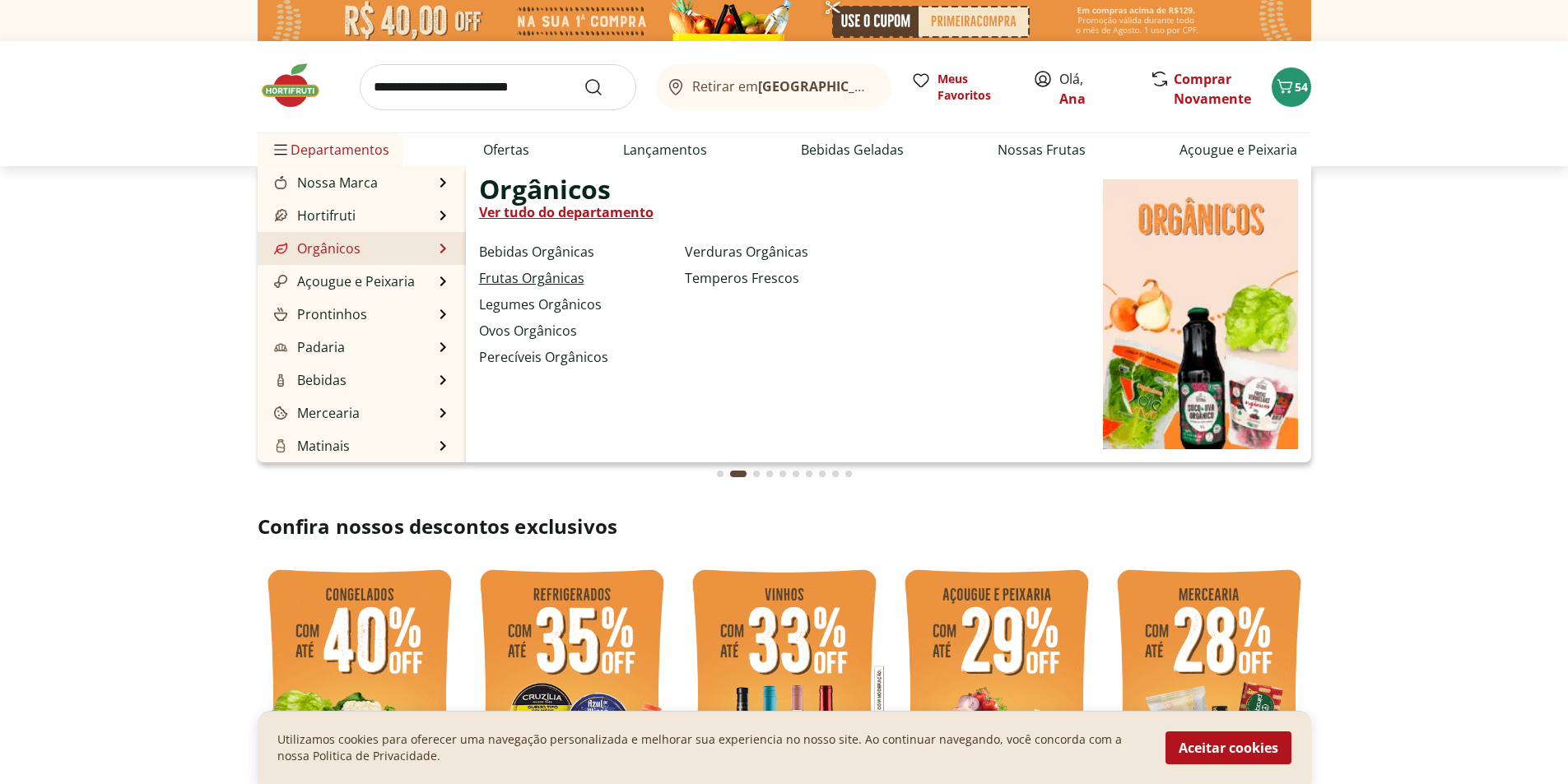
click at [499, 273] on link "Frutas Orgânicas" at bounding box center [532, 278] width 105 height 20
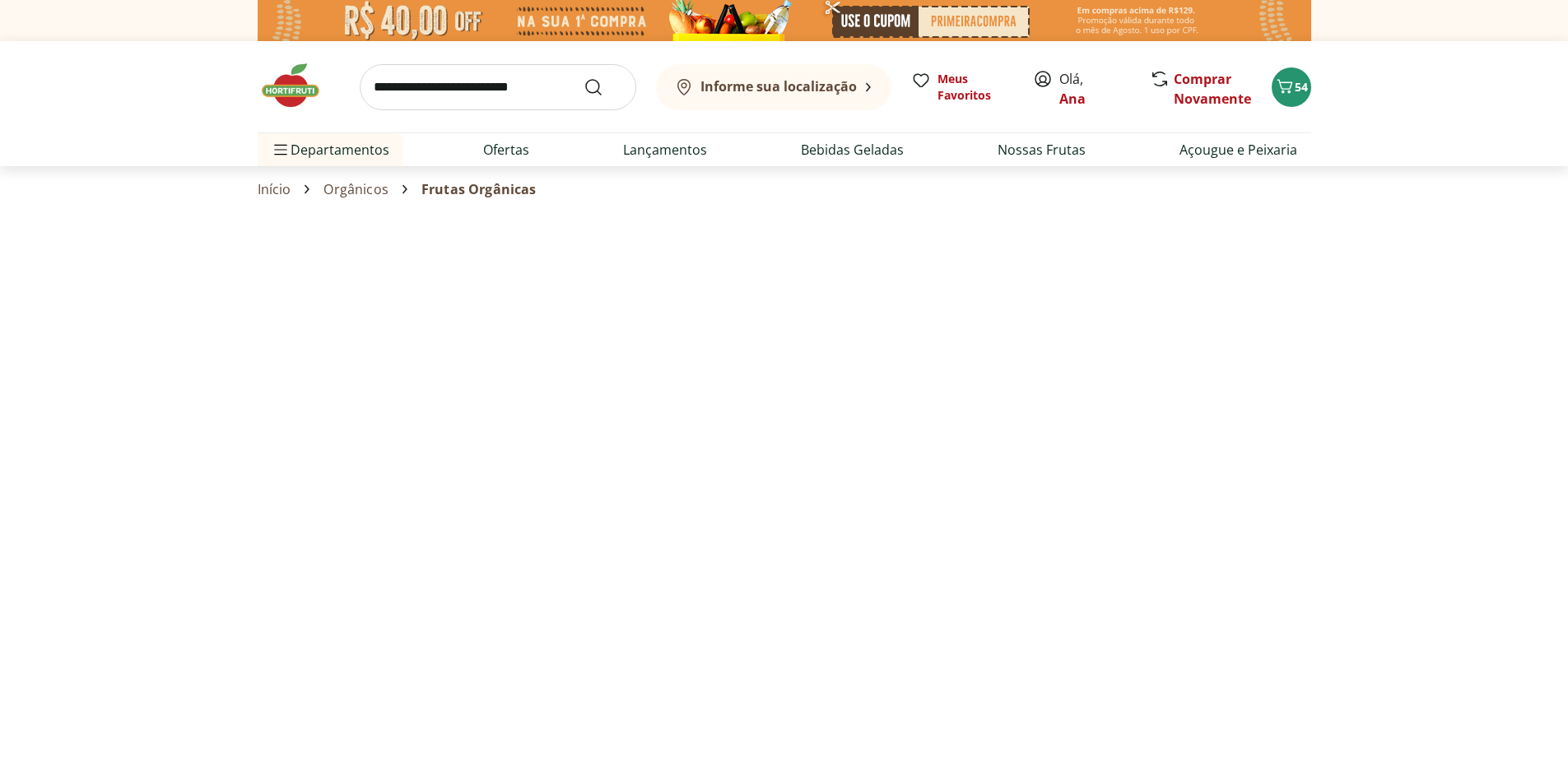
select select "**********"
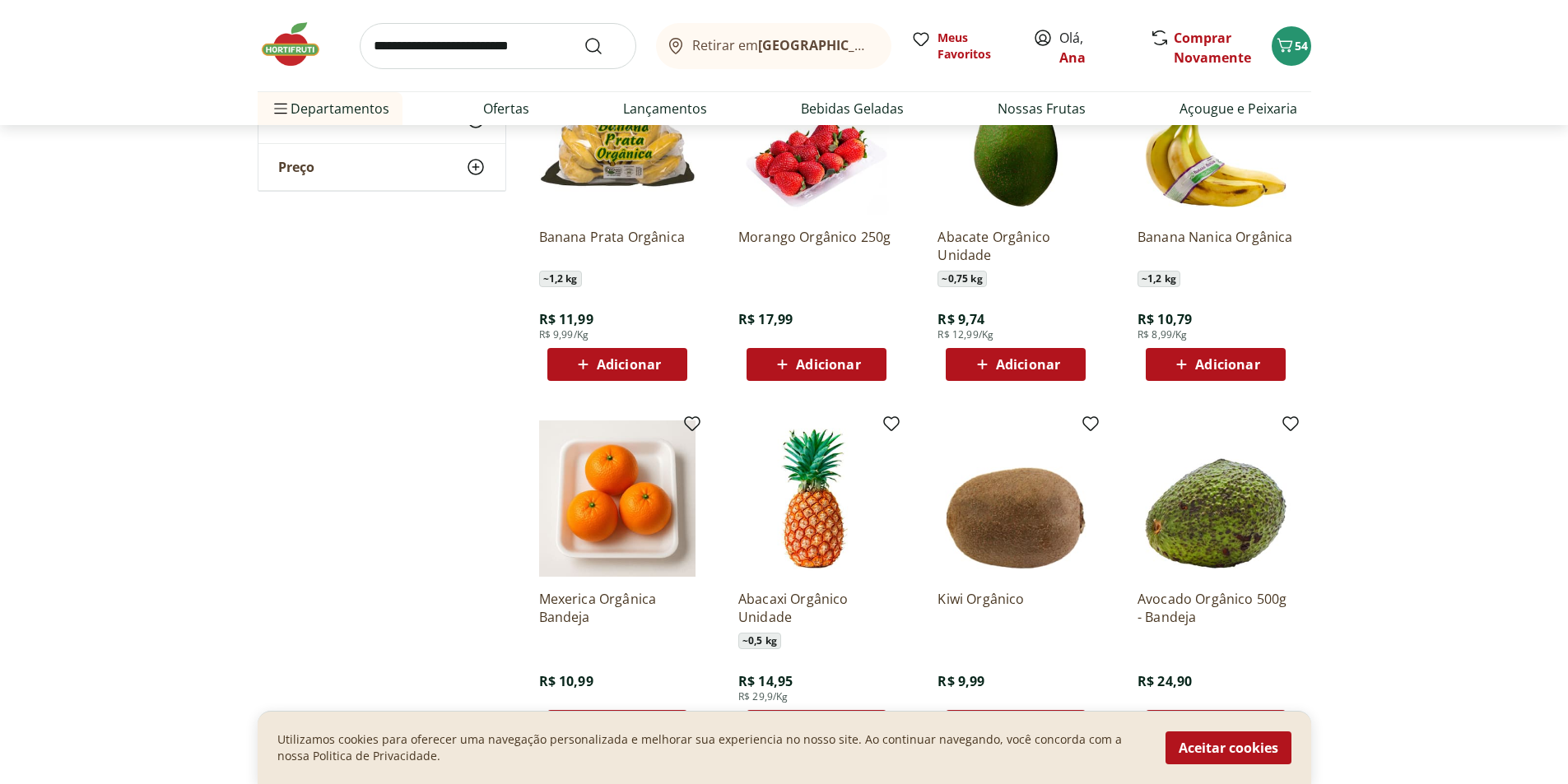
scroll to position [82, 0]
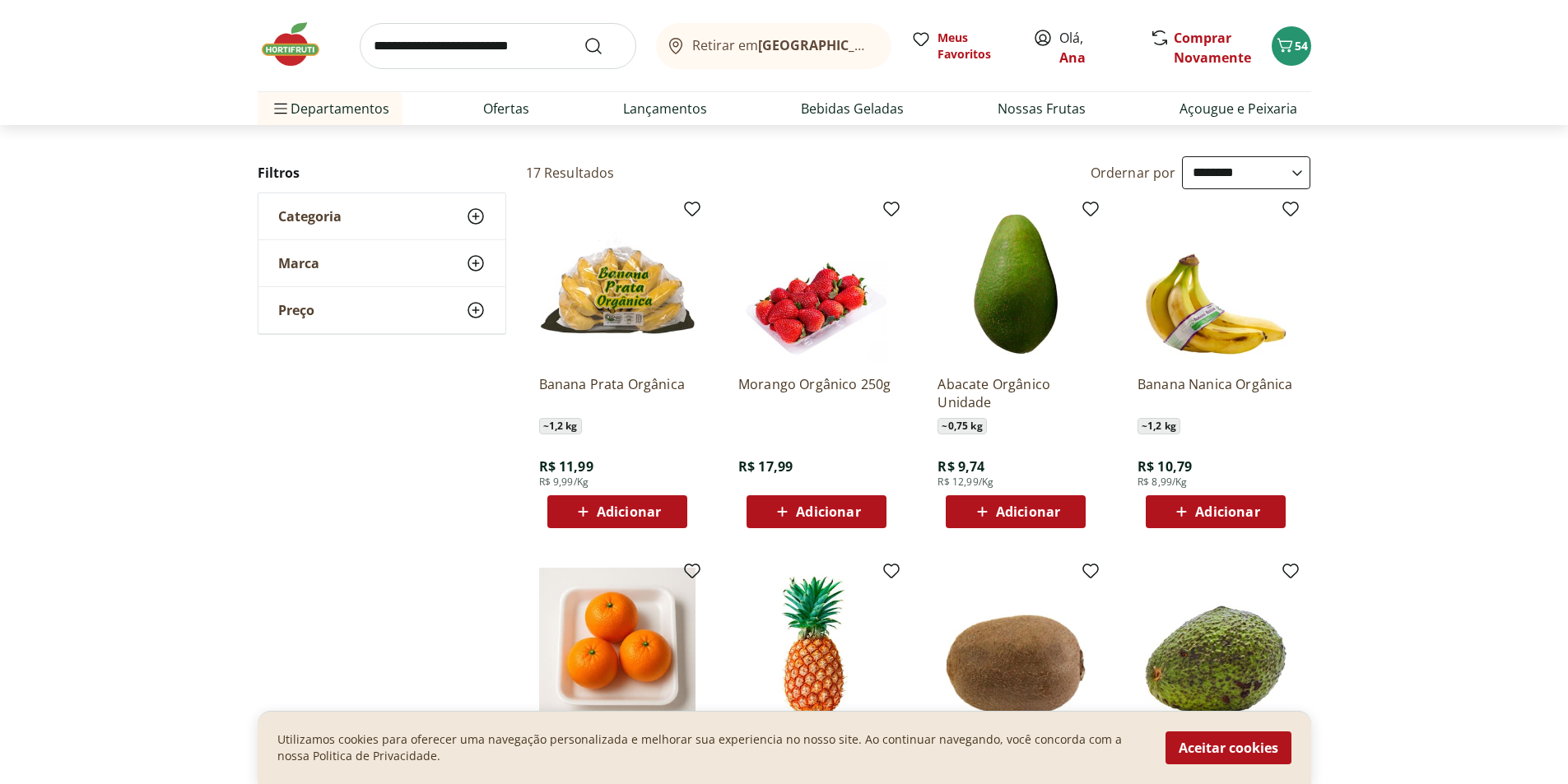
click at [614, 516] on span "Adicionar" at bounding box center [629, 511] width 64 height 13
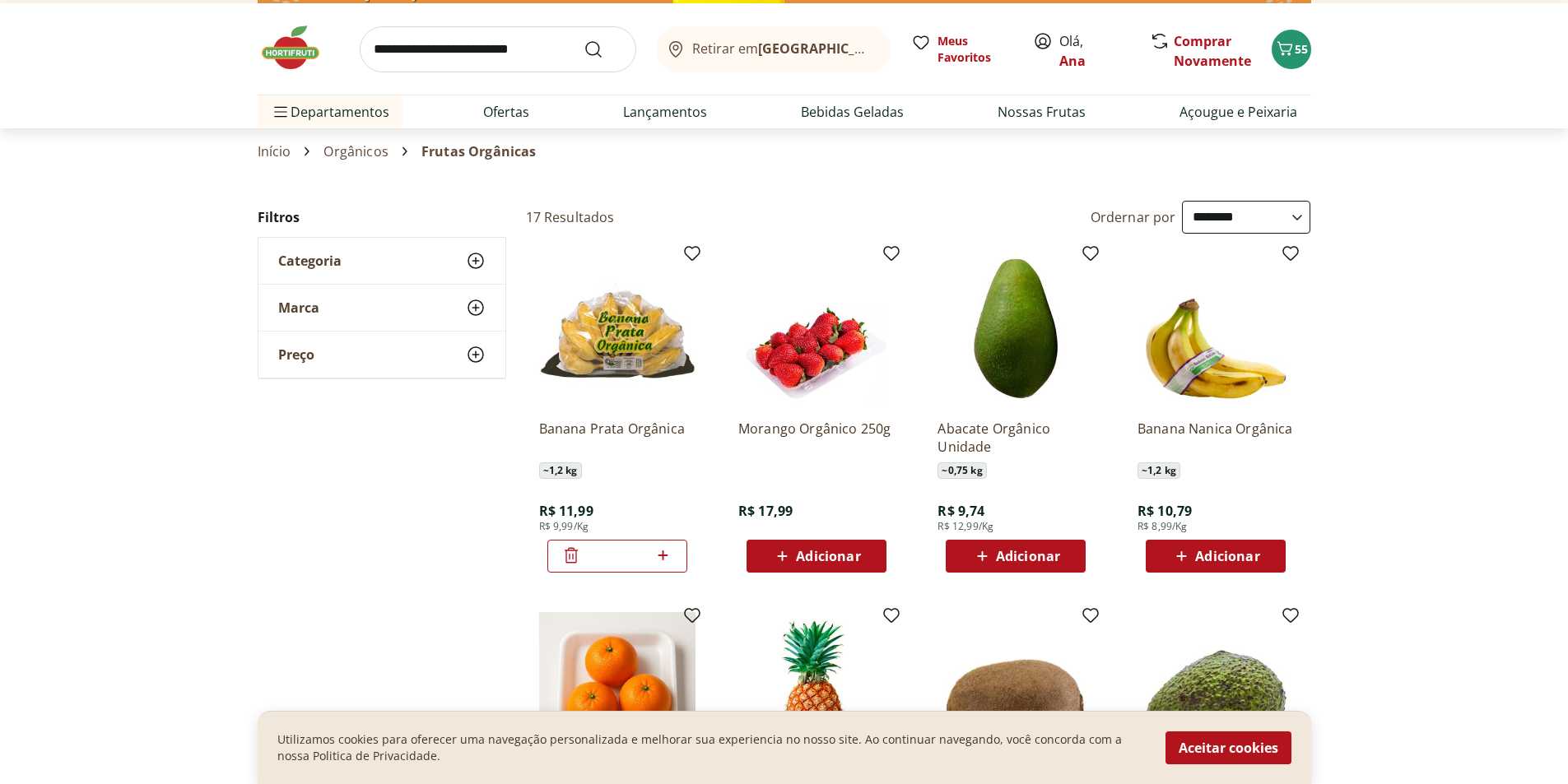
scroll to position [0, 0]
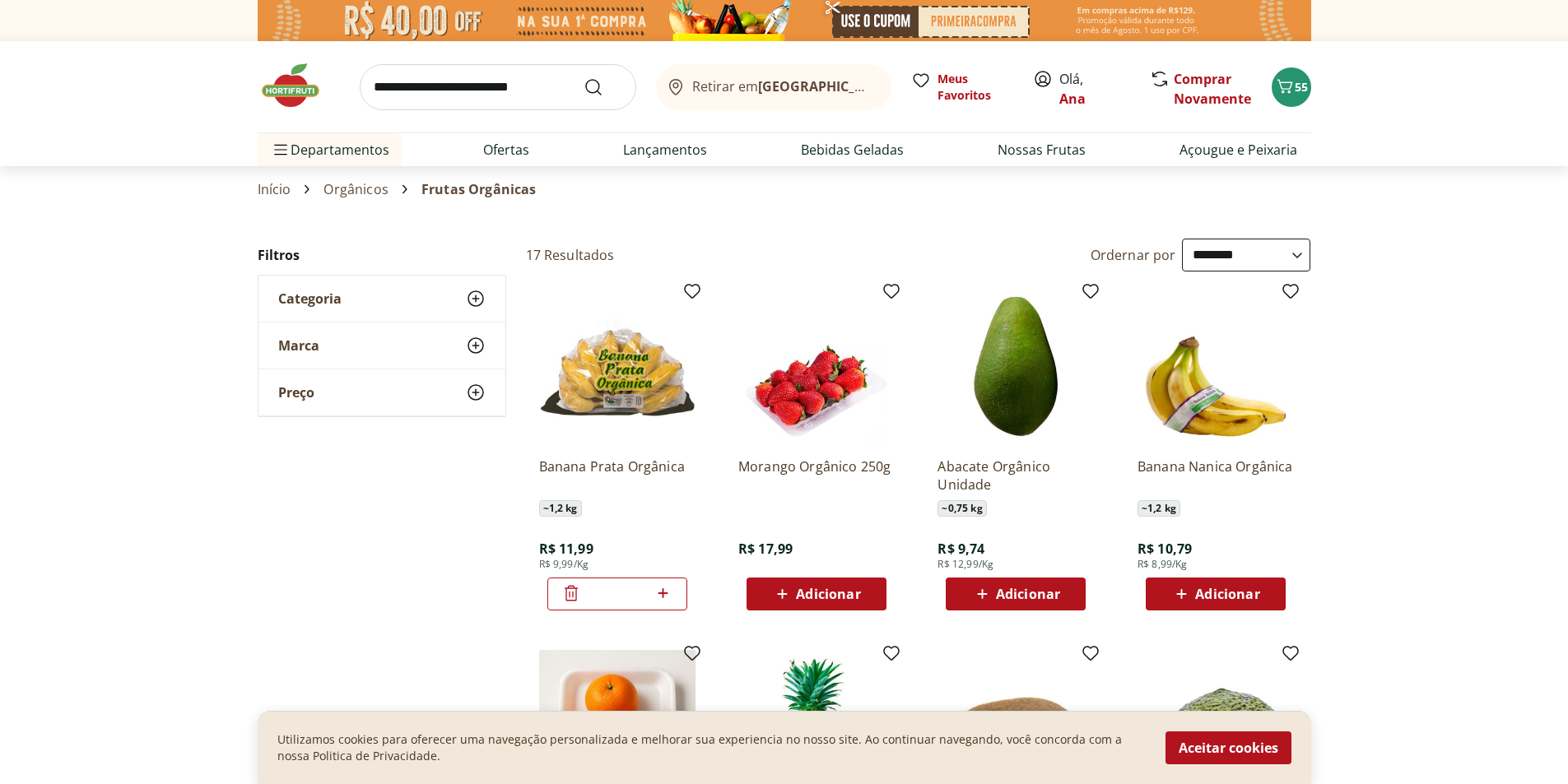
click at [439, 92] on input "search" at bounding box center [498, 86] width 277 height 46
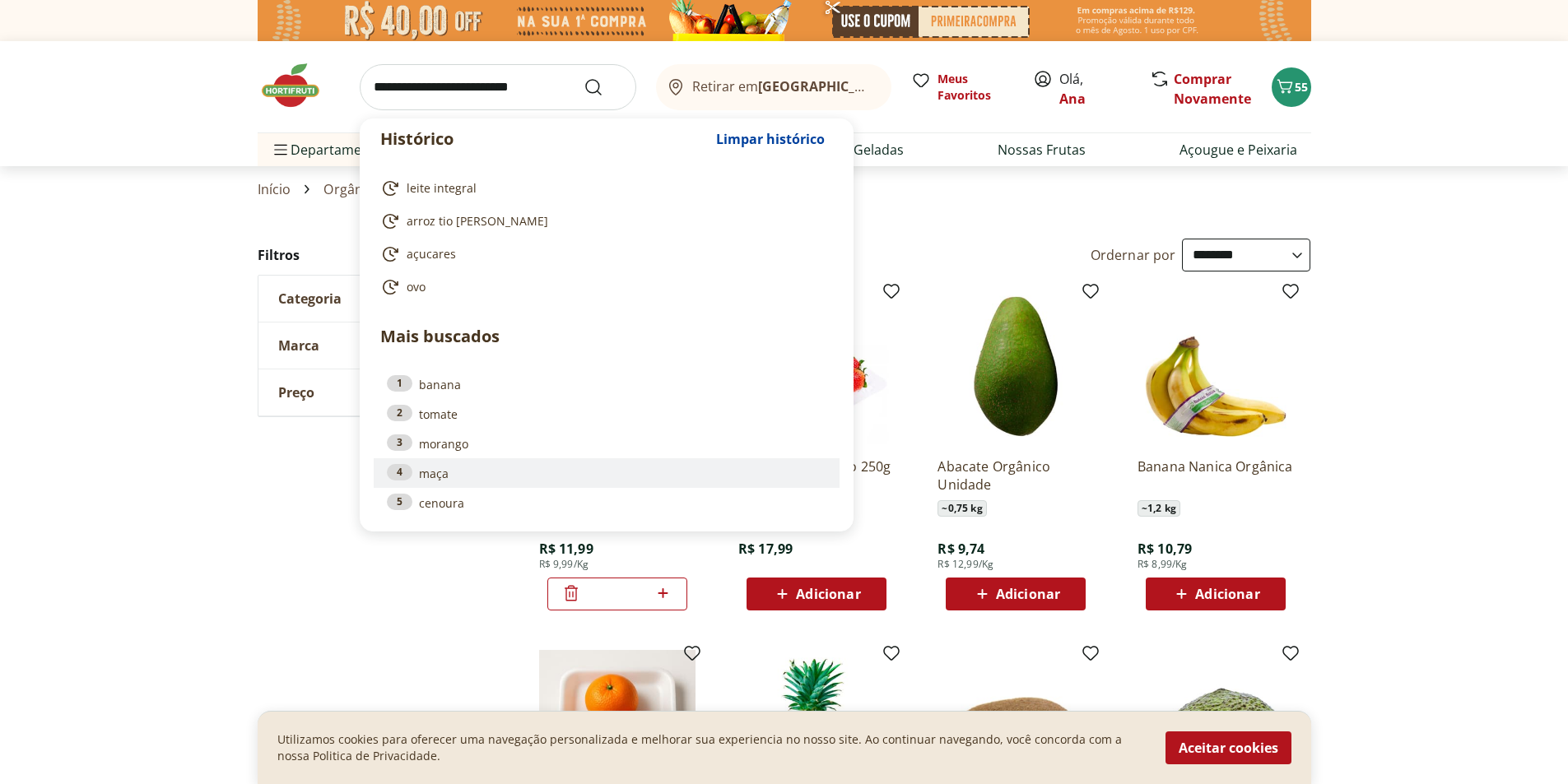
click at [433, 474] on link "4 maça" at bounding box center [606, 473] width 439 height 18
type input "****"
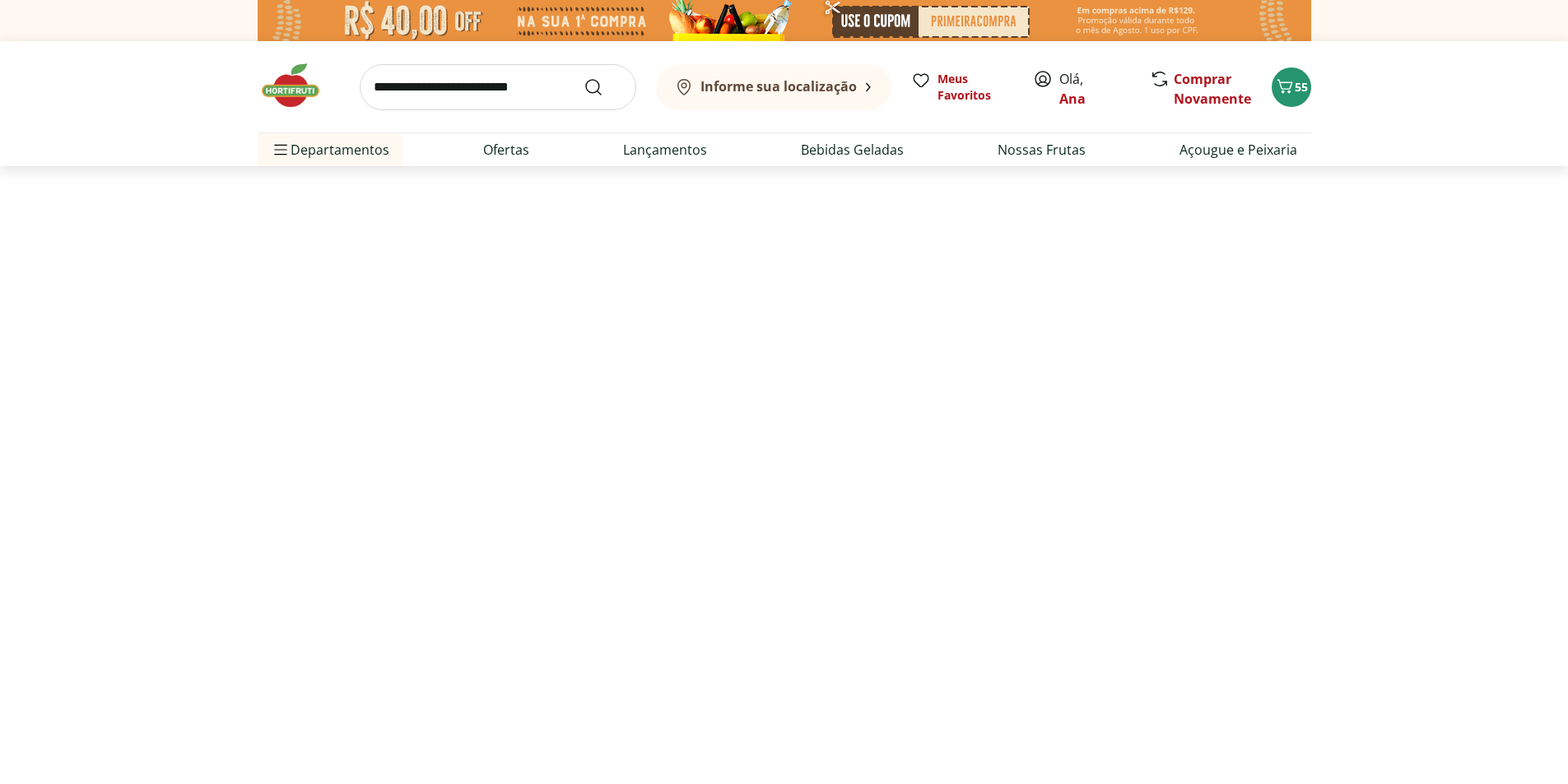
select select "**********"
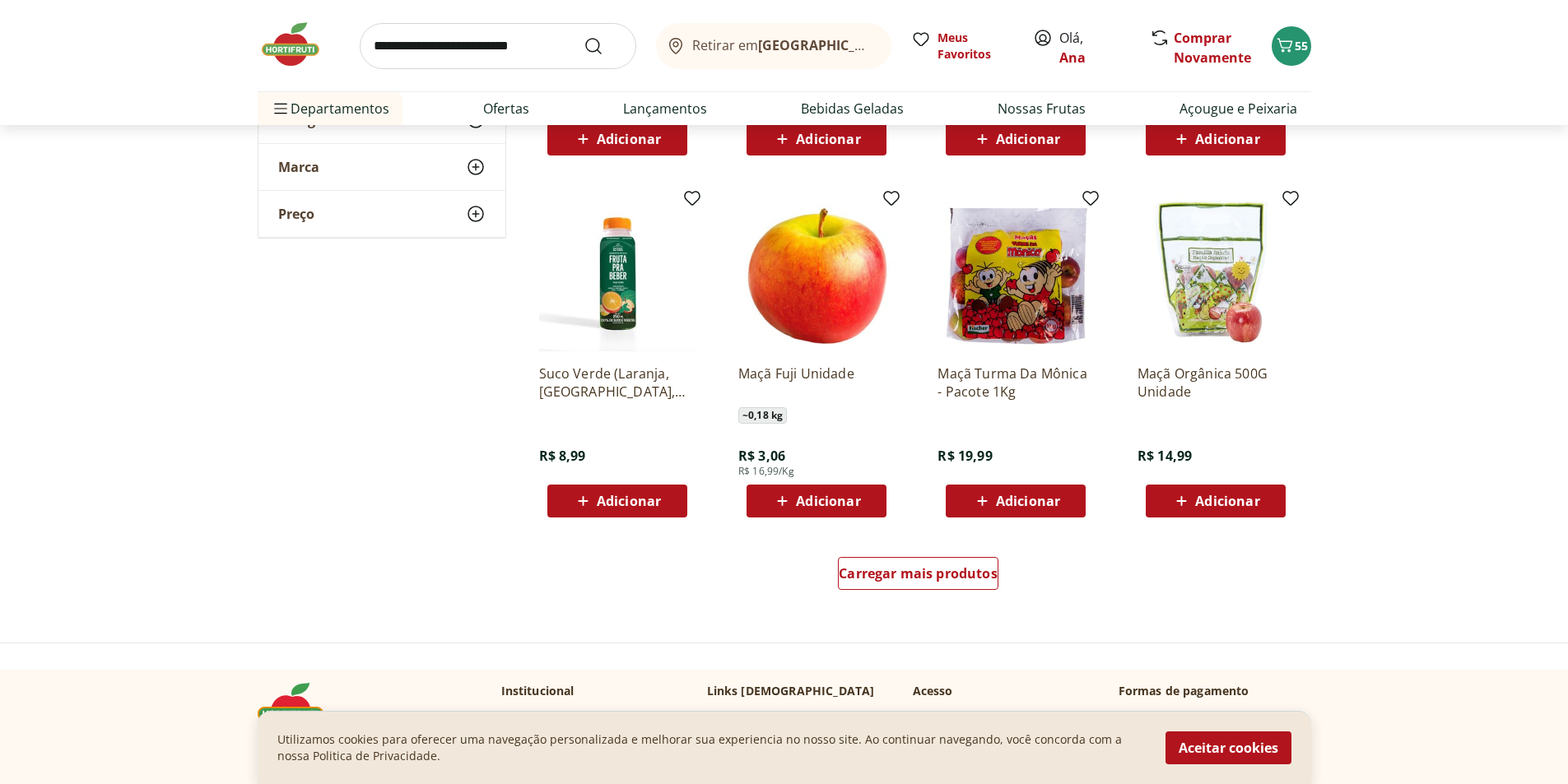
scroll to position [905, 0]
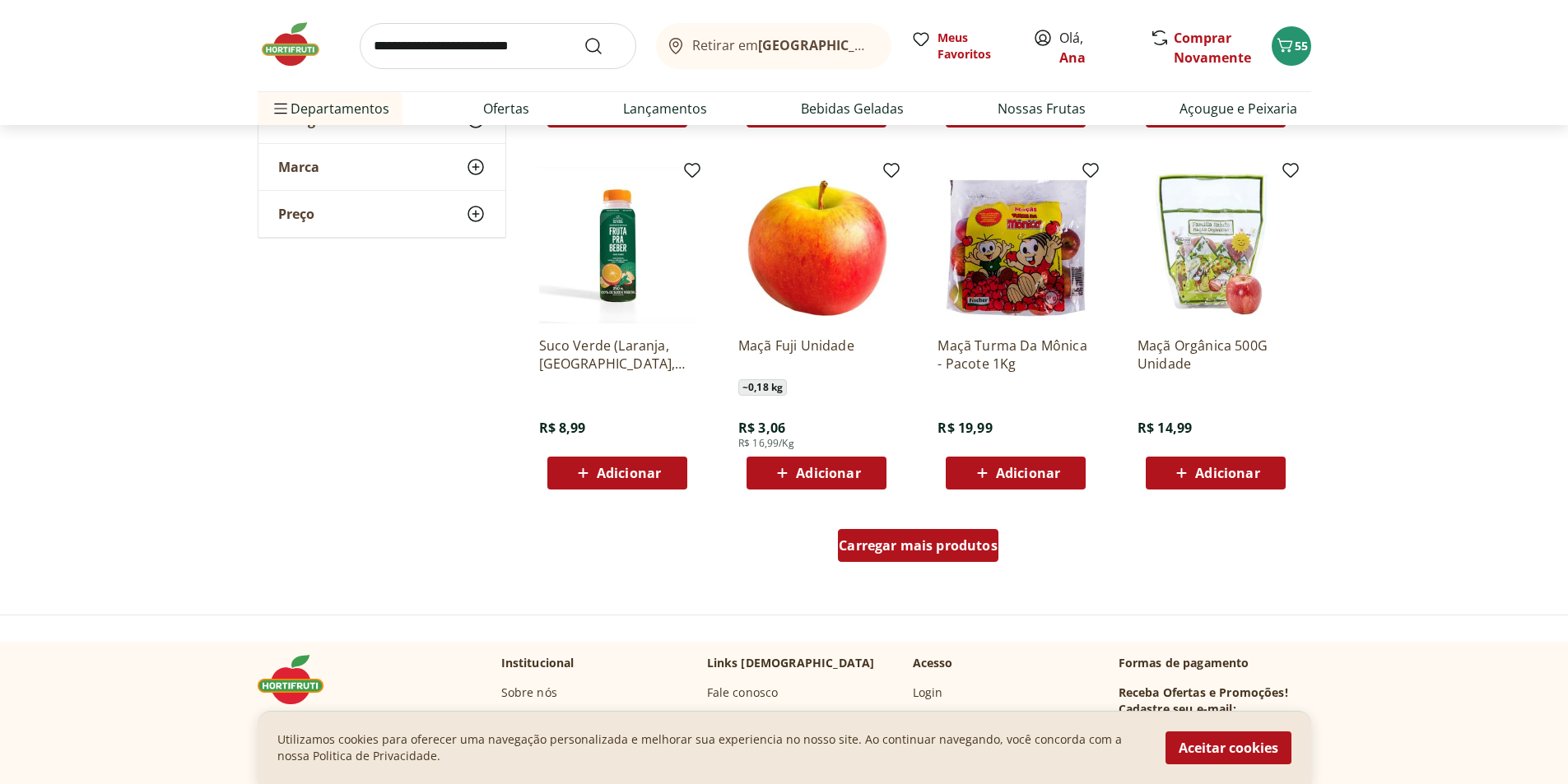
click at [936, 540] on span "Carregar mais produtos" at bounding box center [918, 545] width 159 height 13
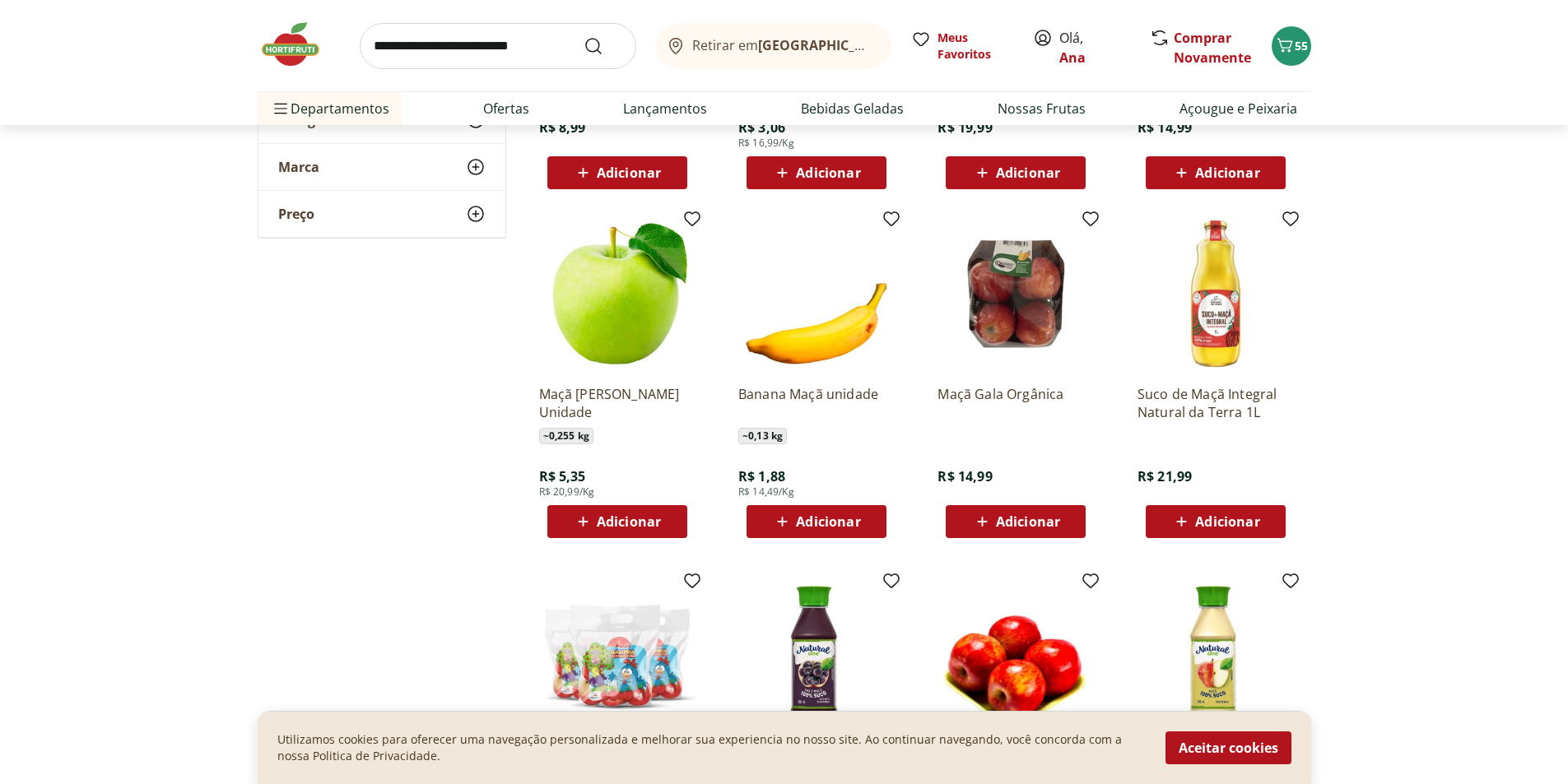
scroll to position [1234, 0]
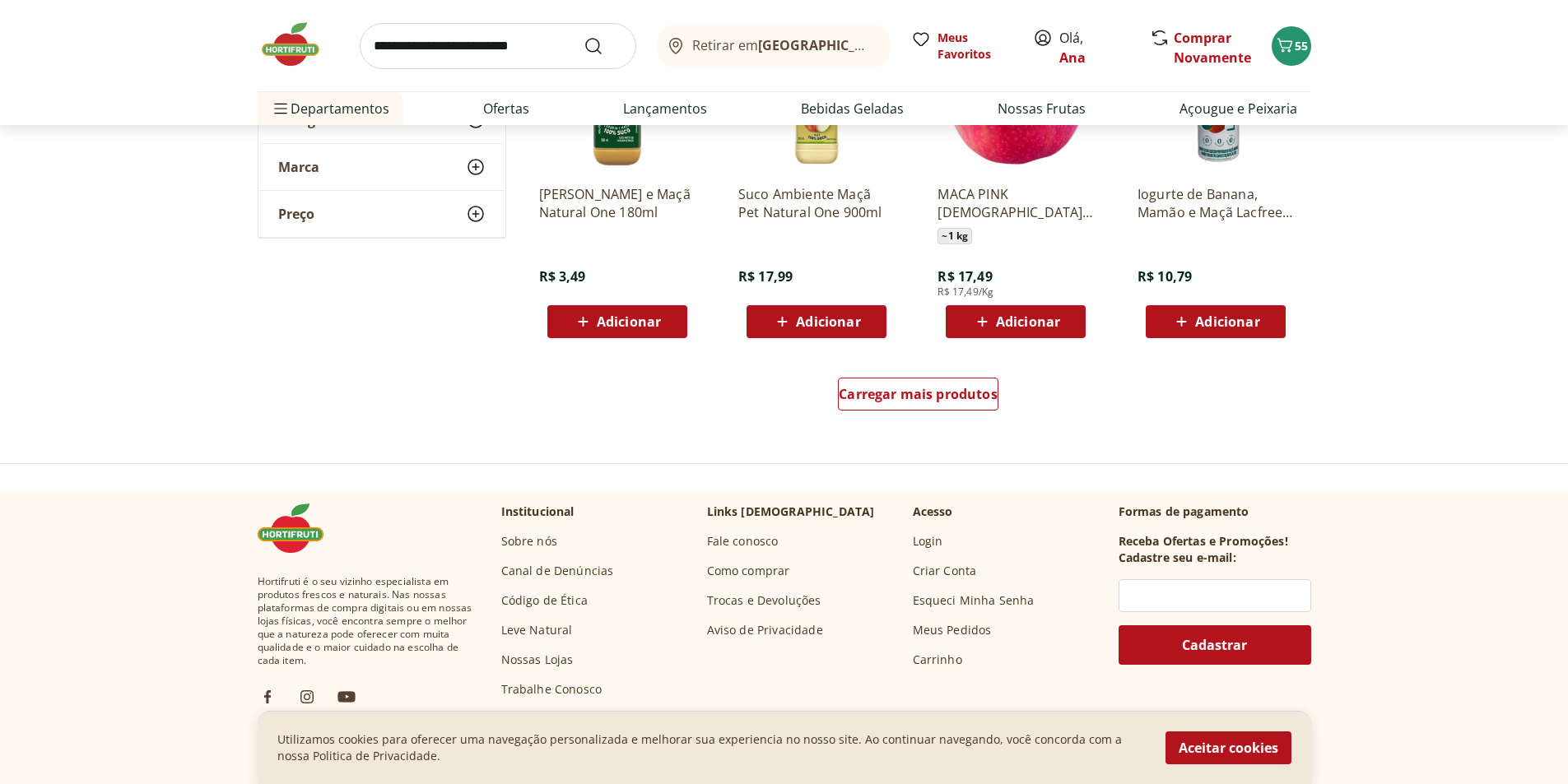
scroll to position [2139, 0]
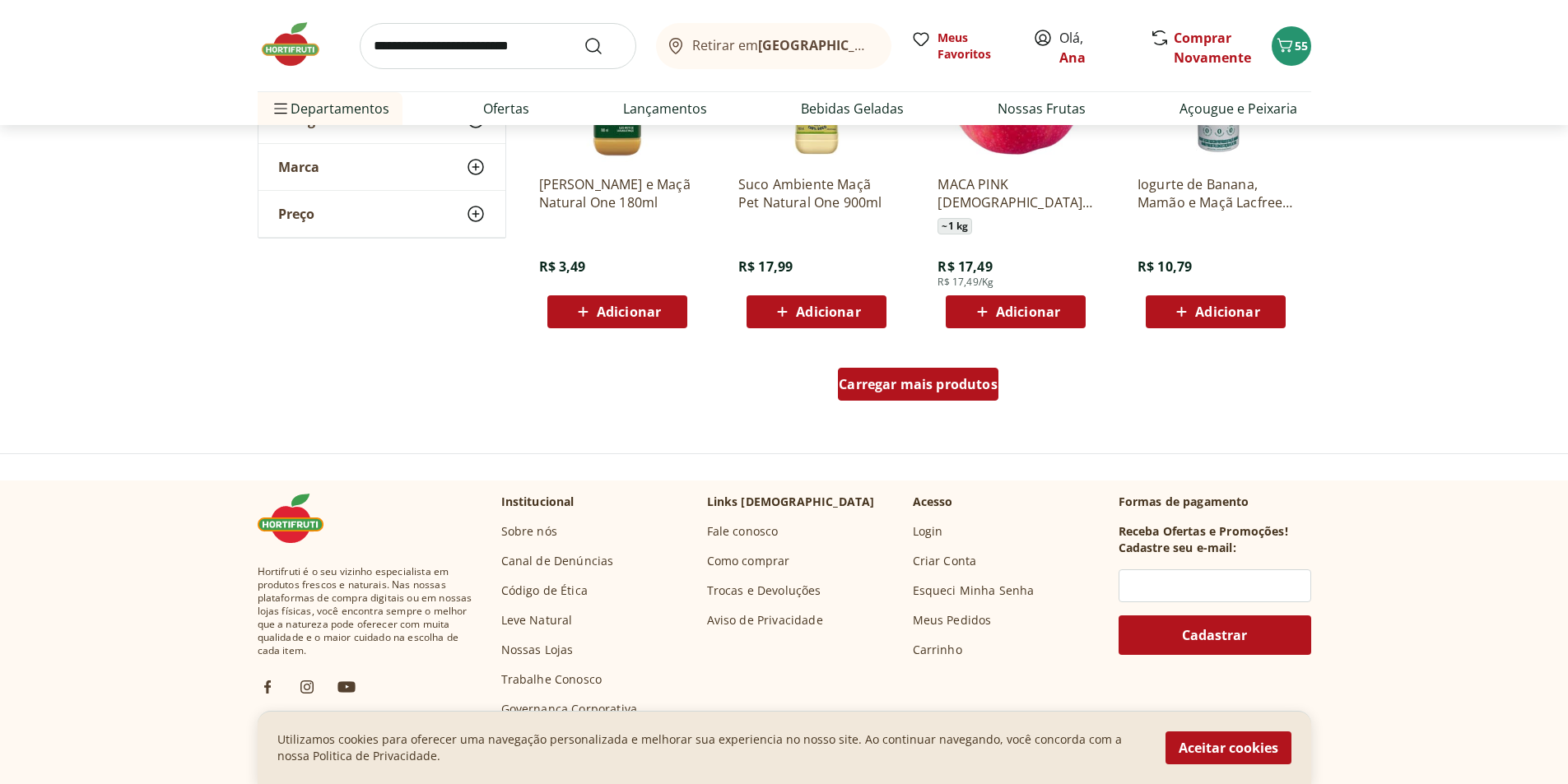
click at [939, 379] on span "Carregar mais produtos" at bounding box center [918, 384] width 159 height 13
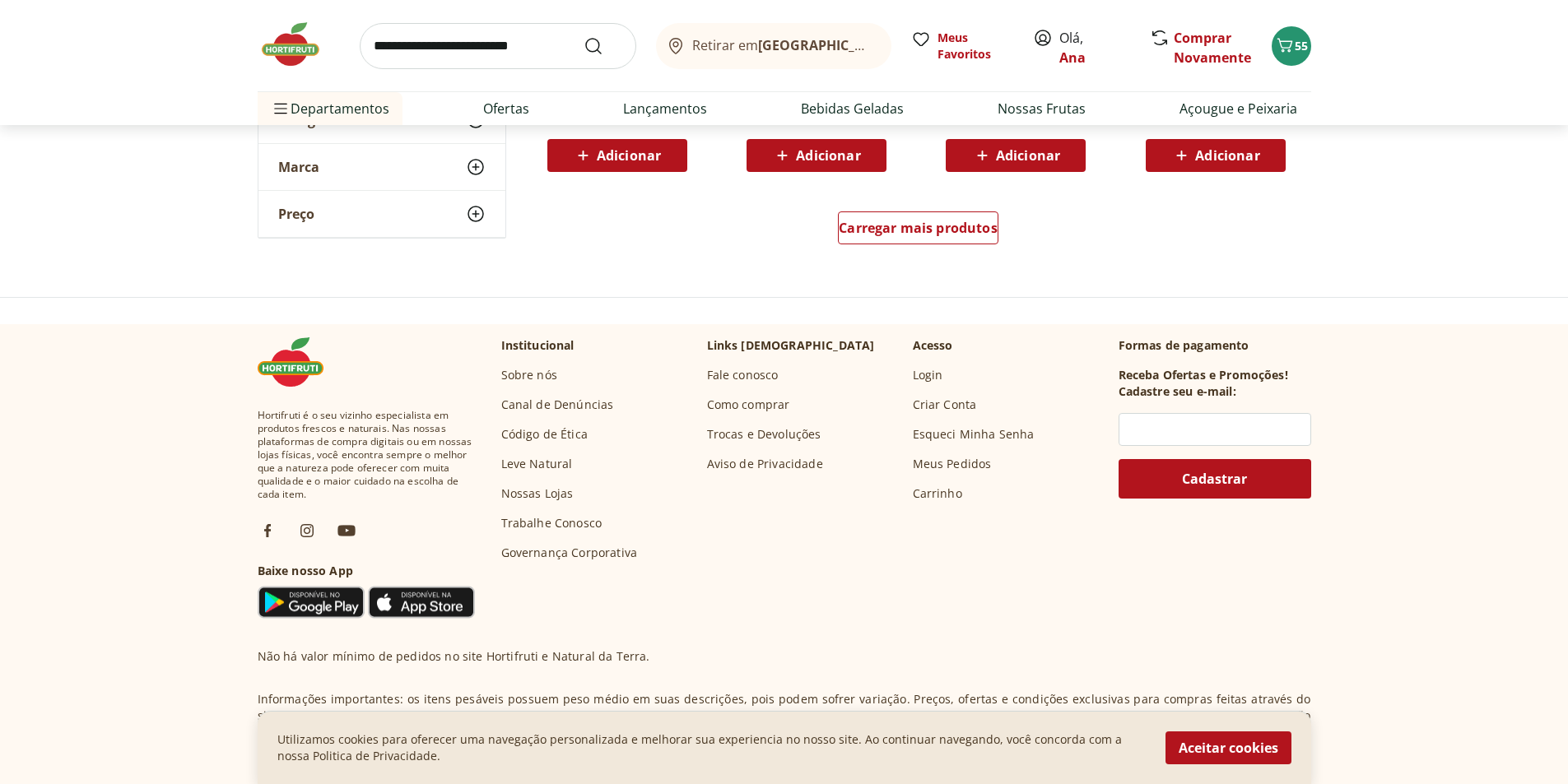
scroll to position [3373, 0]
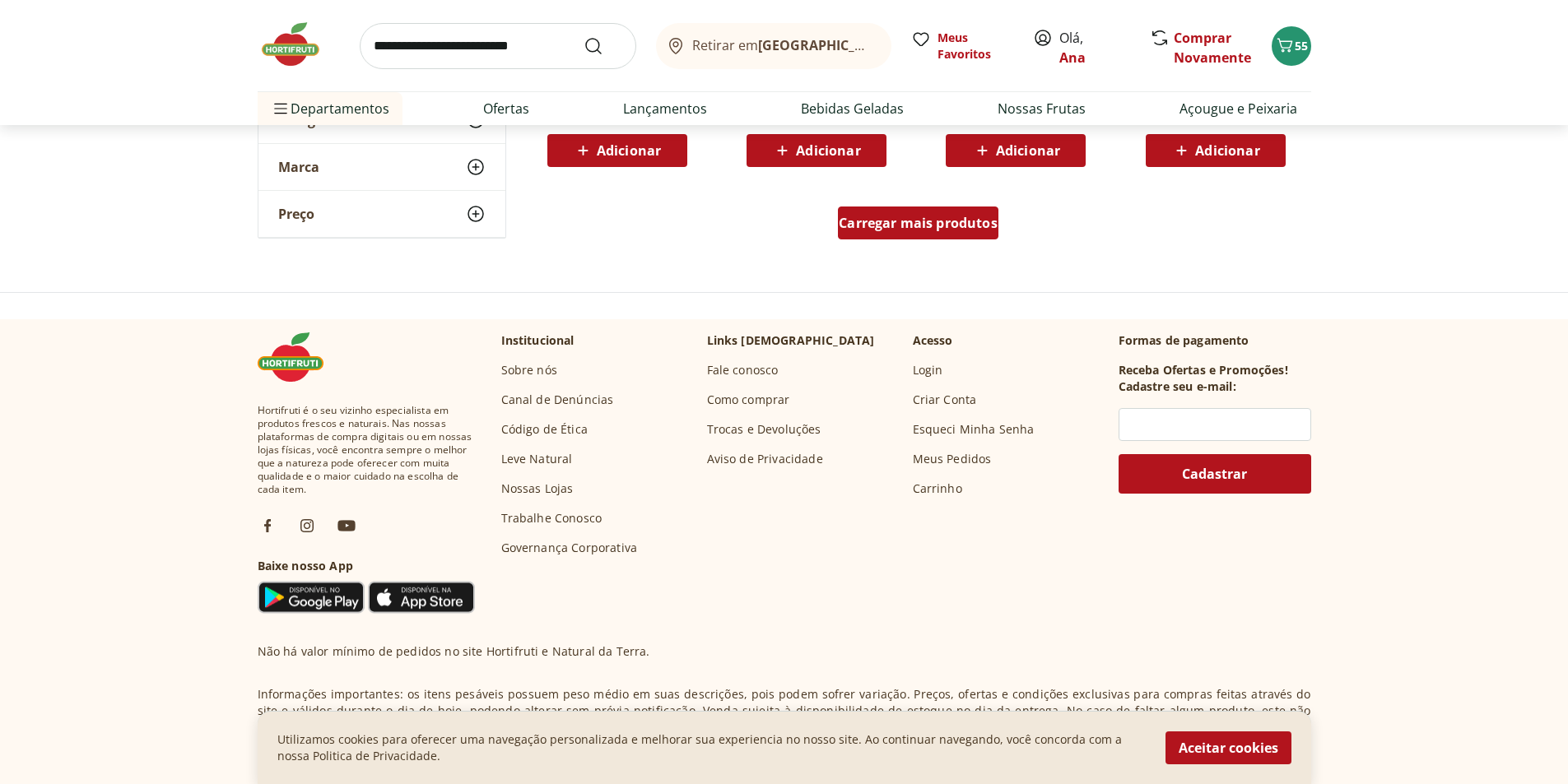
click at [906, 227] on span "Carregar mais produtos" at bounding box center [918, 223] width 159 height 13
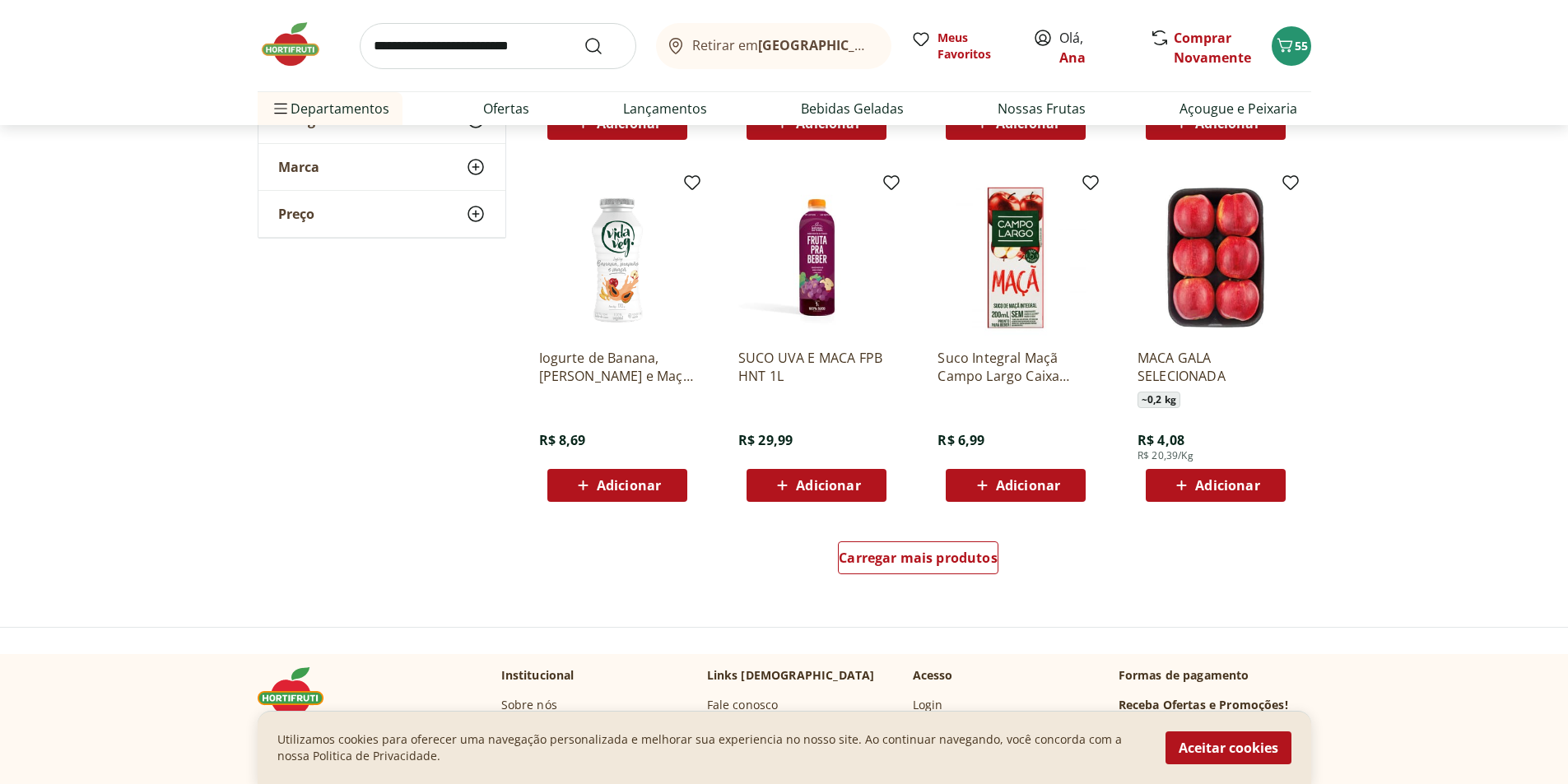
scroll to position [4114, 0]
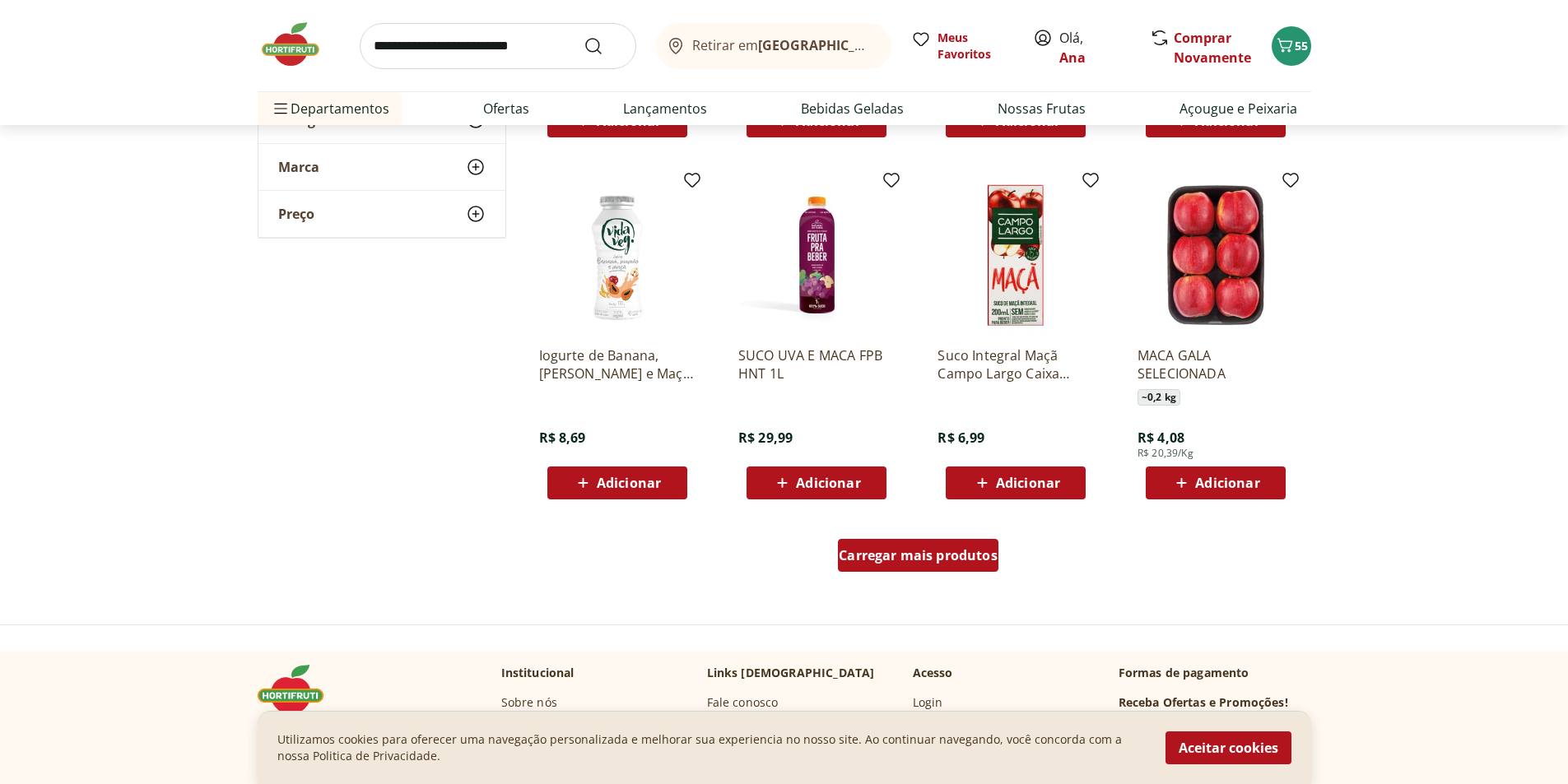
click at [866, 550] on span "Carregar mais produtos" at bounding box center [918, 555] width 159 height 13
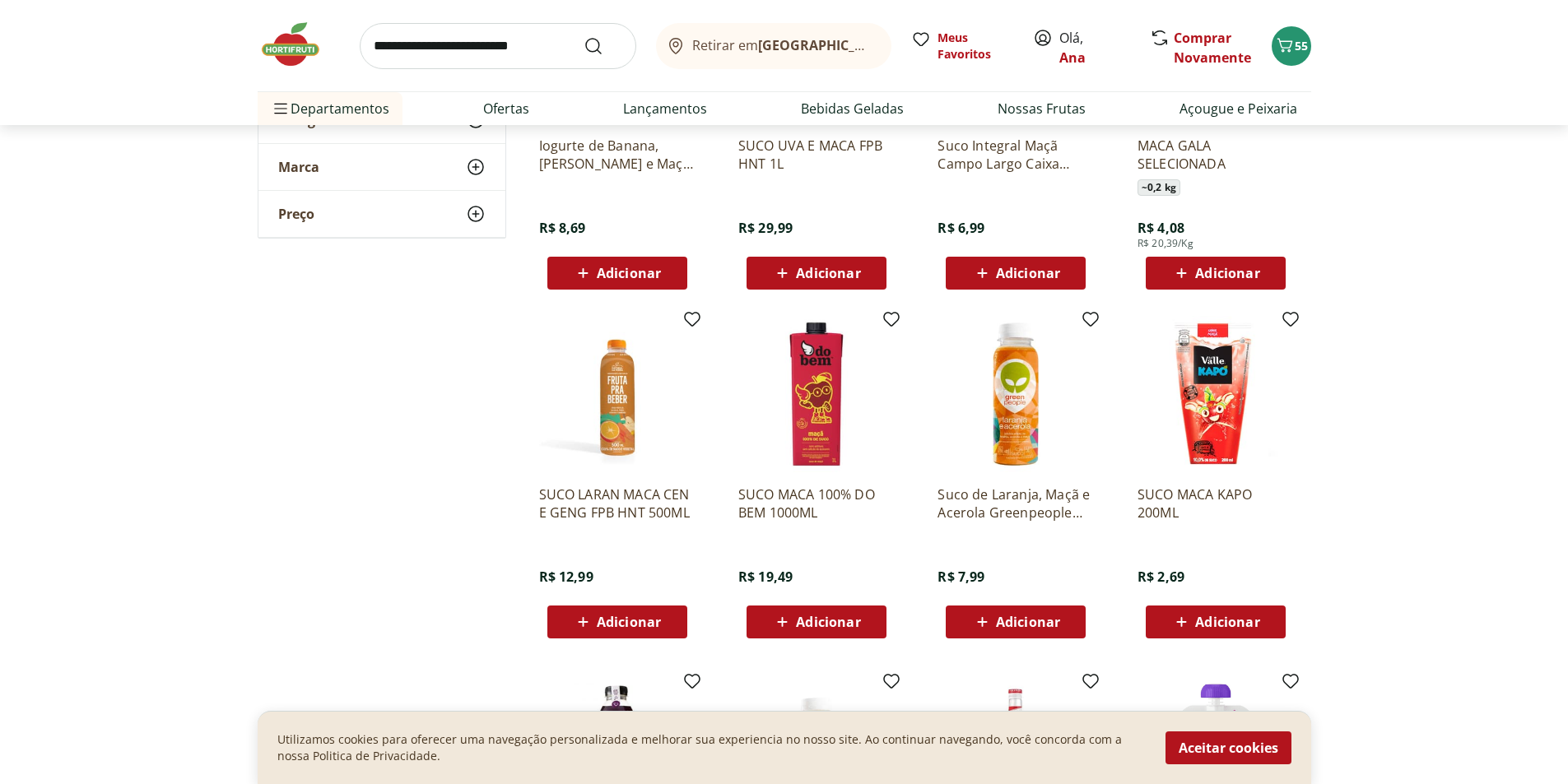
scroll to position [4361, 0]
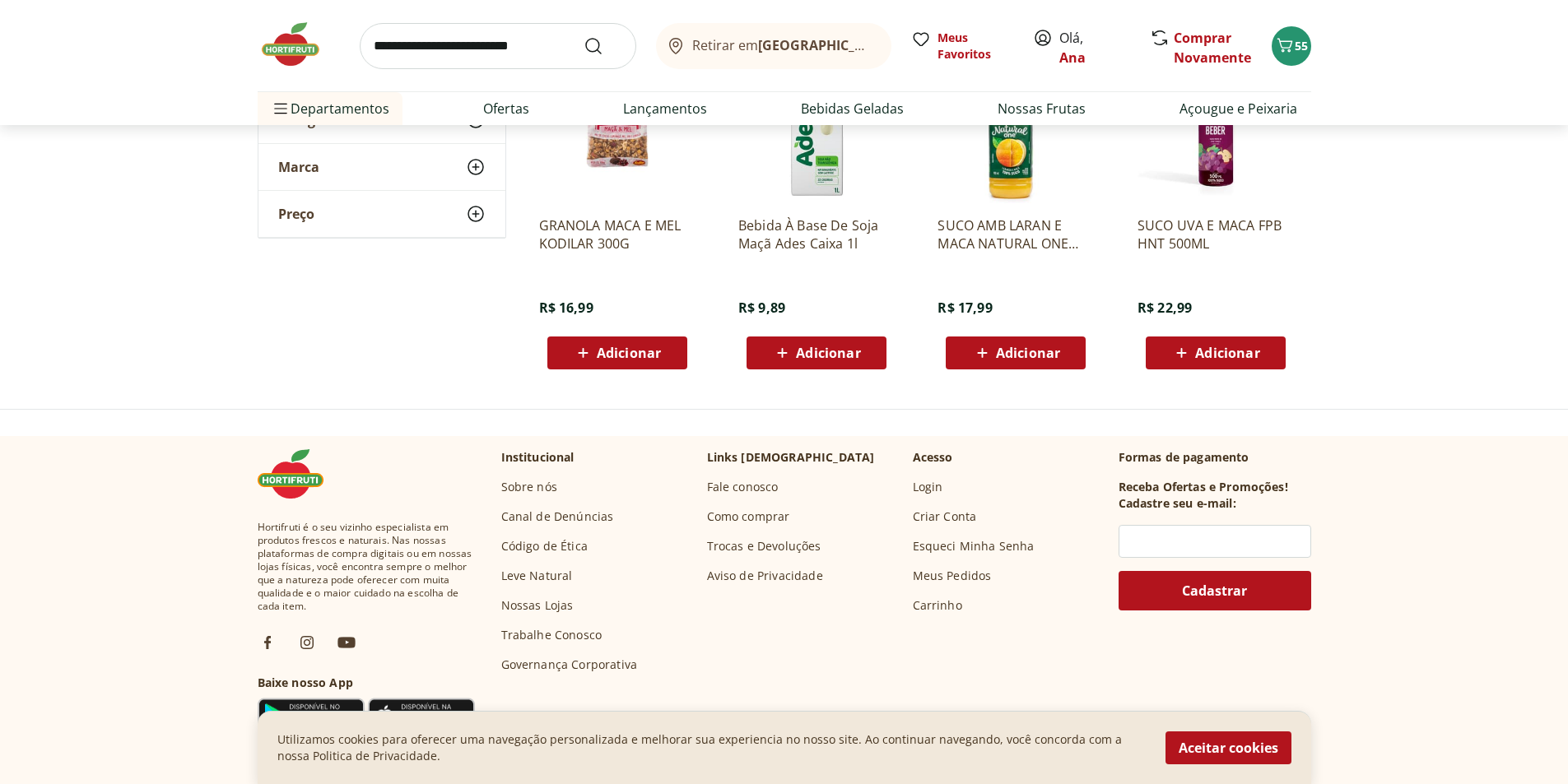
scroll to position [5348, 0]
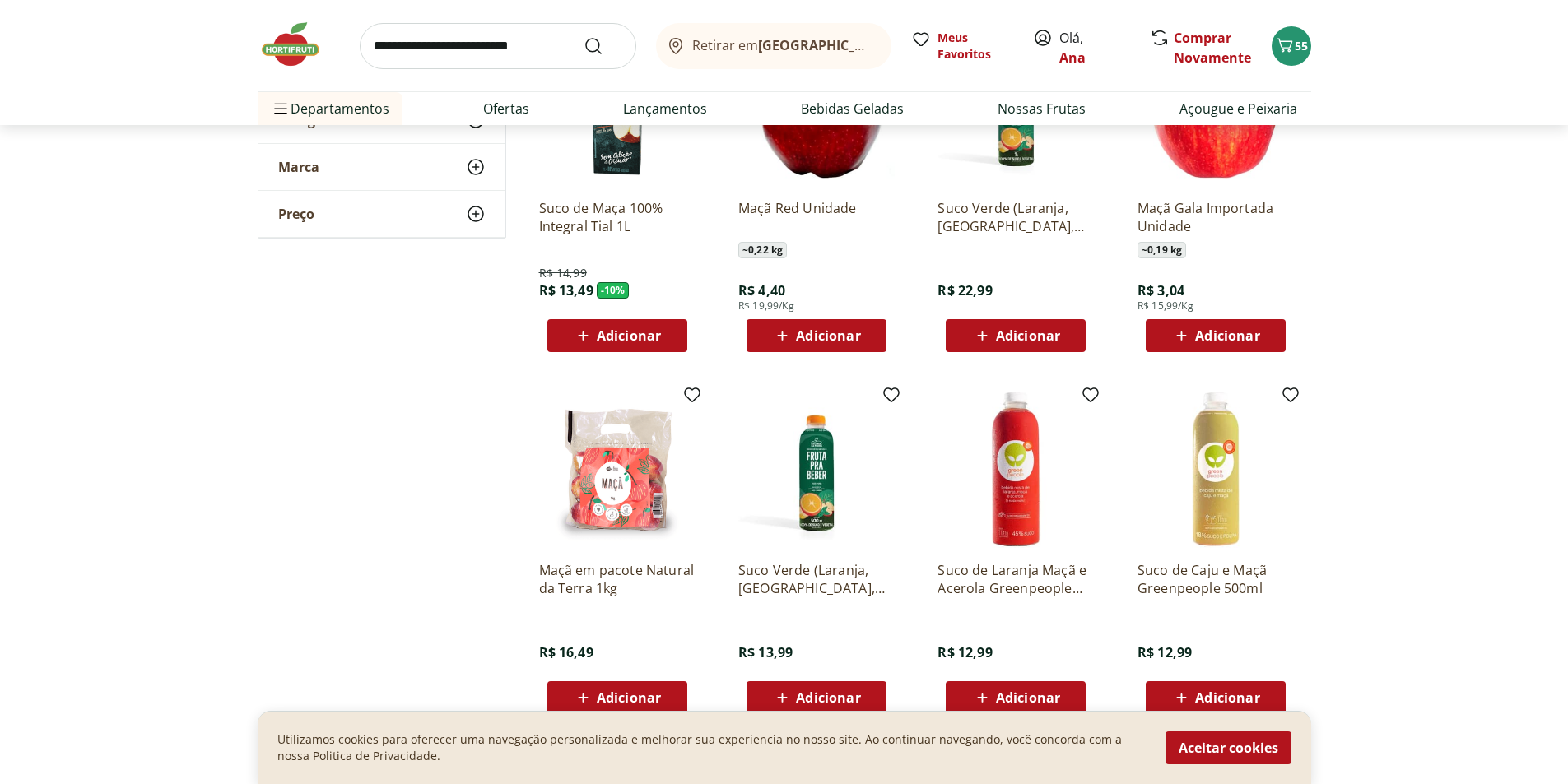
scroll to position [329, 0]
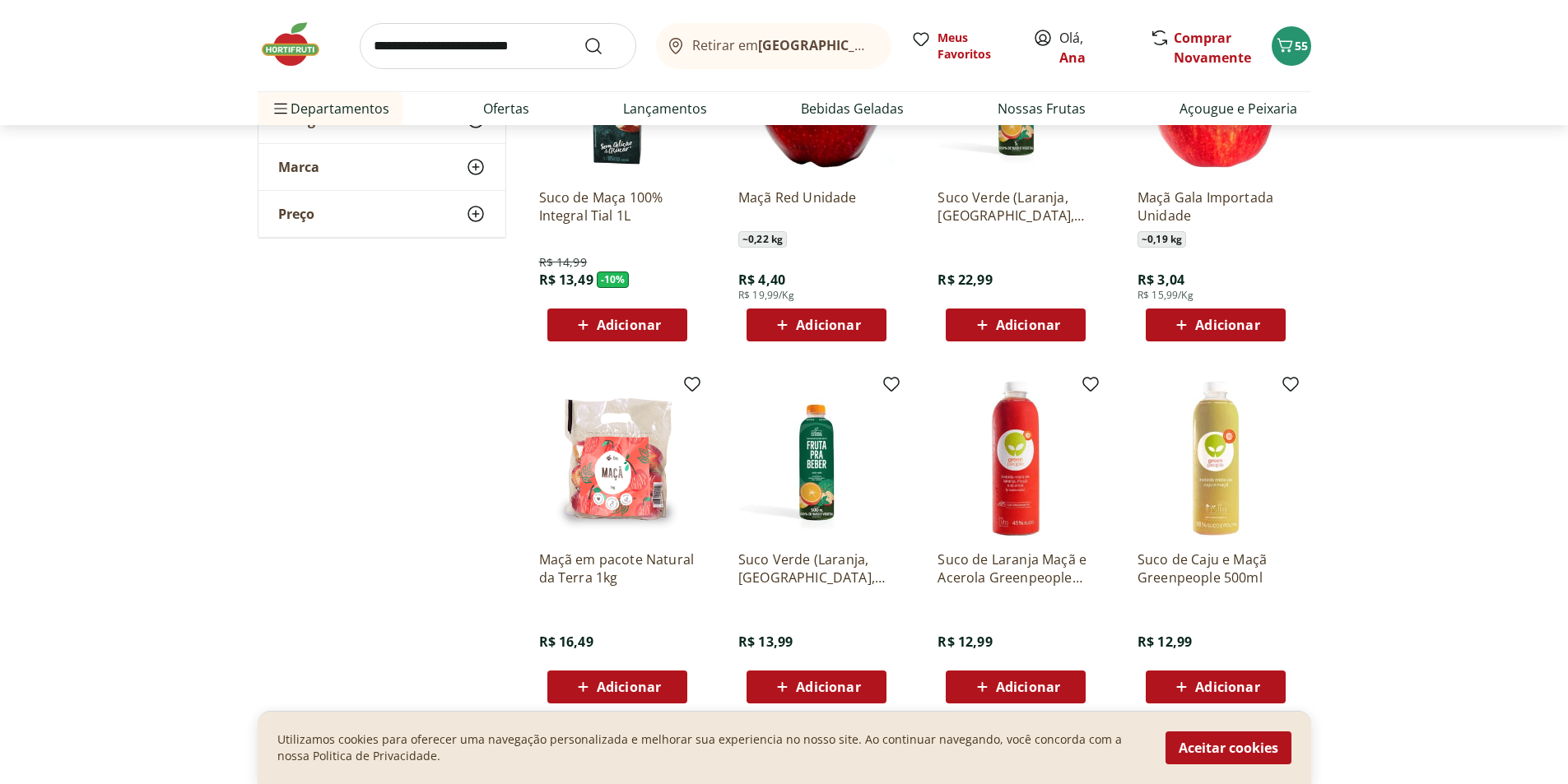
click at [1246, 325] on span "Adicionar" at bounding box center [1227, 324] width 64 height 13
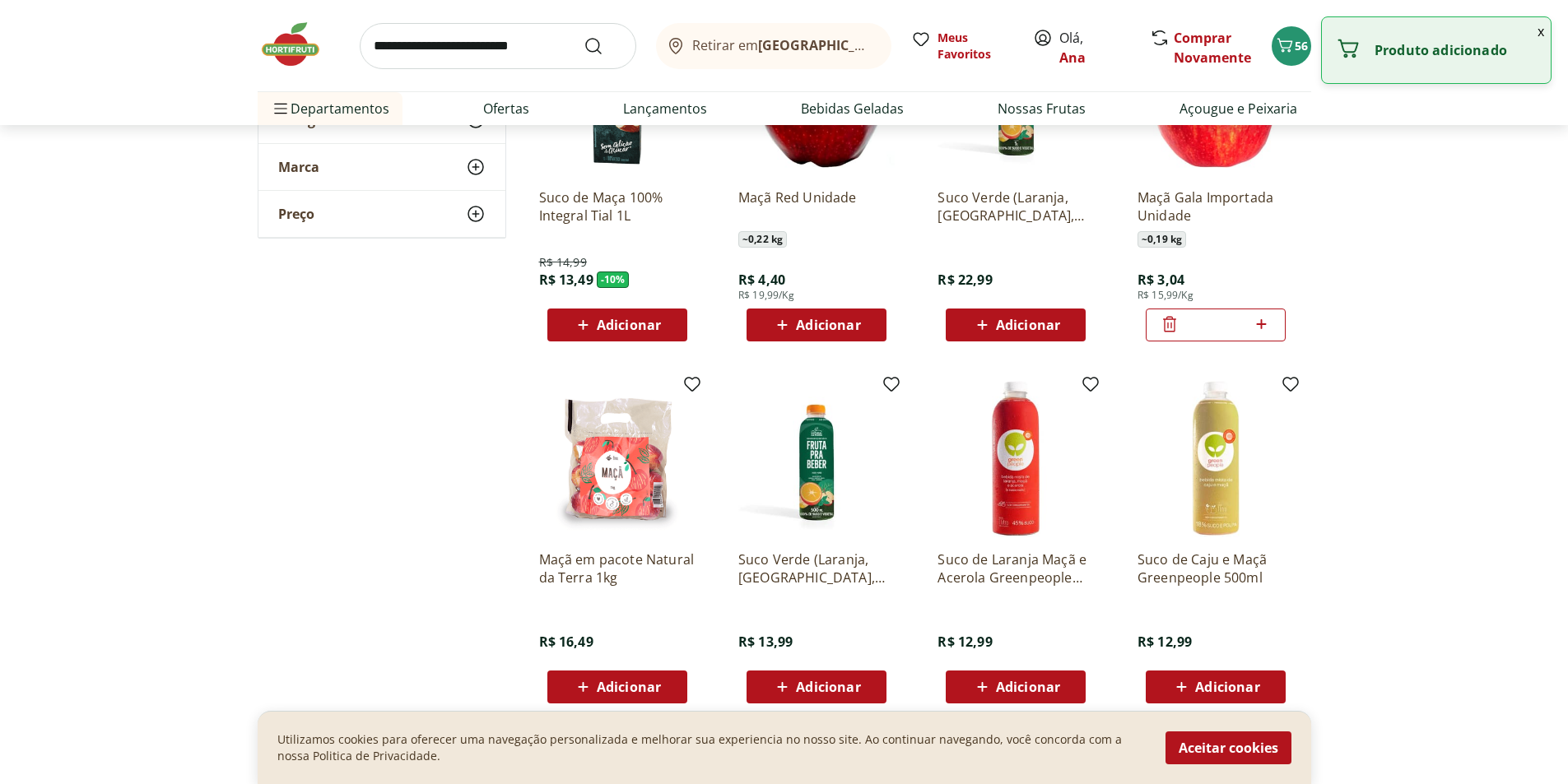
click at [1261, 325] on icon at bounding box center [1262, 323] width 21 height 20
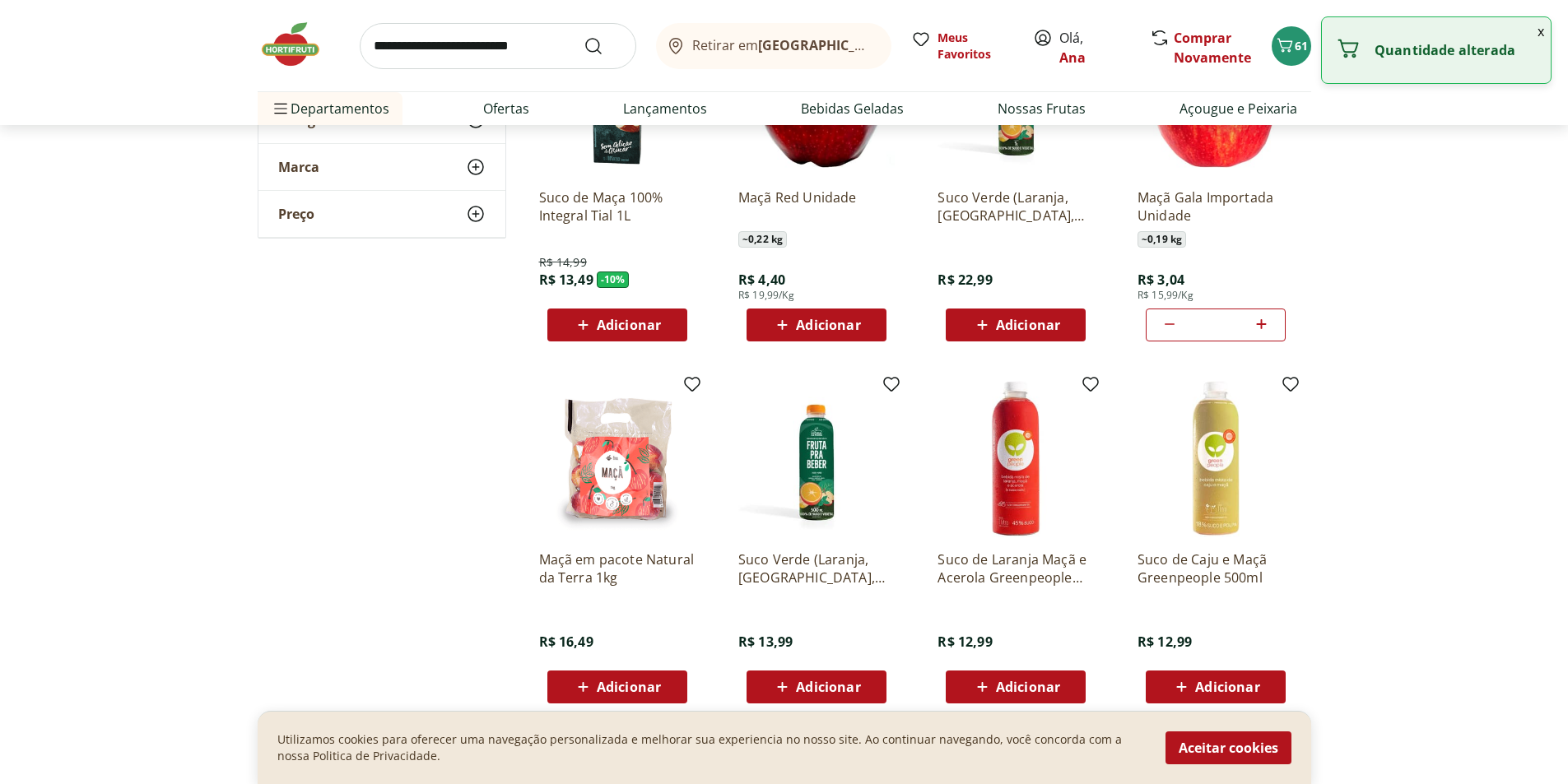
click at [1261, 325] on icon at bounding box center [1262, 323] width 21 height 20
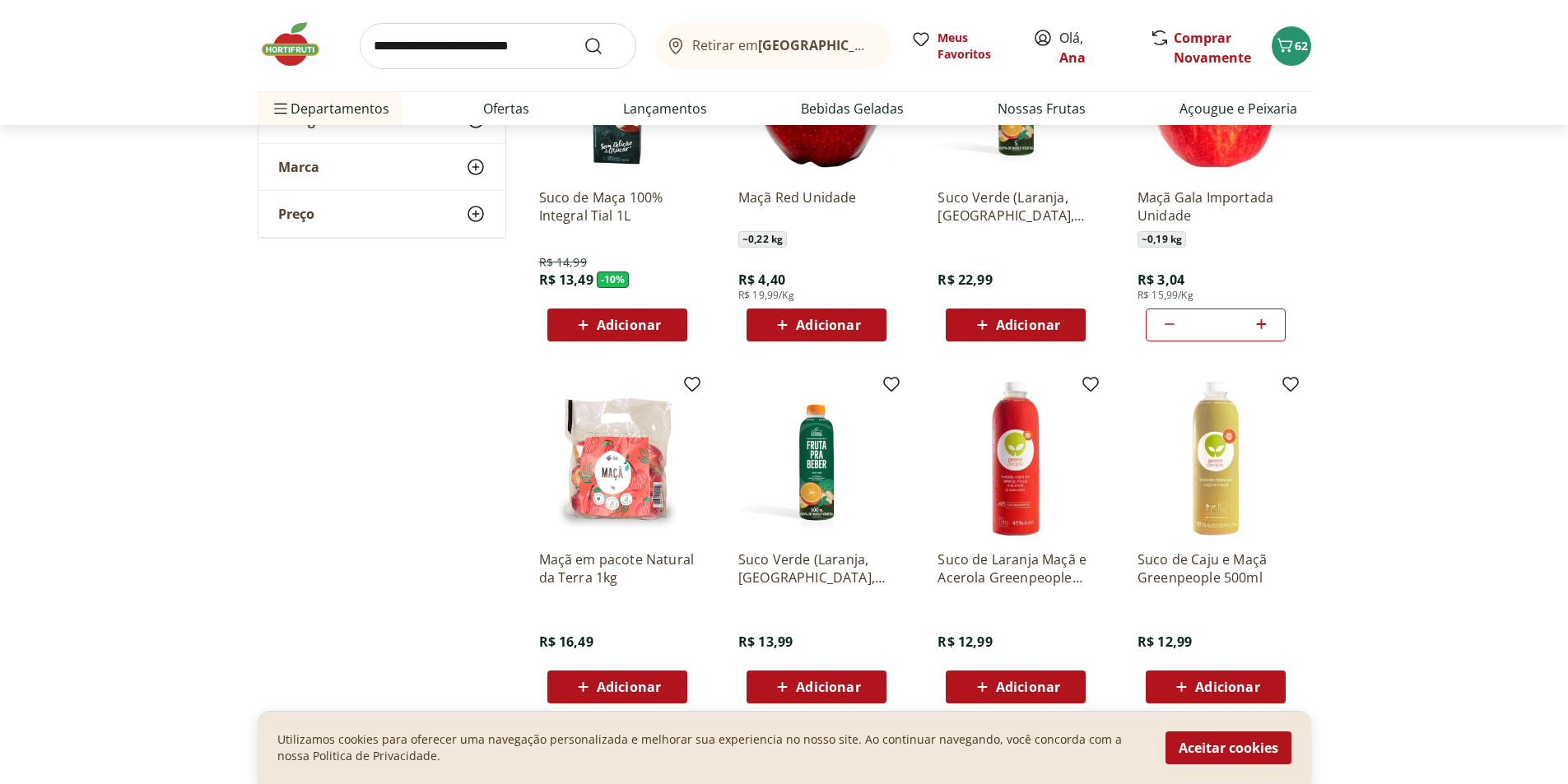
click at [1262, 328] on icon at bounding box center [1262, 323] width 9 height 9
type input "*"
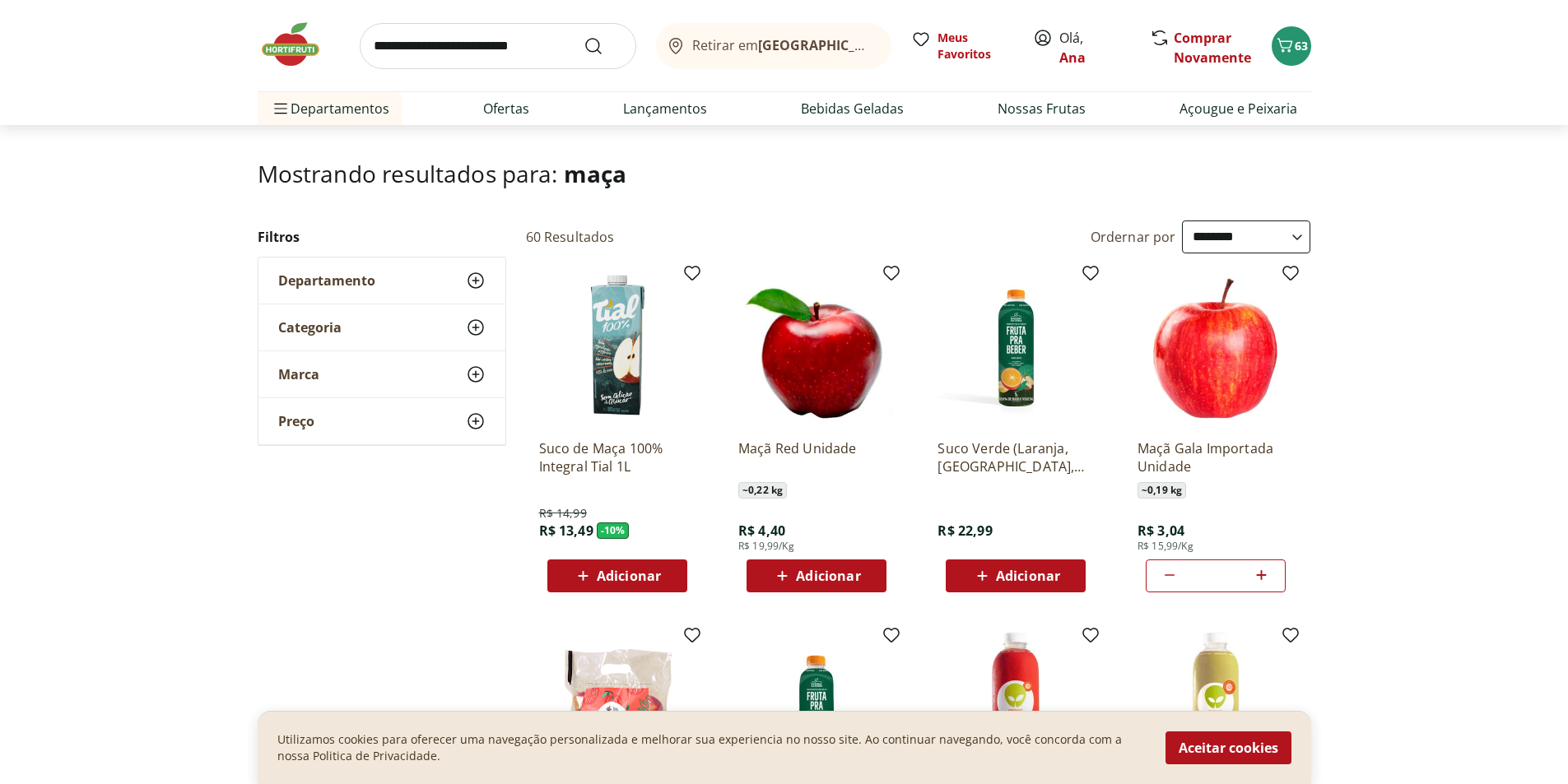
scroll to position [82, 0]
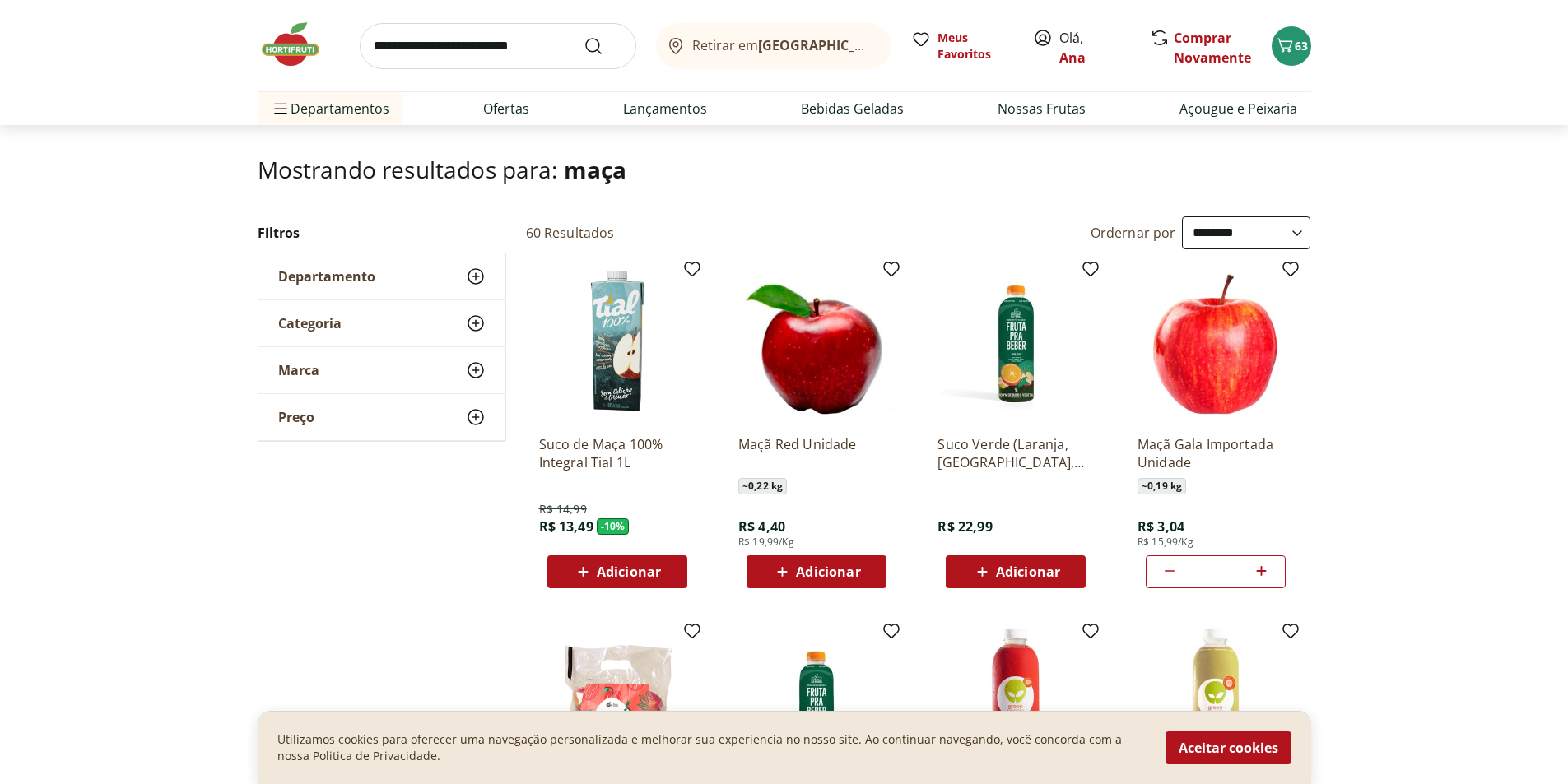
click at [457, 48] on input "search" at bounding box center [498, 46] width 277 height 46
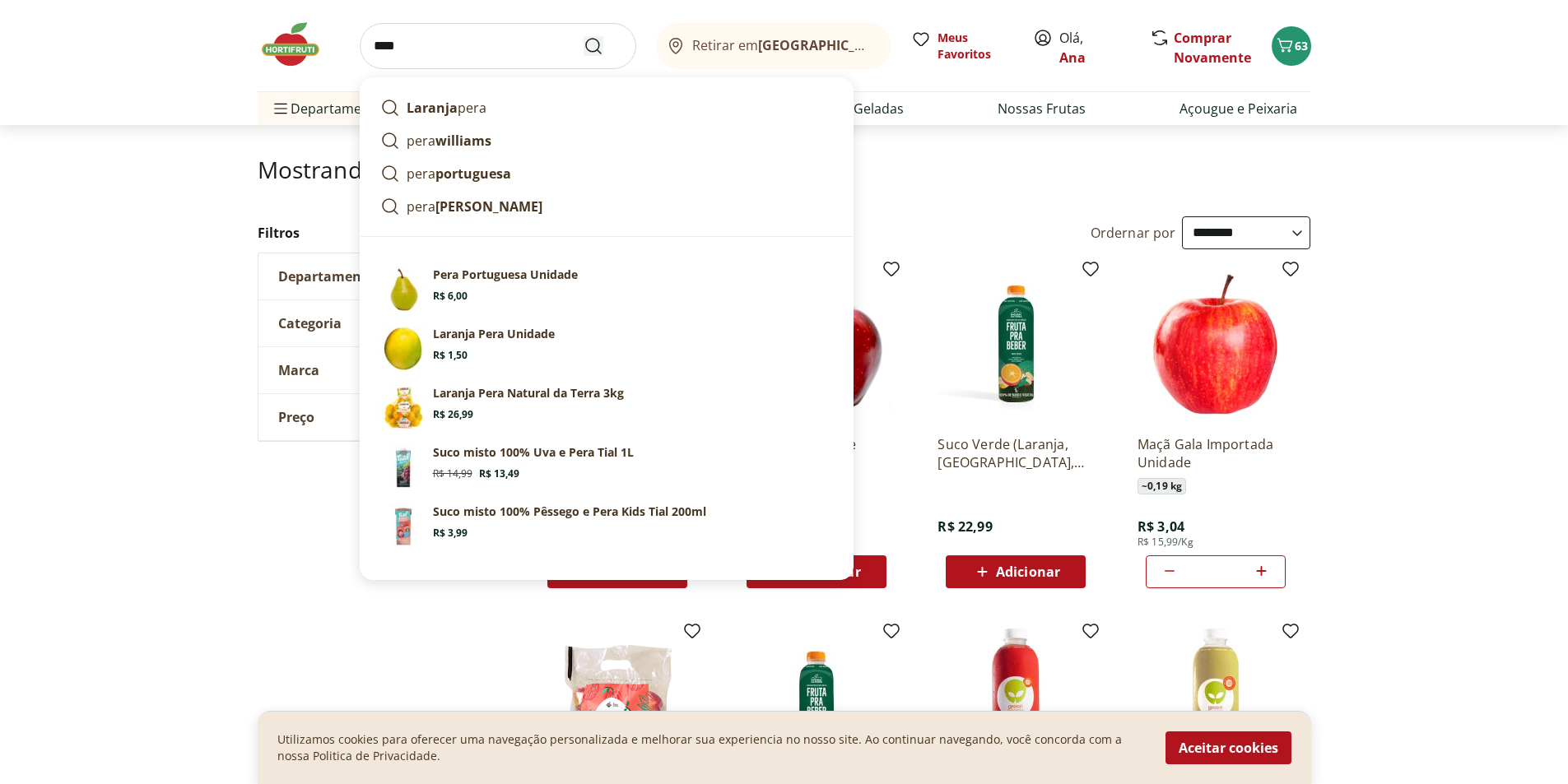
type input "****"
click at [594, 45] on icon "Submit Search" at bounding box center [593, 46] width 20 height 20
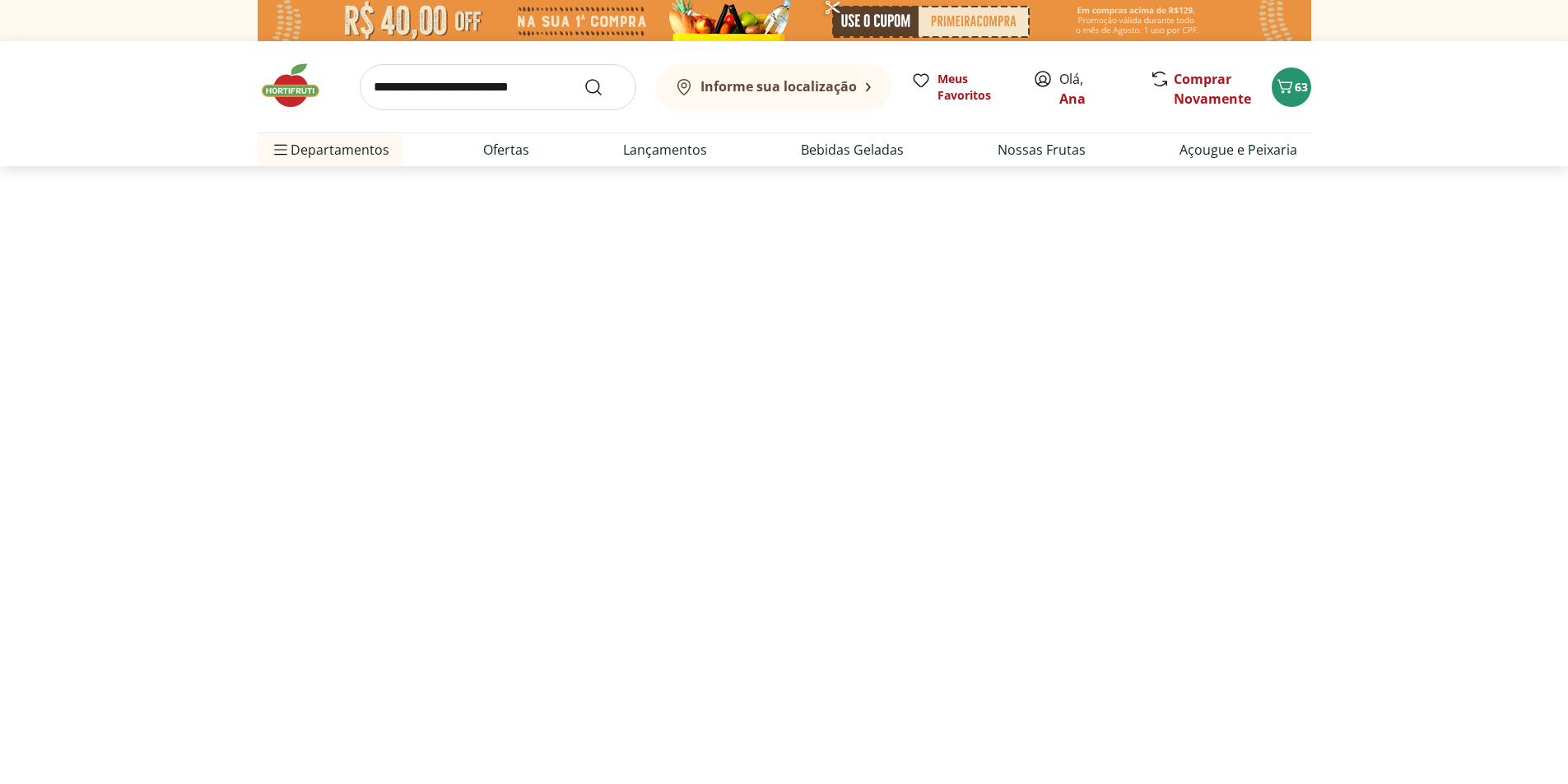
select select "**********"
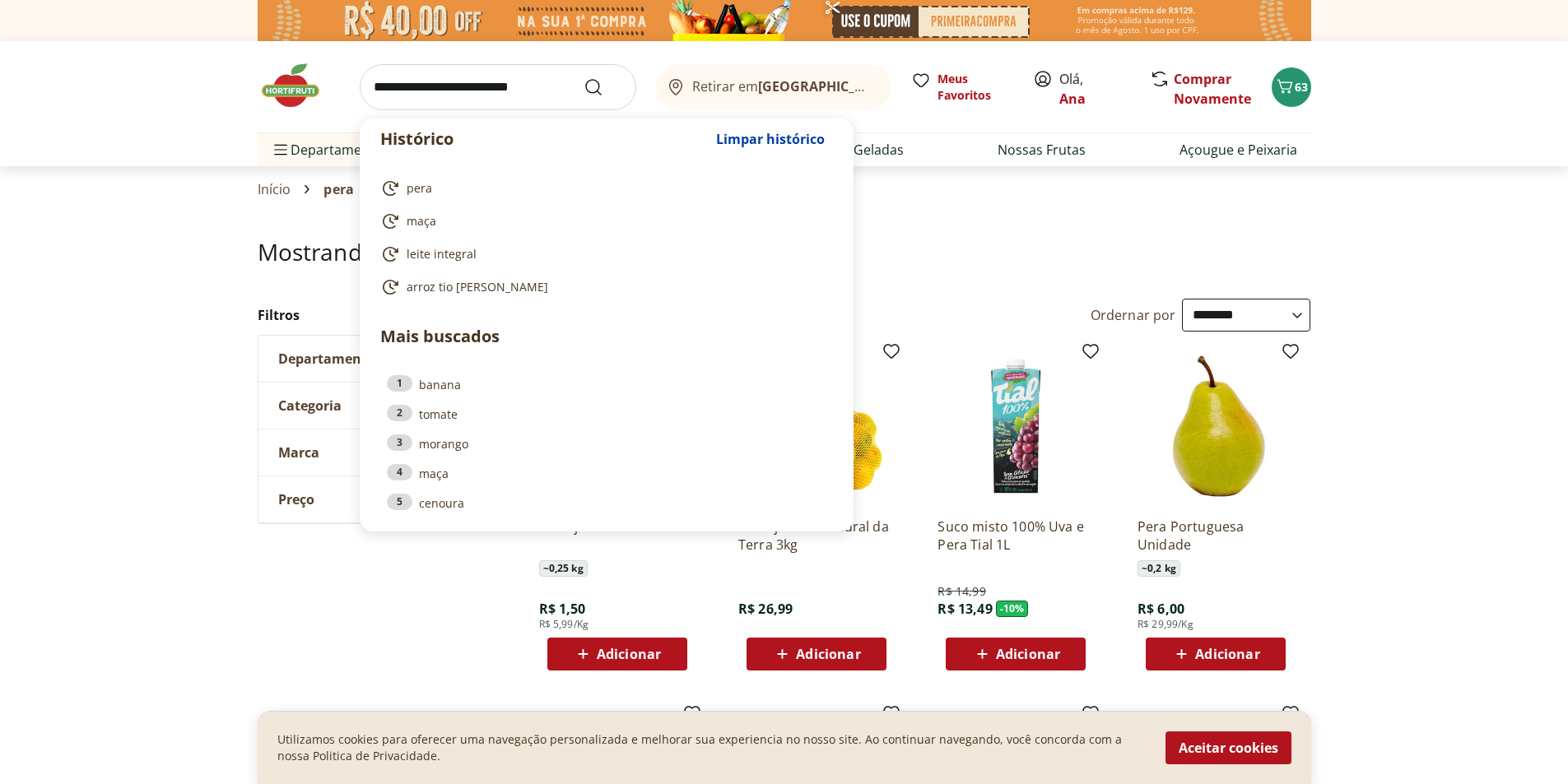
click at [510, 90] on input "search" at bounding box center [498, 86] width 277 height 46
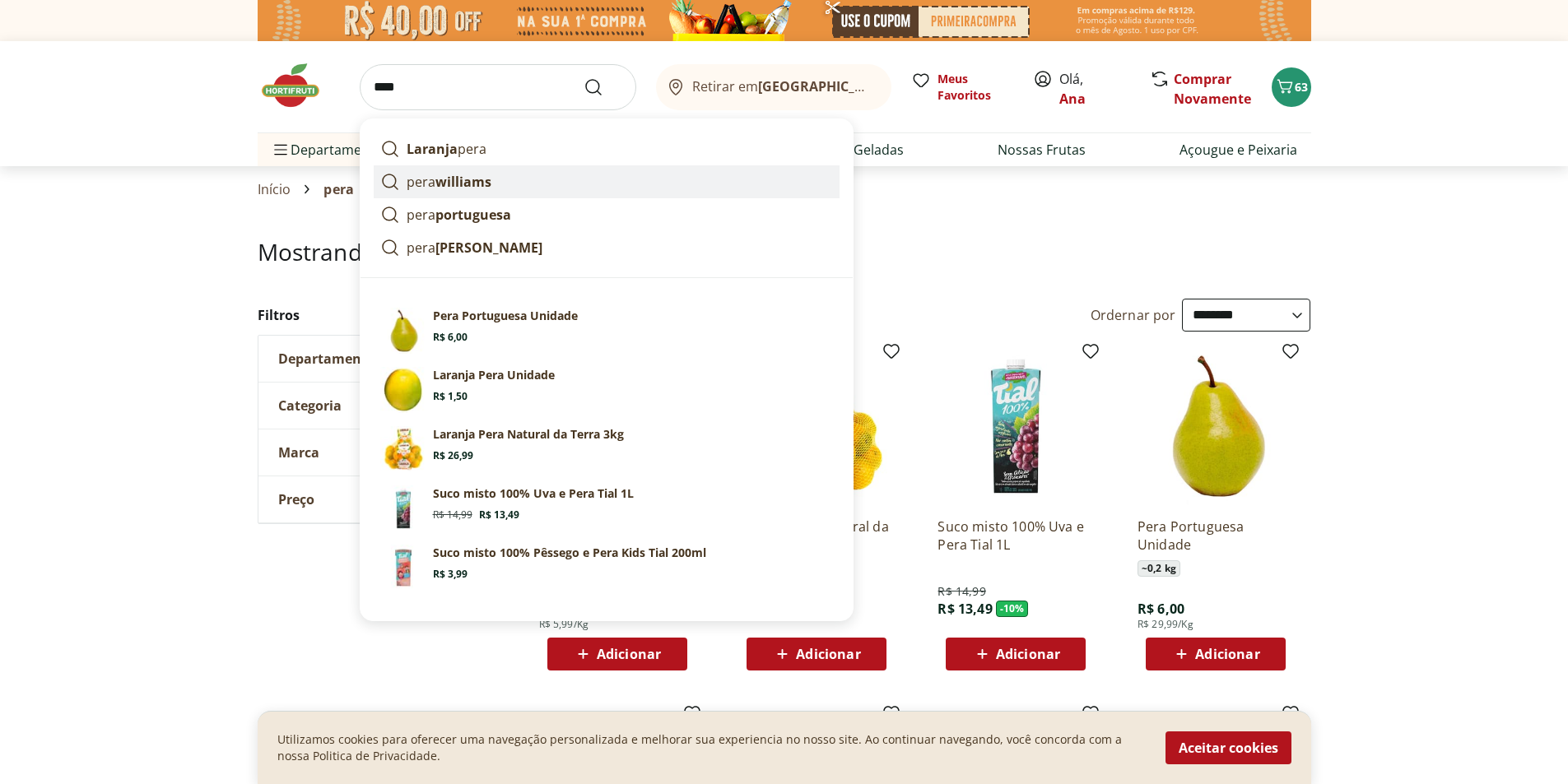
click at [484, 180] on strong "williams" at bounding box center [463, 181] width 56 height 18
type input "**********"
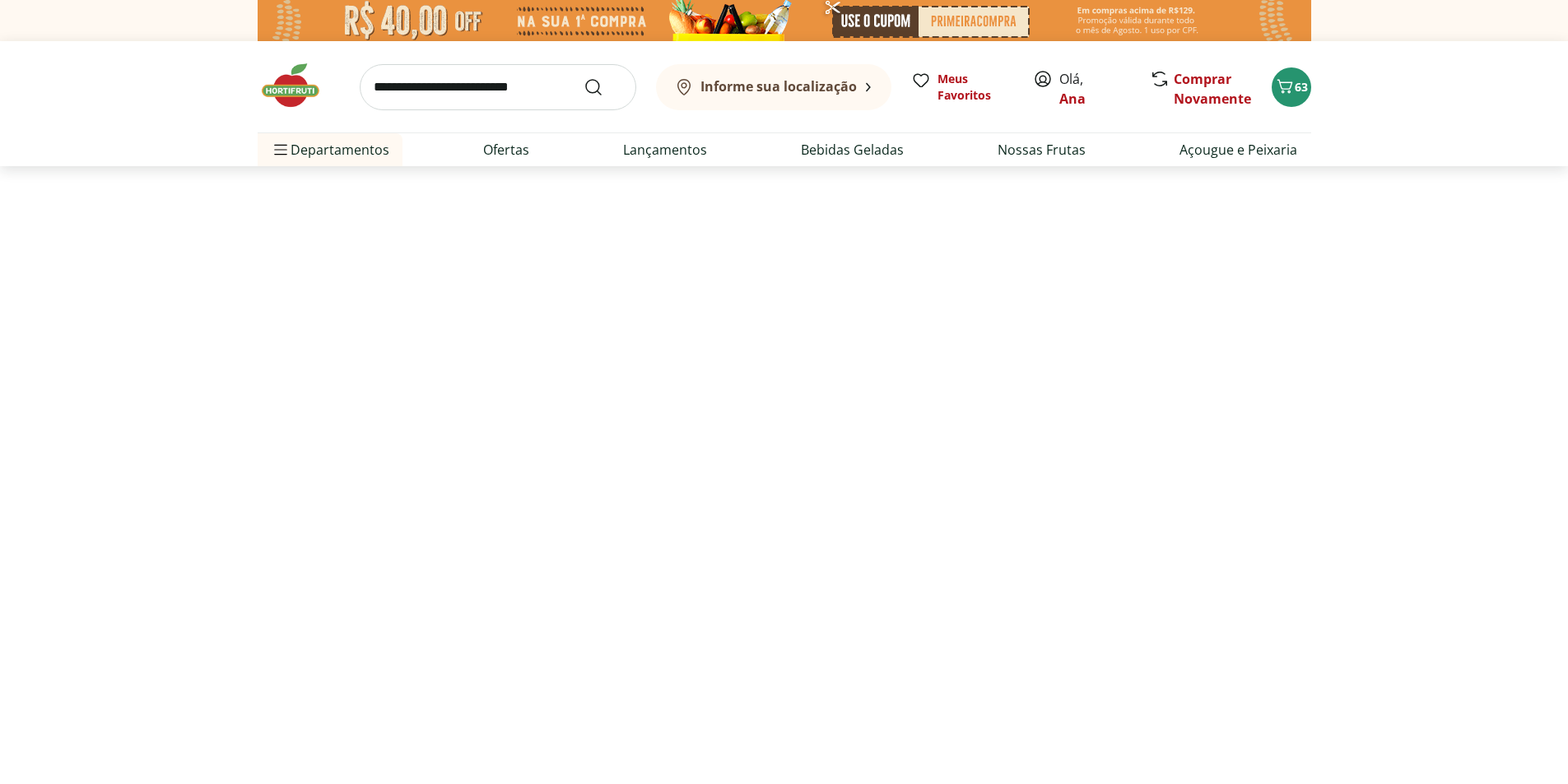
select select "**********"
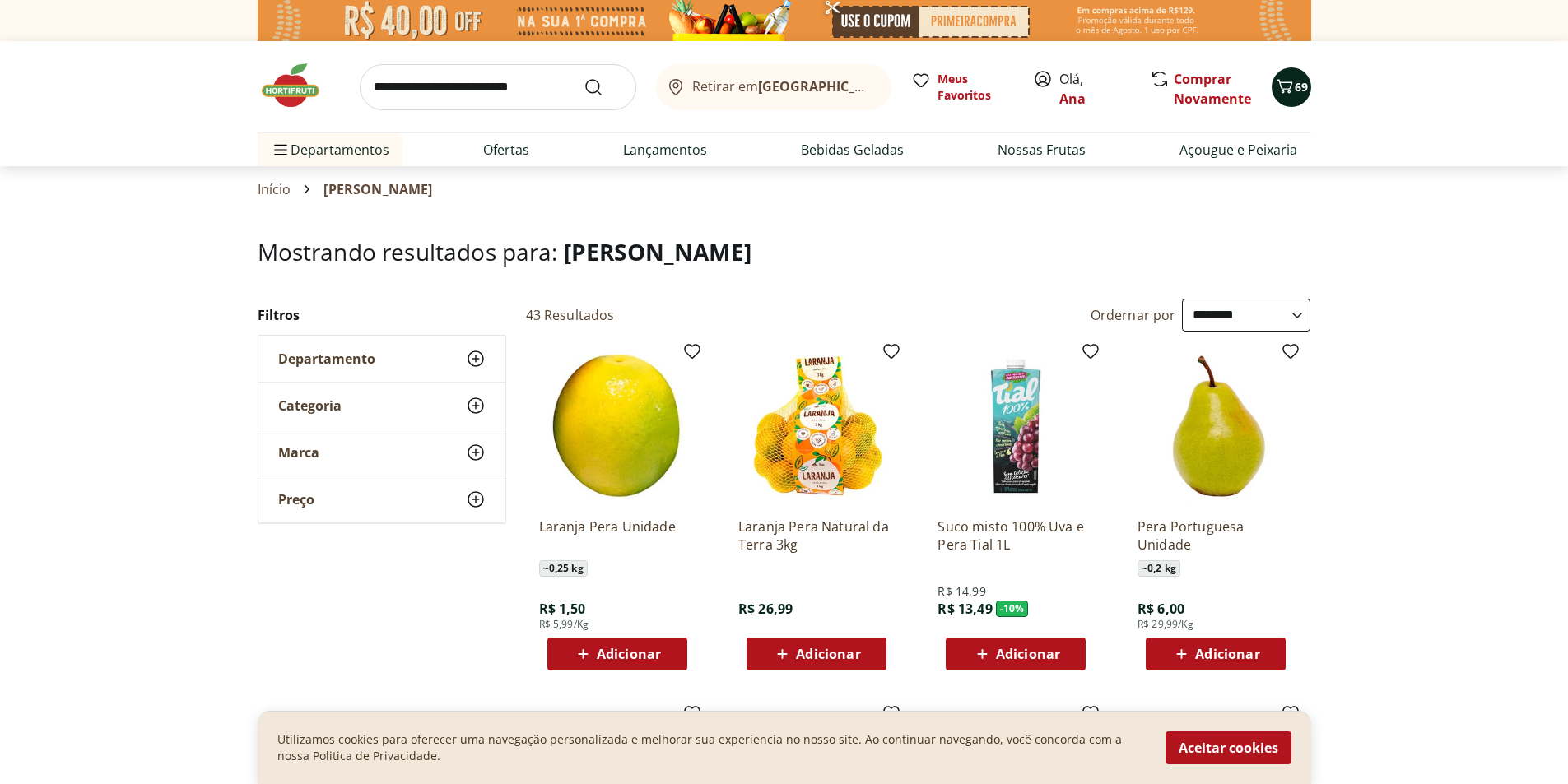
click at [1293, 78] on icon "Carrinho" at bounding box center [1285, 86] width 20 height 20
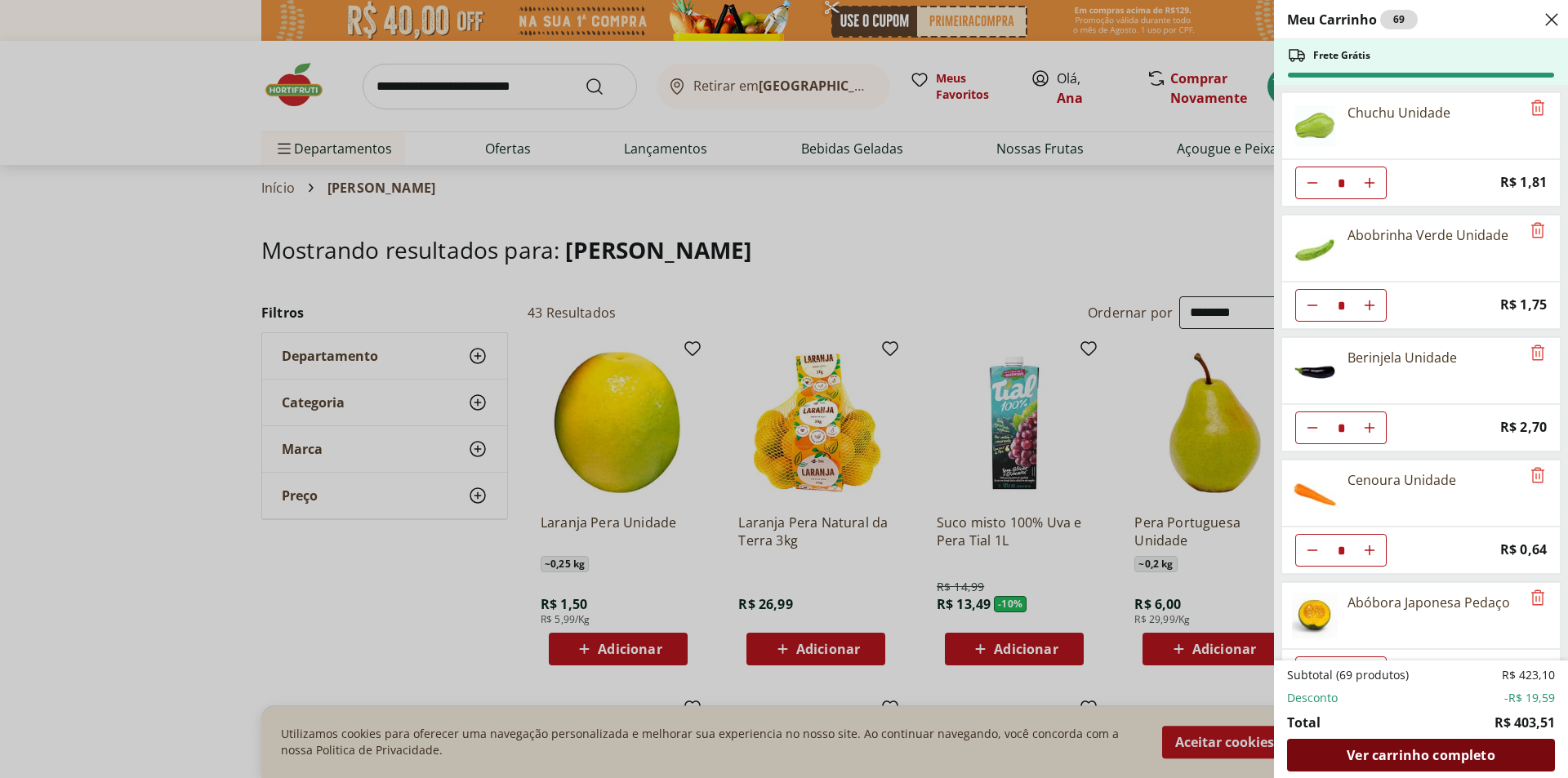
click at [1411, 749] on span "Ver carrinho completo" at bounding box center [1420, 755] width 148 height 13
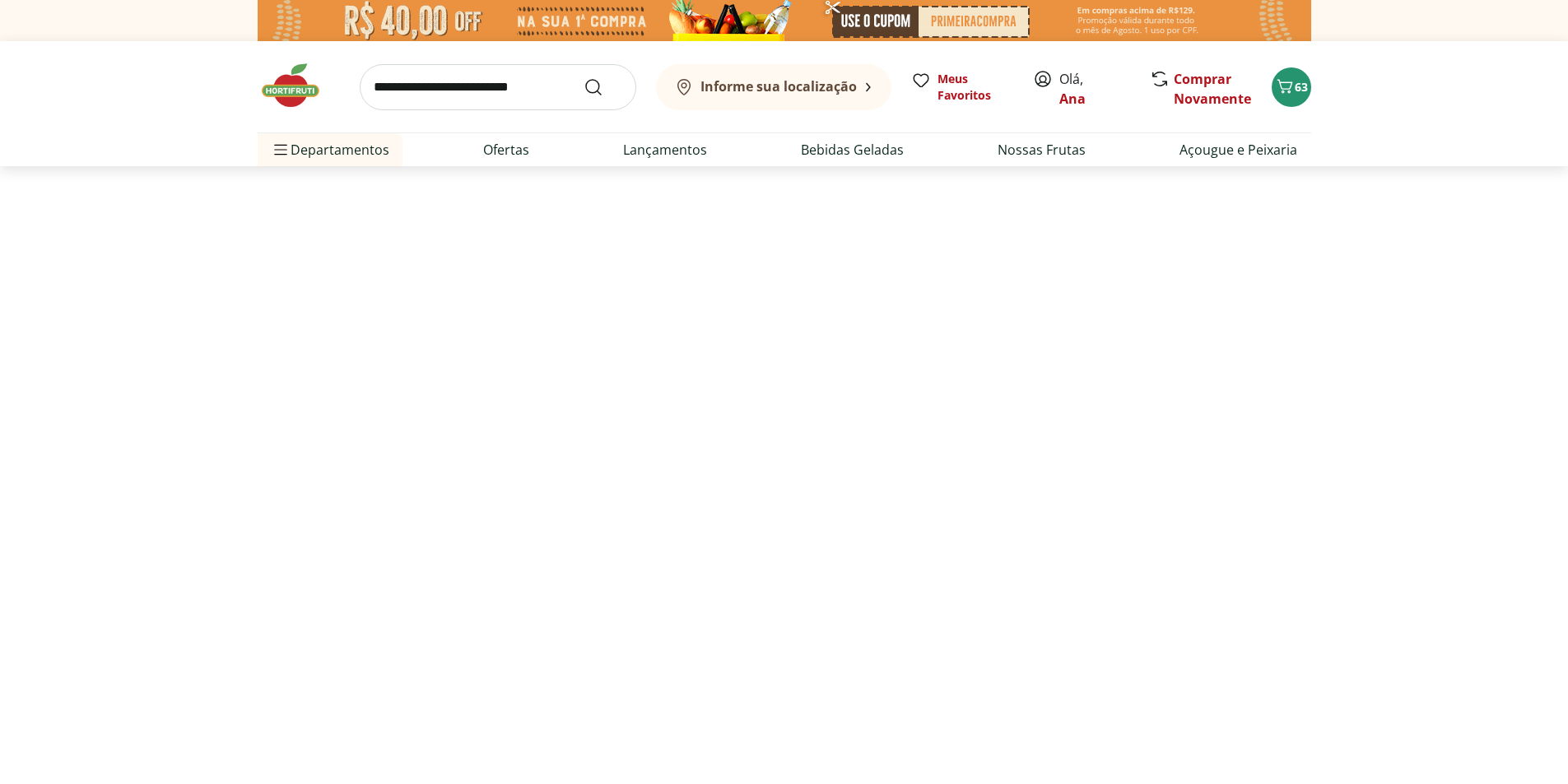
select select "**********"
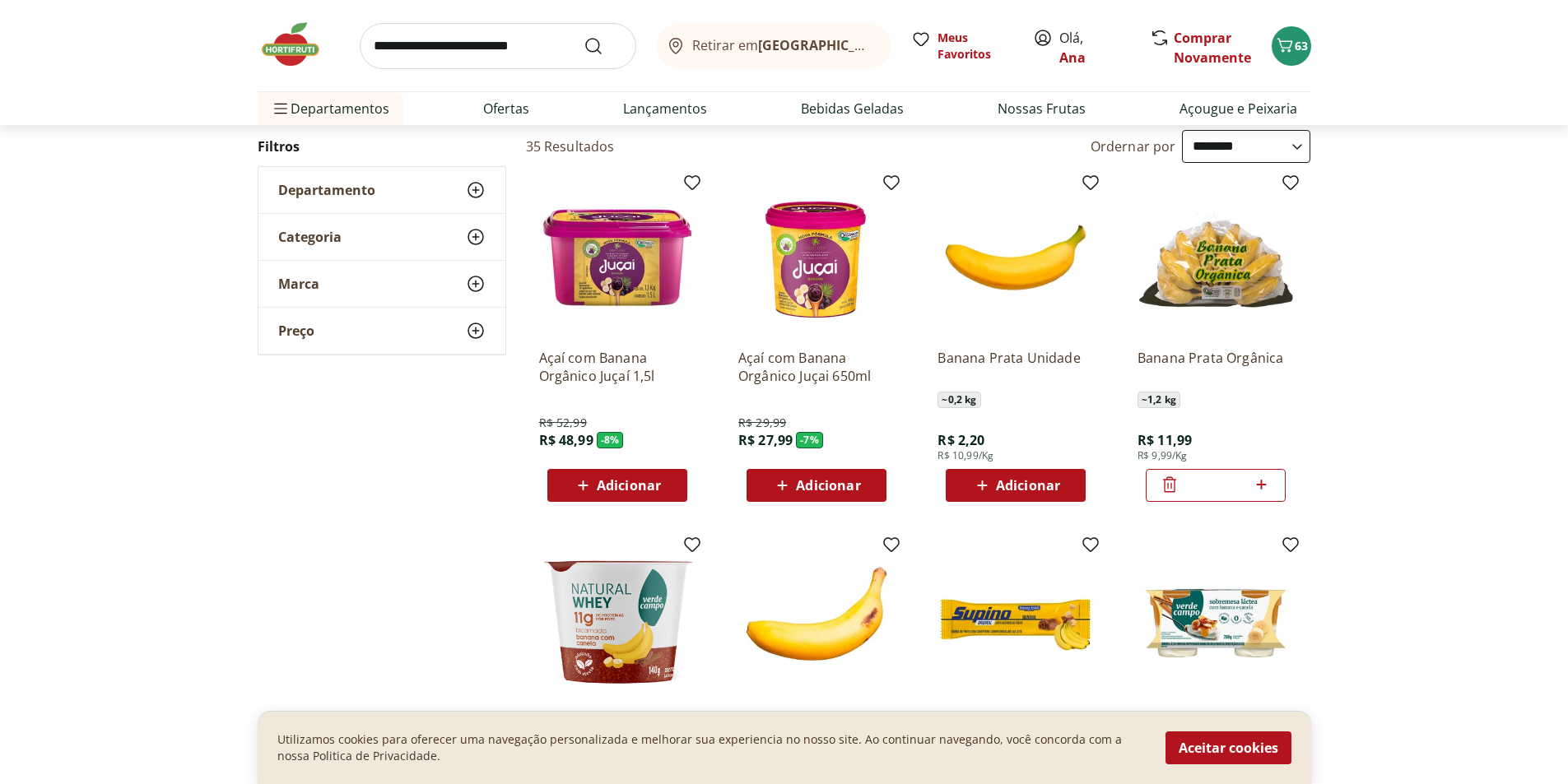
scroll to position [165, 0]
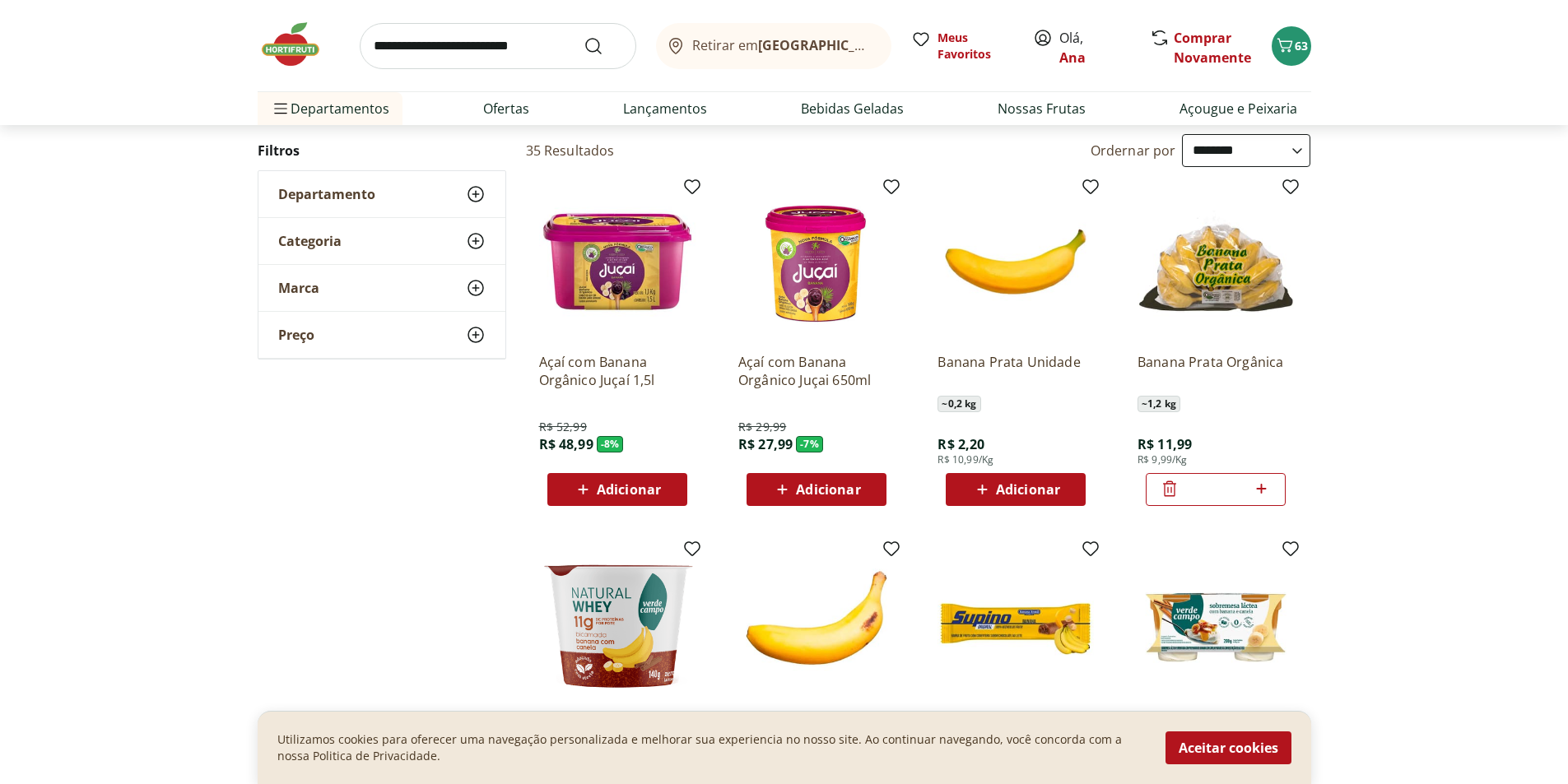
click at [1025, 487] on span "Adicionar" at bounding box center [1028, 489] width 64 height 13
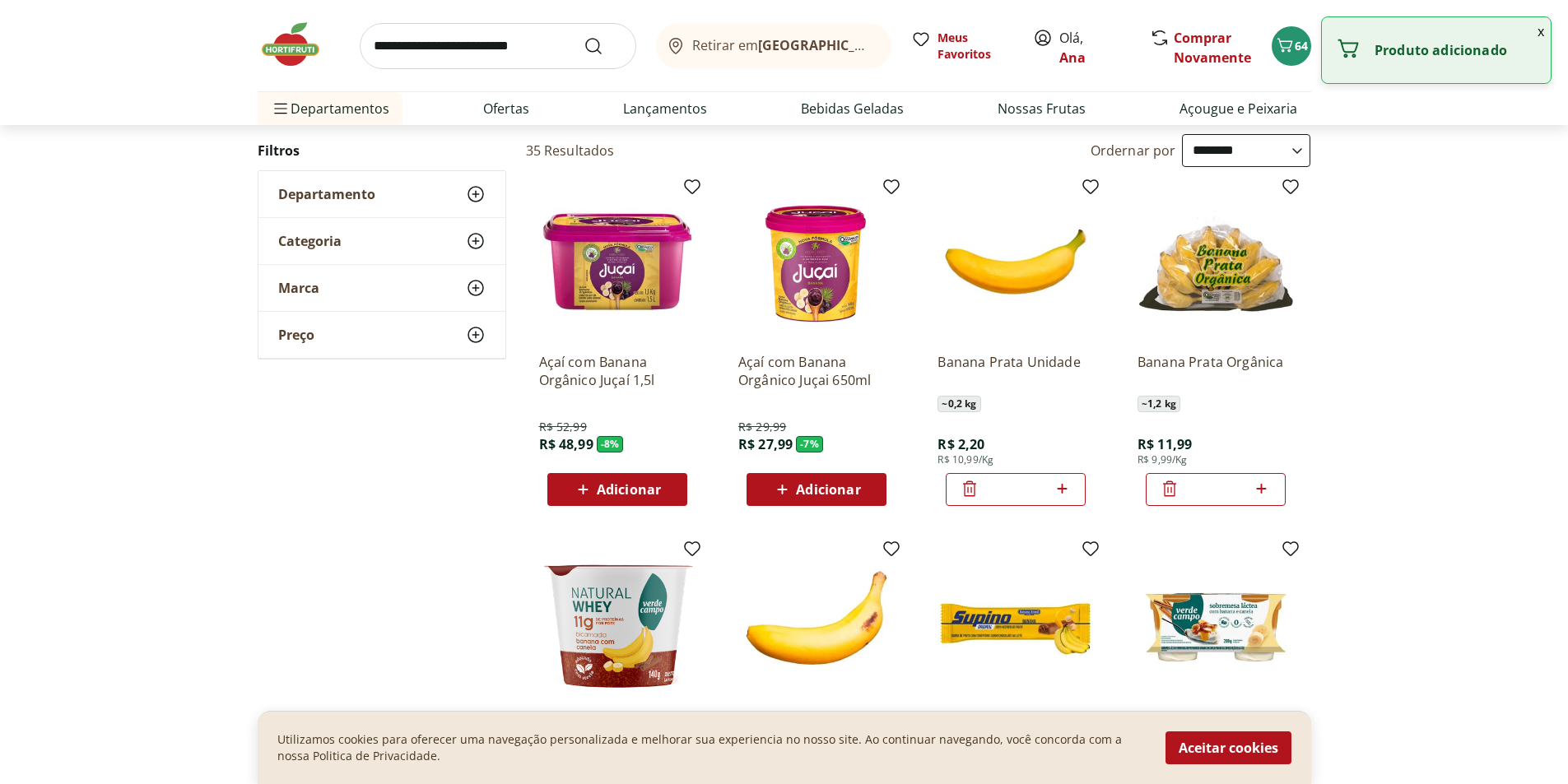
click at [1061, 490] on icon at bounding box center [1062, 488] width 21 height 20
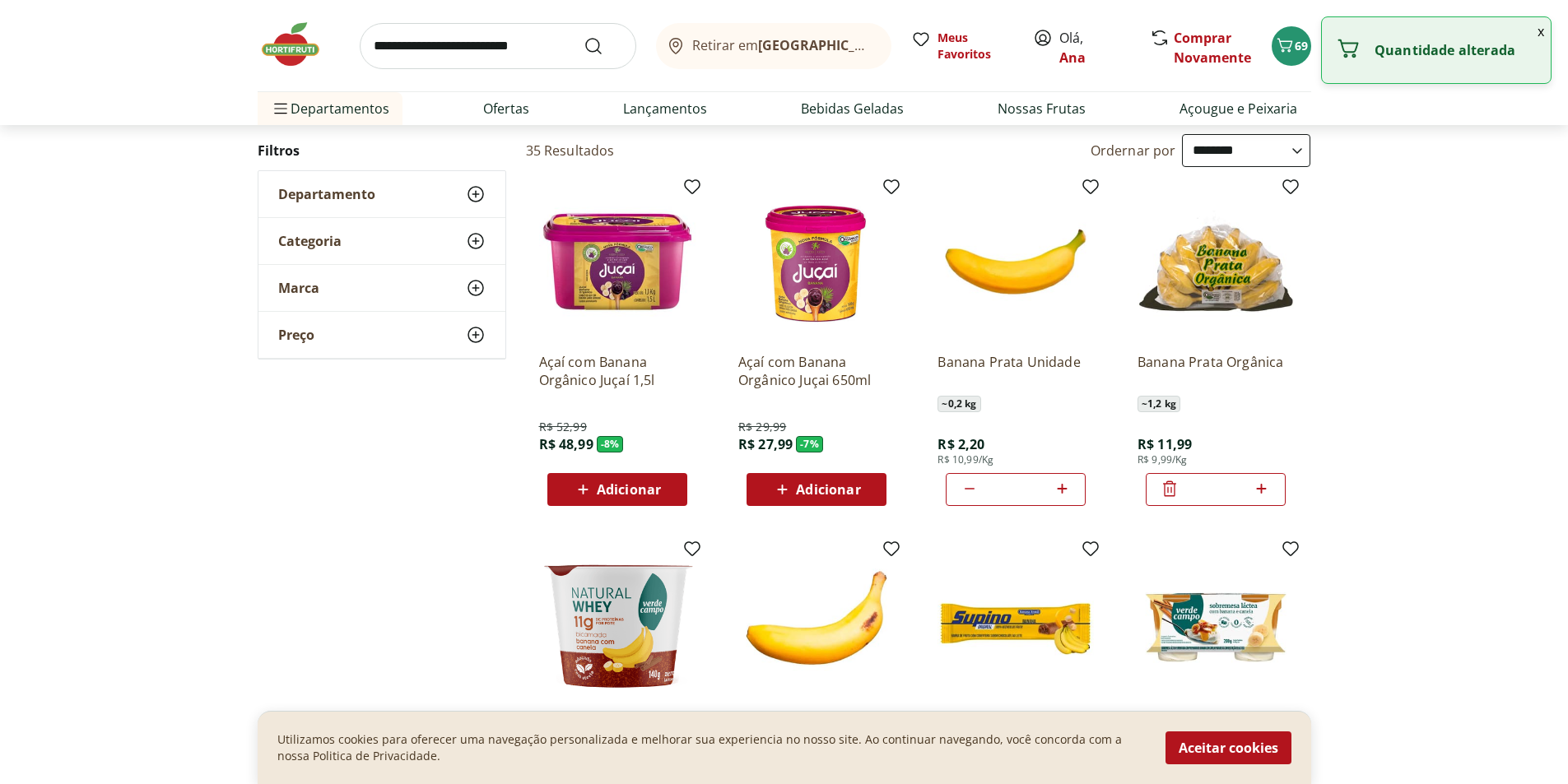
type input "*"
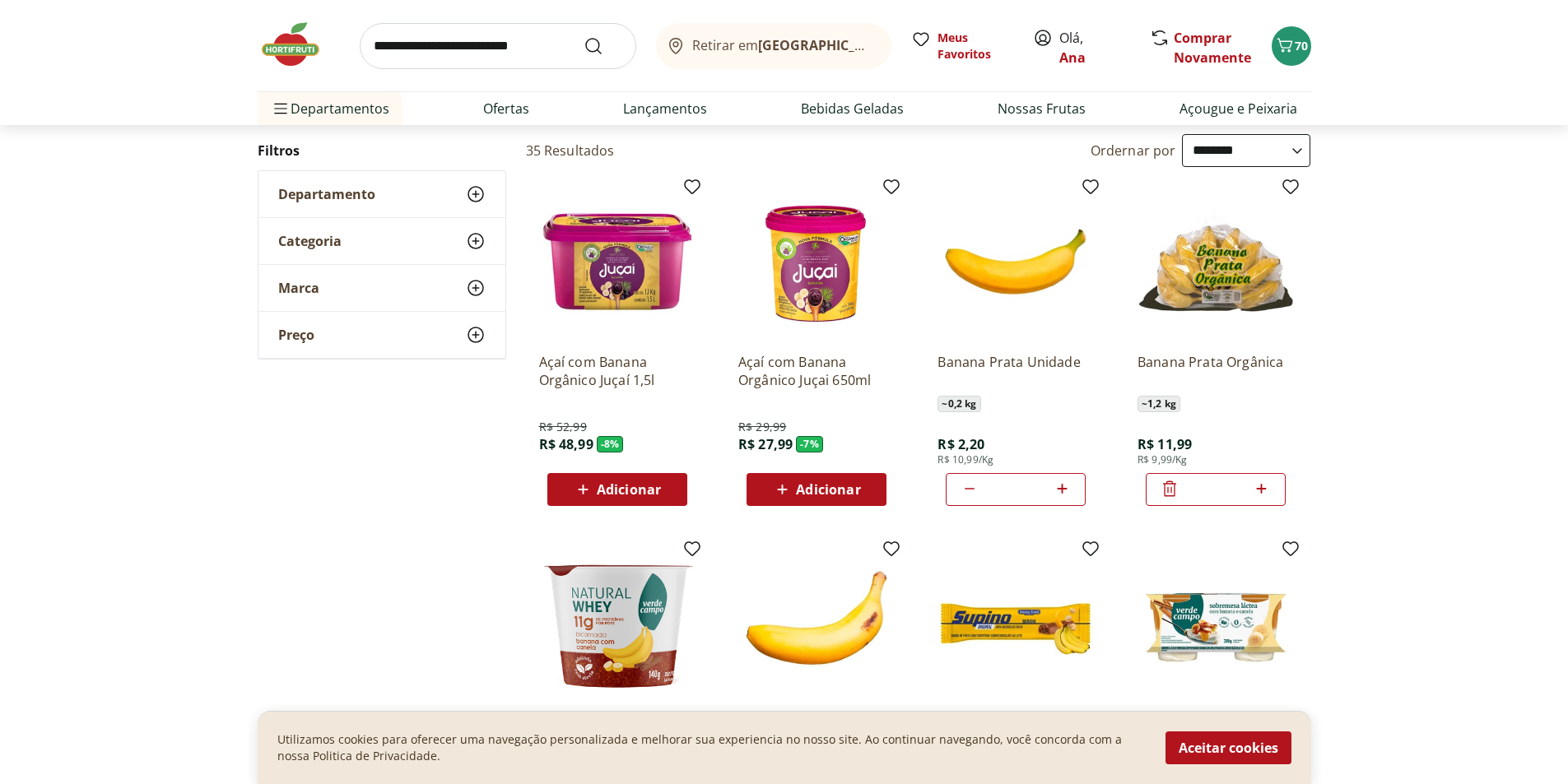
click at [293, 47] on img at bounding box center [299, 44] width 82 height 49
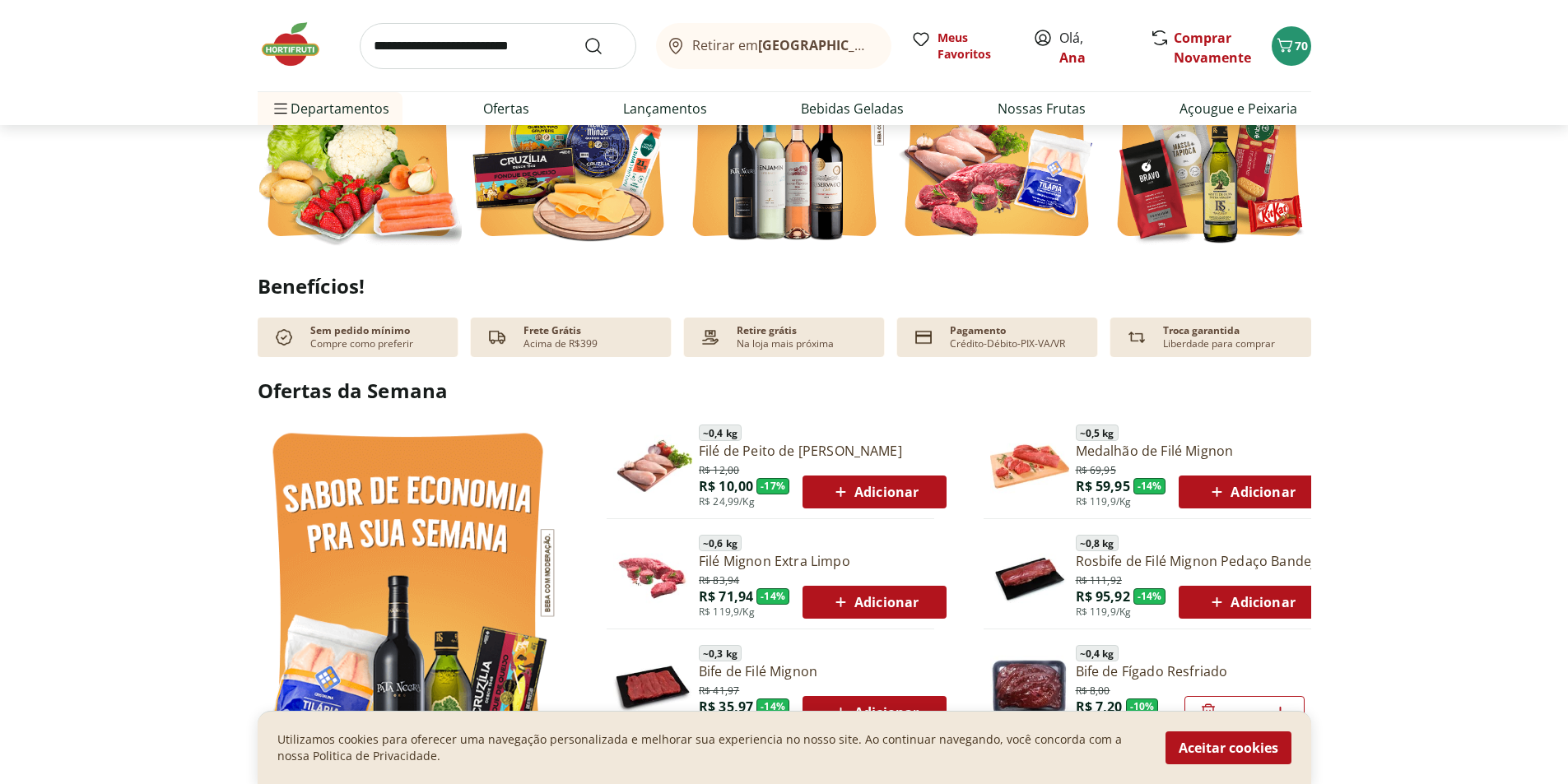
scroll to position [576, 0]
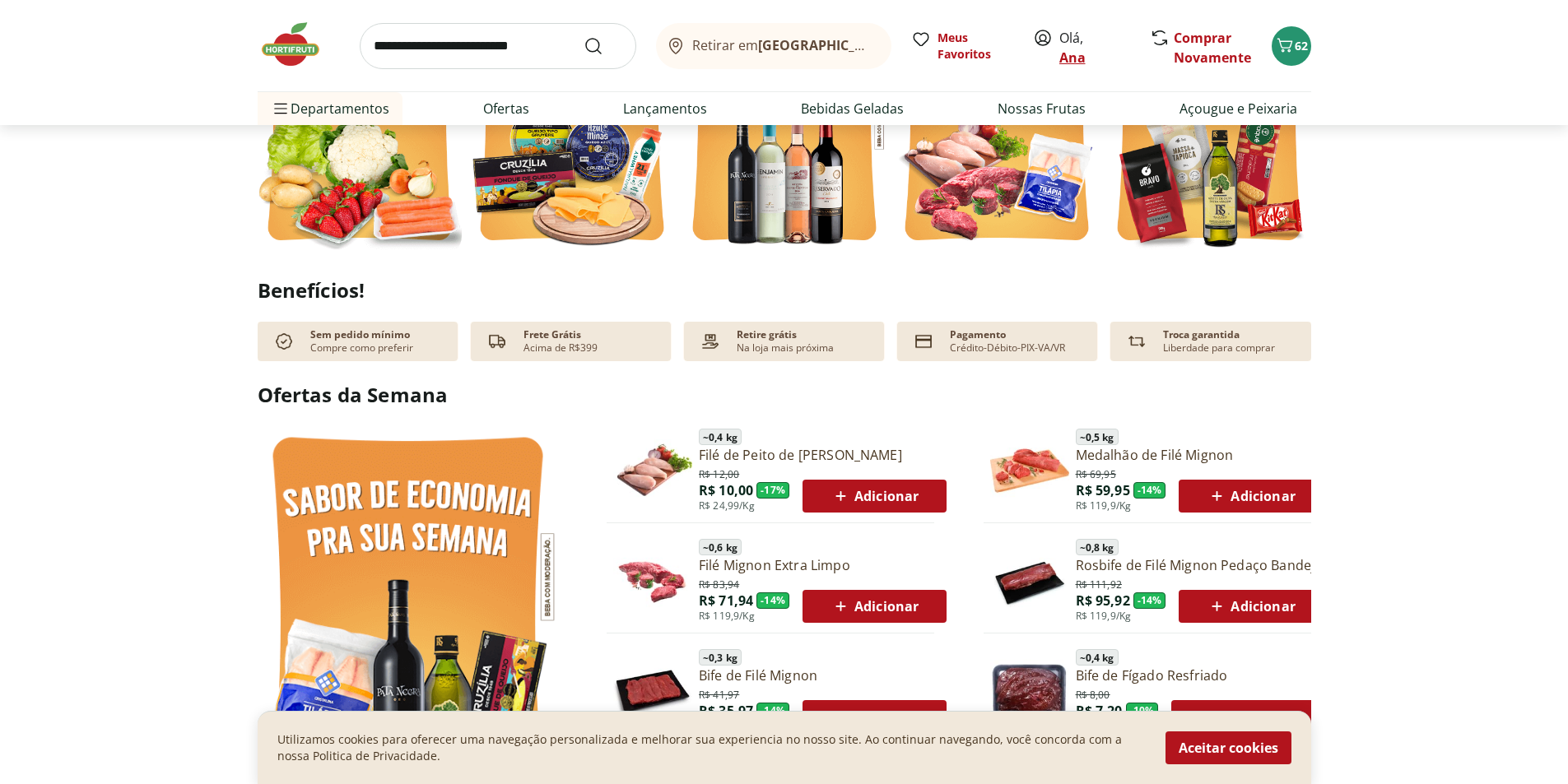
click at [1074, 57] on link "Ana" at bounding box center [1073, 57] width 27 height 18
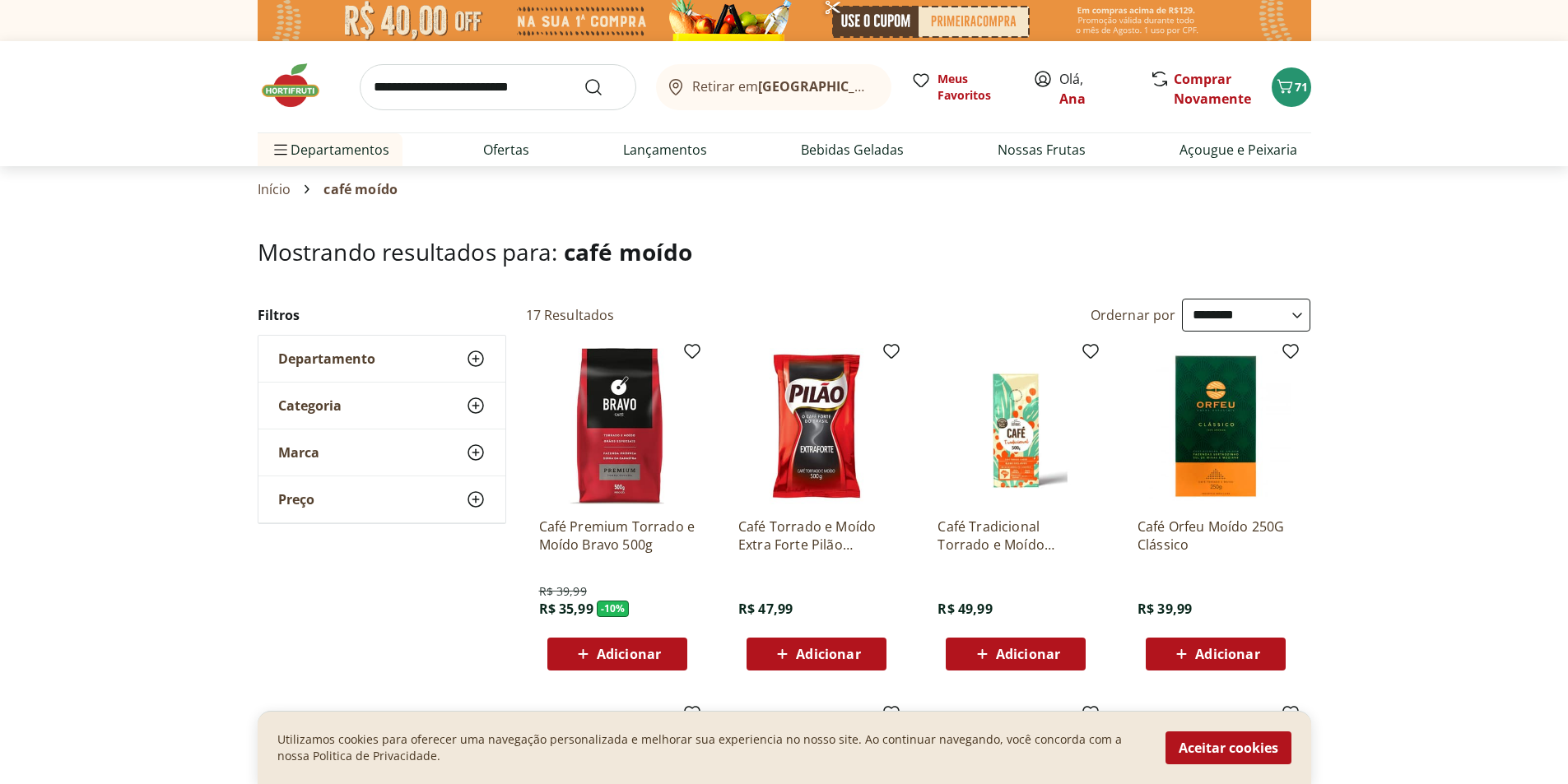
select select "**********"
click at [1292, 85] on icon "Carrinho" at bounding box center [1285, 86] width 20 height 20
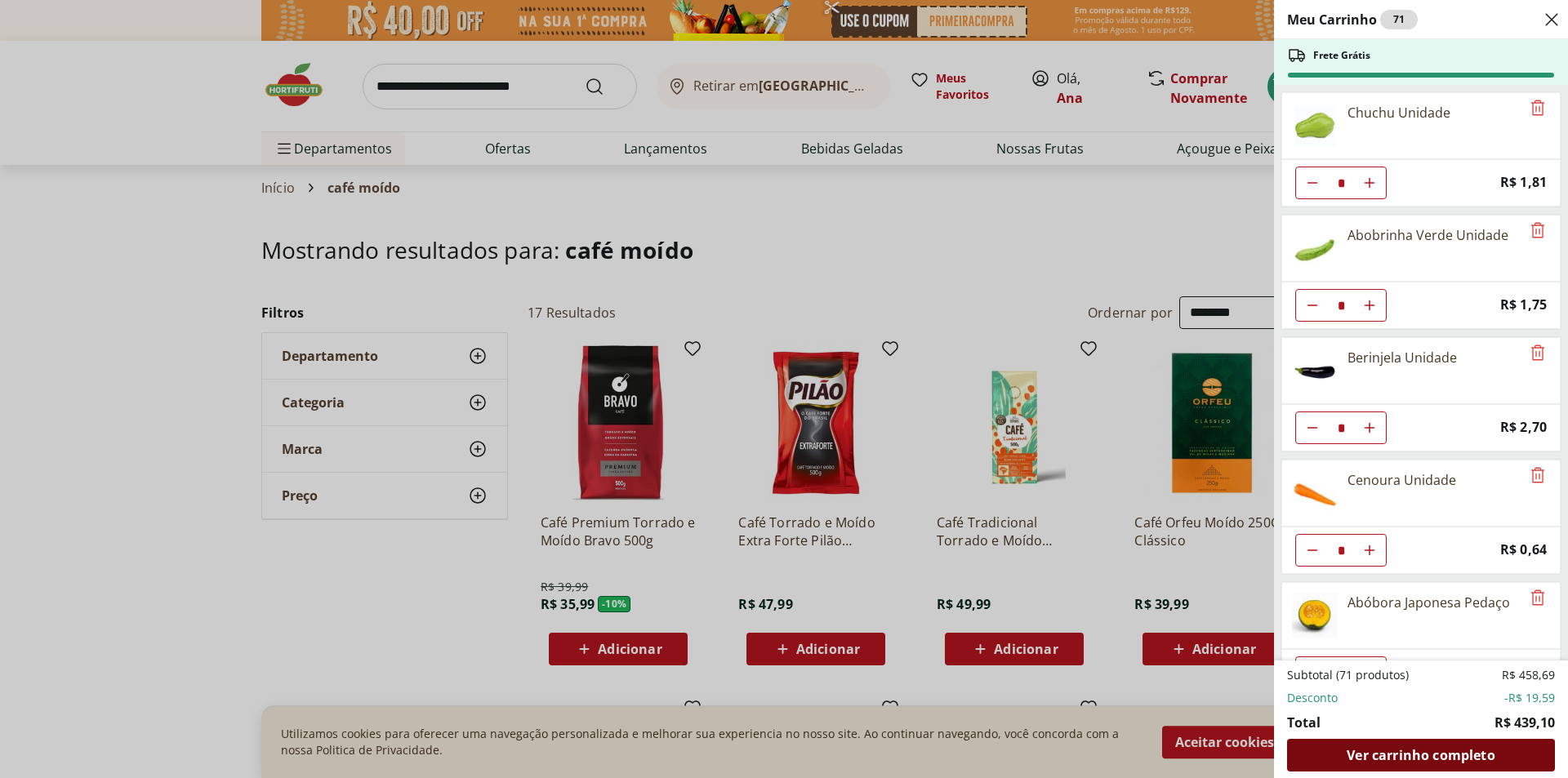
click at [1396, 753] on span "Ver carrinho completo" at bounding box center [1420, 755] width 148 height 13
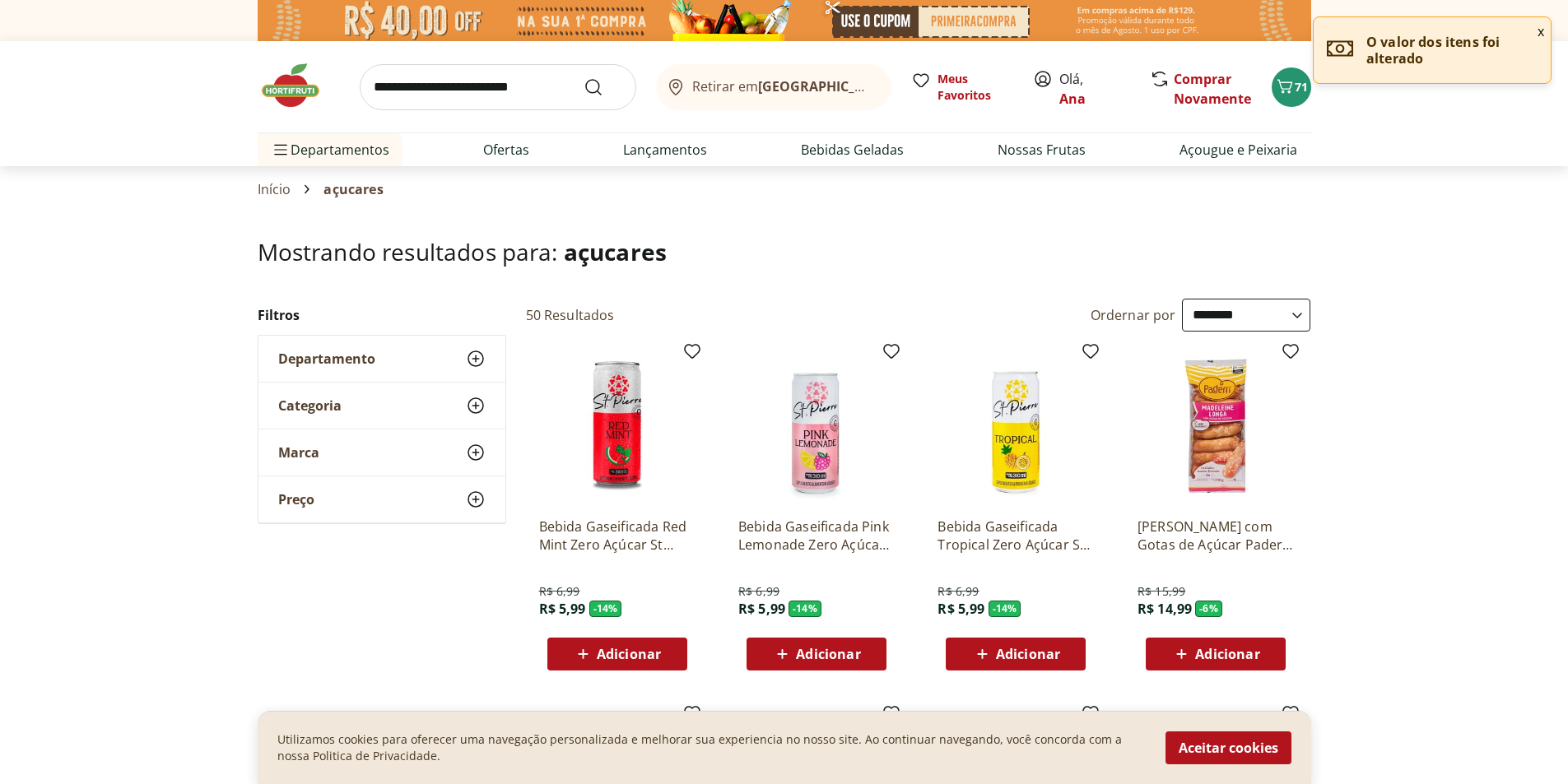
select select "**********"
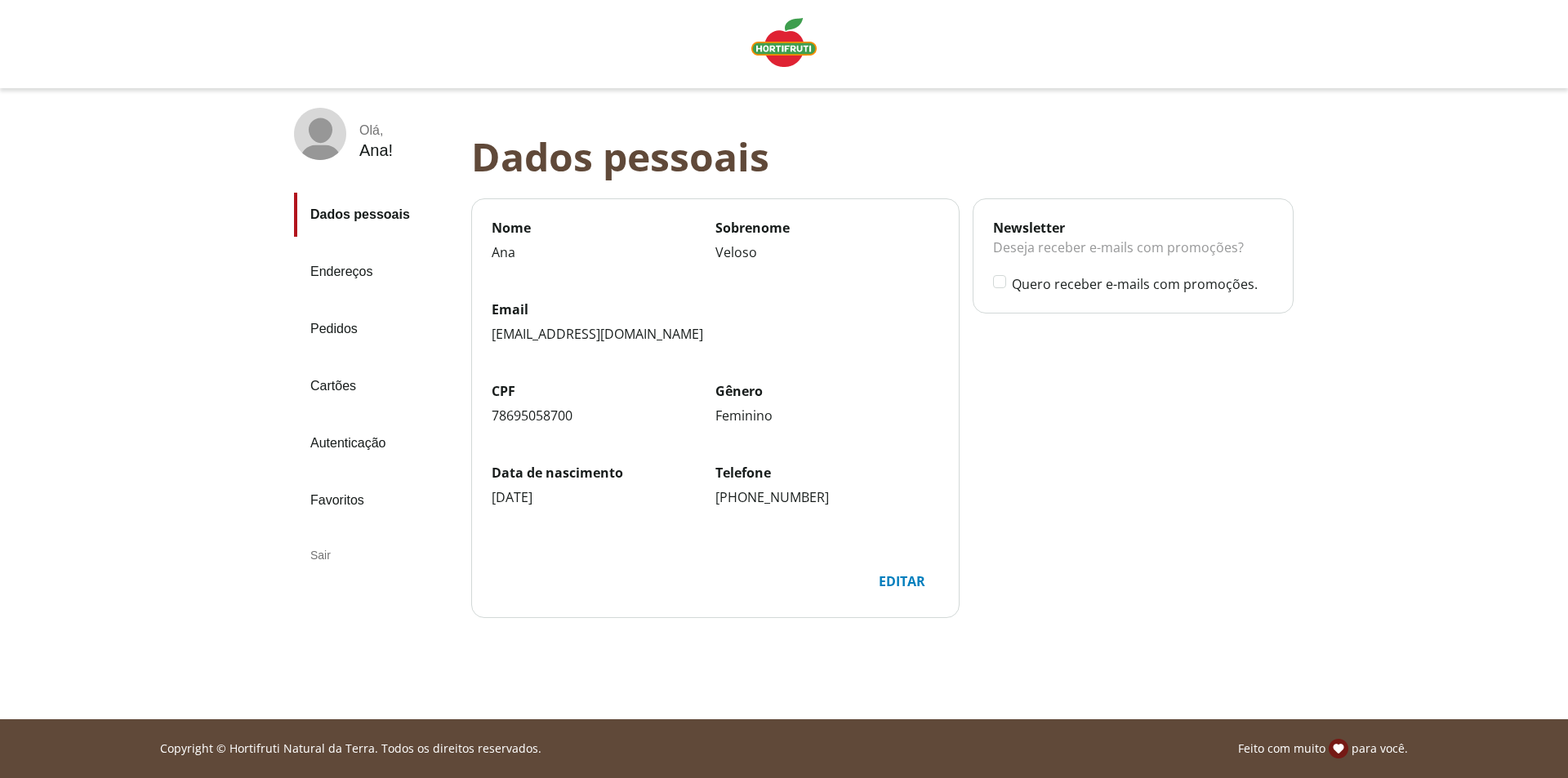
click at [349, 276] on link "Endereços" at bounding box center [376, 272] width 164 height 45
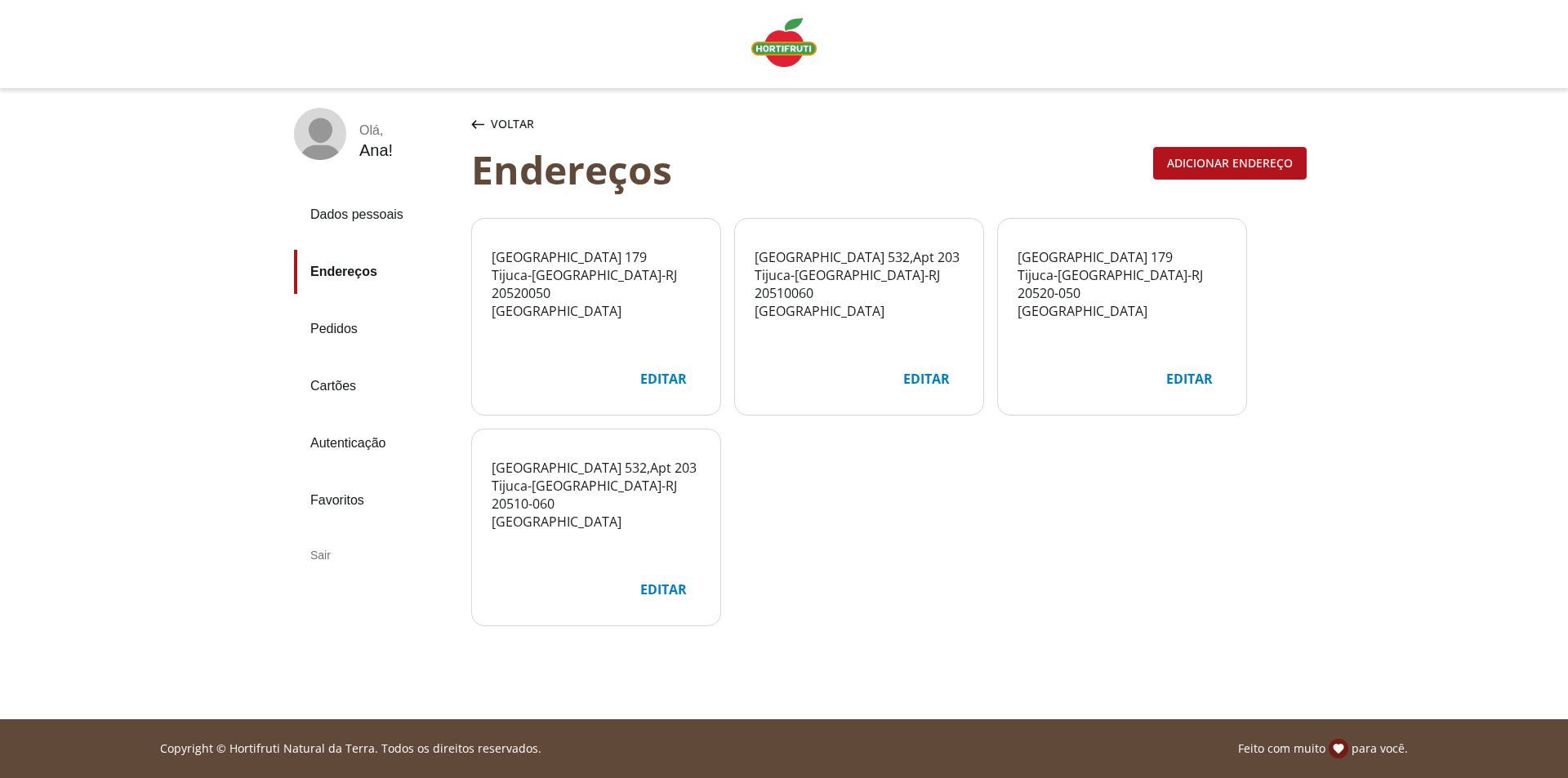
click at [652, 377] on div "Editar" at bounding box center [663, 379] width 73 height 31
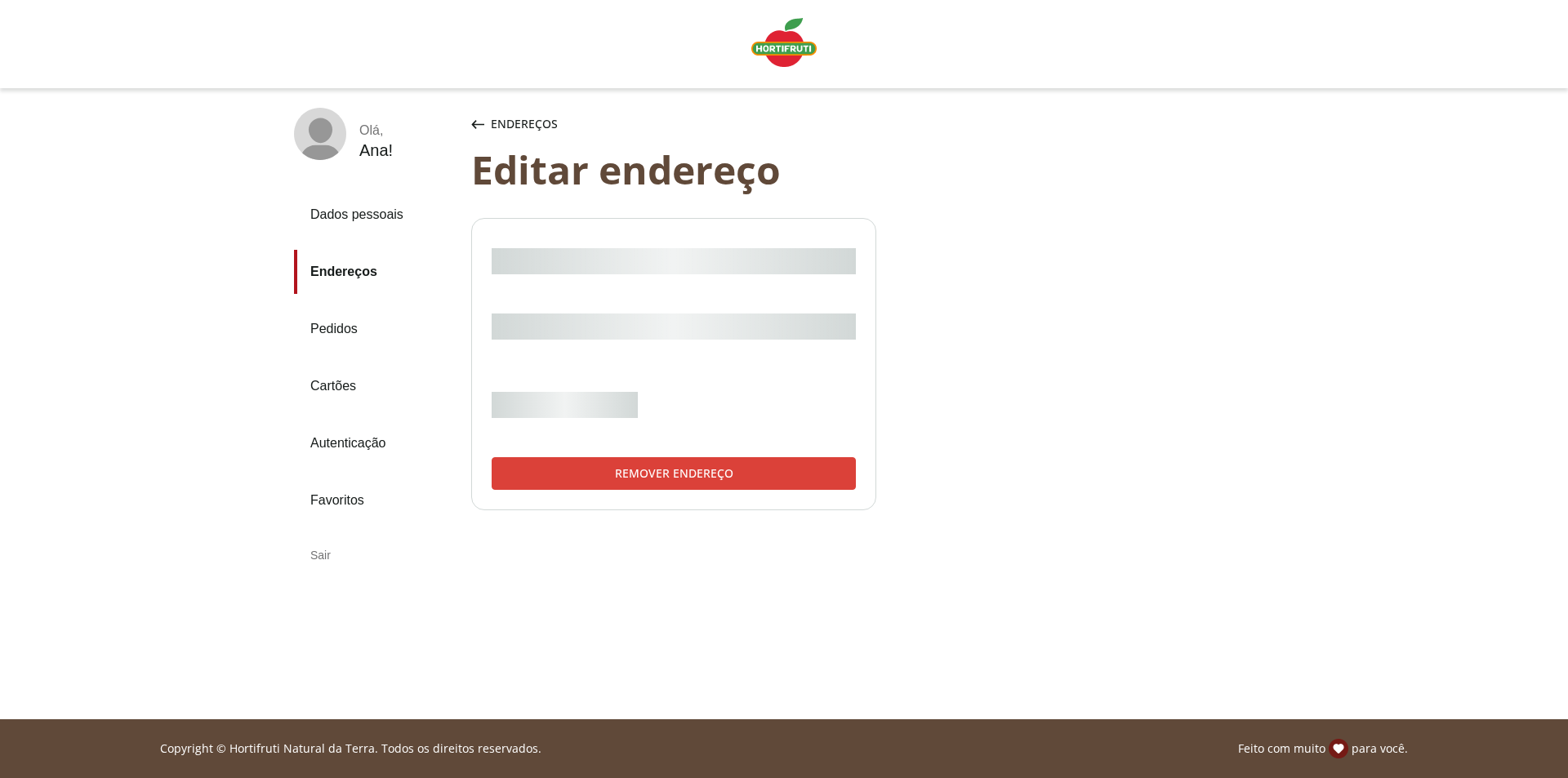
select select "***"
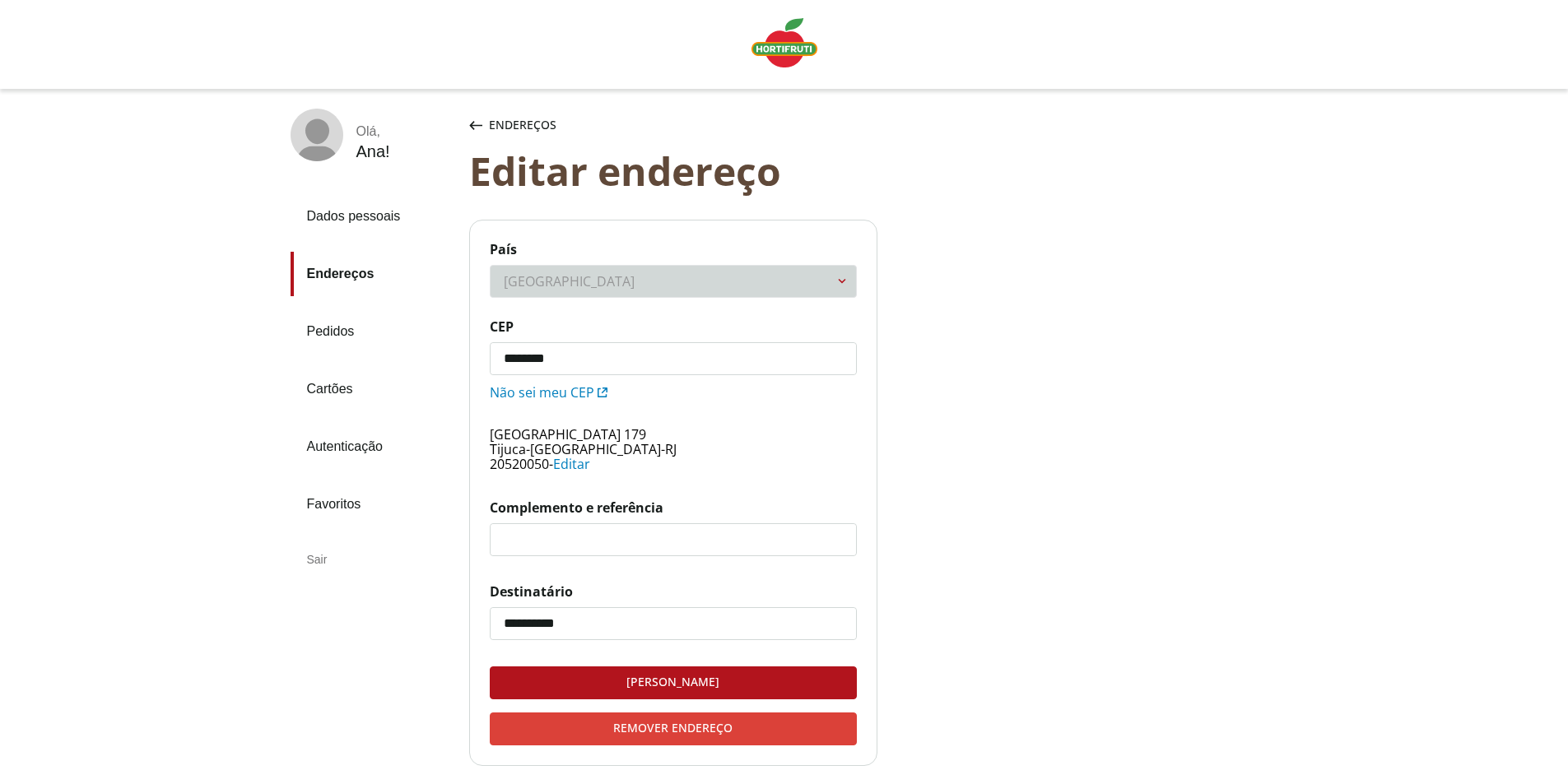
click at [706, 731] on div "Remover endereço" at bounding box center [674, 729] width 366 height 31
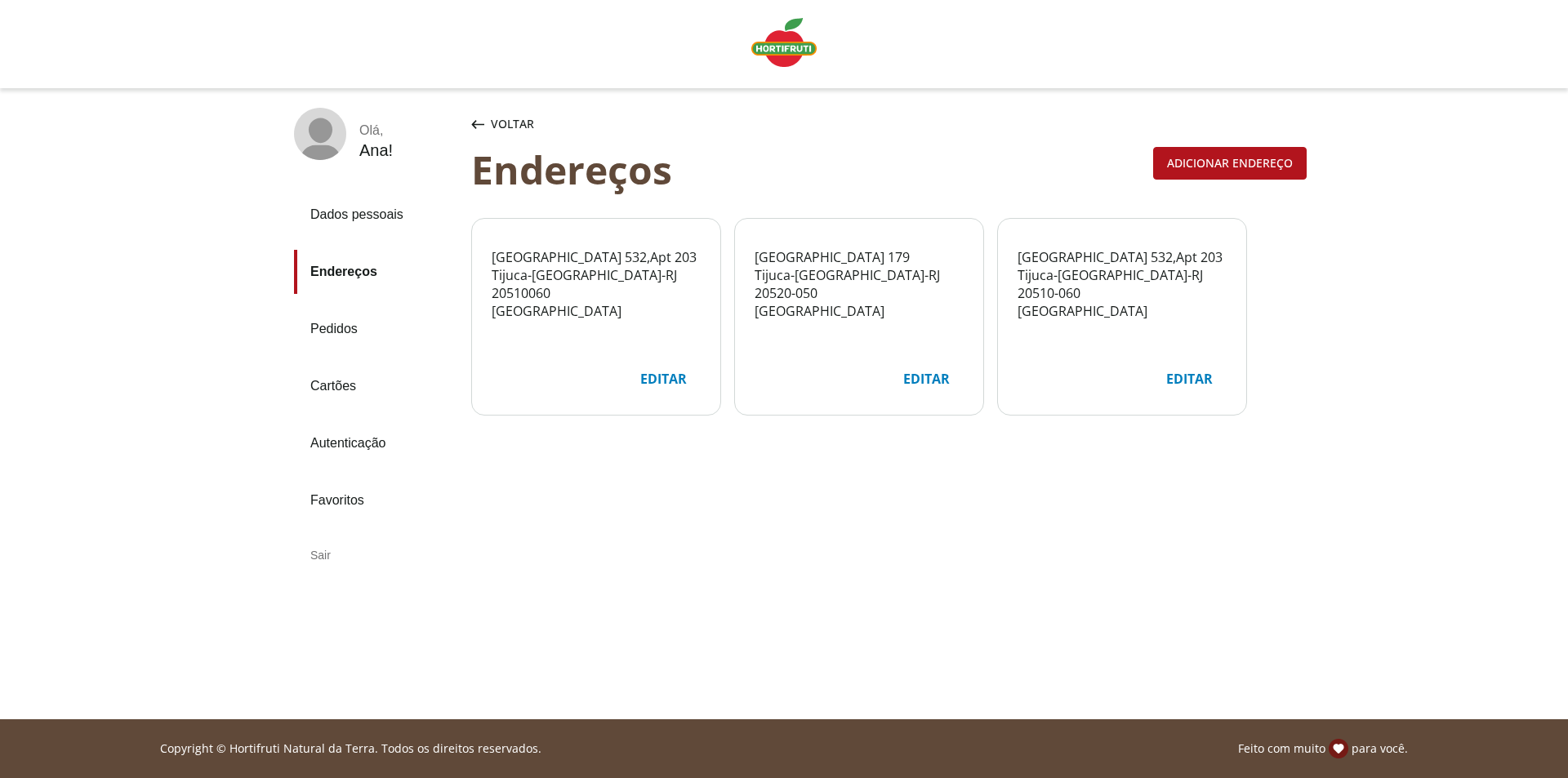
click at [918, 378] on div "Editar" at bounding box center [926, 379] width 73 height 31
select select "***"
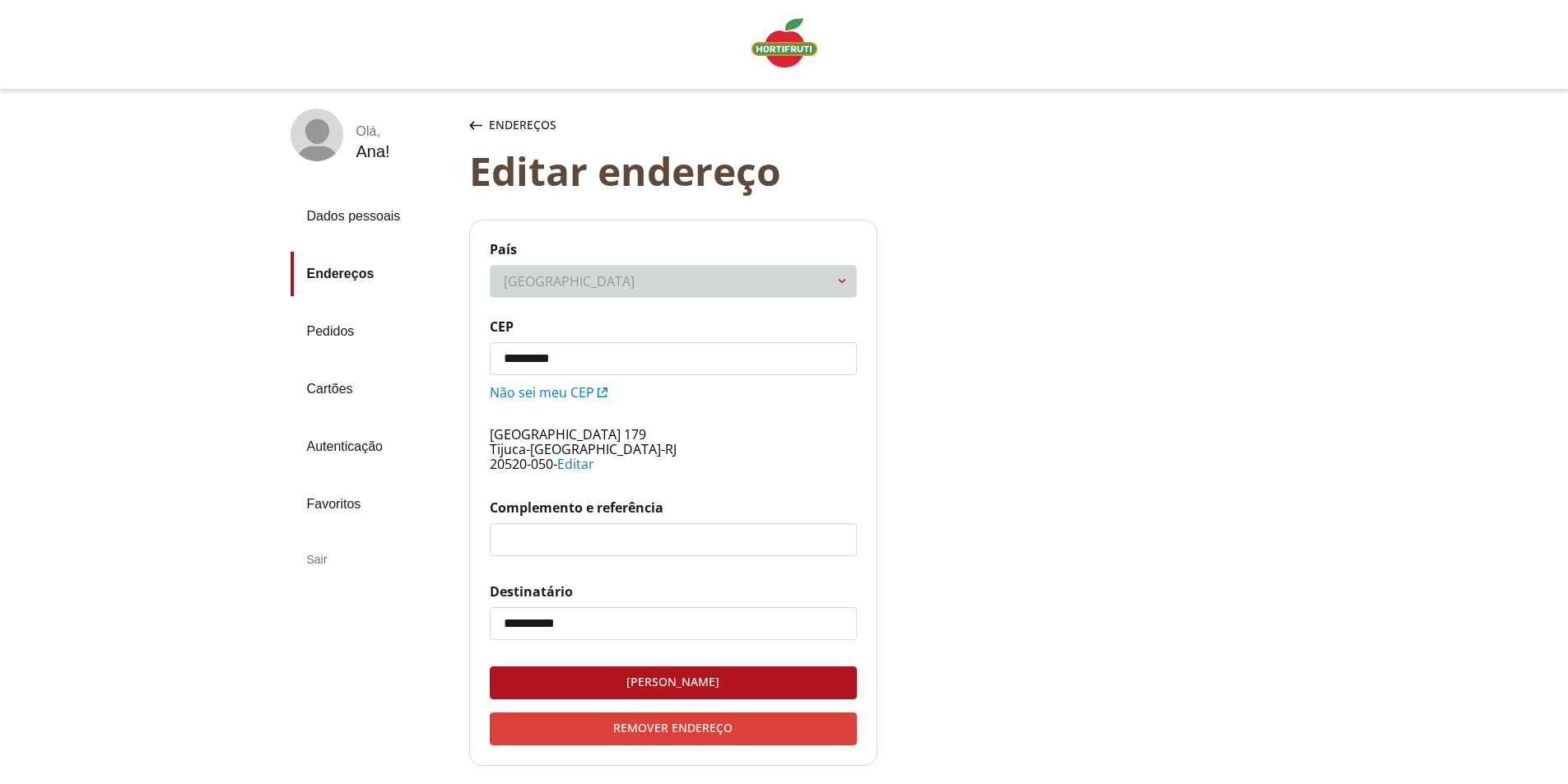
click at [664, 731] on div "Remover endereço" at bounding box center [674, 729] width 366 height 31
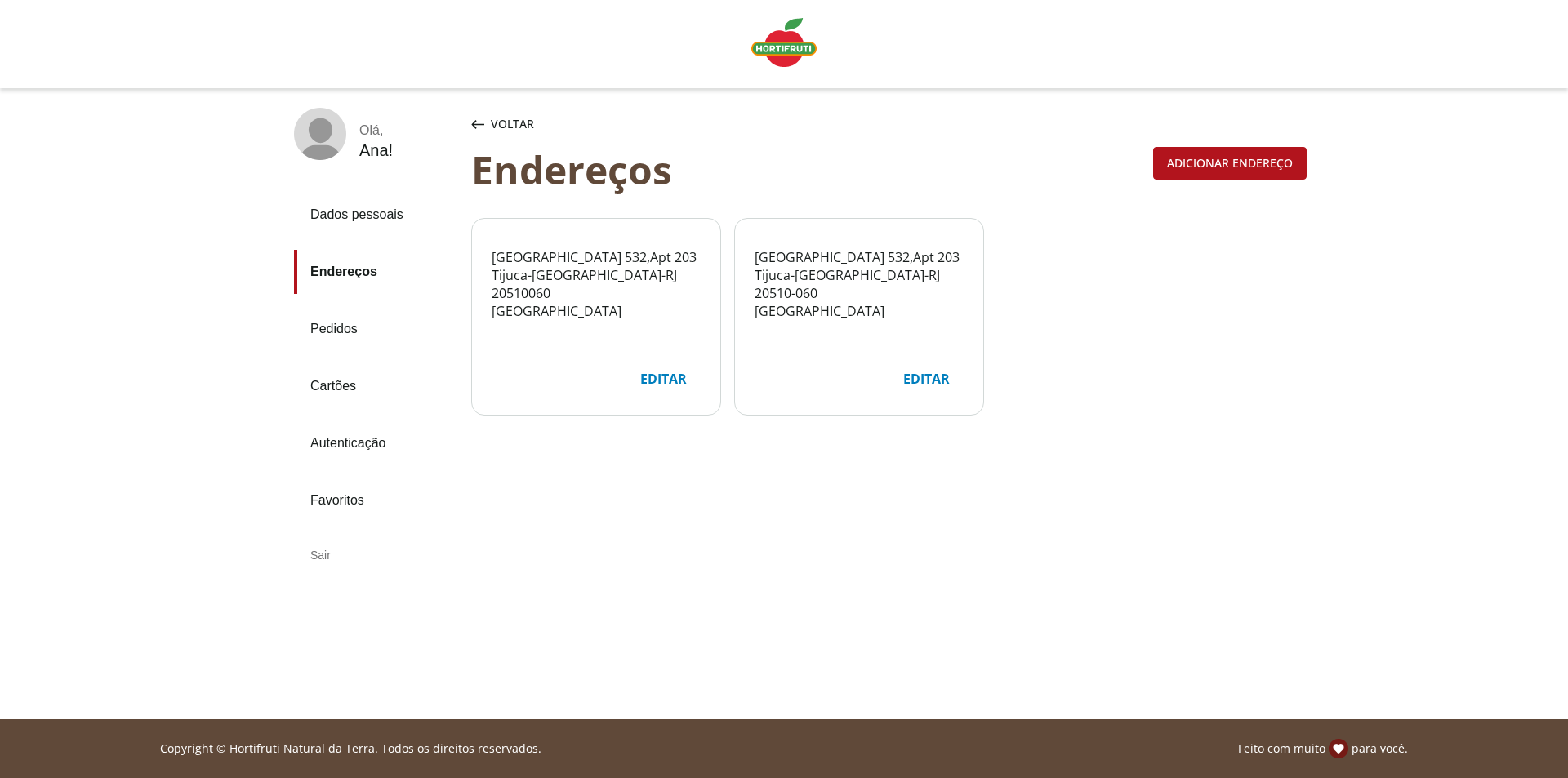
click at [336, 388] on link "Cartões" at bounding box center [376, 386] width 164 height 45
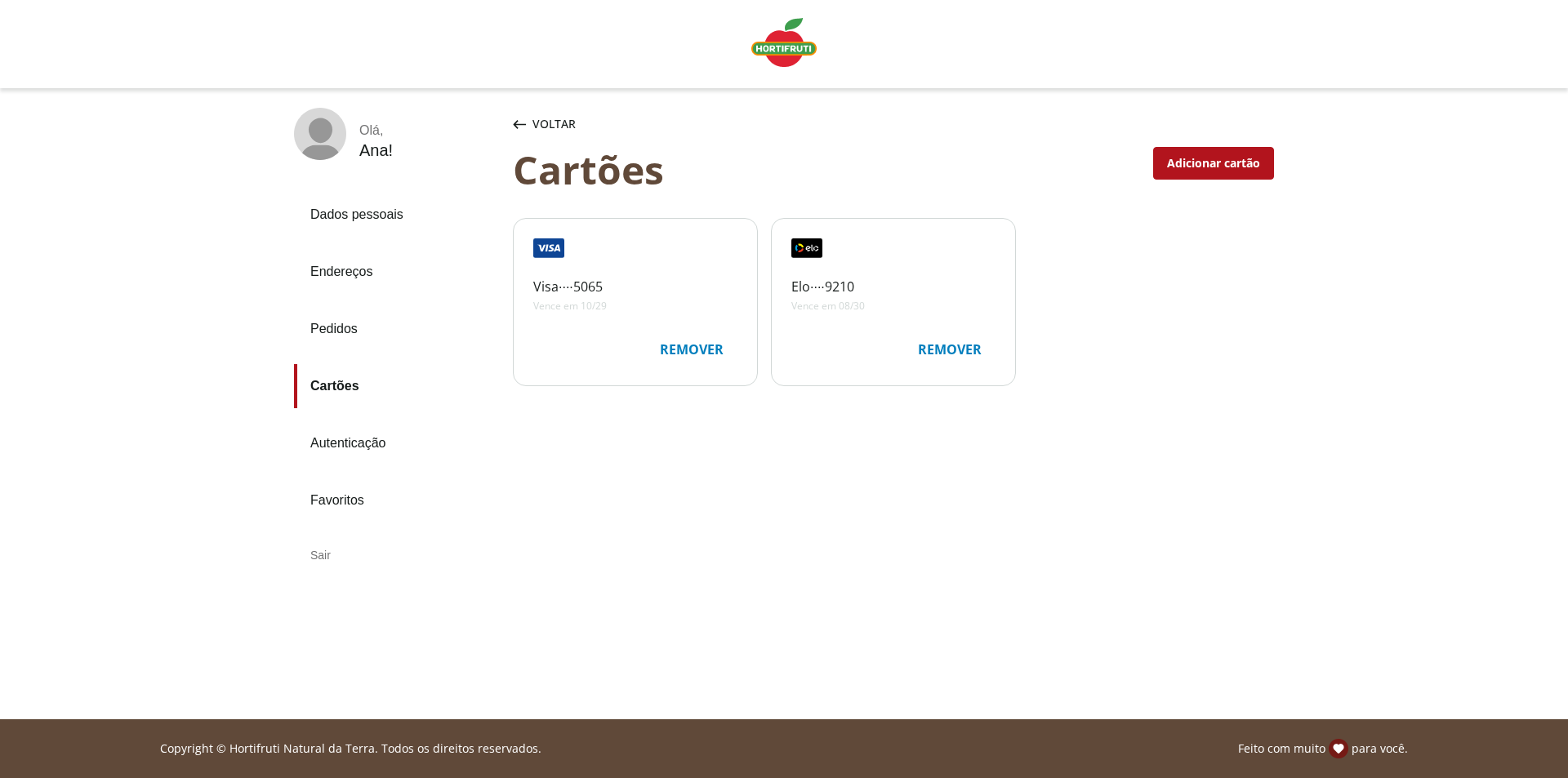
click at [357, 504] on link "Favoritos" at bounding box center [396, 501] width 205 height 45
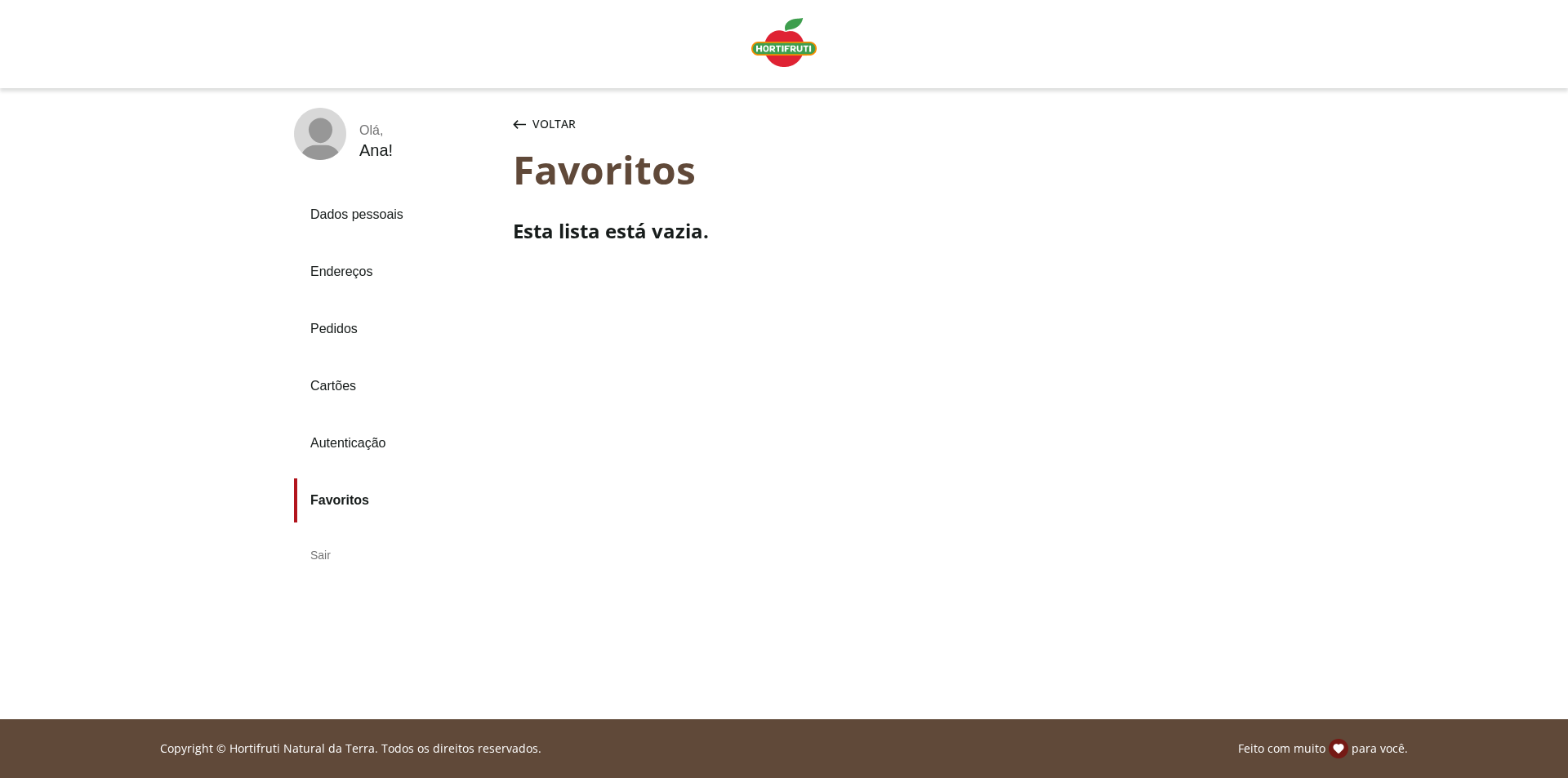
click at [367, 211] on link "Dados pessoais" at bounding box center [396, 215] width 205 height 45
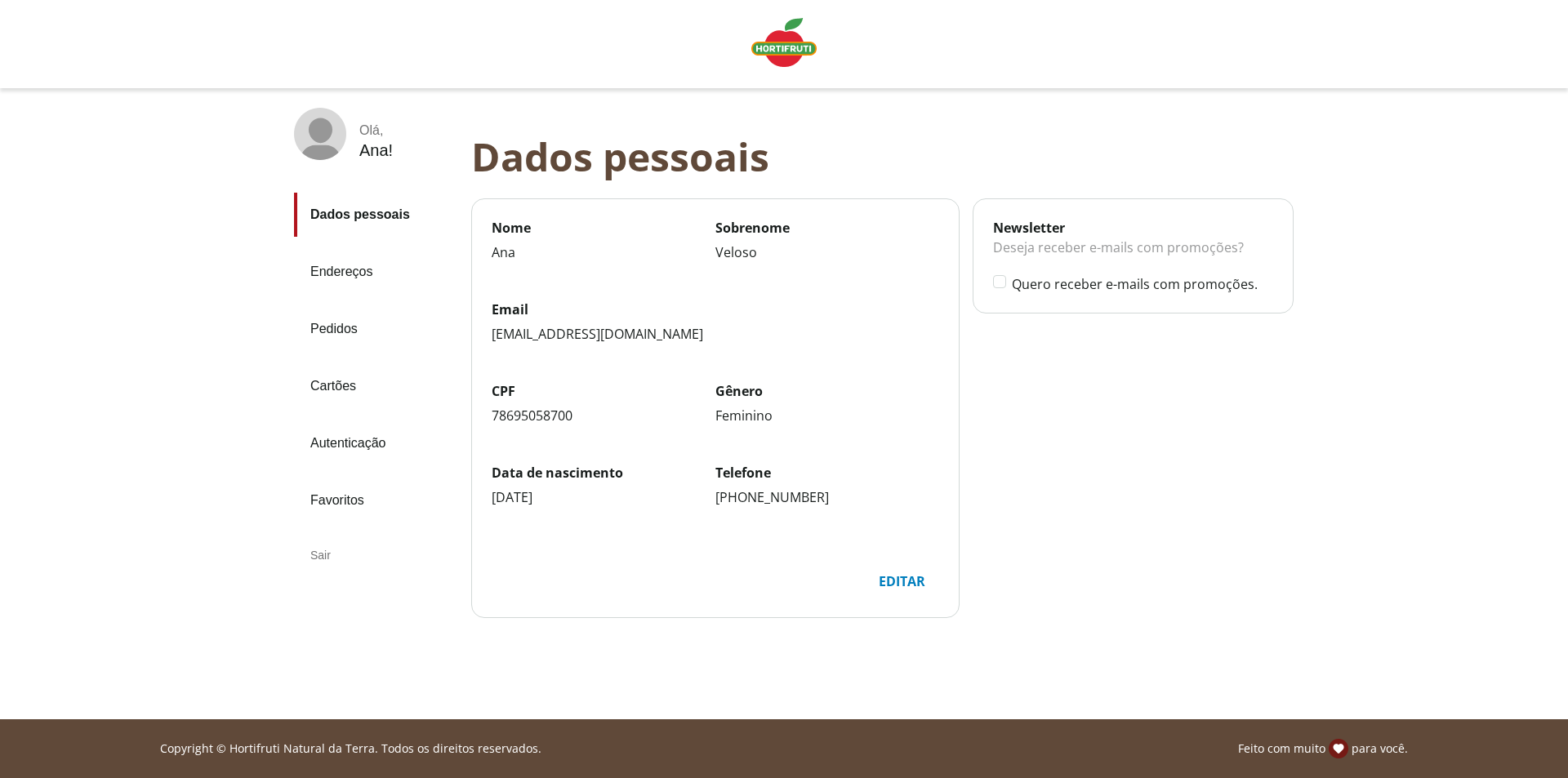
click at [784, 48] on img "Linha de sessão" at bounding box center [784, 42] width 65 height 49
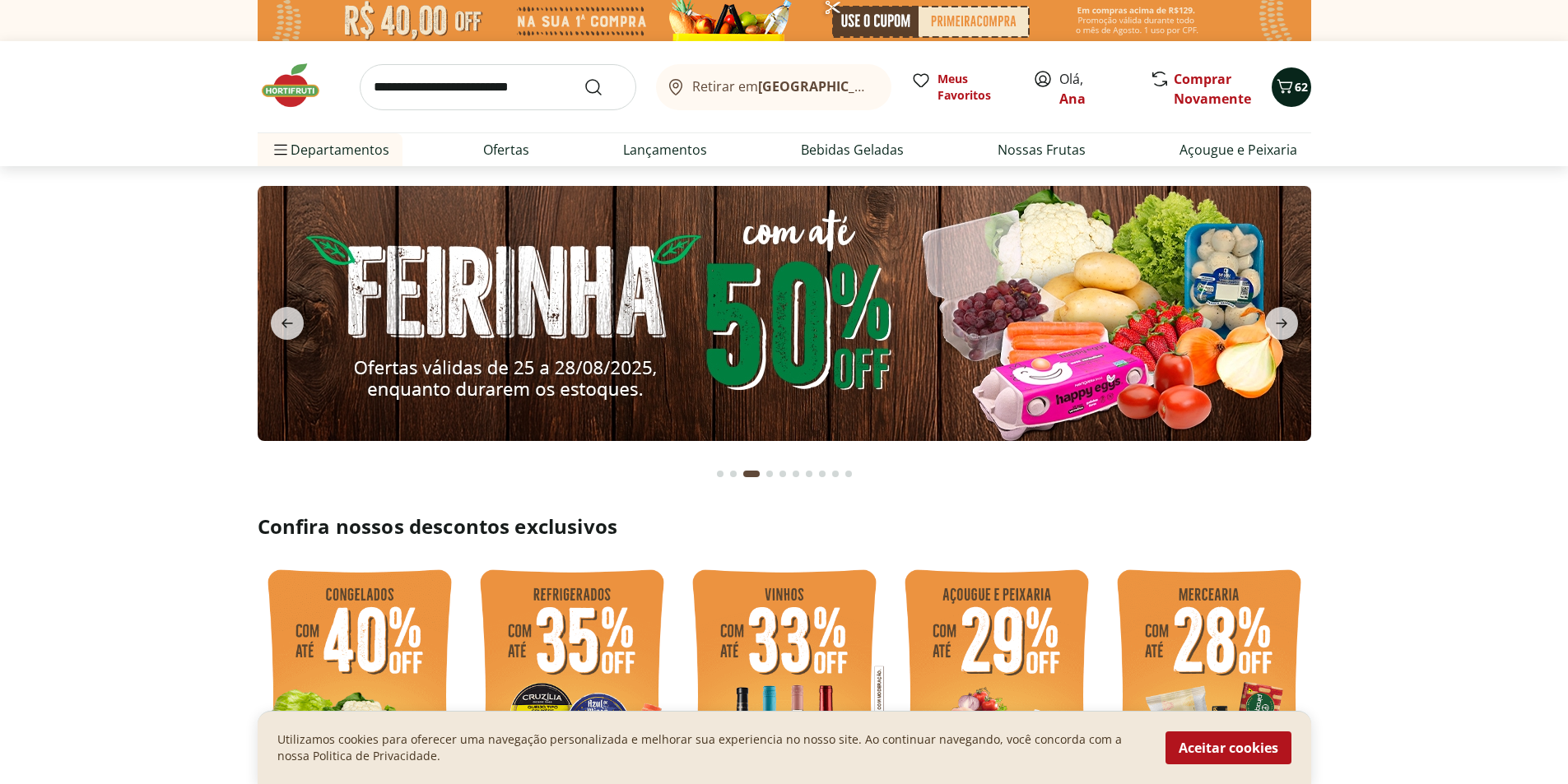
click at [1293, 87] on icon "Carrinho" at bounding box center [1285, 86] width 20 height 20
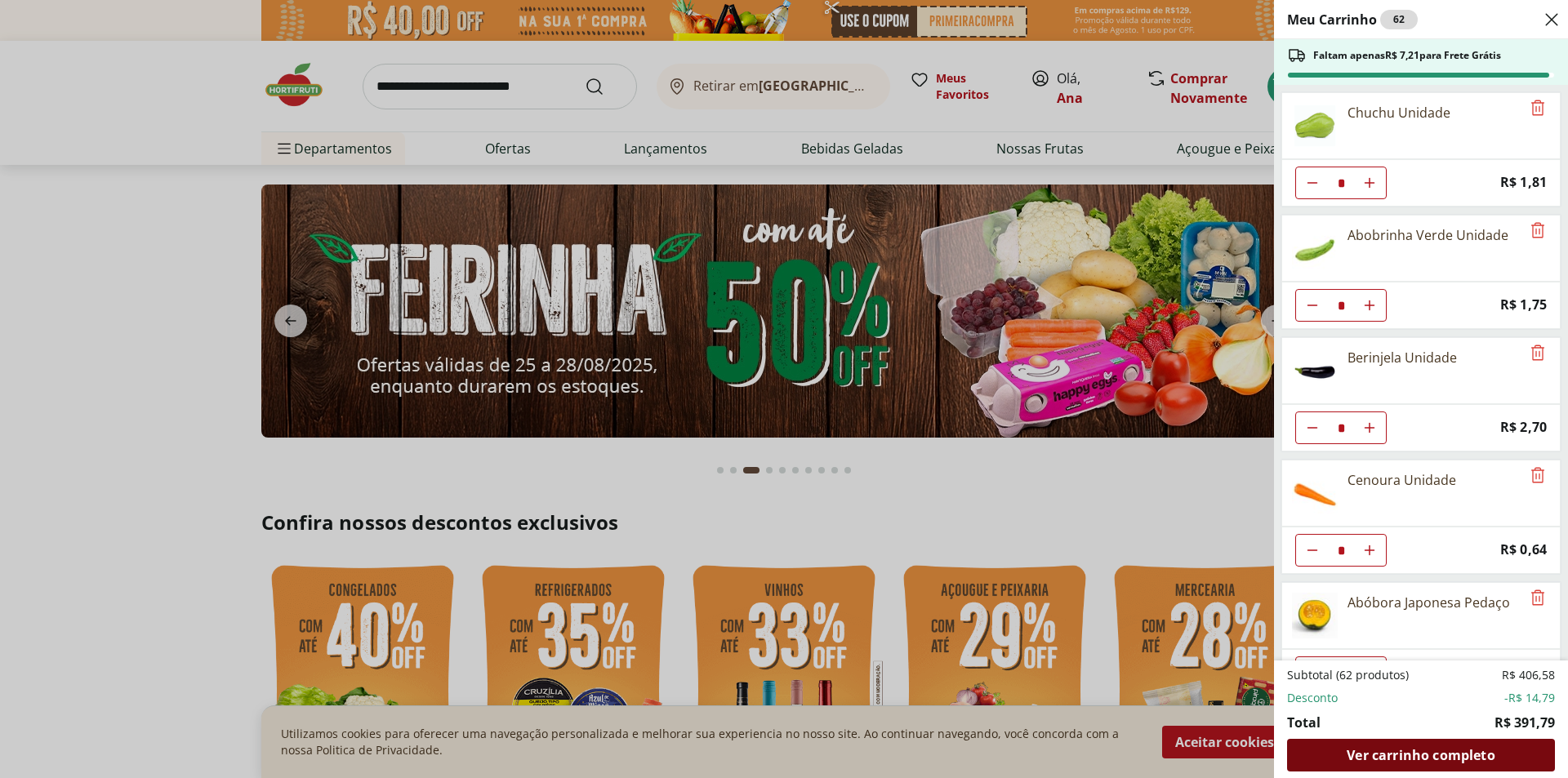
click at [1399, 754] on span "Ver carrinho completo" at bounding box center [1420, 755] width 148 height 13
